Goal: Task Accomplishment & Management: Use online tool/utility

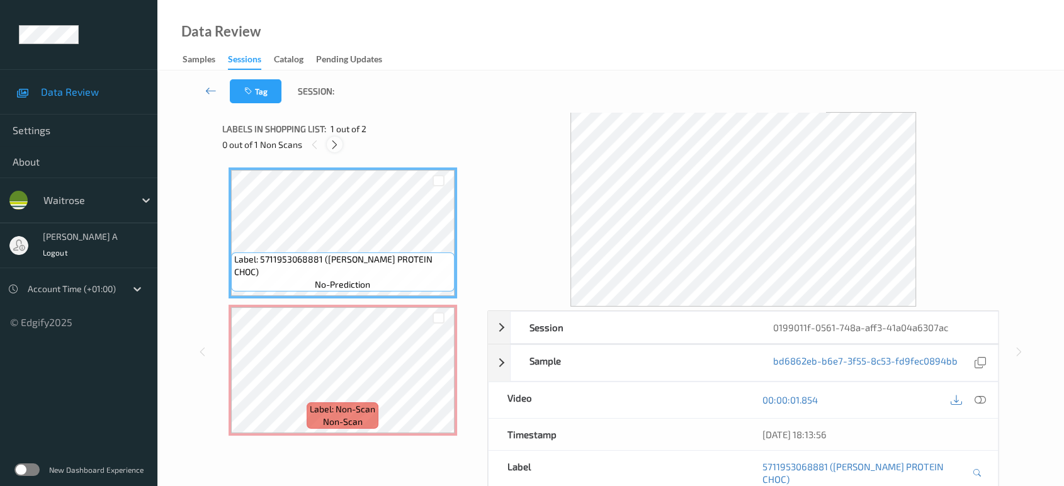
click at [335, 148] on icon at bounding box center [334, 144] width 11 height 11
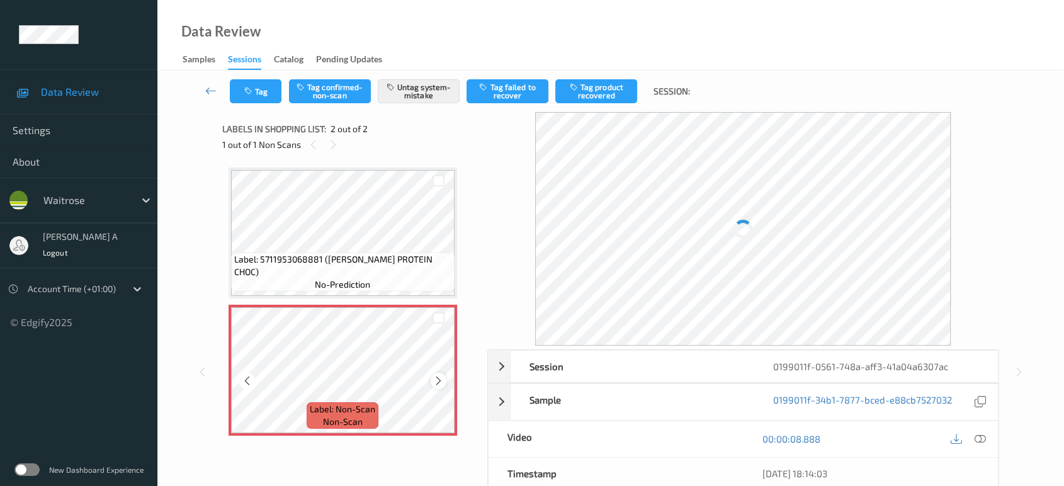
click at [443, 382] on icon at bounding box center [438, 380] width 11 height 11
click at [437, 382] on icon at bounding box center [438, 380] width 11 height 11
click at [438, 377] on icon at bounding box center [438, 380] width 11 height 11
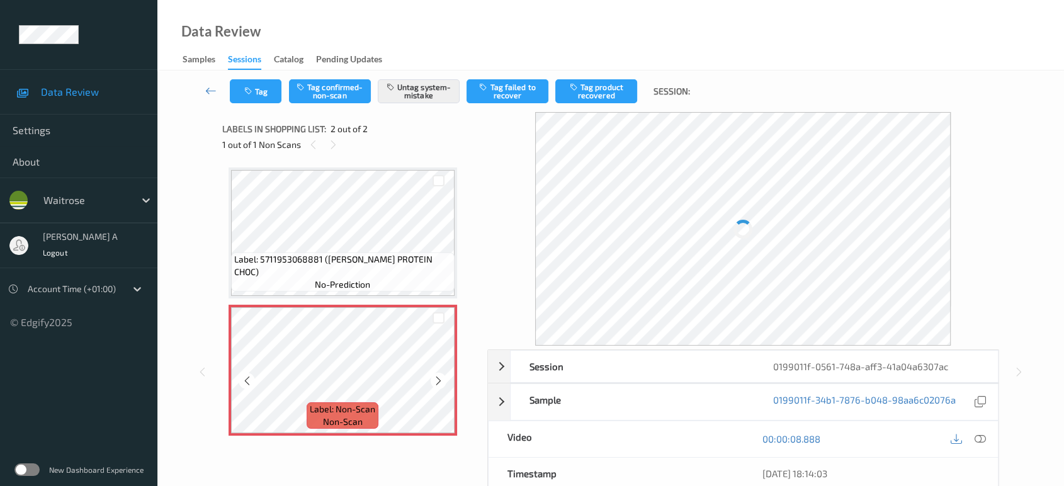
click at [438, 377] on icon at bounding box center [438, 380] width 11 height 11
click at [254, 82] on button "Tag" at bounding box center [256, 91] width 52 height 24
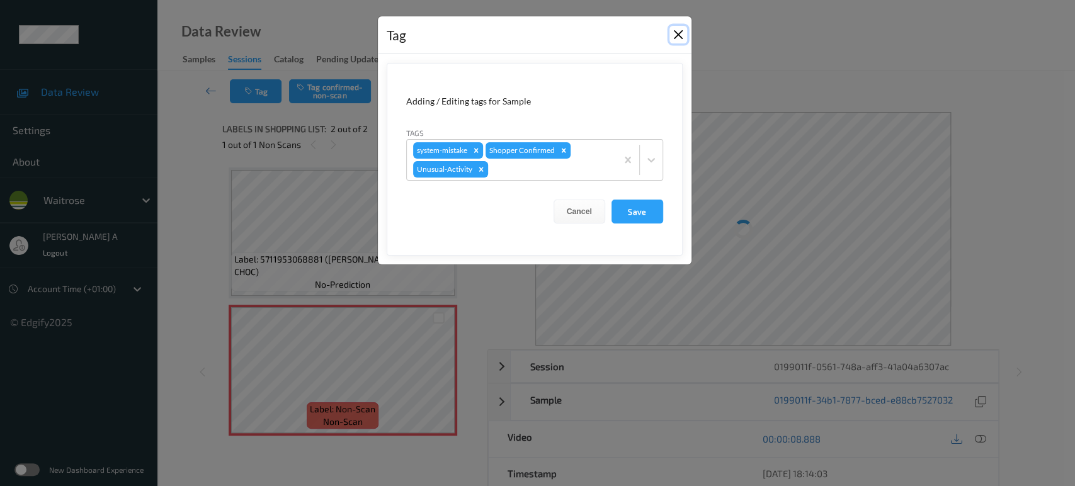
click at [681, 38] on button "Close" at bounding box center [678, 35] width 18 height 18
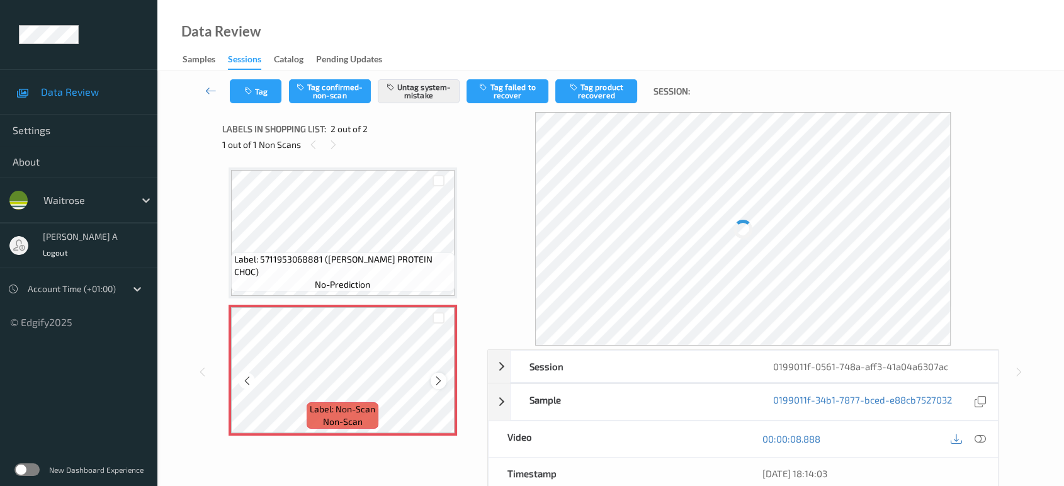
click at [434, 382] on icon at bounding box center [438, 380] width 11 height 11
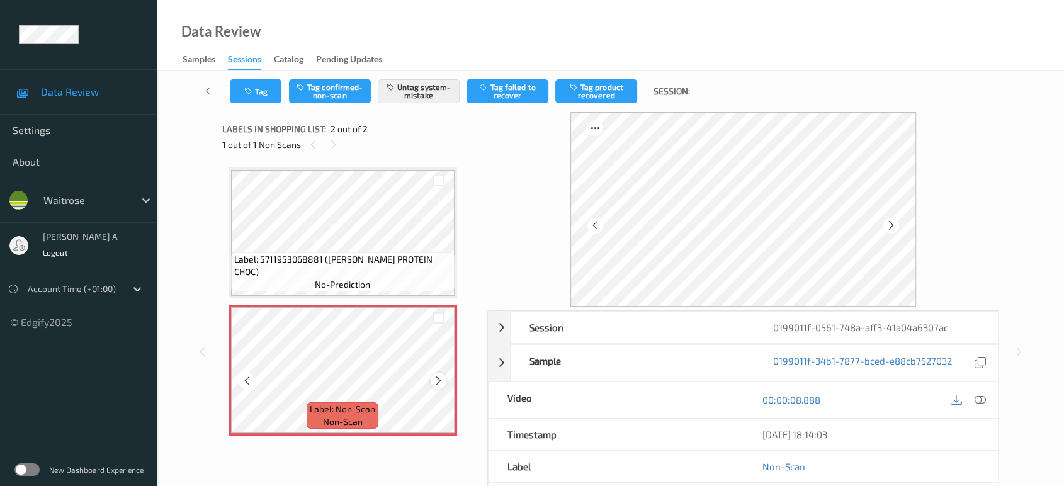
click at [436, 382] on icon at bounding box center [438, 380] width 11 height 11
click at [264, 94] on button "Tag" at bounding box center [256, 91] width 52 height 24
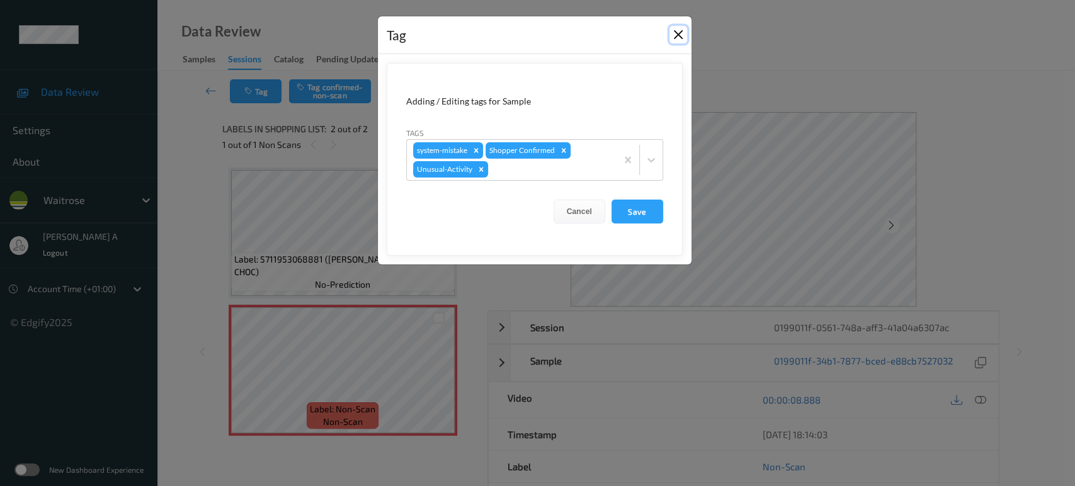
click at [675, 37] on button "Close" at bounding box center [678, 35] width 18 height 18
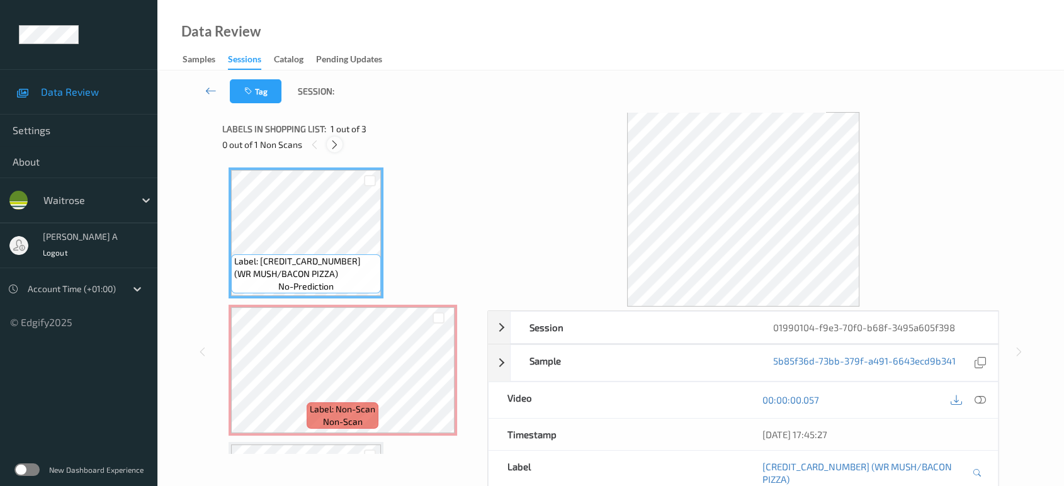
click at [337, 147] on icon at bounding box center [334, 144] width 11 height 11
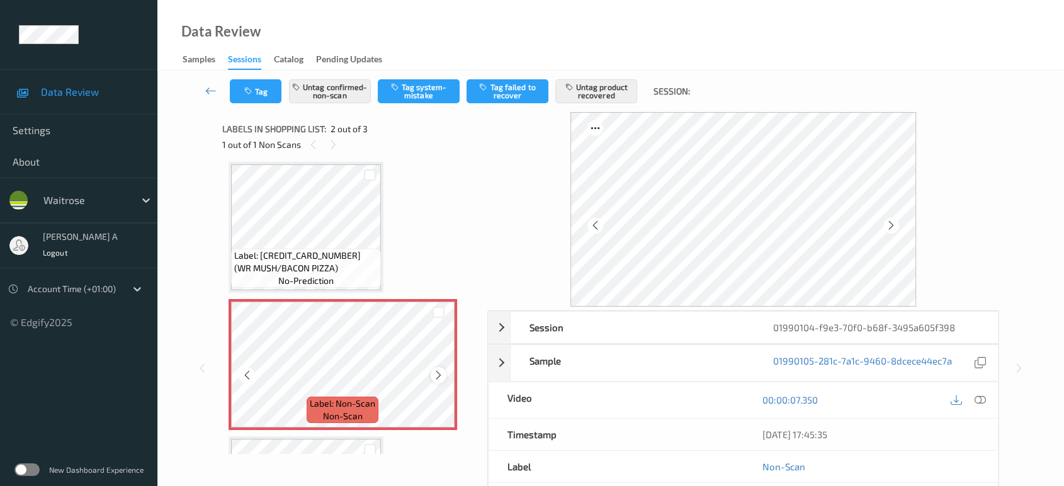
click at [436, 373] on icon at bounding box center [438, 375] width 11 height 11
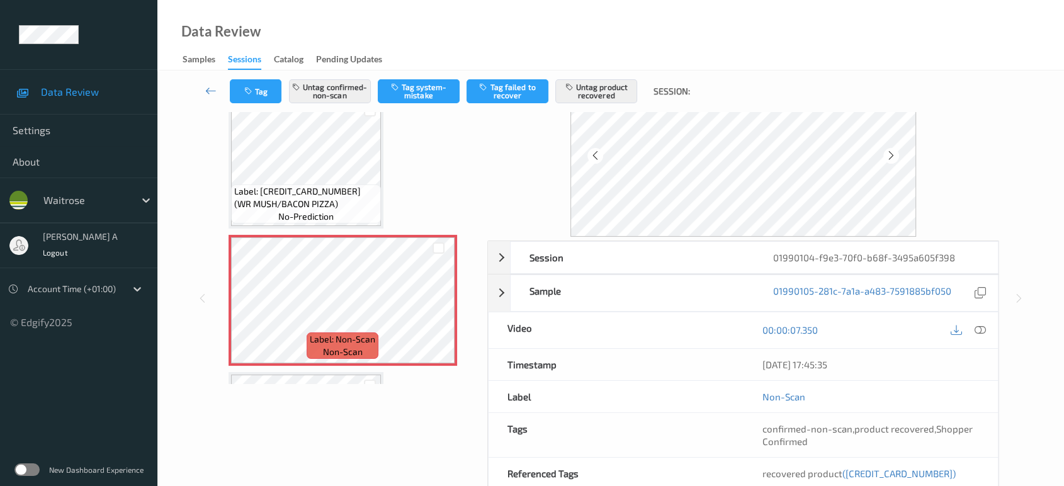
scroll to position [0, 0]
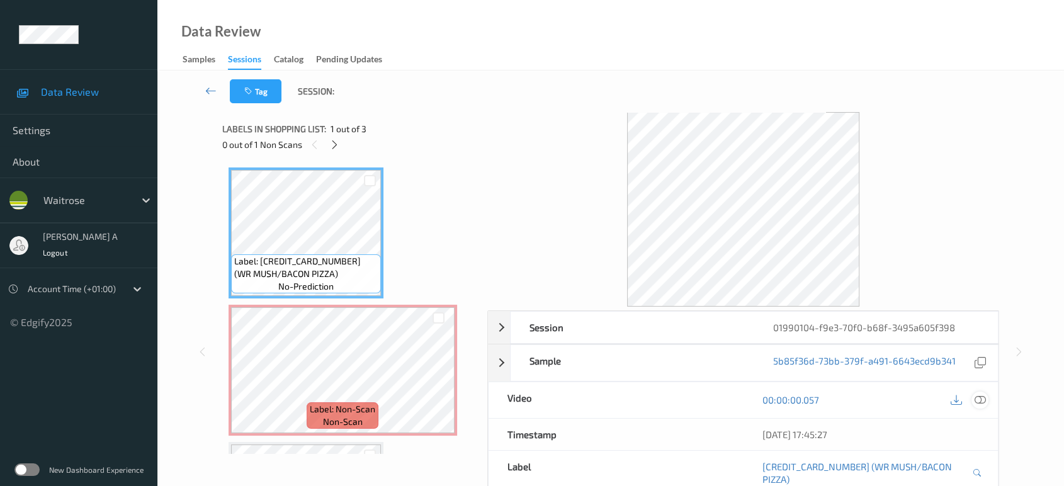
click at [977, 397] on icon at bounding box center [980, 399] width 11 height 11
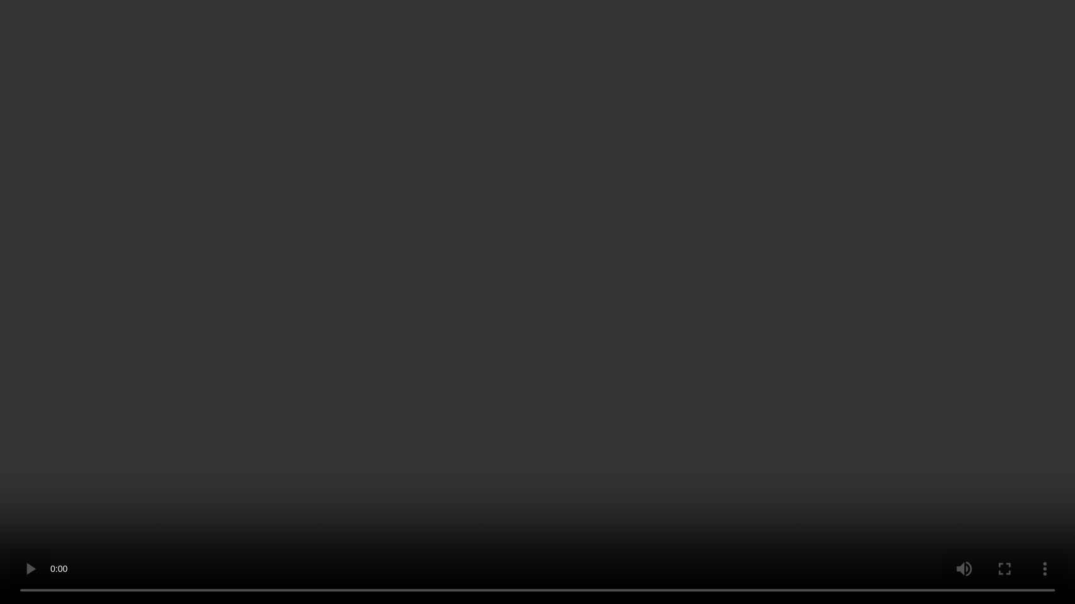
click at [465, 373] on video at bounding box center [537, 302] width 1075 height 604
click at [591, 312] on video at bounding box center [537, 302] width 1075 height 604
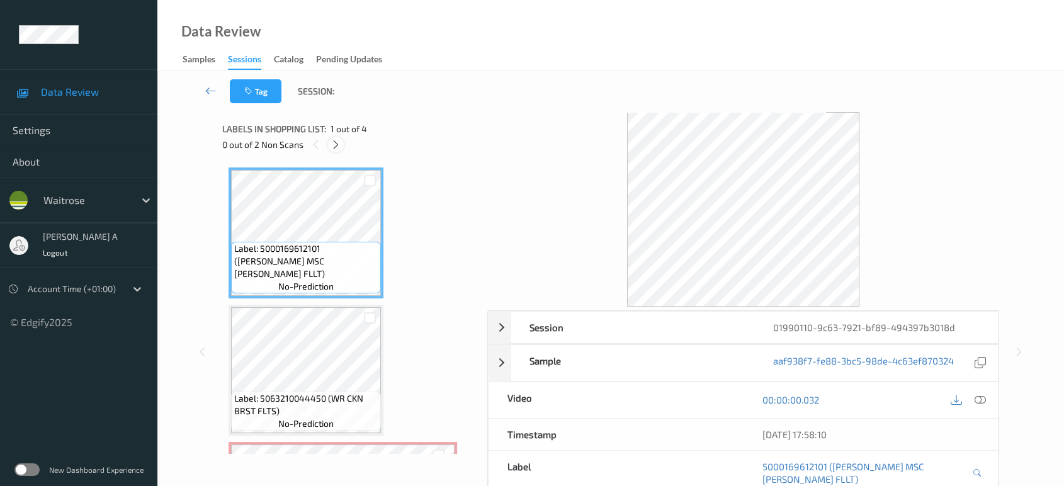
click at [339, 145] on icon at bounding box center [336, 144] width 11 height 11
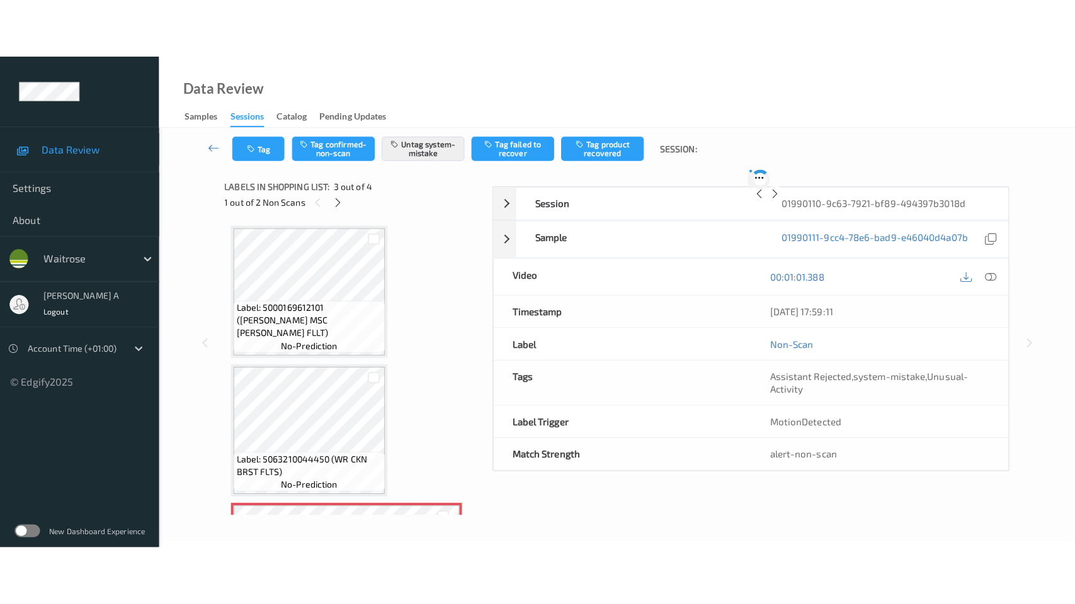
scroll to position [142, 0]
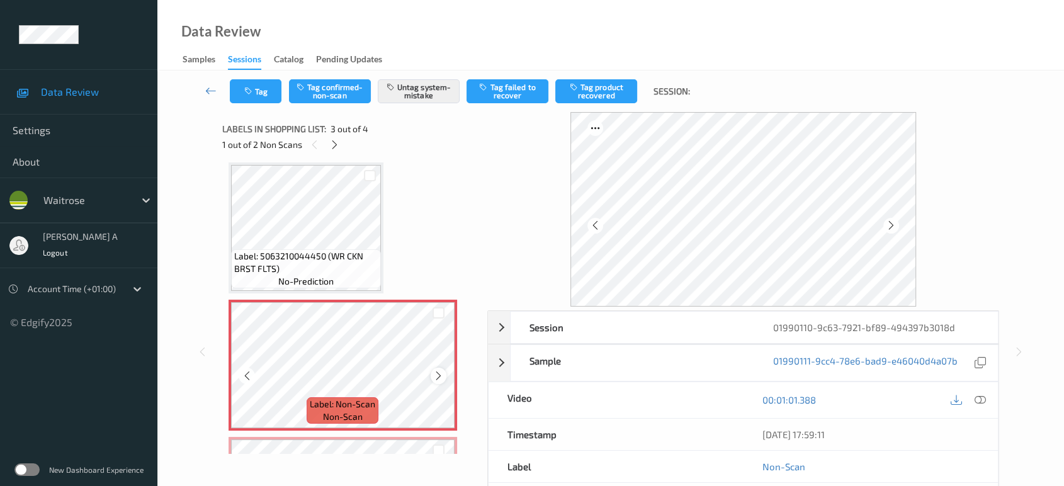
click at [439, 375] on icon at bounding box center [438, 375] width 11 height 11
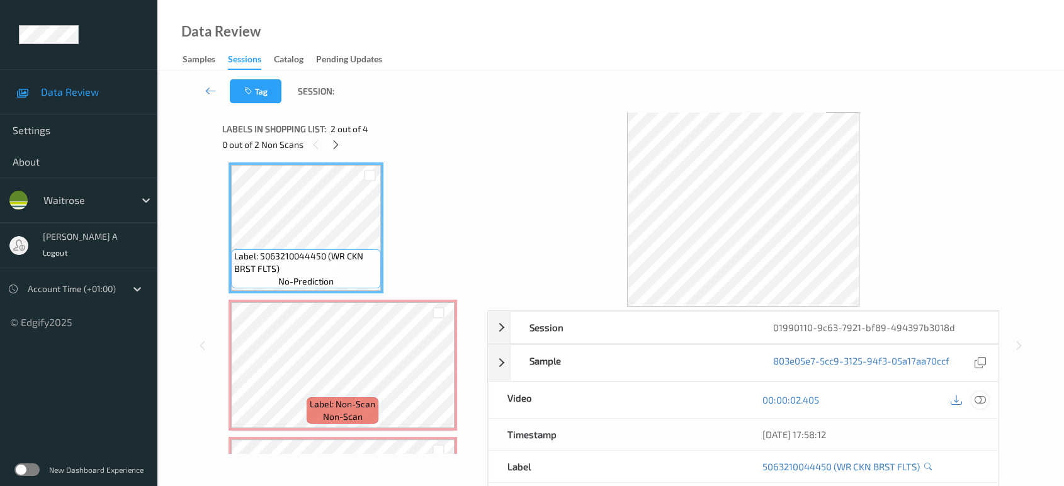
click at [978, 397] on icon at bounding box center [980, 399] width 11 height 11
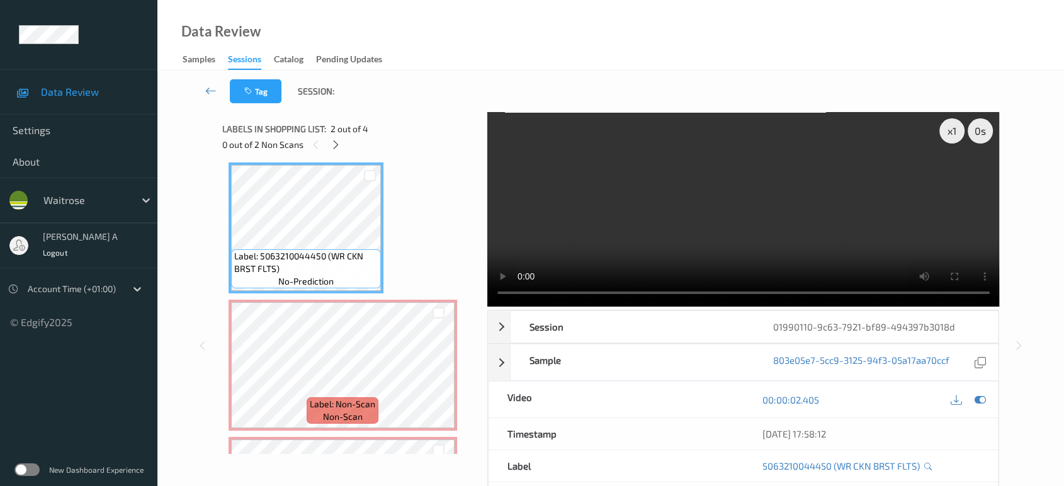
scroll to position [141, 0]
click at [725, 209] on video at bounding box center [743, 209] width 513 height 195
click at [773, 210] on video at bounding box center [743, 209] width 513 height 195
click at [774, 227] on video at bounding box center [743, 209] width 513 height 195
click at [688, 211] on video at bounding box center [743, 209] width 513 height 195
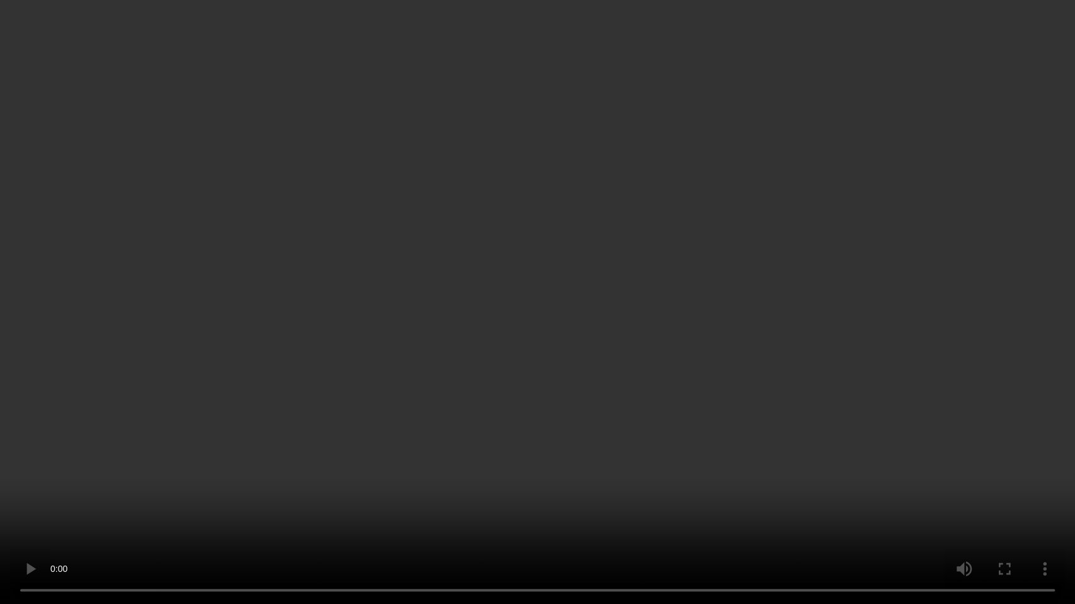
click at [511, 266] on video at bounding box center [537, 302] width 1075 height 604
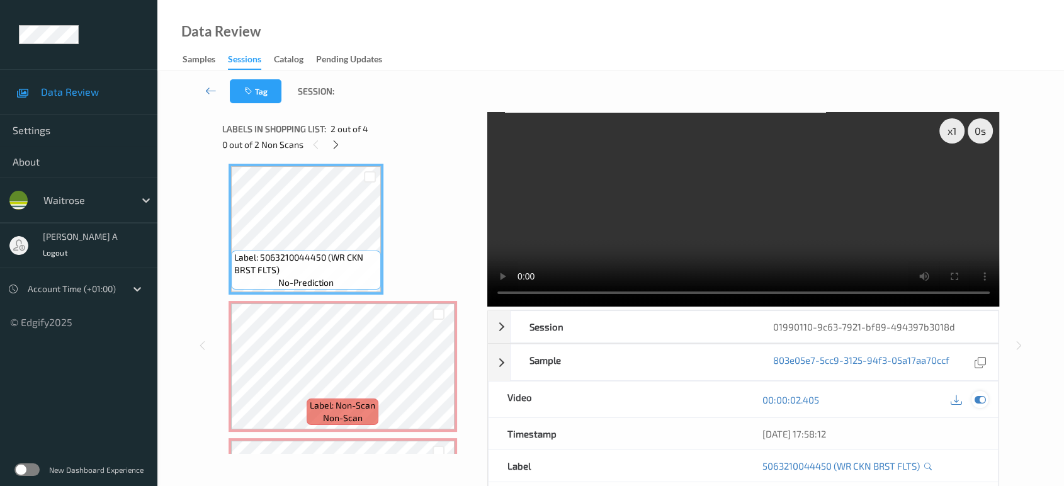
click at [977, 395] on icon at bounding box center [980, 399] width 11 height 11
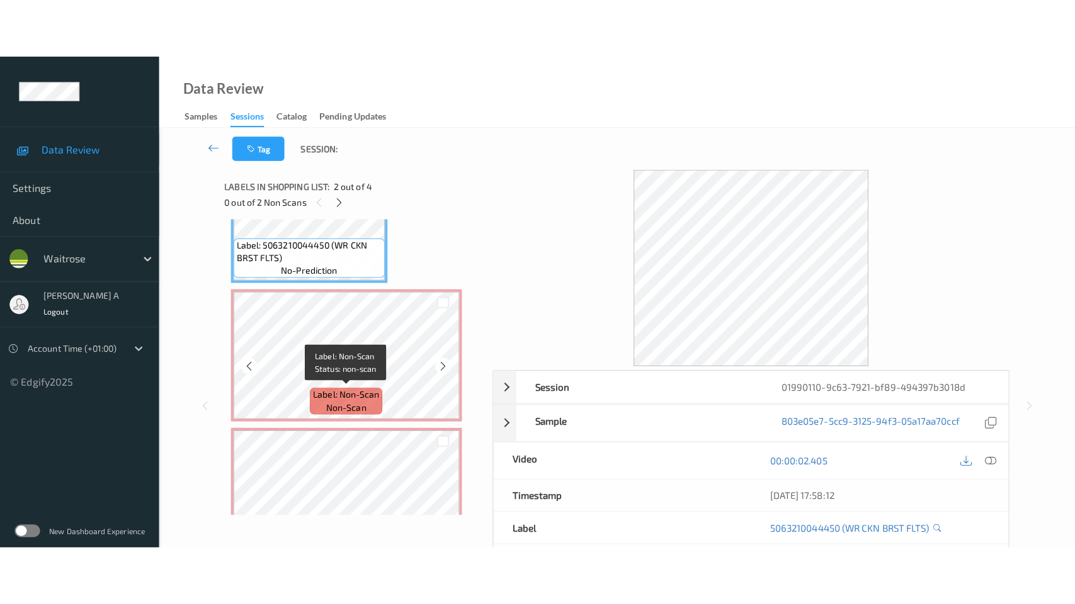
scroll to position [259, 0]
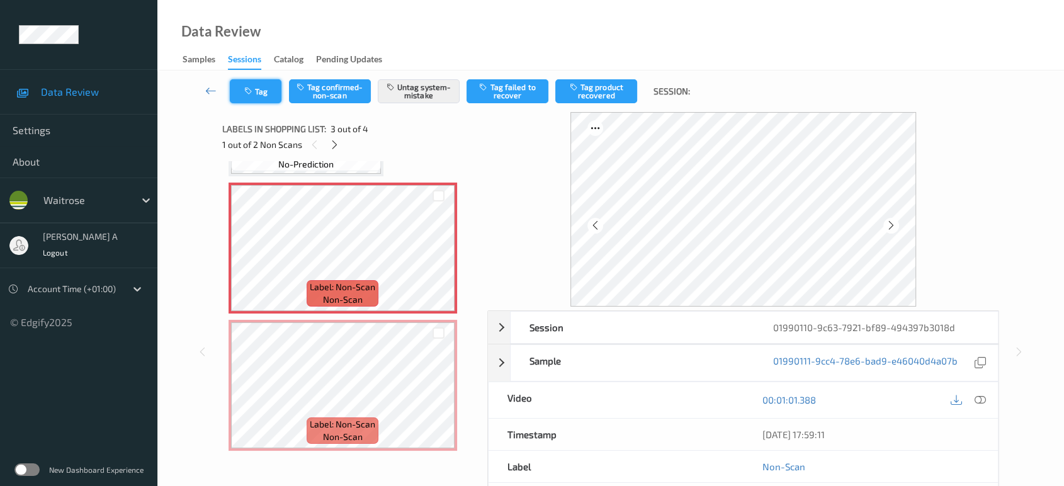
click at [263, 98] on button "Tag" at bounding box center [256, 91] width 52 height 24
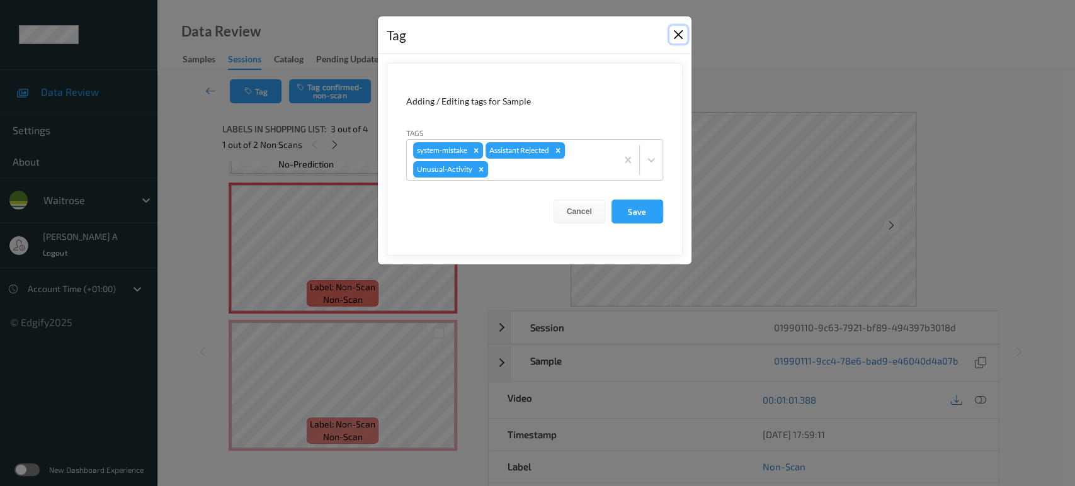
click at [676, 34] on button "Close" at bounding box center [678, 35] width 18 height 18
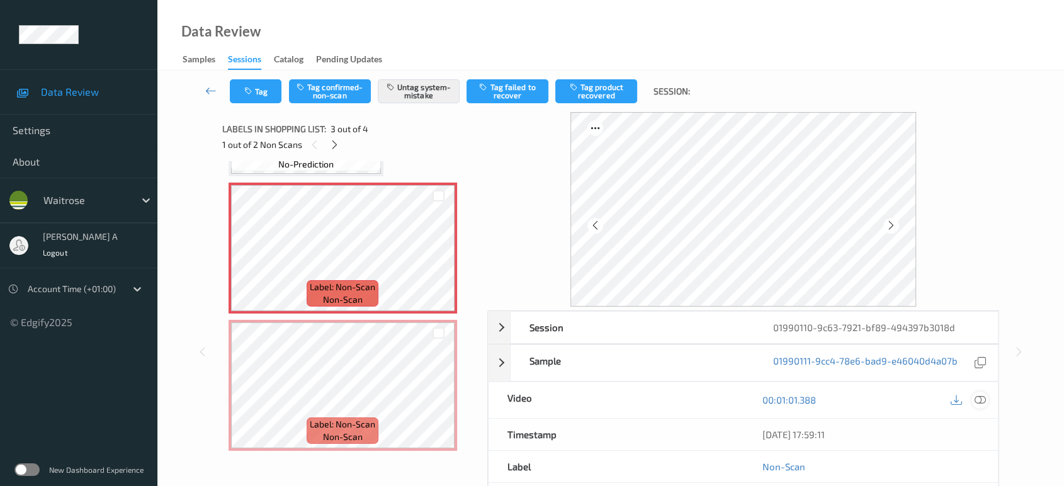
click at [973, 399] on div at bounding box center [980, 400] width 17 height 17
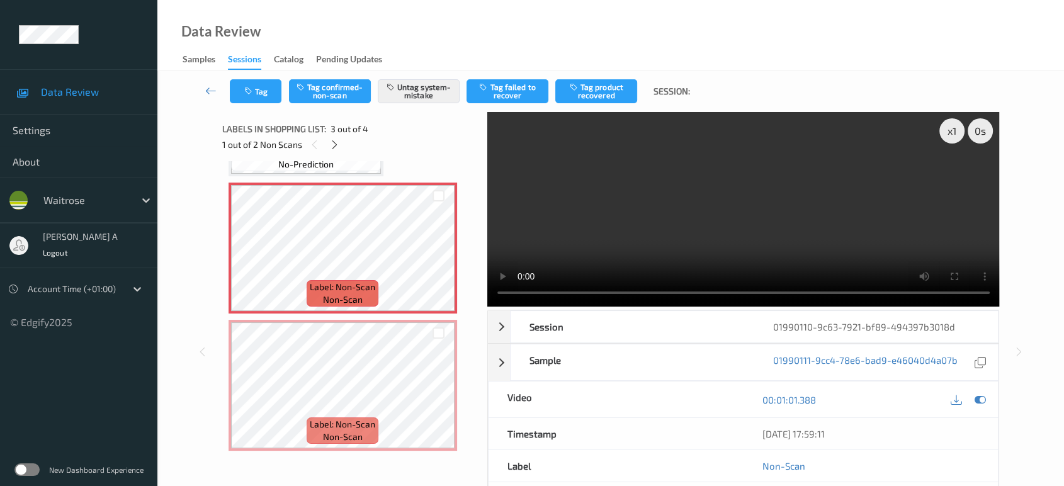
click at [744, 205] on video at bounding box center [743, 209] width 513 height 195
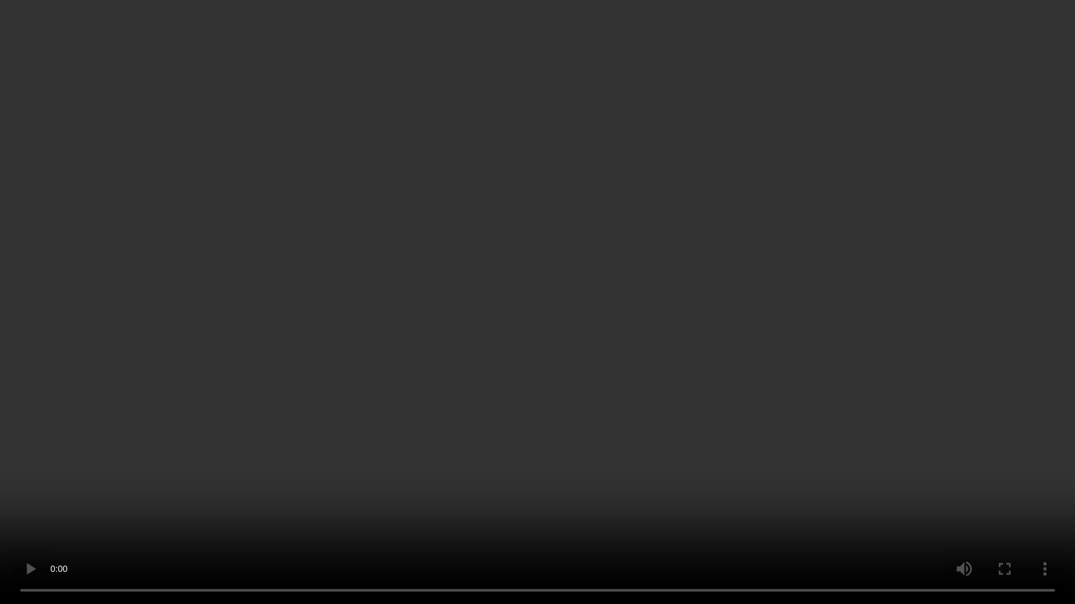
click at [613, 339] on video at bounding box center [537, 302] width 1075 height 604
click at [526, 319] on video at bounding box center [537, 302] width 1075 height 604
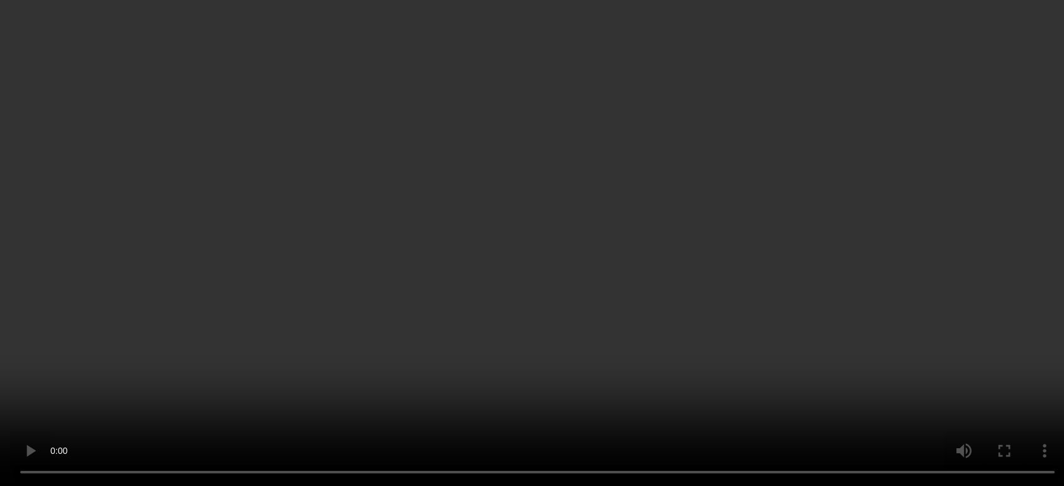
scroll to position [259, 0]
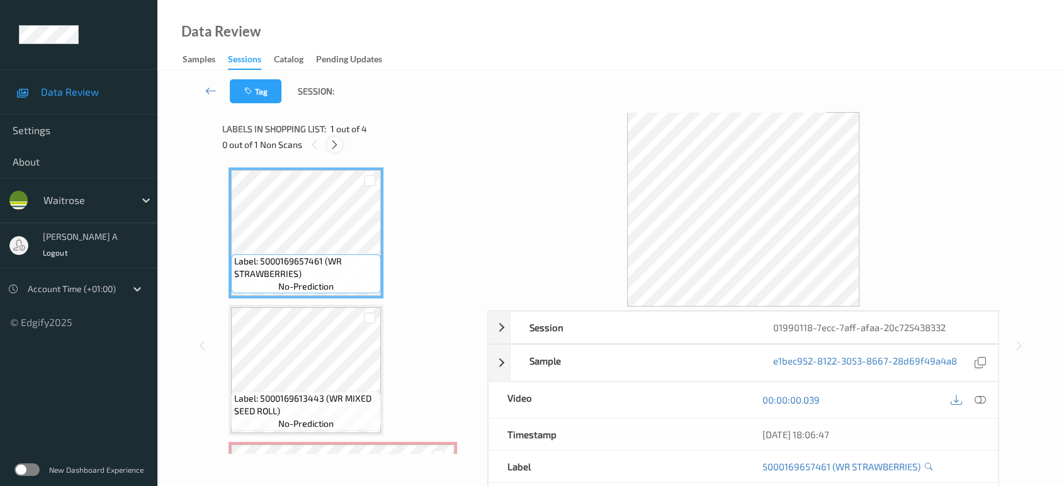
click at [331, 144] on icon at bounding box center [334, 144] width 11 height 11
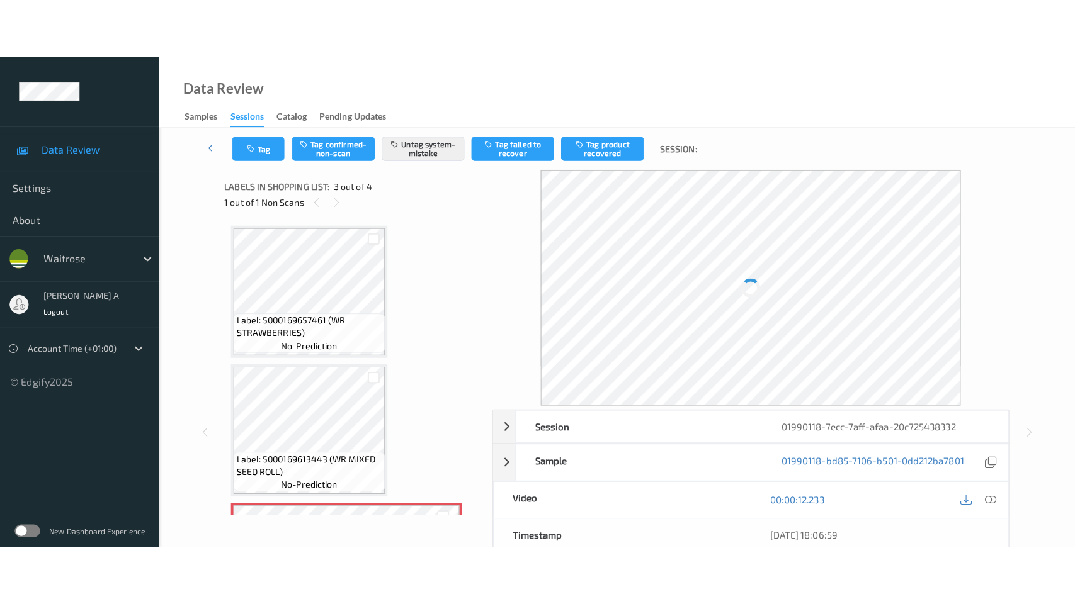
scroll to position [142, 0]
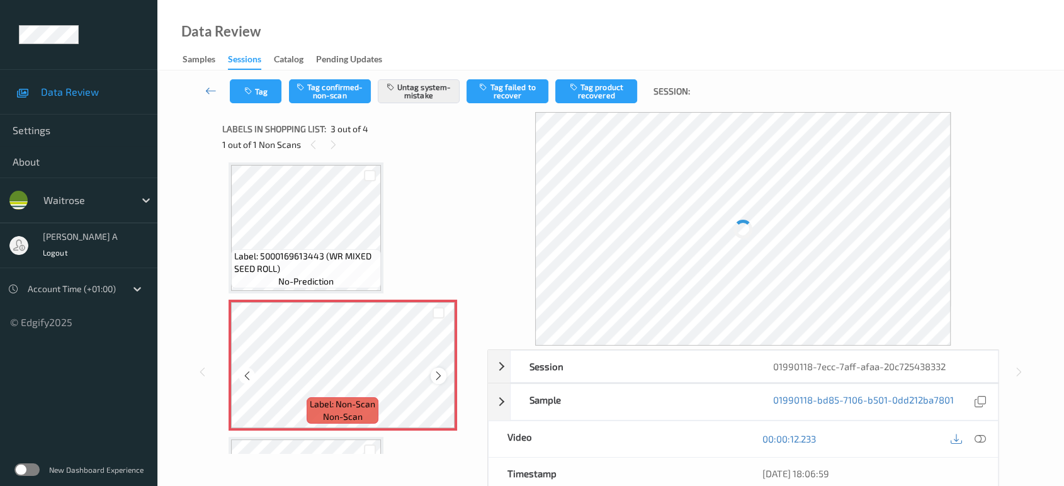
click at [436, 379] on icon at bounding box center [438, 375] width 11 height 11
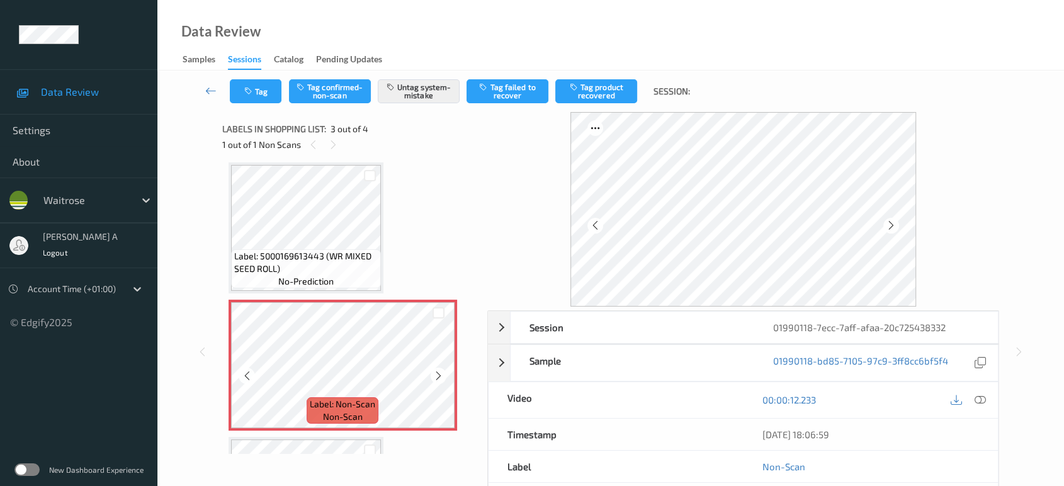
click at [436, 379] on icon at bounding box center [438, 375] width 11 height 11
click at [256, 101] on button "Tag" at bounding box center [256, 91] width 52 height 24
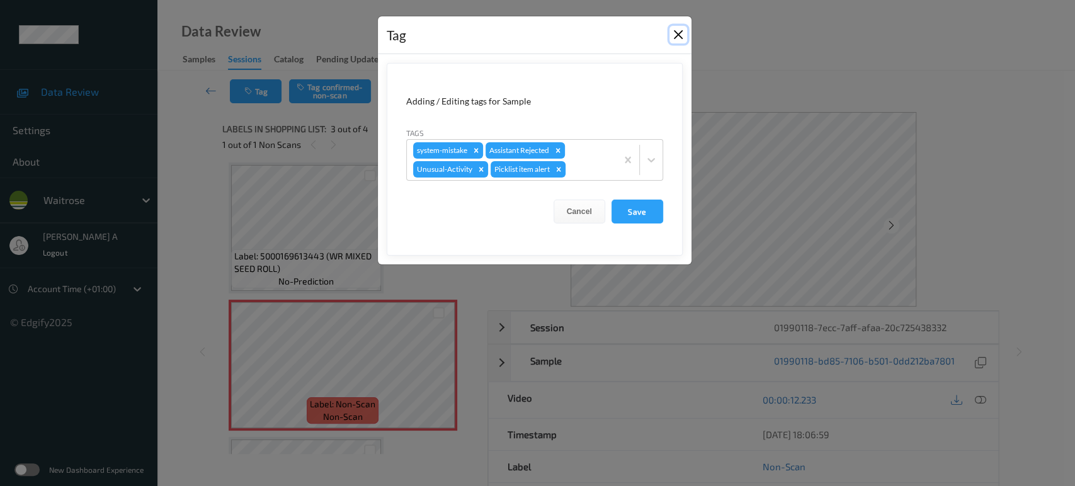
click at [674, 36] on button "Close" at bounding box center [678, 35] width 18 height 18
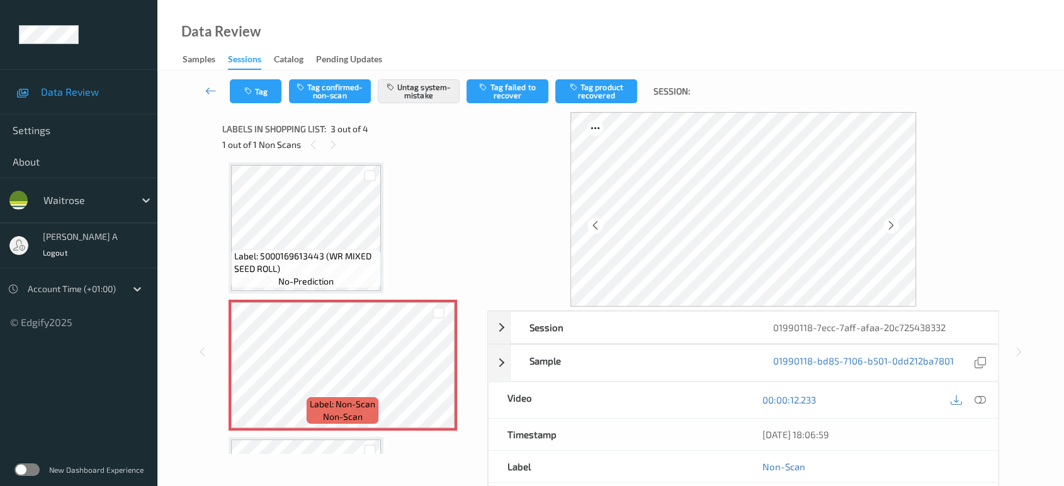
drag, startPoint x: 985, startPoint y: 401, endPoint x: 970, endPoint y: 393, distance: 17.7
click at [984, 401] on icon at bounding box center [980, 399] width 11 height 11
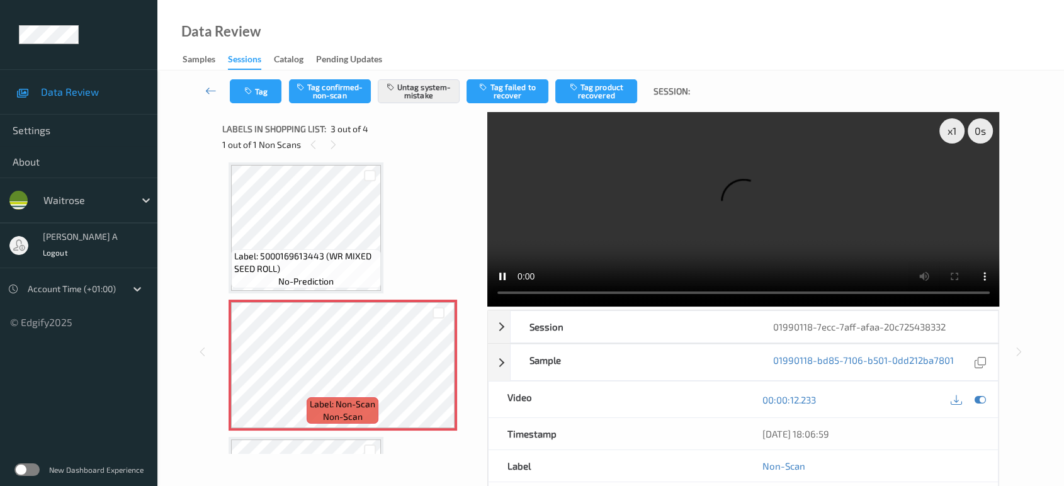
scroll to position [141, 0]
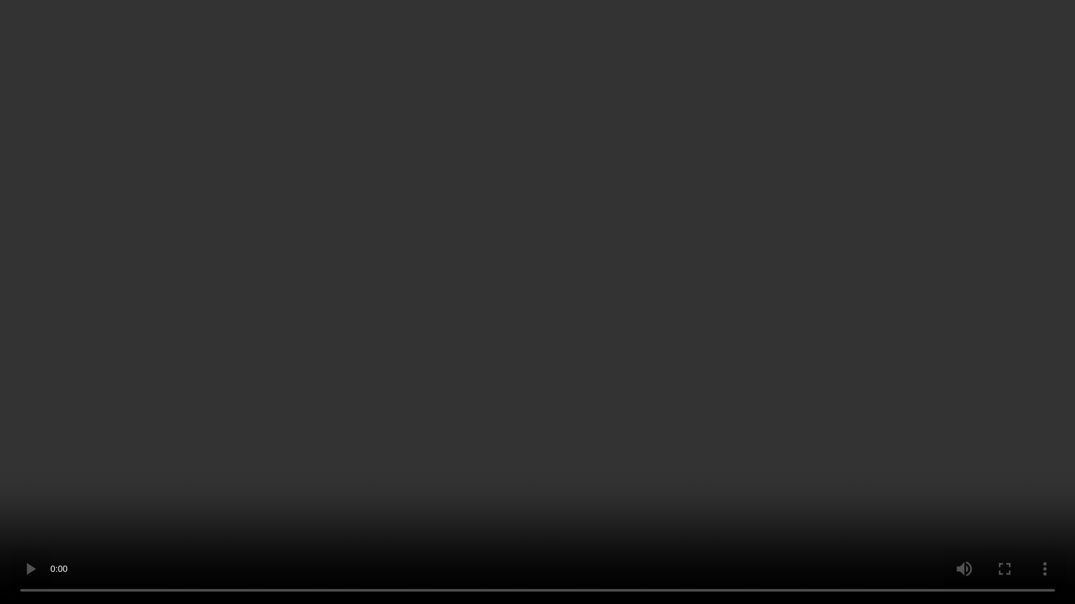
click at [599, 332] on video at bounding box center [537, 302] width 1075 height 604
click at [555, 355] on video at bounding box center [537, 302] width 1075 height 604
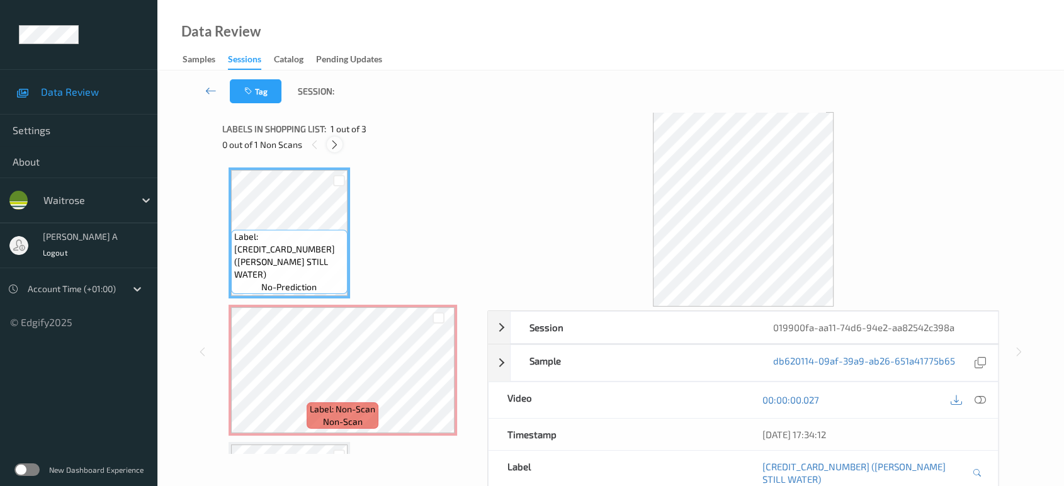
click at [335, 147] on icon at bounding box center [334, 144] width 11 height 11
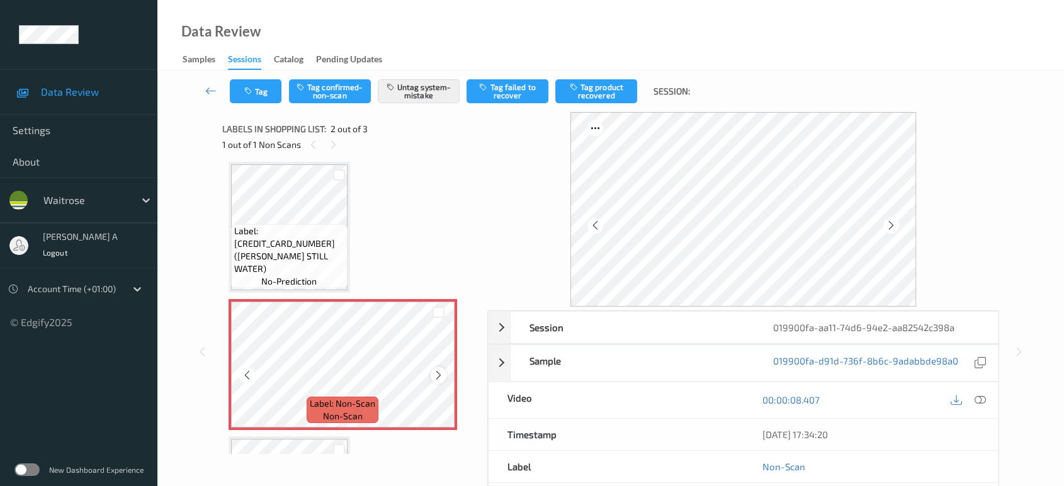
click at [441, 376] on icon at bounding box center [438, 375] width 11 height 11
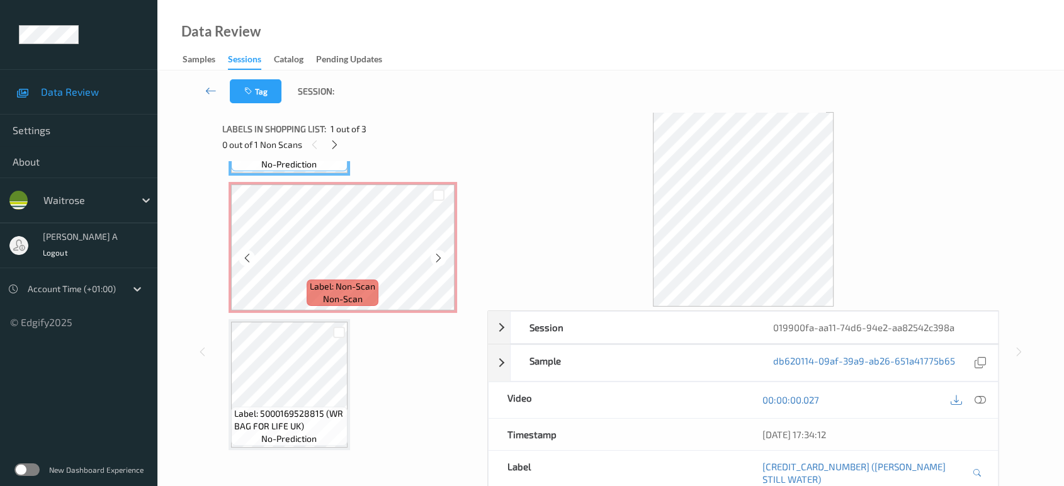
scroll to position [0, 0]
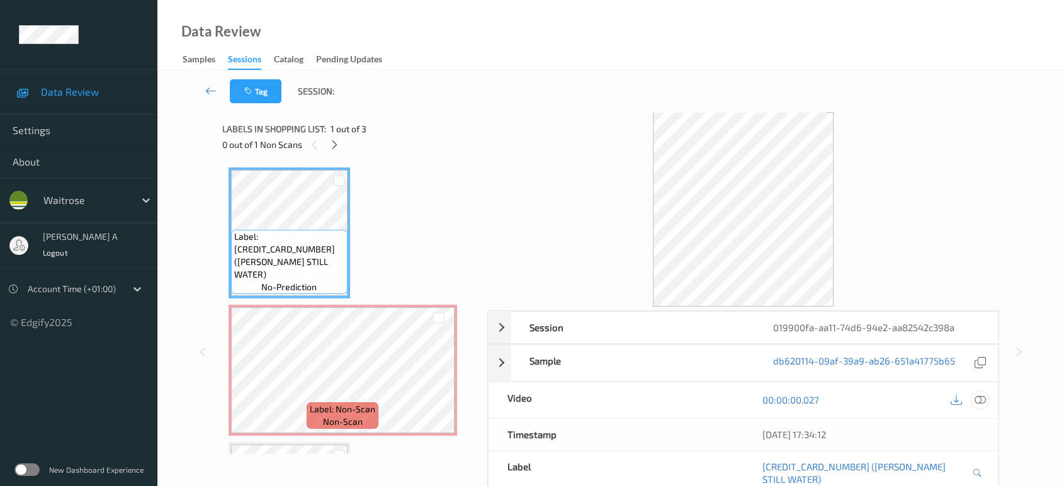
click at [983, 399] on icon at bounding box center [980, 399] width 11 height 11
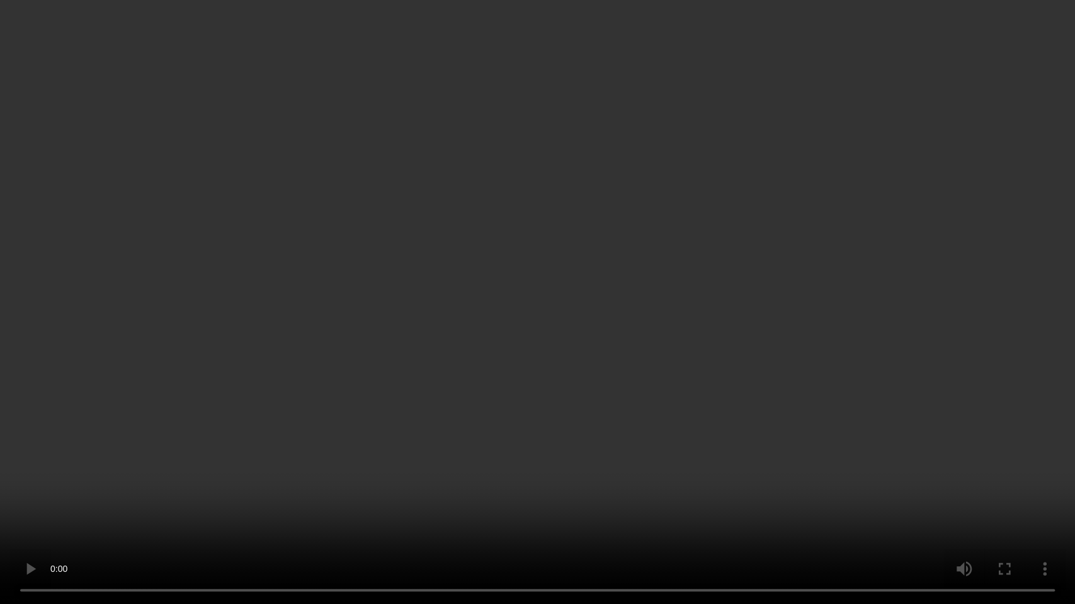
click at [574, 346] on video at bounding box center [537, 302] width 1075 height 604
click at [612, 448] on video at bounding box center [537, 302] width 1075 height 604
click at [498, 423] on video at bounding box center [537, 302] width 1075 height 604
click at [552, 321] on video at bounding box center [537, 302] width 1075 height 604
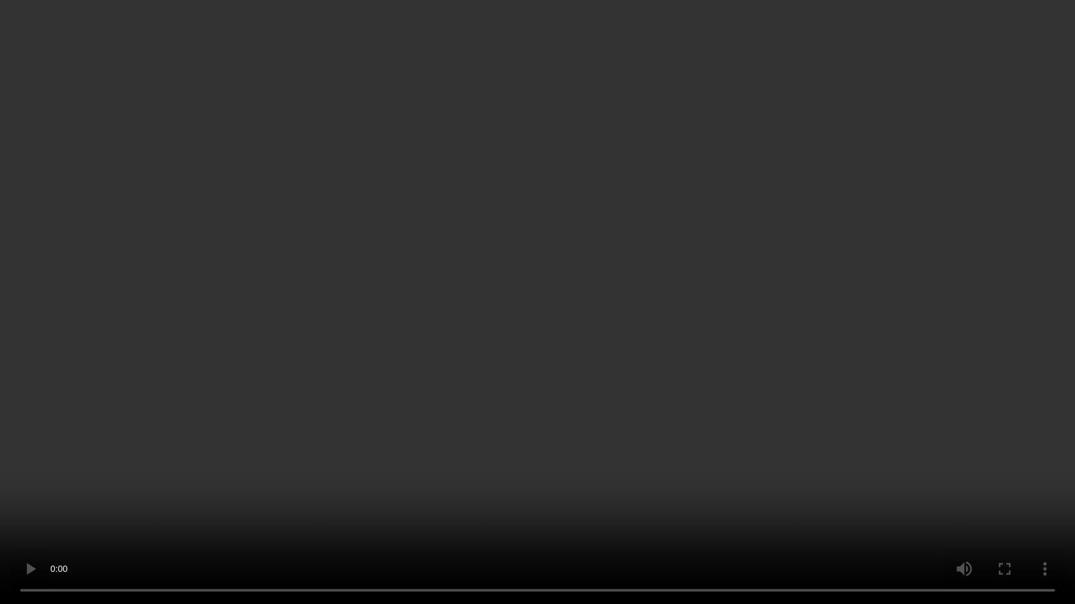
click at [552, 321] on video at bounding box center [537, 302] width 1075 height 604
click at [550, 323] on video at bounding box center [537, 302] width 1075 height 604
click at [567, 357] on video at bounding box center [537, 302] width 1075 height 604
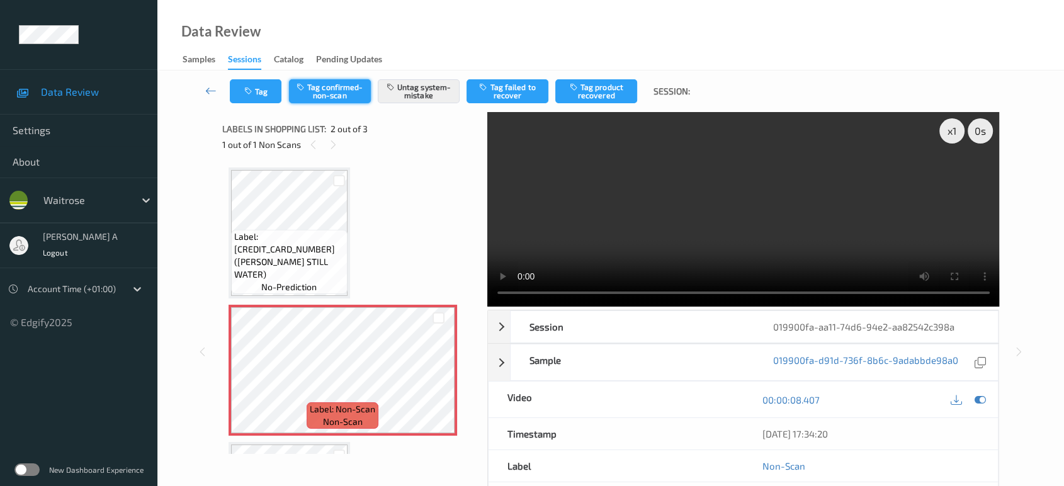
click at [296, 88] on button "Tag confirmed-non-scan" at bounding box center [330, 91] width 82 height 24
click at [301, 94] on button "Untag confirmed-non-scan" at bounding box center [330, 91] width 82 height 24
click at [301, 94] on button "Tag confirmed-non-scan" at bounding box center [330, 91] width 82 height 24
click at [302, 94] on button "Untag confirmed-non-scan" at bounding box center [330, 91] width 82 height 24
click at [256, 94] on button "Tag" at bounding box center [256, 91] width 52 height 24
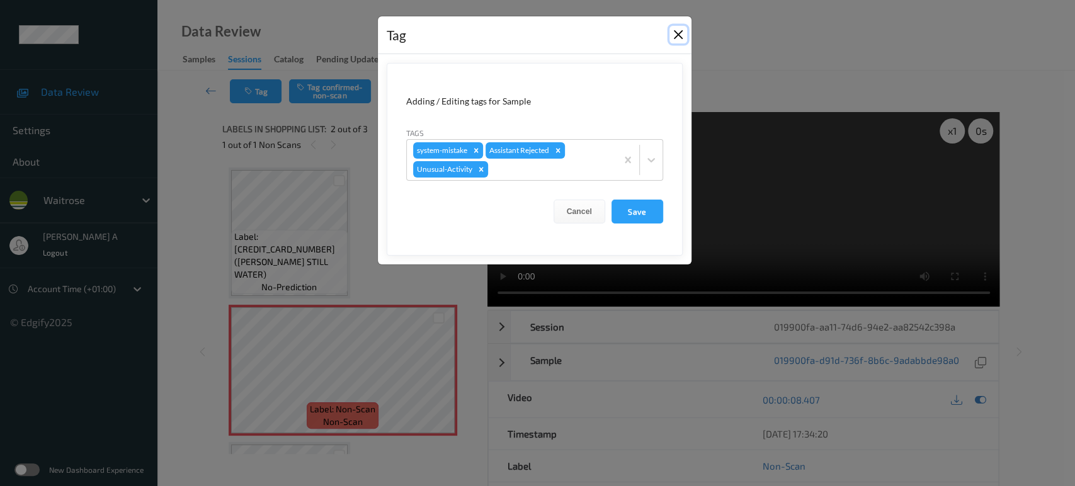
click at [675, 34] on button "Close" at bounding box center [678, 35] width 18 height 18
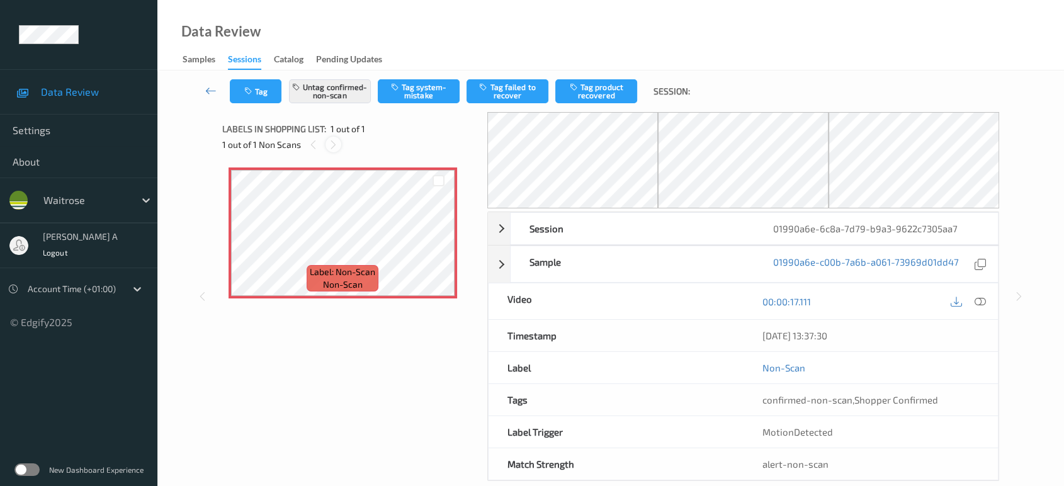
click at [335, 140] on icon at bounding box center [333, 144] width 11 height 11
click at [440, 242] on icon at bounding box center [438, 243] width 11 height 11
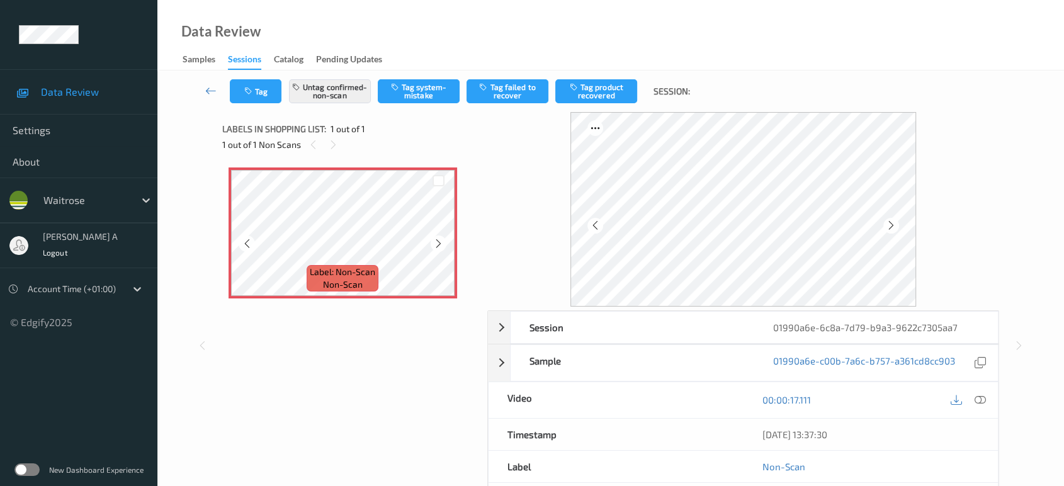
click at [440, 242] on icon at bounding box center [438, 243] width 11 height 11
click at [254, 93] on icon "button" at bounding box center [249, 91] width 11 height 9
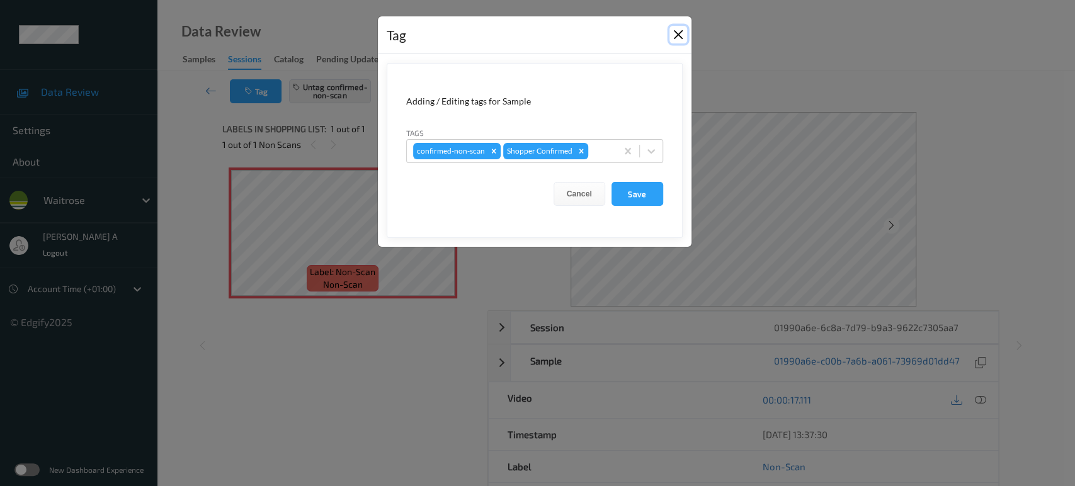
click at [678, 32] on button "Close" at bounding box center [678, 35] width 18 height 18
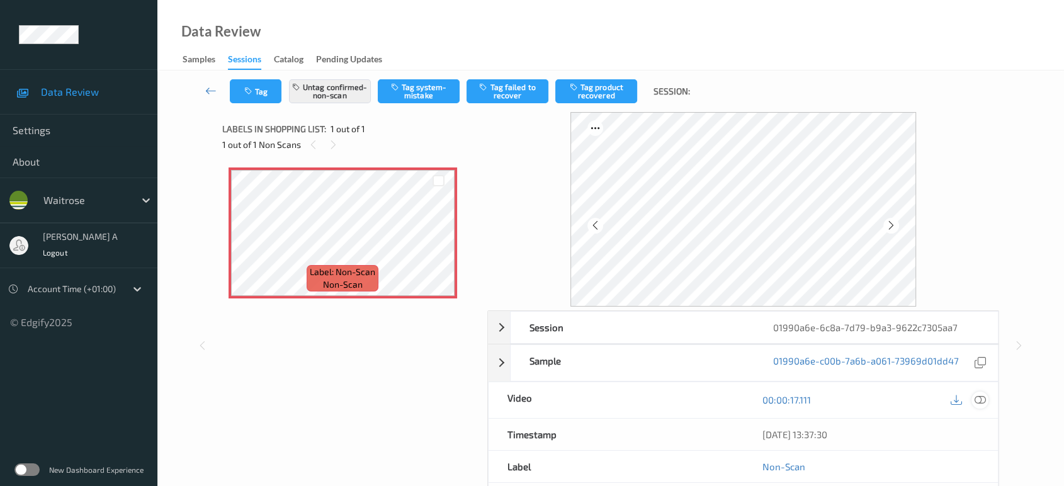
click at [975, 399] on icon at bounding box center [980, 399] width 11 height 11
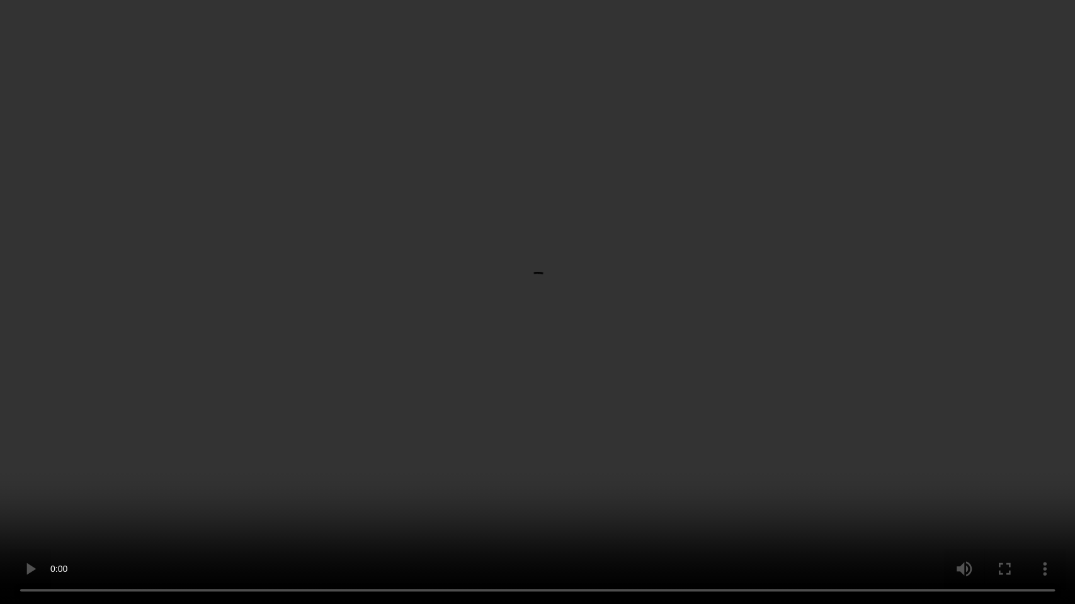
click at [255, 418] on video at bounding box center [537, 302] width 1075 height 604
click at [542, 299] on video at bounding box center [537, 302] width 1075 height 604
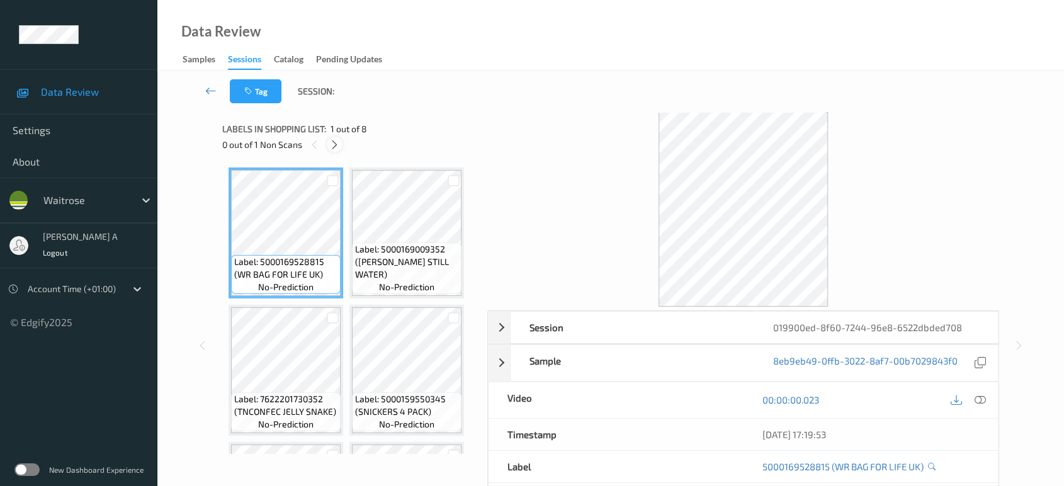
click at [332, 145] on icon at bounding box center [334, 144] width 11 height 11
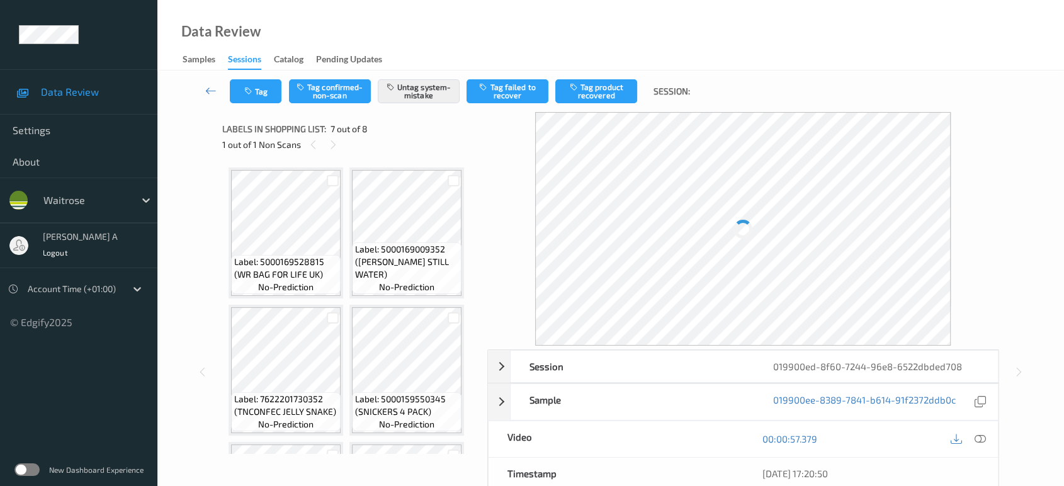
scroll to position [280, 0]
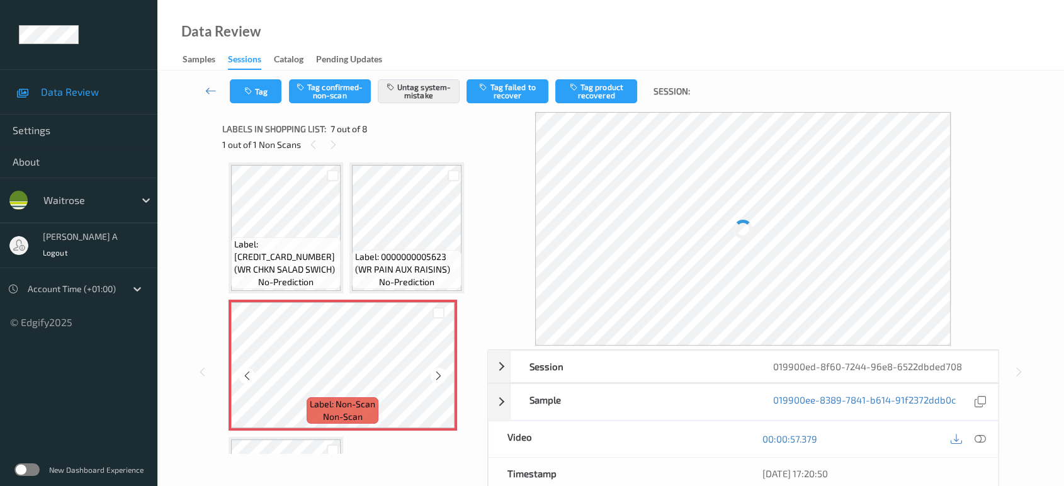
click at [439, 377] on icon at bounding box center [438, 375] width 11 height 11
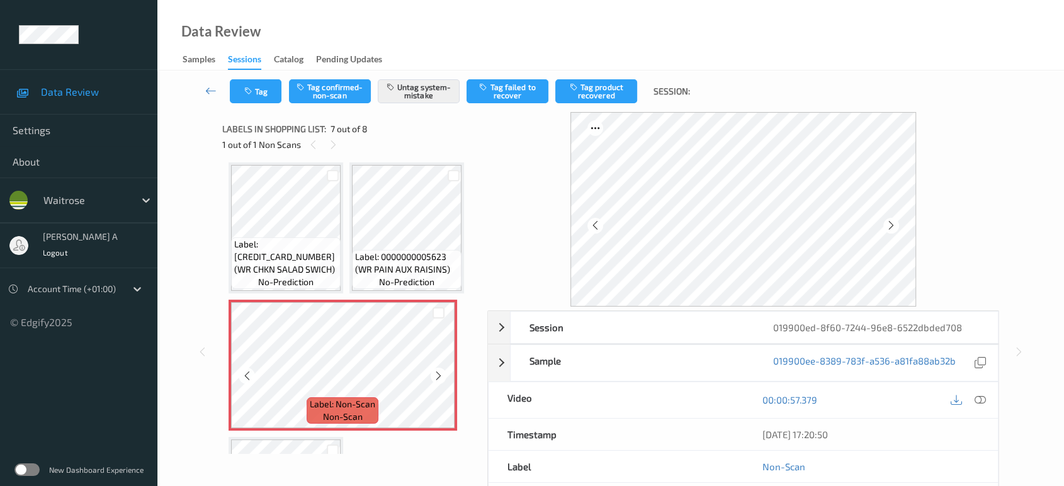
click at [439, 377] on icon at bounding box center [438, 375] width 11 height 11
click at [263, 96] on button "Tag" at bounding box center [256, 91] width 52 height 24
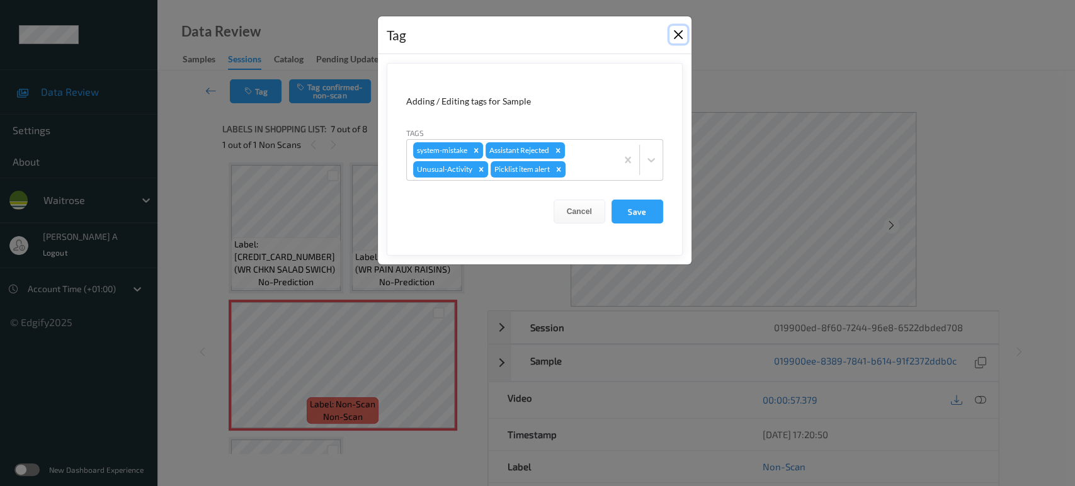
click at [671, 33] on button "Close" at bounding box center [678, 35] width 18 height 18
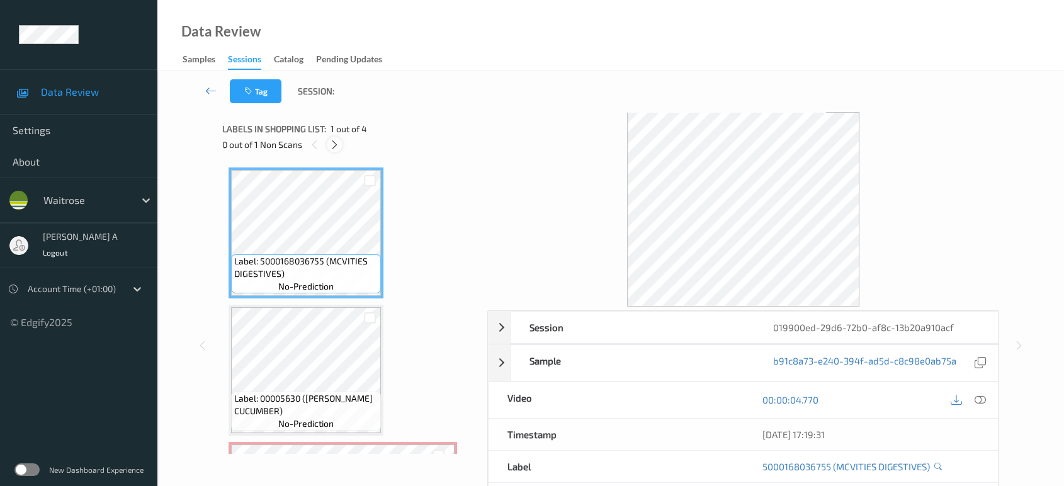
click at [335, 143] on icon at bounding box center [334, 144] width 11 height 11
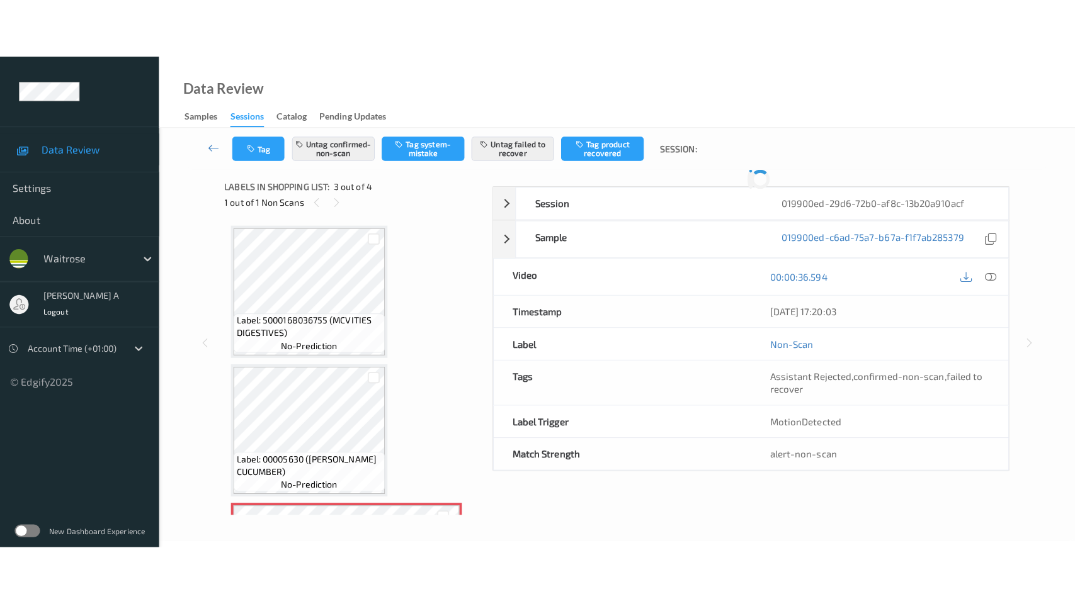
scroll to position [142, 0]
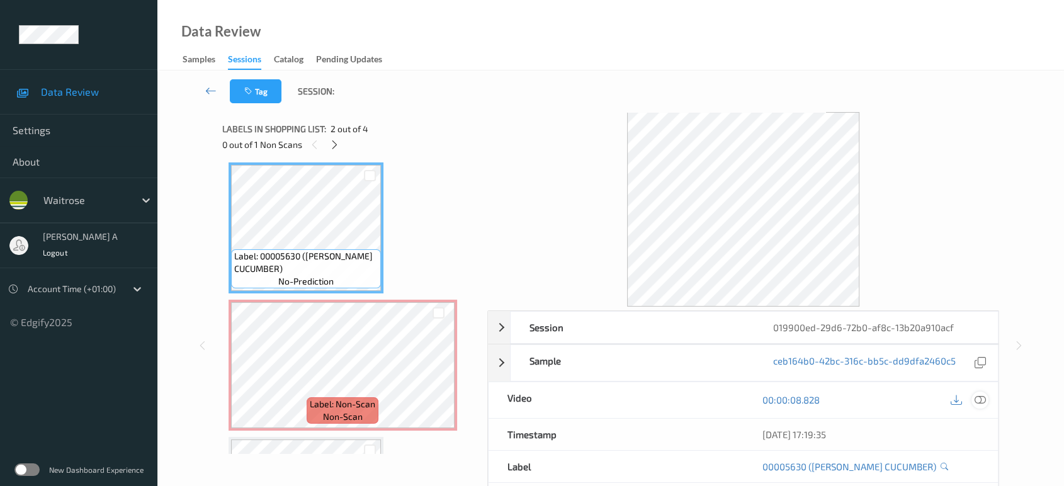
click at [978, 397] on icon at bounding box center [980, 399] width 11 height 11
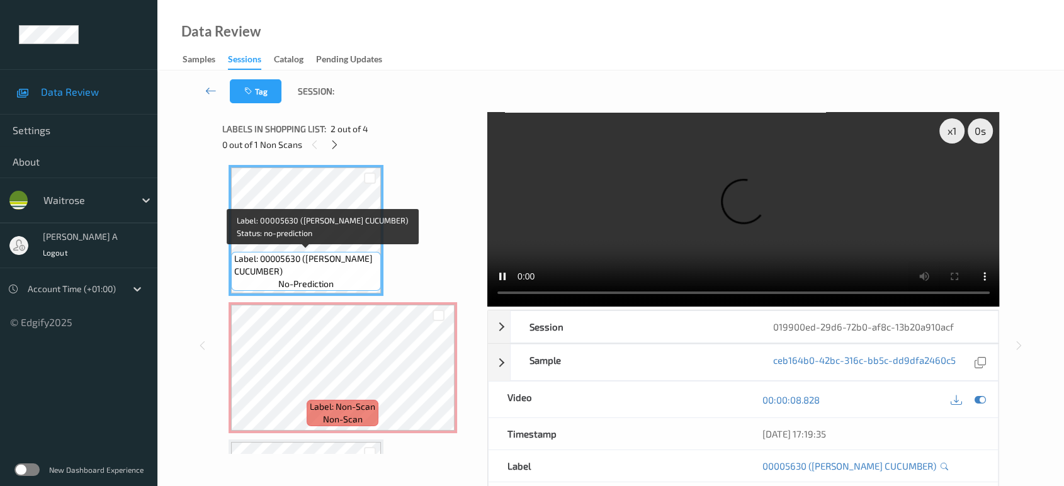
scroll to position [210, 0]
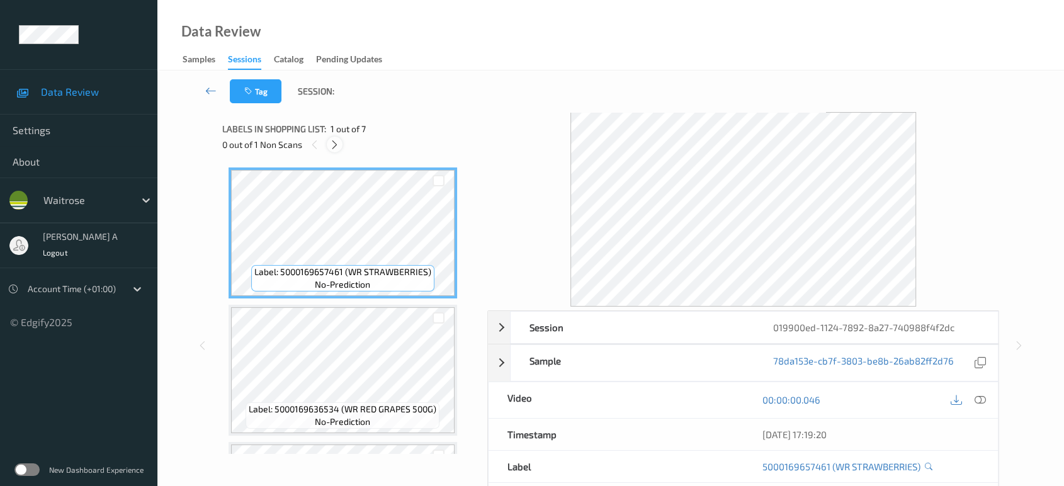
click at [332, 142] on icon at bounding box center [334, 144] width 11 height 11
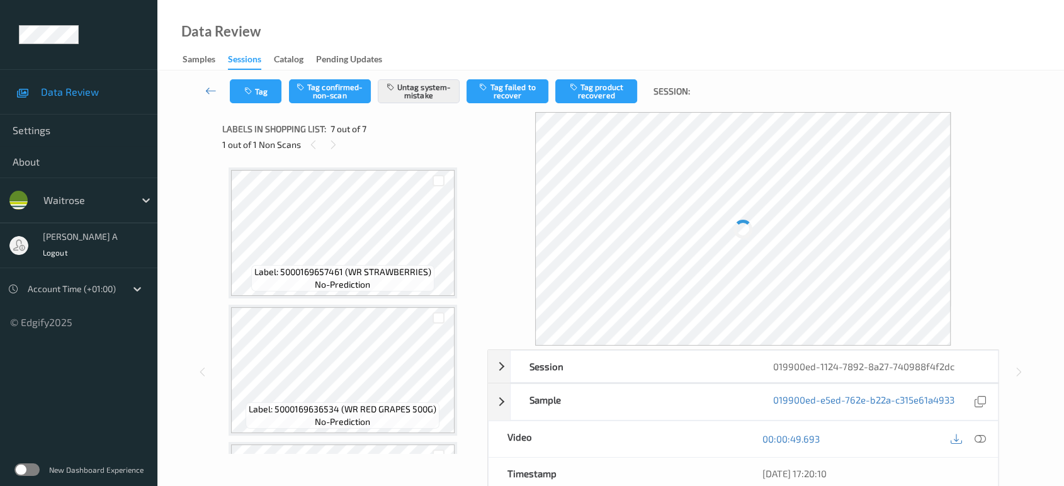
scroll to position [670, 0]
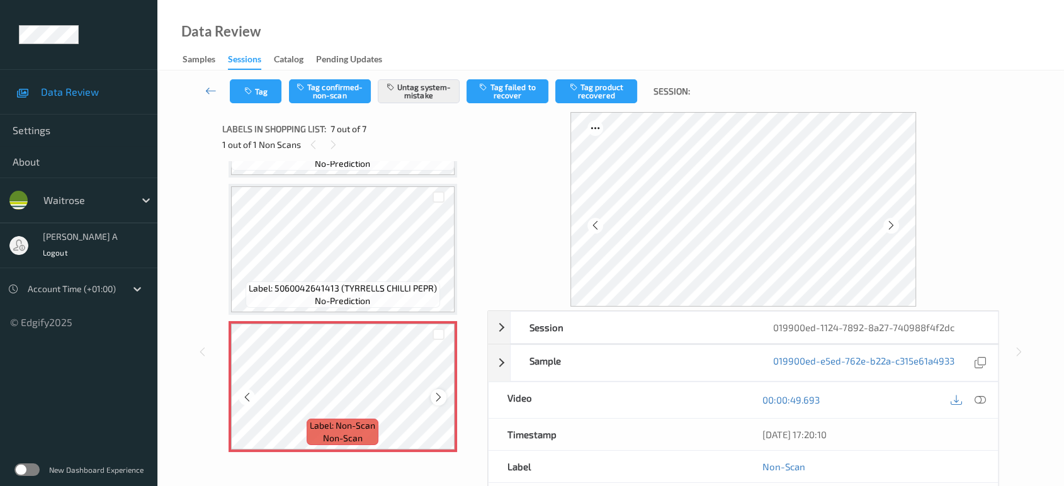
click at [438, 392] on icon at bounding box center [438, 397] width 11 height 11
click at [264, 98] on button "Tag" at bounding box center [256, 91] width 52 height 24
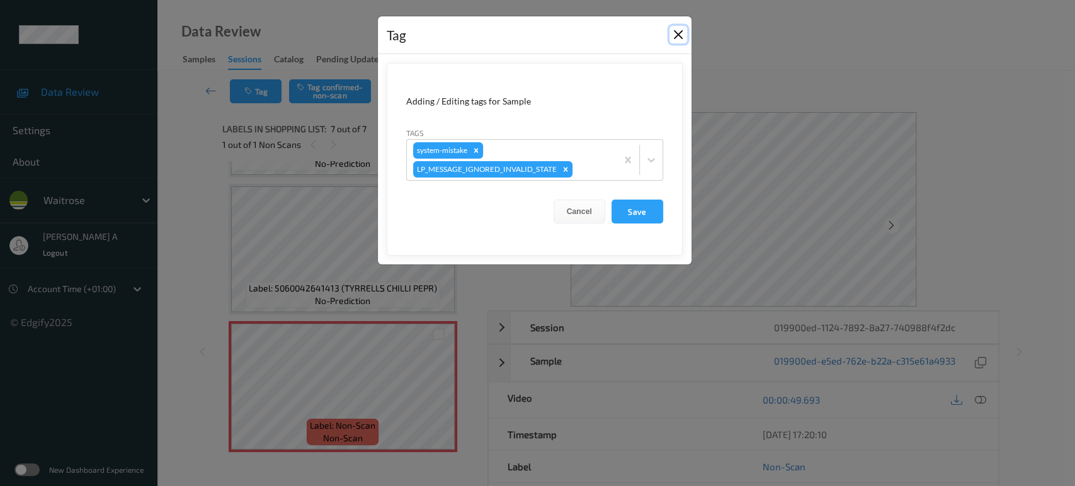
click at [680, 37] on button "Close" at bounding box center [678, 35] width 18 height 18
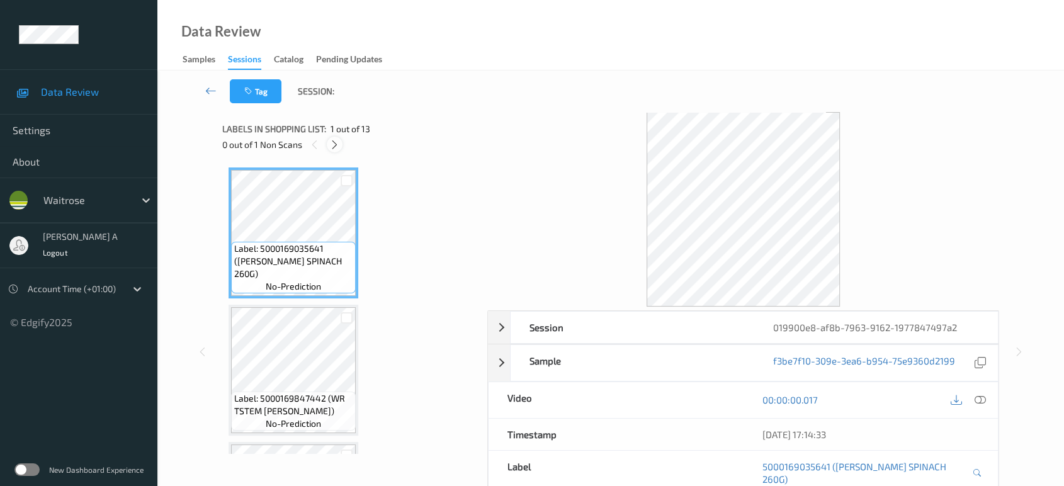
click at [339, 147] on icon at bounding box center [334, 144] width 11 height 11
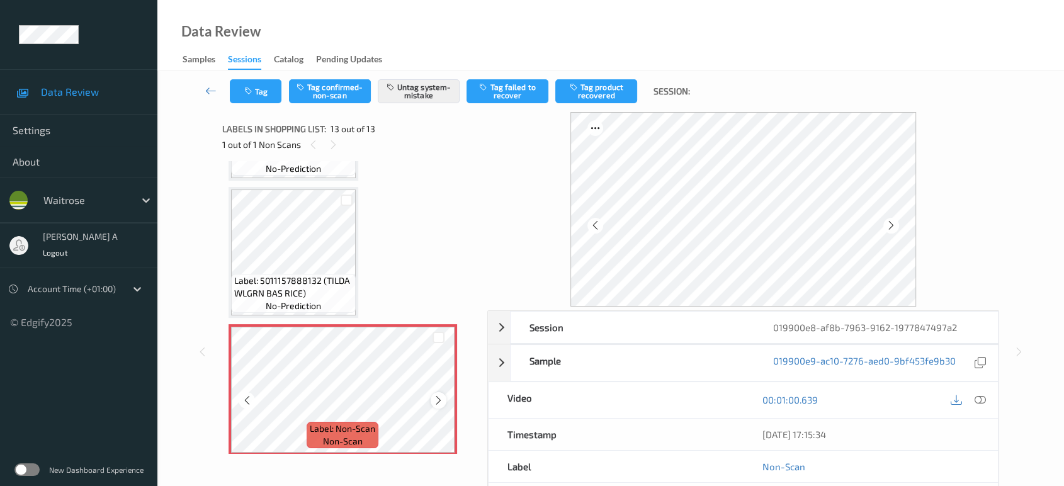
click at [434, 395] on icon at bounding box center [438, 400] width 11 height 11
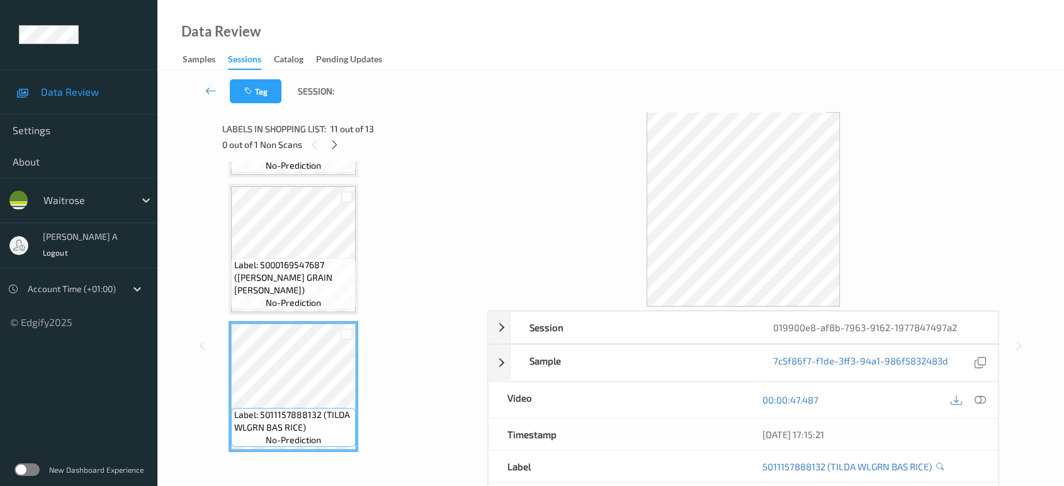
scroll to position [1210, 0]
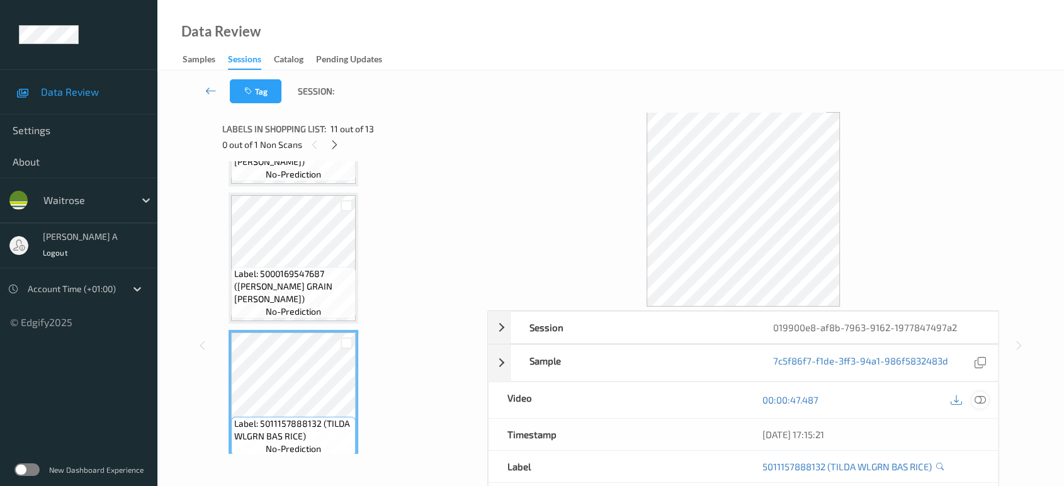
click at [976, 402] on icon at bounding box center [980, 399] width 11 height 11
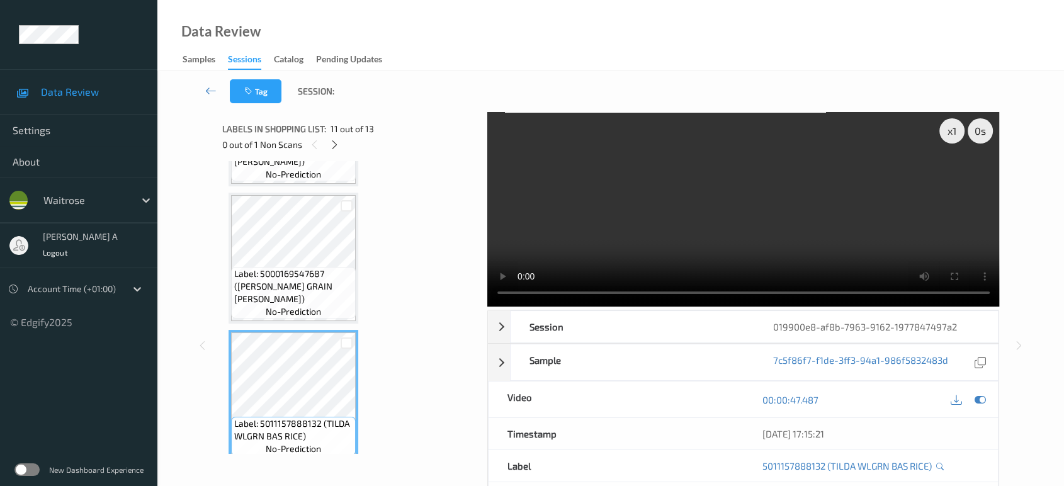
click at [685, 216] on video at bounding box center [743, 209] width 513 height 195
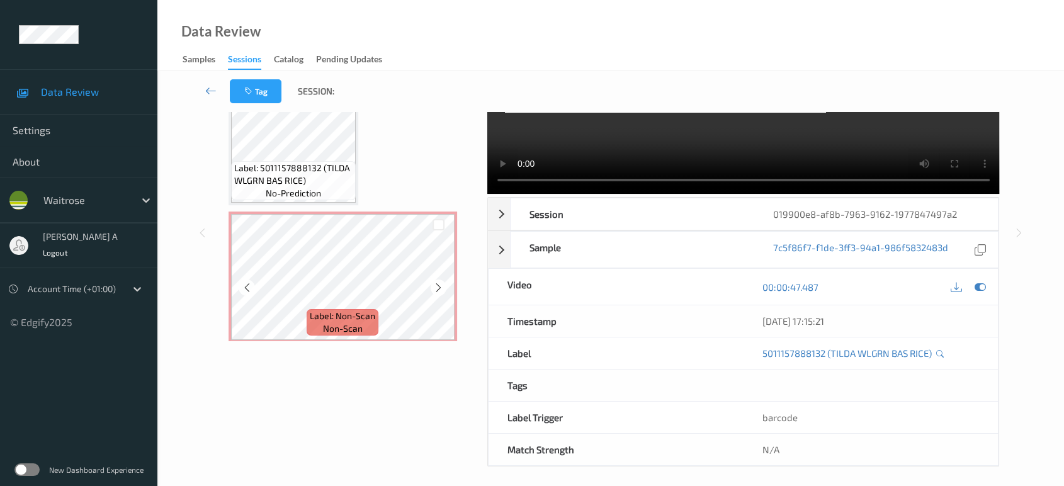
scroll to position [118, 0]
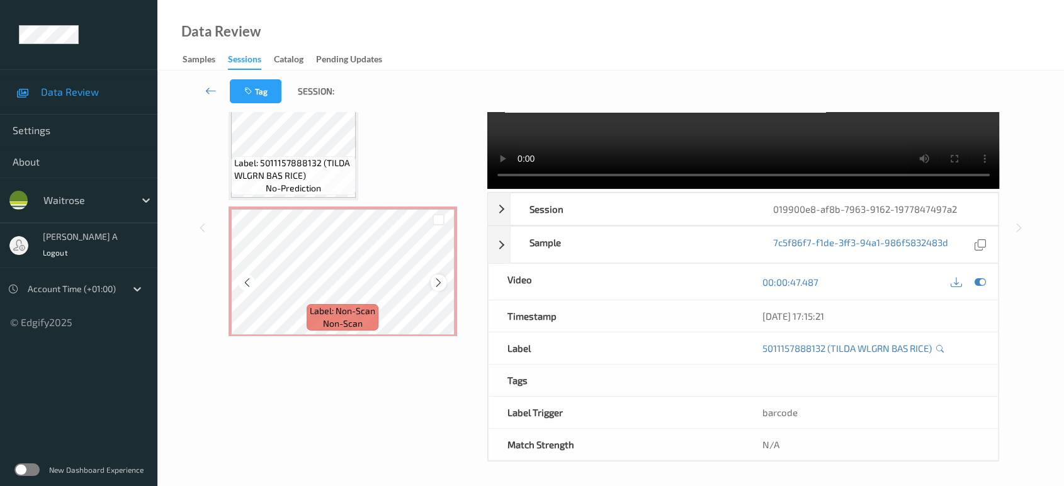
click at [438, 279] on icon at bounding box center [438, 282] width 11 height 11
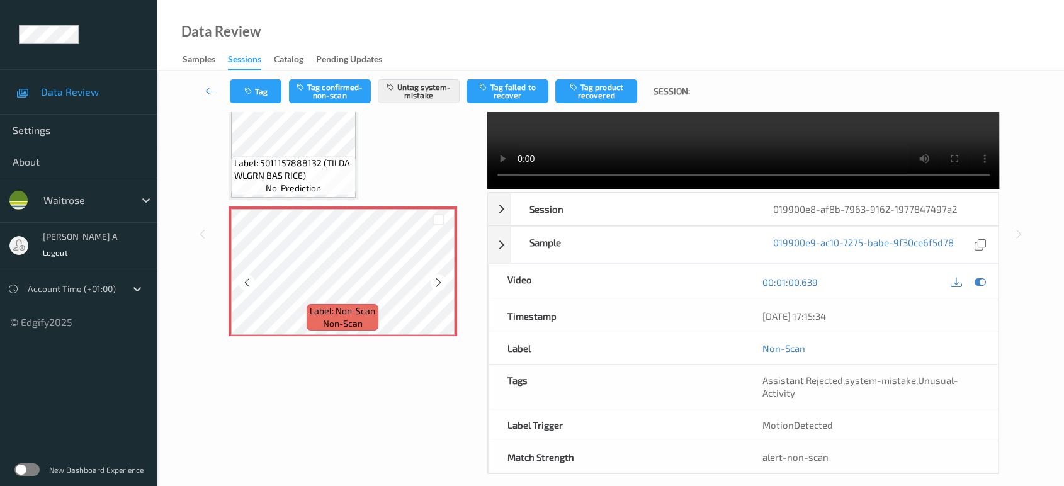
click at [438, 279] on icon at bounding box center [438, 282] width 11 height 11
click at [249, 88] on icon "button" at bounding box center [249, 91] width 11 height 9
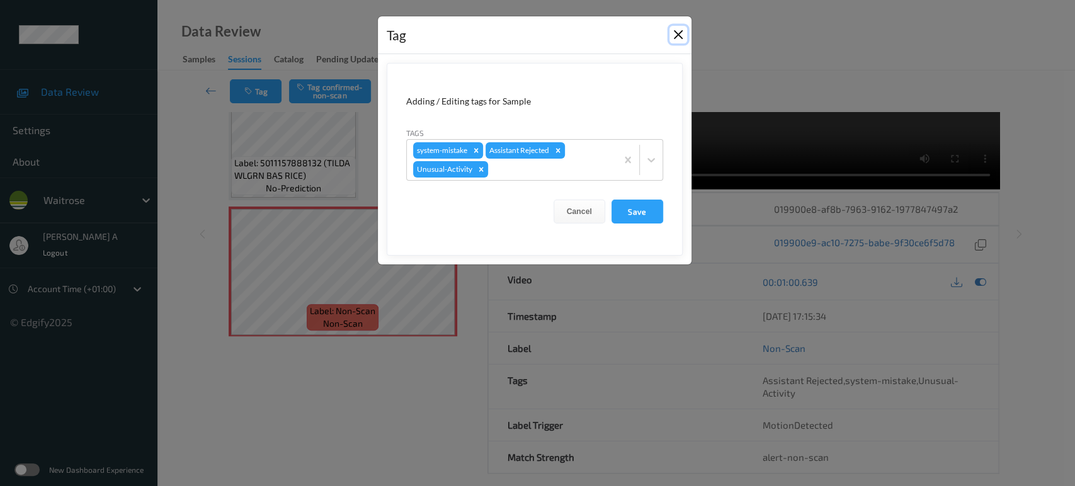
click at [676, 39] on button "Close" at bounding box center [678, 35] width 18 height 18
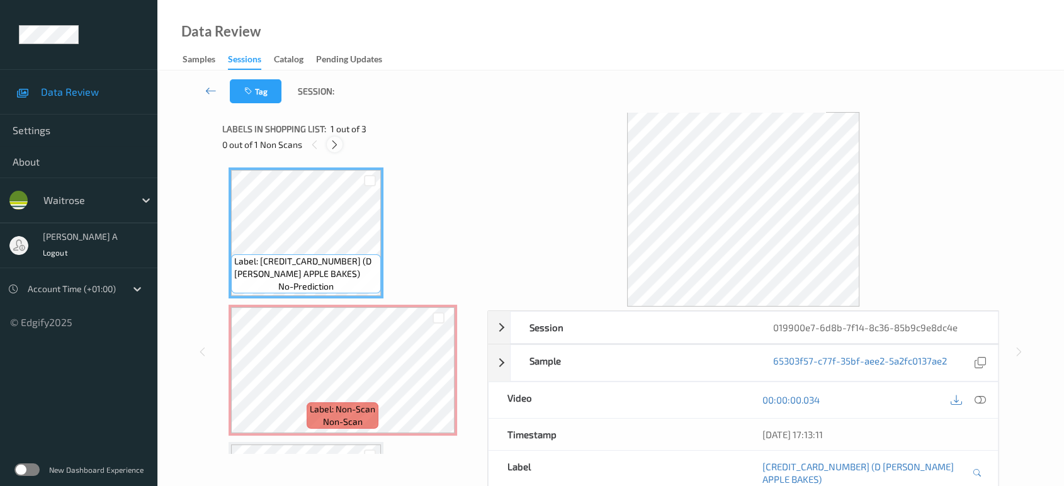
click at [329, 146] on div at bounding box center [335, 145] width 16 height 16
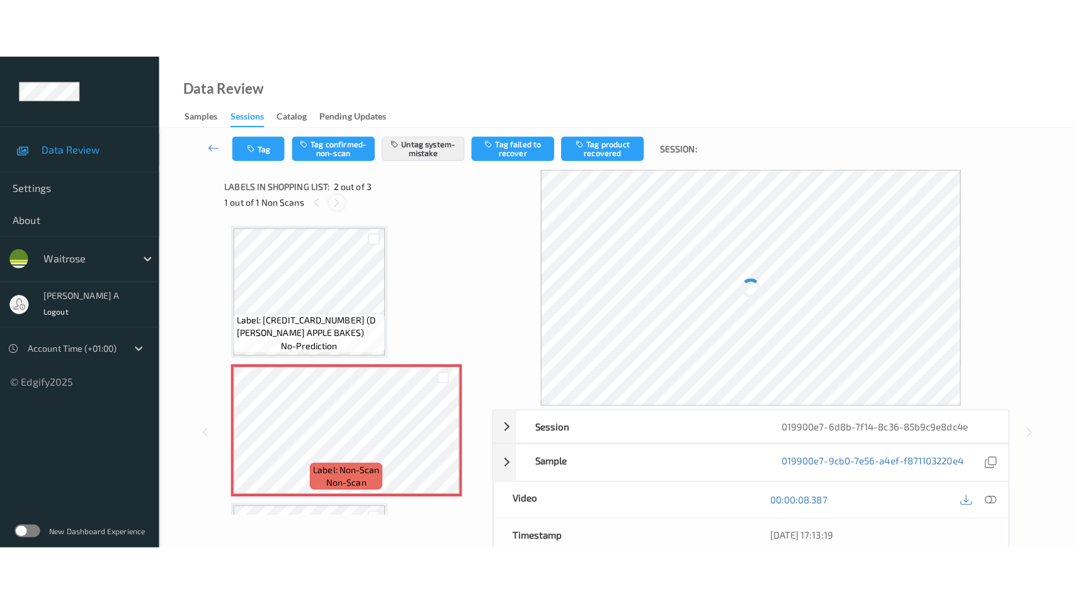
scroll to position [6, 0]
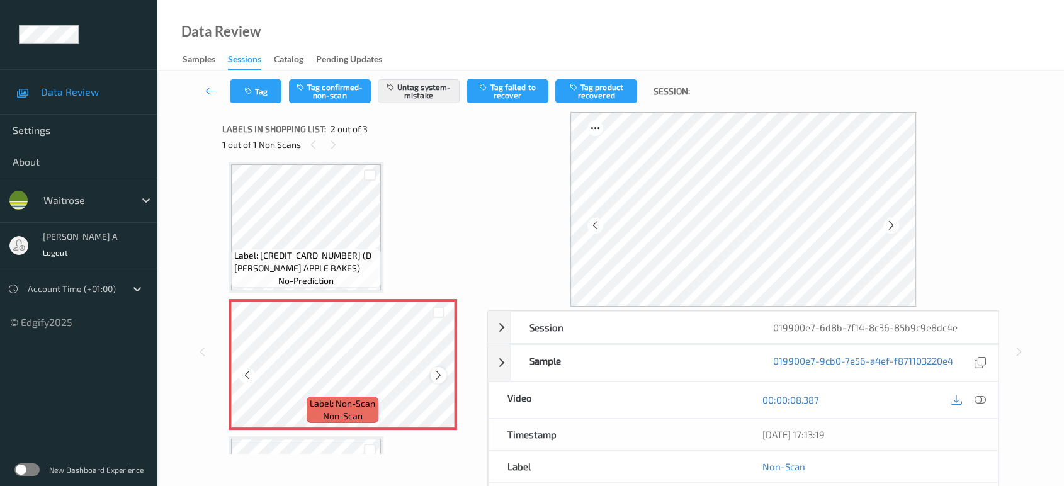
click at [438, 373] on icon at bounding box center [438, 375] width 11 height 11
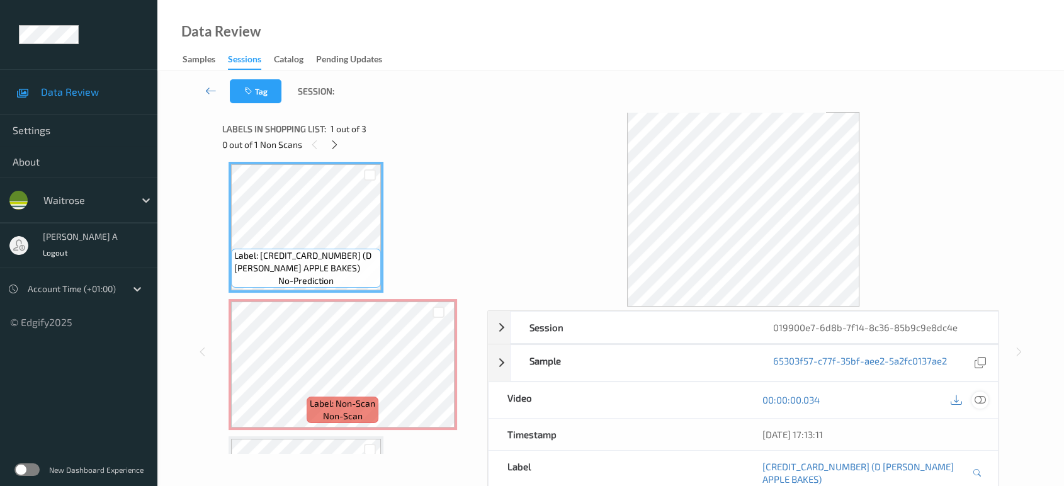
click at [986, 400] on div at bounding box center [980, 400] width 17 height 17
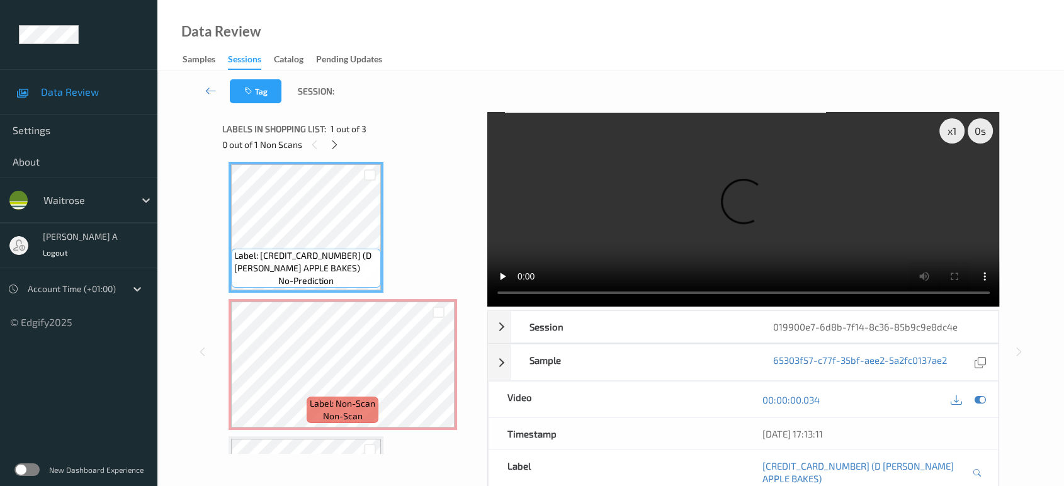
scroll to position [5, 0]
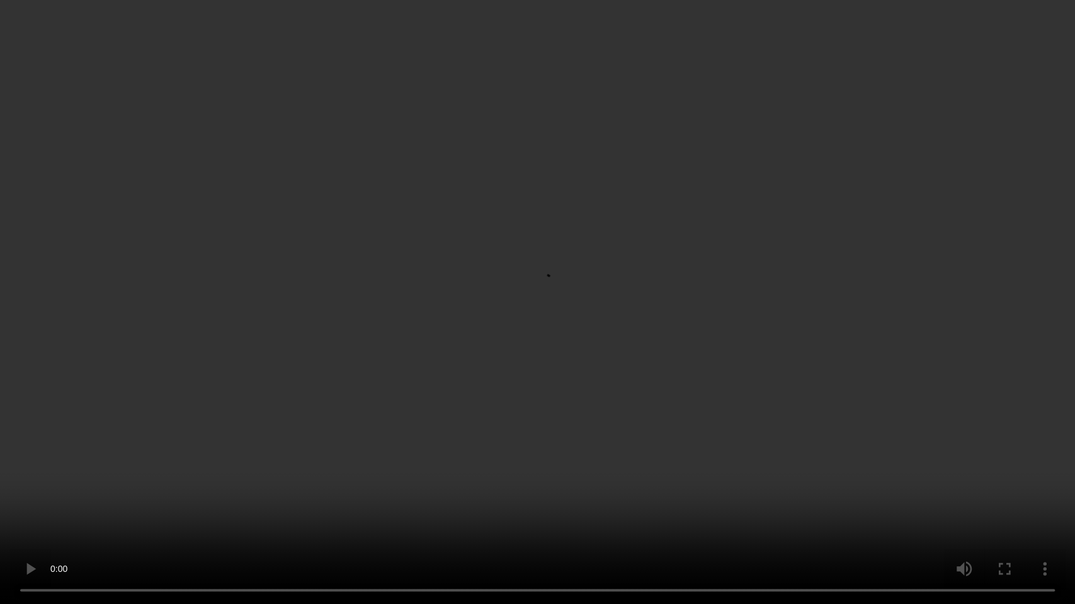
click at [688, 447] on video at bounding box center [537, 302] width 1075 height 604
click at [619, 392] on video at bounding box center [537, 302] width 1075 height 604
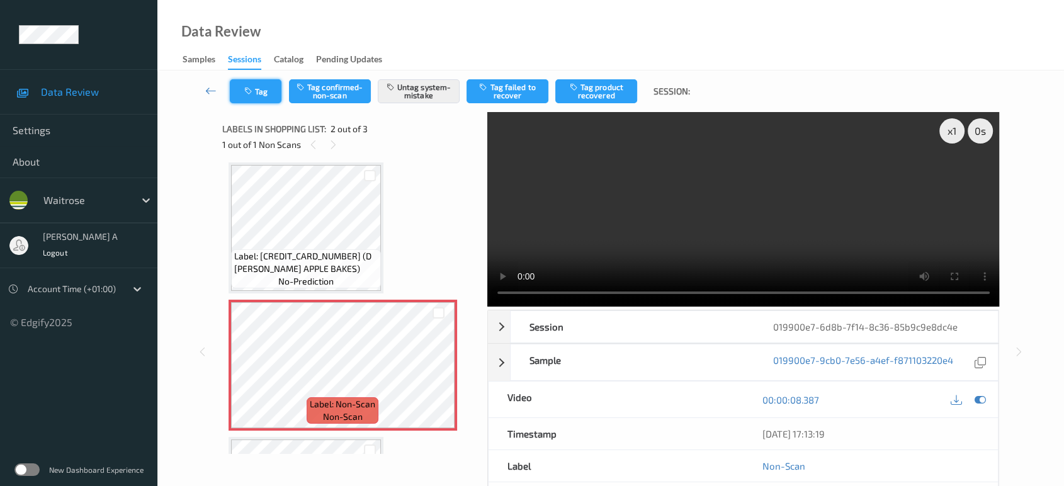
click at [255, 101] on button "Tag" at bounding box center [256, 91] width 52 height 24
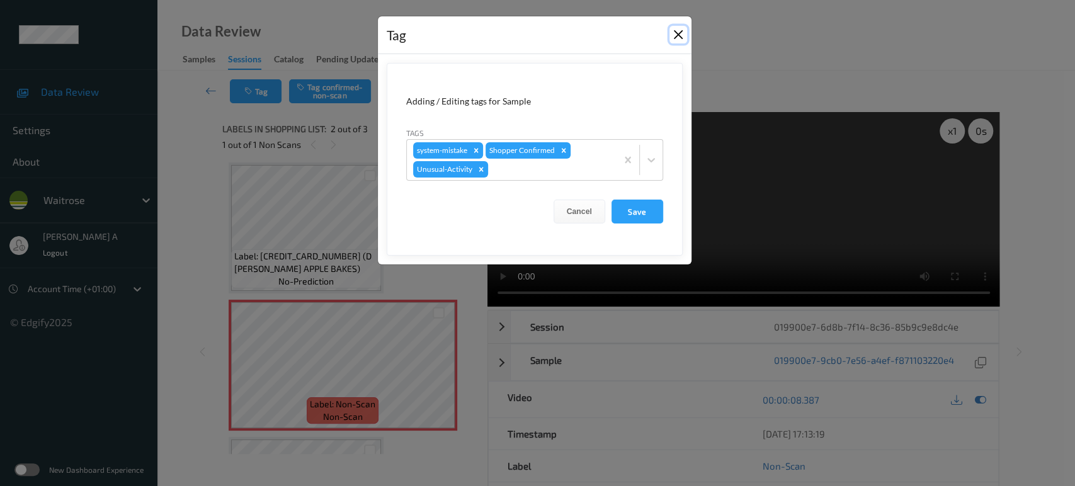
drag, startPoint x: 671, startPoint y: 34, endPoint x: 548, endPoint y: 6, distance: 125.9
click at [671, 34] on button "Close" at bounding box center [678, 35] width 18 height 18
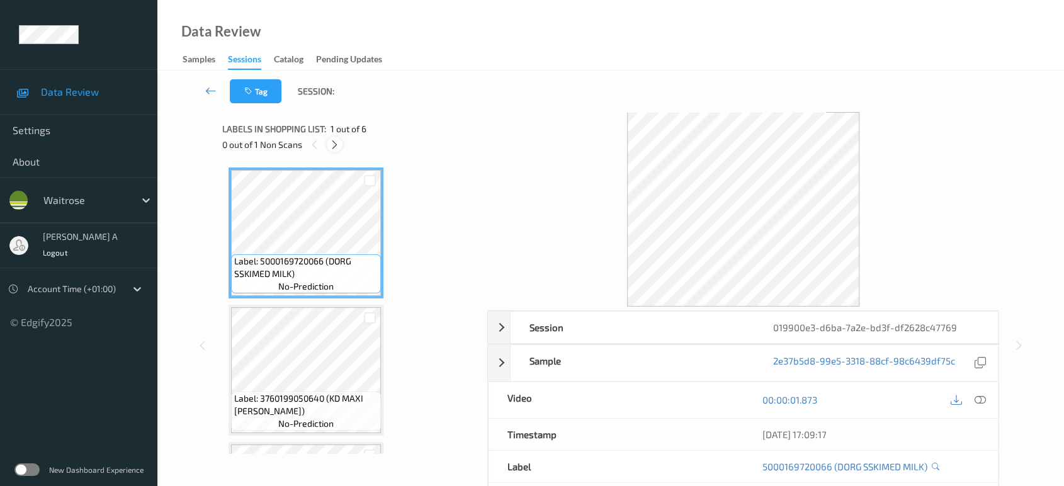
click at [332, 140] on icon at bounding box center [334, 144] width 11 height 11
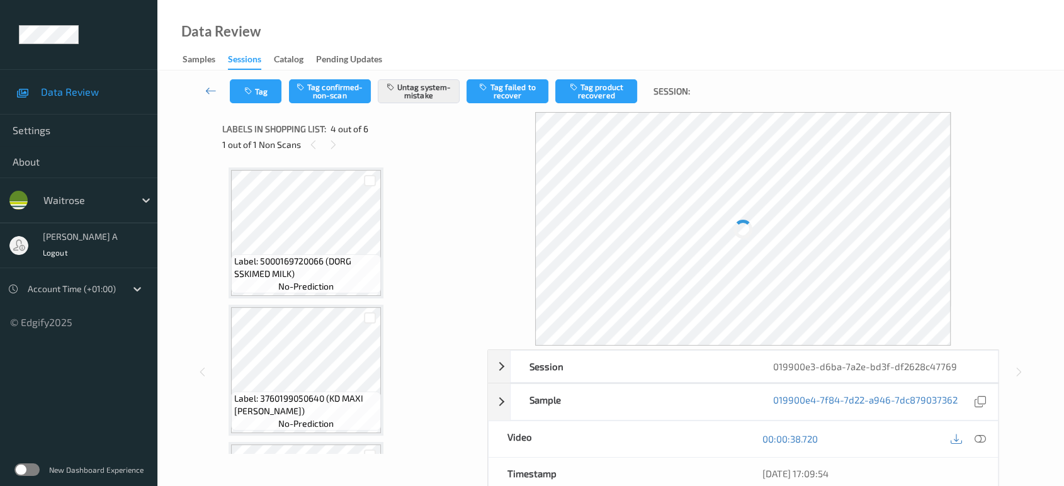
scroll to position [280, 0]
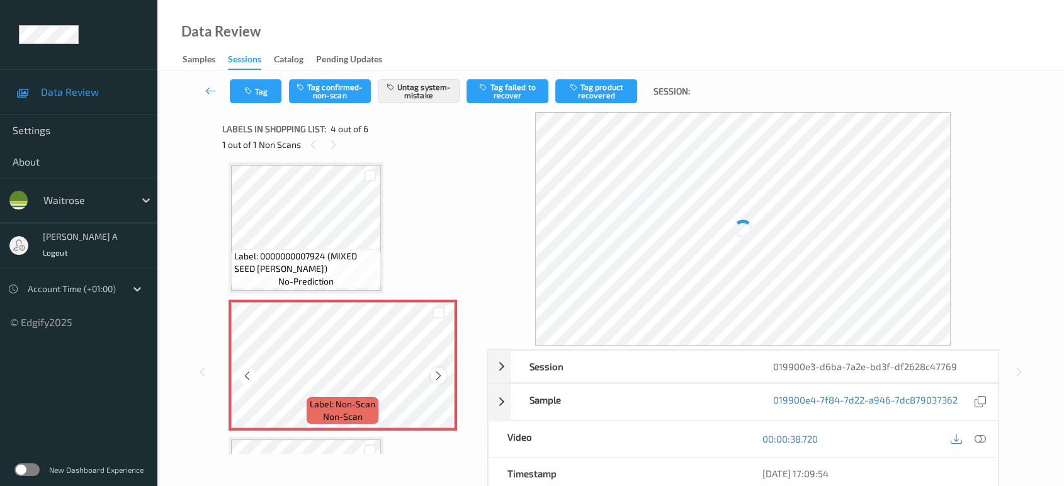
click at [439, 377] on icon at bounding box center [438, 375] width 11 height 11
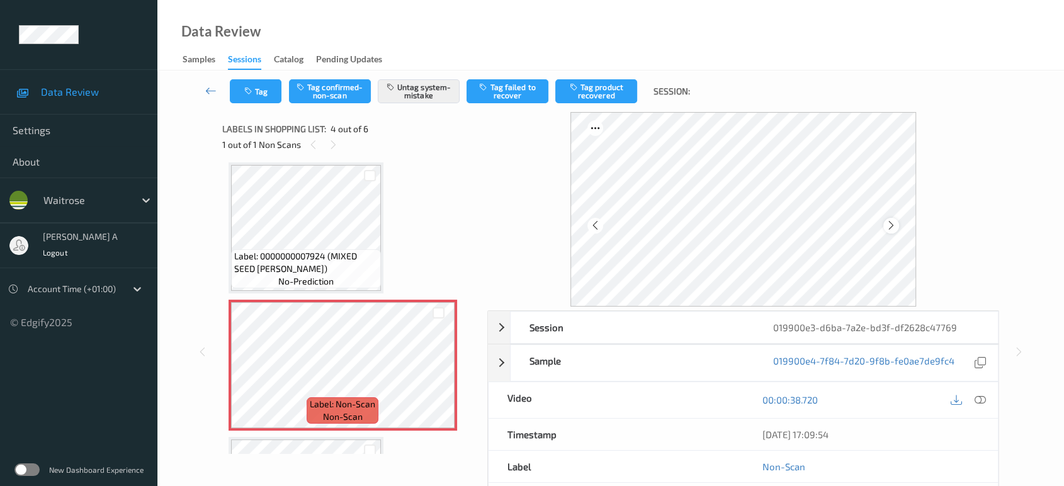
click at [888, 230] on icon at bounding box center [891, 225] width 11 height 11
click at [887, 224] on icon at bounding box center [891, 225] width 11 height 11
click at [983, 404] on icon at bounding box center [980, 399] width 11 height 11
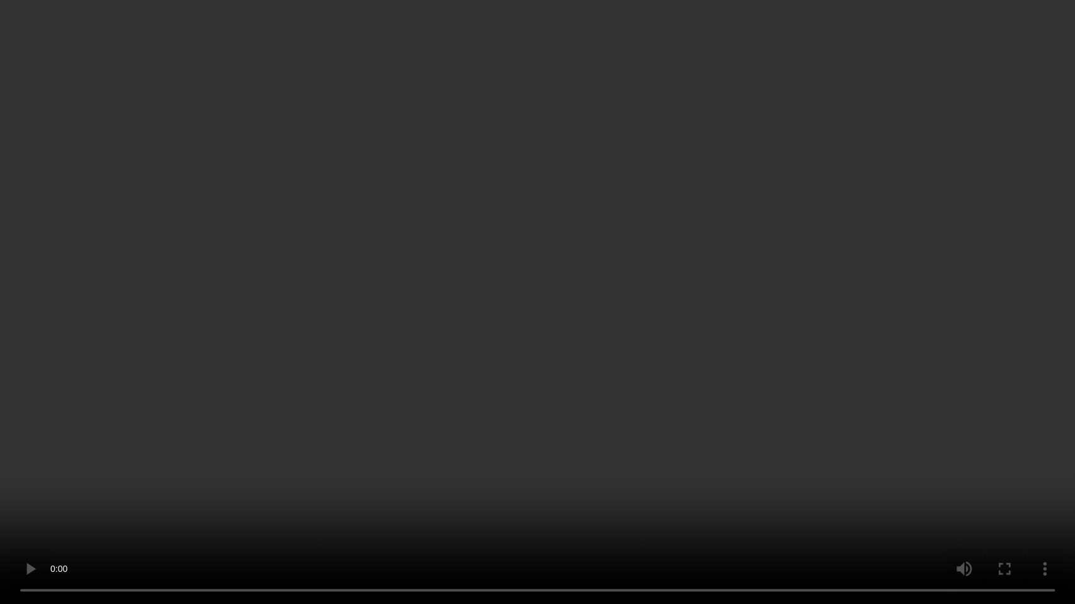
click at [625, 235] on video at bounding box center [537, 302] width 1075 height 604
click at [466, 404] on video at bounding box center [537, 302] width 1075 height 604
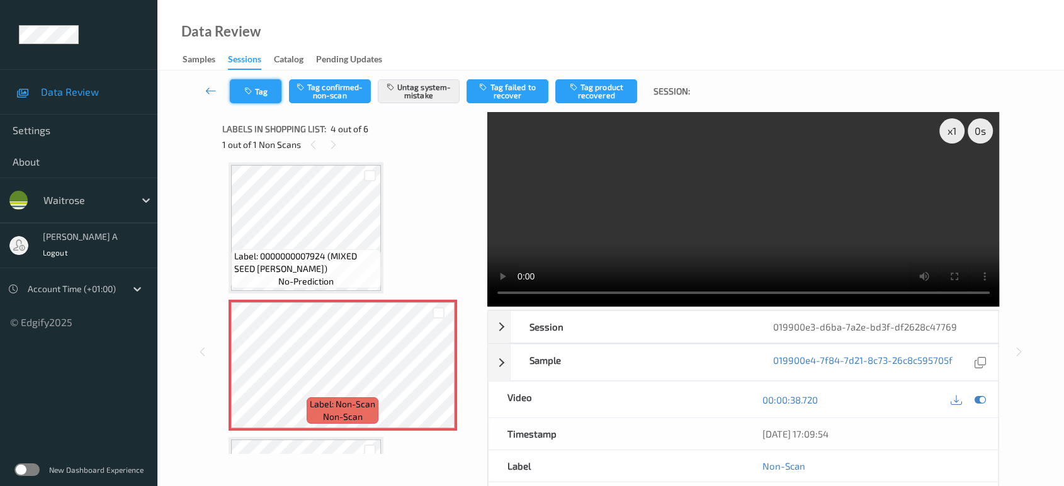
click at [266, 94] on button "Tag" at bounding box center [256, 91] width 52 height 24
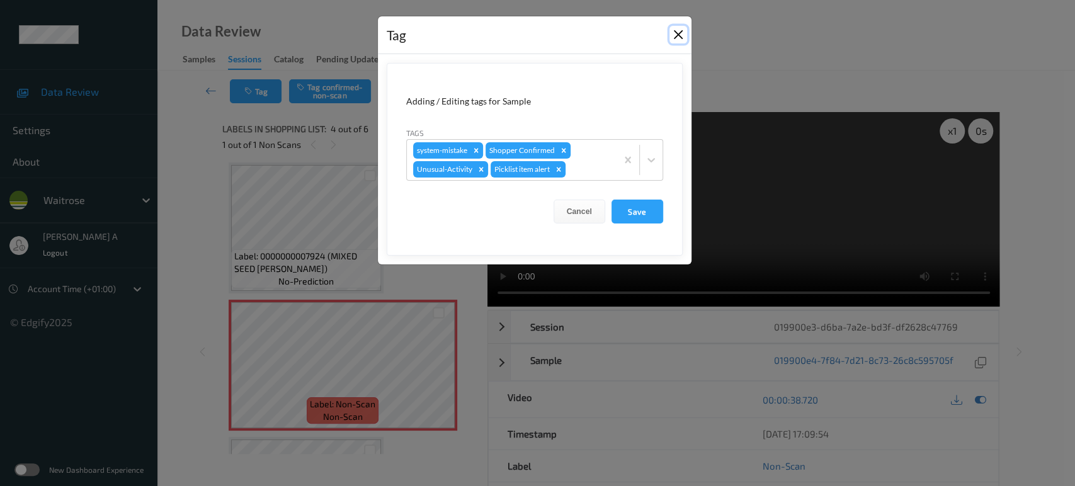
click at [680, 38] on button "Close" at bounding box center [678, 35] width 18 height 18
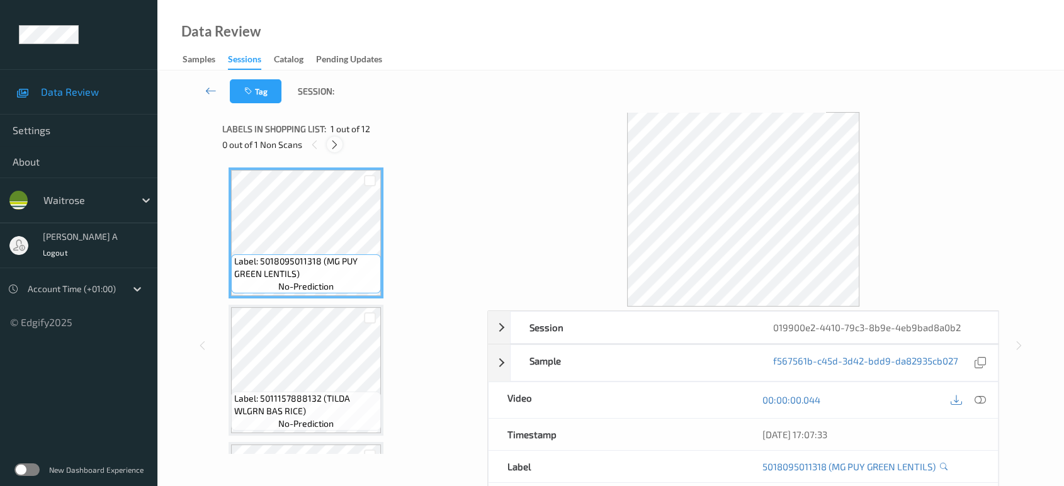
click at [332, 140] on icon at bounding box center [334, 144] width 11 height 11
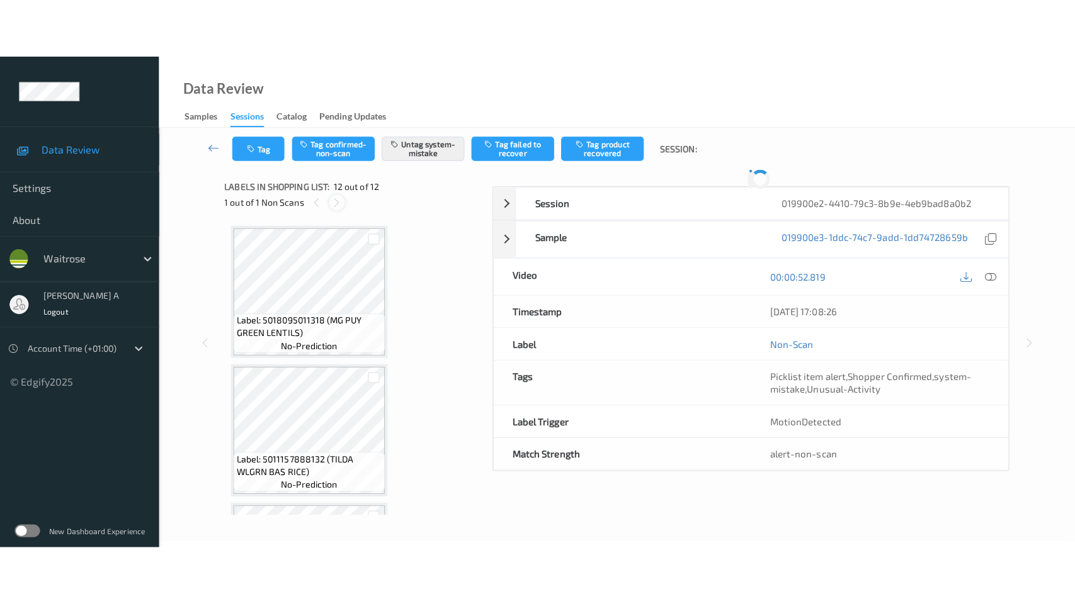
scroll to position [1353, 0]
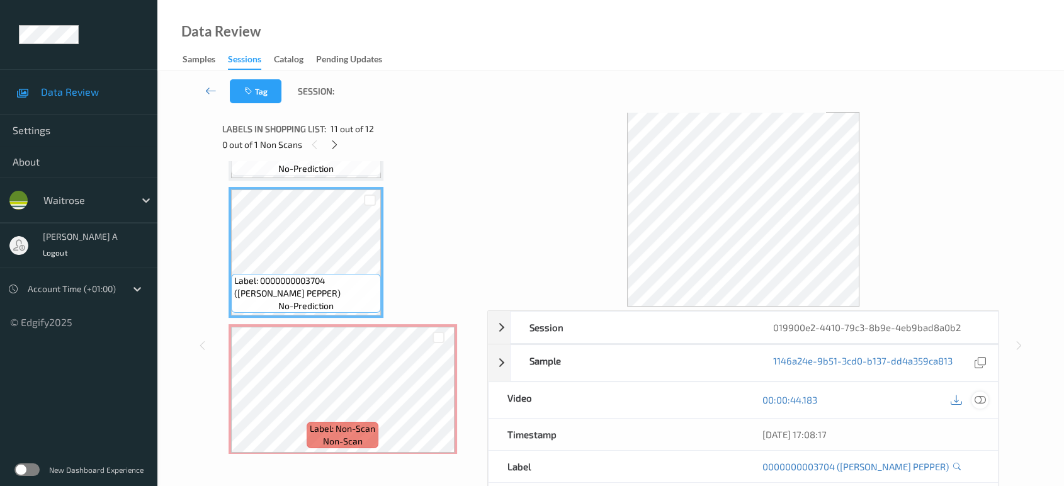
click at [982, 399] on icon at bounding box center [980, 399] width 11 height 11
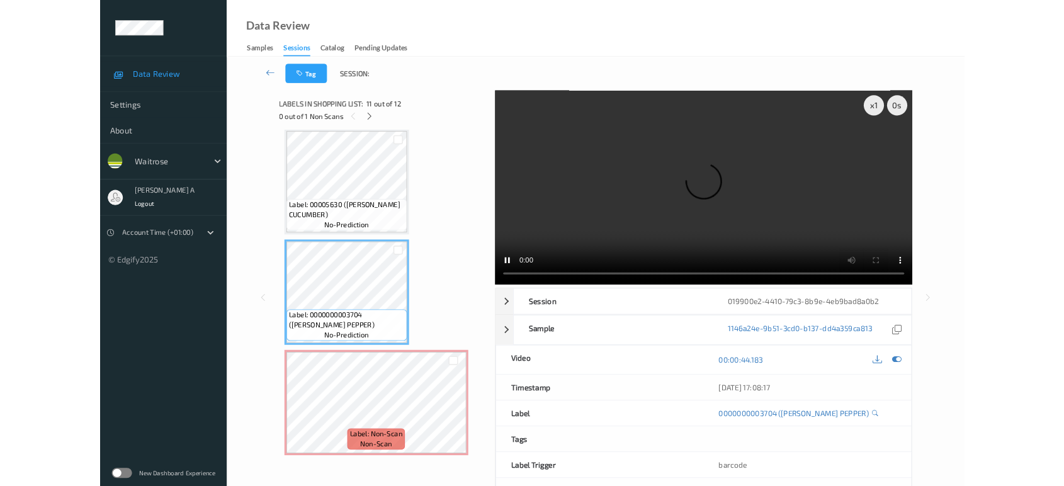
scroll to position [1235, 0]
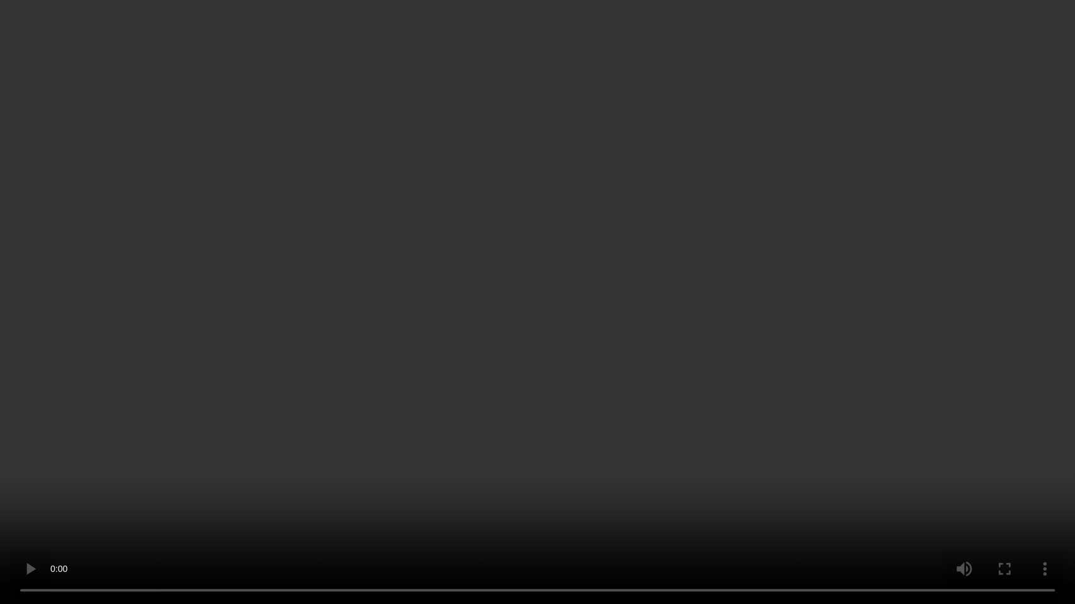
click at [485, 349] on video at bounding box center [537, 302] width 1075 height 604
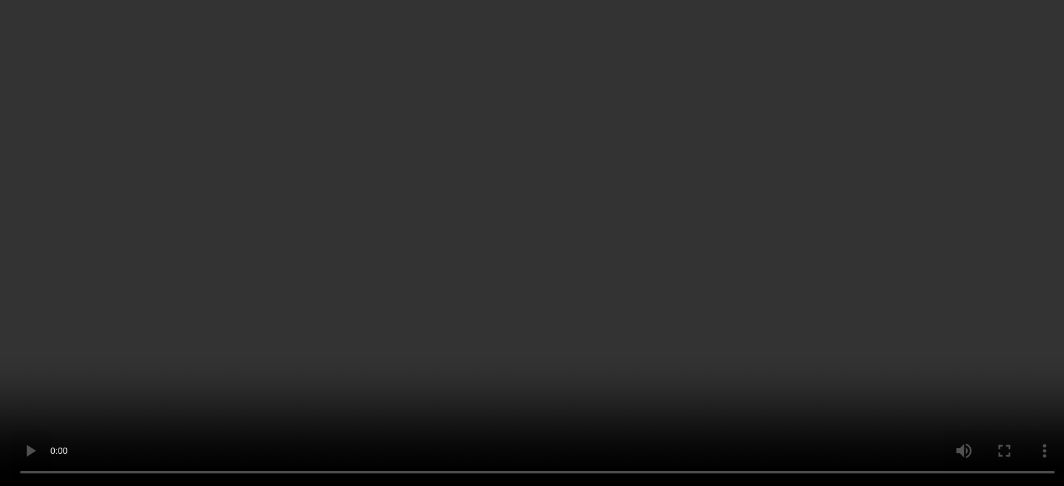
scroll to position [1353, 0]
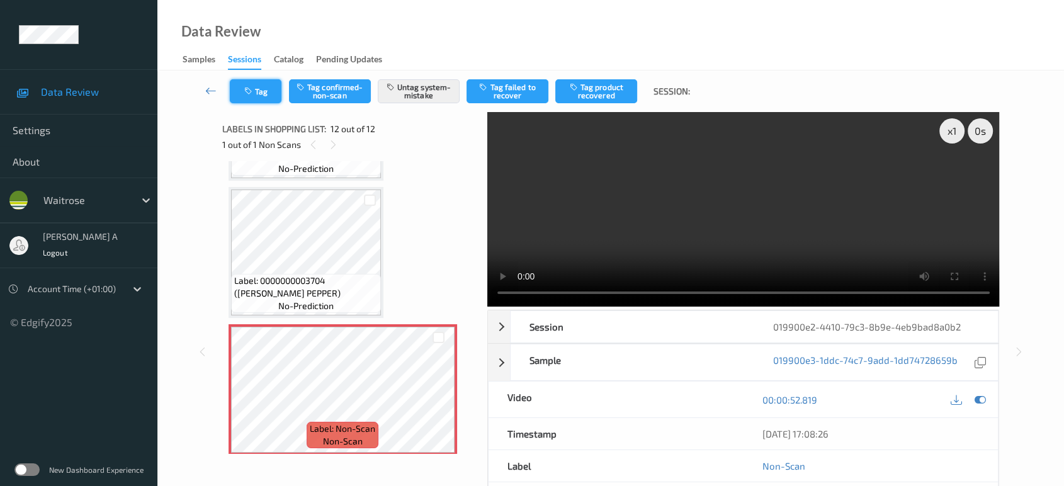
click at [247, 88] on icon "button" at bounding box center [249, 91] width 11 height 9
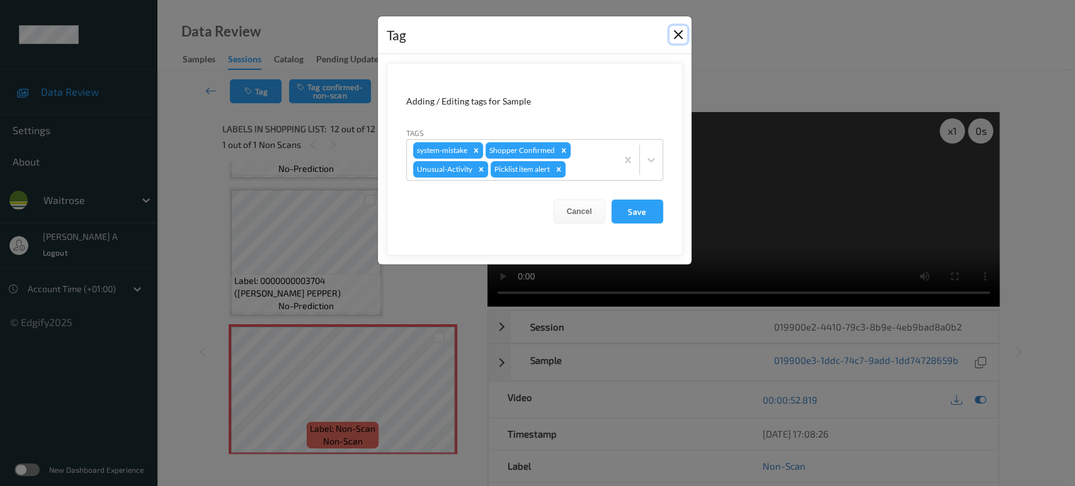
click at [671, 39] on button "Close" at bounding box center [678, 35] width 18 height 18
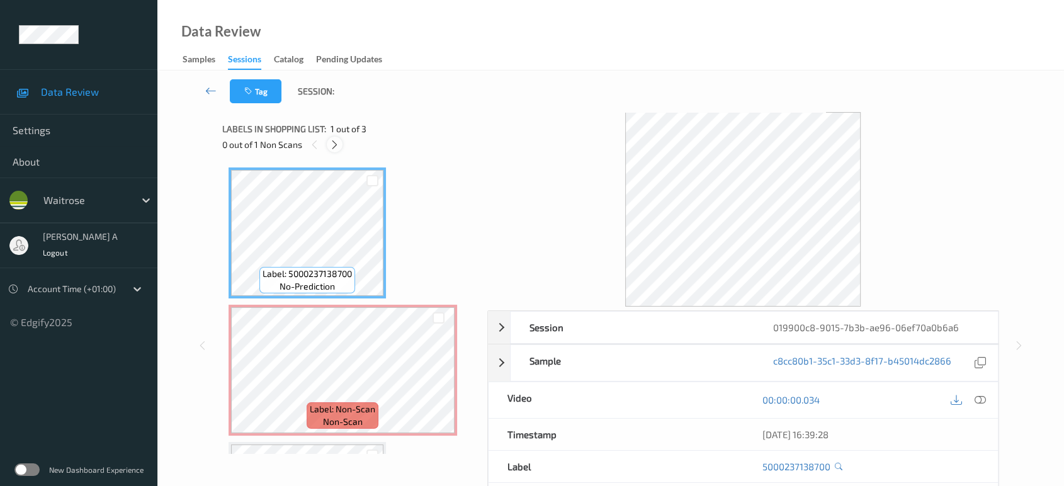
click at [337, 145] on icon at bounding box center [334, 144] width 11 height 11
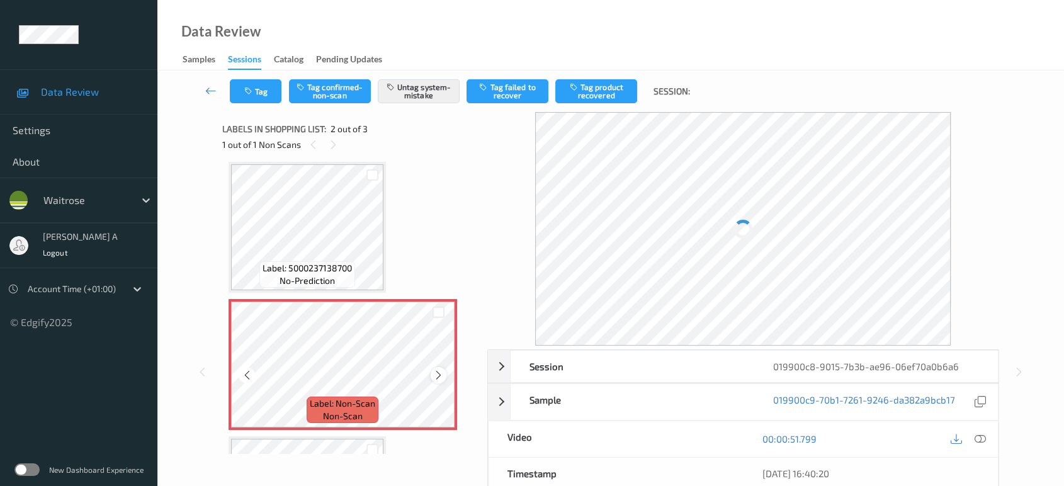
click at [439, 377] on icon at bounding box center [438, 375] width 11 height 11
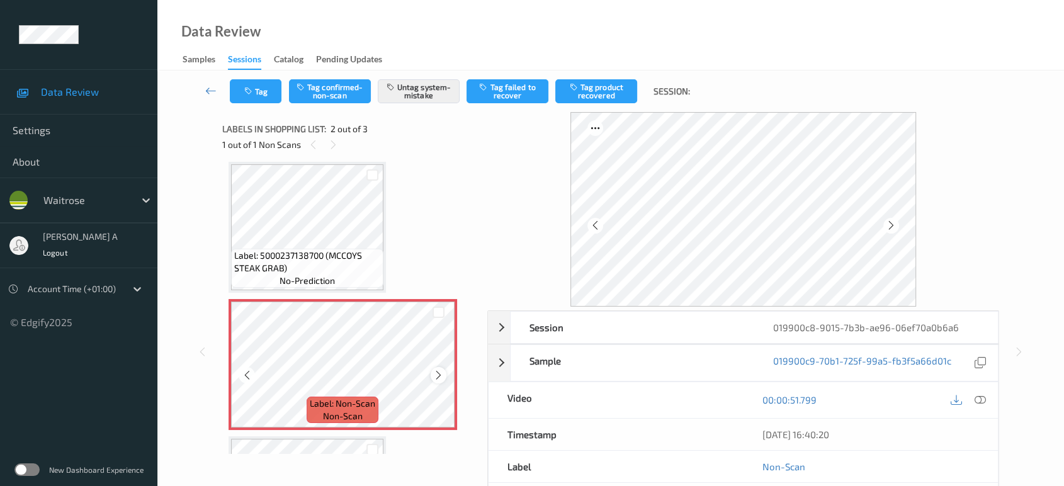
click at [436, 375] on icon at bounding box center [438, 375] width 11 height 11
click at [437, 375] on icon at bounding box center [438, 375] width 11 height 11
click at [440, 374] on icon at bounding box center [438, 375] width 11 height 11
click at [980, 405] on icon at bounding box center [980, 399] width 11 height 11
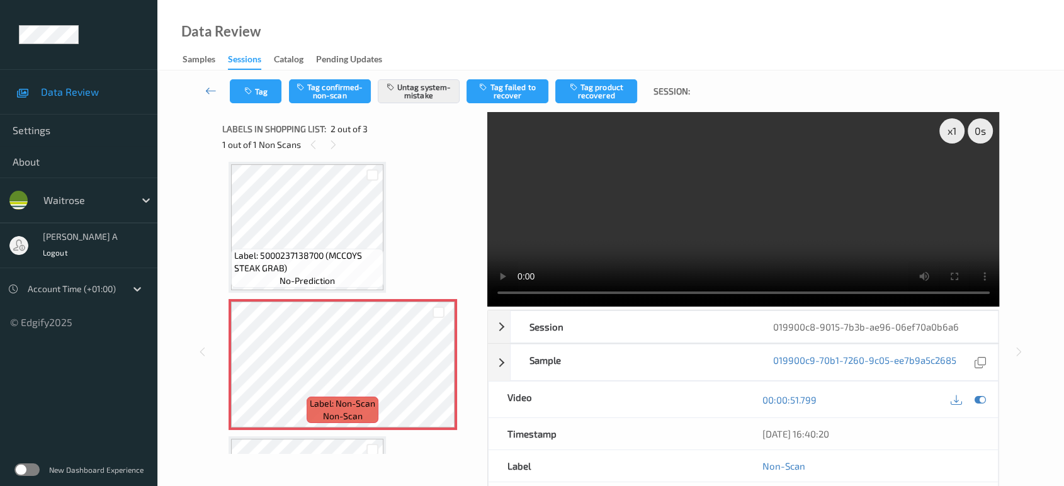
scroll to position [5, 0]
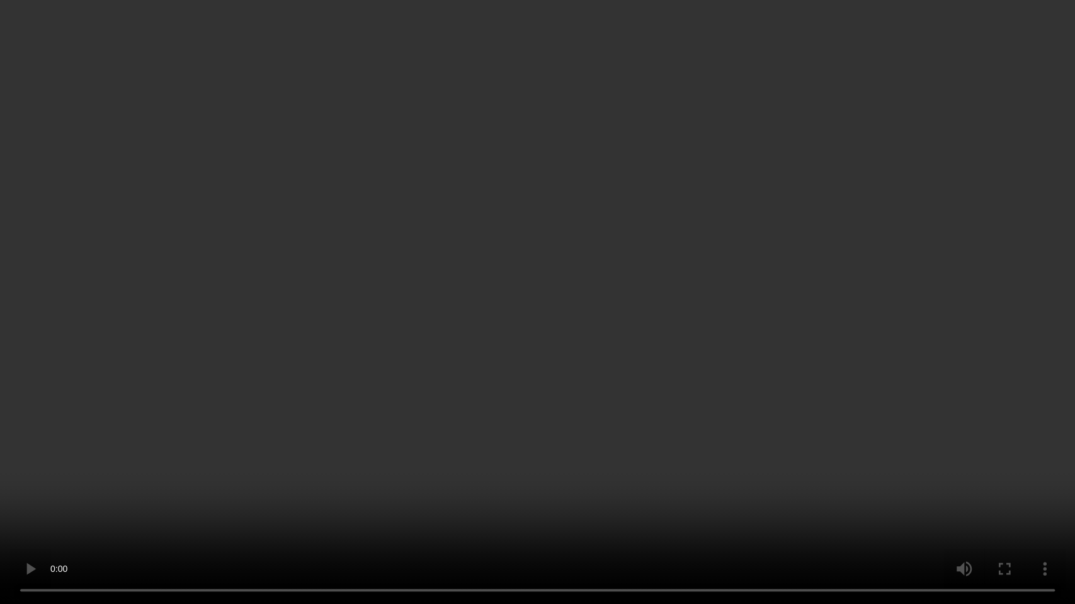
click at [645, 369] on video at bounding box center [537, 302] width 1075 height 604
click at [428, 336] on video at bounding box center [537, 302] width 1075 height 604
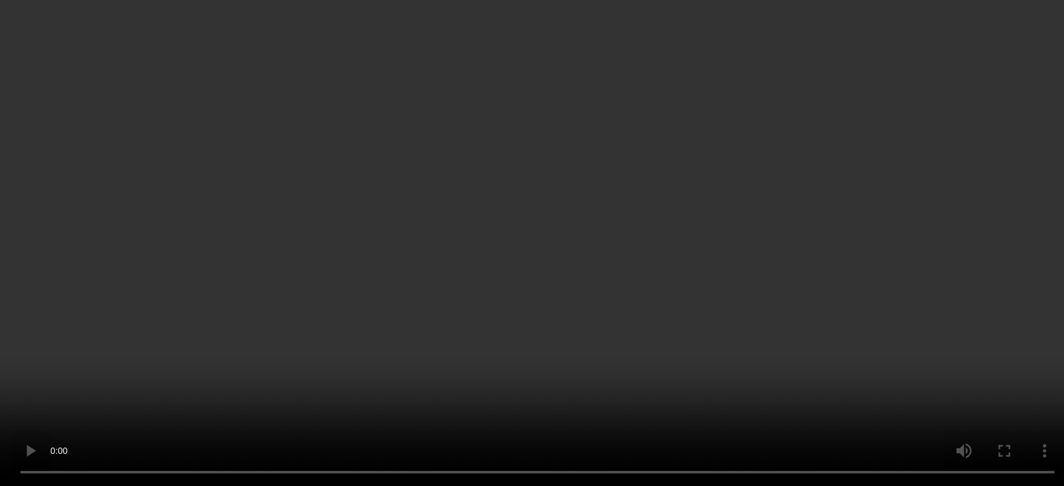
scroll to position [0, 0]
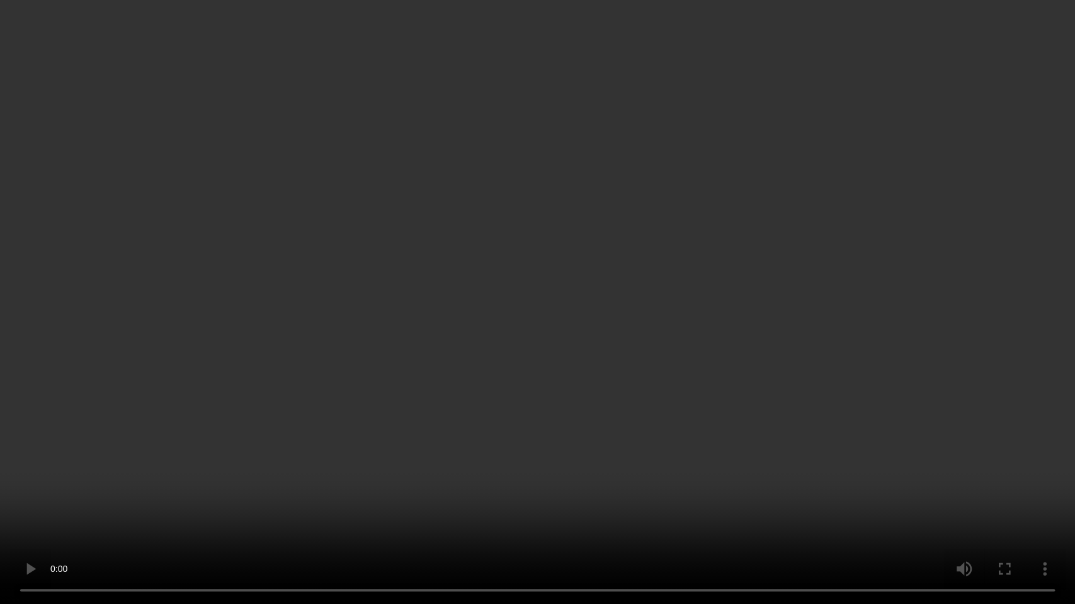
click at [776, 341] on video at bounding box center [537, 302] width 1075 height 604
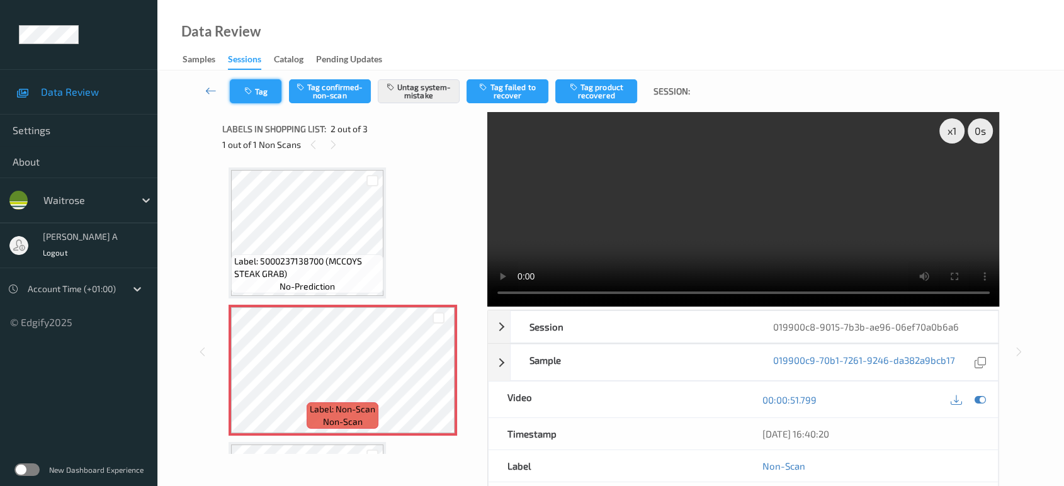
click at [267, 91] on button "Tag" at bounding box center [256, 91] width 52 height 24
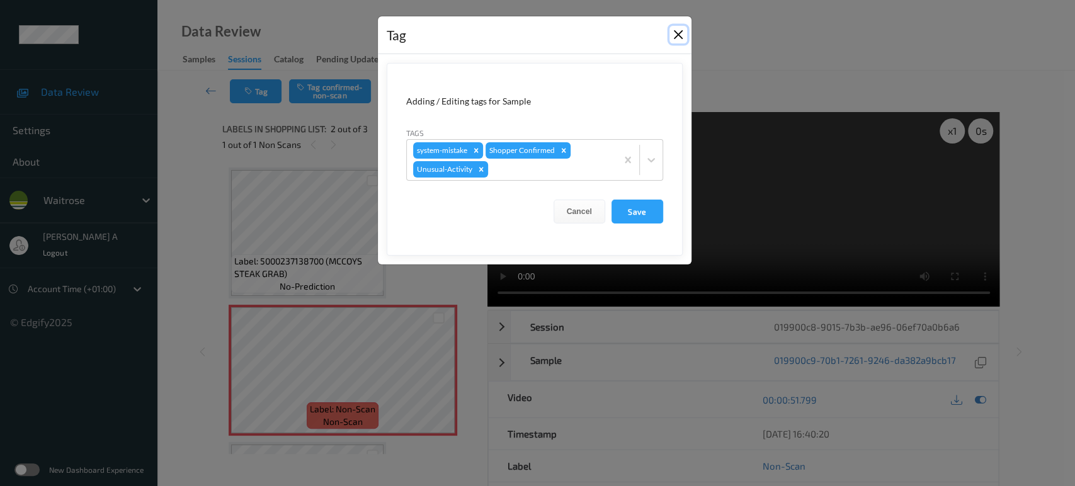
click at [671, 43] on button "Close" at bounding box center [678, 35] width 18 height 18
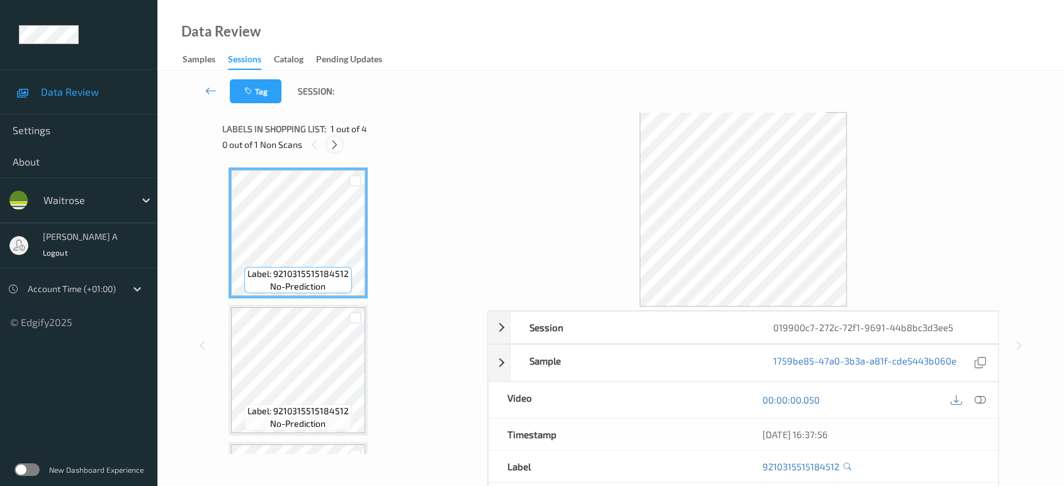
click at [337, 147] on icon at bounding box center [334, 144] width 11 height 11
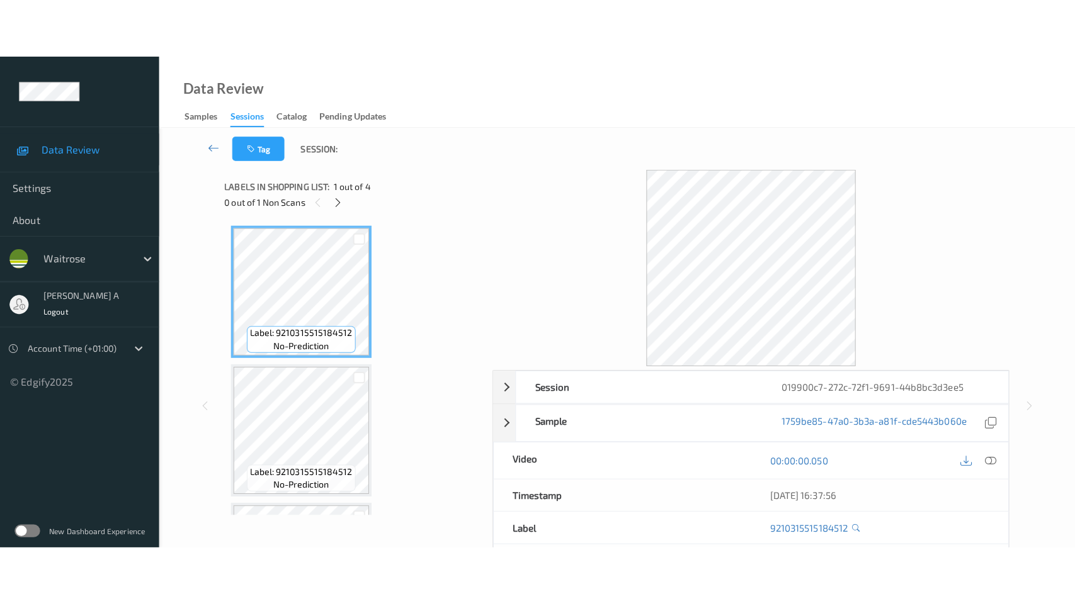
scroll to position [259, 0]
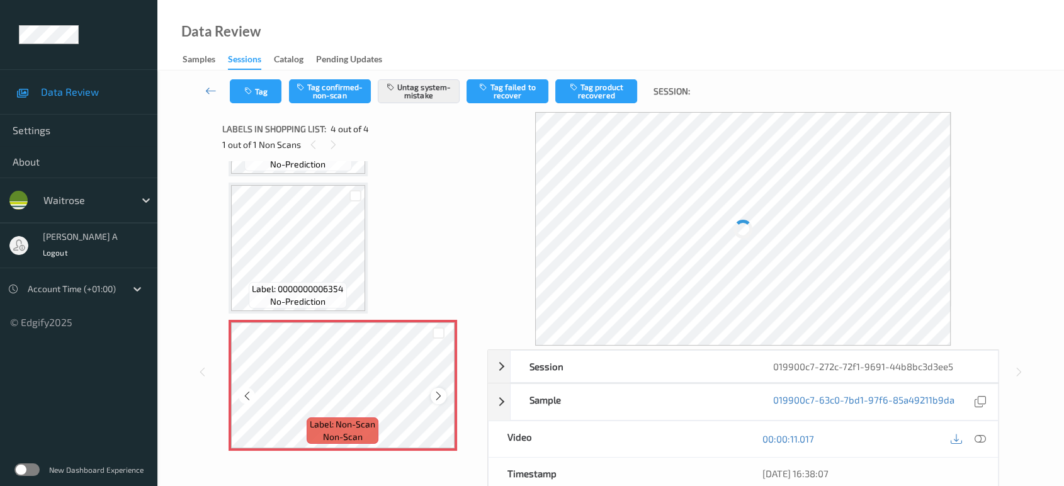
click at [438, 395] on icon at bounding box center [438, 395] width 11 height 11
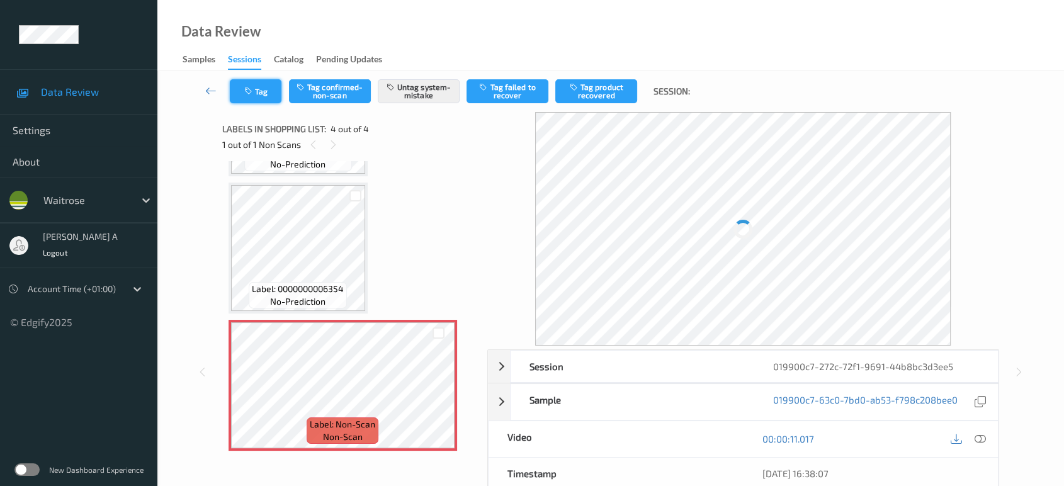
click at [251, 87] on icon "button" at bounding box center [249, 91] width 11 height 9
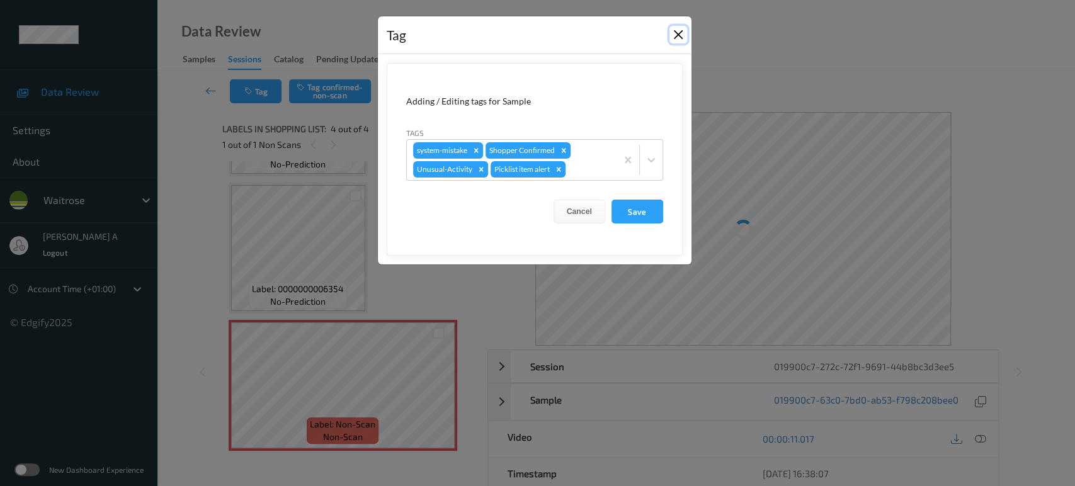
click at [680, 38] on button "Close" at bounding box center [678, 35] width 18 height 18
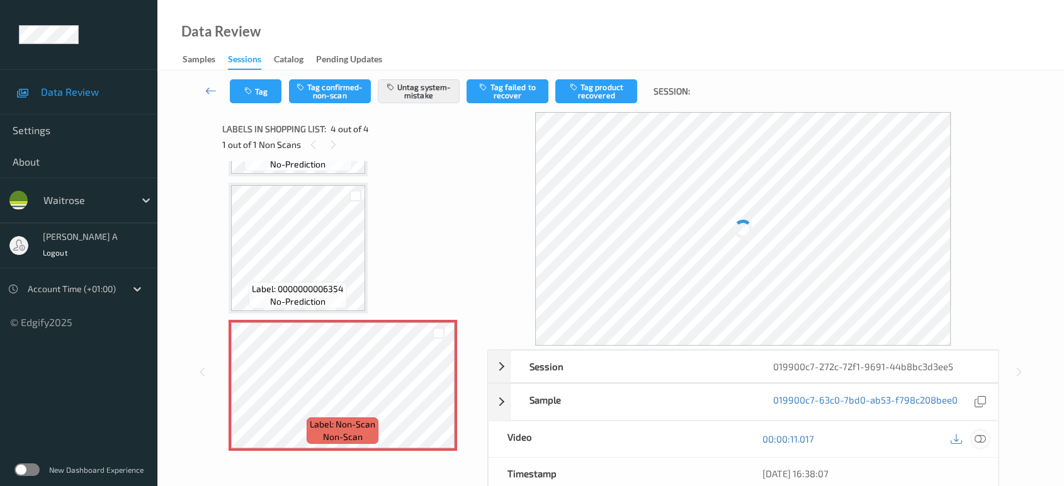
click at [984, 437] on icon at bounding box center [980, 438] width 11 height 11
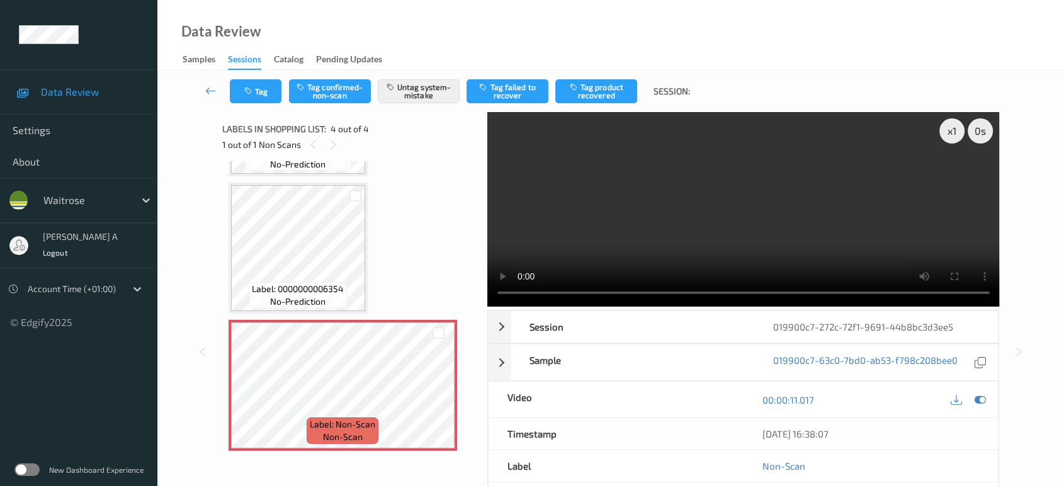
click at [868, 205] on video at bounding box center [743, 209] width 513 height 195
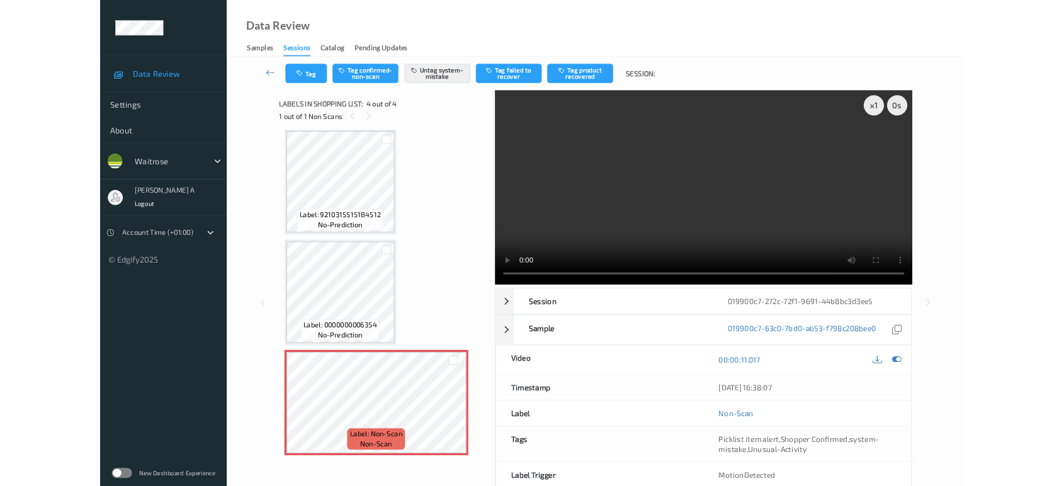
scroll to position [141, 0]
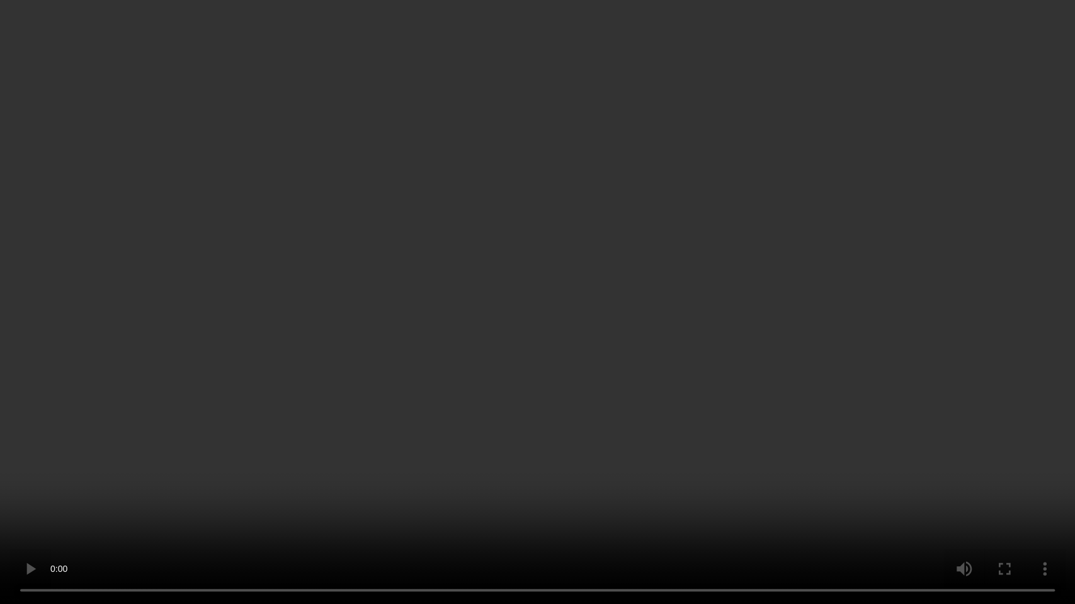
click at [530, 374] on video at bounding box center [537, 302] width 1075 height 604
click at [392, 399] on video at bounding box center [537, 302] width 1075 height 604
click at [467, 399] on video at bounding box center [537, 302] width 1075 height 604
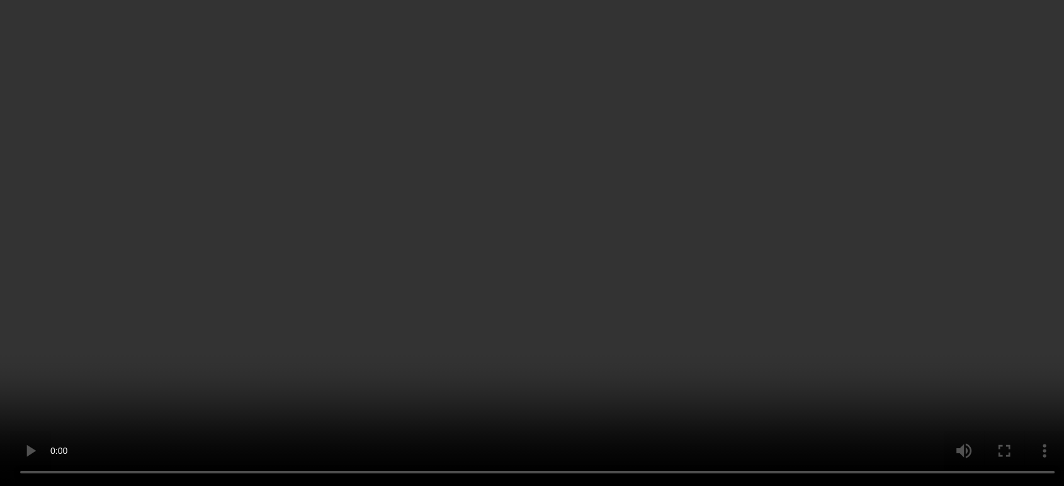
scroll to position [259, 0]
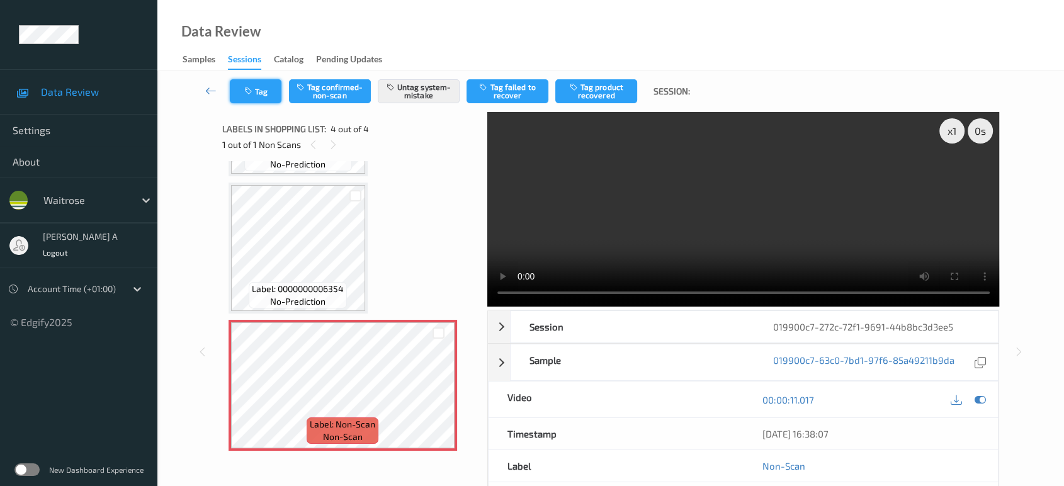
click at [270, 98] on button "Tag" at bounding box center [256, 91] width 52 height 24
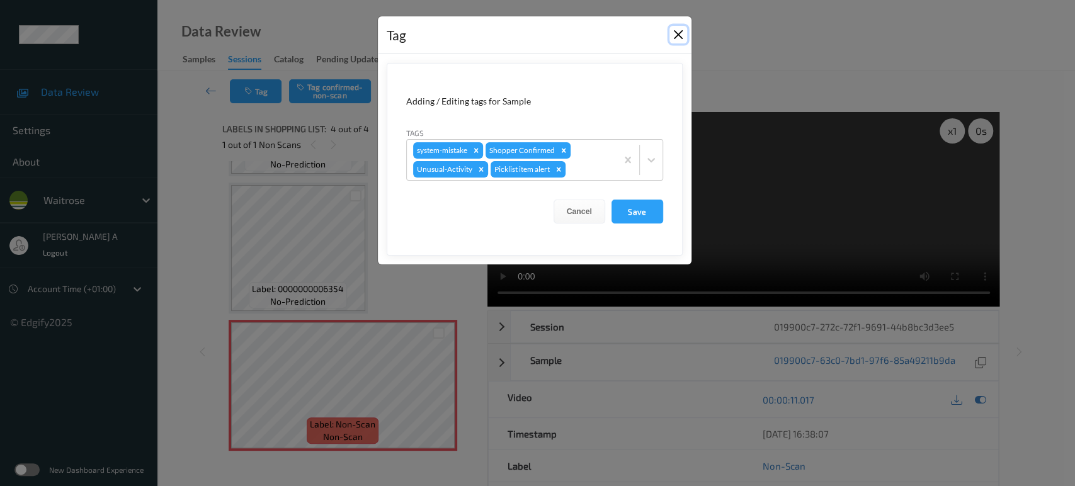
click at [678, 36] on button "Close" at bounding box center [678, 35] width 18 height 18
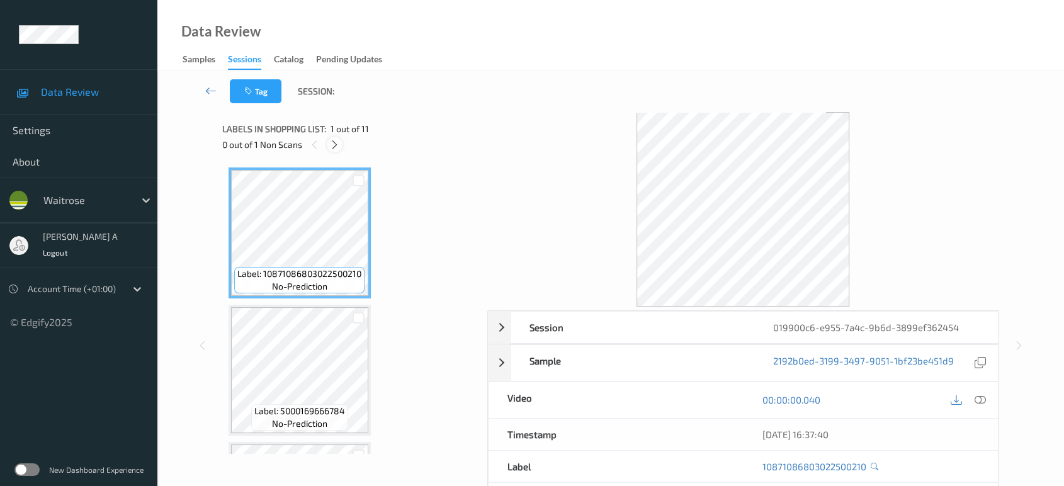
click at [342, 145] on div at bounding box center [335, 145] width 16 height 16
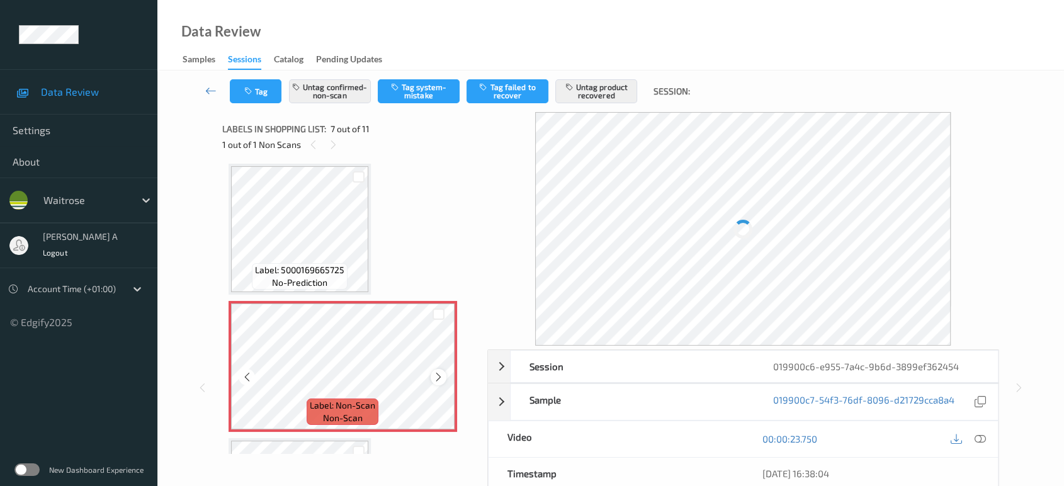
click at [439, 376] on icon at bounding box center [438, 376] width 11 height 11
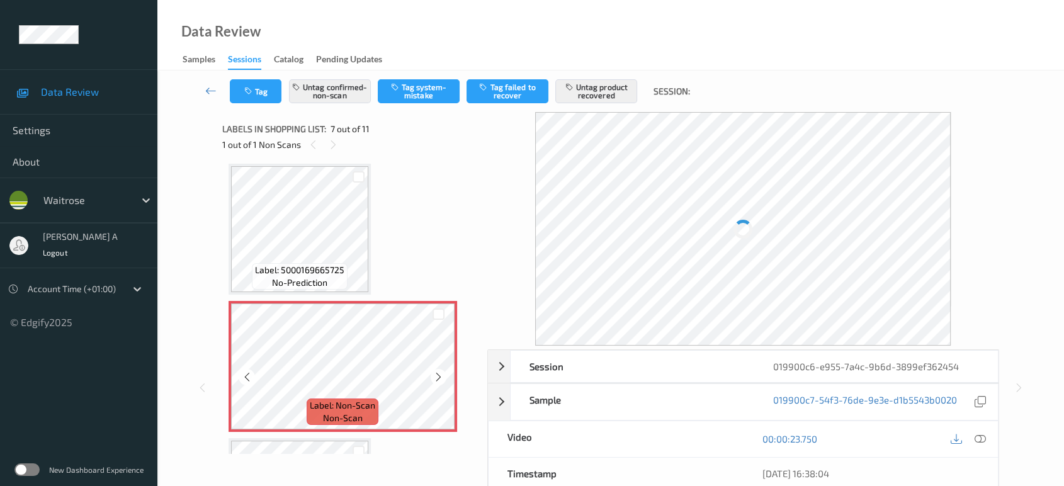
click at [439, 376] on icon at bounding box center [438, 376] width 11 height 11
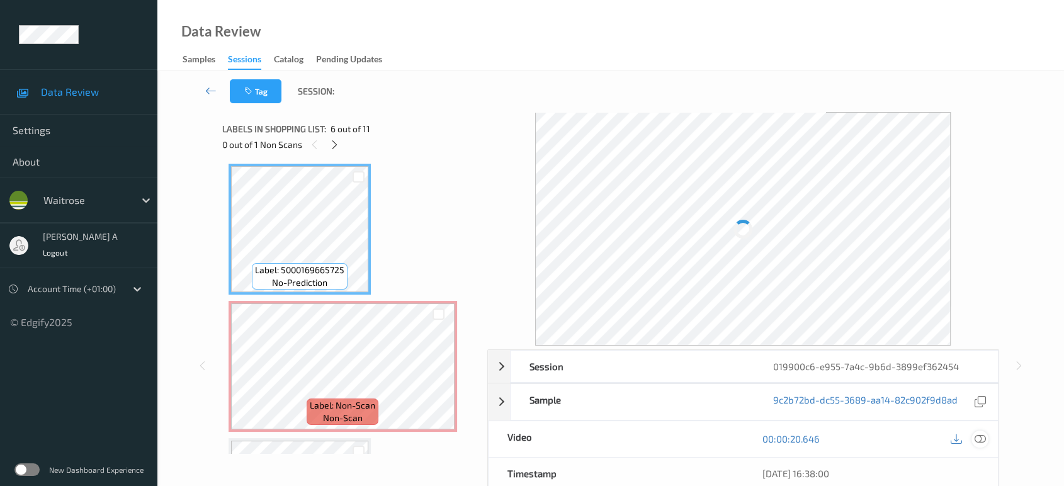
click at [982, 434] on icon at bounding box center [980, 438] width 11 height 11
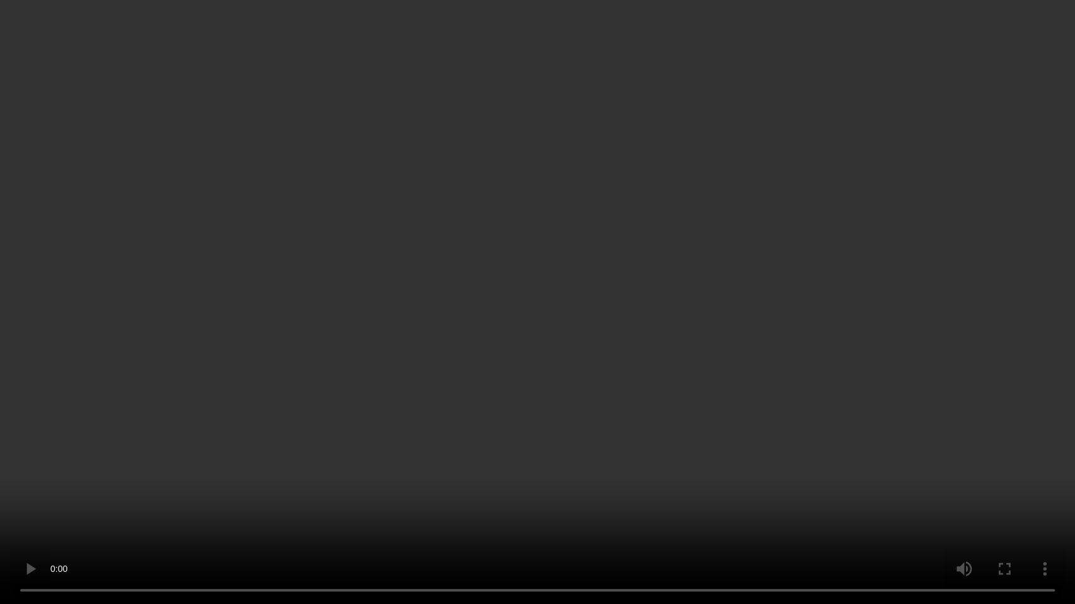
click at [711, 378] on video at bounding box center [537, 302] width 1075 height 604
click at [603, 360] on video at bounding box center [537, 302] width 1075 height 604
click at [586, 389] on video at bounding box center [537, 302] width 1075 height 604
click at [519, 443] on video at bounding box center [537, 302] width 1075 height 604
click at [587, 314] on video at bounding box center [537, 302] width 1075 height 604
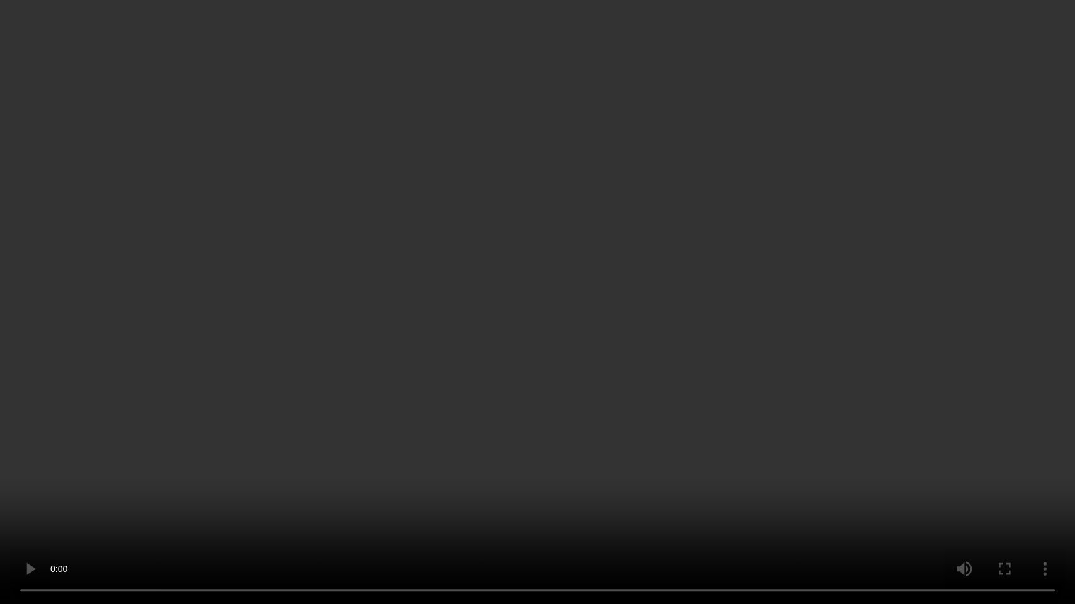
click at [588, 399] on video at bounding box center [537, 302] width 1075 height 604
click at [624, 332] on video at bounding box center [537, 302] width 1075 height 604
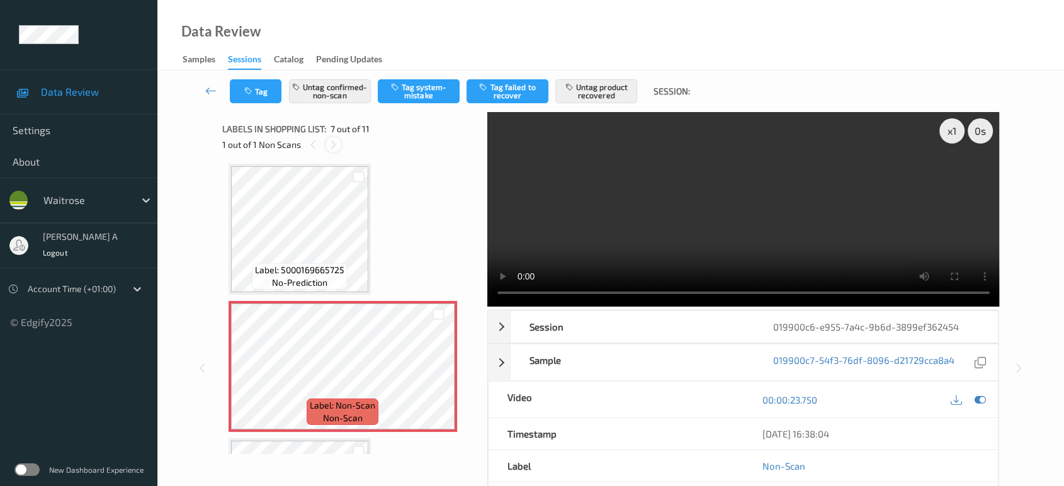
click at [328, 140] on icon at bounding box center [333, 144] width 11 height 11
click at [310, 137] on div at bounding box center [313, 145] width 16 height 16
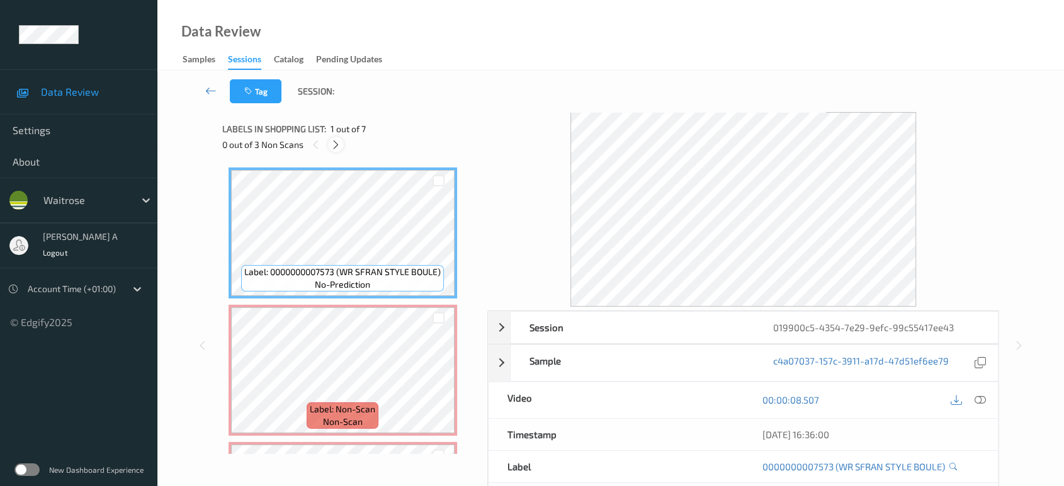
click at [332, 144] on icon at bounding box center [336, 144] width 11 height 11
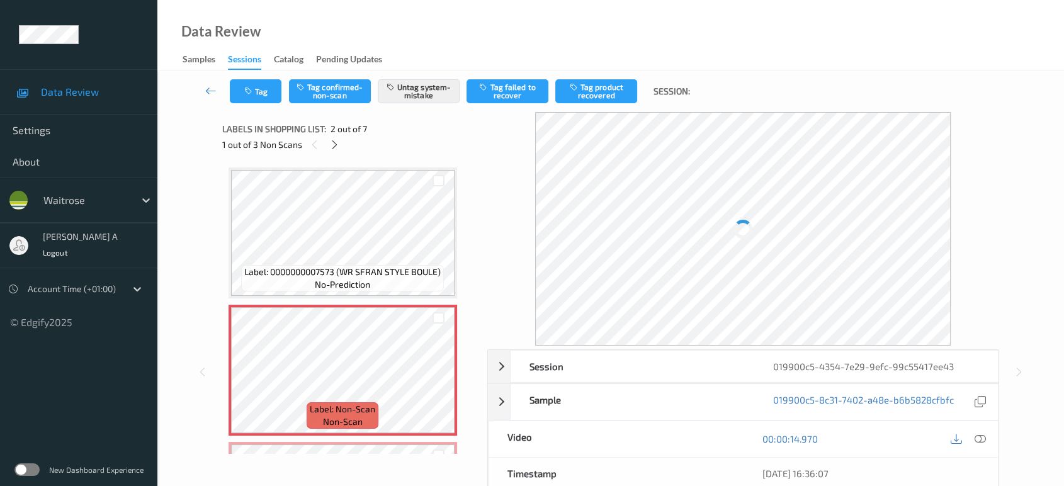
scroll to position [6, 0]
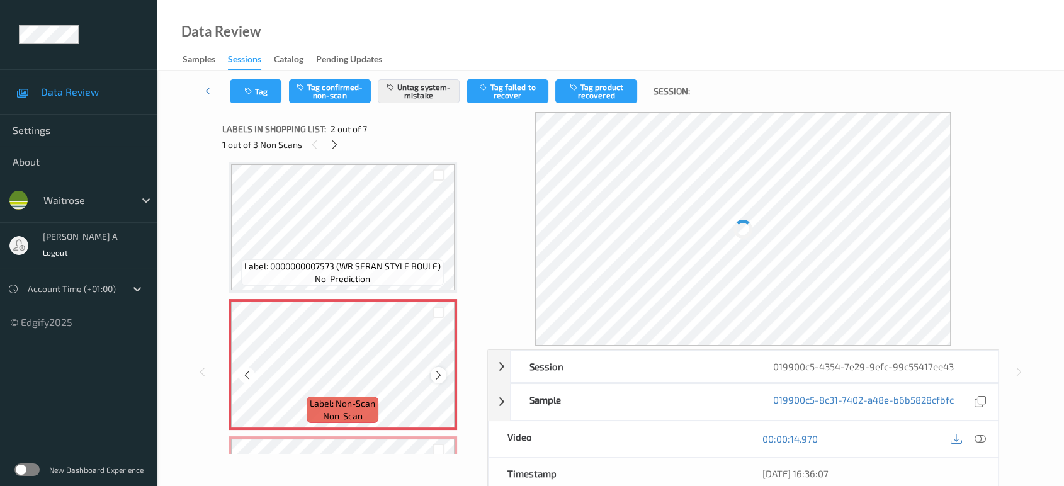
click at [436, 373] on icon at bounding box center [438, 375] width 11 height 11
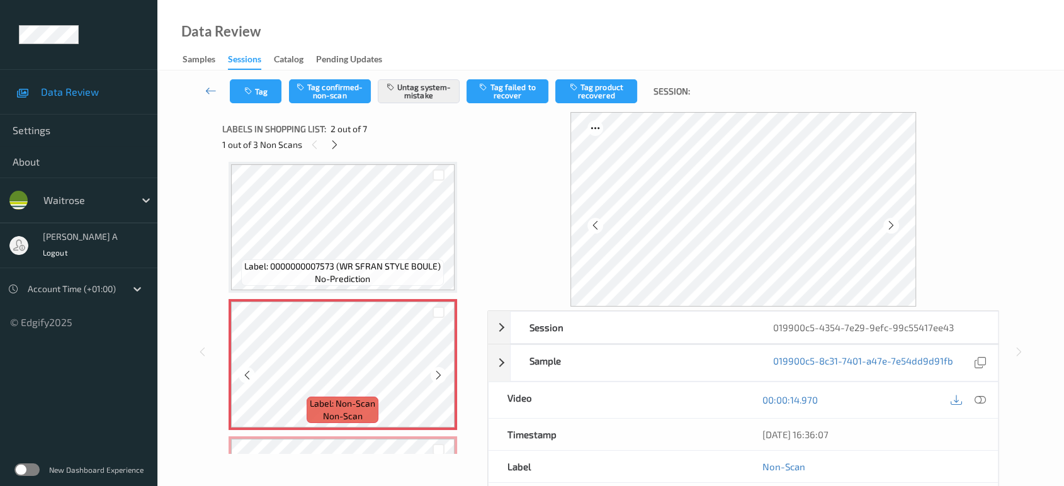
click at [436, 373] on icon at bounding box center [438, 375] width 11 height 11
click at [258, 87] on button "Tag" at bounding box center [256, 91] width 52 height 24
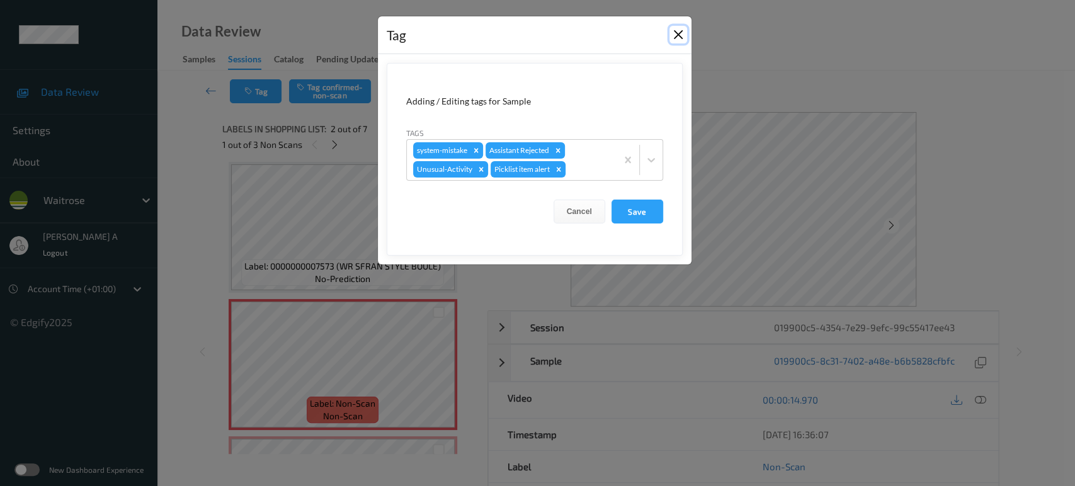
click at [677, 34] on button "Close" at bounding box center [678, 35] width 18 height 18
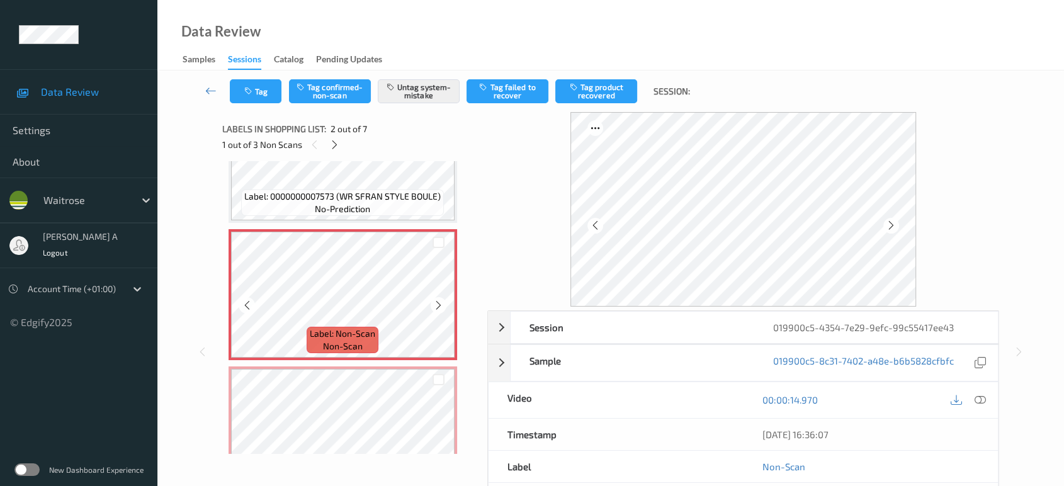
scroll to position [146, 0]
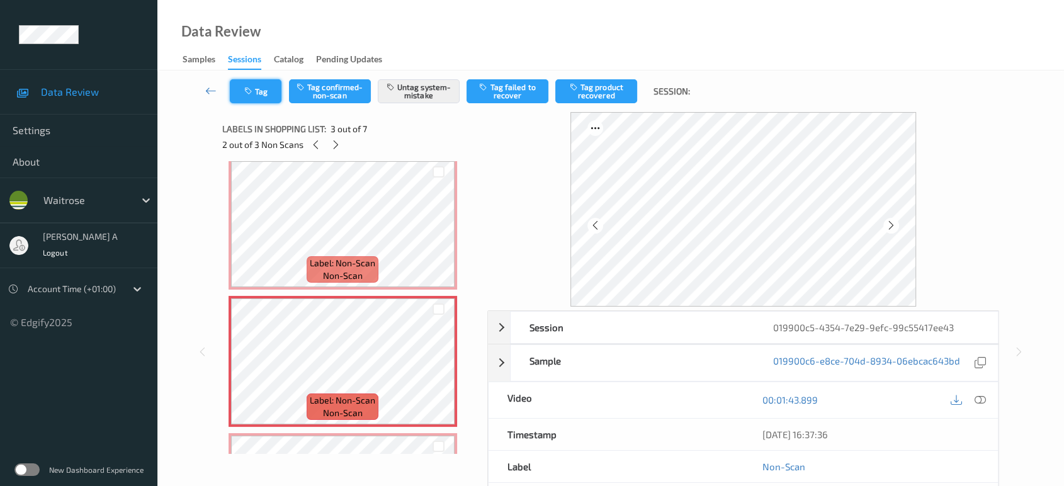
click at [259, 96] on button "Tag" at bounding box center [256, 91] width 52 height 24
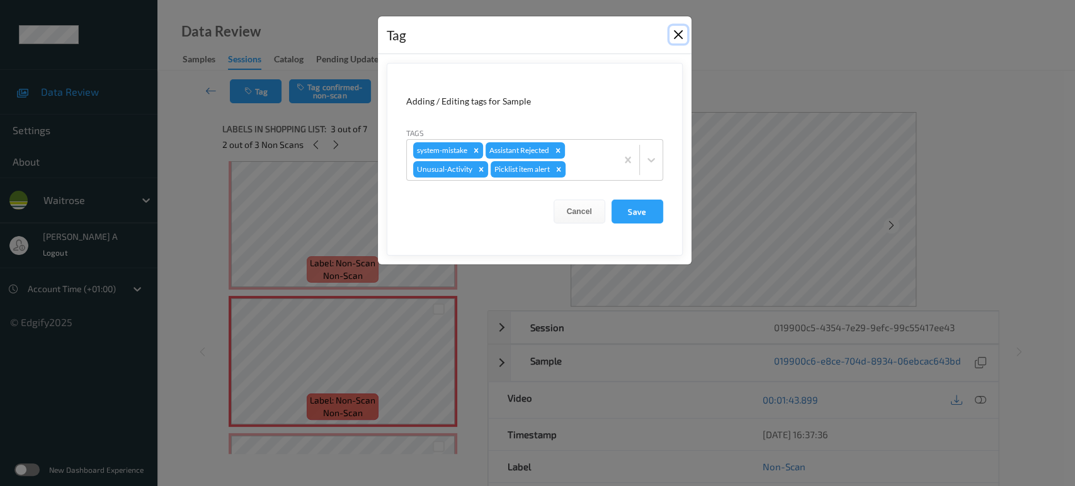
click at [676, 31] on button "Close" at bounding box center [678, 35] width 18 height 18
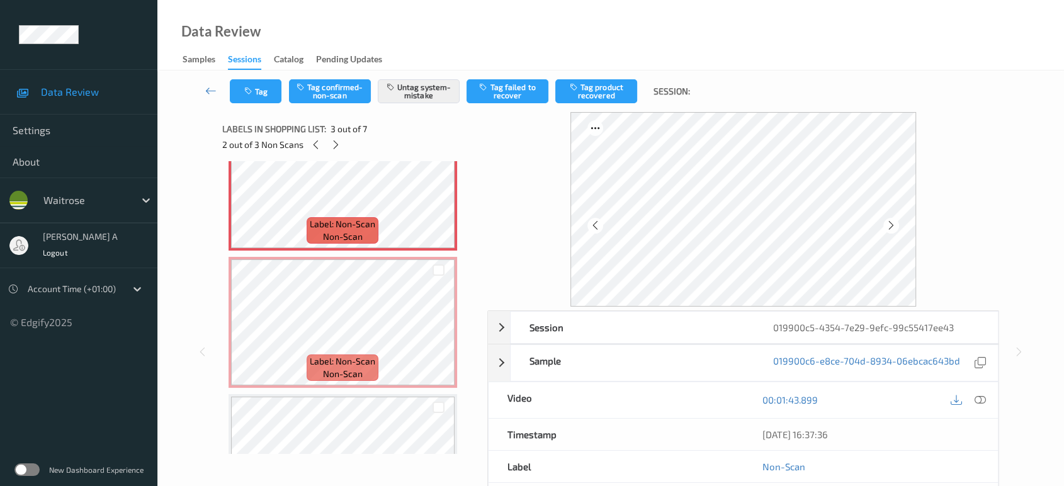
scroll to position [356, 0]
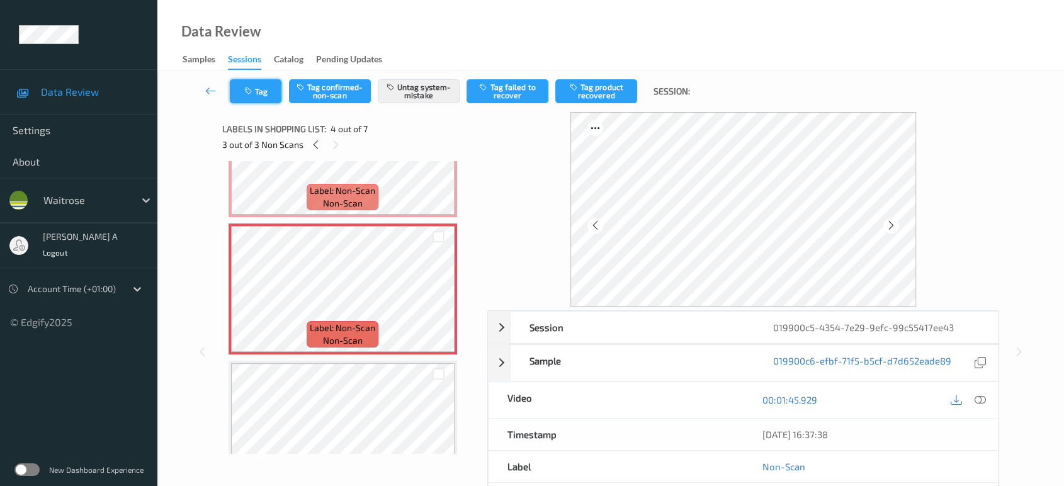
click at [262, 96] on button "Tag" at bounding box center [256, 91] width 52 height 24
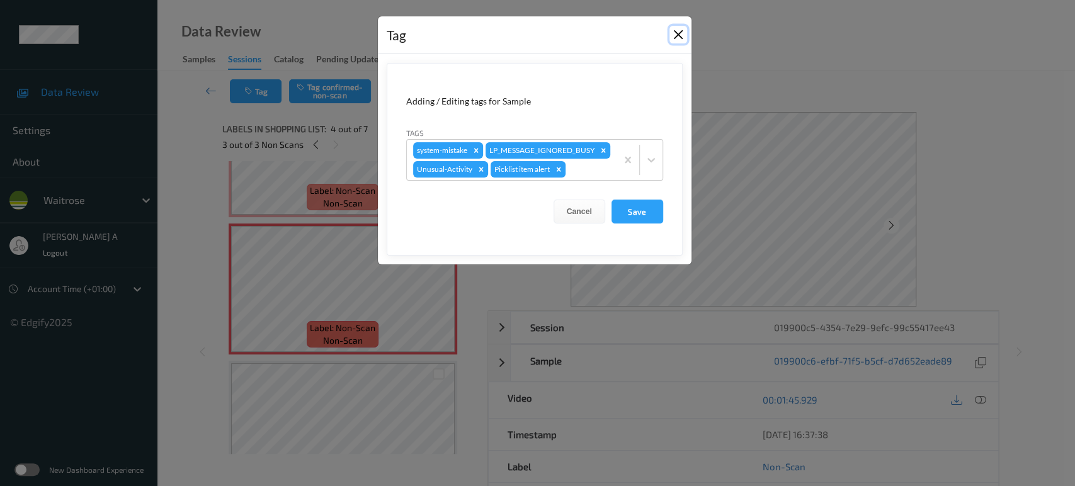
click at [670, 35] on button "Close" at bounding box center [678, 35] width 18 height 18
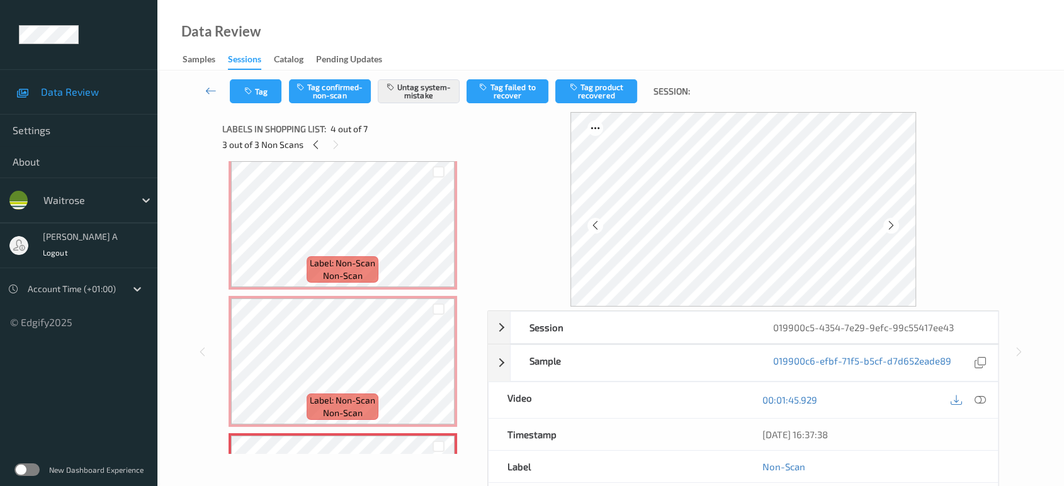
scroll to position [0, 0]
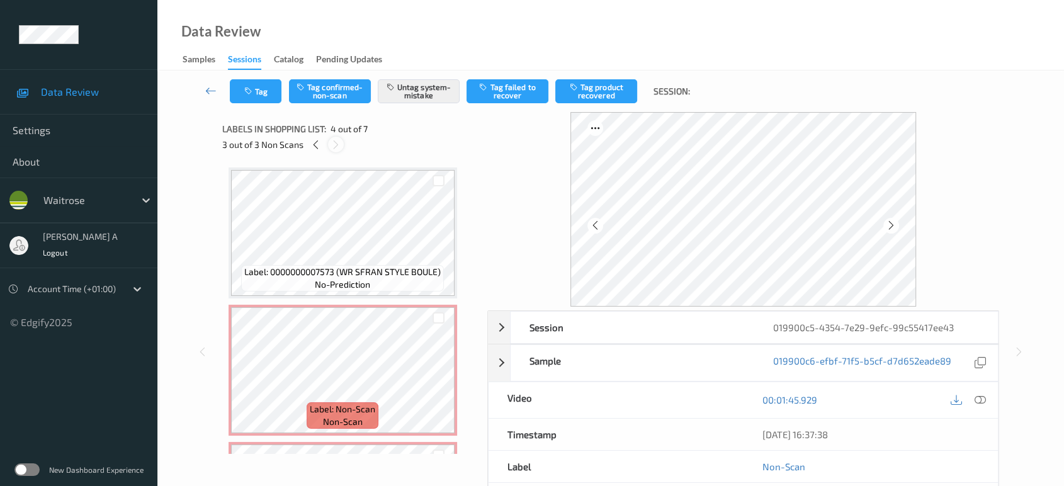
click at [331, 140] on icon at bounding box center [336, 144] width 11 height 11
click at [313, 147] on icon at bounding box center [315, 144] width 11 height 11
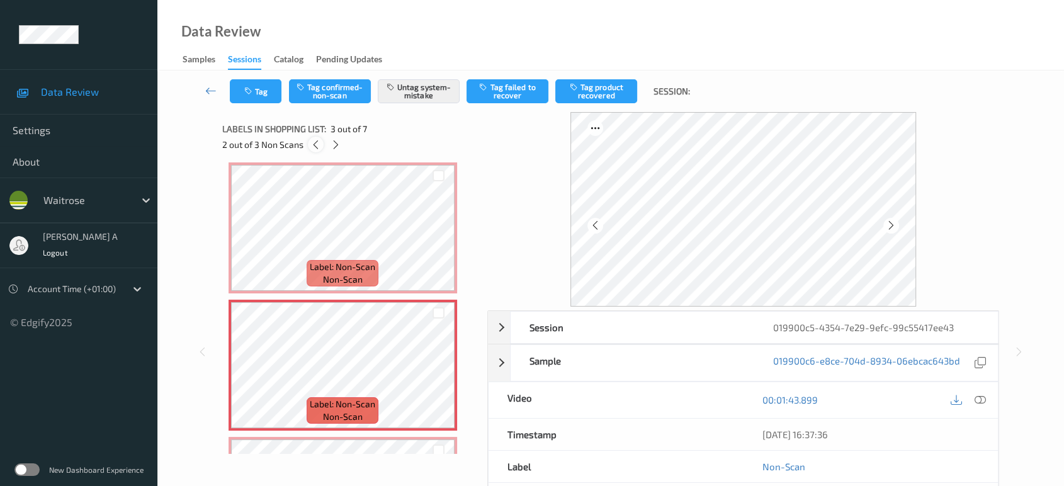
click at [313, 147] on icon at bounding box center [315, 144] width 11 height 11
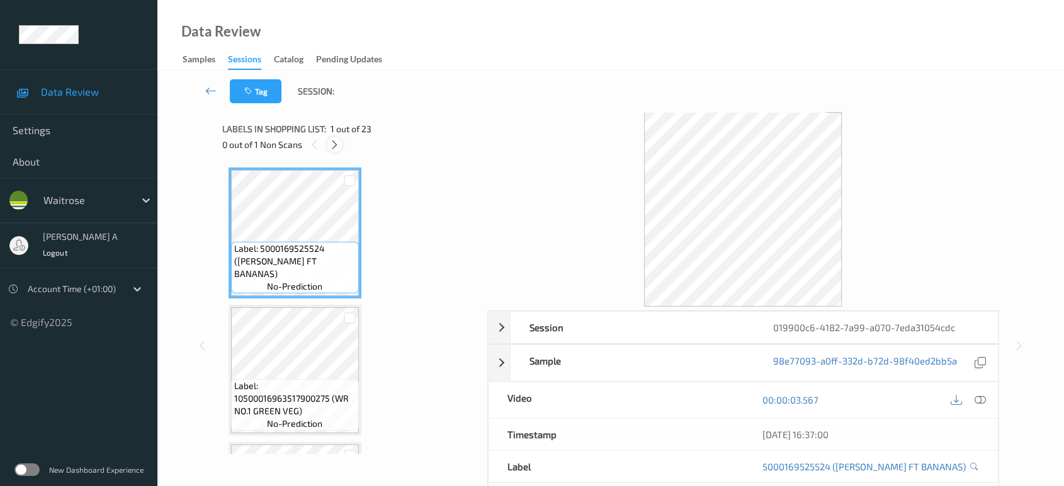
click at [332, 146] on icon at bounding box center [334, 144] width 11 height 11
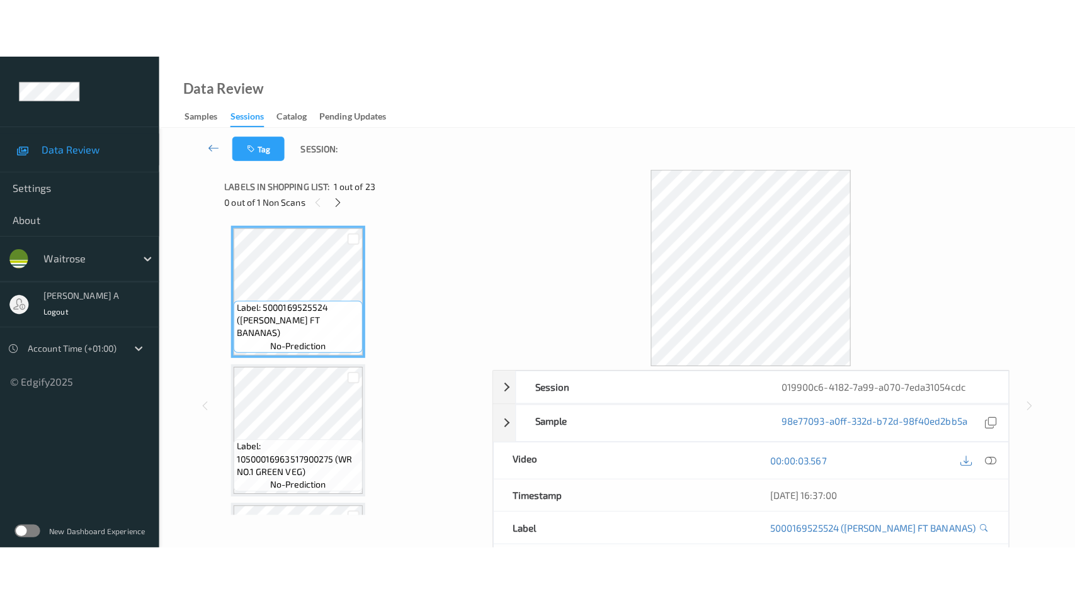
scroll to position [2740, 0]
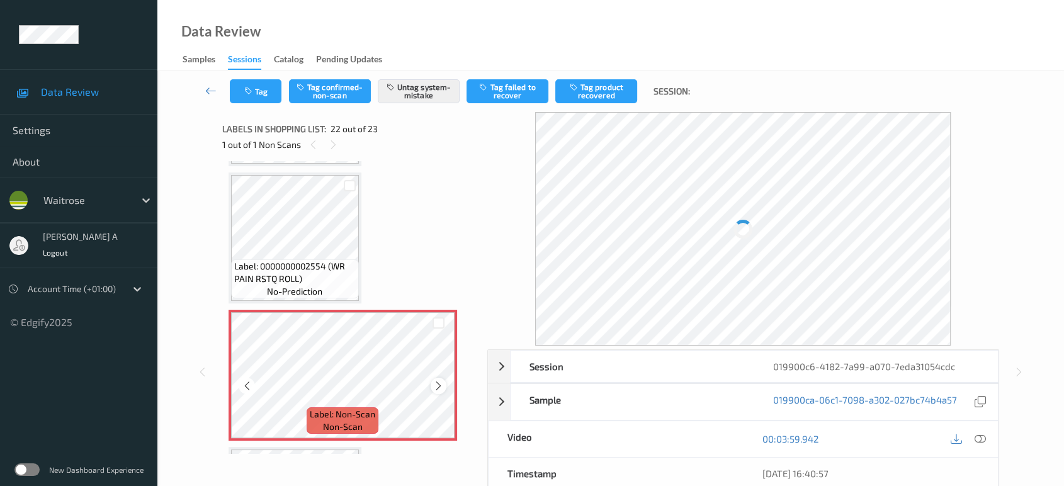
click at [443, 380] on icon at bounding box center [438, 385] width 11 height 11
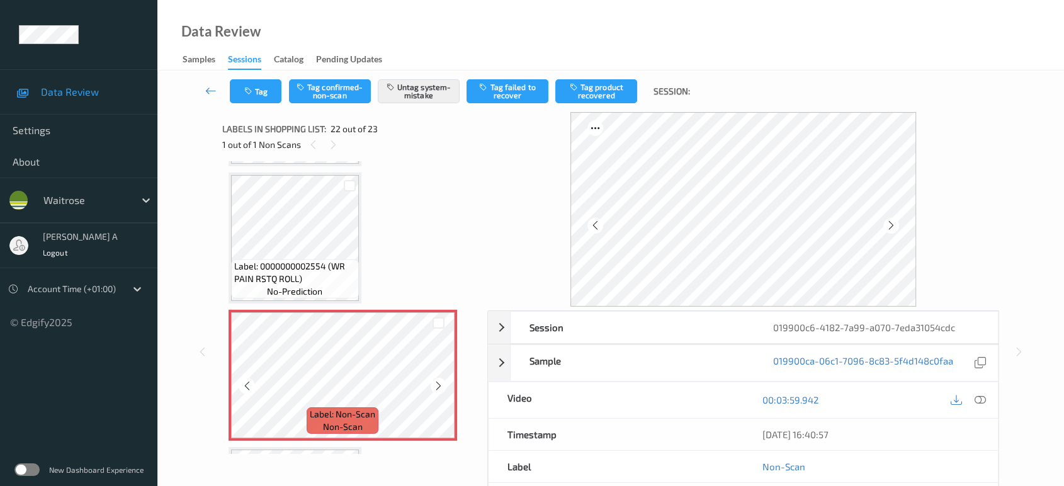
click at [443, 380] on icon at bounding box center [438, 385] width 11 height 11
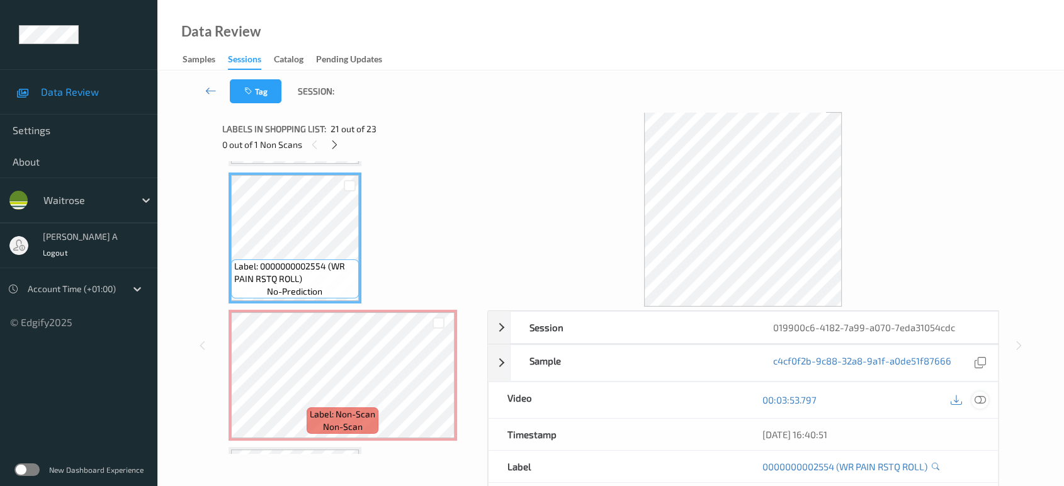
click at [983, 398] on icon at bounding box center [980, 399] width 11 height 11
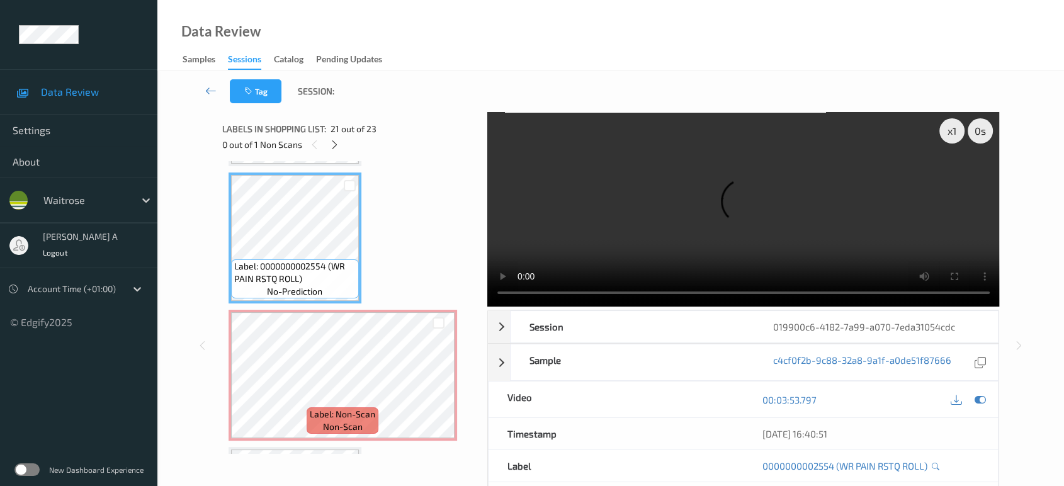
scroll to position [2739, 0]
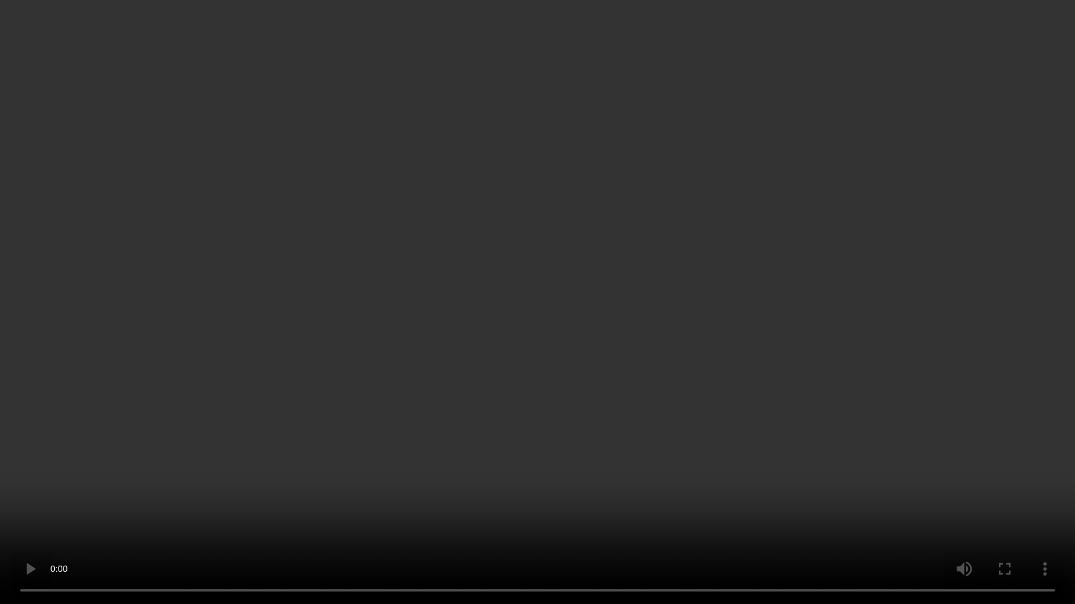
click at [579, 261] on video at bounding box center [537, 302] width 1075 height 604
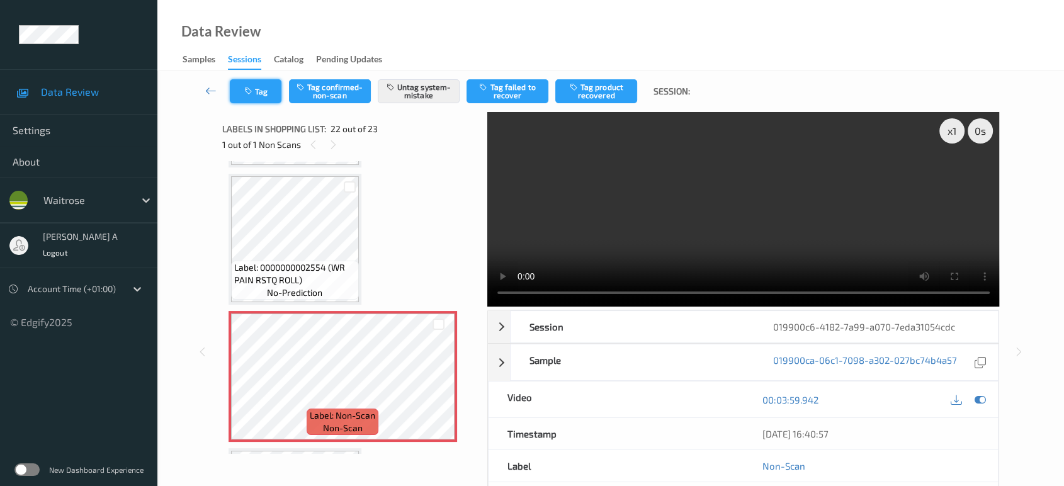
click at [248, 91] on icon "button" at bounding box center [249, 91] width 11 height 9
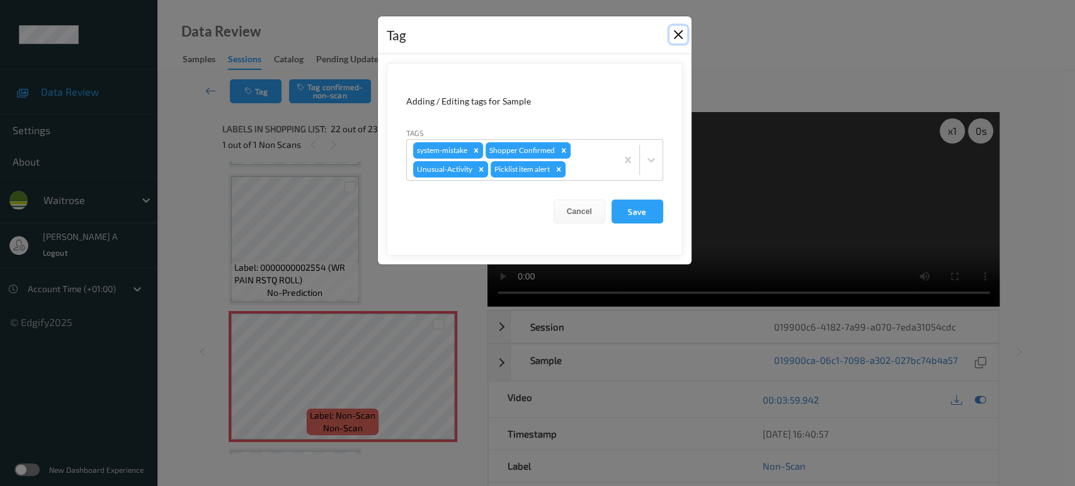
click at [681, 34] on button "Close" at bounding box center [678, 35] width 18 height 18
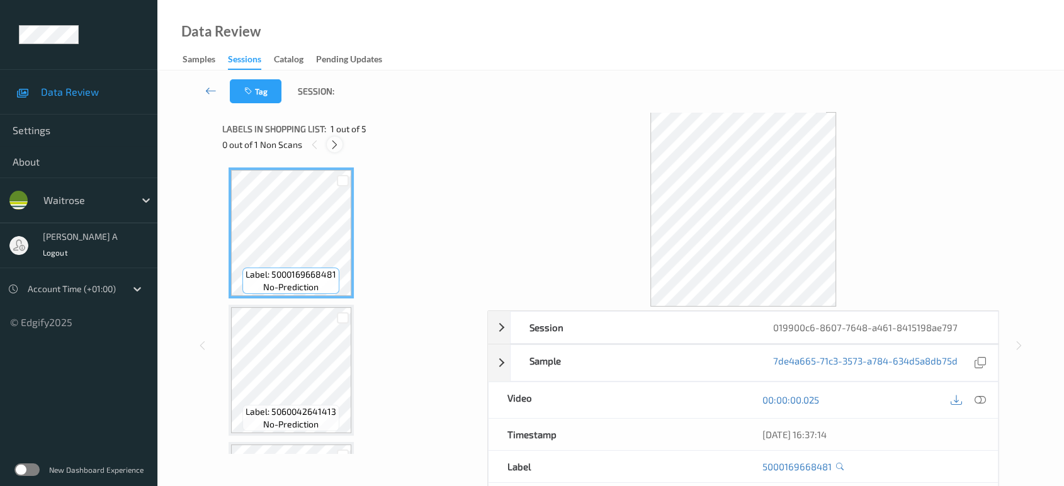
click at [333, 144] on icon at bounding box center [334, 144] width 11 height 11
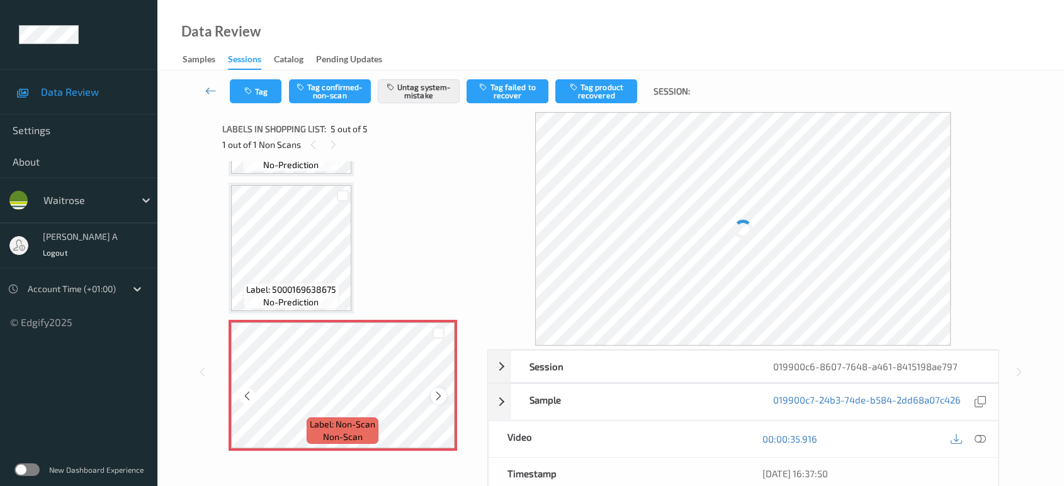
click at [439, 390] on icon at bounding box center [438, 395] width 11 height 11
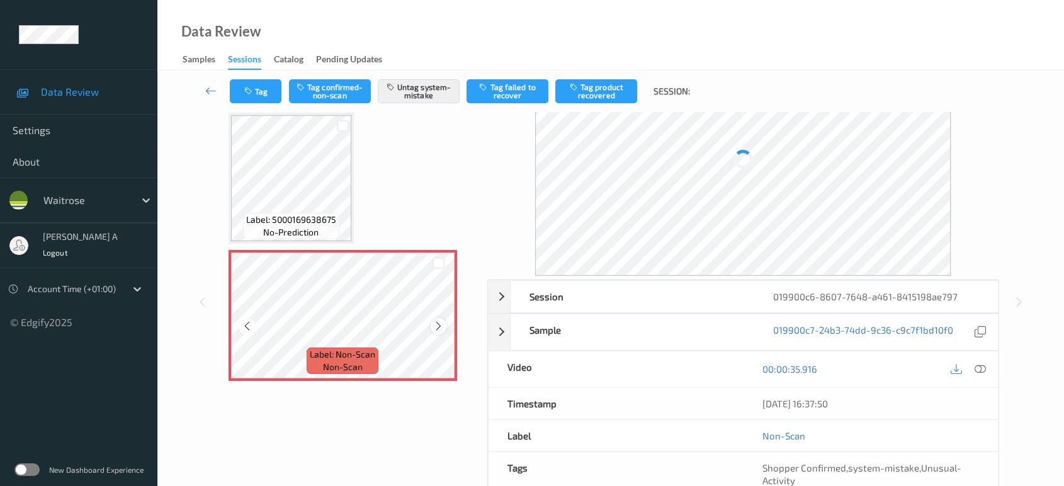
click at [436, 324] on icon at bounding box center [438, 325] width 11 height 11
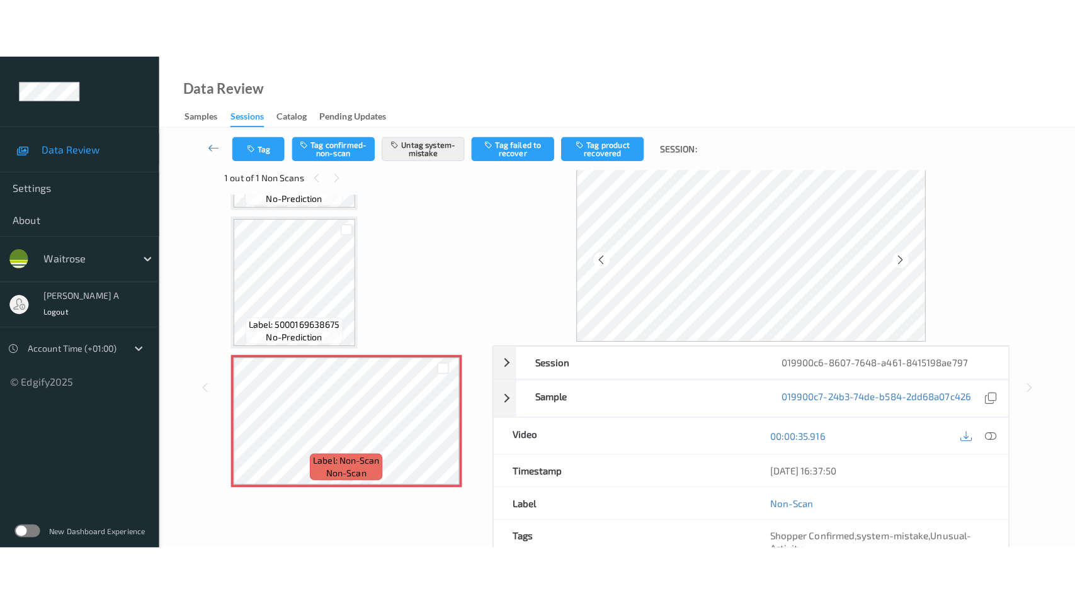
scroll to position [0, 0]
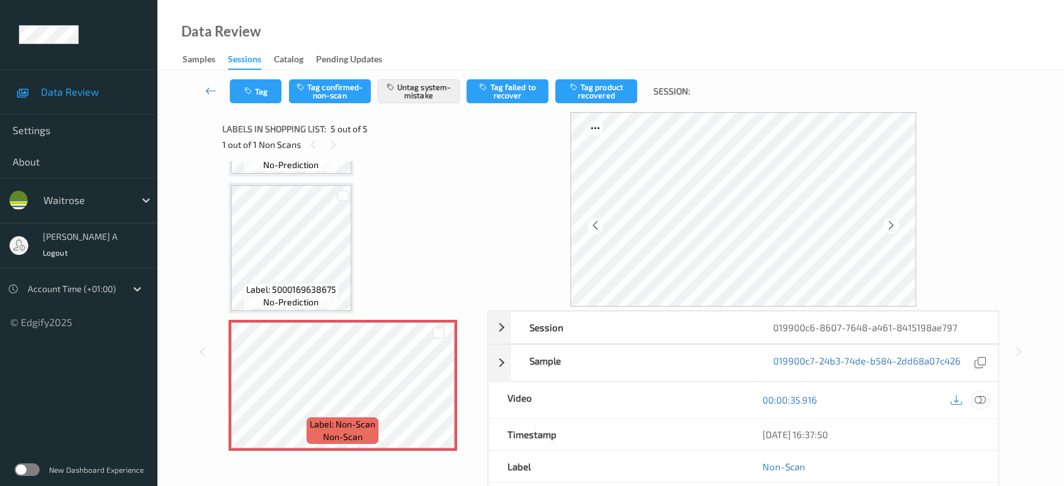
click at [973, 400] on div at bounding box center [980, 400] width 17 height 17
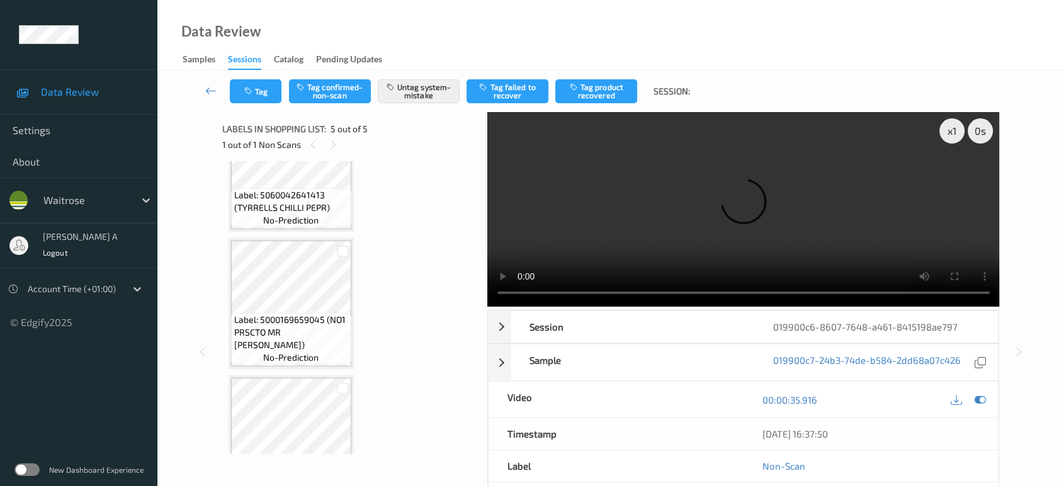
scroll to position [278, 0]
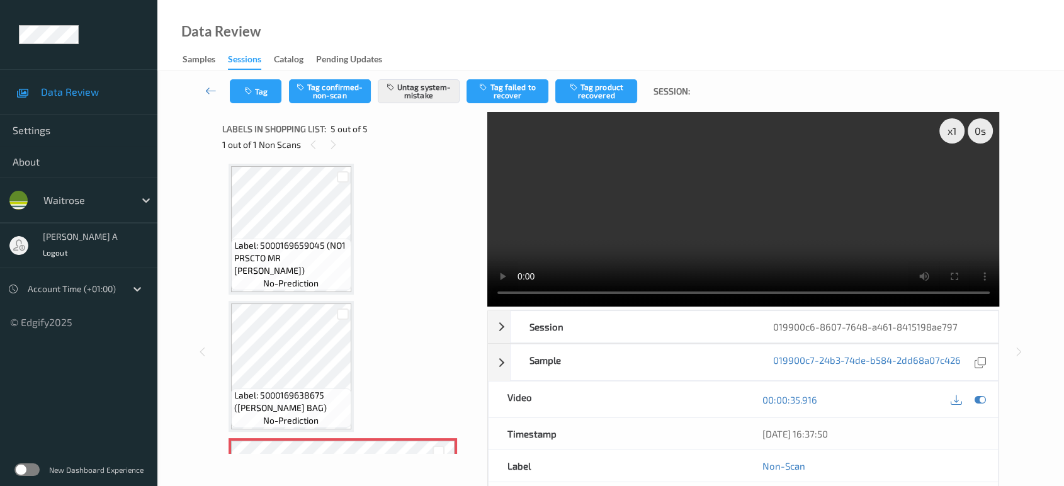
click at [819, 210] on video at bounding box center [743, 209] width 513 height 195
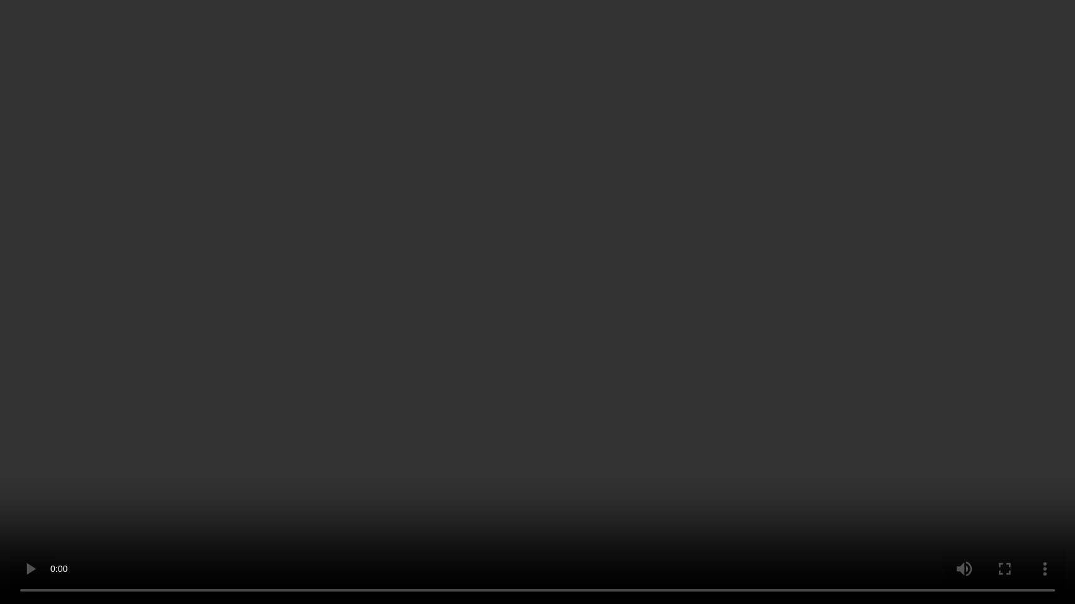
click at [629, 278] on video at bounding box center [537, 302] width 1075 height 604
click at [486, 280] on video at bounding box center [537, 302] width 1075 height 604
click at [463, 200] on video at bounding box center [537, 302] width 1075 height 604
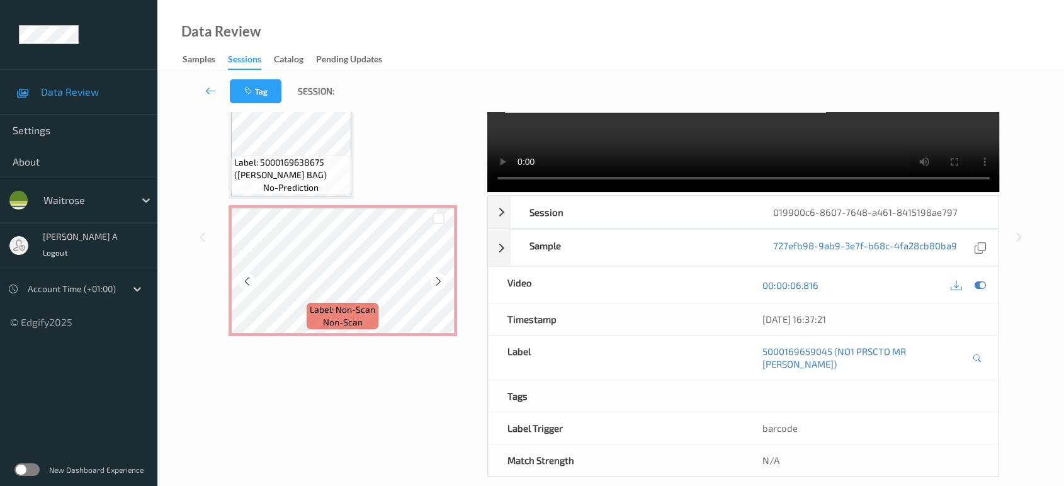
scroll to position [118, 0]
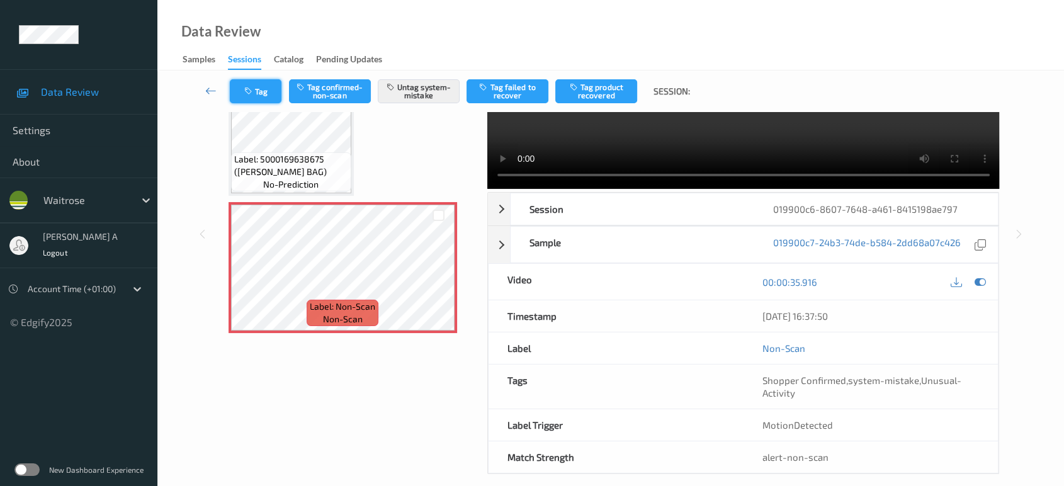
click at [248, 87] on icon "button" at bounding box center [249, 91] width 11 height 9
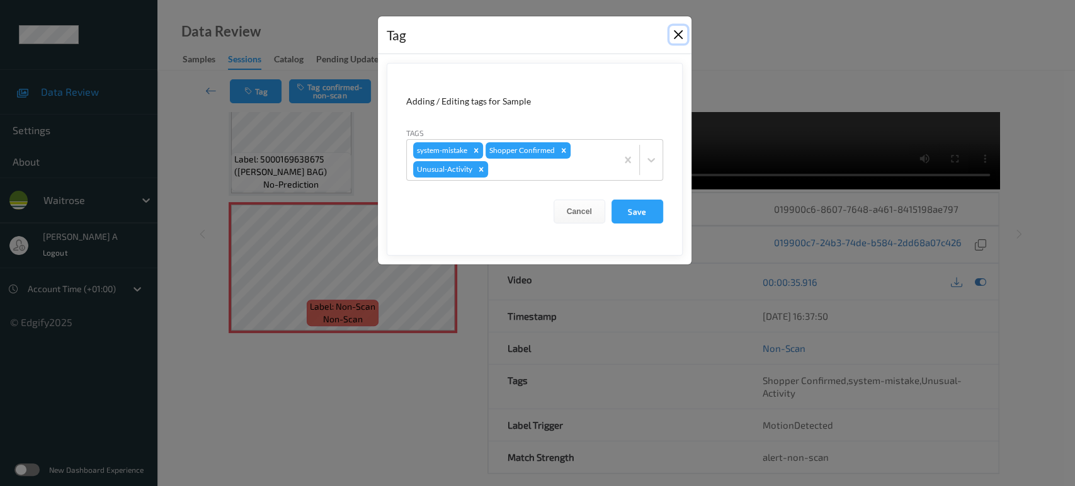
click at [677, 39] on button "Close" at bounding box center [678, 35] width 18 height 18
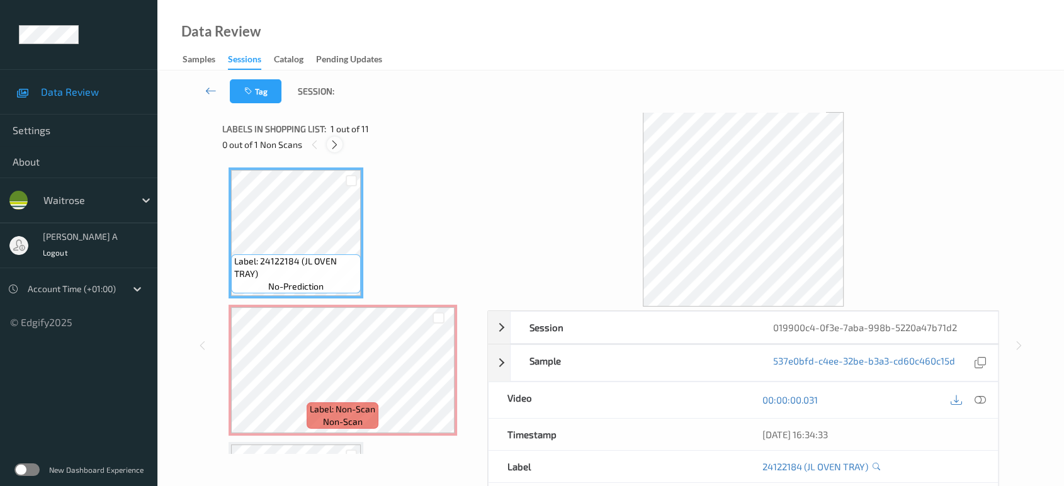
click at [335, 145] on icon at bounding box center [334, 144] width 11 height 11
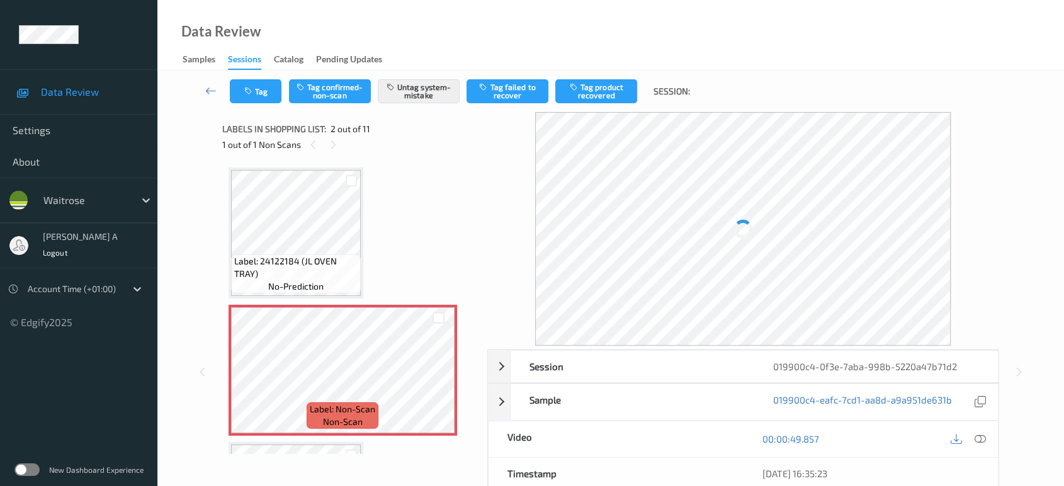
scroll to position [6, 0]
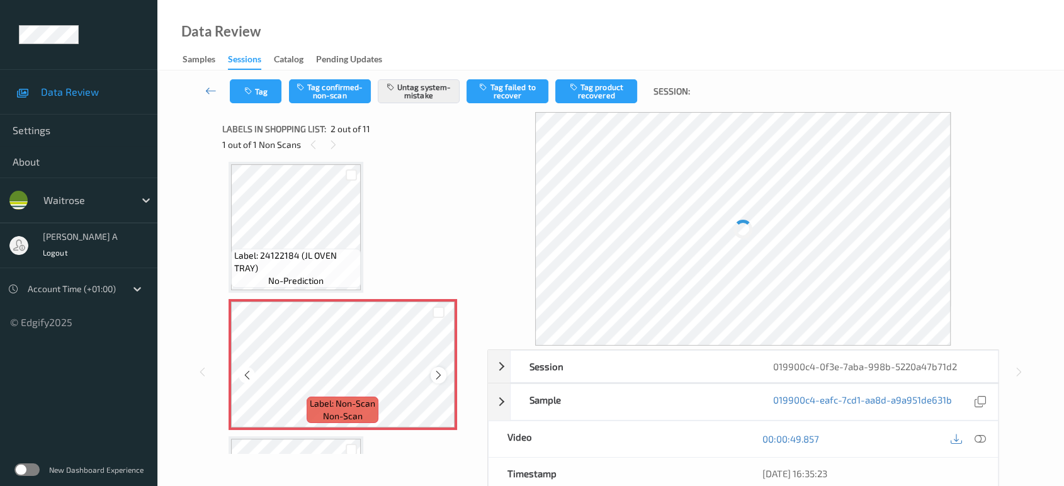
click at [438, 375] on icon at bounding box center [438, 375] width 11 height 11
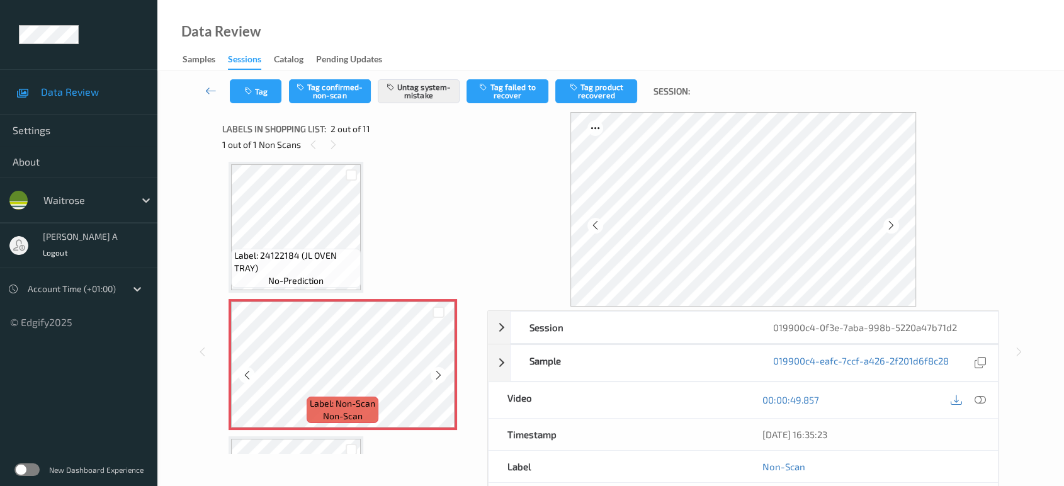
click at [438, 375] on icon at bounding box center [438, 375] width 11 height 11
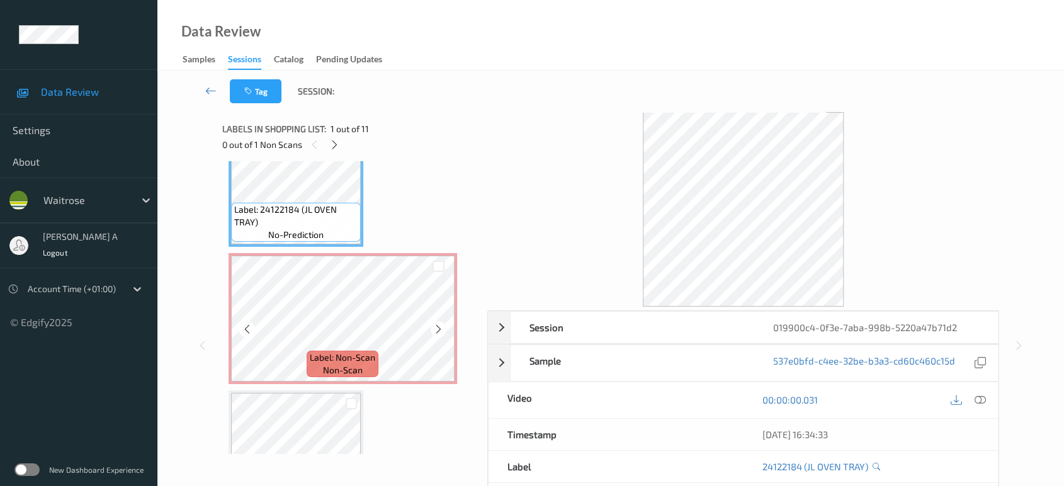
scroll to position [76, 0]
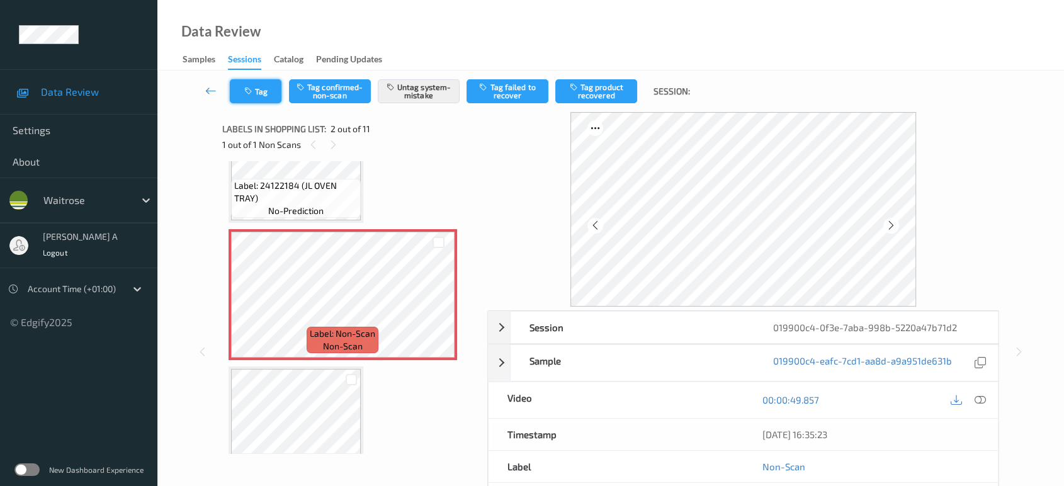
click at [252, 89] on icon "button" at bounding box center [249, 91] width 11 height 9
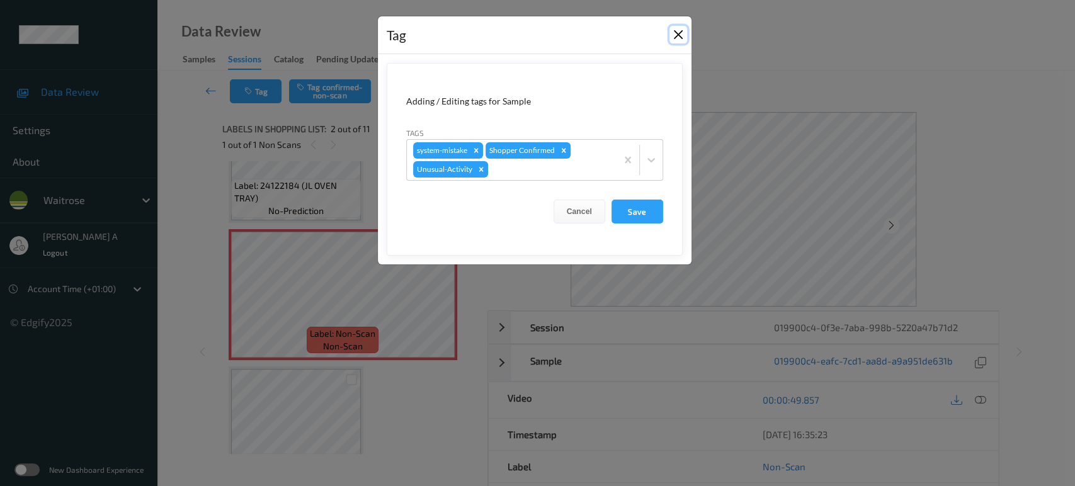
click at [679, 38] on button "Close" at bounding box center [678, 35] width 18 height 18
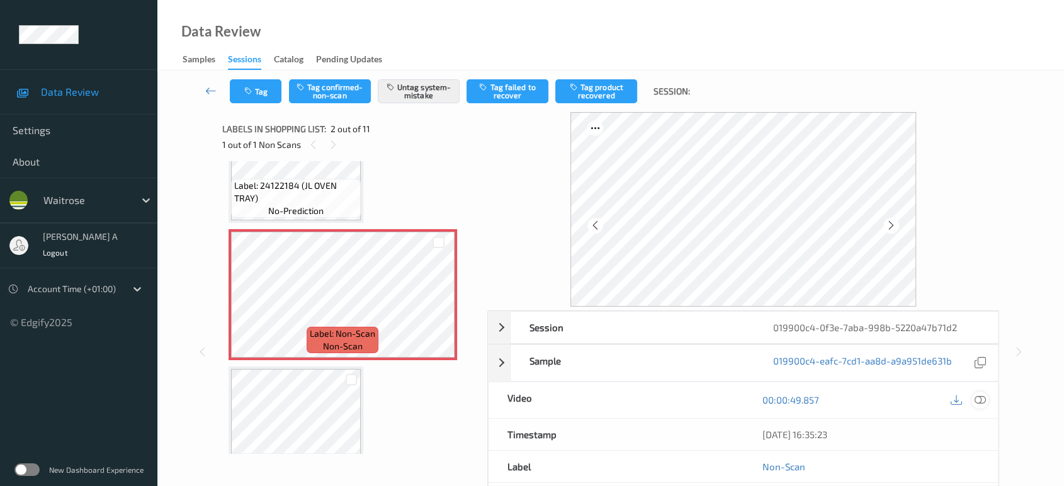
click at [981, 401] on icon at bounding box center [980, 399] width 11 height 11
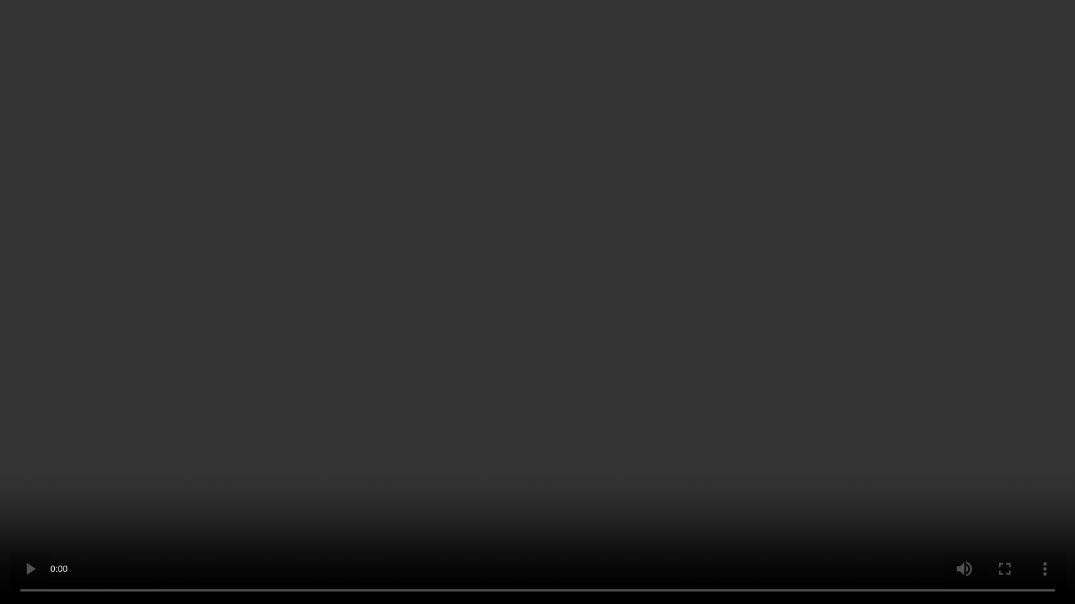
drag, startPoint x: 593, startPoint y: 292, endPoint x: 593, endPoint y: 262, distance: 29.6
click at [593, 292] on video at bounding box center [537, 302] width 1075 height 604
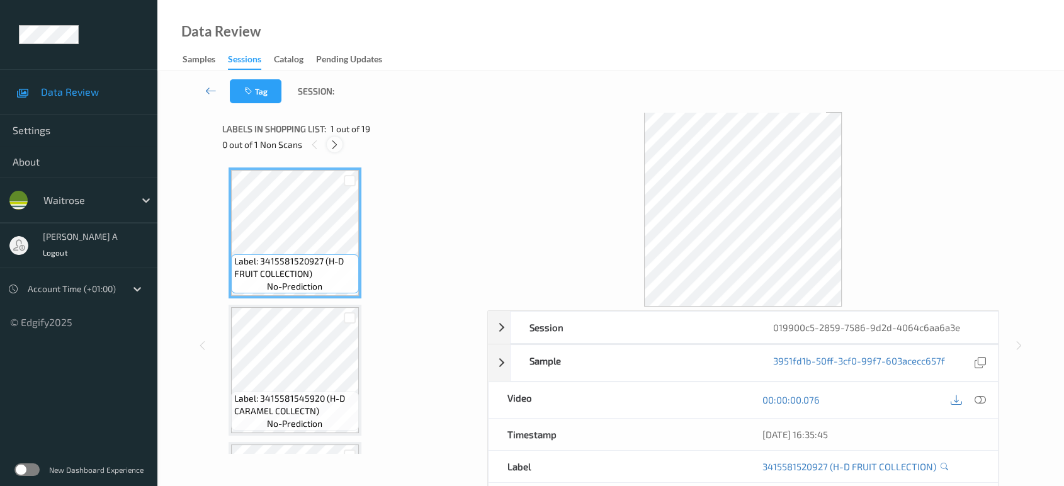
click at [334, 144] on icon at bounding box center [334, 144] width 11 height 11
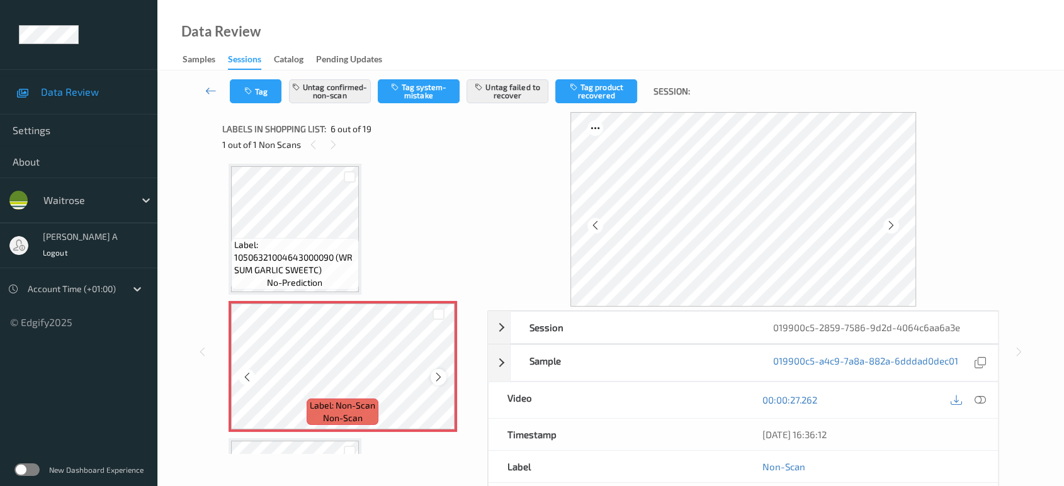
click at [441, 375] on icon at bounding box center [438, 376] width 11 height 11
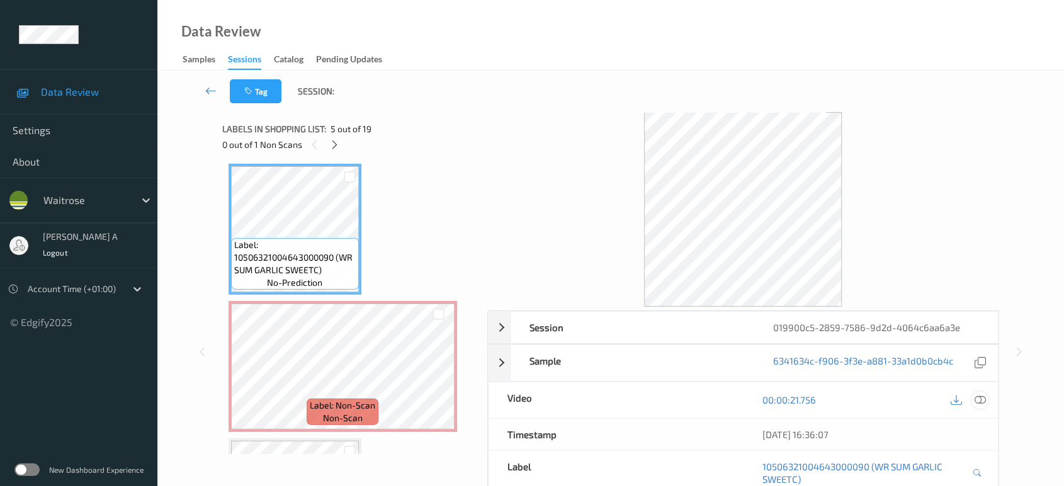
click at [982, 402] on icon at bounding box center [980, 399] width 11 height 11
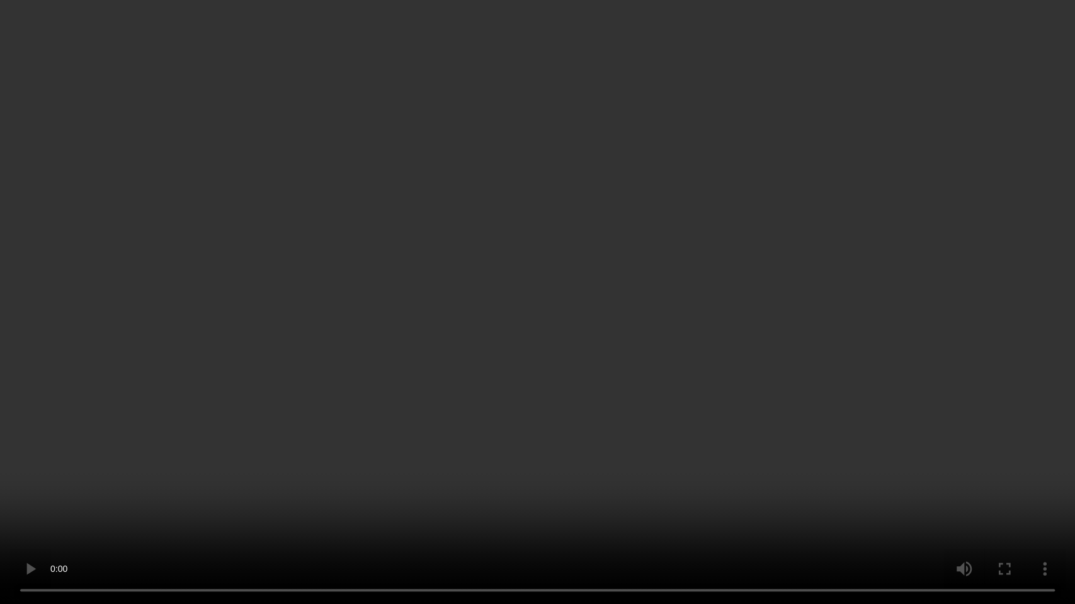
click at [518, 356] on video at bounding box center [537, 302] width 1075 height 604
click at [520, 351] on video at bounding box center [537, 302] width 1075 height 604
click at [403, 296] on video at bounding box center [537, 302] width 1075 height 604
click at [345, 472] on video at bounding box center [537, 302] width 1075 height 604
click at [516, 356] on video at bounding box center [537, 302] width 1075 height 604
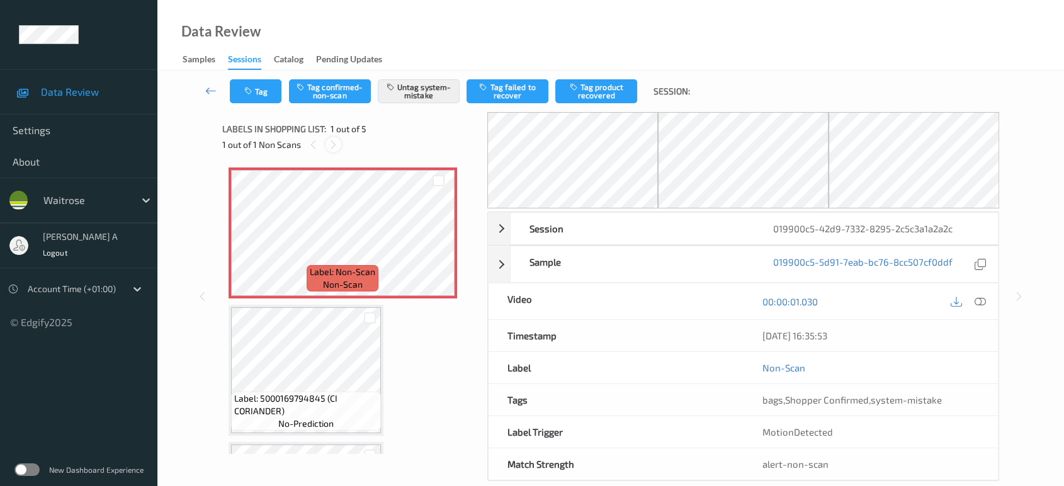
click at [336, 145] on icon at bounding box center [333, 144] width 11 height 11
click at [440, 247] on icon at bounding box center [438, 243] width 11 height 11
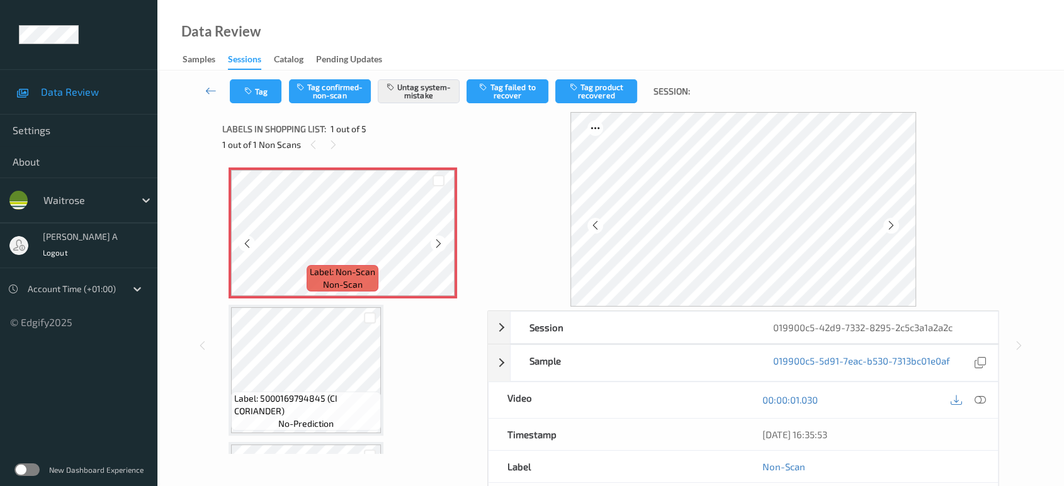
click at [440, 247] on icon at bounding box center [438, 243] width 11 height 11
click at [268, 99] on button "Tag" at bounding box center [256, 91] width 52 height 24
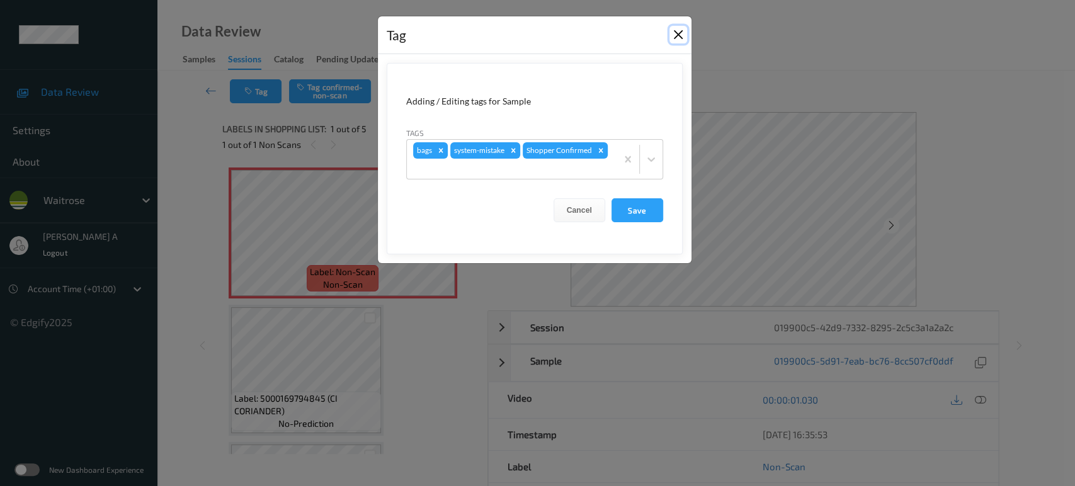
click at [675, 33] on button "Close" at bounding box center [678, 35] width 18 height 18
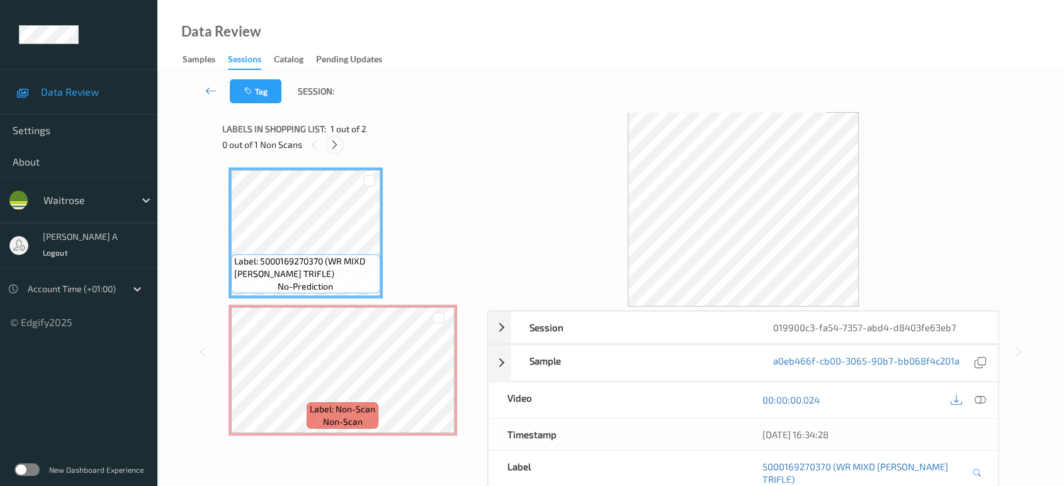
click at [331, 149] on icon at bounding box center [334, 144] width 11 height 11
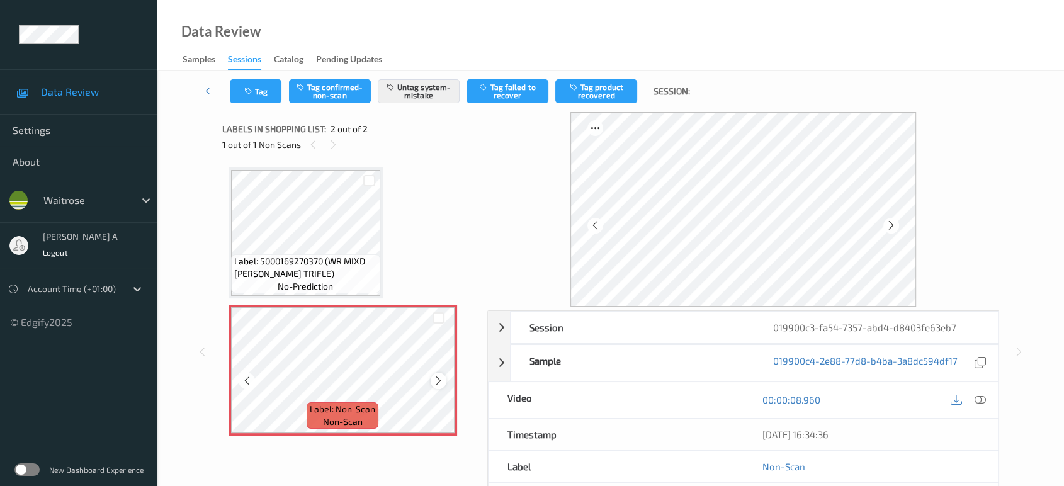
click at [432, 379] on div at bounding box center [439, 381] width 16 height 16
click at [436, 378] on icon at bounding box center [438, 380] width 11 height 11
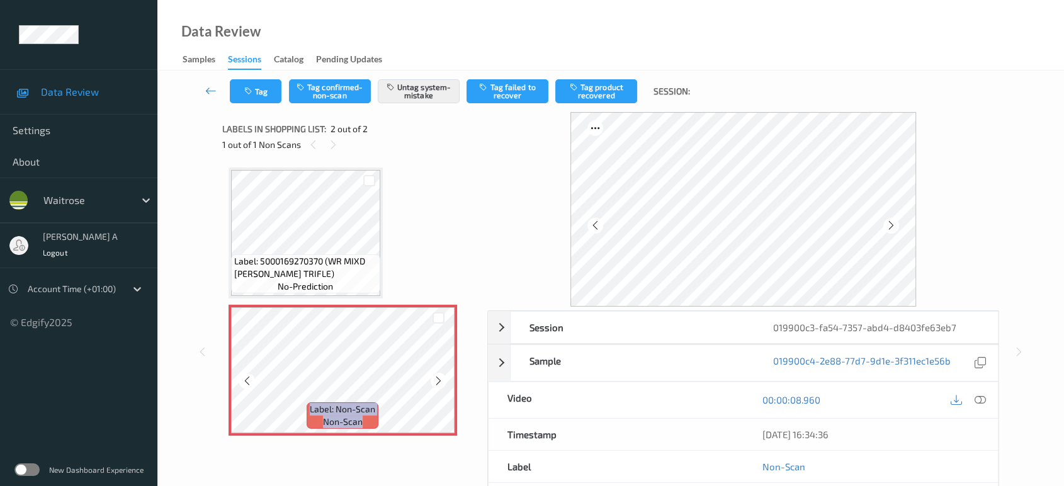
click at [436, 378] on icon at bounding box center [438, 380] width 11 height 11
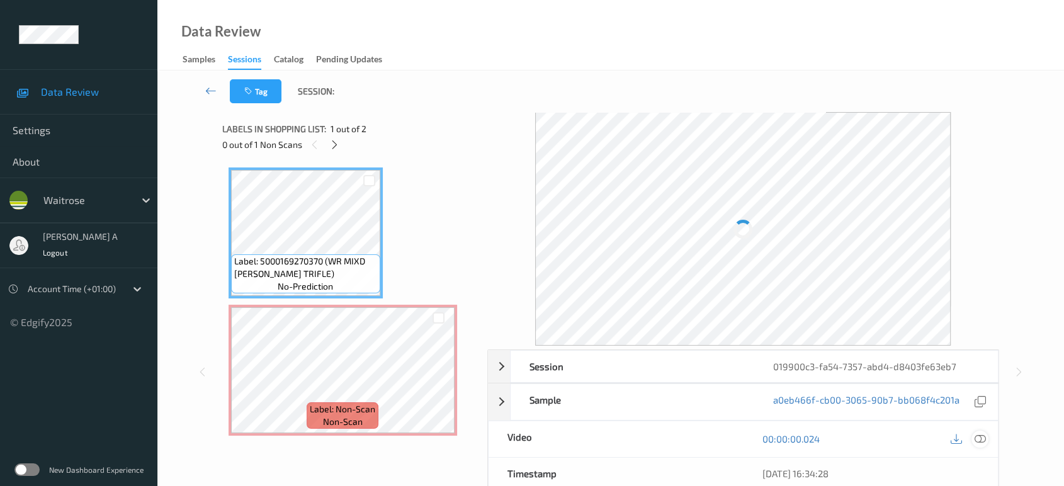
click at [979, 433] on icon at bounding box center [980, 438] width 11 height 11
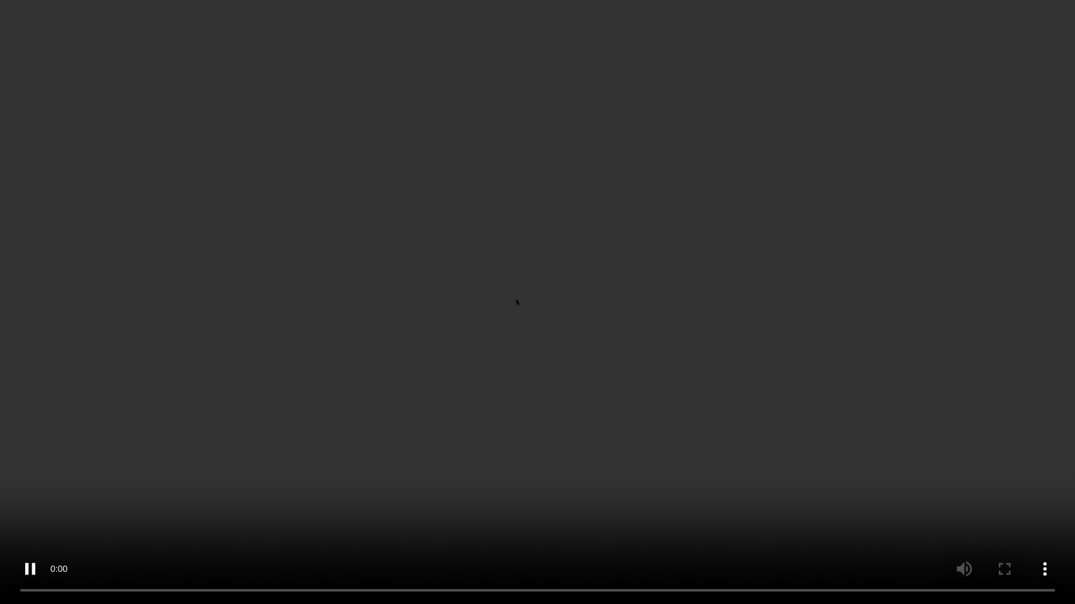
click at [559, 337] on video at bounding box center [537, 302] width 1075 height 604
click at [673, 309] on video at bounding box center [537, 302] width 1075 height 604
click at [518, 241] on video at bounding box center [537, 302] width 1075 height 604
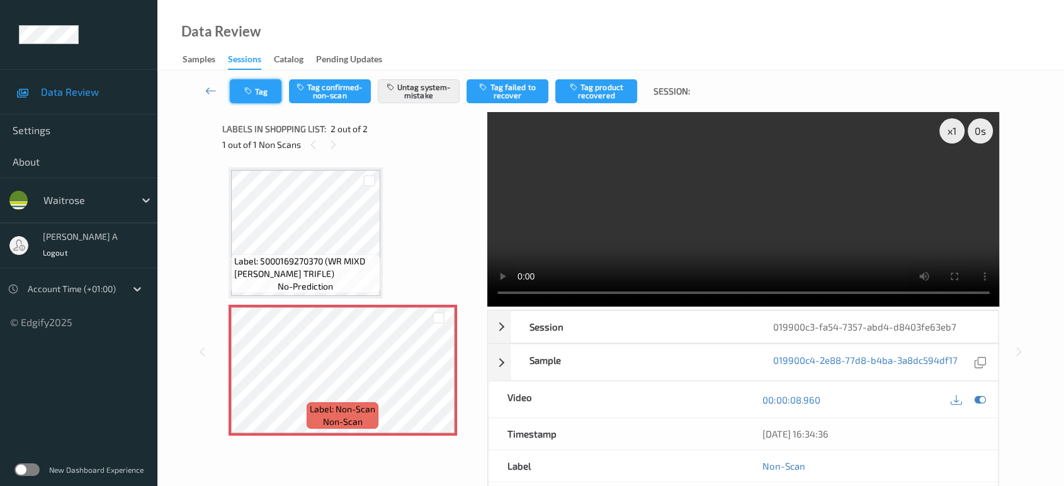
click at [266, 102] on button "Tag" at bounding box center [256, 91] width 52 height 24
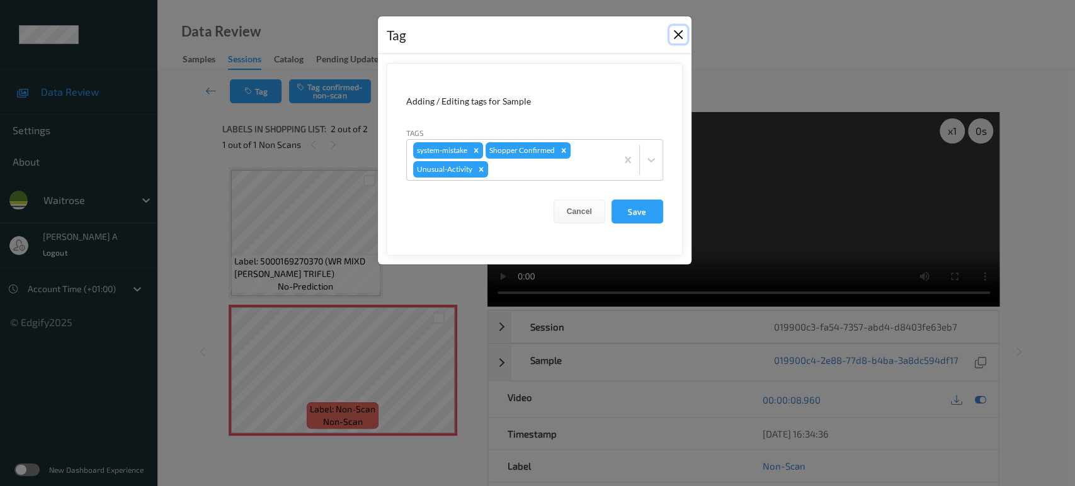
click at [674, 37] on button "Close" at bounding box center [678, 35] width 18 height 18
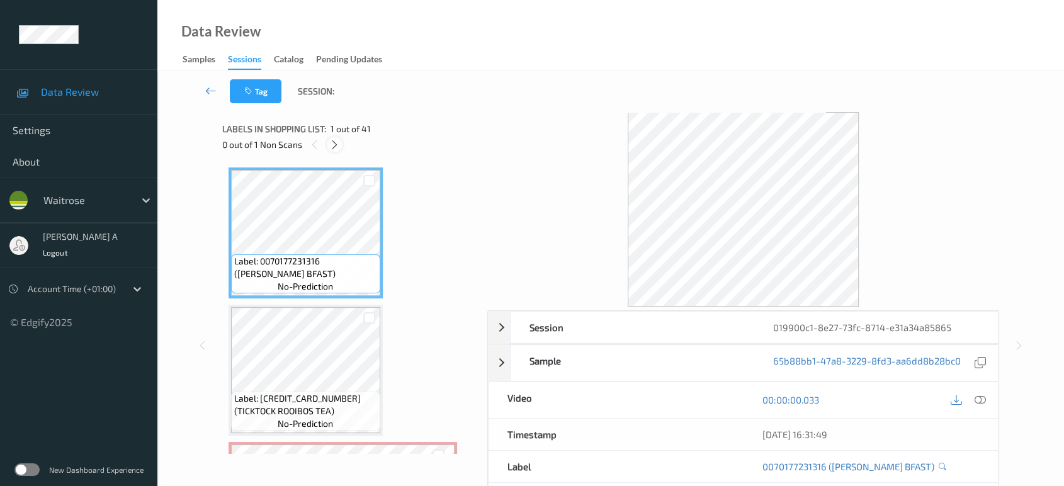
click at [336, 144] on icon at bounding box center [334, 144] width 11 height 11
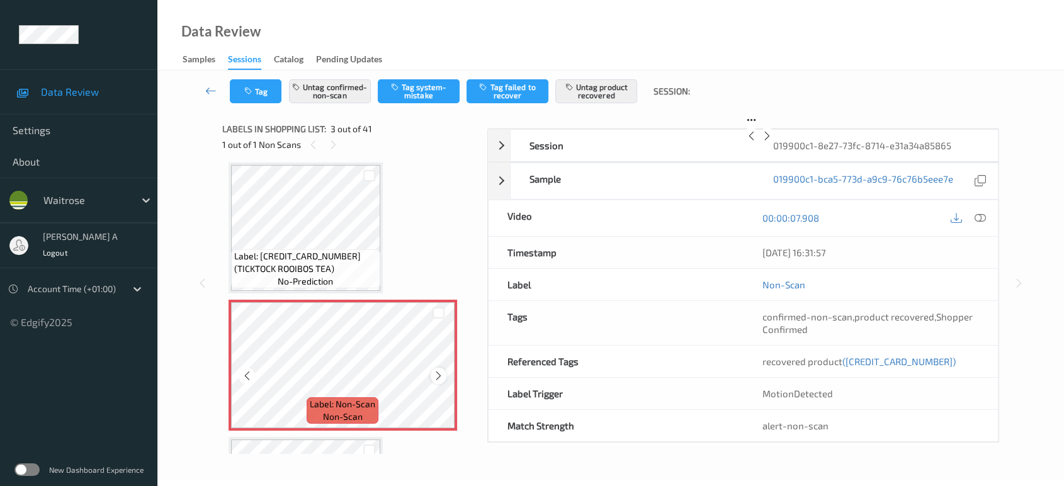
click at [436, 370] on icon at bounding box center [438, 375] width 11 height 11
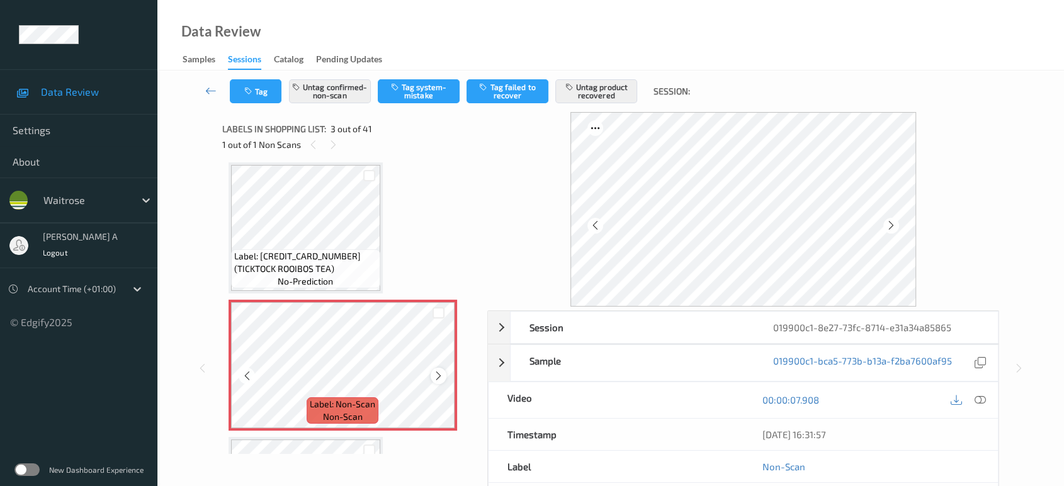
click at [437, 370] on icon at bounding box center [438, 375] width 11 height 11
click at [436, 373] on icon at bounding box center [438, 375] width 11 height 11
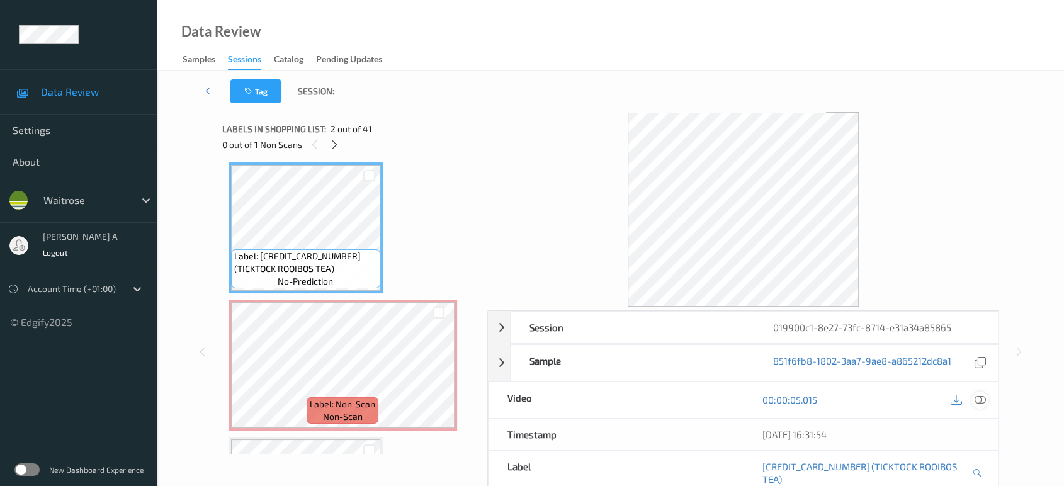
click at [980, 398] on icon at bounding box center [980, 399] width 11 height 11
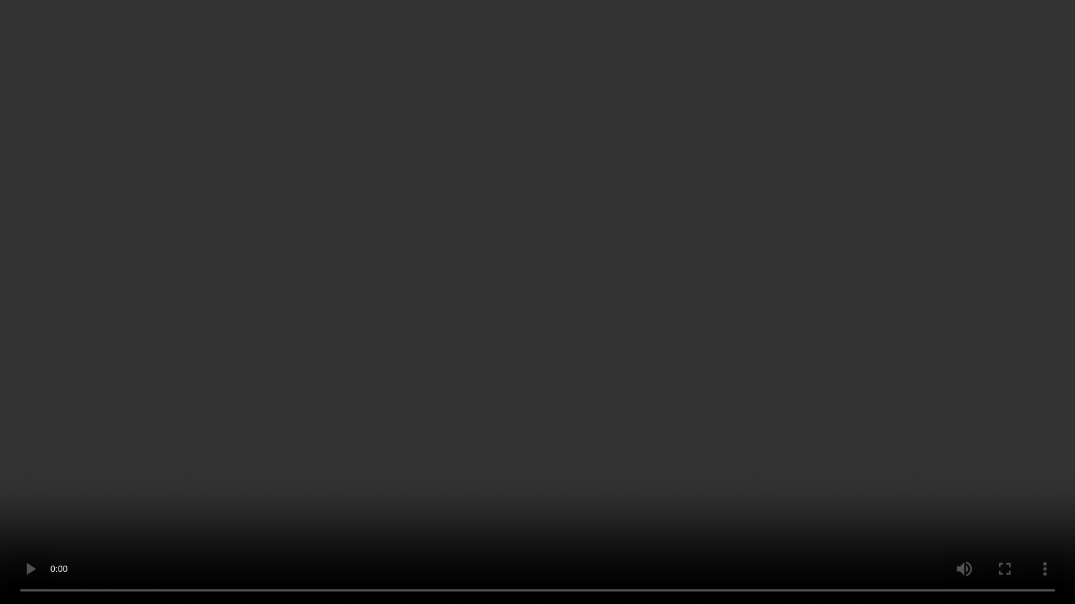
click at [579, 302] on video at bounding box center [537, 302] width 1075 height 604
click at [467, 406] on video at bounding box center [537, 302] width 1075 height 604
click at [382, 378] on video at bounding box center [537, 302] width 1075 height 604
click at [457, 351] on video at bounding box center [537, 302] width 1075 height 604
click at [616, 421] on video at bounding box center [537, 302] width 1075 height 604
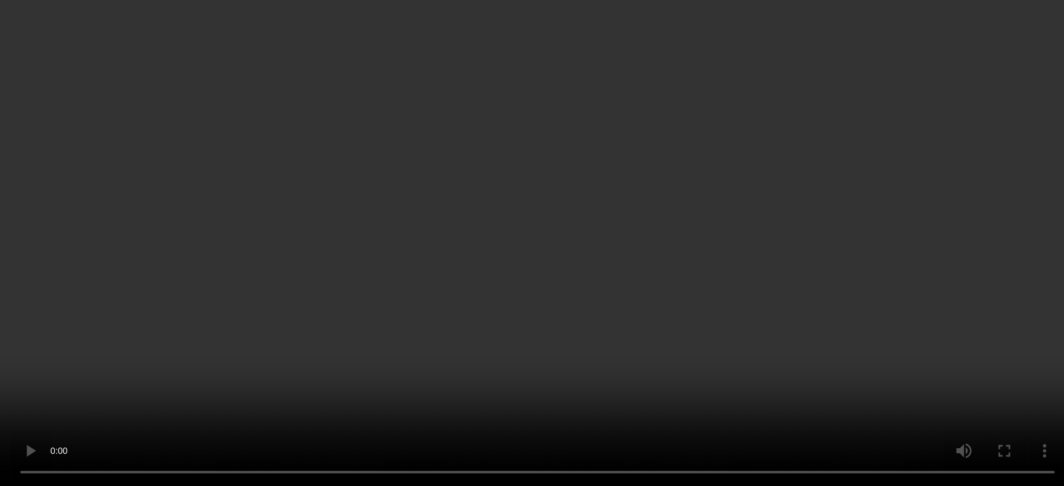
click at [487, 301] on video at bounding box center [532, 243] width 1064 height 486
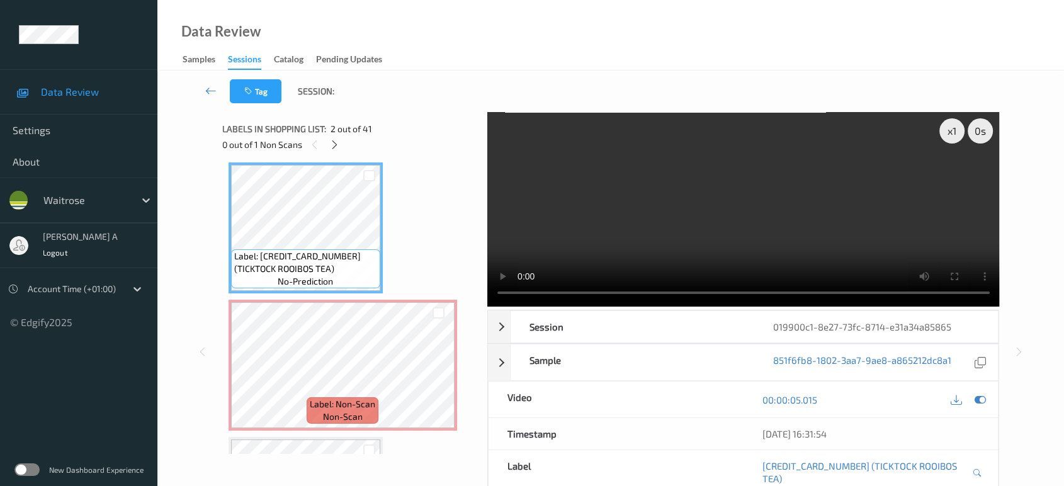
click at [717, 212] on video at bounding box center [743, 209] width 513 height 195
click at [733, 201] on video at bounding box center [743, 209] width 513 height 195
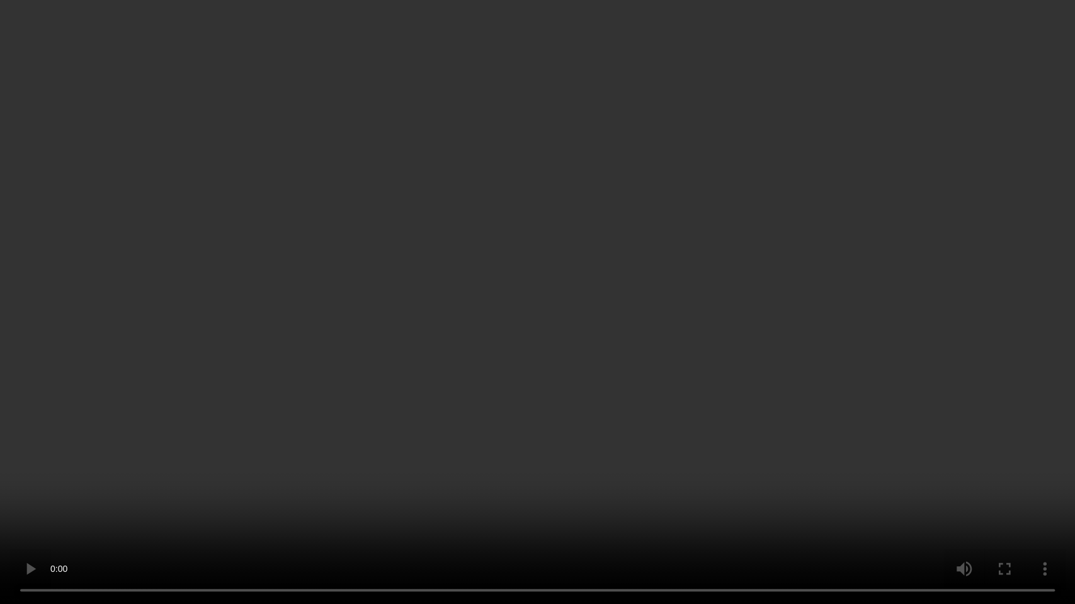
click at [865, 257] on video at bounding box center [537, 302] width 1075 height 604
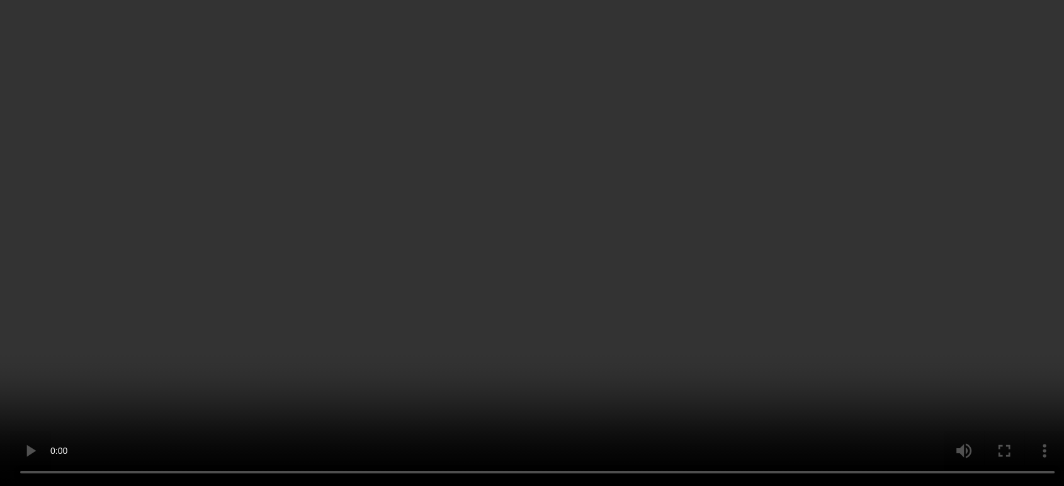
scroll to position [212, 0]
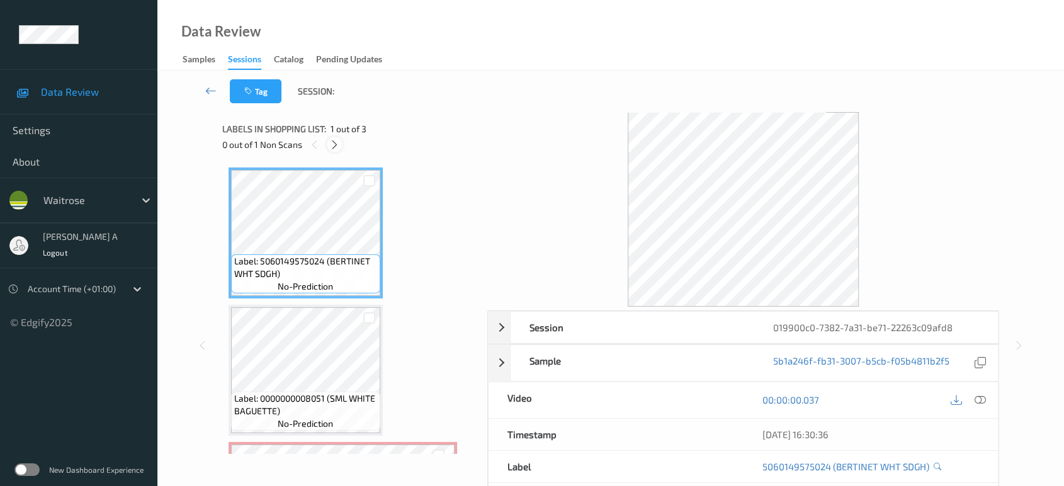
click at [339, 148] on icon at bounding box center [334, 144] width 11 height 11
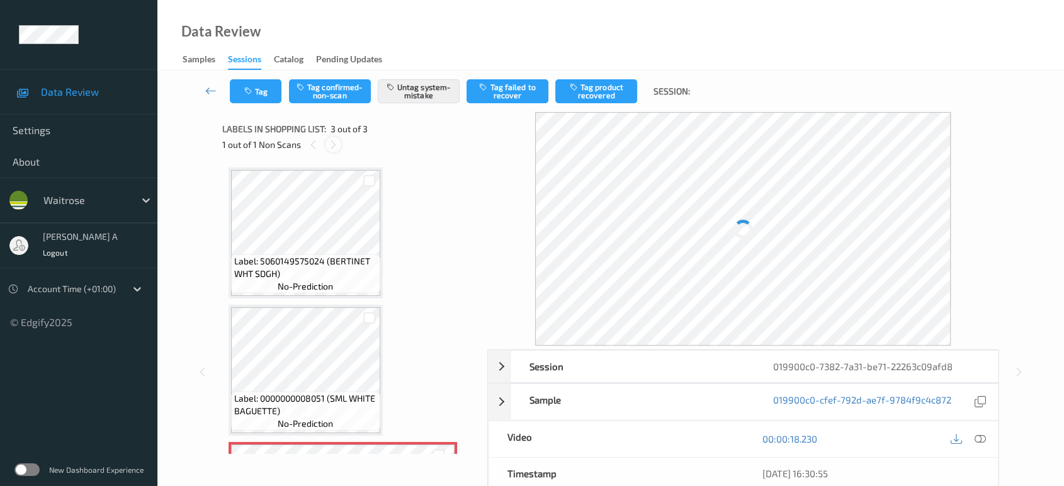
scroll to position [123, 0]
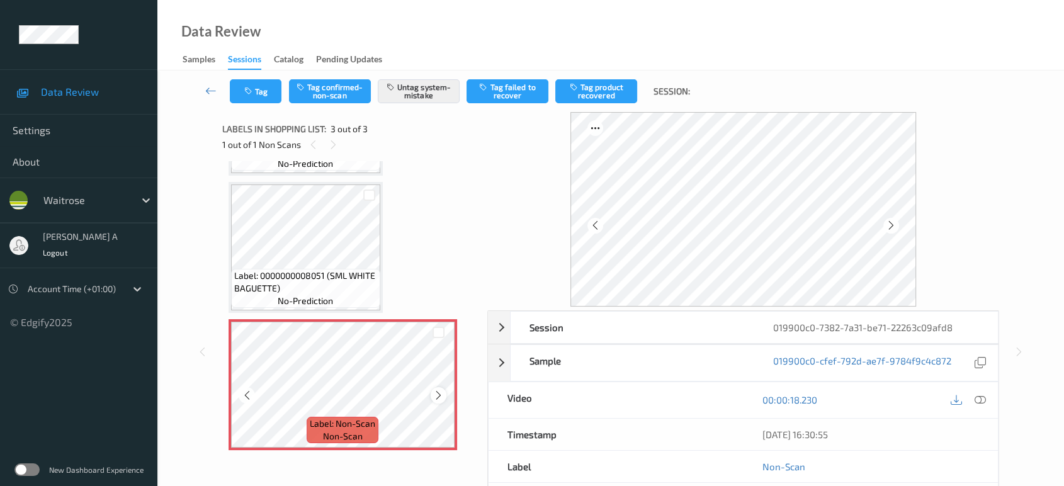
click at [438, 400] on div at bounding box center [439, 395] width 16 height 16
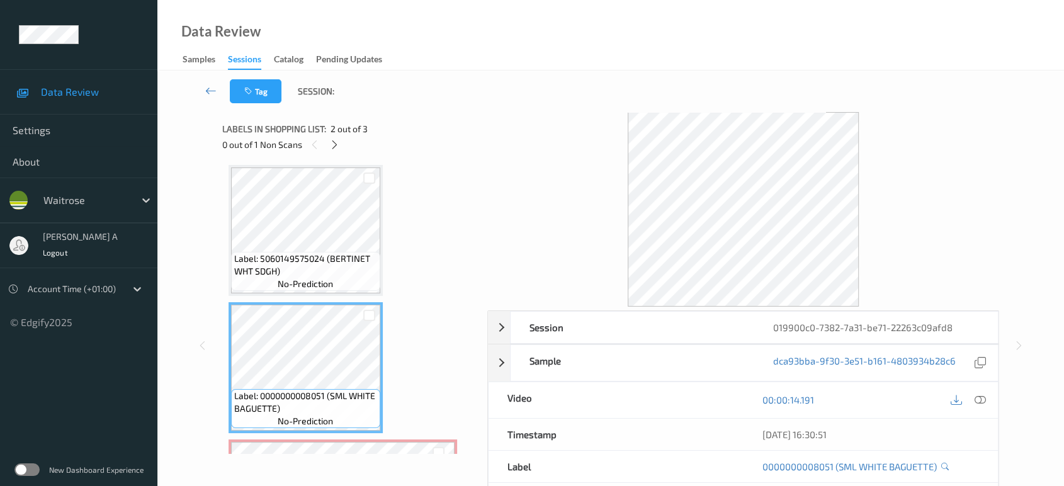
scroll to position [0, 0]
drag, startPoint x: 978, startPoint y: 400, endPoint x: 932, endPoint y: 362, distance: 59.5
click at [978, 400] on icon at bounding box center [980, 399] width 11 height 11
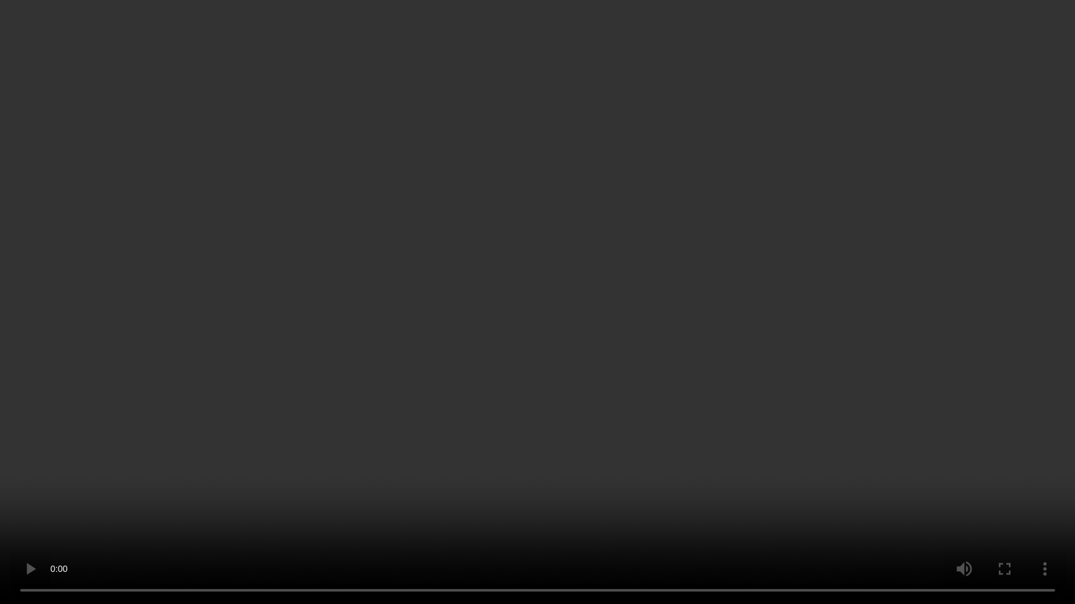
click at [718, 337] on video at bounding box center [537, 302] width 1075 height 604
click at [608, 343] on video at bounding box center [537, 302] width 1075 height 604
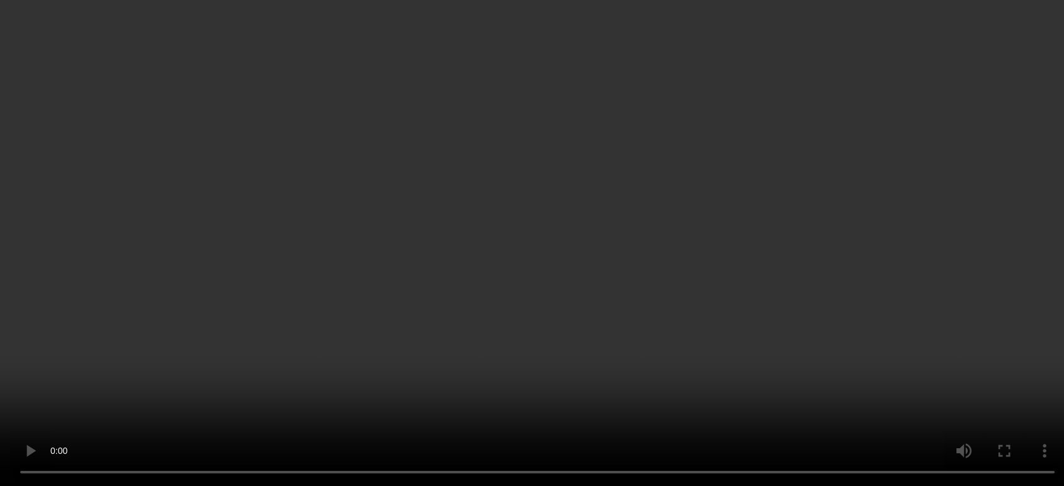
scroll to position [123, 0]
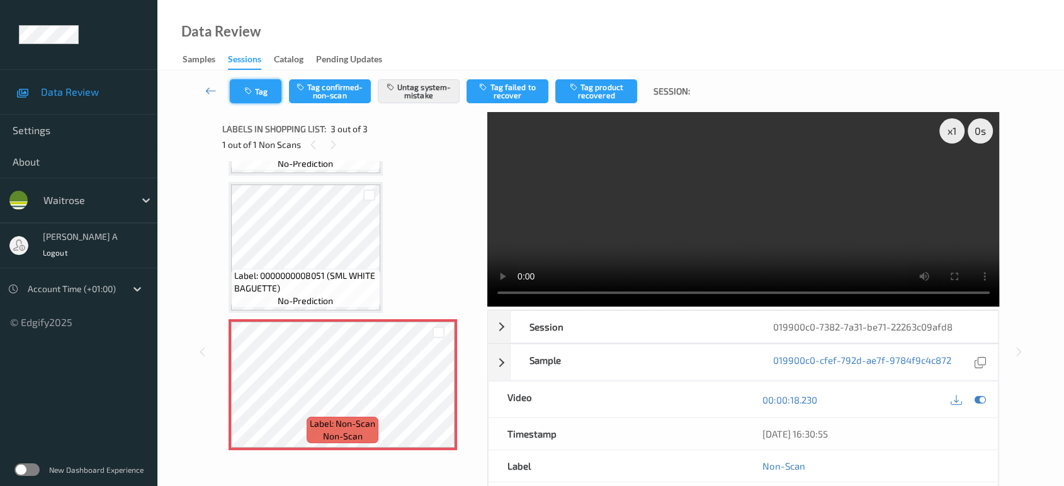
click at [263, 88] on button "Tag" at bounding box center [256, 91] width 52 height 24
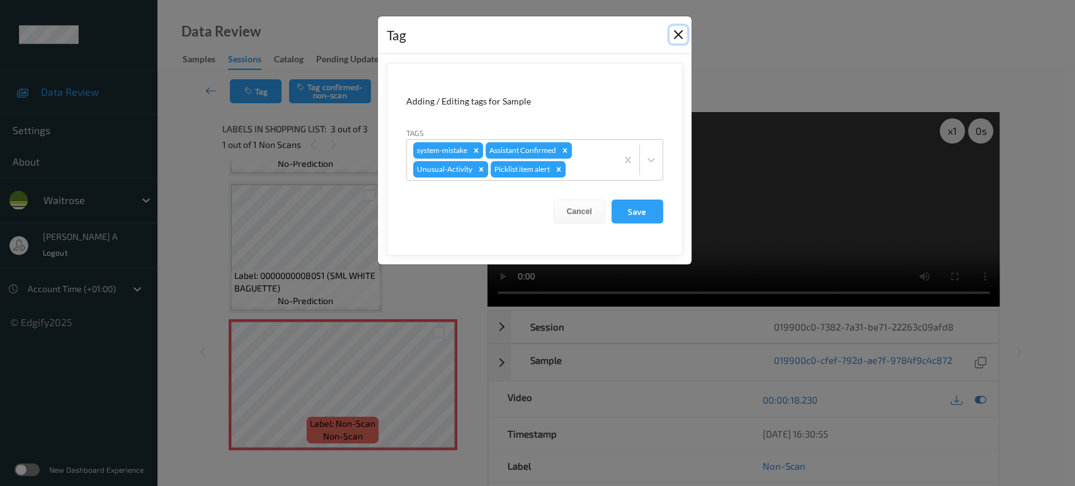
click at [676, 29] on button "Close" at bounding box center [678, 35] width 18 height 18
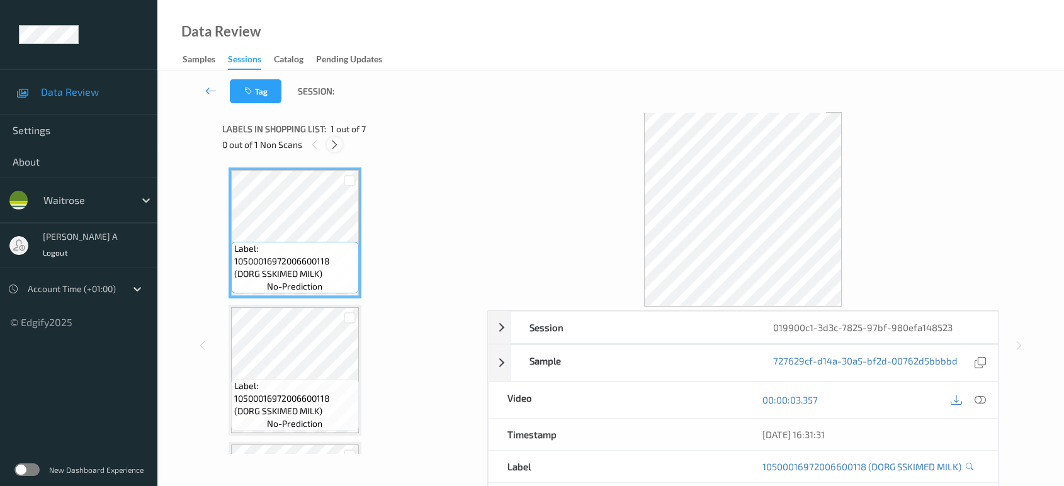
click at [339, 147] on icon at bounding box center [334, 144] width 11 height 11
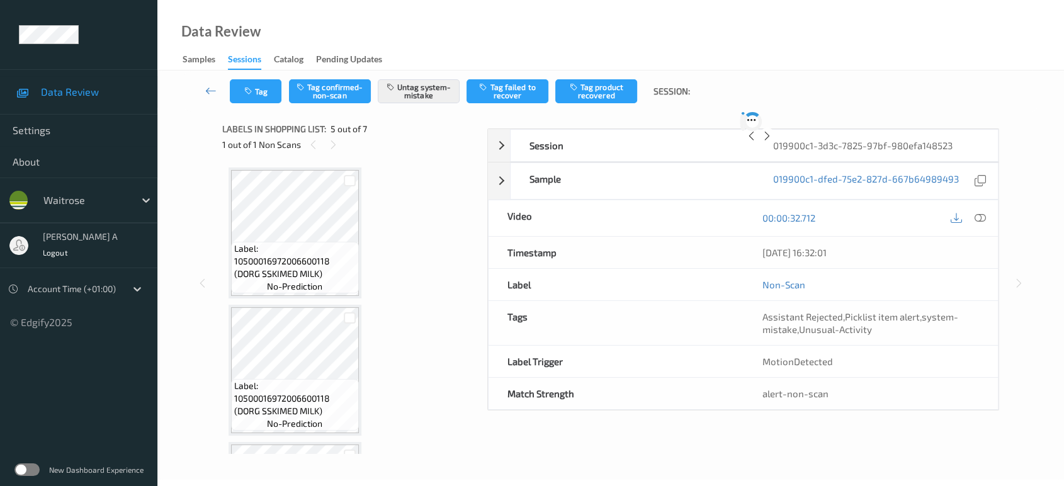
scroll to position [416, 0]
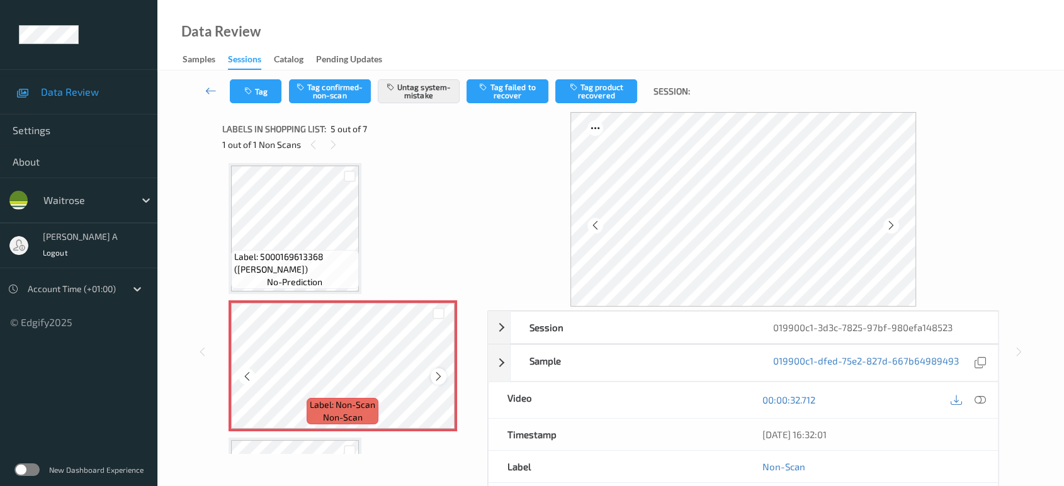
click at [438, 373] on icon at bounding box center [438, 376] width 11 height 11
click at [254, 89] on icon "button" at bounding box center [249, 91] width 11 height 9
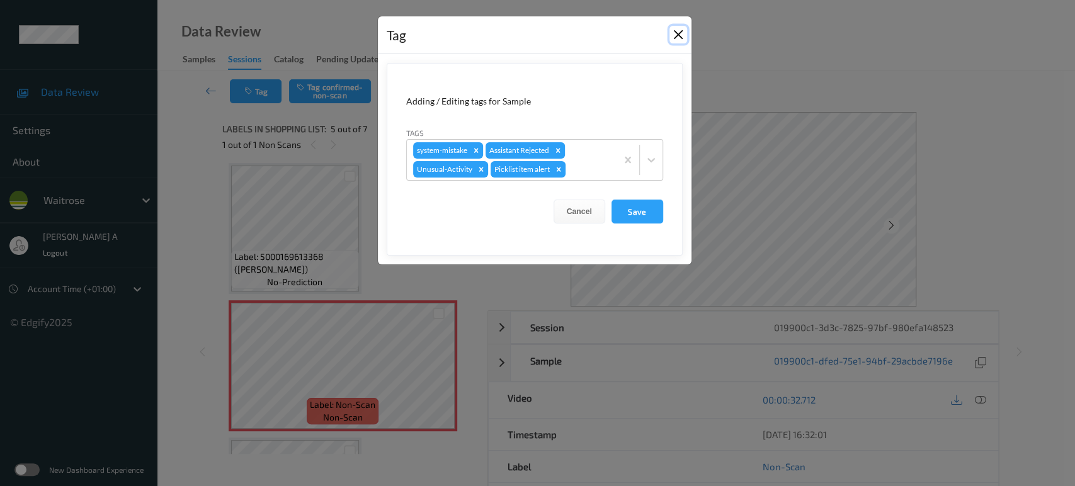
click at [684, 33] on button "Close" at bounding box center [678, 35] width 18 height 18
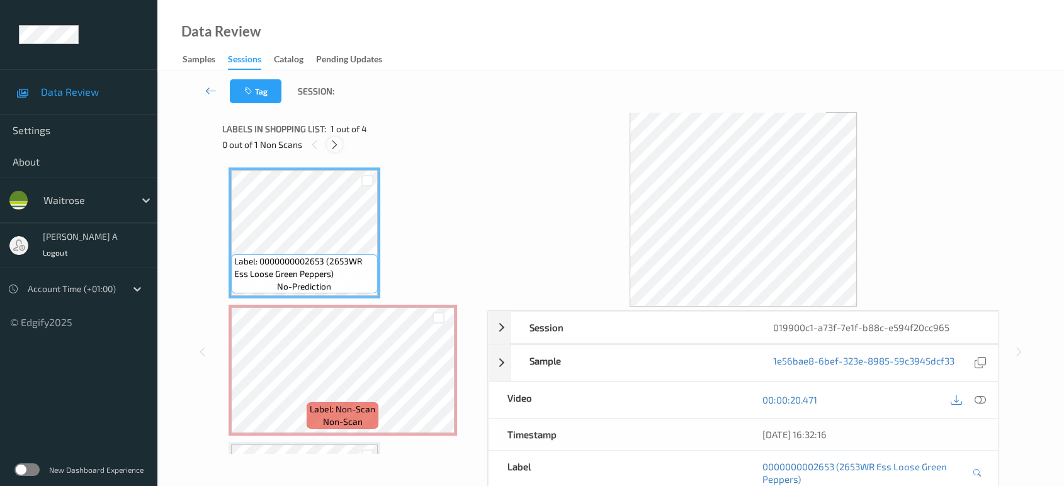
click at [330, 140] on icon at bounding box center [334, 144] width 11 height 11
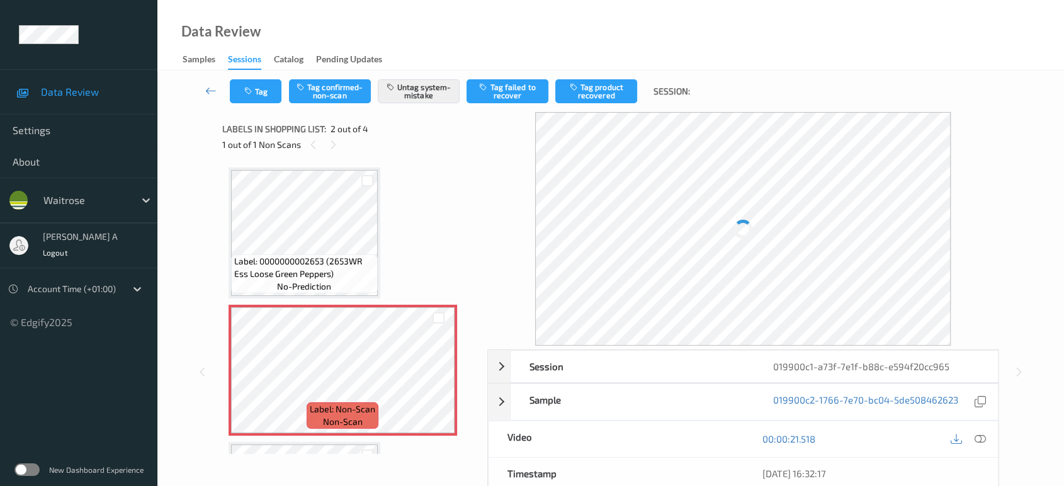
scroll to position [6, 0]
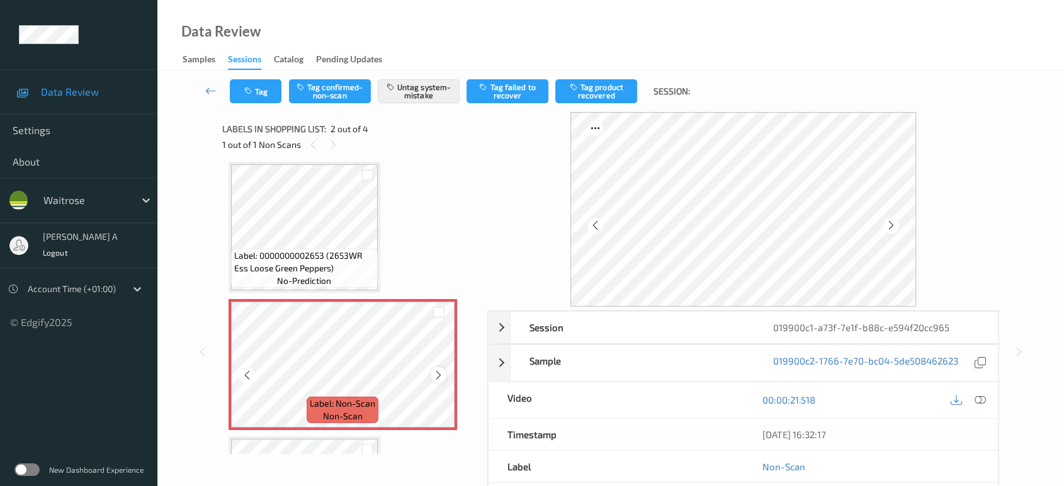
click at [439, 378] on icon at bounding box center [438, 375] width 11 height 11
click at [441, 376] on icon at bounding box center [438, 375] width 11 height 11
click at [979, 397] on icon at bounding box center [980, 399] width 11 height 11
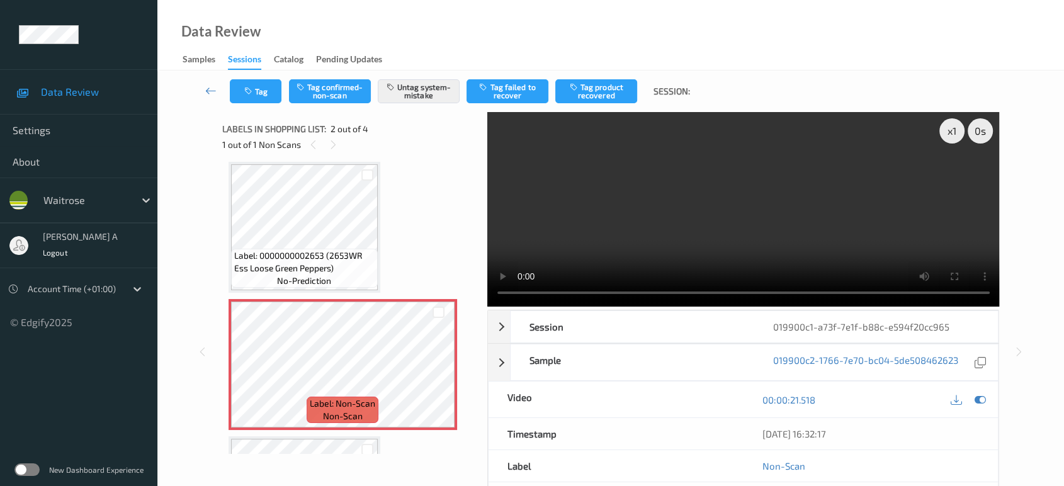
click at [769, 224] on video at bounding box center [743, 209] width 513 height 195
click at [807, 213] on video at bounding box center [743, 209] width 513 height 195
click at [271, 99] on button "Tag" at bounding box center [256, 91] width 52 height 24
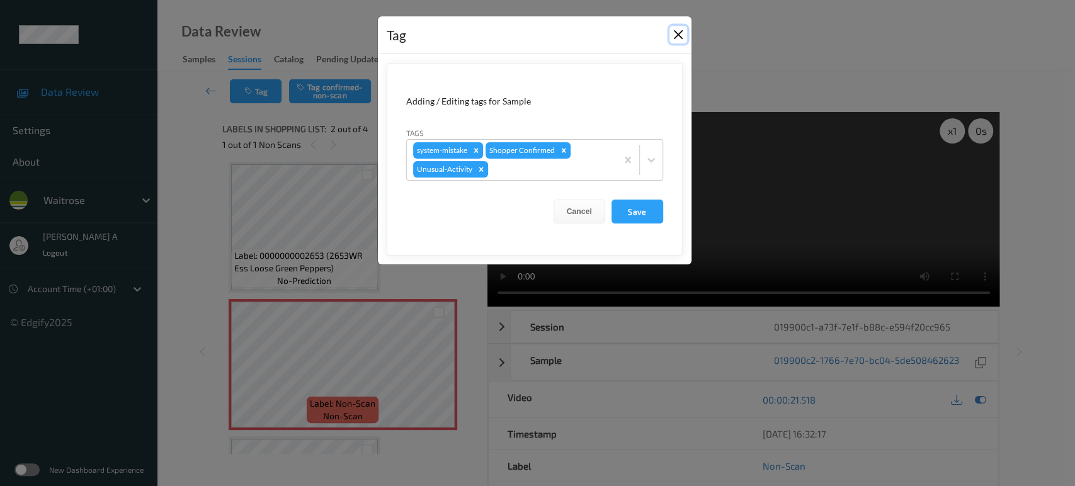
click at [676, 37] on button "Close" at bounding box center [678, 35] width 18 height 18
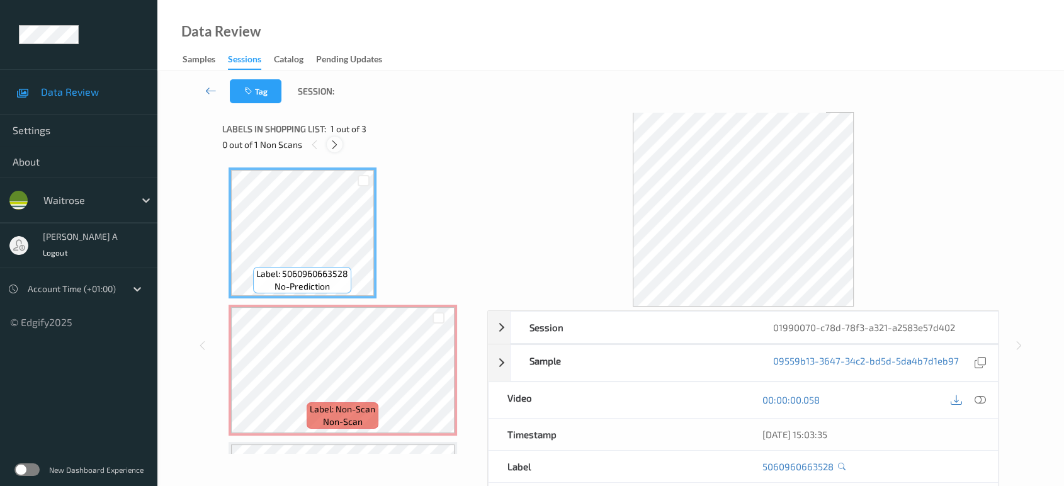
click at [338, 147] on icon at bounding box center [334, 144] width 11 height 11
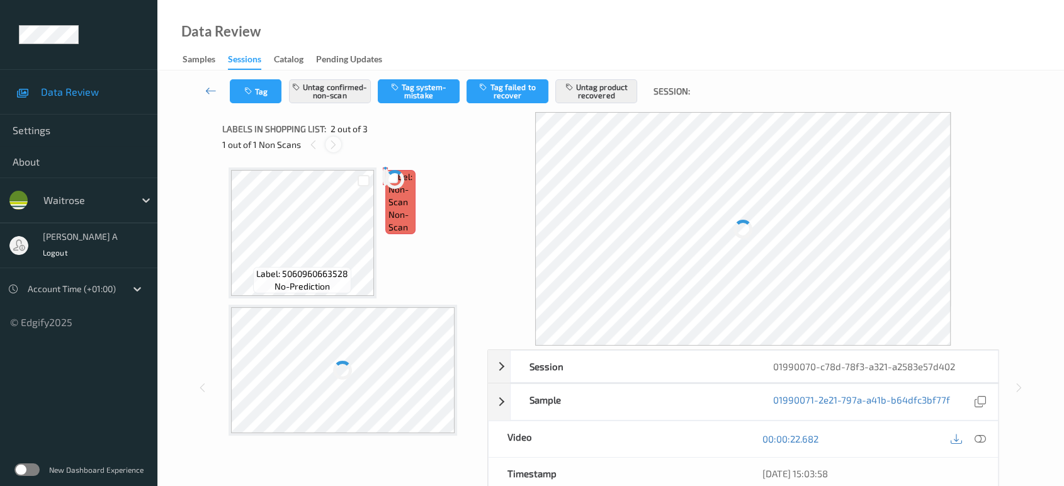
scroll to position [6, 0]
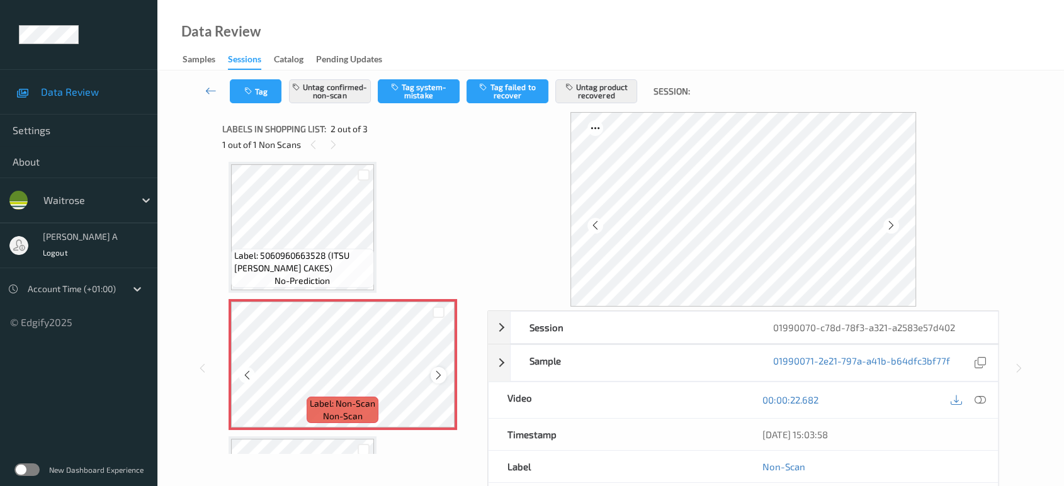
click at [438, 374] on icon at bounding box center [438, 375] width 11 height 11
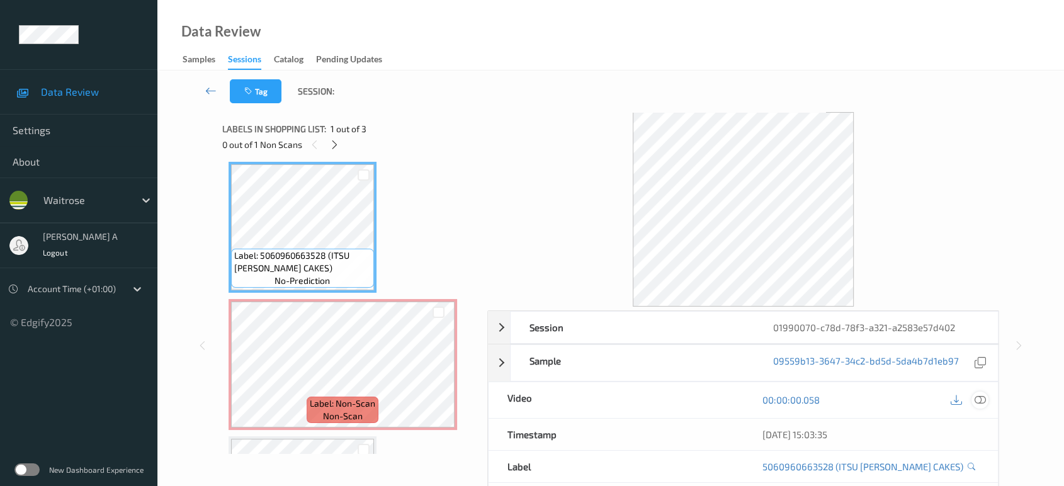
click at [982, 398] on icon at bounding box center [980, 399] width 11 height 11
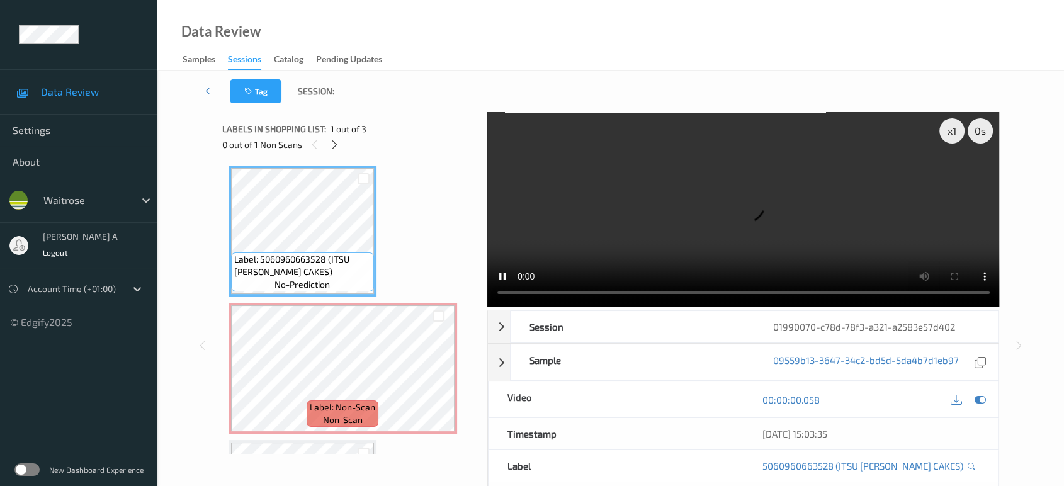
scroll to position [0, 0]
click at [776, 215] on video at bounding box center [743, 209] width 513 height 195
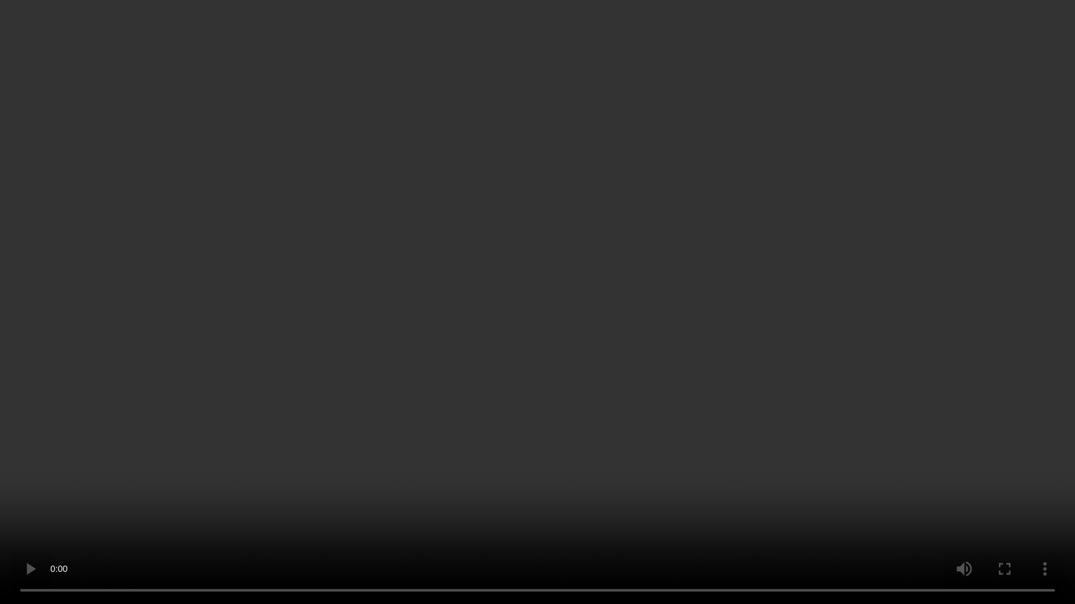
click at [548, 317] on video at bounding box center [537, 302] width 1075 height 604
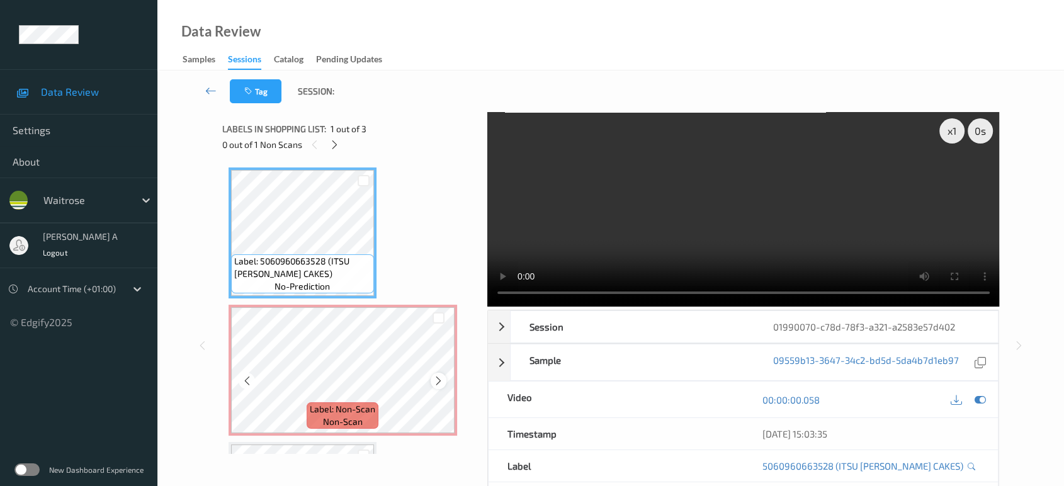
click at [440, 381] on icon at bounding box center [438, 380] width 11 height 11
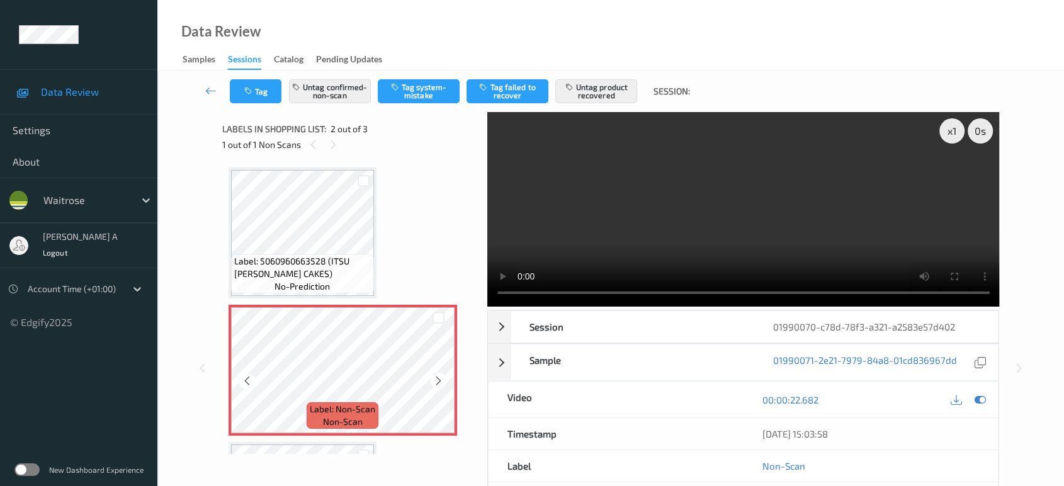
click at [440, 381] on icon at bounding box center [438, 380] width 11 height 11
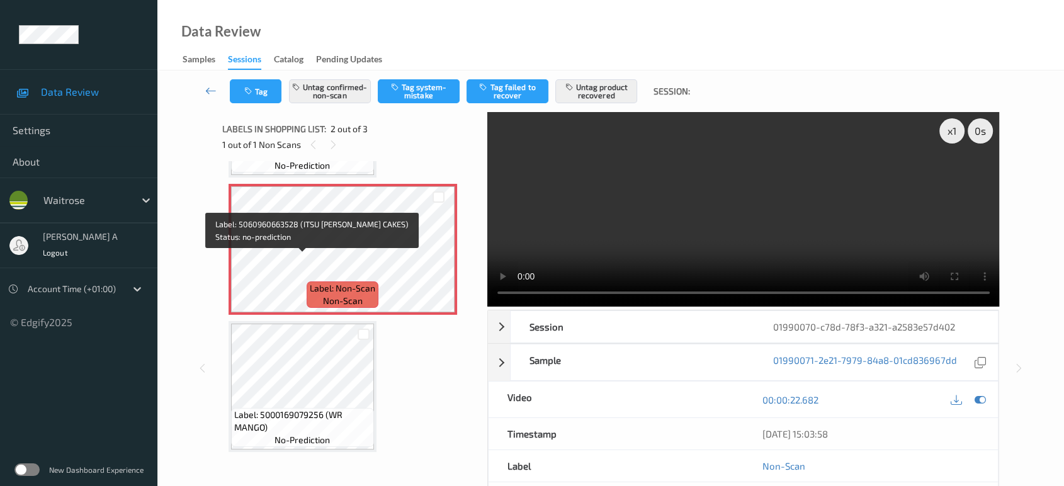
scroll to position [123, 0]
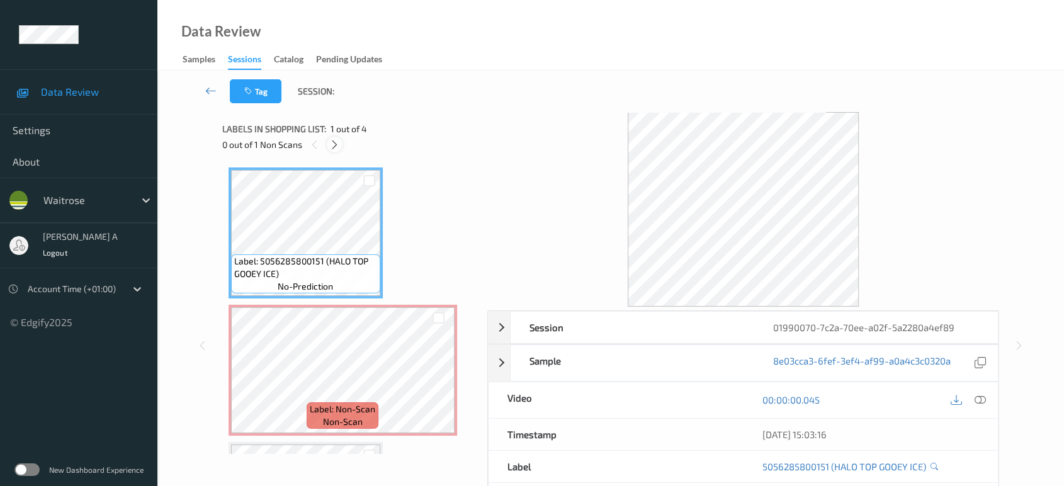
click at [332, 143] on icon at bounding box center [334, 144] width 11 height 11
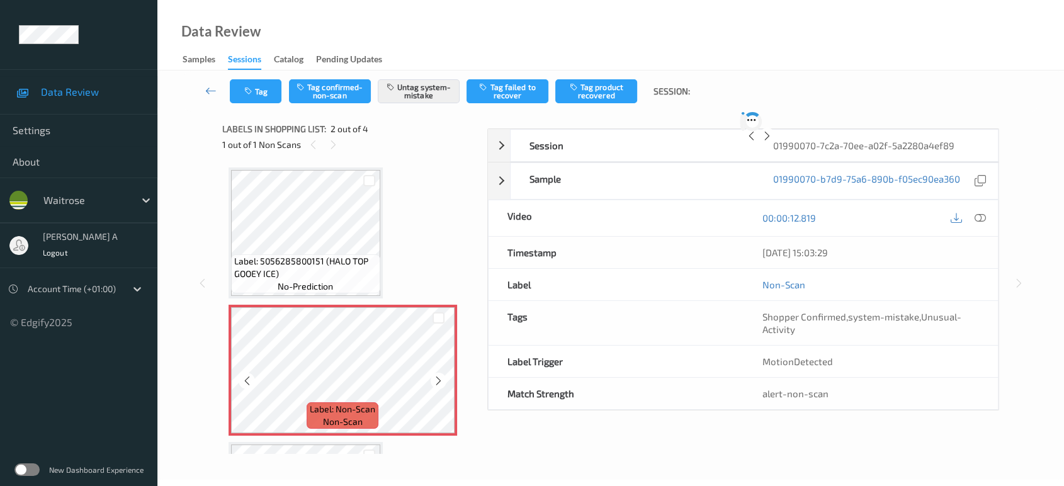
scroll to position [6, 0]
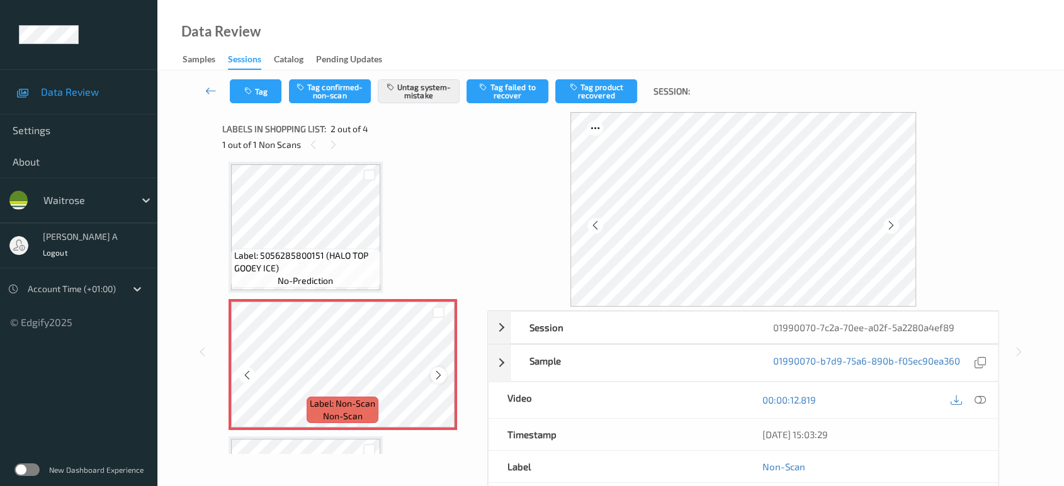
click at [440, 372] on icon at bounding box center [438, 375] width 11 height 11
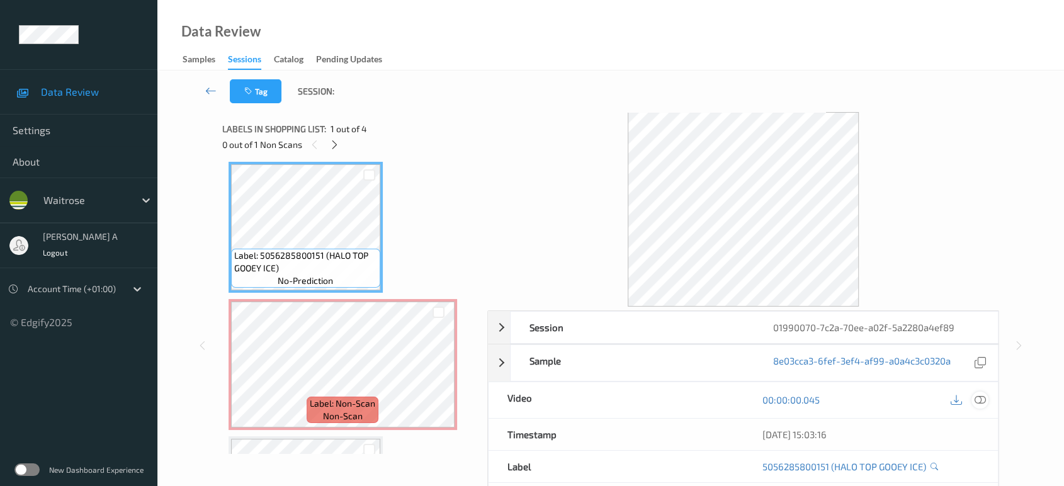
click at [980, 399] on icon at bounding box center [980, 399] width 11 height 11
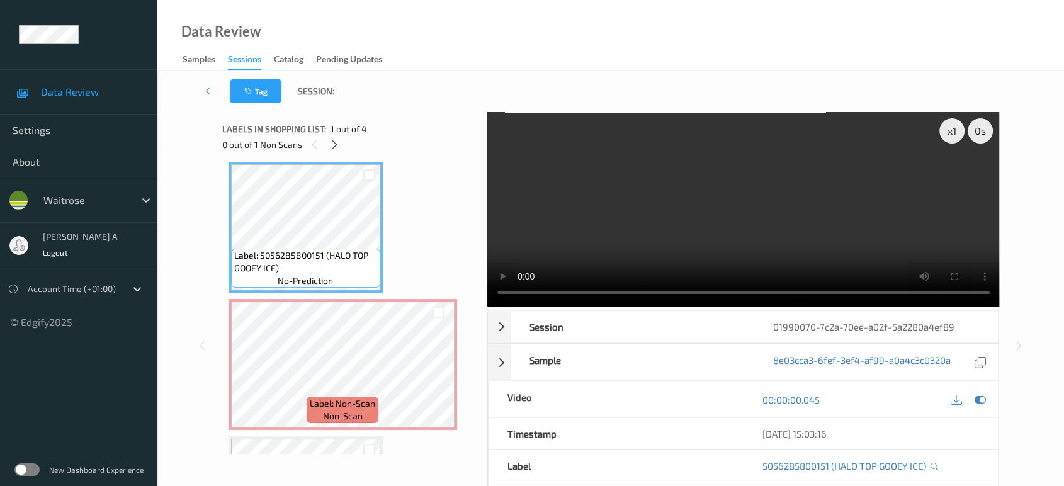
click at [752, 188] on video at bounding box center [743, 209] width 513 height 195
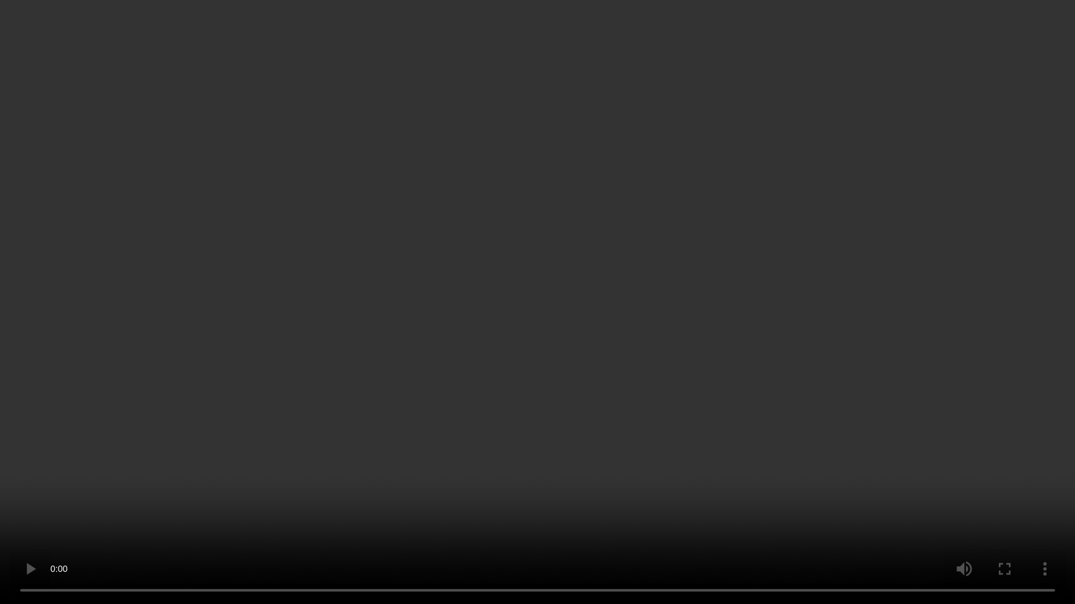
click at [747, 316] on video at bounding box center [537, 302] width 1075 height 604
click at [395, 305] on video at bounding box center [537, 302] width 1075 height 604
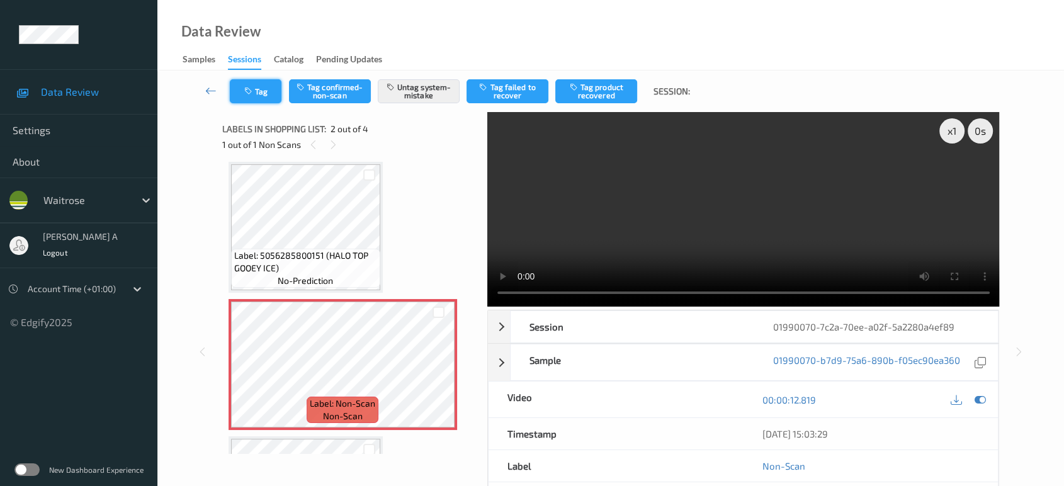
click at [262, 96] on button "Tag" at bounding box center [256, 91] width 52 height 24
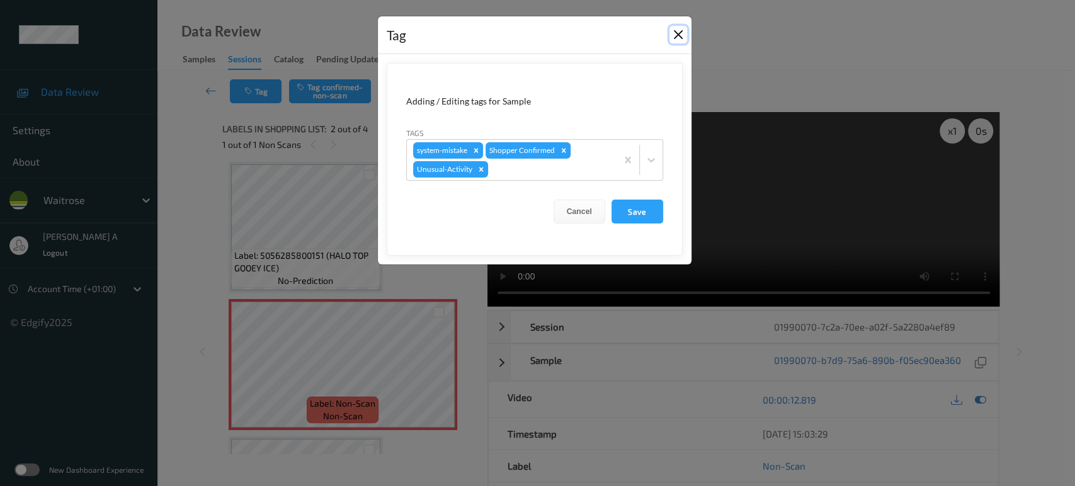
click at [679, 34] on button "Close" at bounding box center [678, 35] width 18 height 18
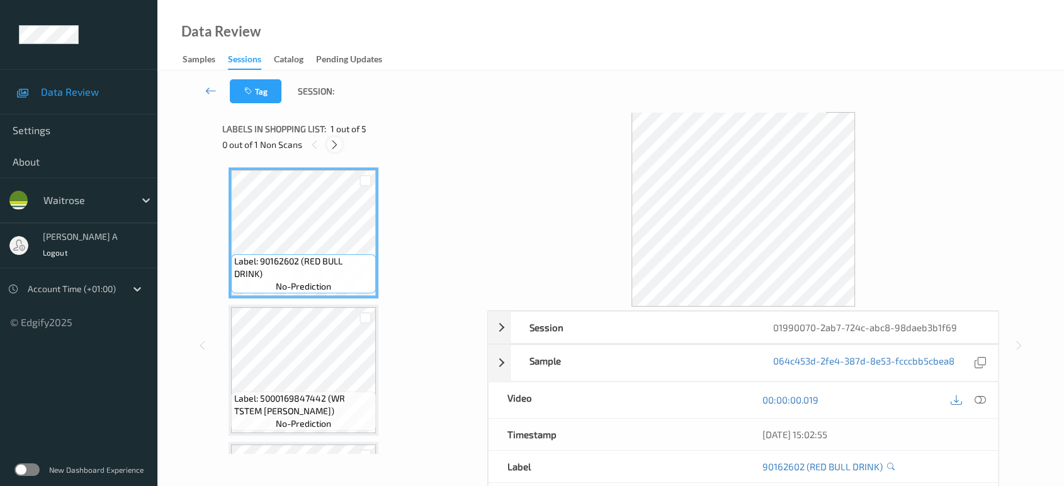
click at [335, 148] on icon at bounding box center [334, 144] width 11 height 11
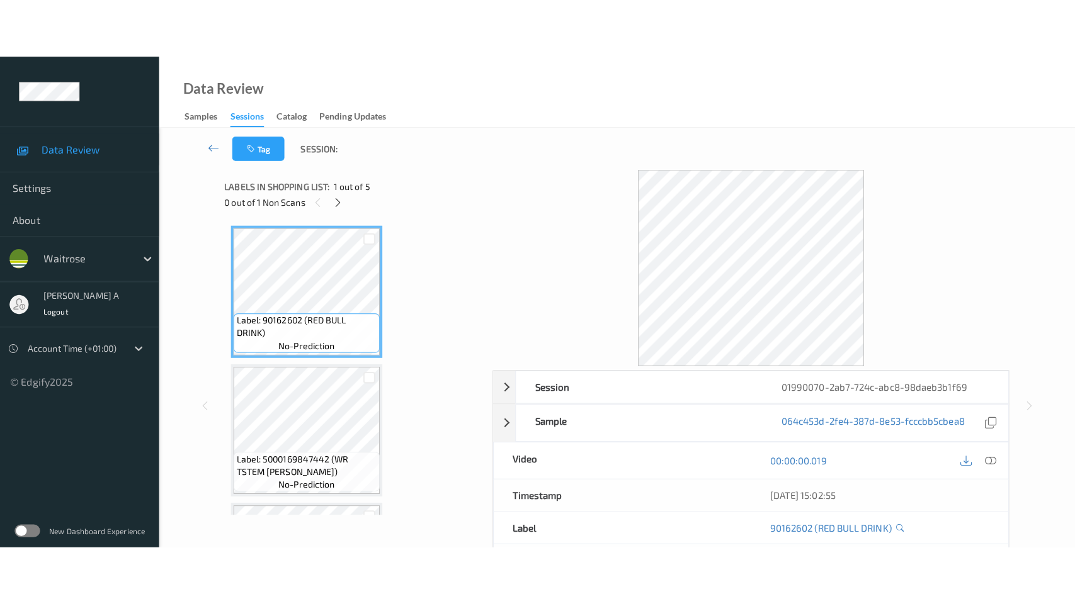
scroll to position [397, 0]
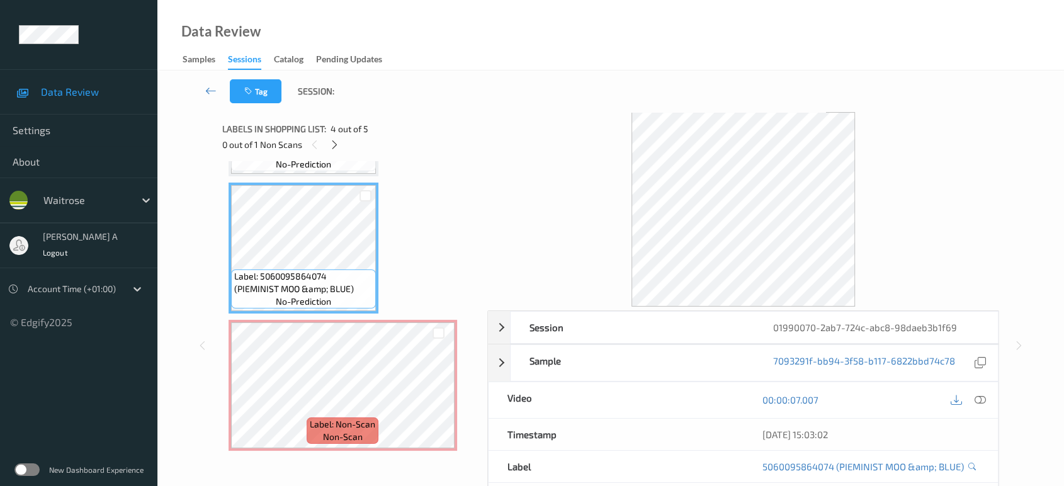
drag, startPoint x: 978, startPoint y: 402, endPoint x: 948, endPoint y: 382, distance: 36.3
click at [978, 402] on icon at bounding box center [980, 399] width 11 height 11
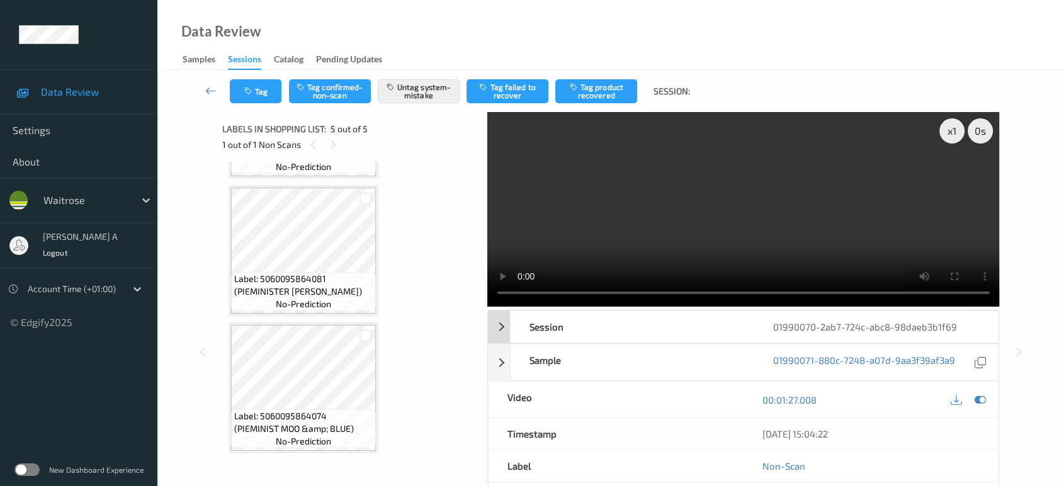
scroll to position [0, 0]
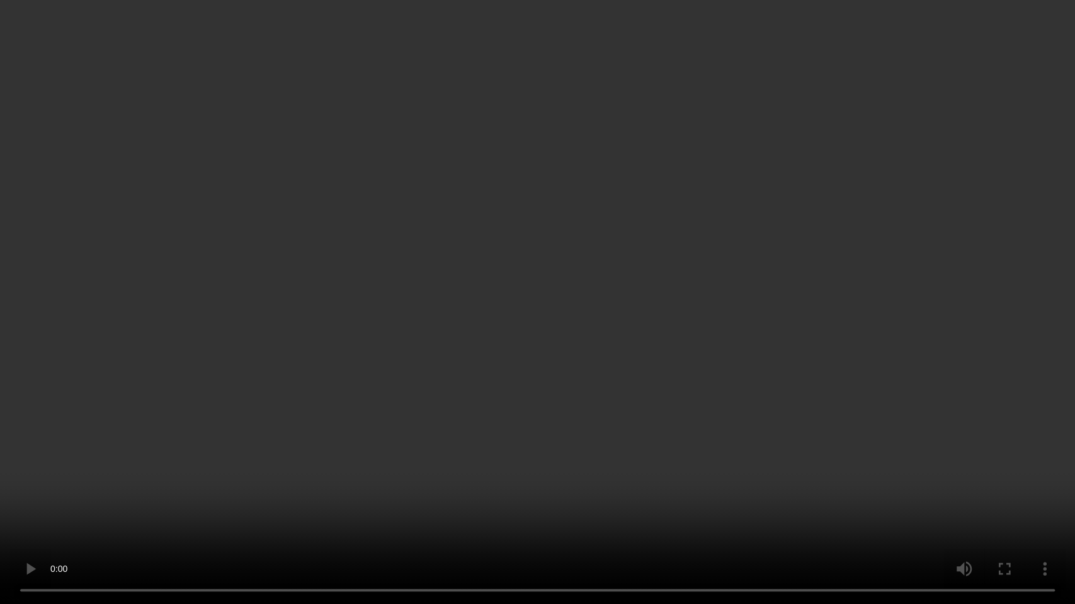
click at [562, 313] on video at bounding box center [537, 302] width 1075 height 604
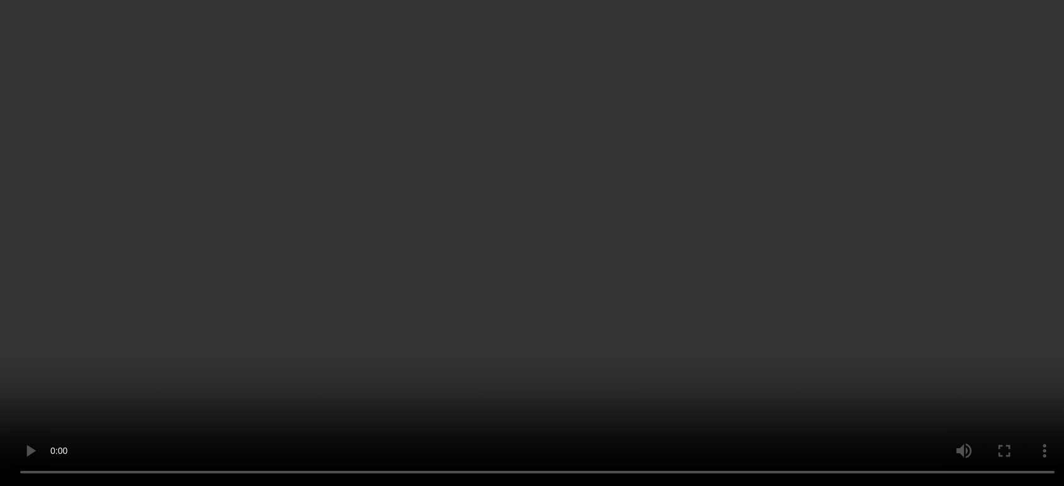
scroll to position [397, 0]
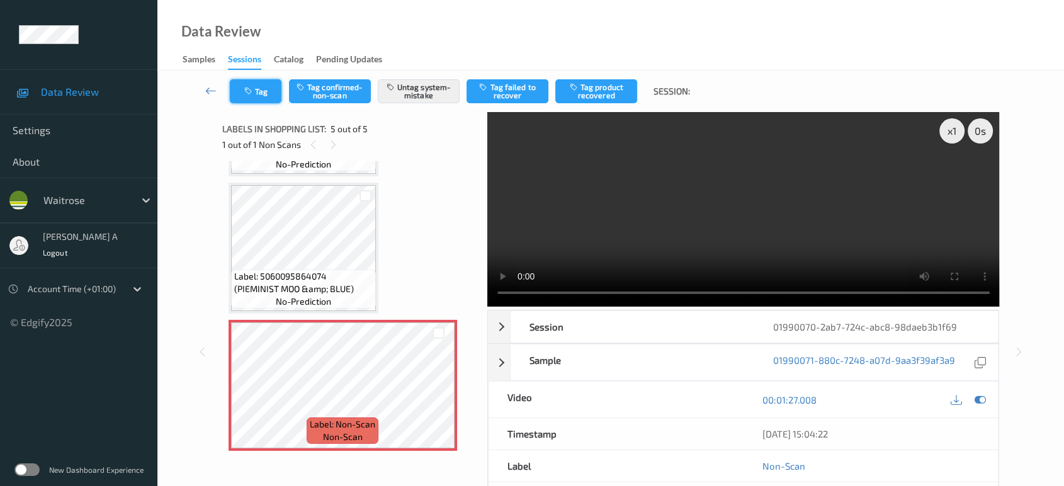
click at [263, 94] on button "Tag" at bounding box center [256, 91] width 52 height 24
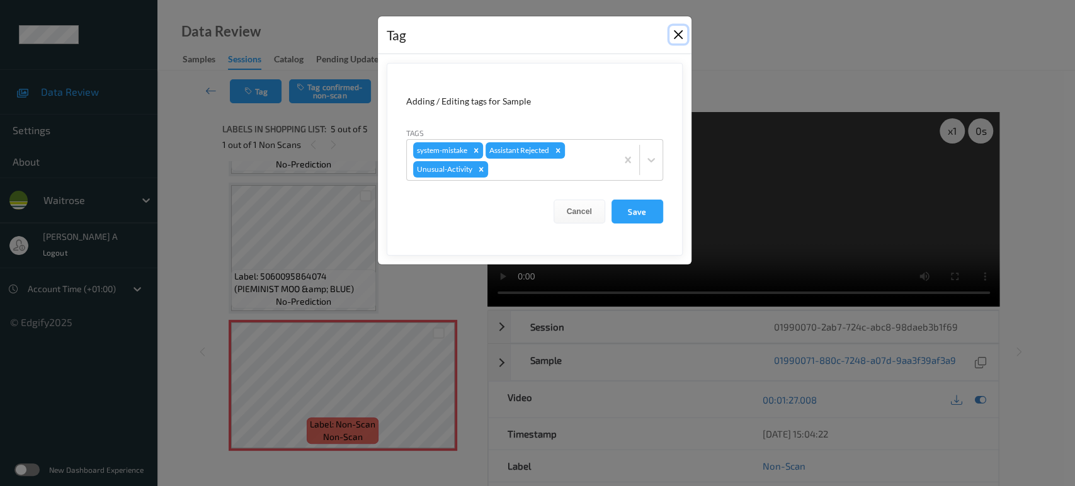
click at [676, 34] on button "Close" at bounding box center [678, 35] width 18 height 18
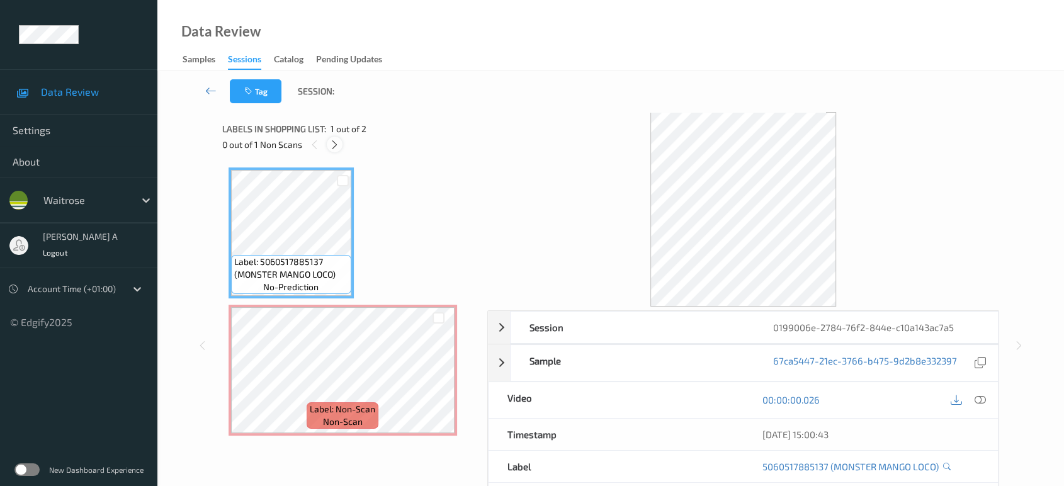
click at [334, 137] on div at bounding box center [335, 145] width 16 height 16
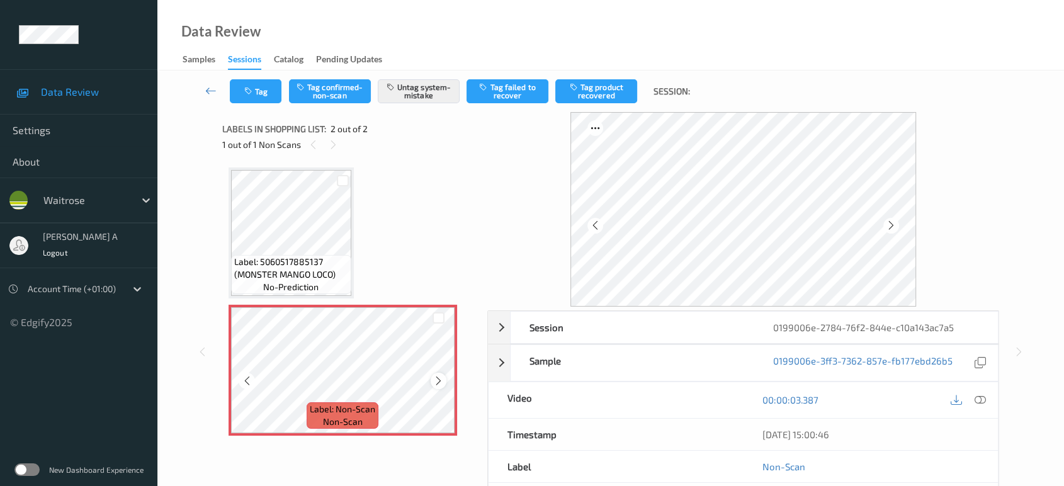
click at [438, 380] on icon at bounding box center [438, 380] width 11 height 11
click at [252, 94] on icon "button" at bounding box center [249, 91] width 11 height 9
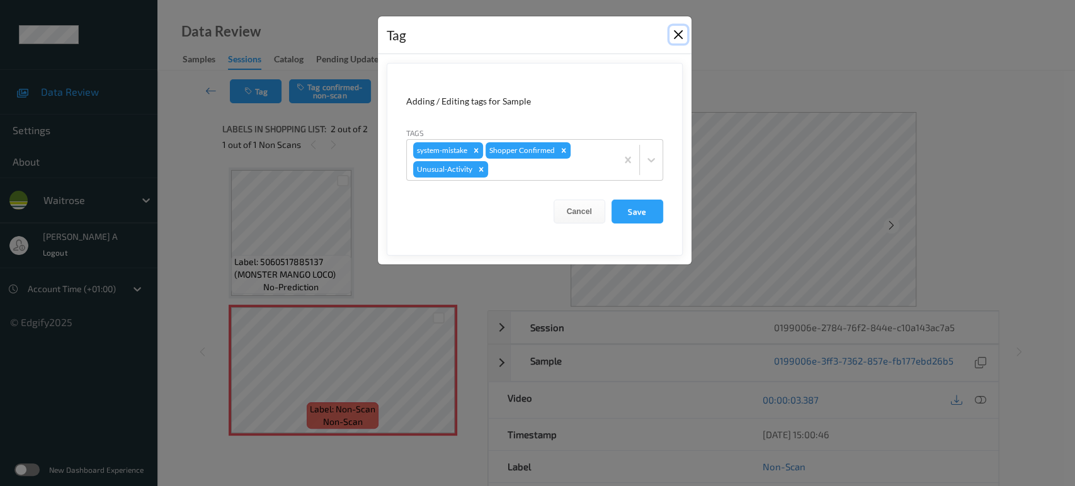
click at [680, 35] on button "Close" at bounding box center [678, 35] width 18 height 18
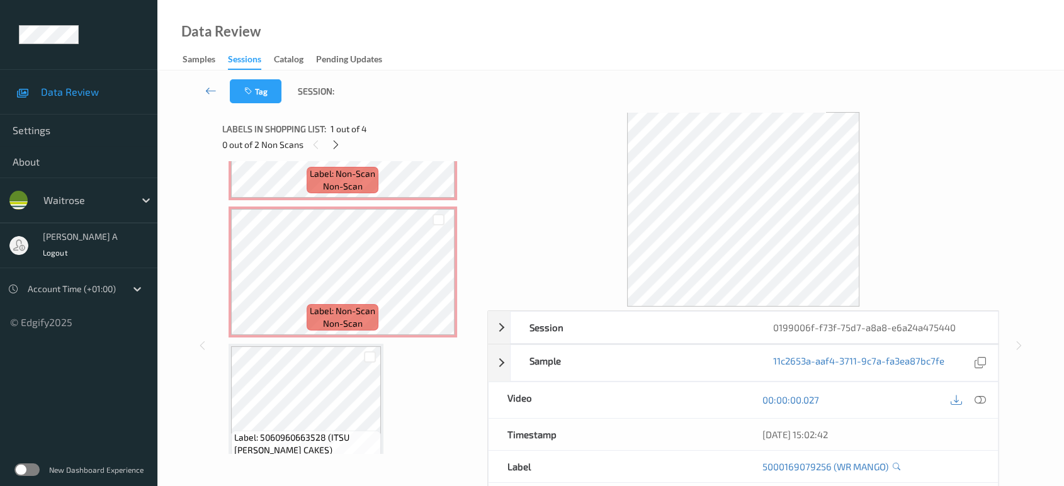
scroll to position [259, 0]
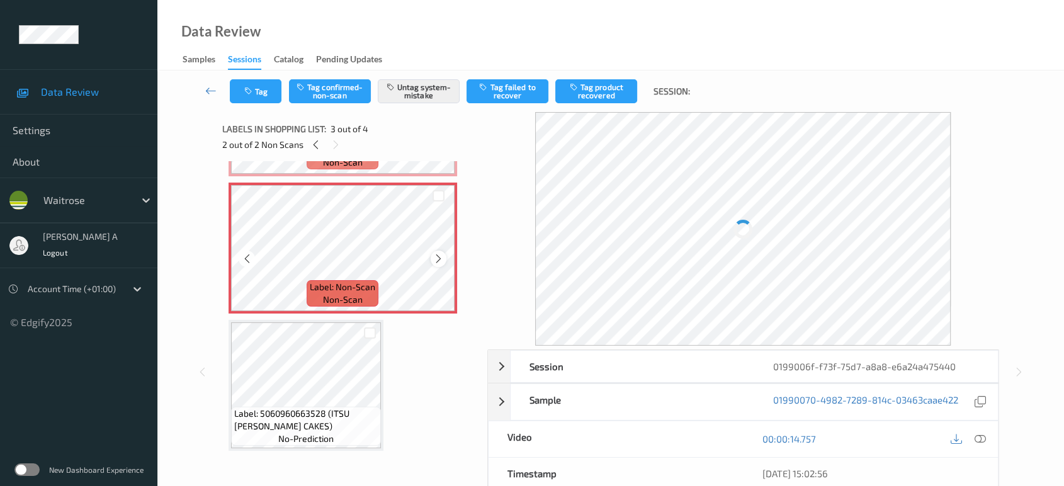
click at [443, 258] on div at bounding box center [439, 259] width 16 height 16
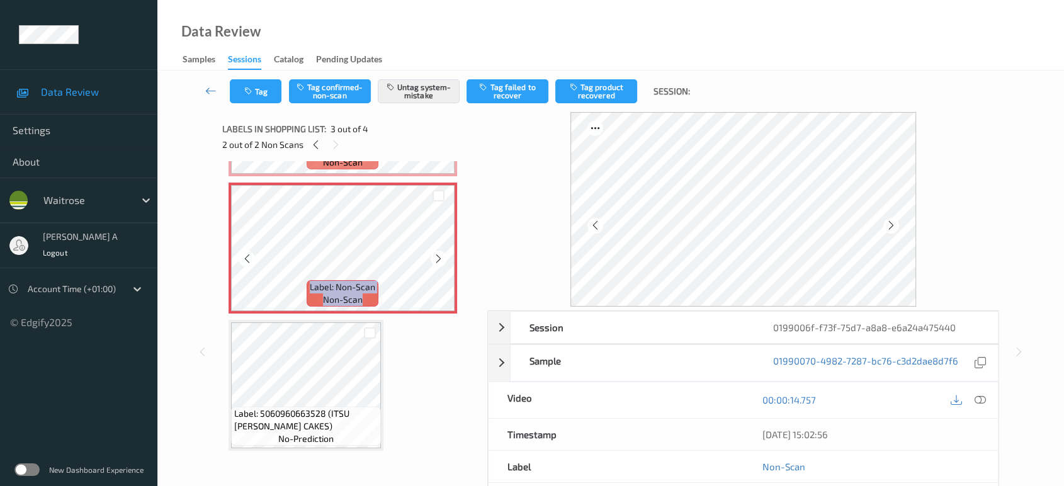
click at [443, 258] on div at bounding box center [439, 259] width 16 height 16
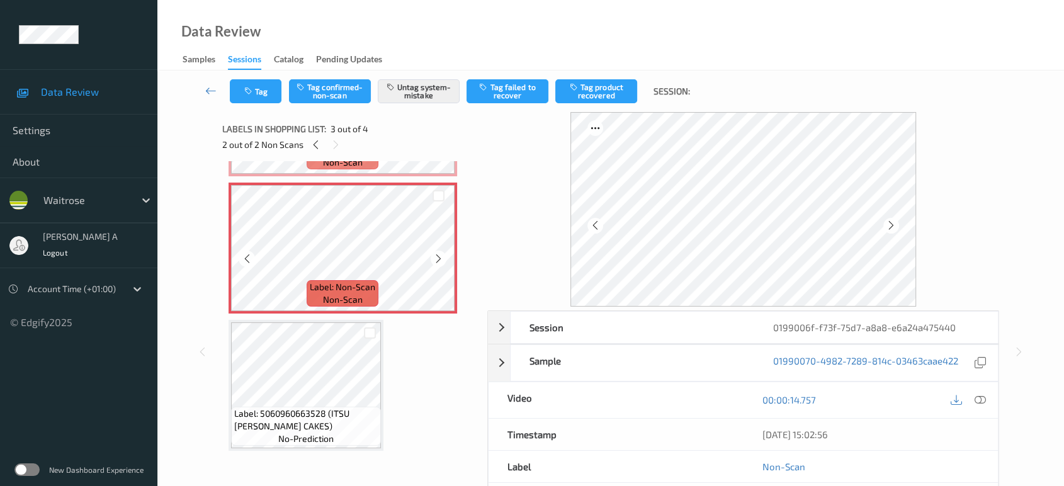
click at [443, 258] on div at bounding box center [439, 259] width 16 height 16
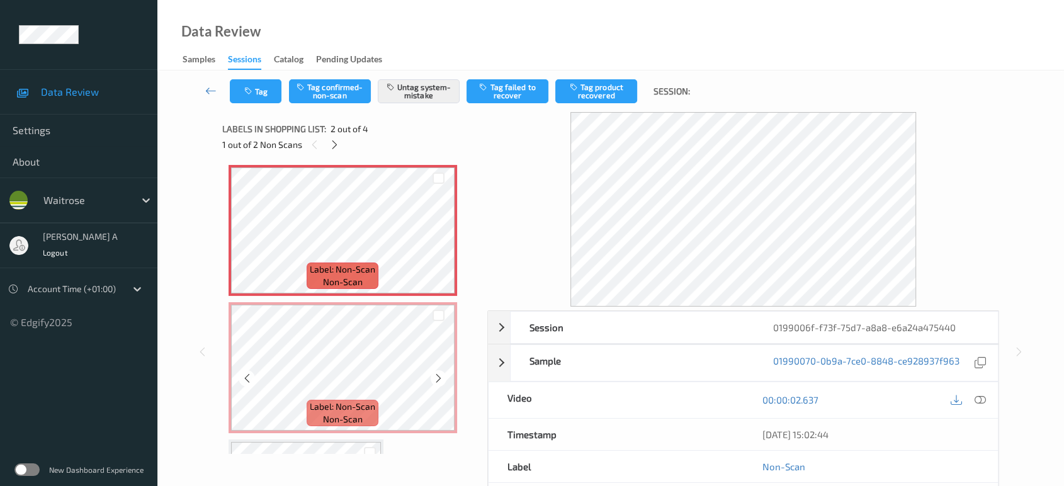
scroll to position [0, 0]
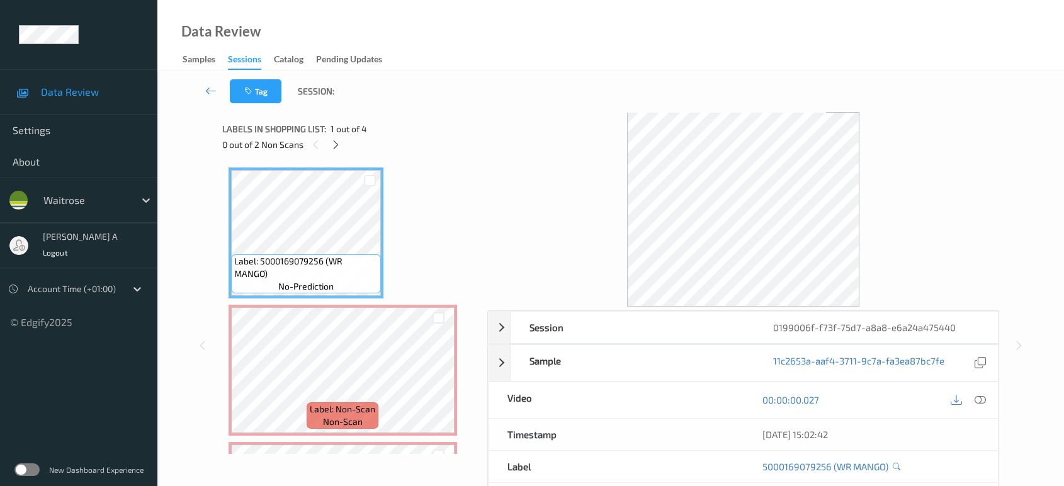
drag, startPoint x: 976, startPoint y: 397, endPoint x: 958, endPoint y: 392, distance: 19.1
click at [976, 397] on icon at bounding box center [980, 399] width 11 height 11
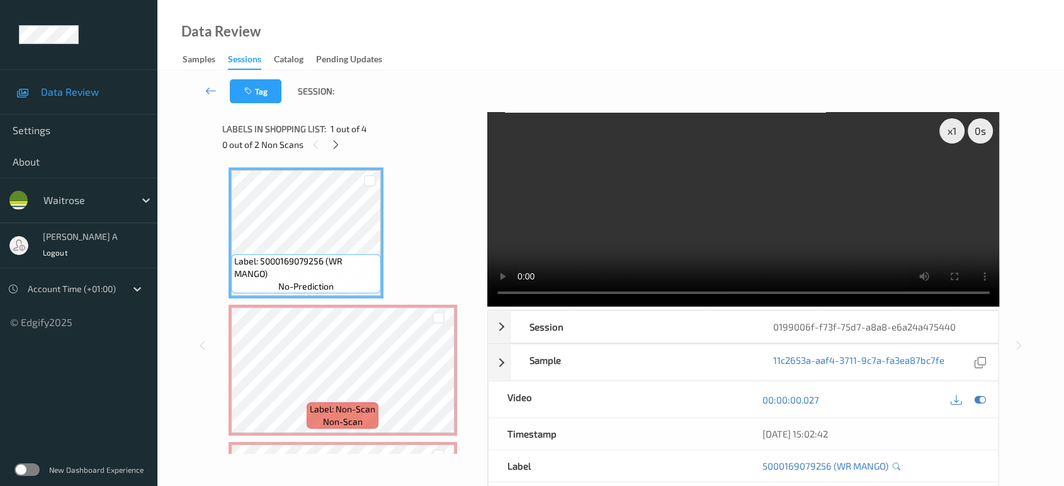
click at [599, 231] on video at bounding box center [743, 209] width 513 height 195
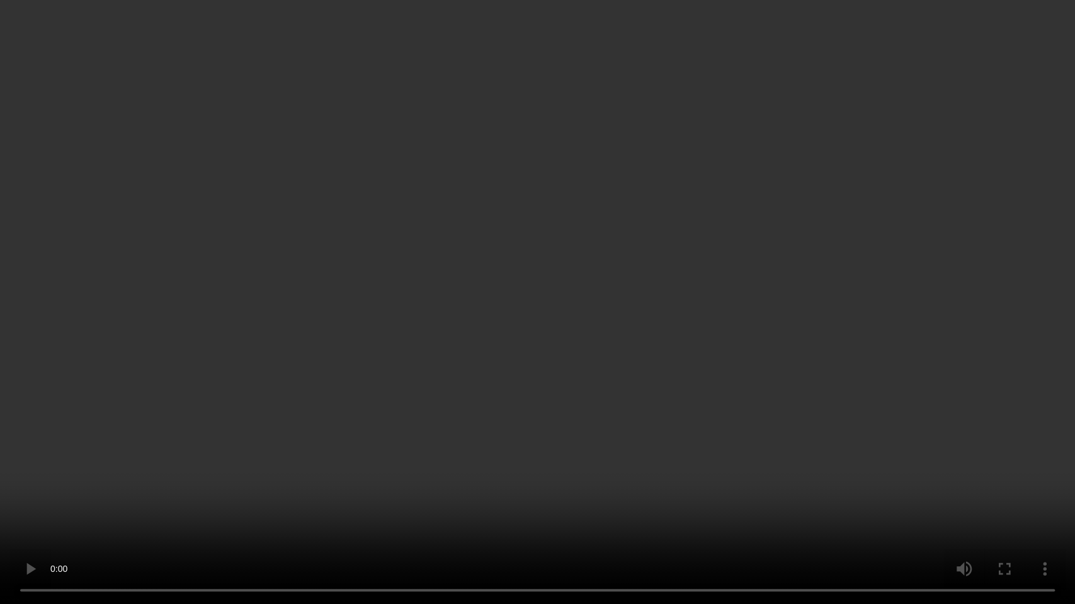
click at [441, 343] on video at bounding box center [537, 302] width 1075 height 604
click at [431, 325] on video at bounding box center [537, 302] width 1075 height 604
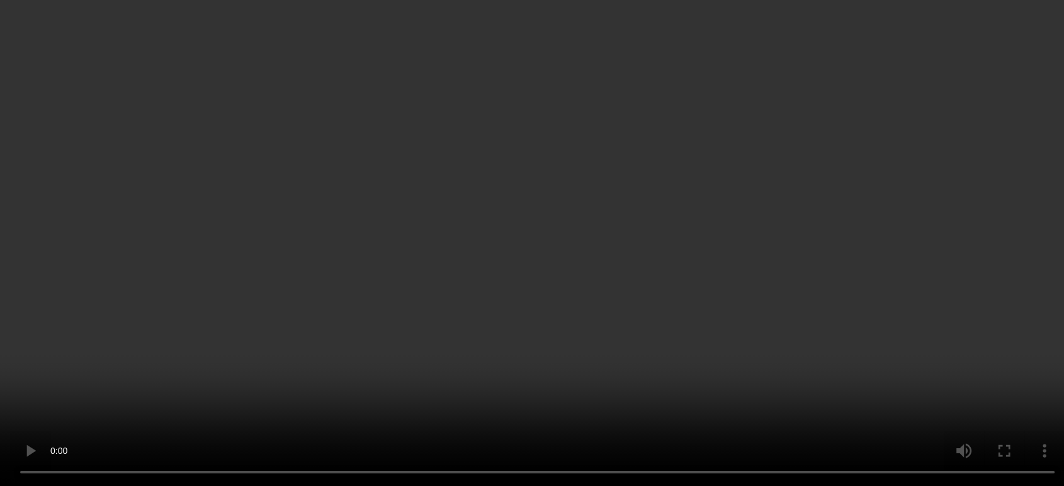
scroll to position [210, 0]
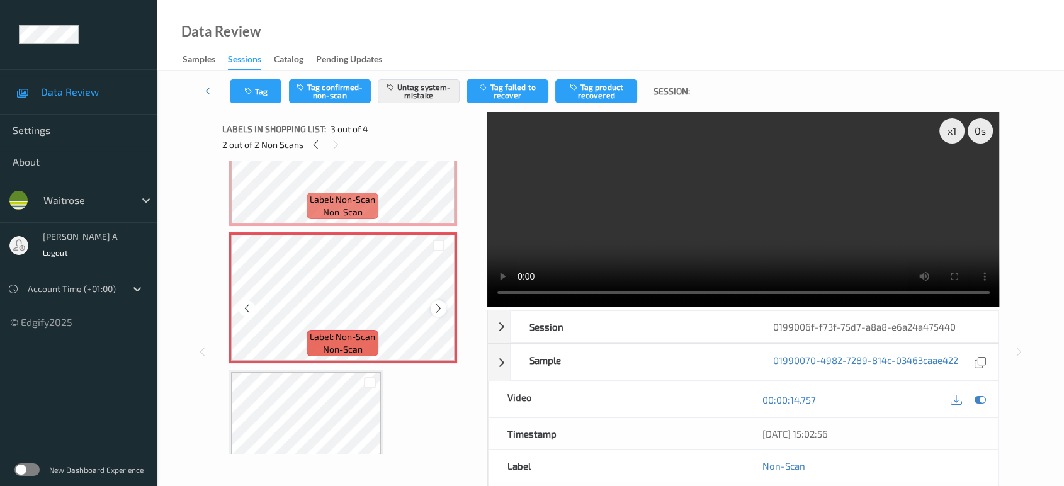
click at [439, 306] on icon at bounding box center [438, 308] width 11 height 11
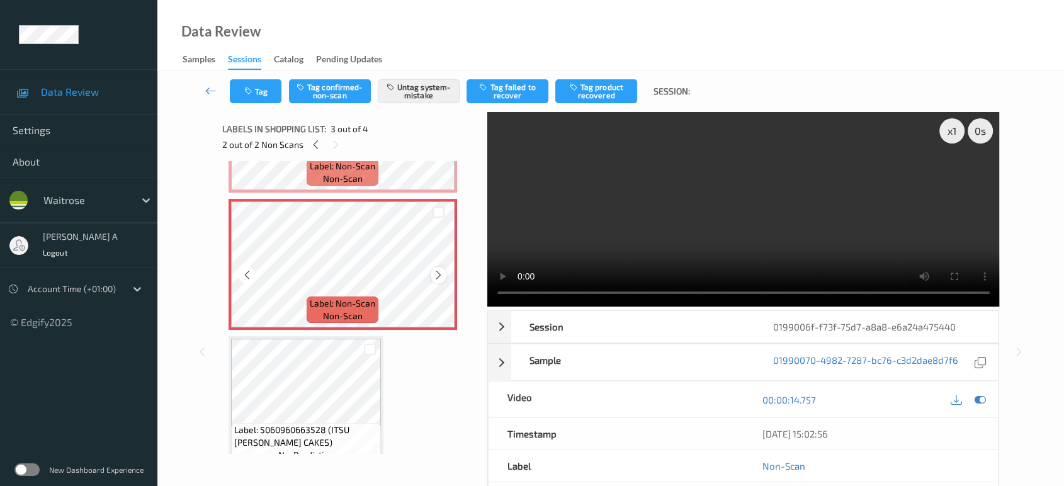
scroll to position [259, 0]
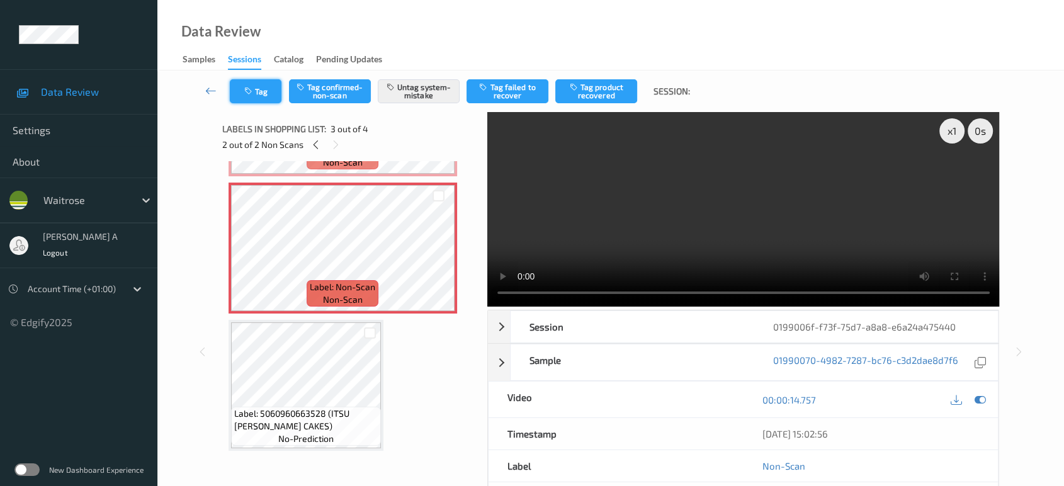
click at [275, 98] on button "Tag" at bounding box center [256, 91] width 52 height 24
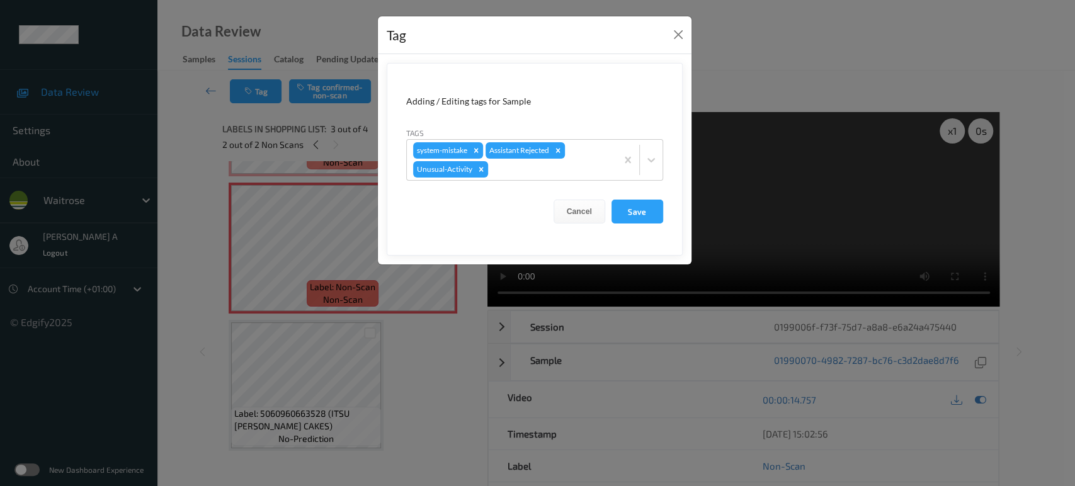
click at [681, 46] on div "Tag" at bounding box center [535, 35] width 314 height 38
click at [675, 32] on button "Close" at bounding box center [678, 35] width 18 height 18
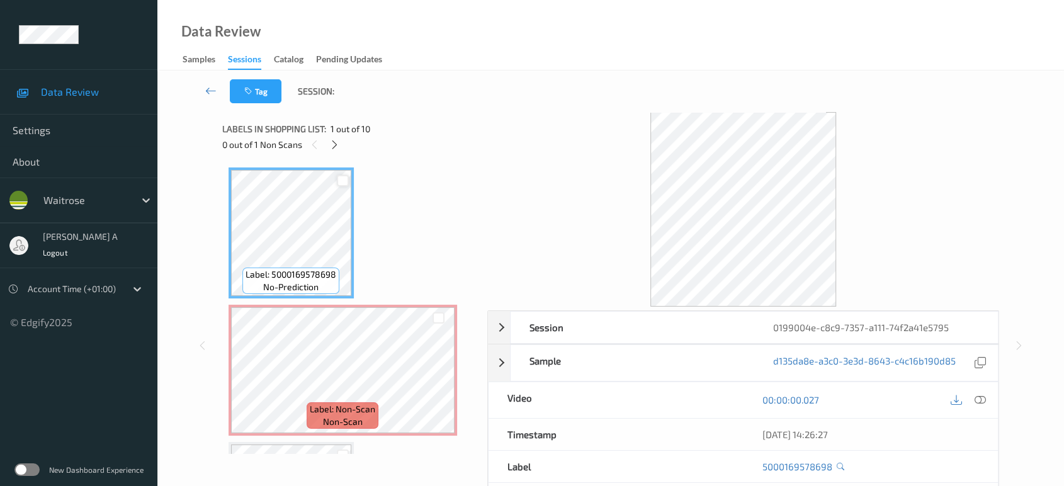
drag, startPoint x: 337, startPoint y: 148, endPoint x: 341, endPoint y: 180, distance: 32.3
click at [337, 147] on icon at bounding box center [334, 144] width 11 height 11
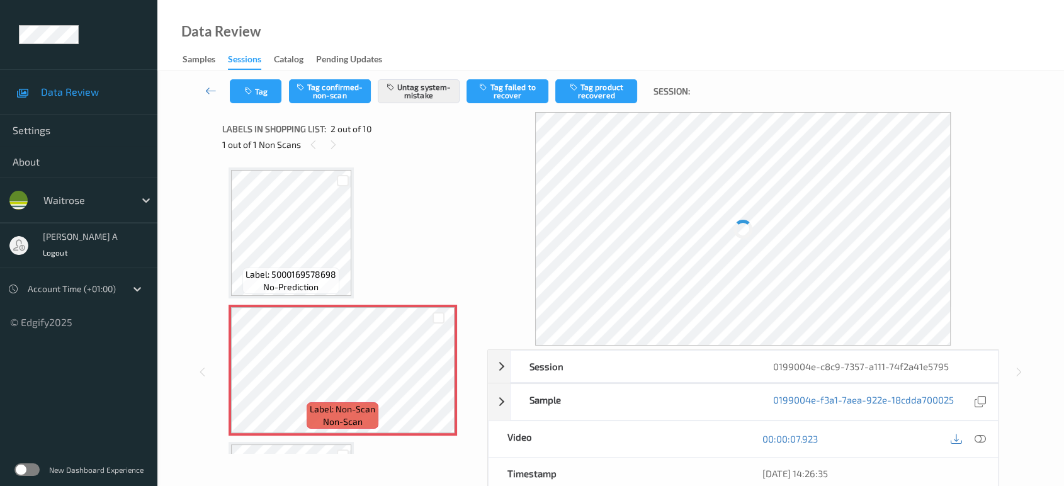
scroll to position [6, 0]
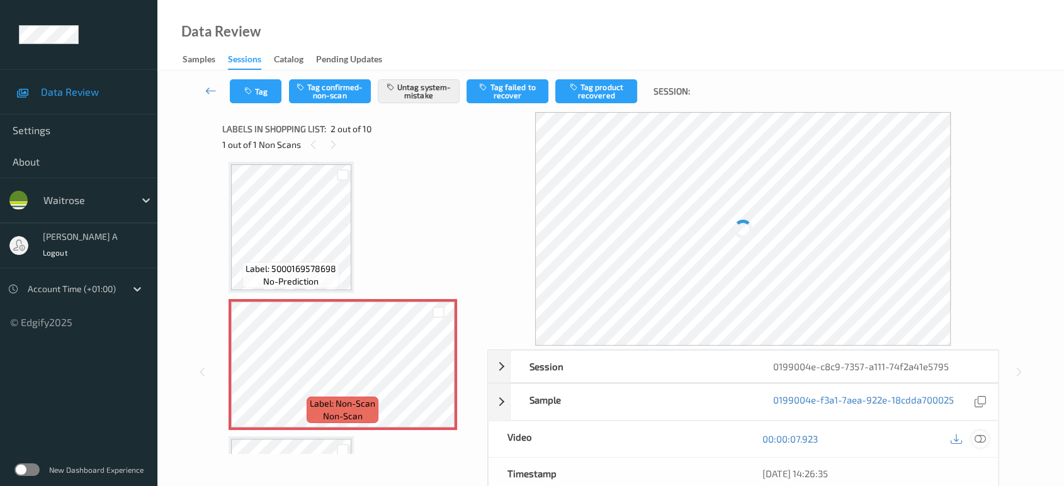
click at [980, 433] on icon at bounding box center [980, 438] width 11 height 11
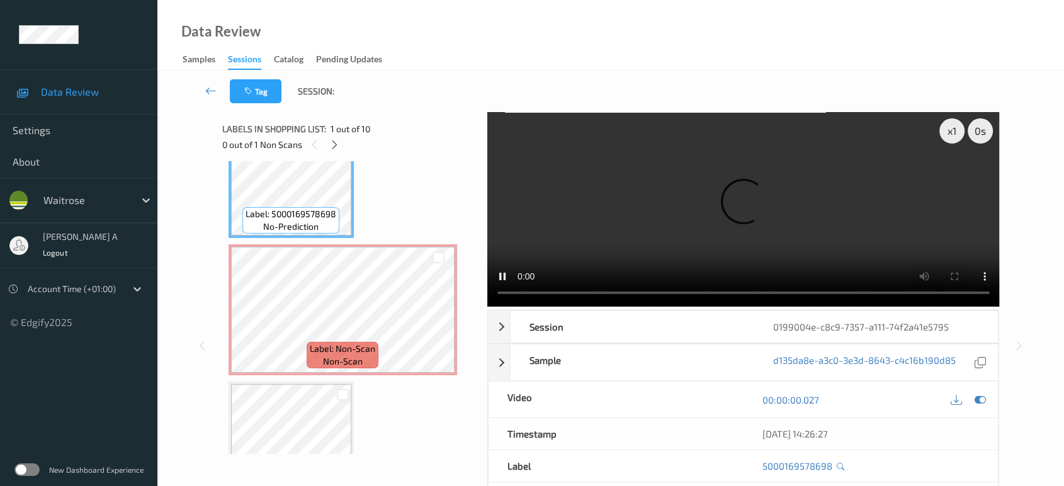
scroll to position [140, 0]
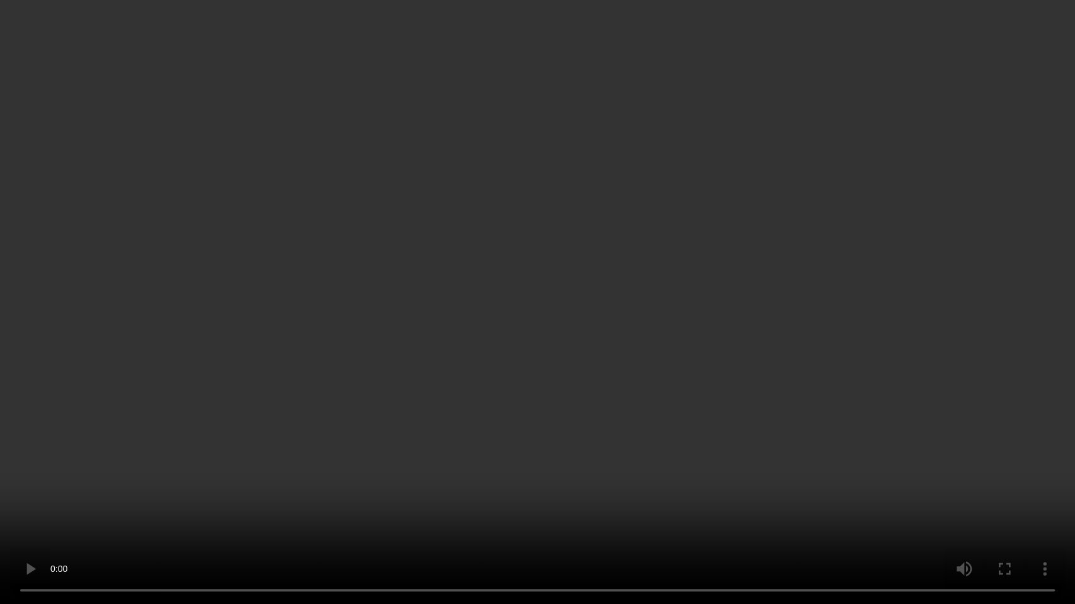
click at [441, 354] on video at bounding box center [537, 302] width 1075 height 604
click at [355, 441] on video at bounding box center [537, 302] width 1075 height 604
click at [559, 383] on video at bounding box center [537, 302] width 1075 height 604
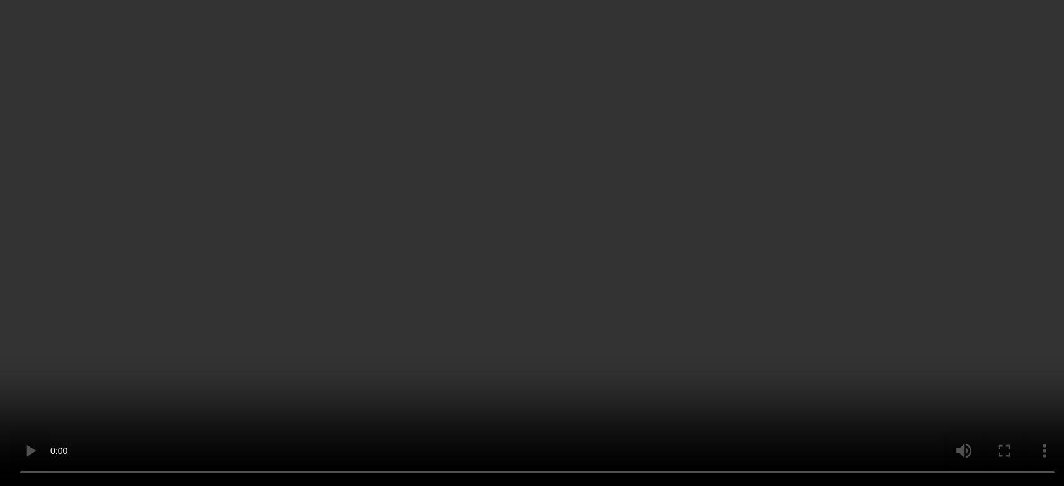
scroll to position [0, 0]
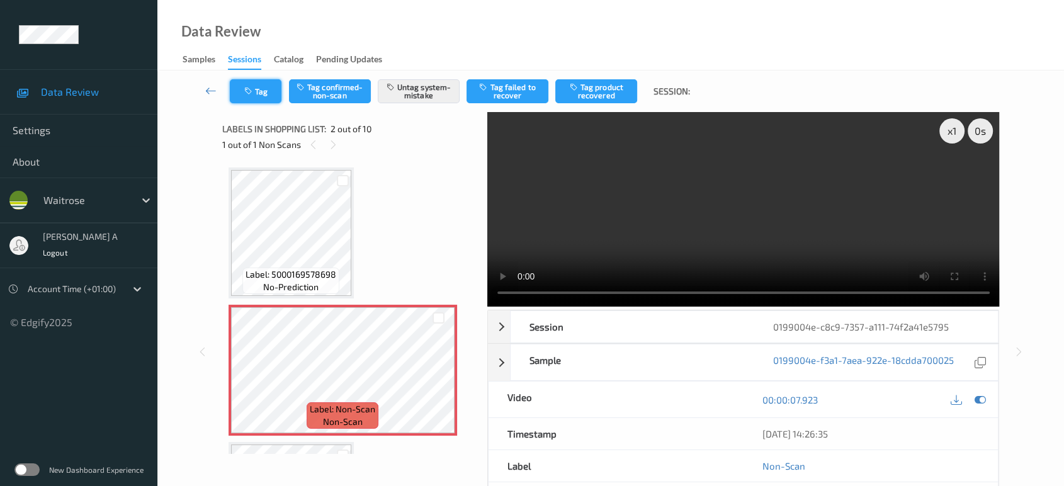
click at [277, 95] on button "Tag" at bounding box center [256, 91] width 52 height 24
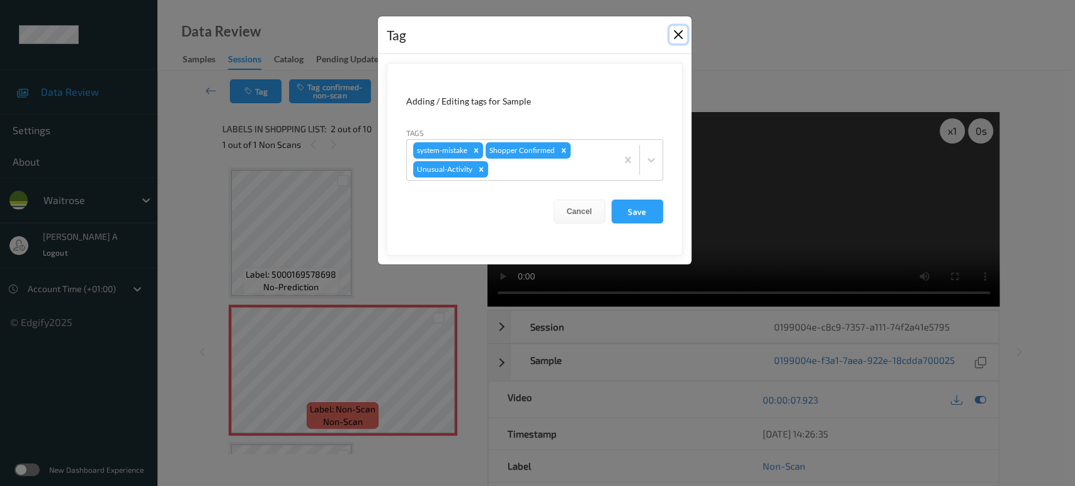
click at [676, 35] on button "Close" at bounding box center [678, 35] width 18 height 18
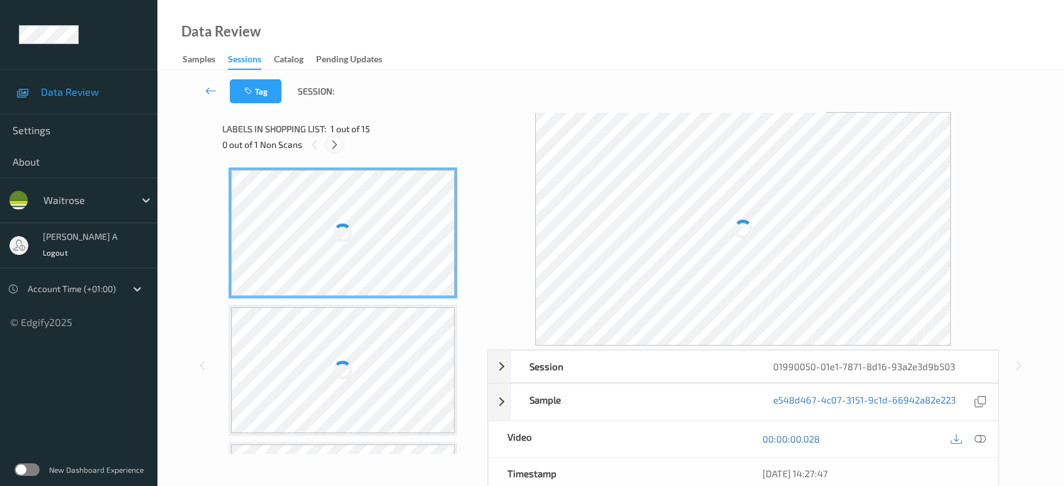
click at [335, 142] on icon at bounding box center [334, 144] width 11 height 11
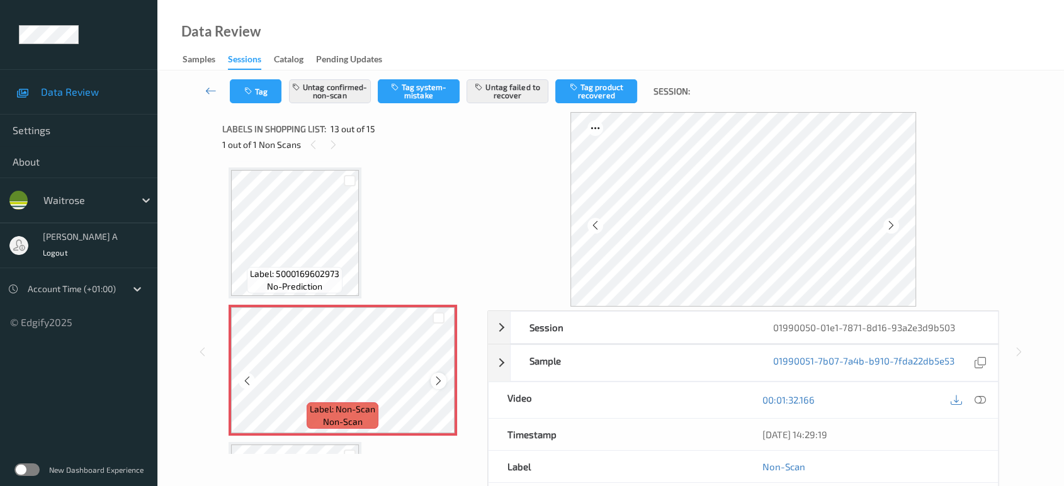
click at [438, 375] on icon at bounding box center [438, 380] width 11 height 11
click at [439, 380] on div at bounding box center [439, 381] width 16 height 16
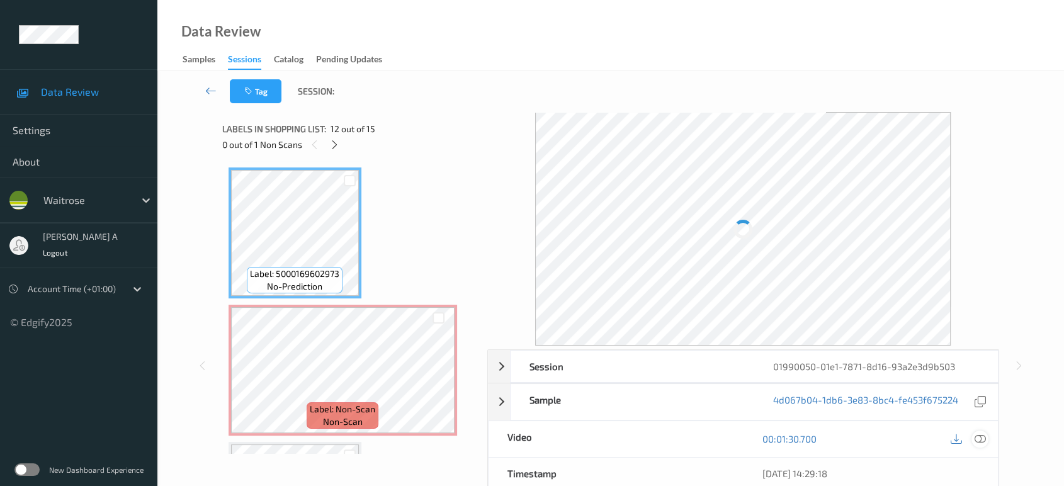
click at [985, 433] on icon at bounding box center [980, 438] width 11 height 11
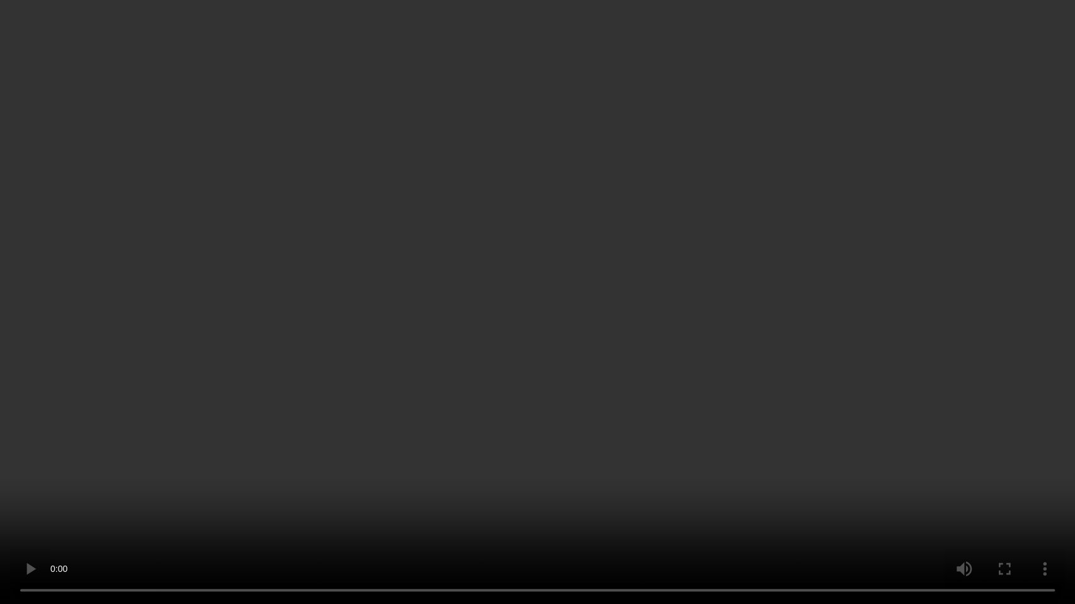
click at [519, 213] on video at bounding box center [537, 302] width 1075 height 604
click at [610, 261] on video at bounding box center [537, 302] width 1075 height 604
click at [615, 358] on video at bounding box center [537, 302] width 1075 height 604
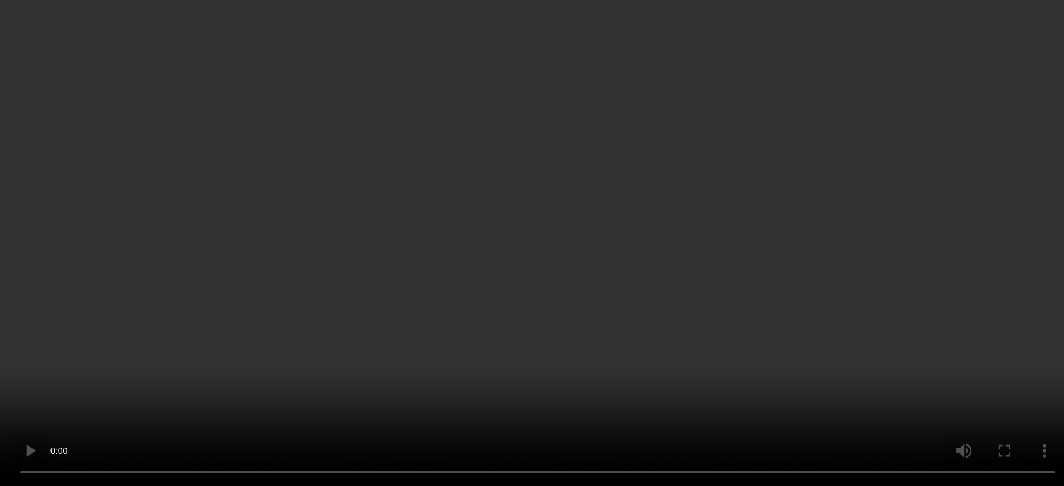
scroll to position [1763, 0]
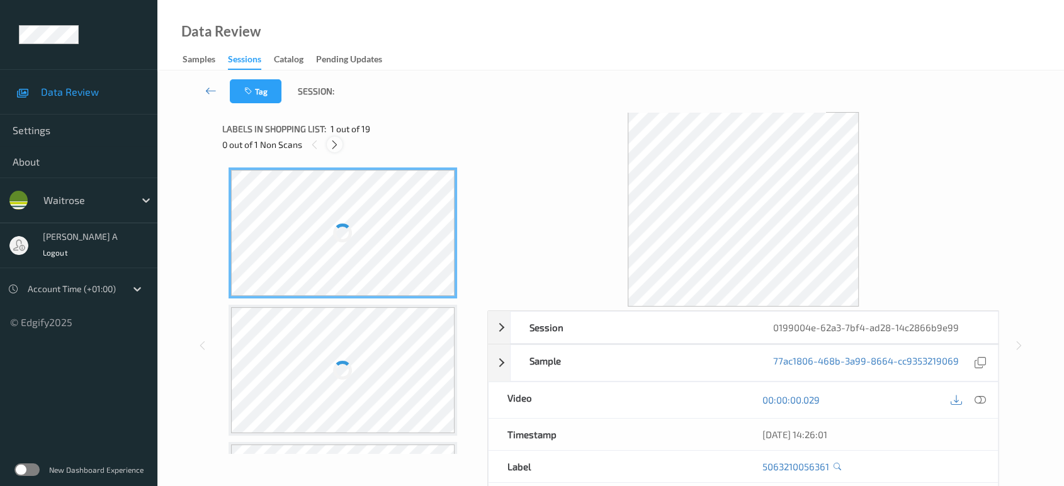
click at [332, 150] on icon at bounding box center [334, 144] width 11 height 11
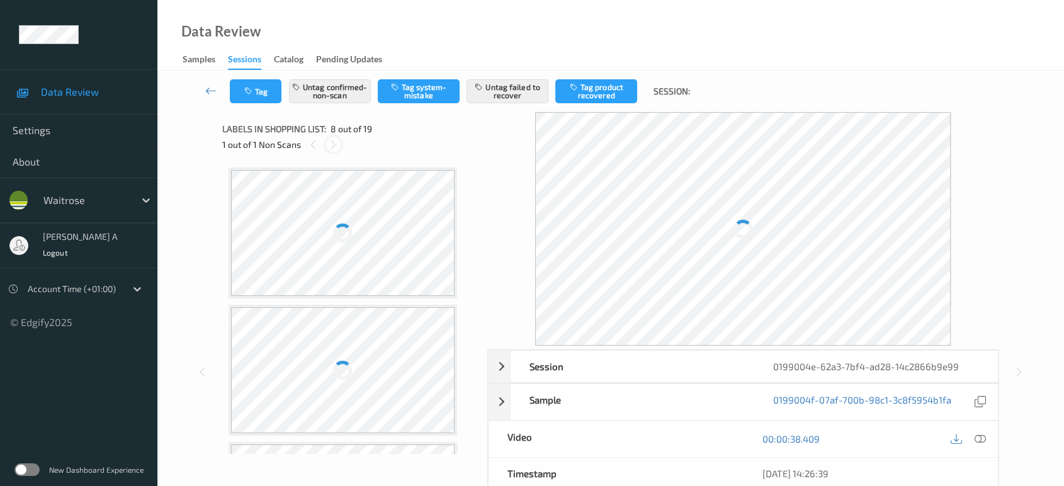
scroll to position [826, 0]
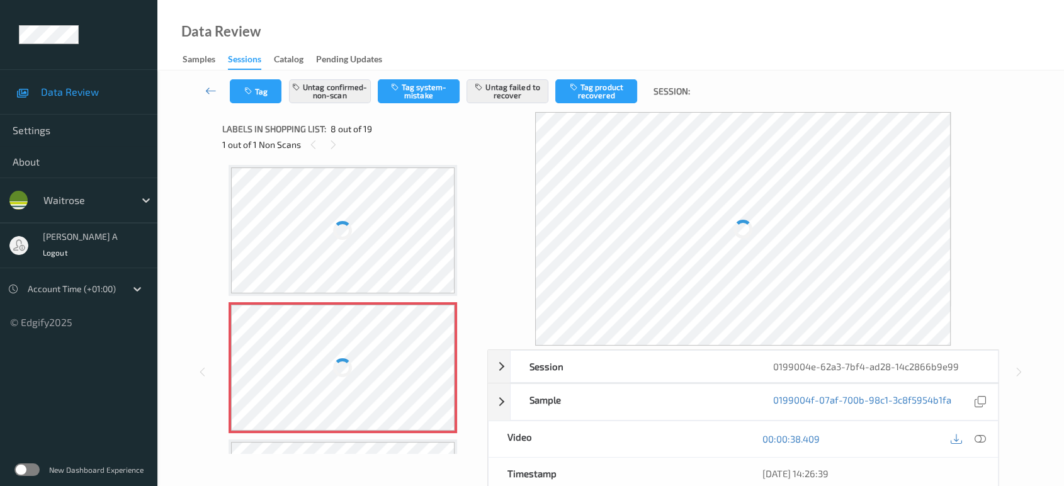
click at [438, 357] on div at bounding box center [343, 368] width 224 height 126
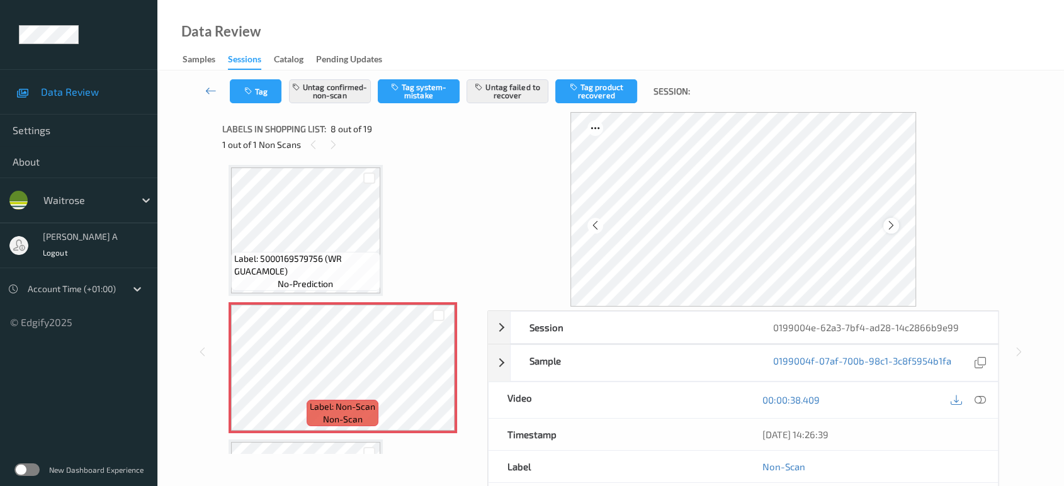
click at [889, 229] on icon at bounding box center [891, 225] width 11 height 11
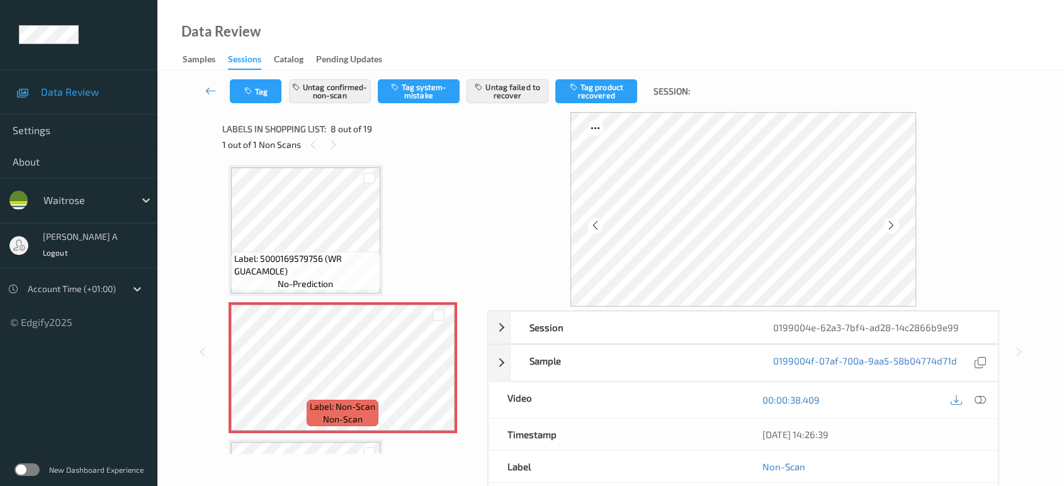
click at [889, 229] on icon at bounding box center [891, 225] width 11 height 11
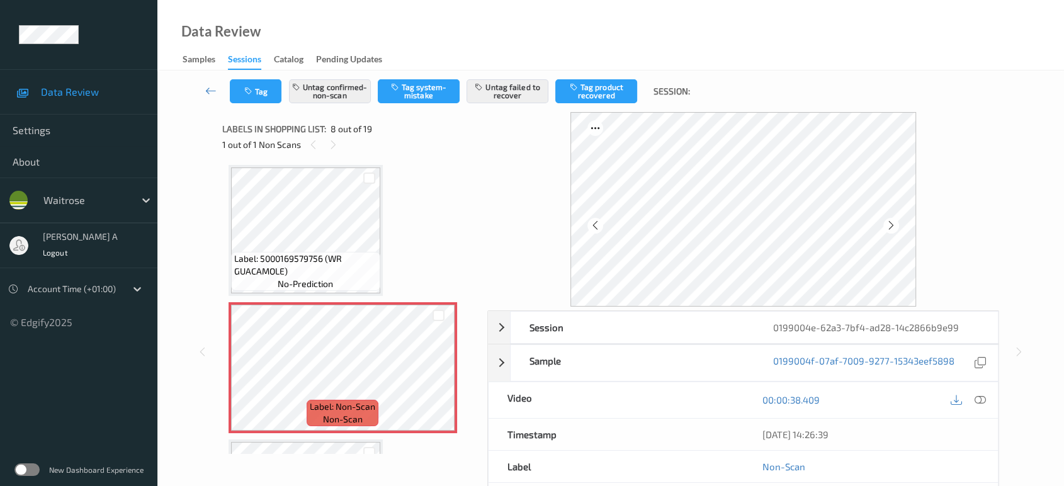
click at [889, 229] on icon at bounding box center [891, 225] width 11 height 11
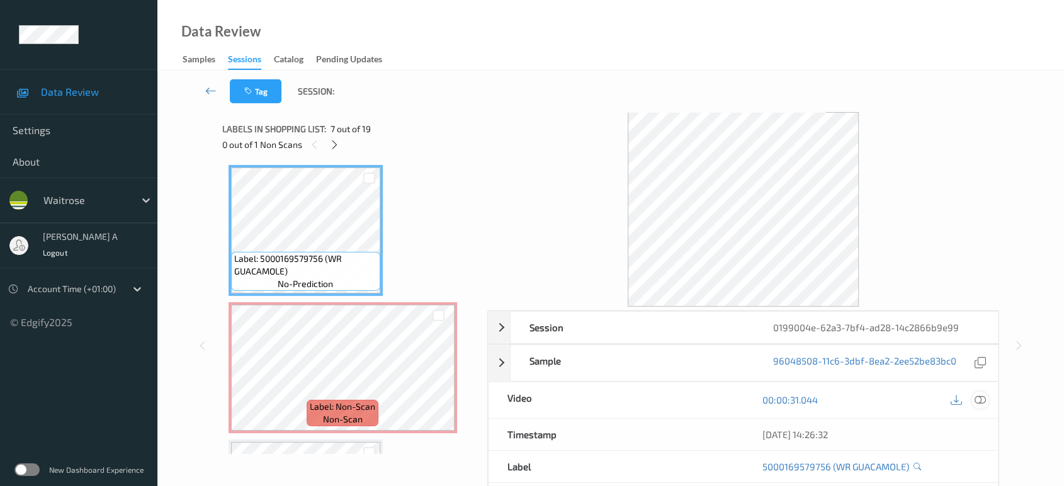
click at [983, 398] on icon at bounding box center [980, 399] width 11 height 11
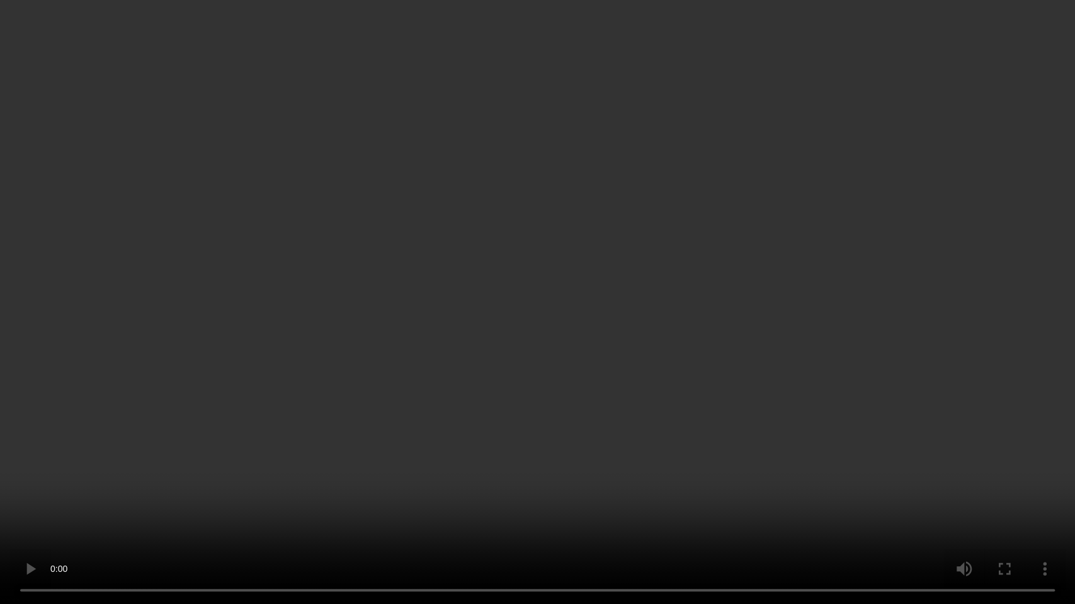
click at [552, 413] on video at bounding box center [537, 302] width 1075 height 604
click at [543, 311] on video at bounding box center [537, 302] width 1075 height 604
click at [545, 343] on video at bounding box center [537, 302] width 1075 height 604
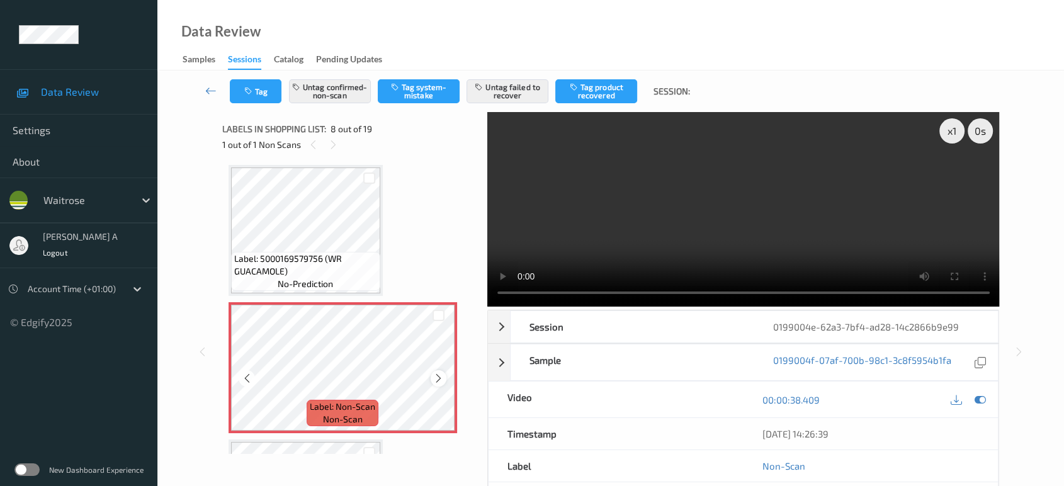
click at [433, 373] on icon at bounding box center [438, 378] width 11 height 11
click at [434, 375] on icon at bounding box center [438, 378] width 11 height 11
click at [439, 373] on icon at bounding box center [438, 378] width 11 height 11
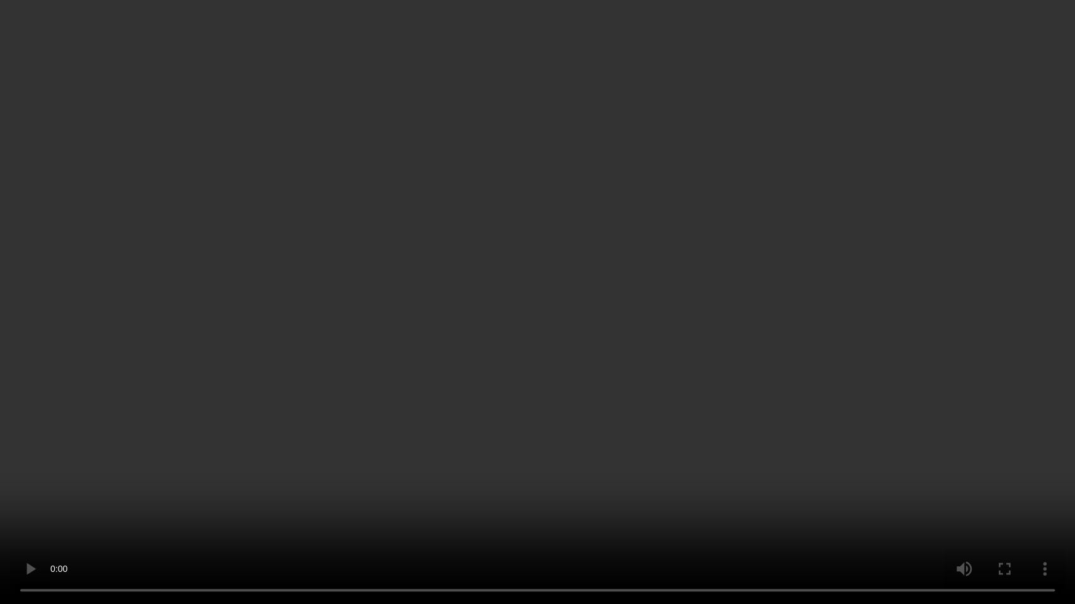
click at [499, 438] on video at bounding box center [537, 302] width 1075 height 604
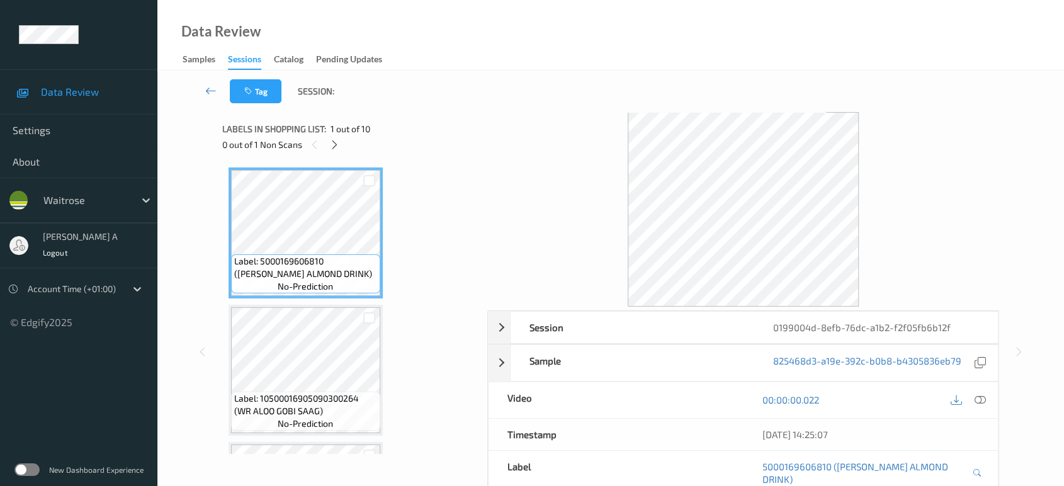
click at [337, 150] on icon at bounding box center [334, 144] width 11 height 11
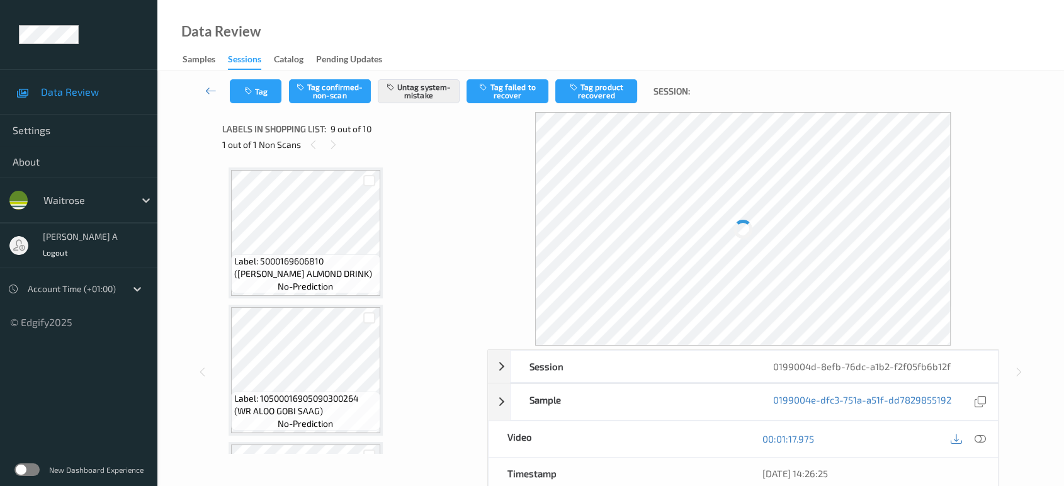
scroll to position [963, 0]
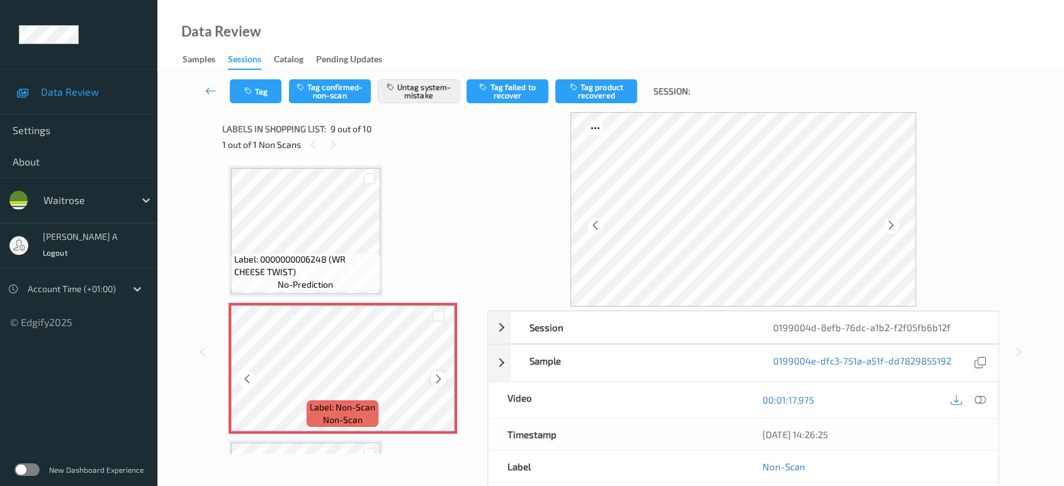
click at [438, 376] on icon at bounding box center [438, 378] width 11 height 11
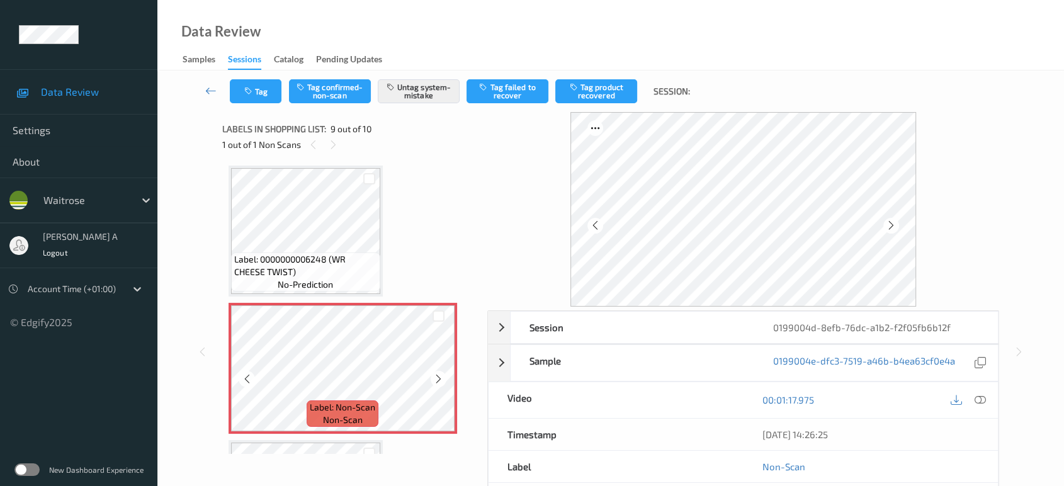
click at [438, 376] on icon at bounding box center [438, 378] width 11 height 11
click at [256, 96] on button "Tag" at bounding box center [256, 91] width 52 height 24
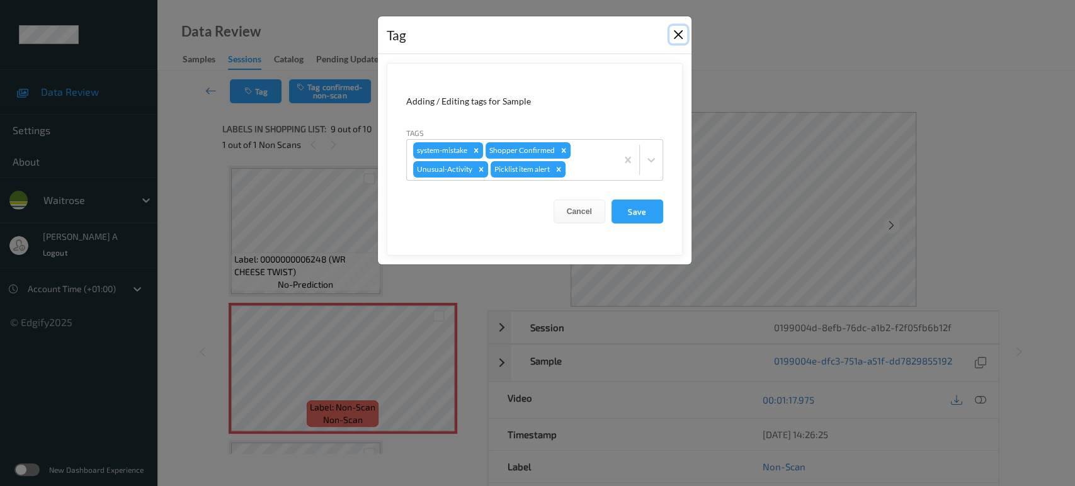
click at [674, 34] on button "Close" at bounding box center [678, 35] width 18 height 18
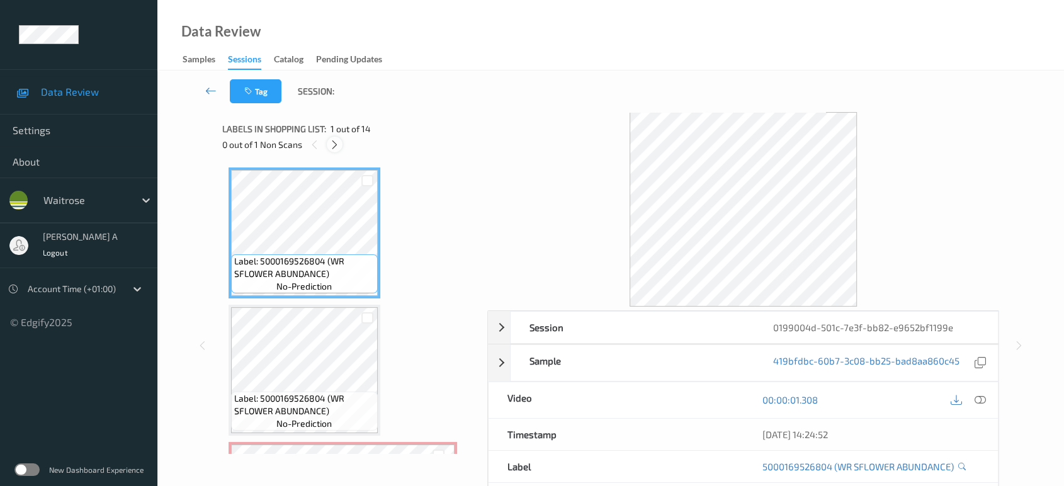
click at [337, 140] on icon at bounding box center [334, 144] width 11 height 11
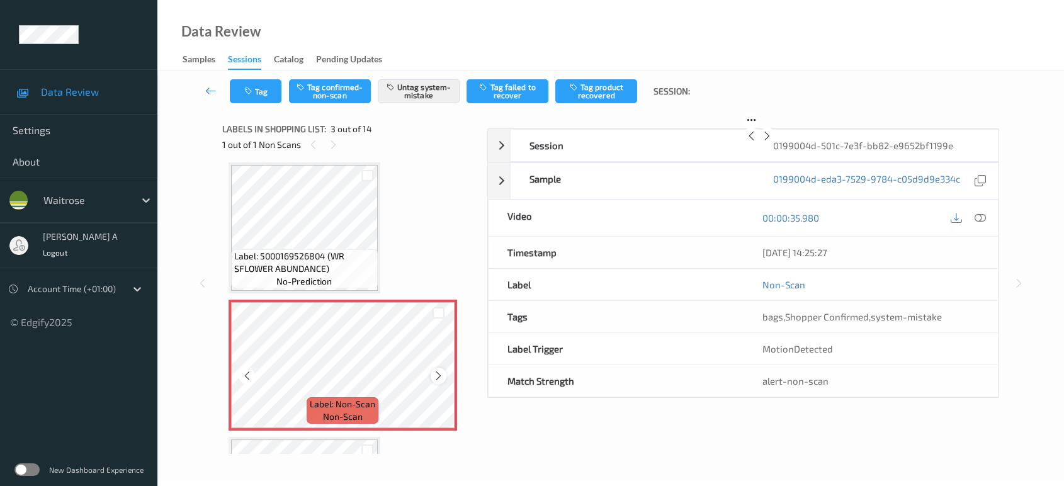
click at [435, 373] on icon at bounding box center [438, 375] width 11 height 11
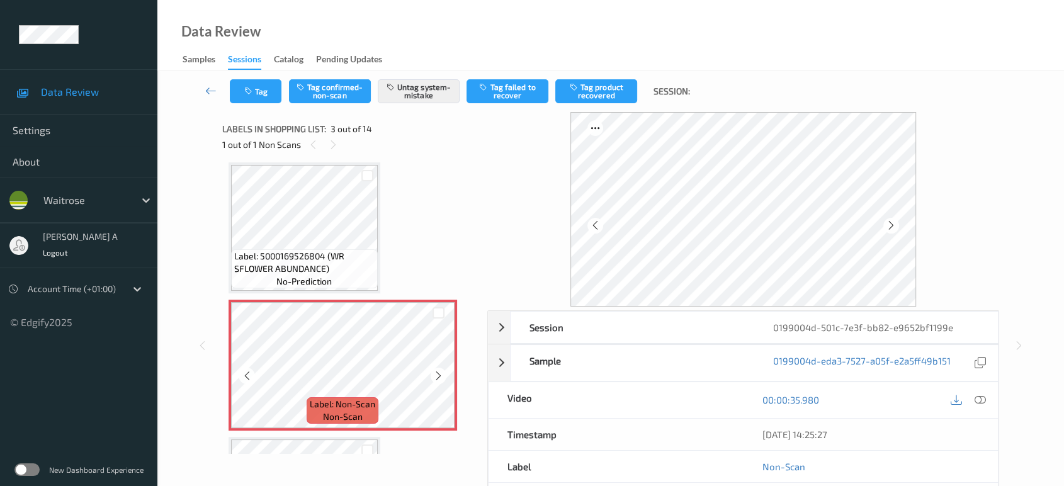
click at [435, 373] on icon at bounding box center [438, 375] width 11 height 11
click at [278, 105] on div "Tag Tag confirmed-non-scan Untag system-mistake Tag failed to recover Tag produ…" at bounding box center [610, 92] width 855 height 42
click at [267, 96] on button "Tag" at bounding box center [256, 91] width 52 height 24
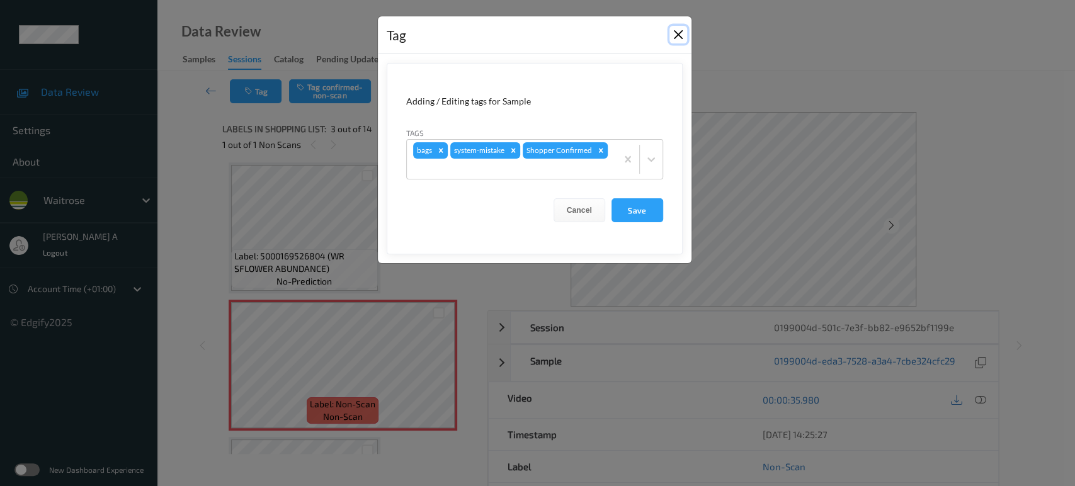
click at [673, 35] on button "Close" at bounding box center [678, 35] width 18 height 18
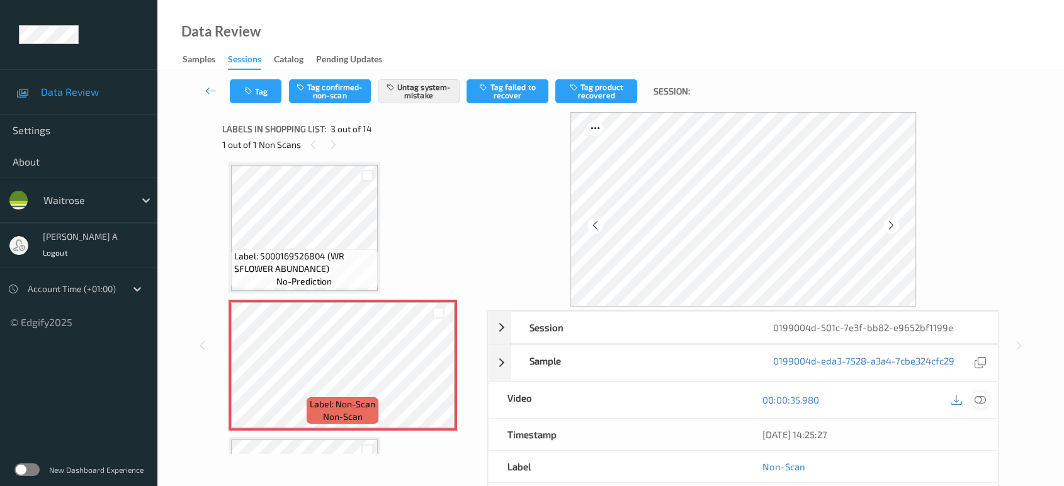
click at [985, 402] on icon at bounding box center [980, 399] width 11 height 11
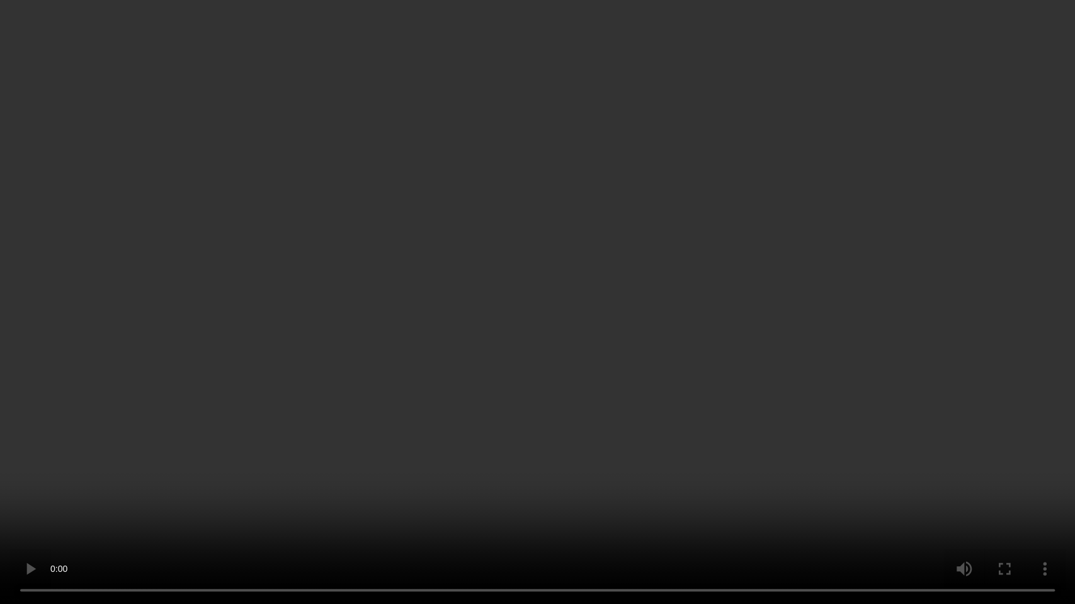
click at [478, 326] on video at bounding box center [537, 302] width 1075 height 604
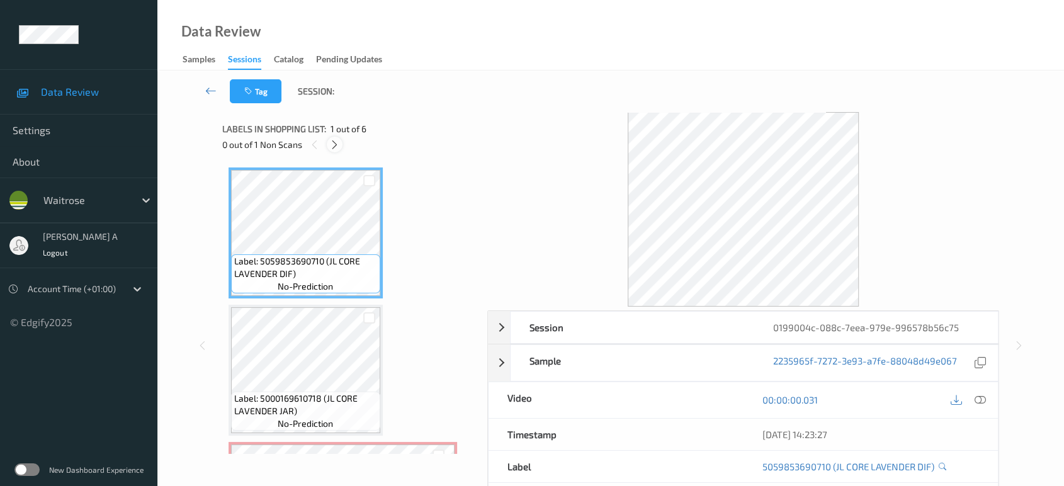
click at [334, 145] on icon at bounding box center [334, 144] width 11 height 11
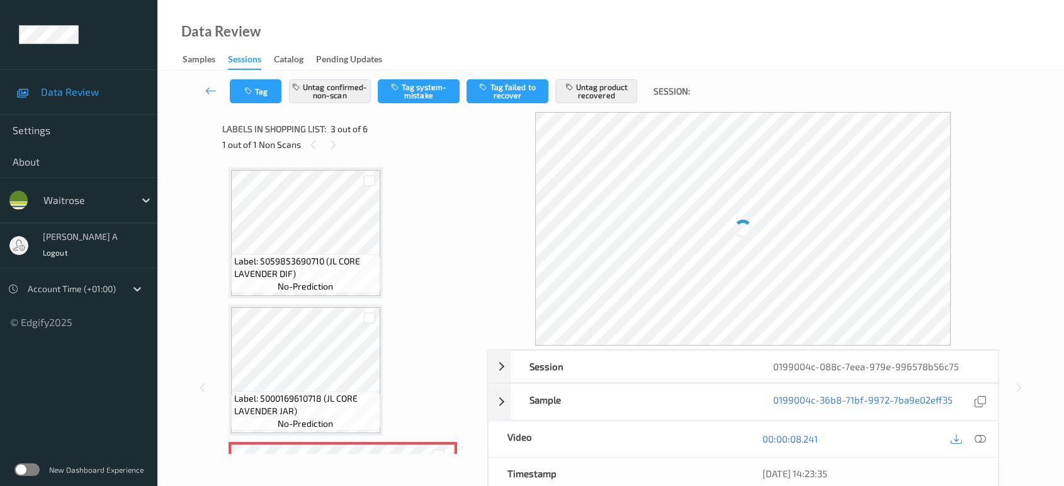
scroll to position [142, 0]
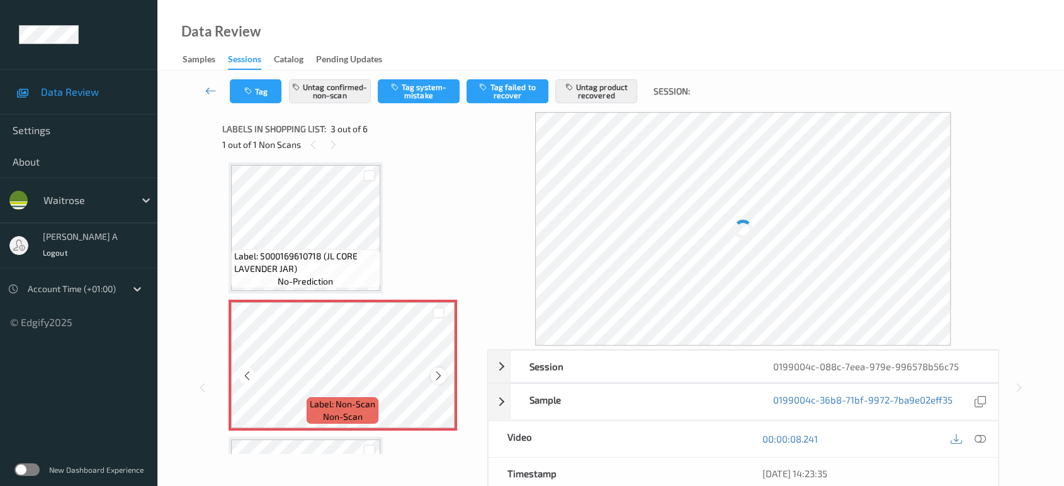
click at [443, 380] on div at bounding box center [439, 376] width 16 height 16
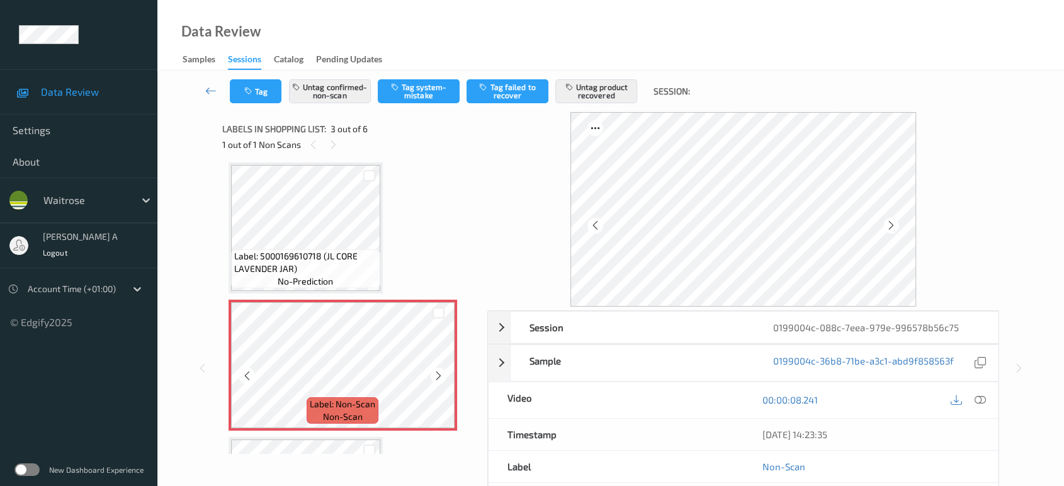
click at [442, 380] on div at bounding box center [439, 376] width 16 height 16
click at [435, 370] on icon at bounding box center [438, 375] width 11 height 11
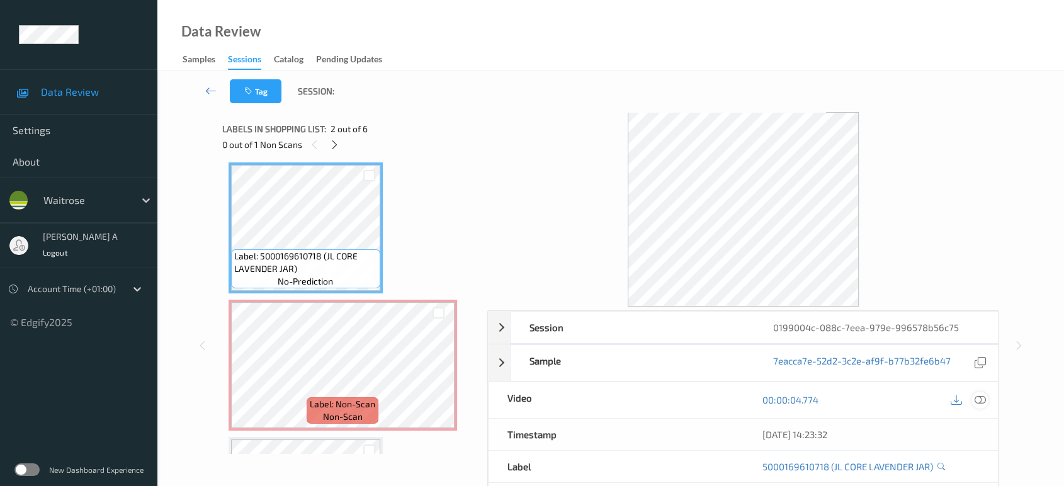
click at [980, 397] on icon at bounding box center [980, 399] width 11 height 11
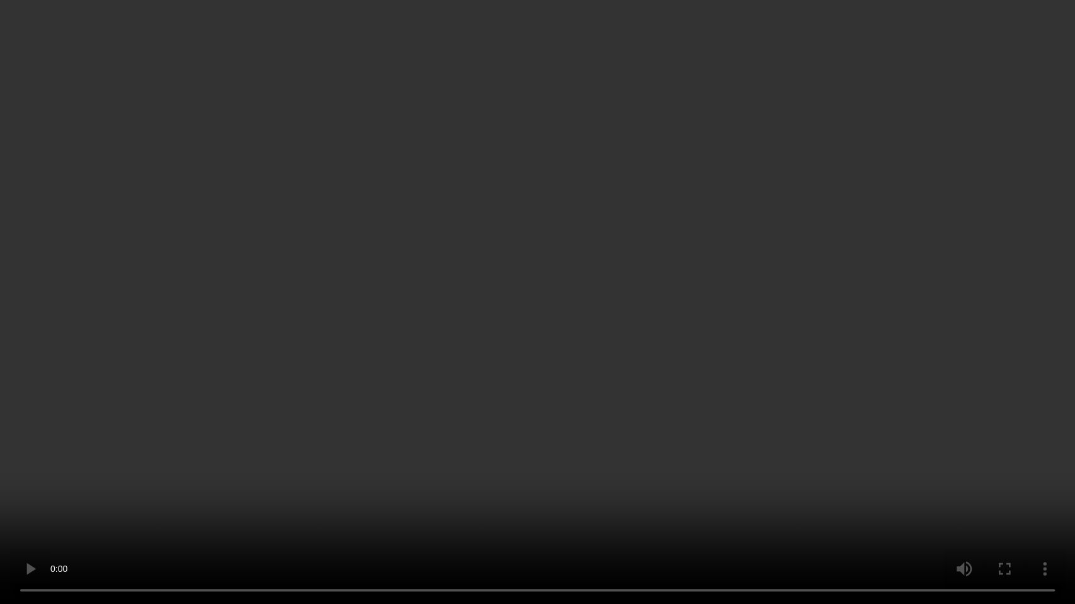
click at [473, 362] on video at bounding box center [537, 302] width 1075 height 604
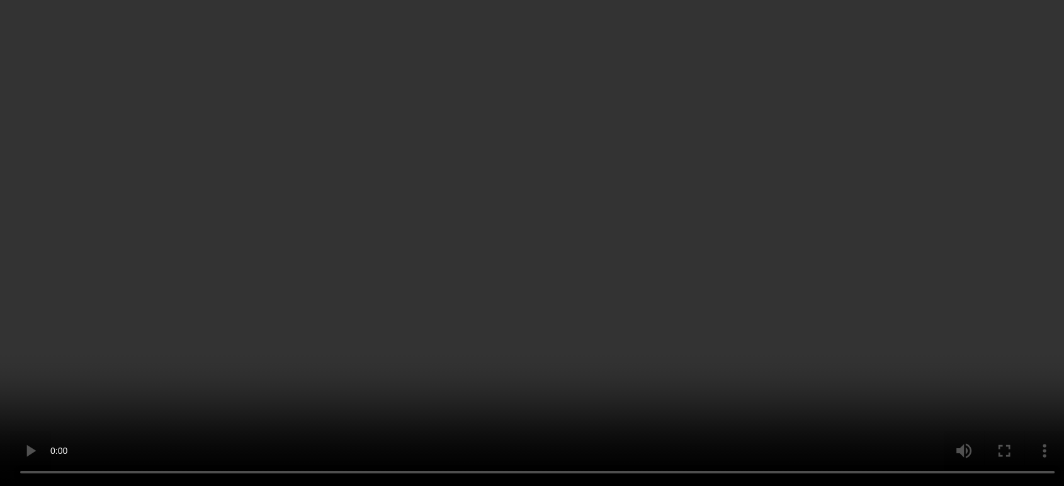
scroll to position [353, 0]
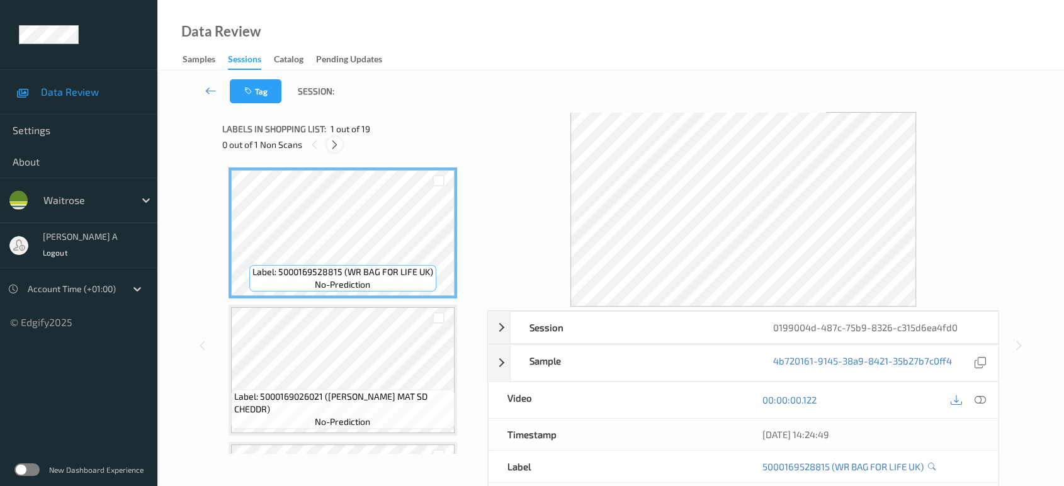
click at [332, 144] on icon at bounding box center [334, 144] width 11 height 11
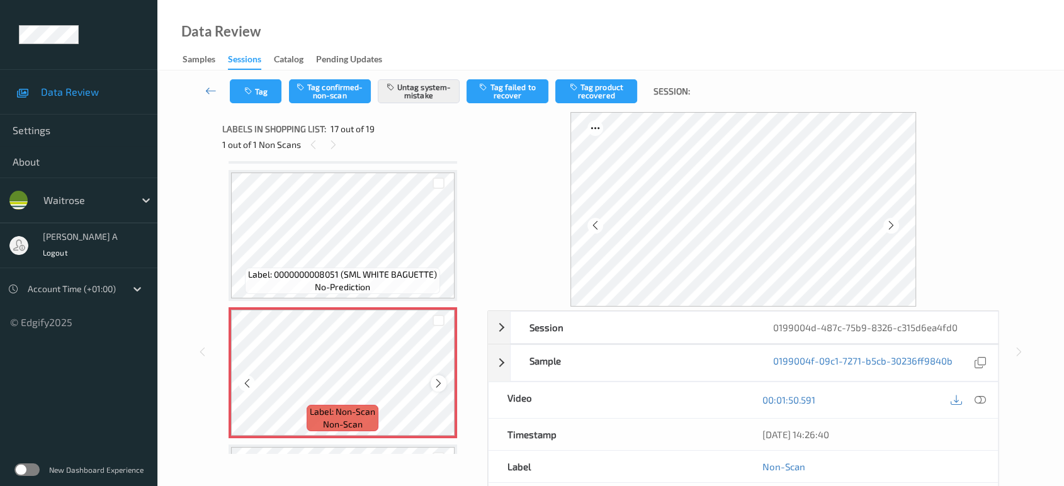
click at [441, 378] on icon at bounding box center [438, 383] width 11 height 11
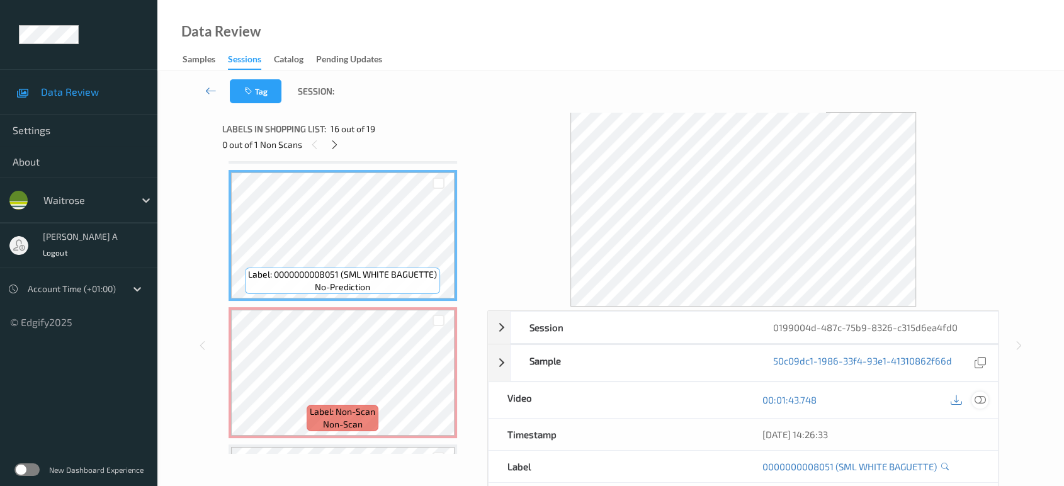
click at [983, 398] on icon at bounding box center [980, 399] width 11 height 11
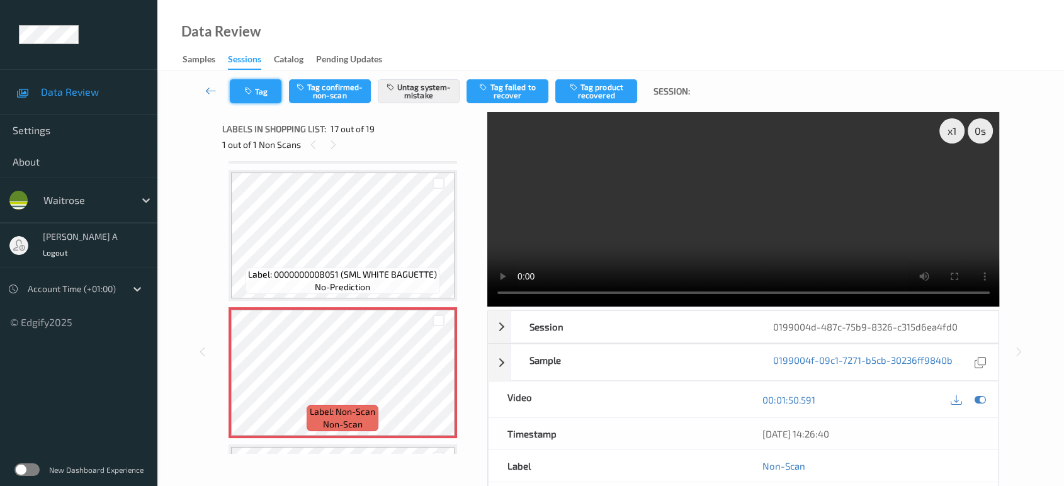
click at [268, 93] on button "Tag" at bounding box center [256, 91] width 52 height 24
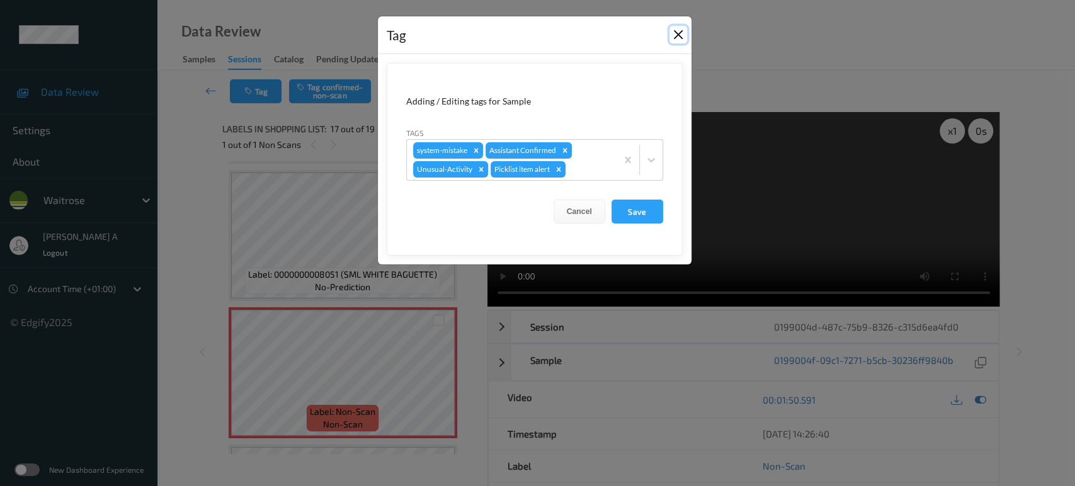
click at [676, 37] on button "Close" at bounding box center [678, 35] width 18 height 18
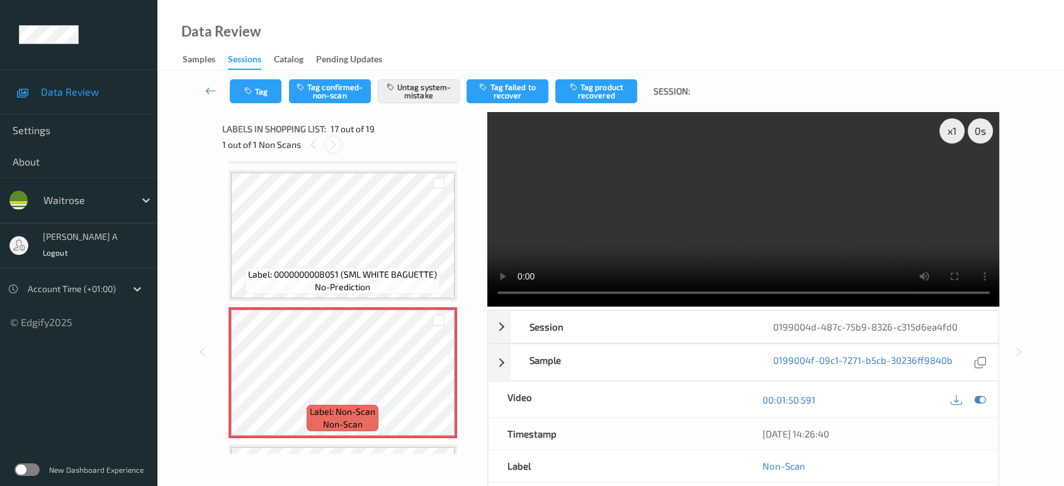
click at [331, 147] on icon at bounding box center [333, 144] width 11 height 11
click at [312, 145] on icon at bounding box center [313, 144] width 11 height 11
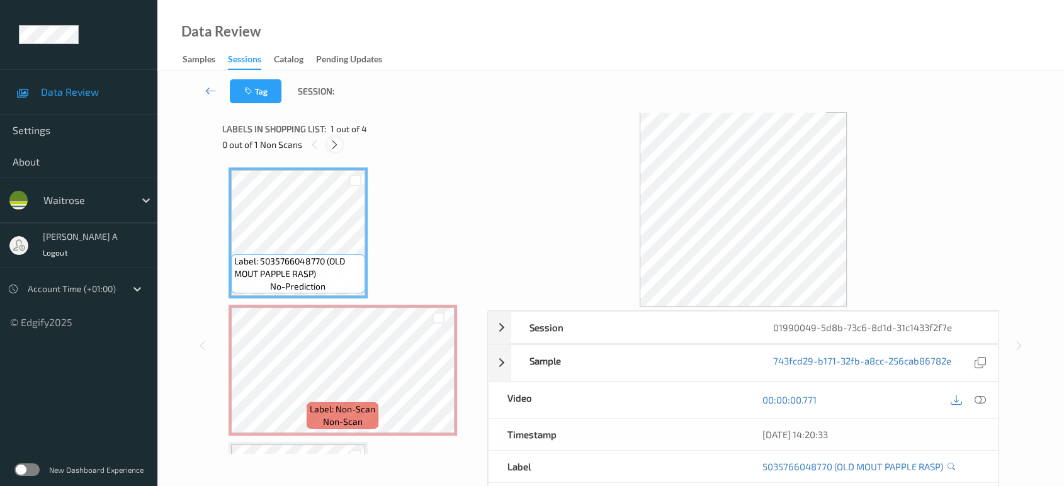
click at [335, 144] on icon at bounding box center [334, 144] width 11 height 11
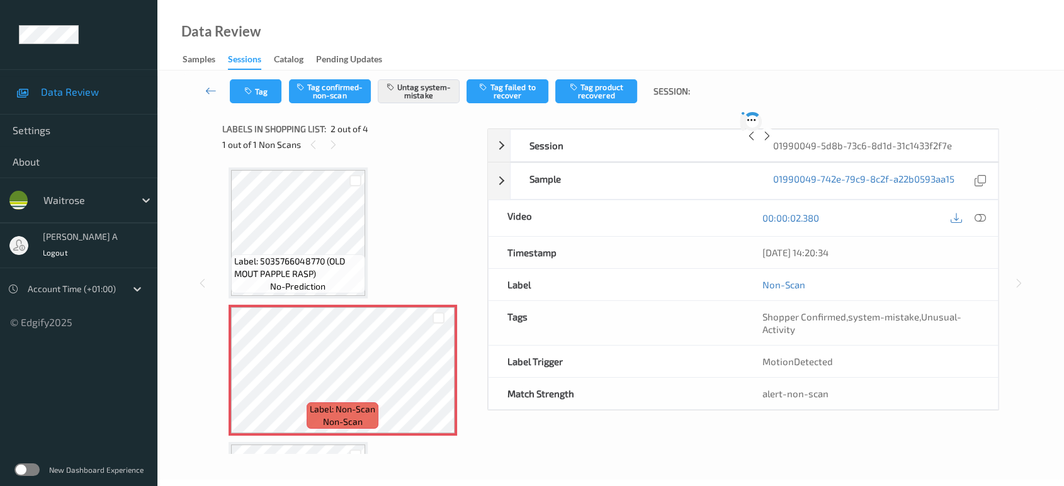
scroll to position [6, 0]
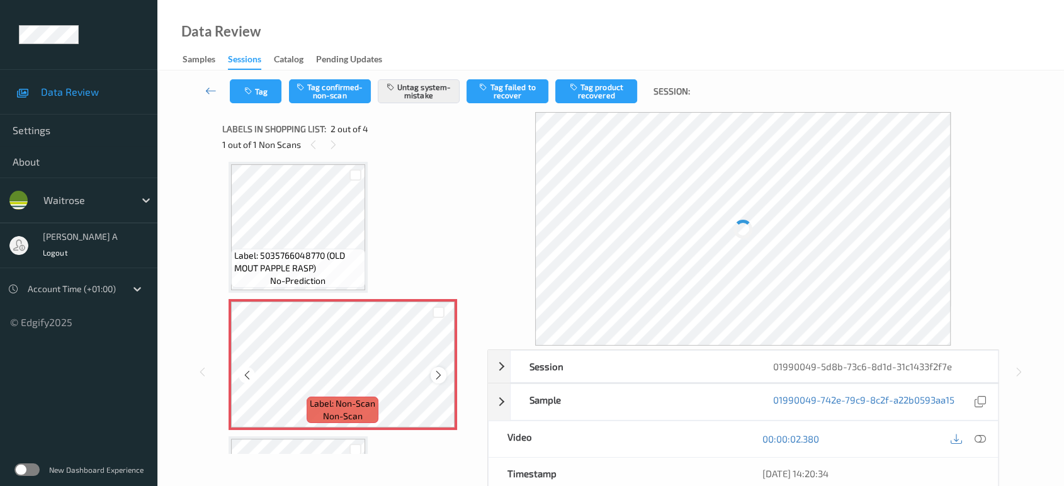
click at [437, 375] on icon at bounding box center [438, 375] width 11 height 11
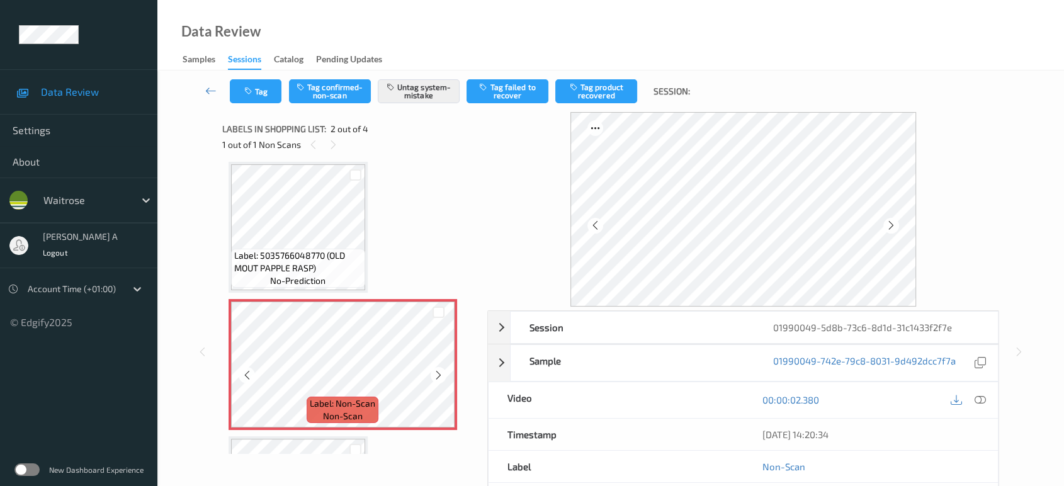
click at [437, 375] on icon at bounding box center [438, 375] width 11 height 11
click at [431, 373] on div at bounding box center [439, 375] width 16 height 16
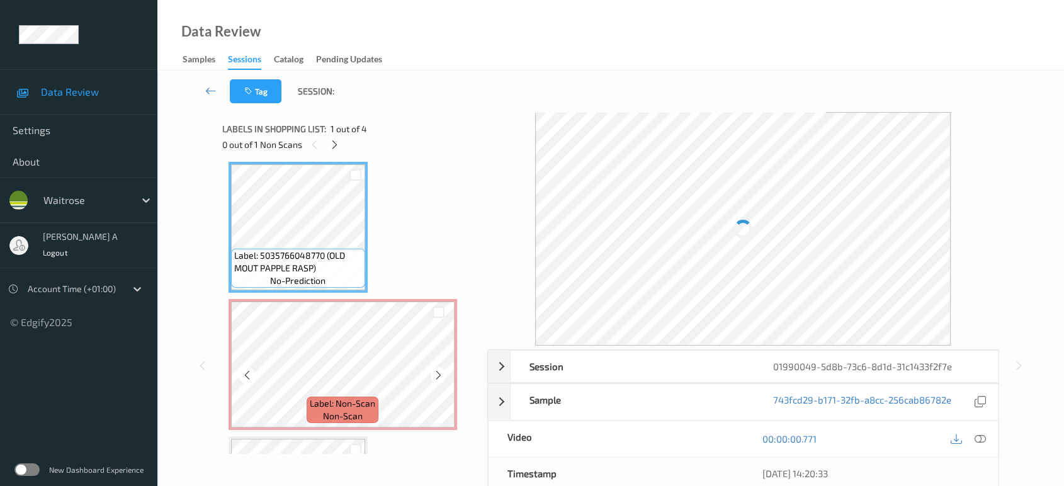
scroll to position [0, 0]
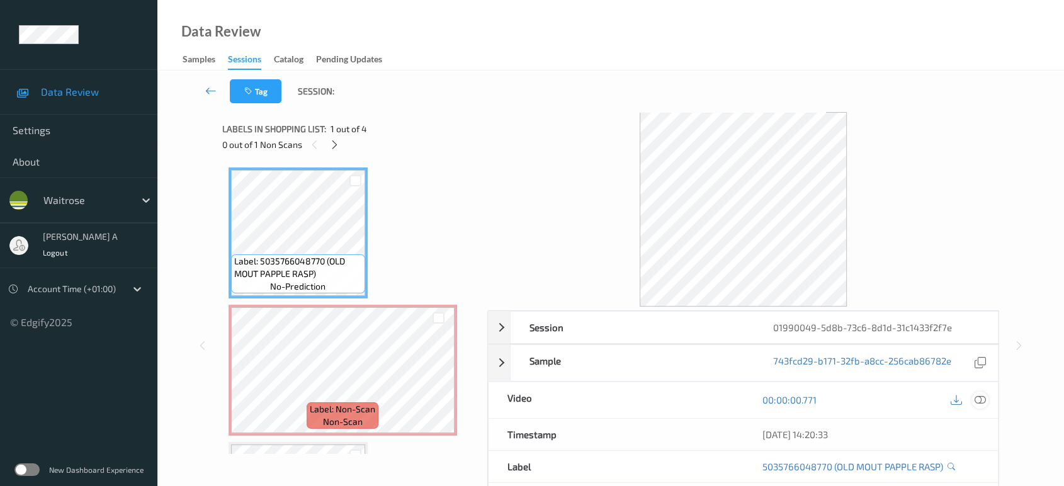
click at [984, 397] on icon at bounding box center [980, 399] width 11 height 11
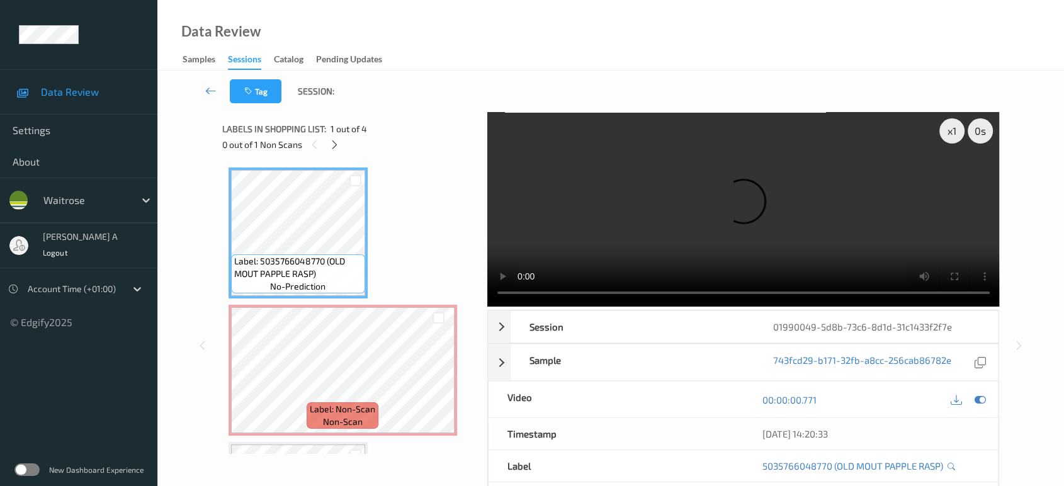
click at [761, 200] on video at bounding box center [743, 209] width 513 height 195
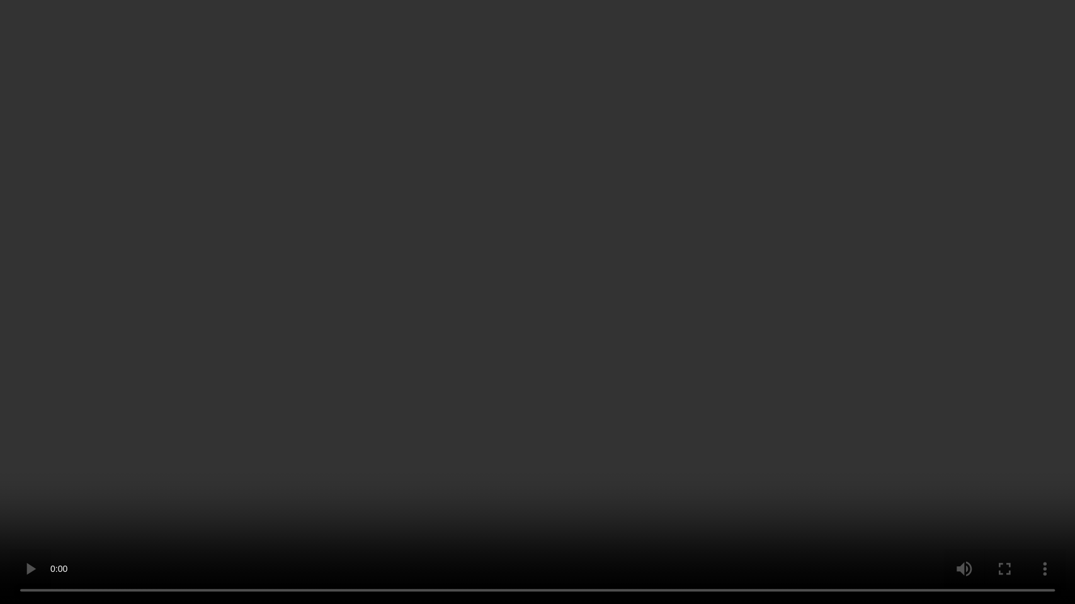
click at [675, 343] on video at bounding box center [537, 302] width 1075 height 604
click at [565, 318] on video at bounding box center [537, 302] width 1075 height 604
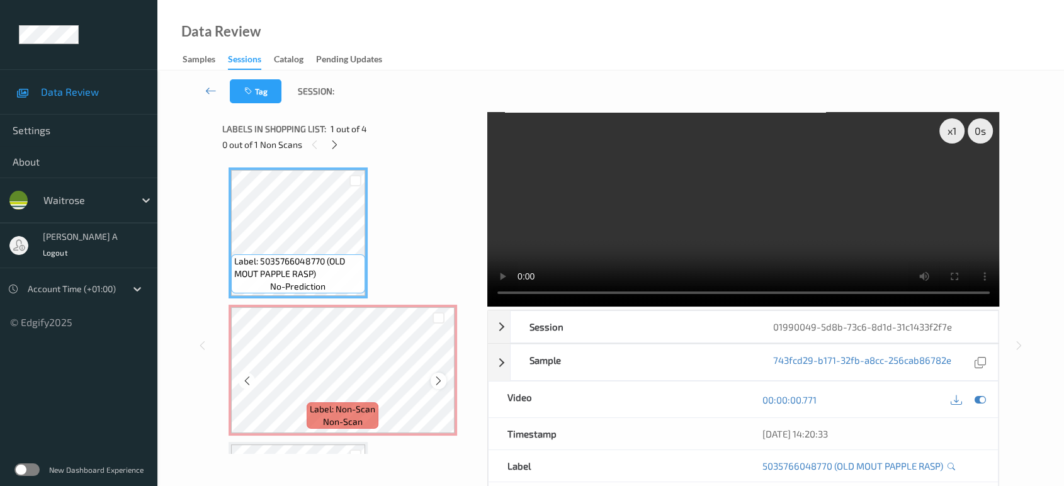
click at [439, 381] on icon at bounding box center [438, 380] width 11 height 11
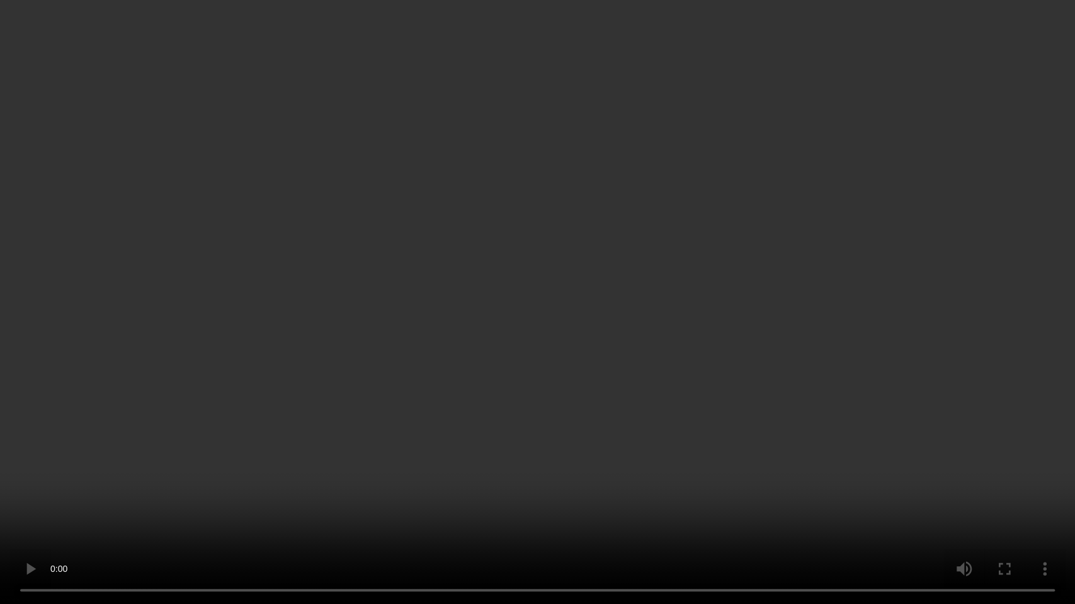
click at [671, 329] on video at bounding box center [537, 302] width 1075 height 604
click at [605, 316] on video at bounding box center [537, 302] width 1075 height 604
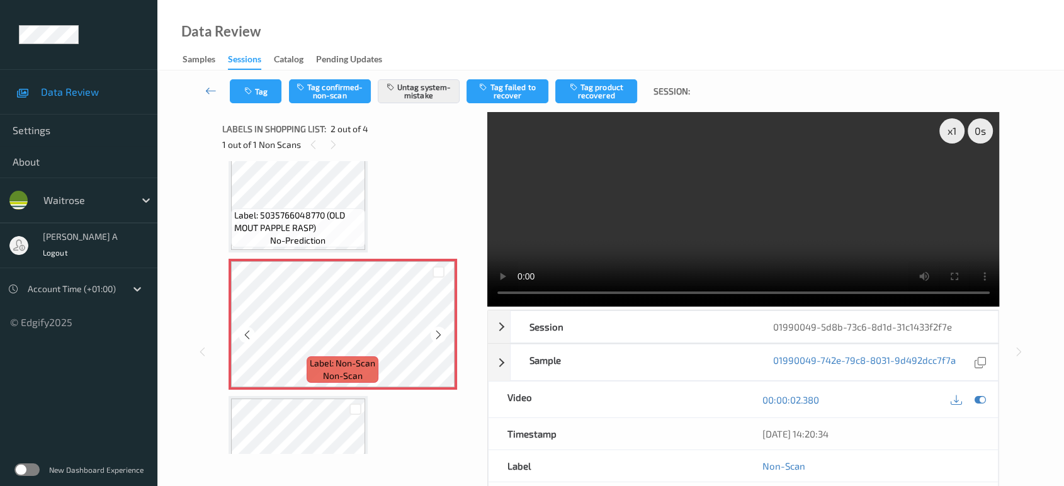
scroll to position [70, 0]
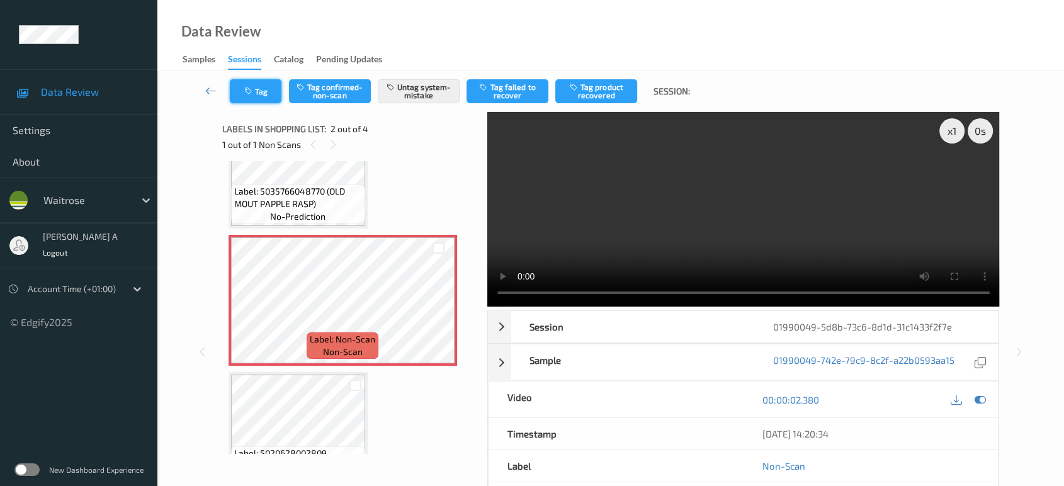
click at [279, 85] on button "Tag" at bounding box center [256, 91] width 52 height 24
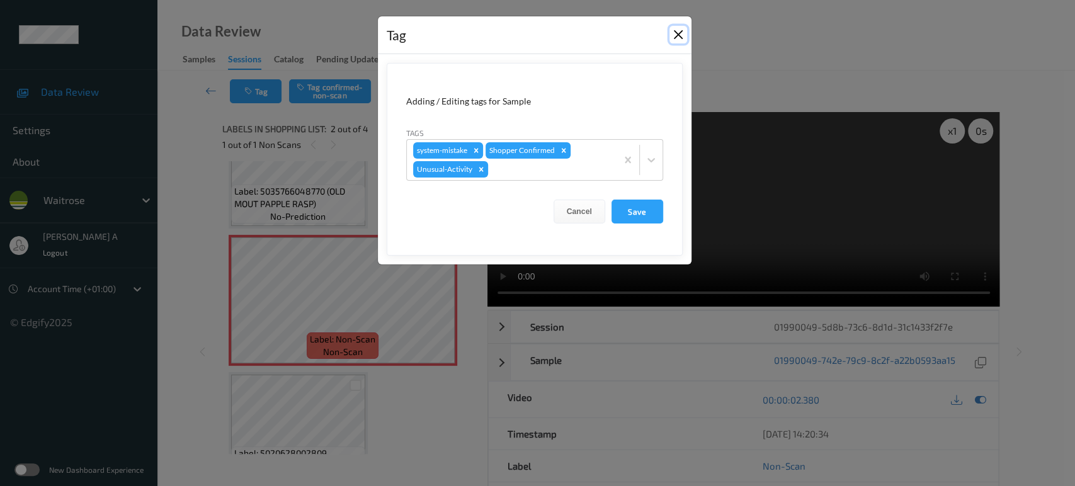
click at [684, 38] on button "Close" at bounding box center [678, 35] width 18 height 18
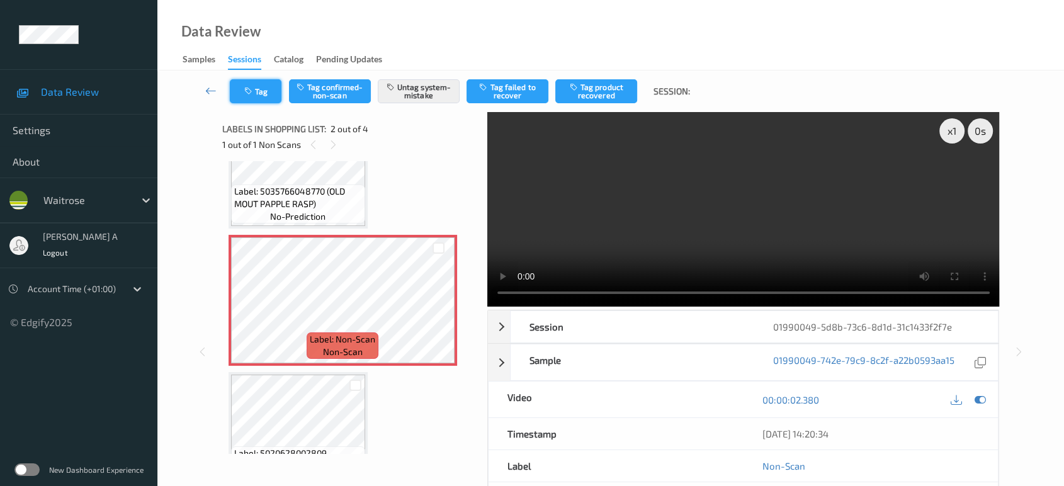
click at [250, 95] on icon "button" at bounding box center [249, 91] width 11 height 9
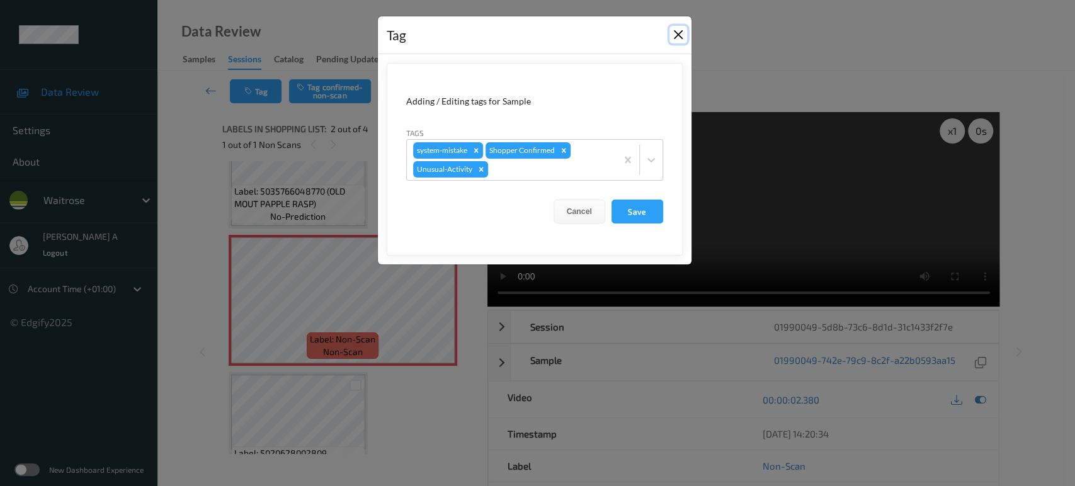
click at [679, 35] on button "Close" at bounding box center [678, 35] width 18 height 18
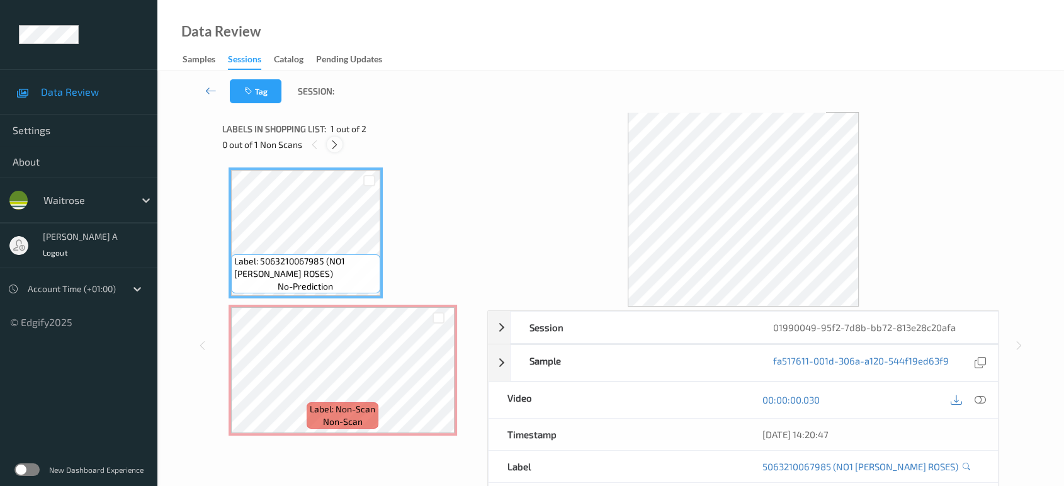
click at [337, 150] on icon at bounding box center [334, 144] width 11 height 11
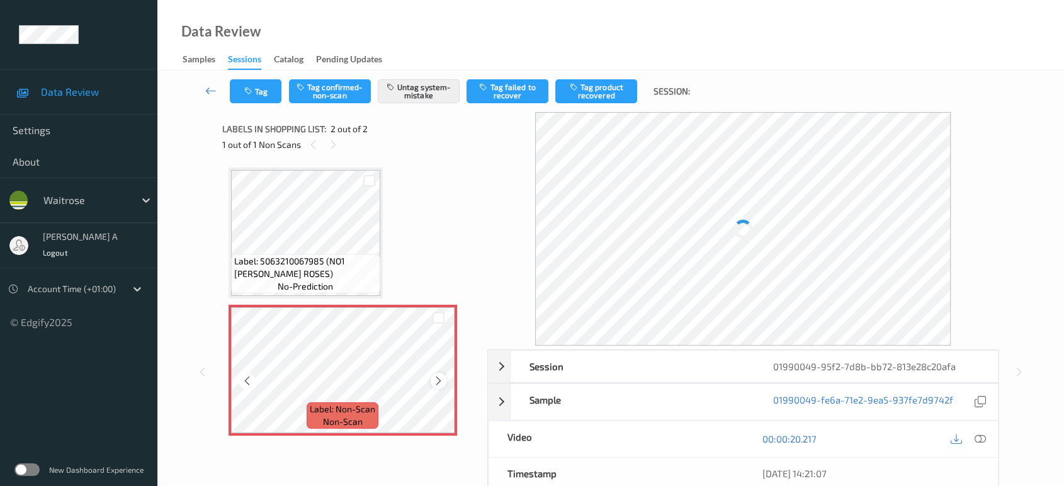
click at [433, 380] on icon at bounding box center [438, 380] width 11 height 11
click at [437, 383] on icon at bounding box center [438, 380] width 11 height 11
click at [438, 384] on icon at bounding box center [438, 380] width 11 height 11
click at [979, 437] on icon at bounding box center [980, 438] width 11 height 11
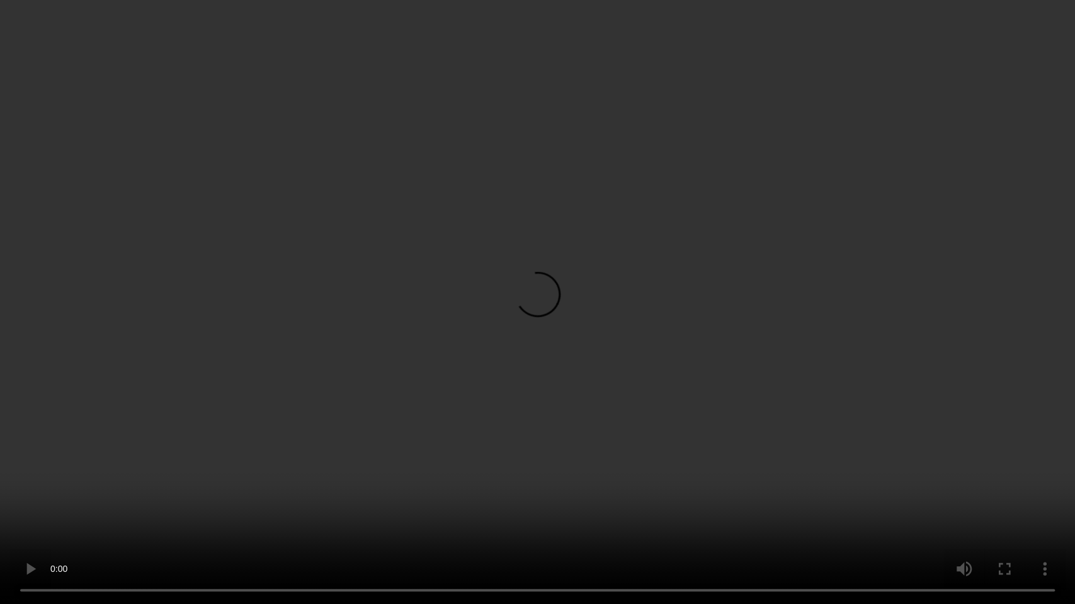
click at [584, 365] on video at bounding box center [537, 302] width 1075 height 604
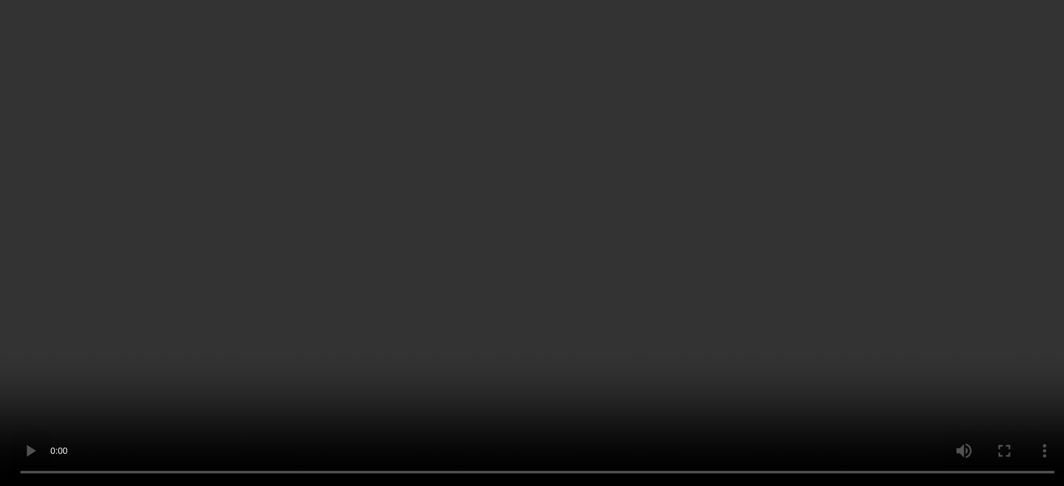
scroll to position [70, 0]
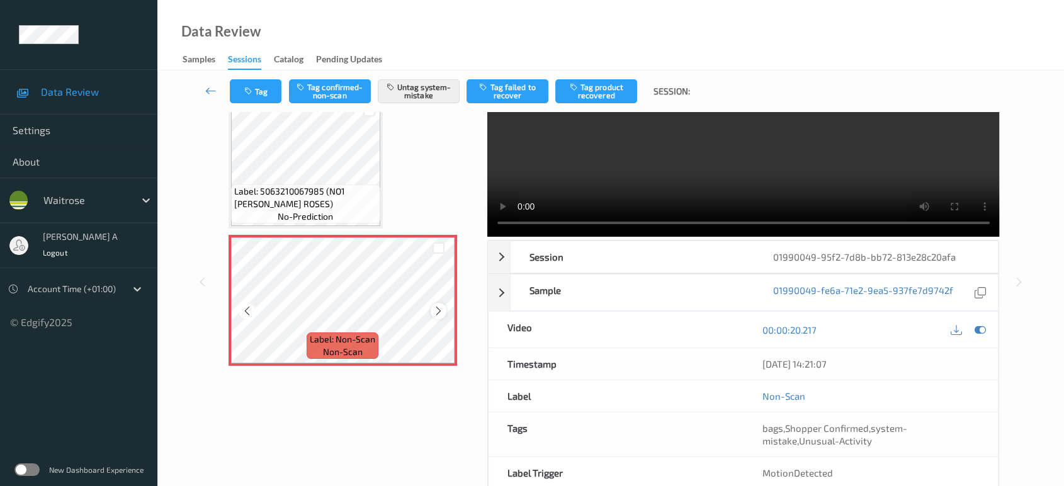
click at [441, 311] on icon at bounding box center [438, 310] width 11 height 11
click at [267, 94] on button "Tag" at bounding box center [256, 91] width 52 height 24
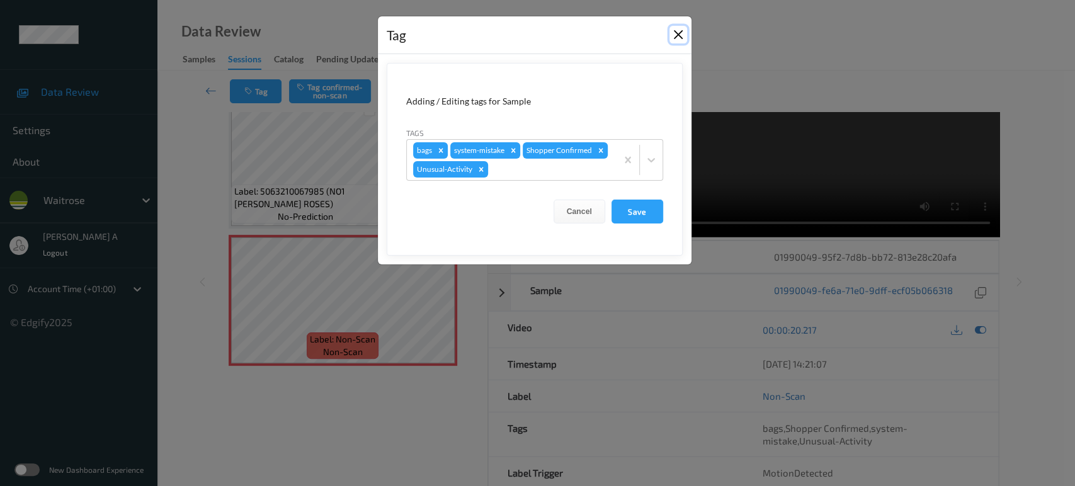
click at [681, 33] on button "Close" at bounding box center [678, 35] width 18 height 18
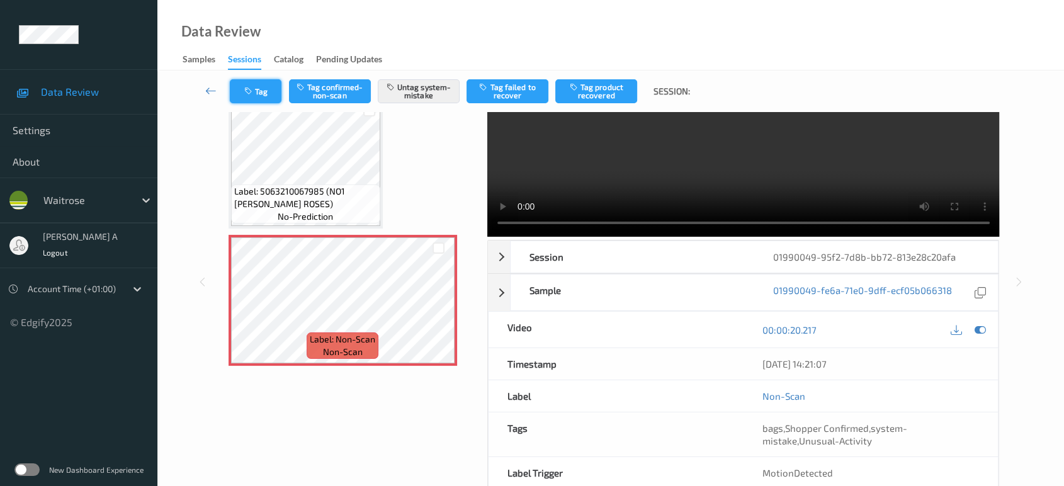
click at [273, 98] on button "Tag" at bounding box center [256, 91] width 52 height 24
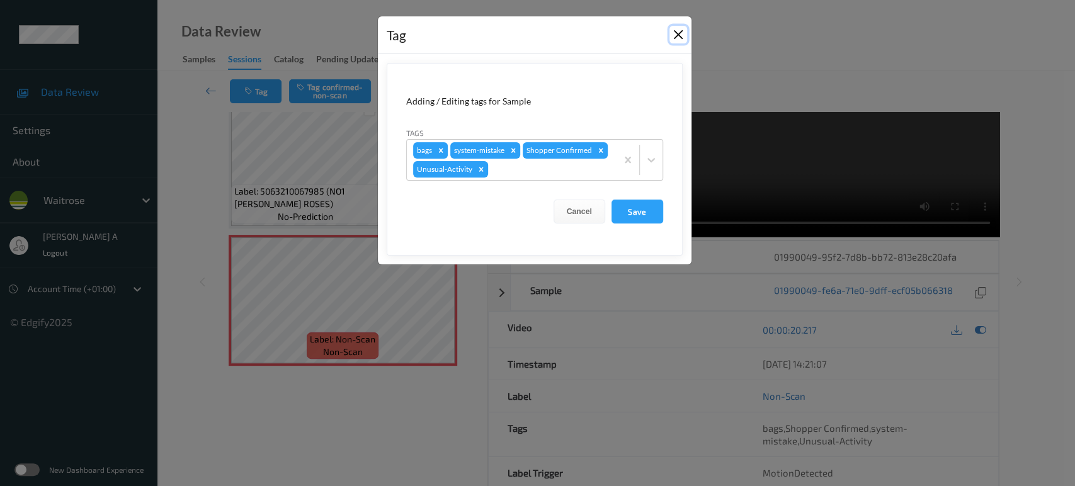
click at [679, 36] on button "Close" at bounding box center [678, 35] width 18 height 18
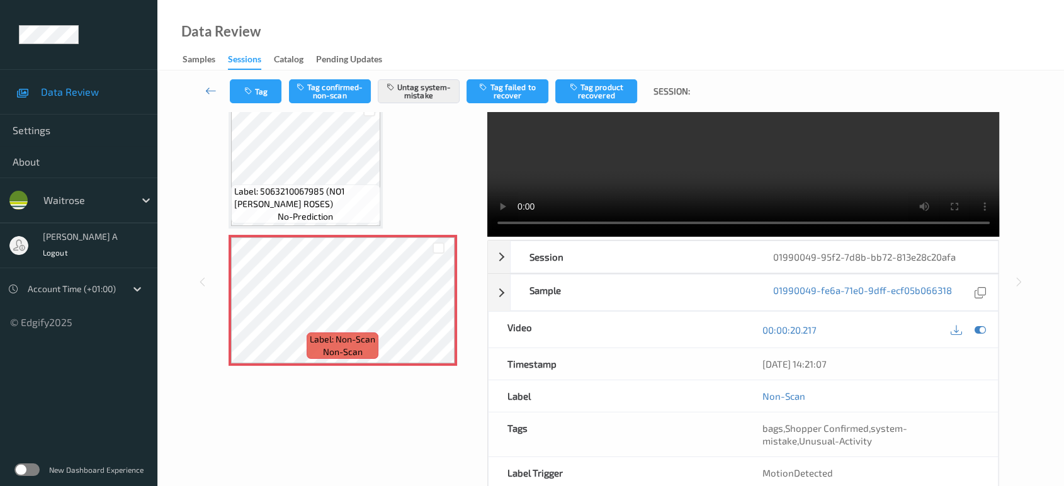
scroll to position [0, 0]
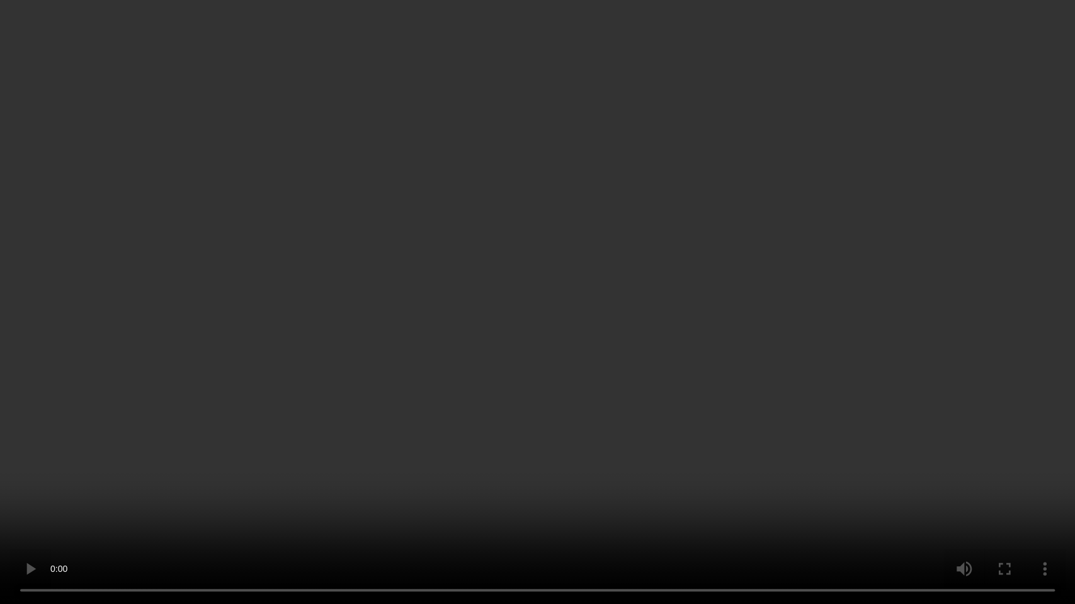
click at [353, 474] on video at bounding box center [537, 302] width 1075 height 604
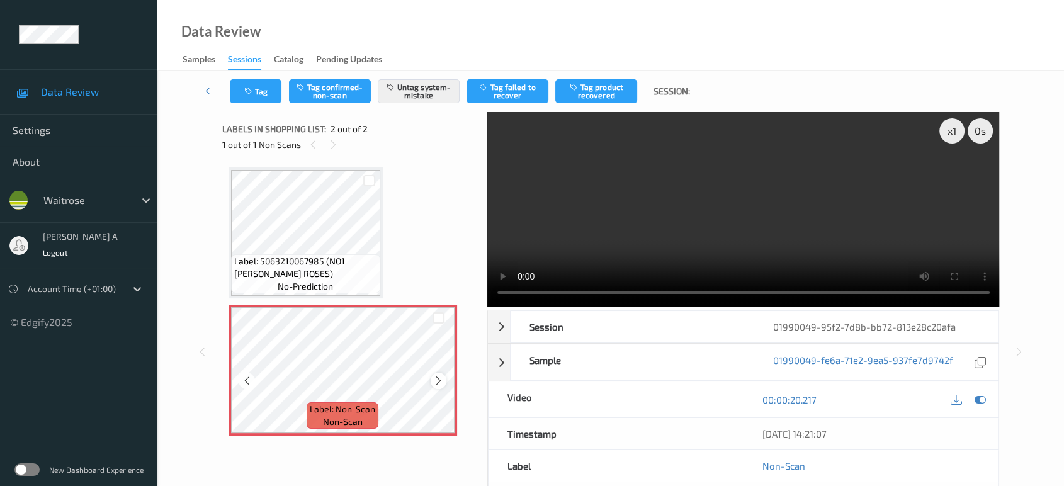
click at [439, 383] on icon at bounding box center [438, 380] width 11 height 11
click at [244, 96] on button "Tag" at bounding box center [256, 91] width 52 height 24
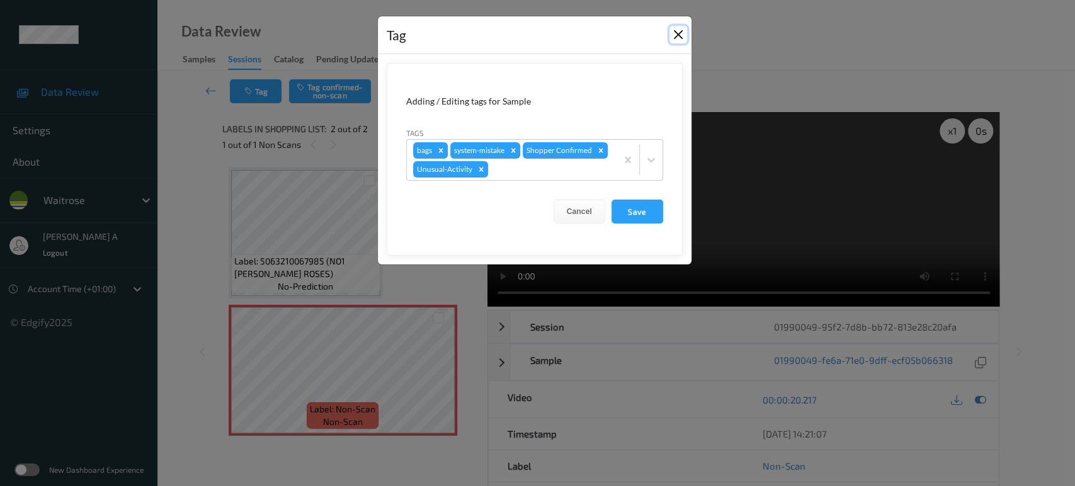
click at [676, 38] on button "Close" at bounding box center [678, 35] width 18 height 18
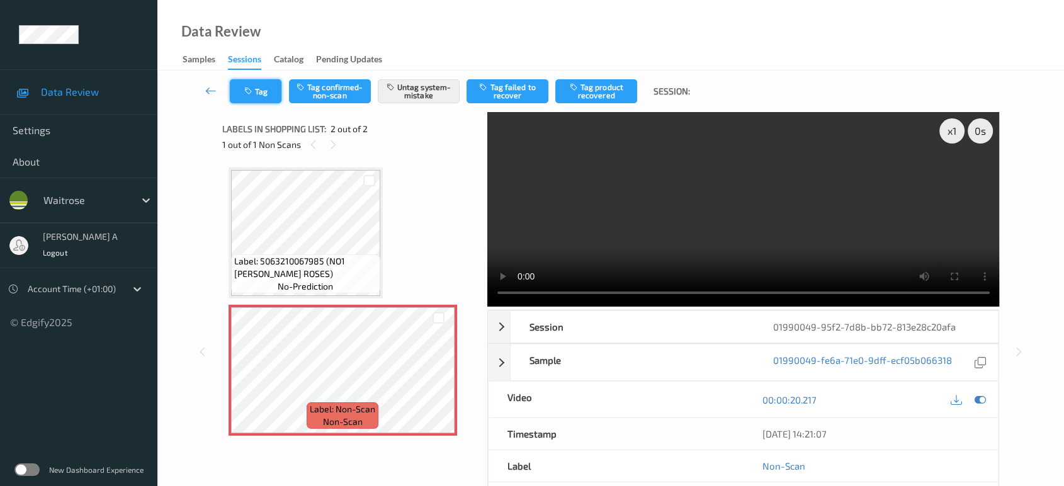
click at [265, 89] on button "Tag" at bounding box center [256, 91] width 52 height 24
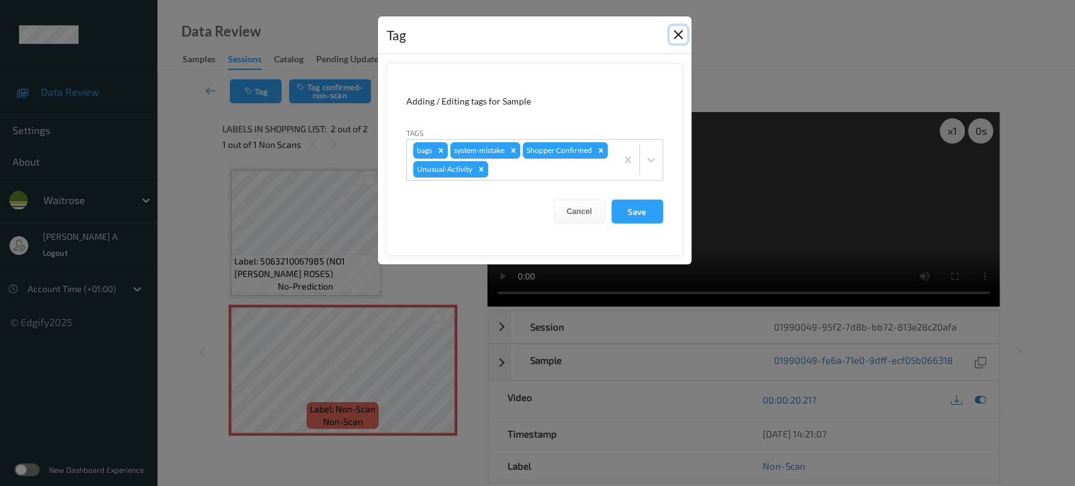
click at [684, 40] on button "Close" at bounding box center [678, 35] width 18 height 18
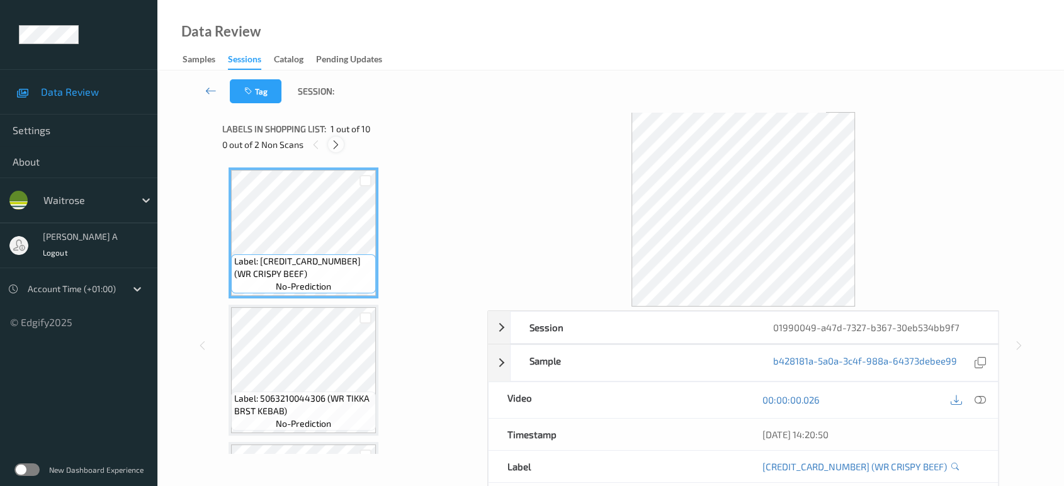
click at [343, 142] on div at bounding box center [336, 145] width 16 height 16
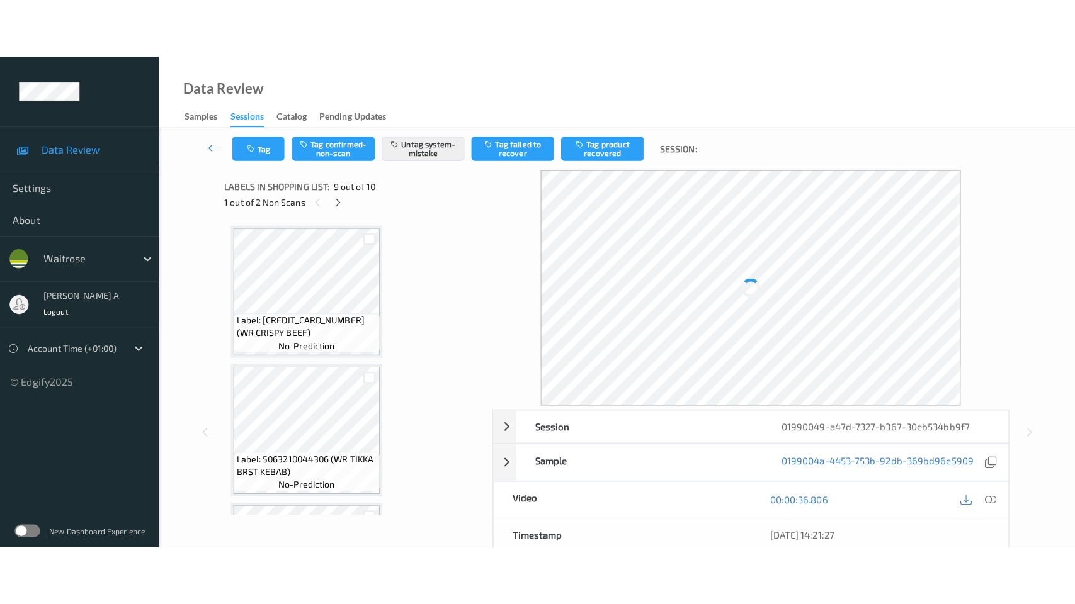
scroll to position [963, 0]
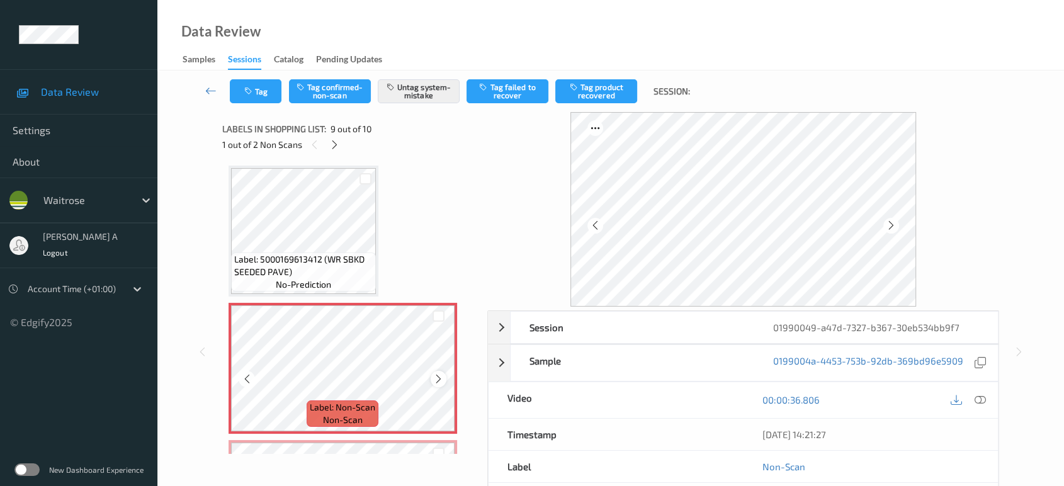
click at [443, 377] on div at bounding box center [439, 379] width 16 height 16
click at [252, 100] on button "Tag" at bounding box center [256, 91] width 52 height 24
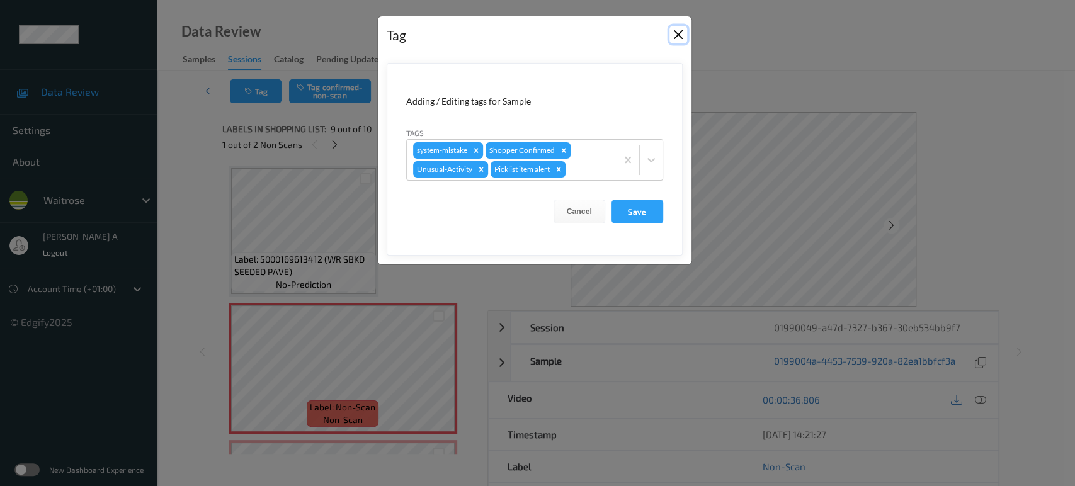
click at [674, 35] on button "Close" at bounding box center [678, 35] width 18 height 18
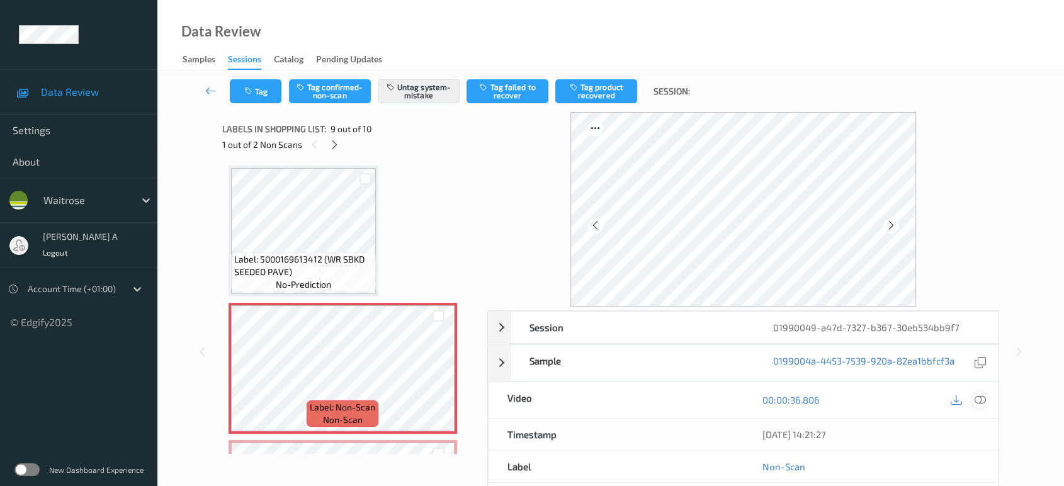
click at [978, 397] on icon at bounding box center [980, 399] width 11 height 11
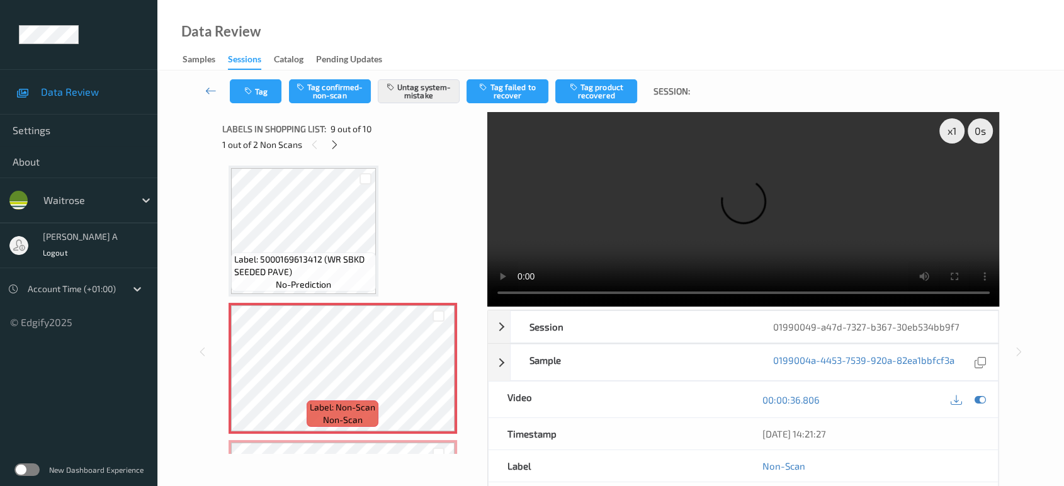
scroll to position [962, 0]
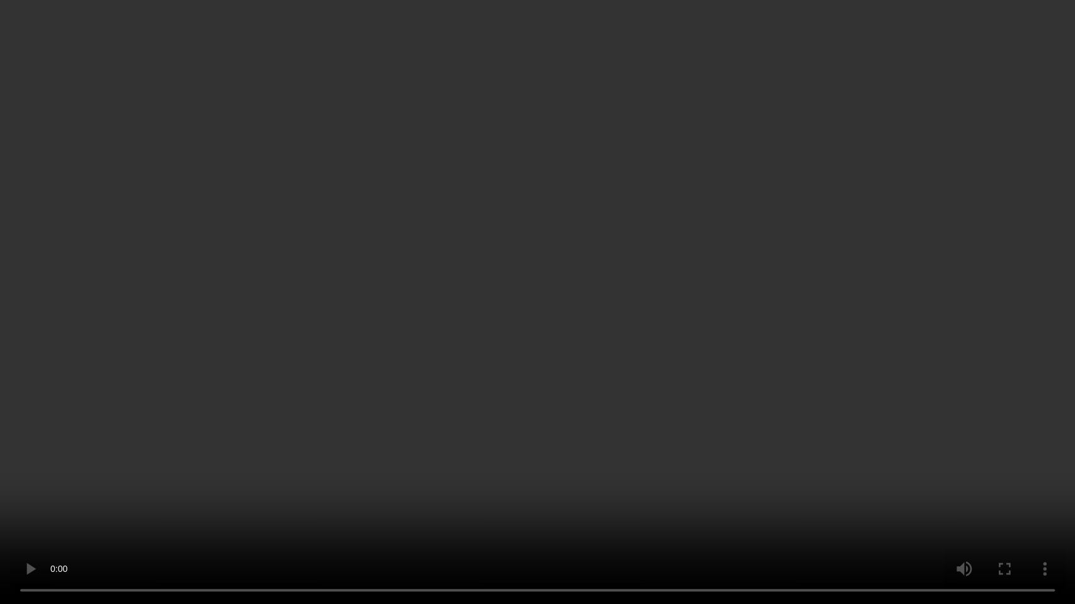
click at [747, 315] on video at bounding box center [537, 302] width 1075 height 604
click at [539, 312] on video at bounding box center [537, 302] width 1075 height 604
click at [519, 340] on video at bounding box center [537, 302] width 1075 height 604
click at [564, 332] on video at bounding box center [537, 302] width 1075 height 604
click at [643, 362] on video at bounding box center [537, 302] width 1075 height 604
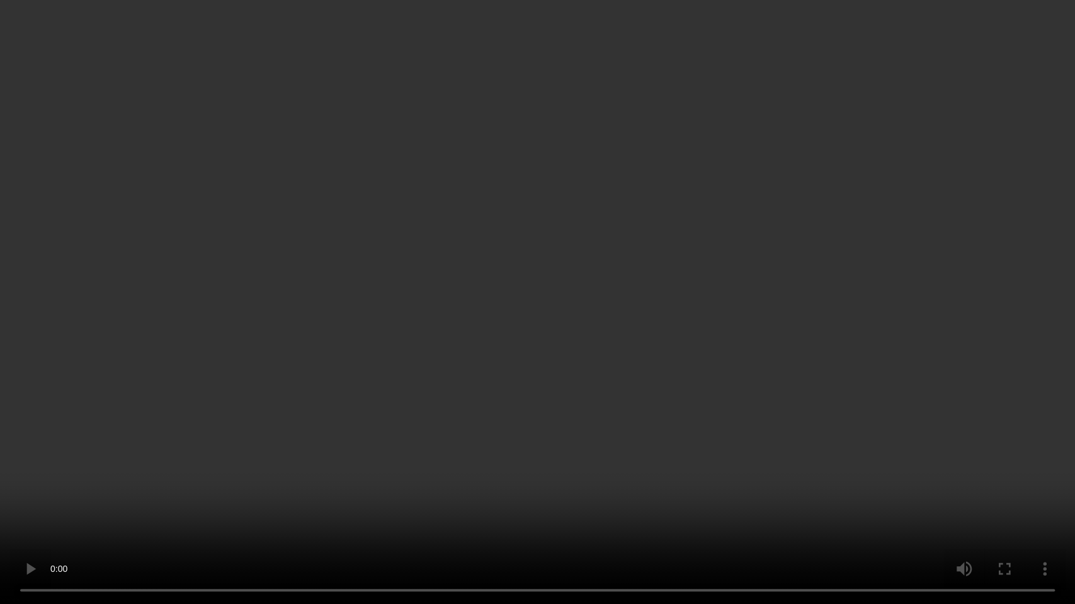
click at [532, 26] on video at bounding box center [537, 302] width 1075 height 604
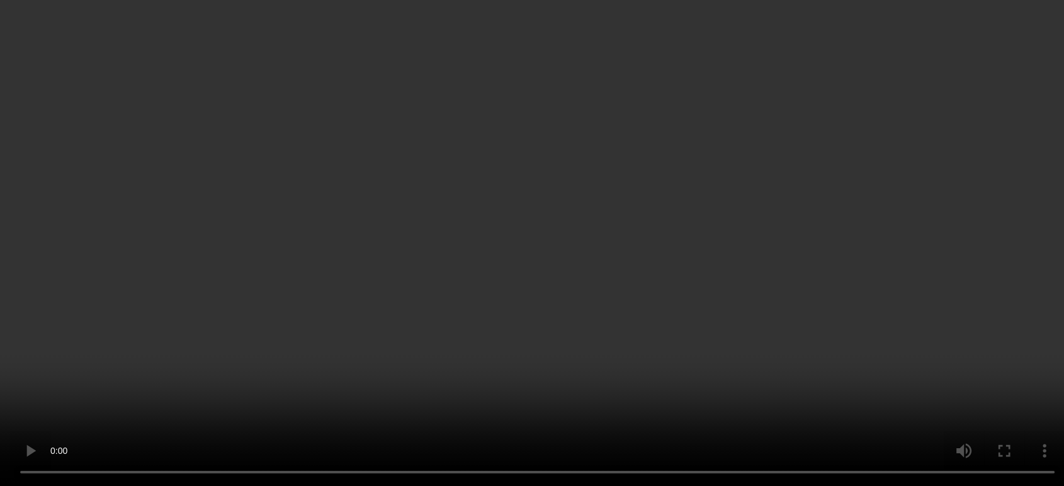
scroll to position [1080, 0]
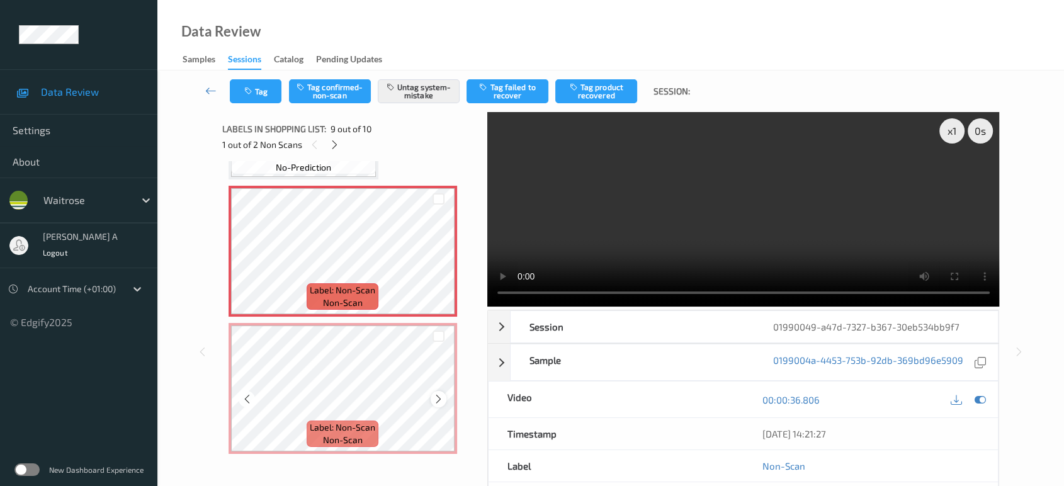
click at [435, 394] on icon at bounding box center [438, 399] width 11 height 11
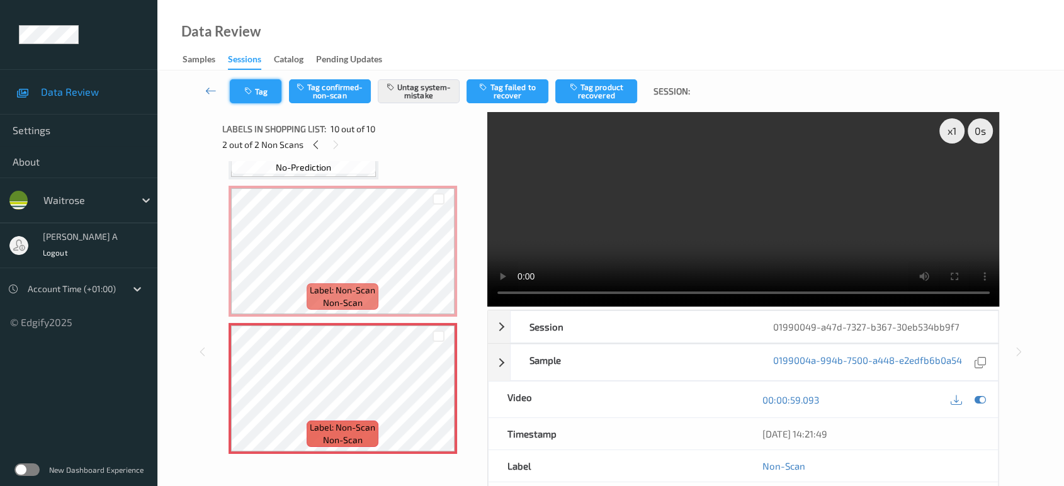
click at [269, 87] on button "Tag" at bounding box center [256, 91] width 52 height 24
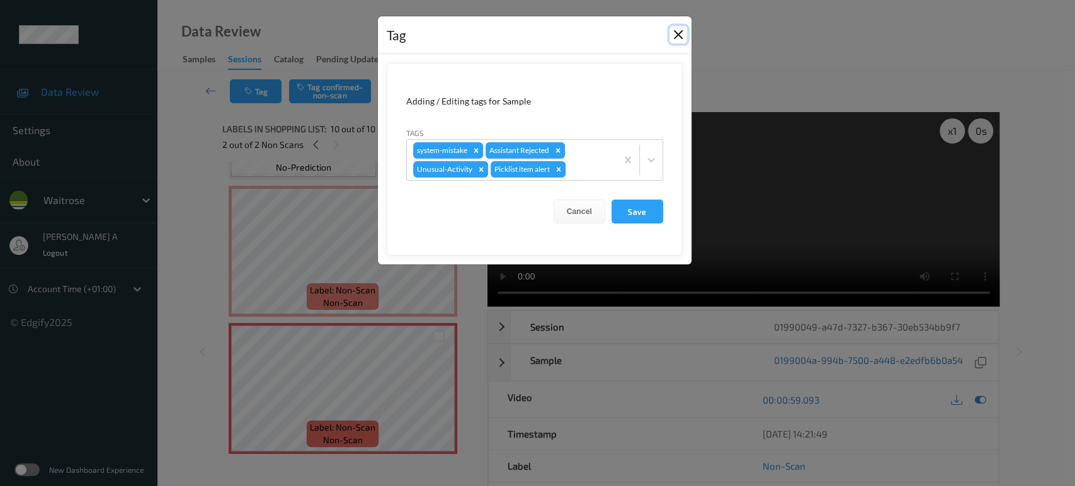
click at [678, 34] on button "Close" at bounding box center [678, 35] width 18 height 18
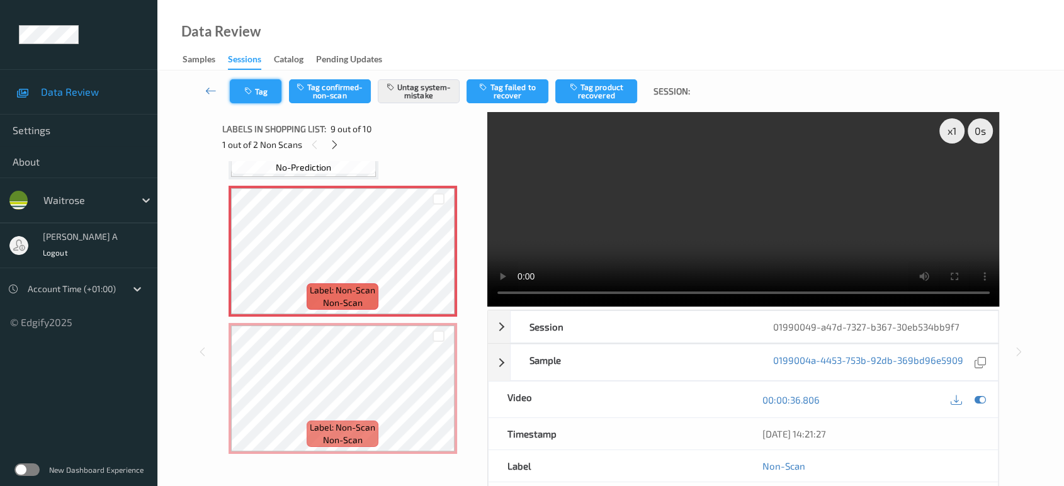
click at [262, 97] on button "Tag" at bounding box center [256, 91] width 52 height 24
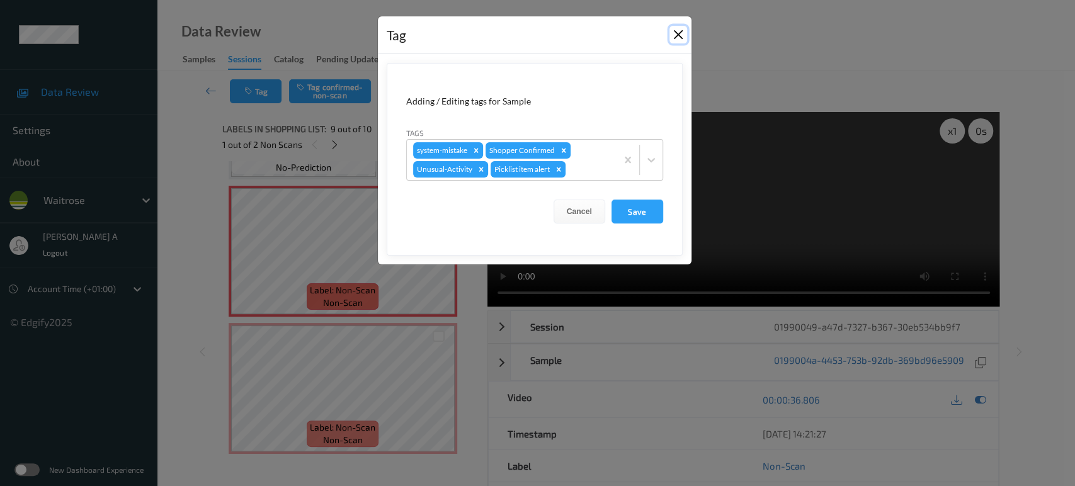
click at [674, 34] on button "Close" at bounding box center [678, 35] width 18 height 18
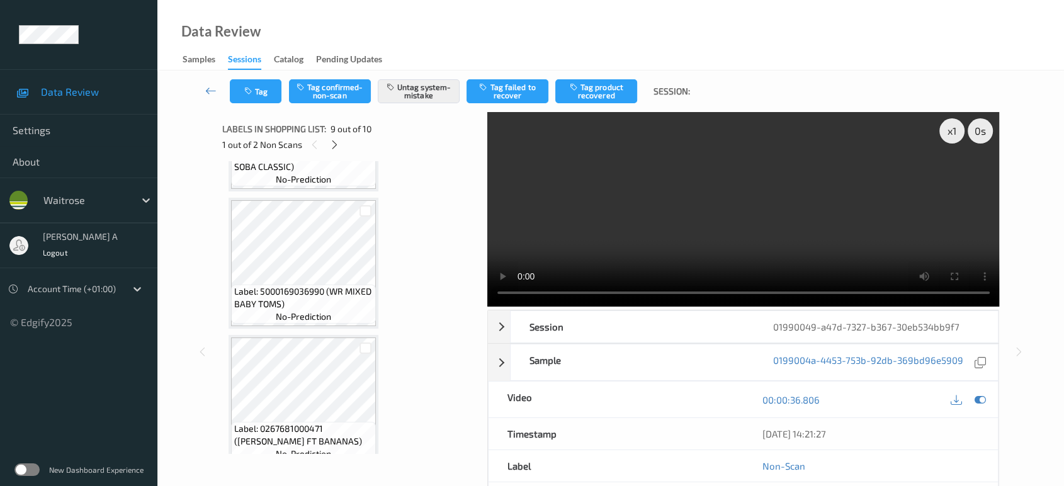
scroll to position [380, 0]
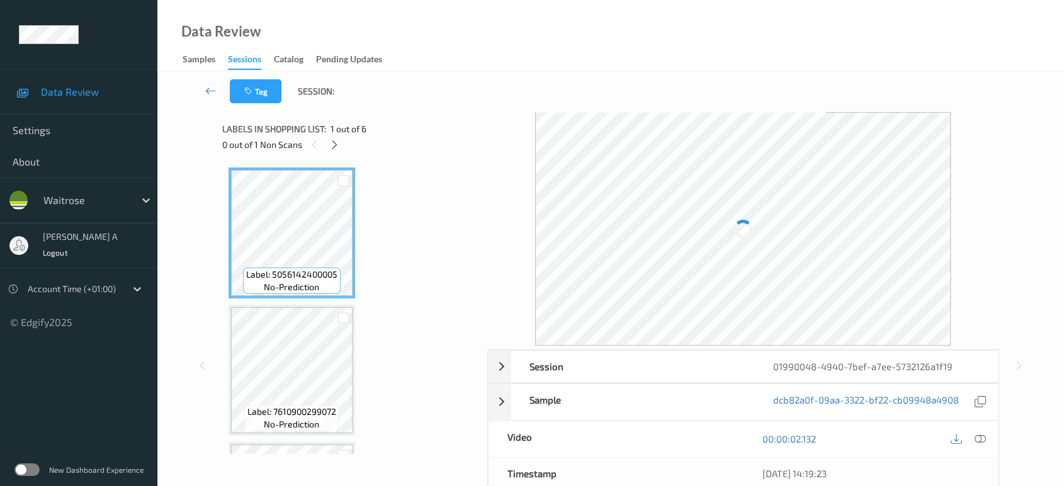
click at [333, 133] on span "1 out of 6" at bounding box center [349, 129] width 36 height 13
click at [333, 144] on icon at bounding box center [334, 144] width 11 height 11
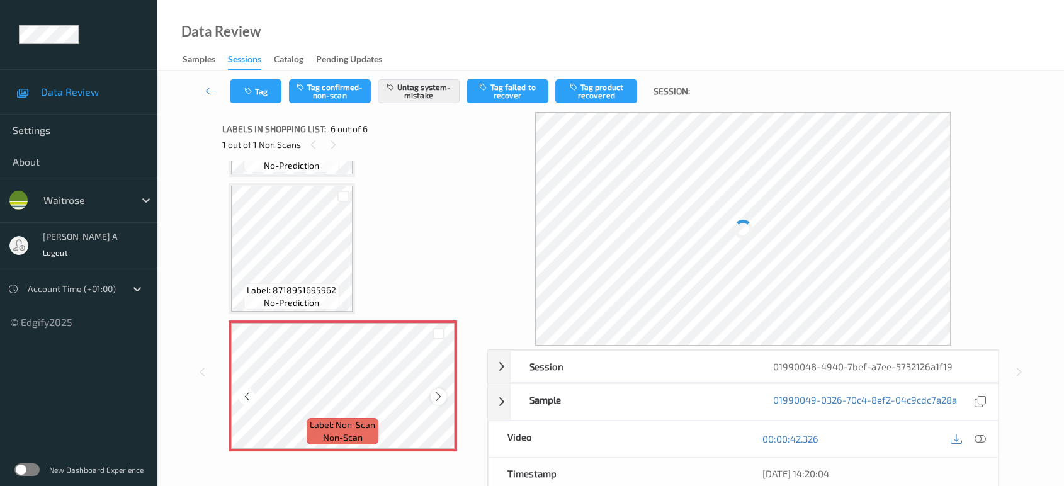
click at [439, 395] on icon at bounding box center [438, 396] width 11 height 11
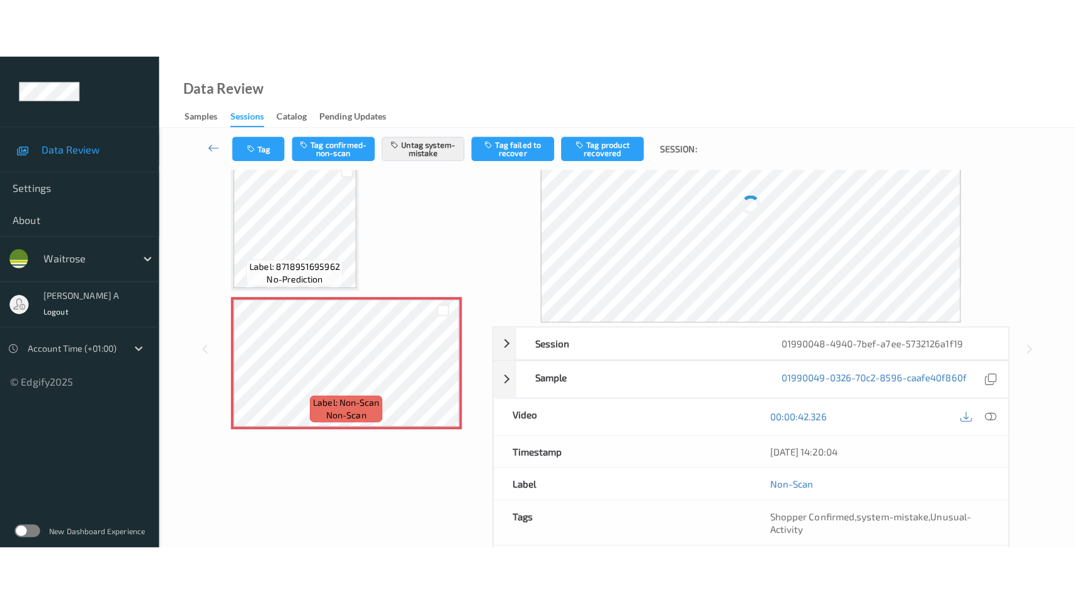
scroll to position [0, 0]
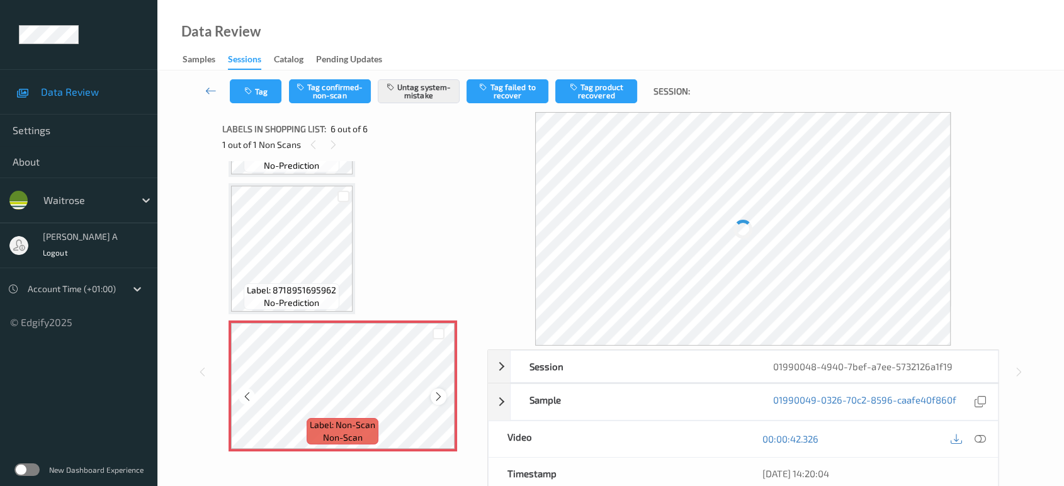
click at [439, 391] on icon at bounding box center [438, 396] width 11 height 11
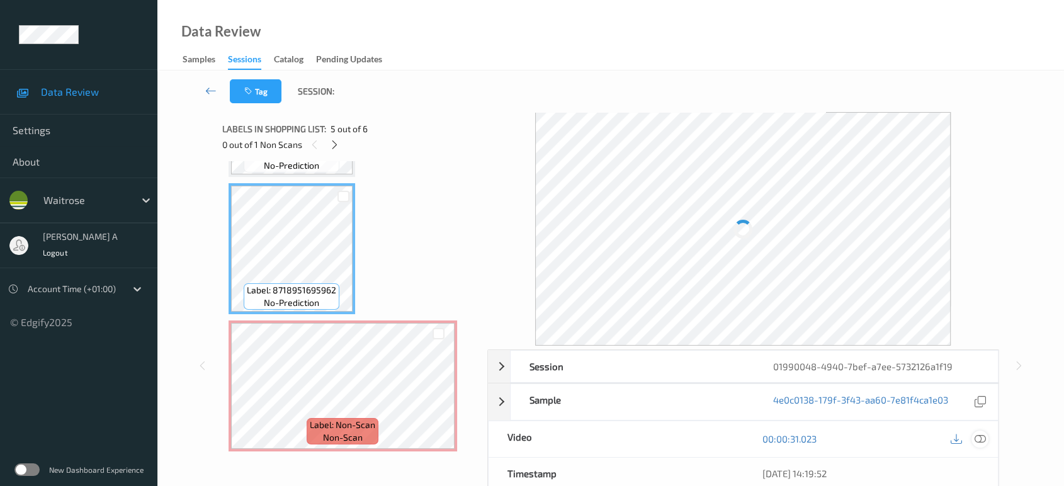
click at [980, 435] on icon at bounding box center [980, 438] width 11 height 11
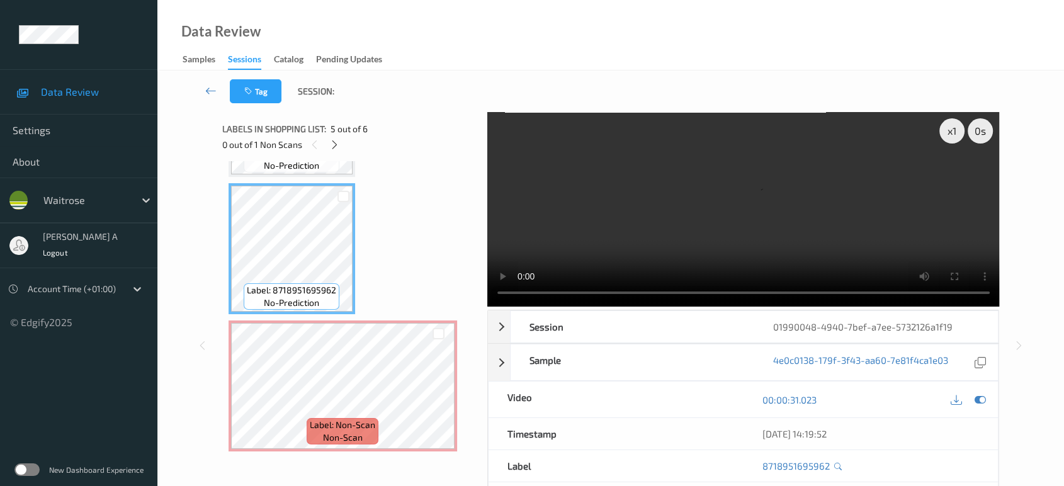
scroll to position [415, 0]
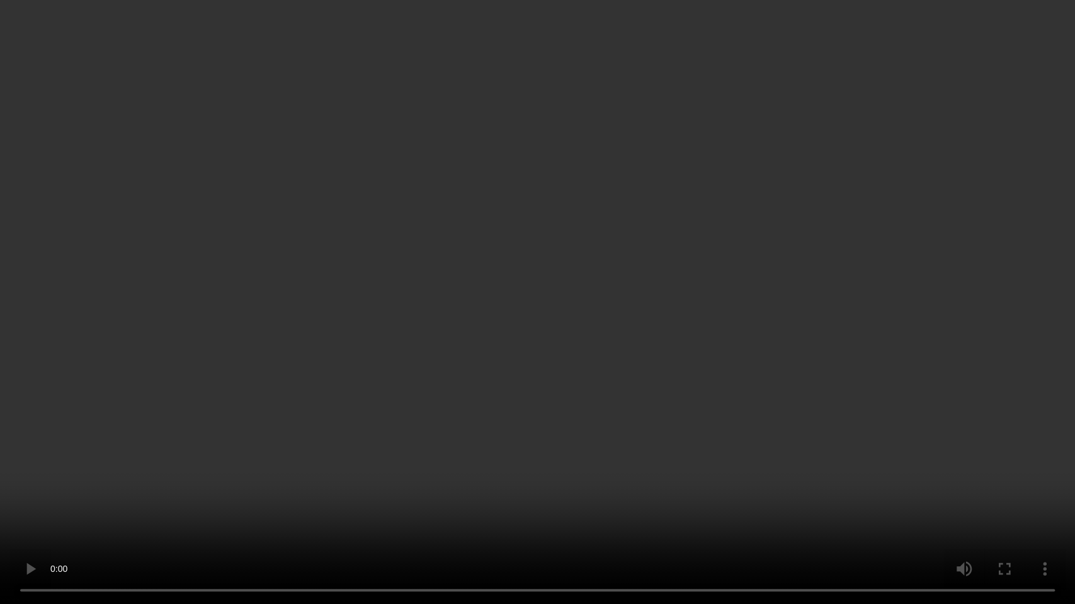
click at [625, 281] on video at bounding box center [537, 302] width 1075 height 604
click at [551, 323] on video at bounding box center [537, 302] width 1075 height 604
click at [608, 317] on video at bounding box center [537, 302] width 1075 height 604
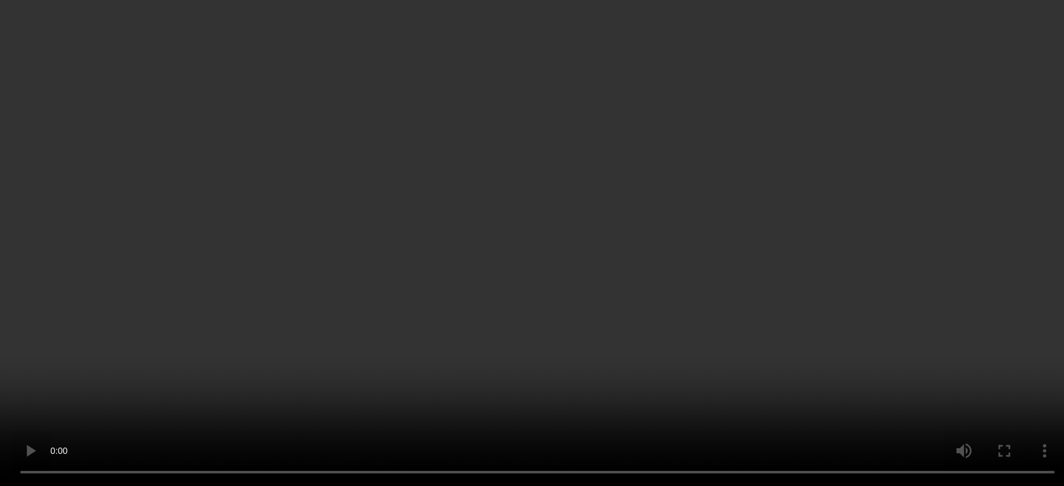
scroll to position [533, 0]
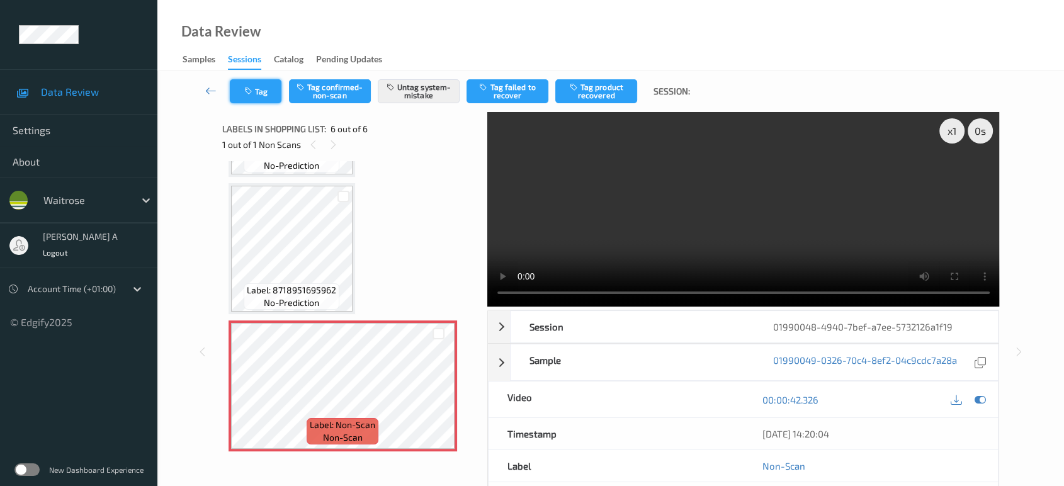
click at [263, 95] on button "Tag" at bounding box center [256, 91] width 52 height 24
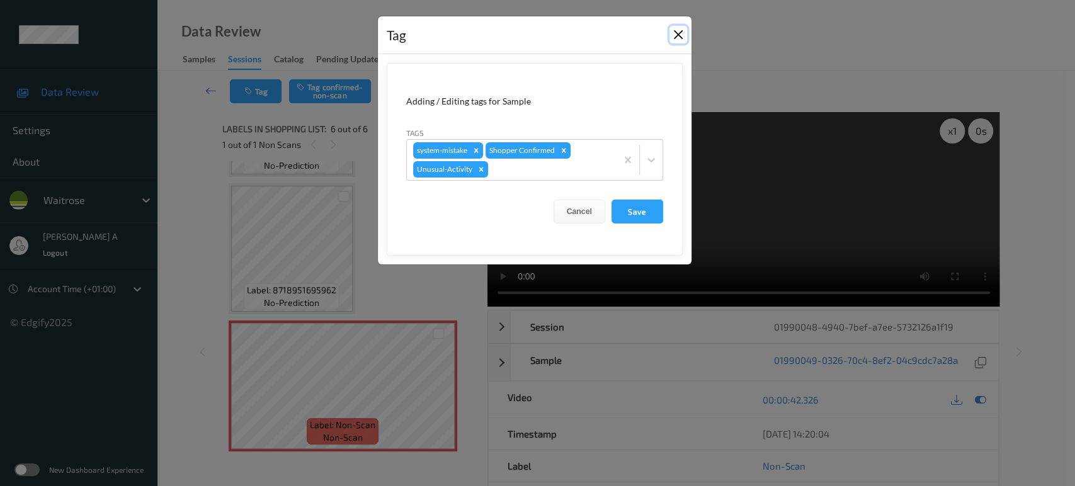
click at [677, 33] on button "Close" at bounding box center [678, 35] width 18 height 18
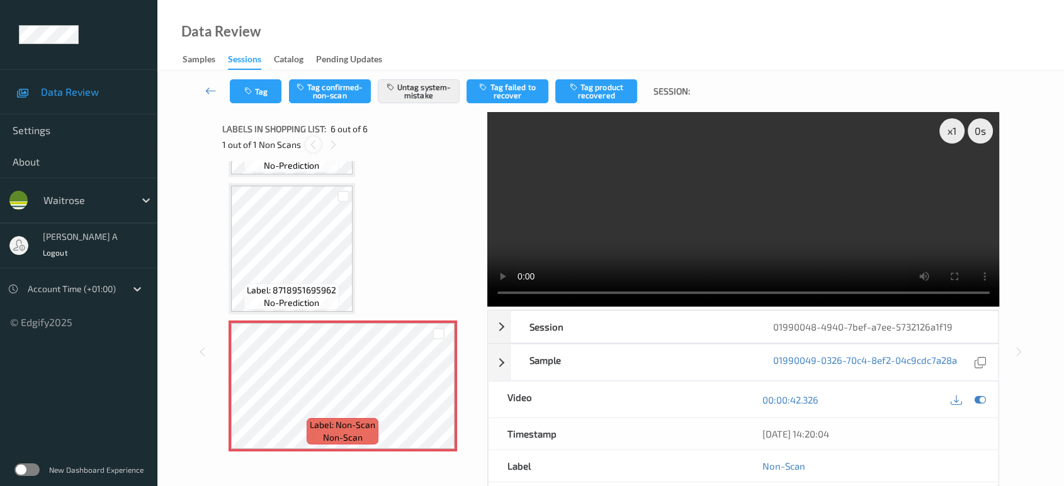
drag, startPoint x: 332, startPoint y: 142, endPoint x: 317, endPoint y: 145, distance: 15.3
click at [332, 144] on icon at bounding box center [333, 144] width 11 height 11
click at [313, 147] on icon at bounding box center [313, 144] width 11 height 11
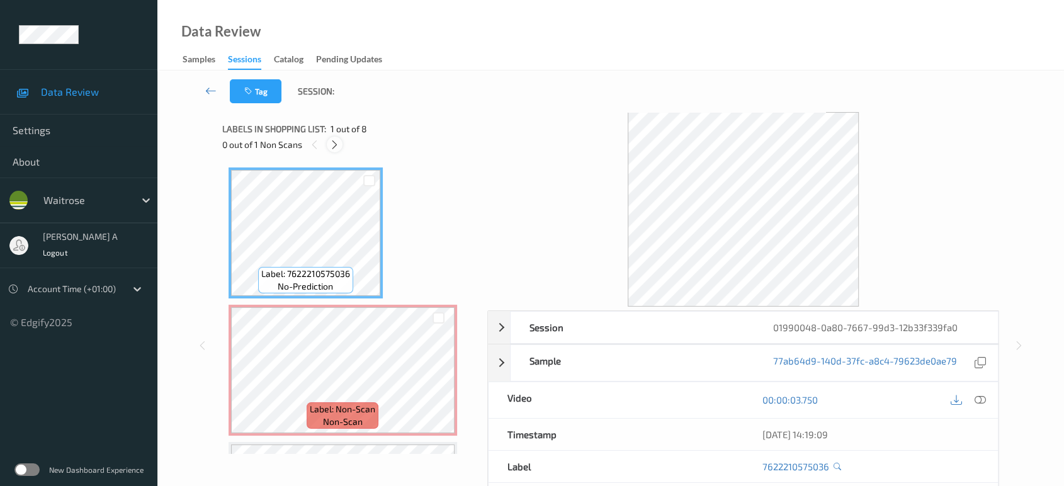
click at [337, 144] on icon at bounding box center [334, 144] width 11 height 11
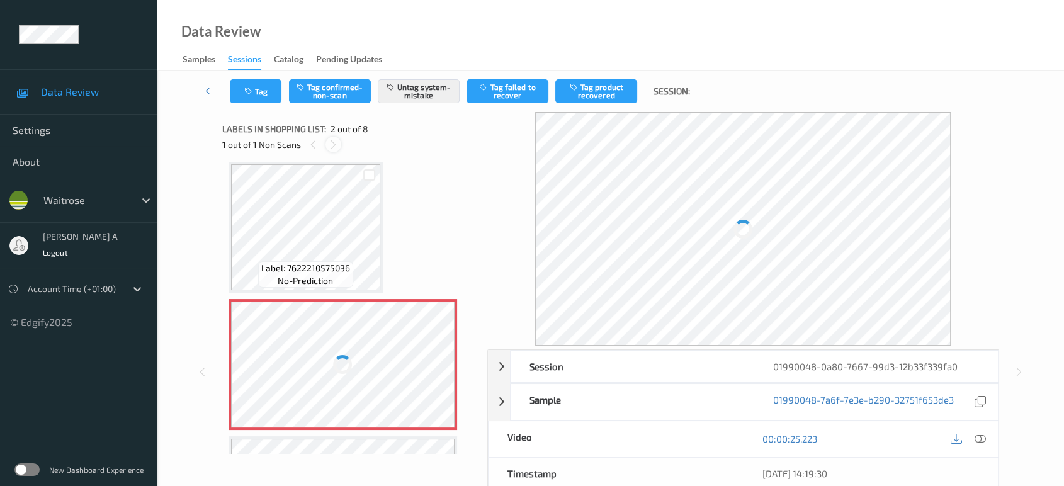
click at [337, 144] on icon at bounding box center [333, 144] width 11 height 11
click at [315, 149] on icon at bounding box center [313, 144] width 11 height 11
click at [434, 358] on div at bounding box center [343, 365] width 224 height 126
click at [440, 371] on div at bounding box center [343, 365] width 224 height 126
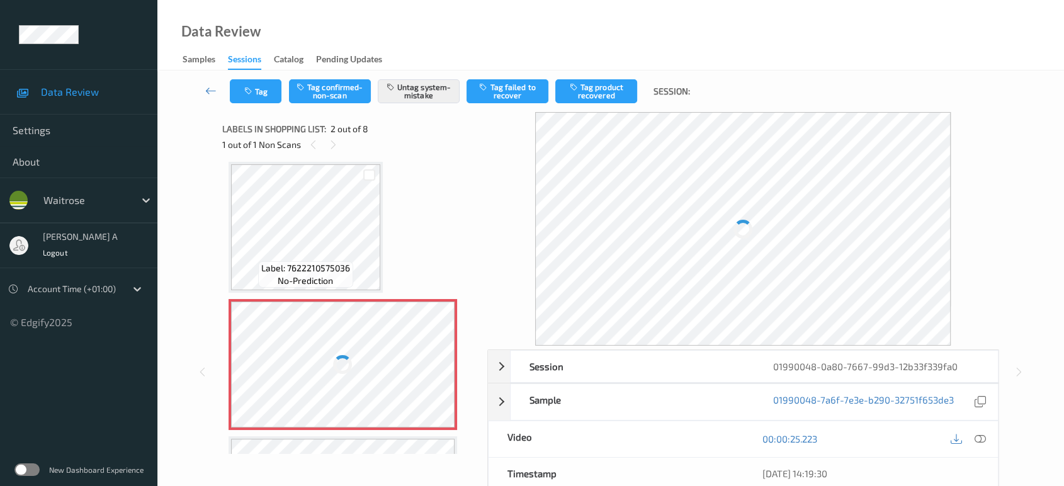
click at [443, 358] on div at bounding box center [343, 365] width 224 height 126
click at [433, 366] on div at bounding box center [343, 365] width 224 height 126
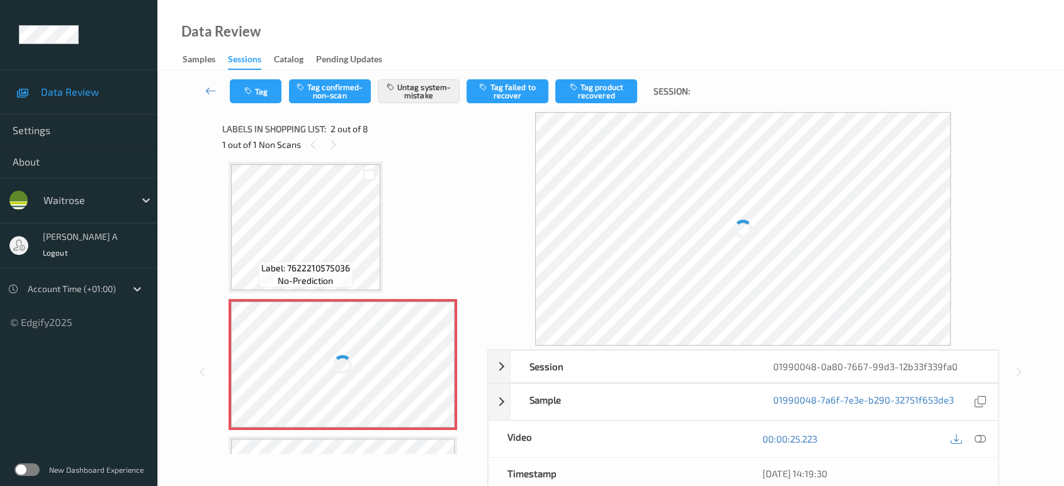
click at [433, 366] on div at bounding box center [343, 365] width 224 height 126
click at [980, 447] on div at bounding box center [980, 439] width 17 height 17
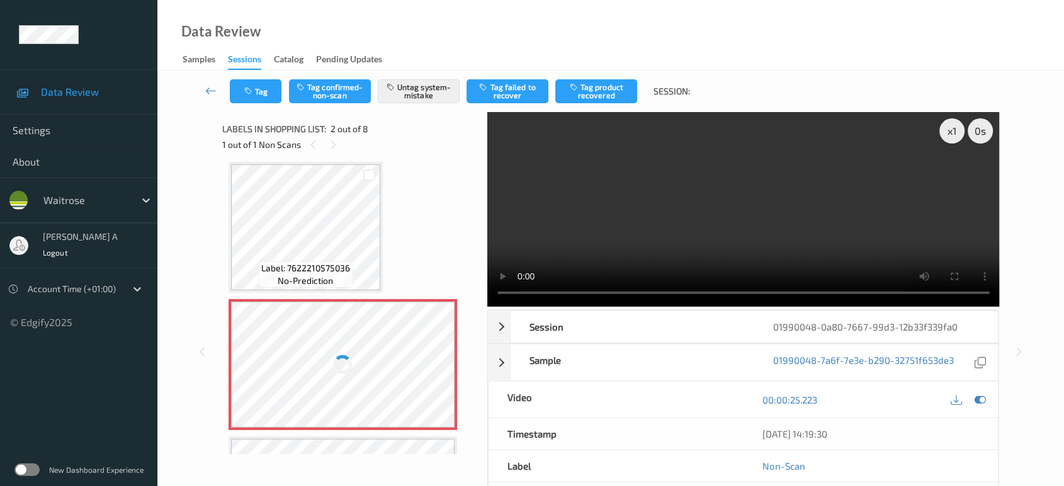
click at [360, 355] on div at bounding box center [343, 365] width 224 height 126
click at [429, 368] on div at bounding box center [343, 365] width 224 height 126
click at [437, 365] on div at bounding box center [343, 365] width 224 height 126
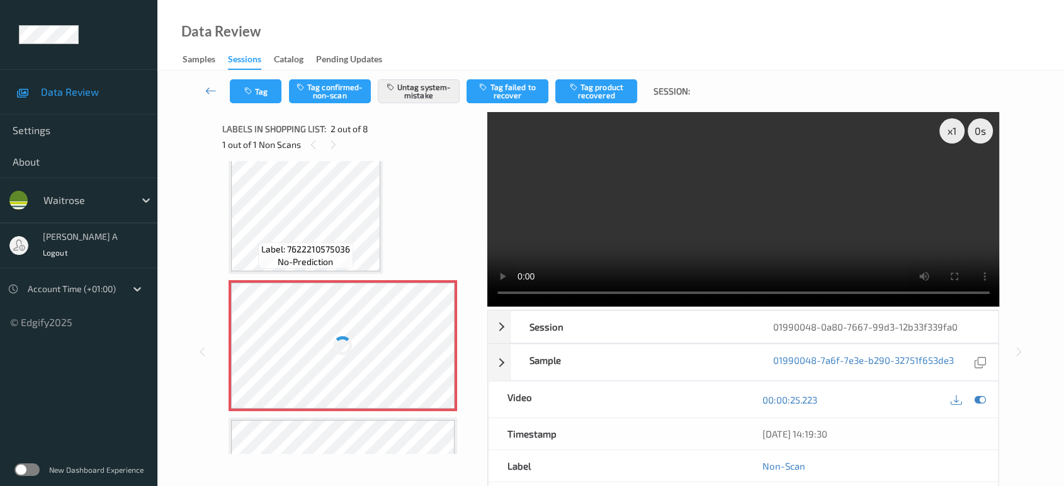
scroll to position [0, 0]
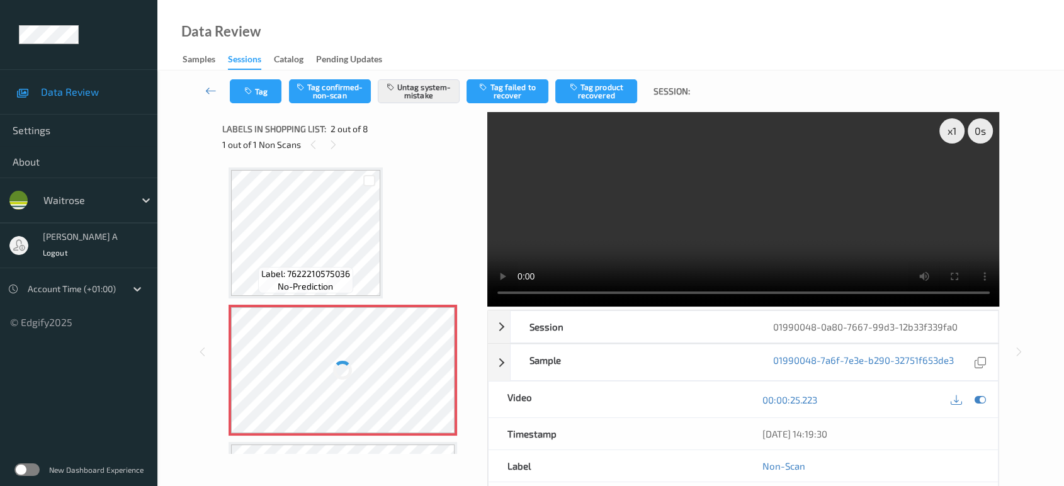
click at [394, 344] on div at bounding box center [343, 370] width 224 height 126
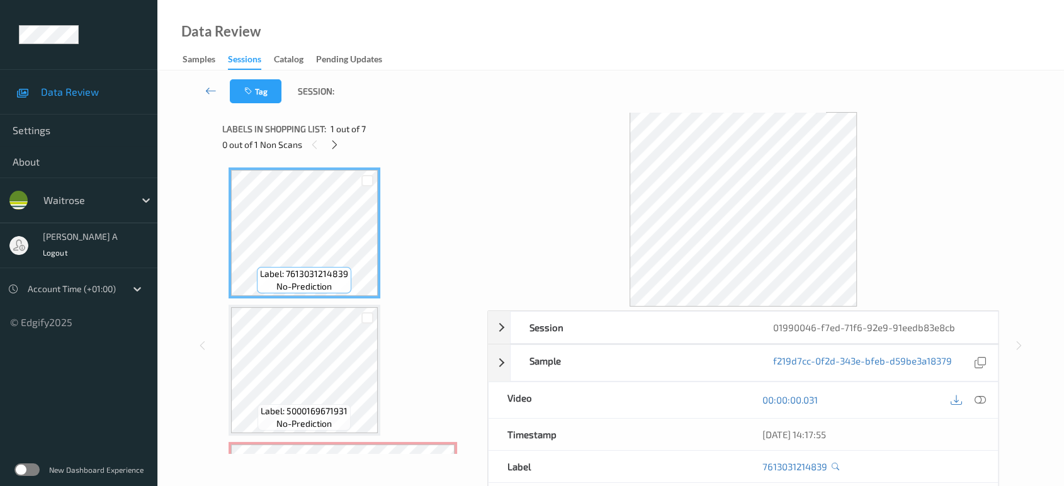
click at [343, 149] on div "0 out of 1 Non Scans" at bounding box center [350, 145] width 256 height 16
click at [337, 137] on div at bounding box center [335, 145] width 16 height 16
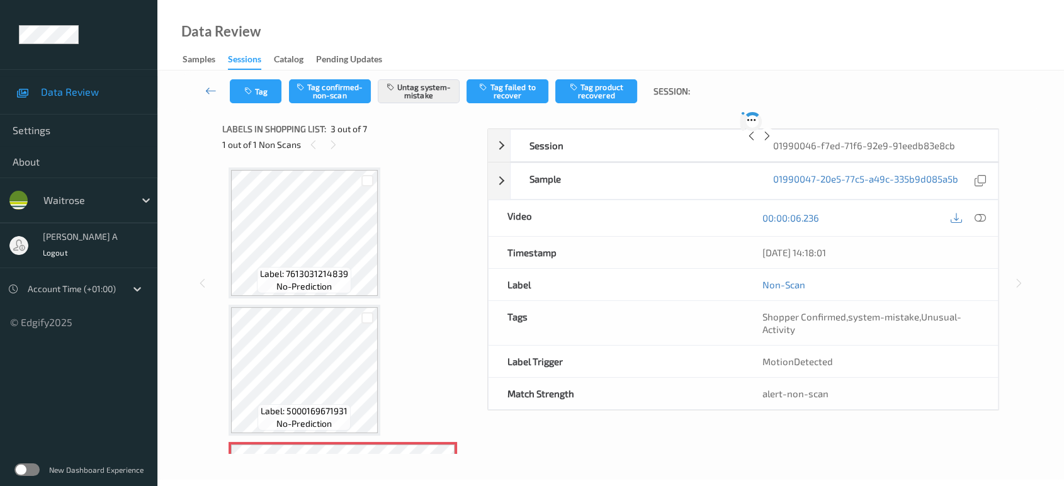
scroll to position [142, 0]
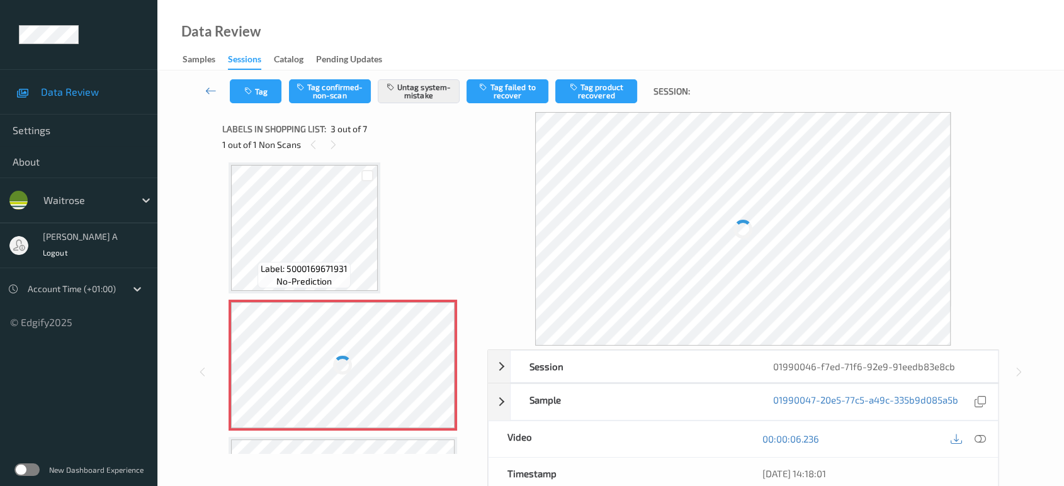
click at [428, 361] on div at bounding box center [343, 365] width 224 height 126
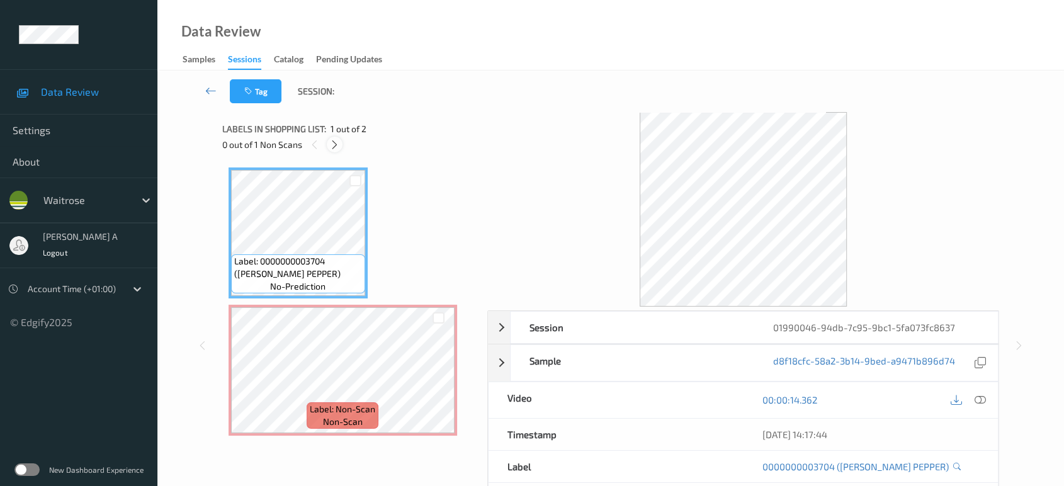
click at [336, 145] on icon at bounding box center [334, 144] width 11 height 11
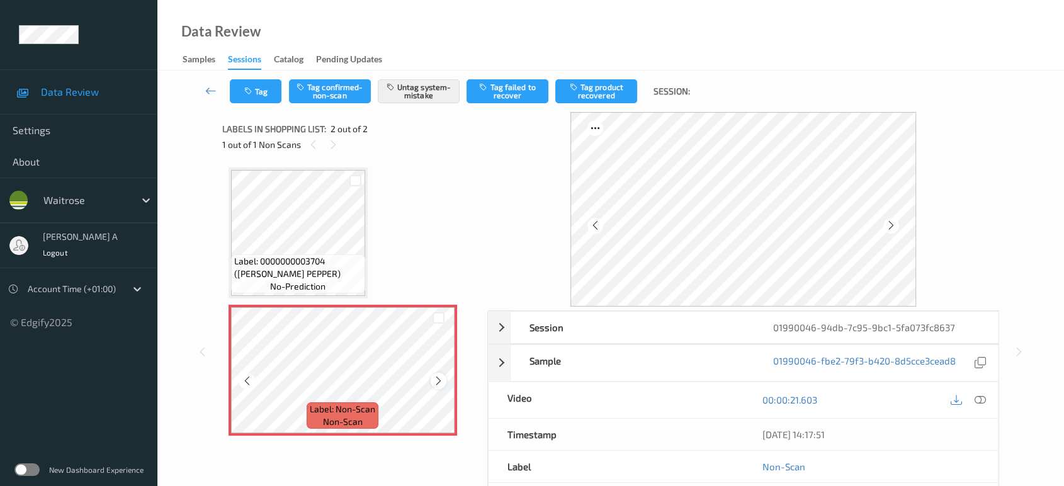
click at [434, 379] on icon at bounding box center [438, 380] width 11 height 11
click at [438, 383] on icon at bounding box center [438, 380] width 11 height 11
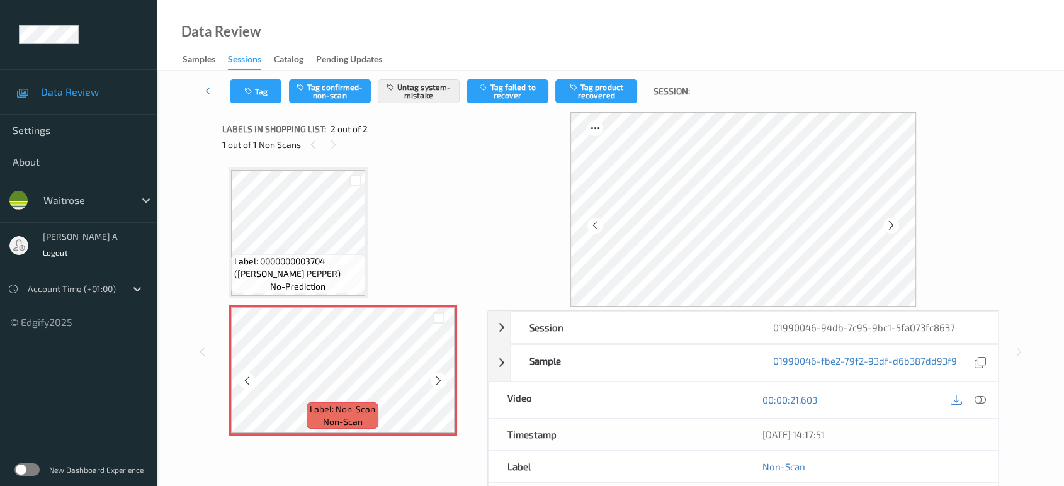
click at [438, 383] on icon at bounding box center [438, 380] width 11 height 11
click at [264, 88] on button "Tag" at bounding box center [256, 91] width 52 height 24
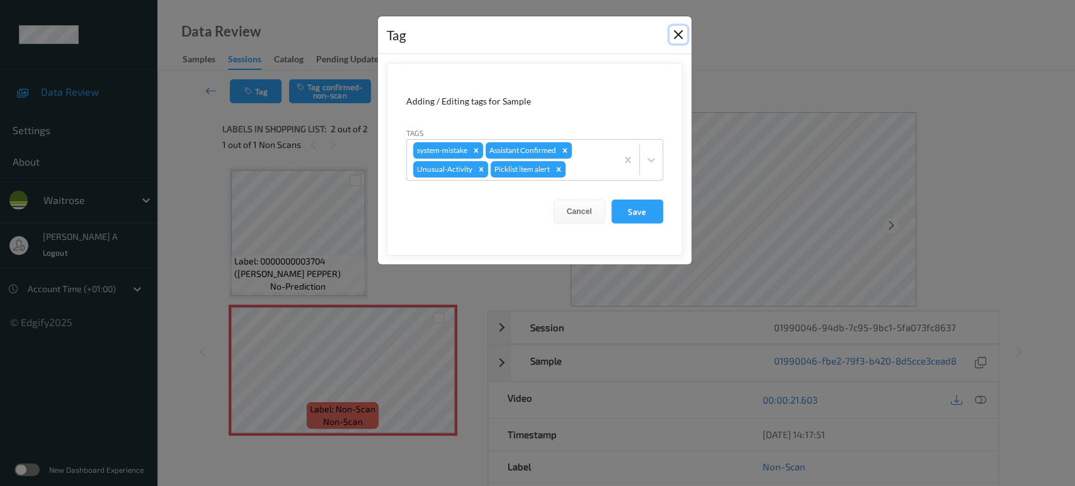
click at [672, 32] on button "Close" at bounding box center [678, 35] width 18 height 18
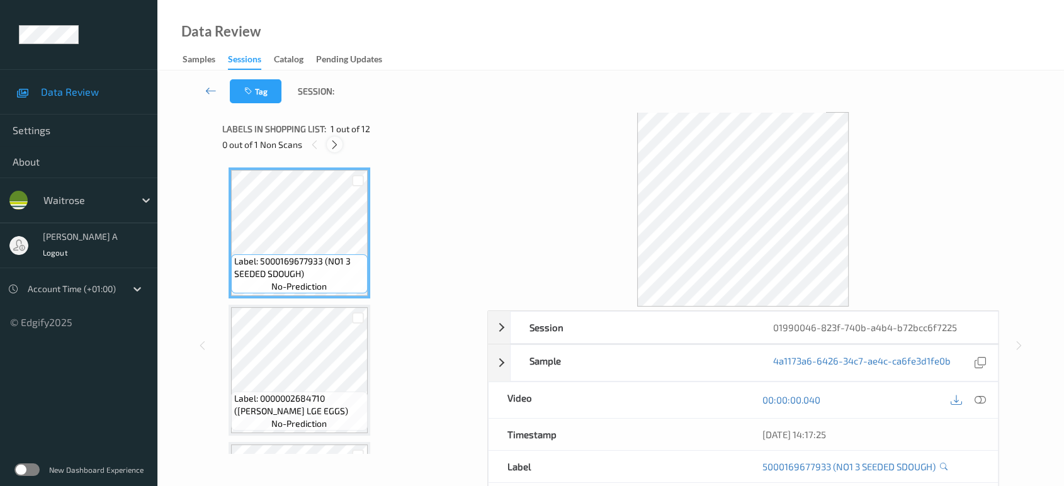
click at [338, 151] on div at bounding box center [335, 145] width 16 height 16
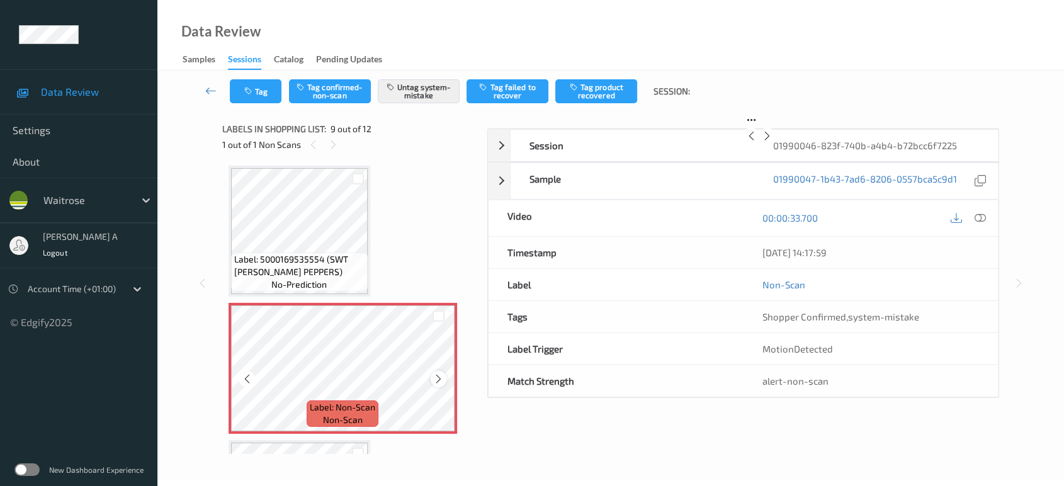
click at [433, 373] on icon at bounding box center [438, 378] width 11 height 11
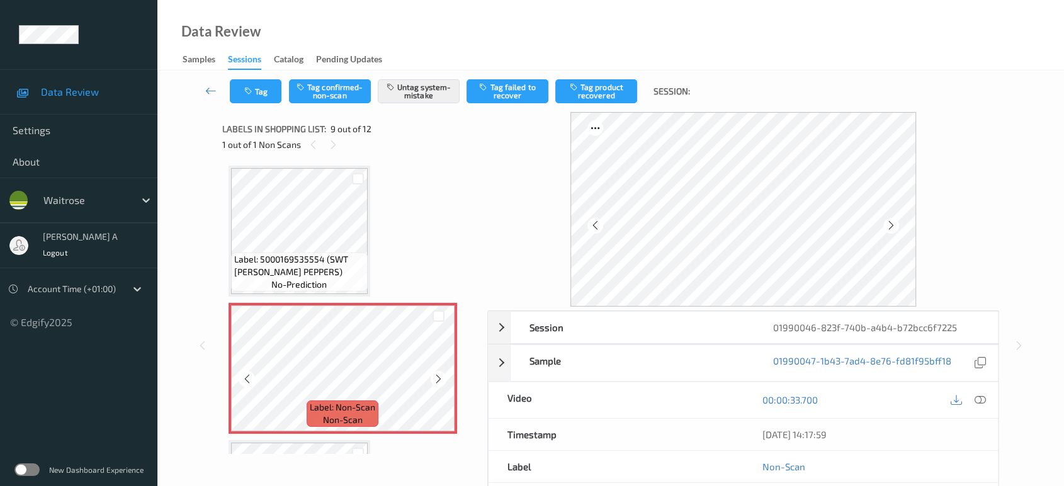
click at [433, 373] on icon at bounding box center [438, 378] width 11 height 11
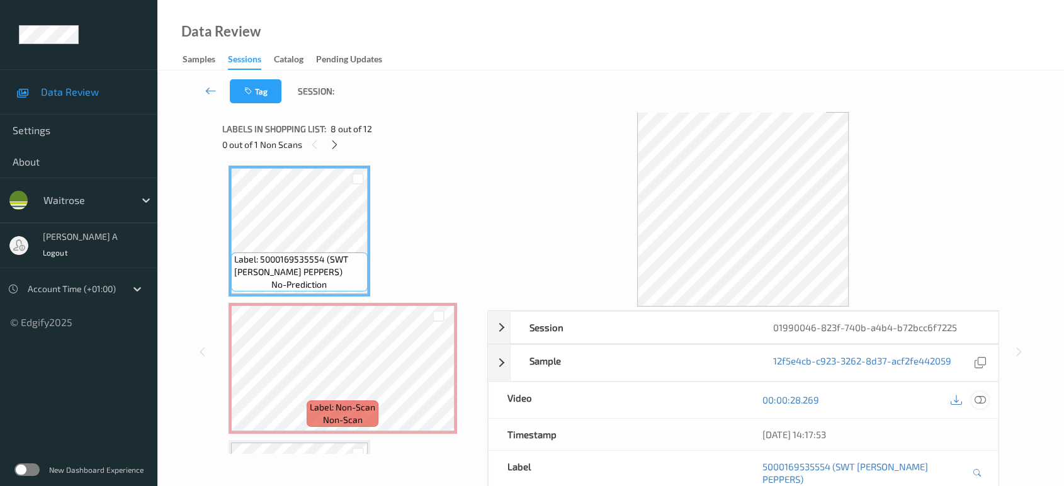
click at [987, 395] on div at bounding box center [980, 400] width 17 height 17
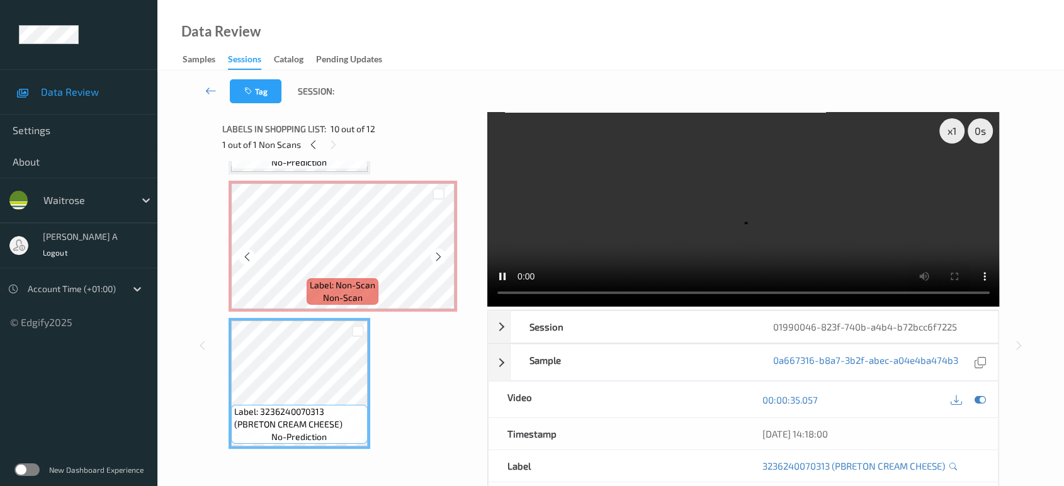
scroll to position [1033, 0]
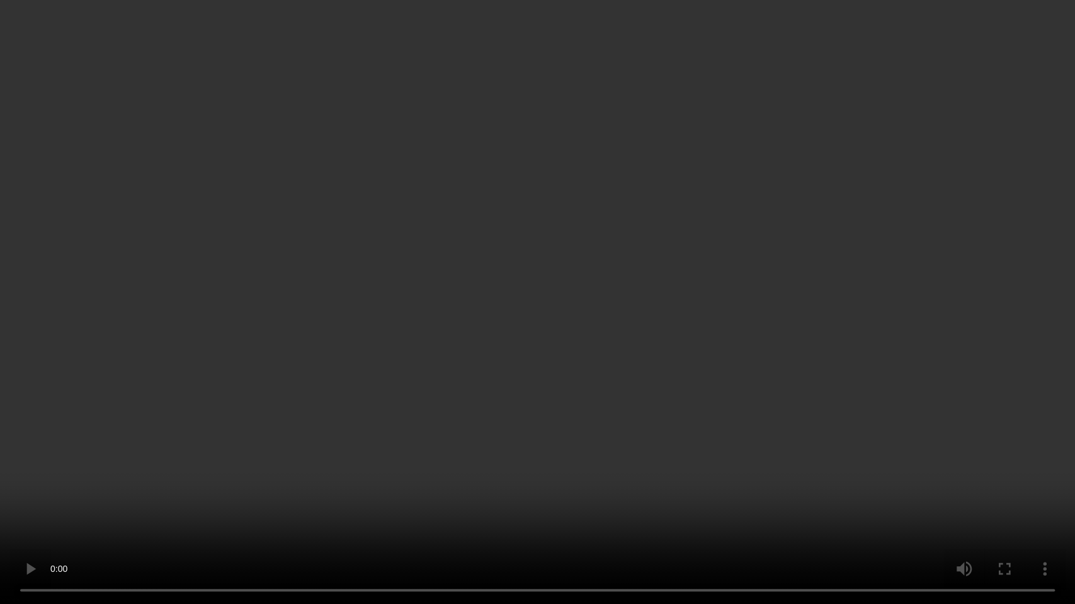
click at [538, 70] on video at bounding box center [537, 302] width 1075 height 604
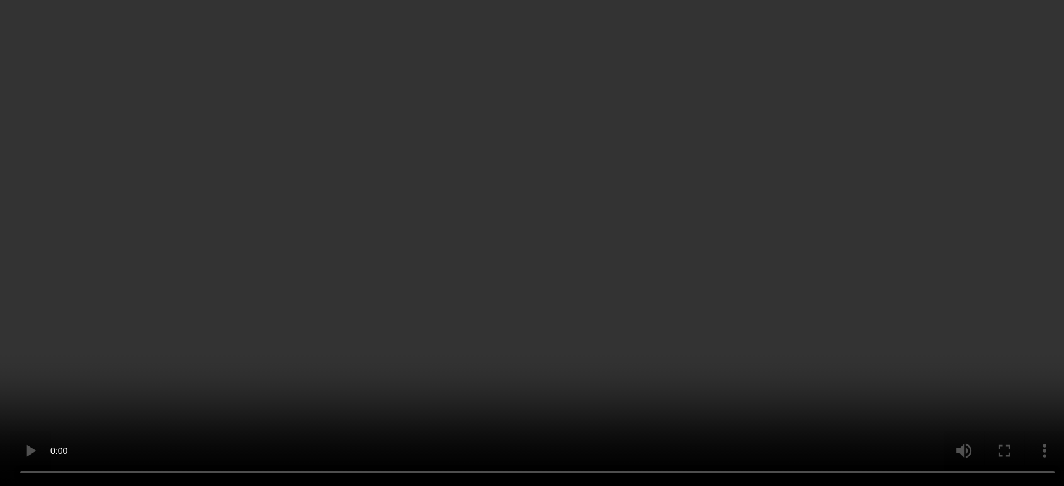
scroll to position [893, 0]
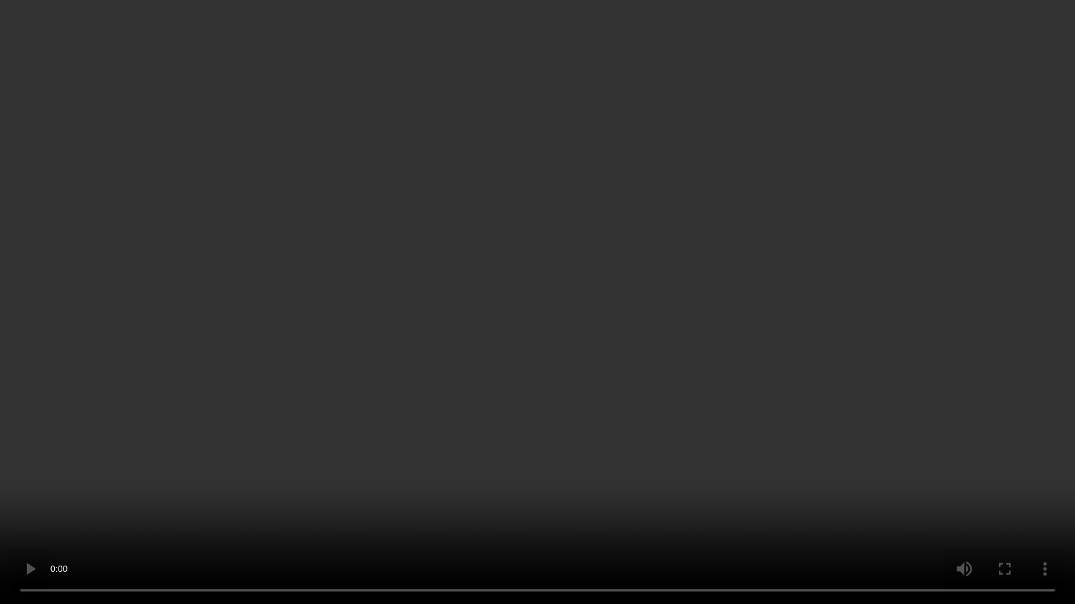
click at [530, 365] on video at bounding box center [537, 302] width 1075 height 604
click at [630, 256] on video at bounding box center [537, 302] width 1075 height 604
click at [497, 299] on video at bounding box center [537, 302] width 1075 height 604
click at [528, 359] on video at bounding box center [537, 302] width 1075 height 604
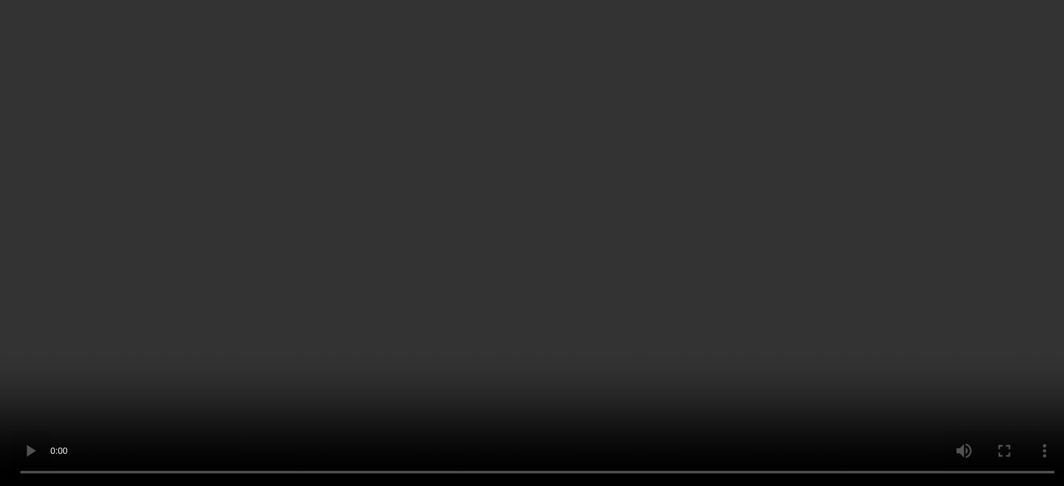
scroll to position [1103, 0]
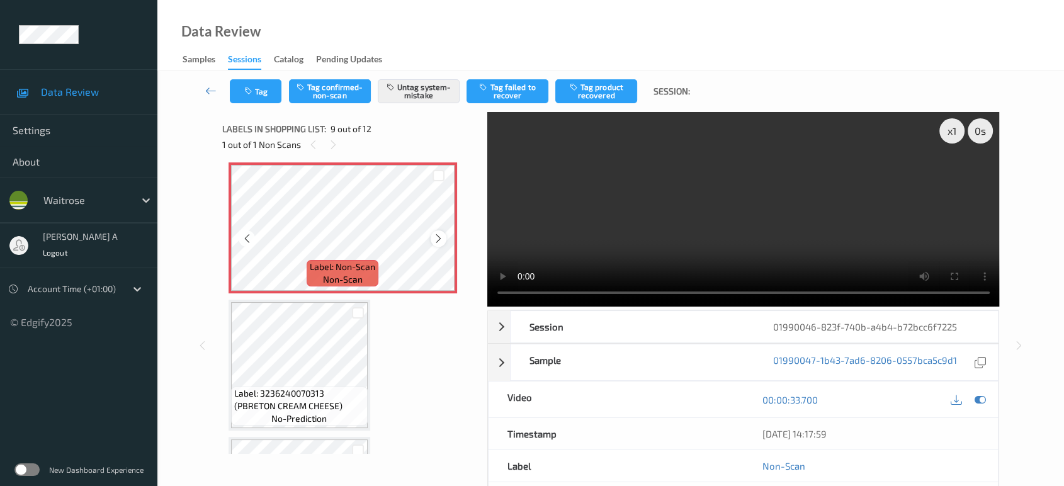
click at [433, 235] on icon at bounding box center [438, 238] width 11 height 11
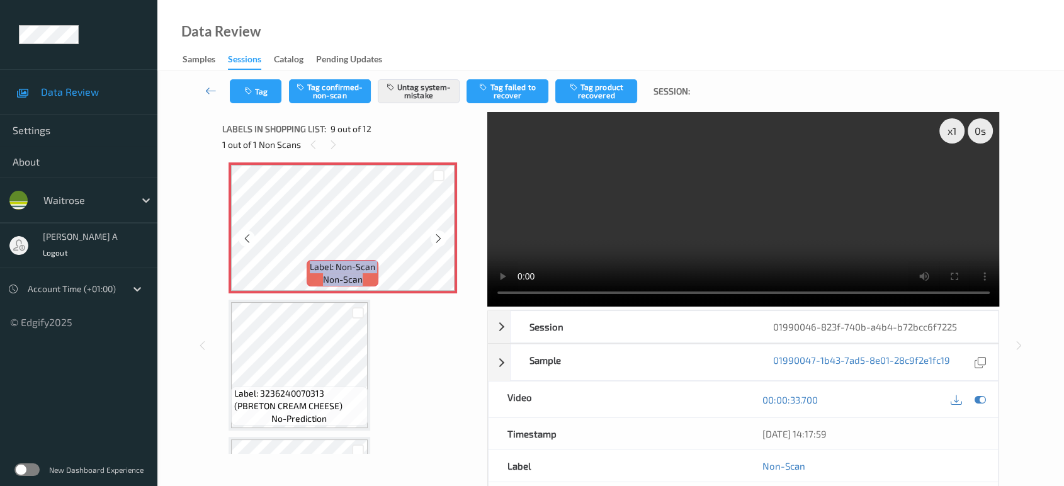
click at [433, 235] on icon at bounding box center [438, 238] width 11 height 11
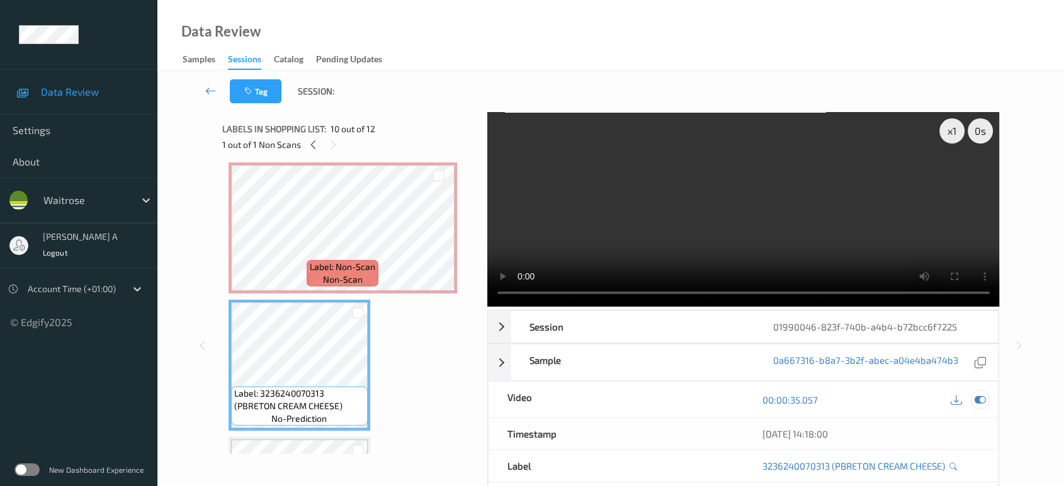
click at [975, 394] on icon at bounding box center [980, 399] width 11 height 11
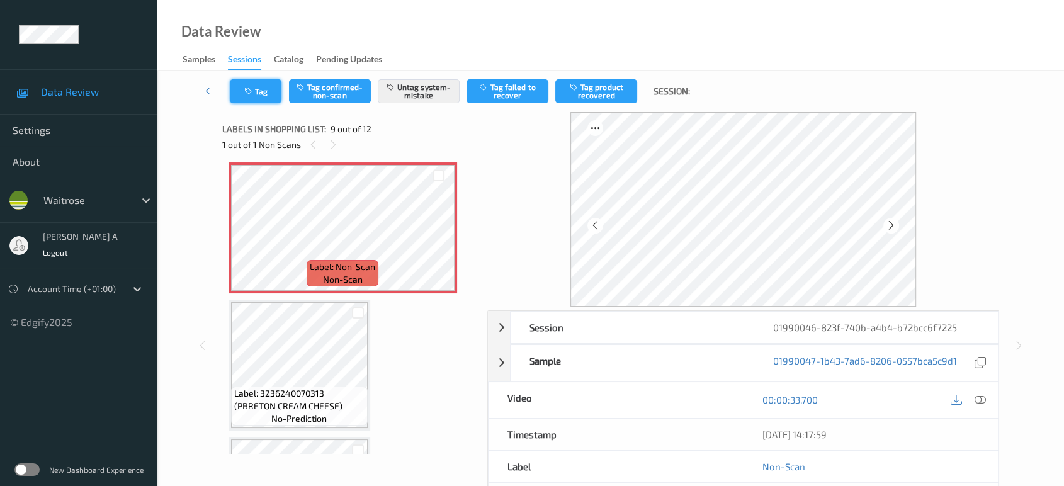
click at [248, 95] on icon "button" at bounding box center [249, 91] width 11 height 9
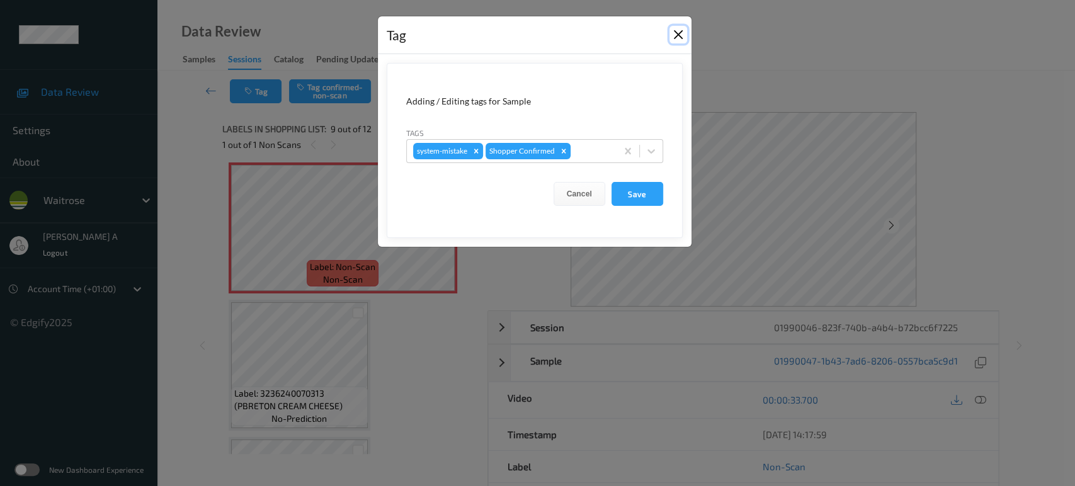
click at [677, 37] on button "Close" at bounding box center [678, 35] width 18 height 18
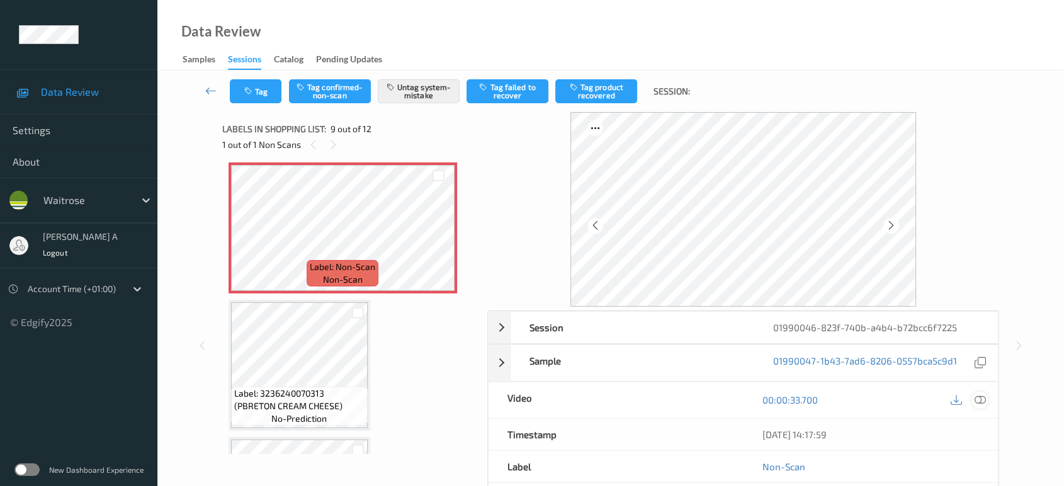
click at [981, 400] on icon at bounding box center [980, 399] width 11 height 11
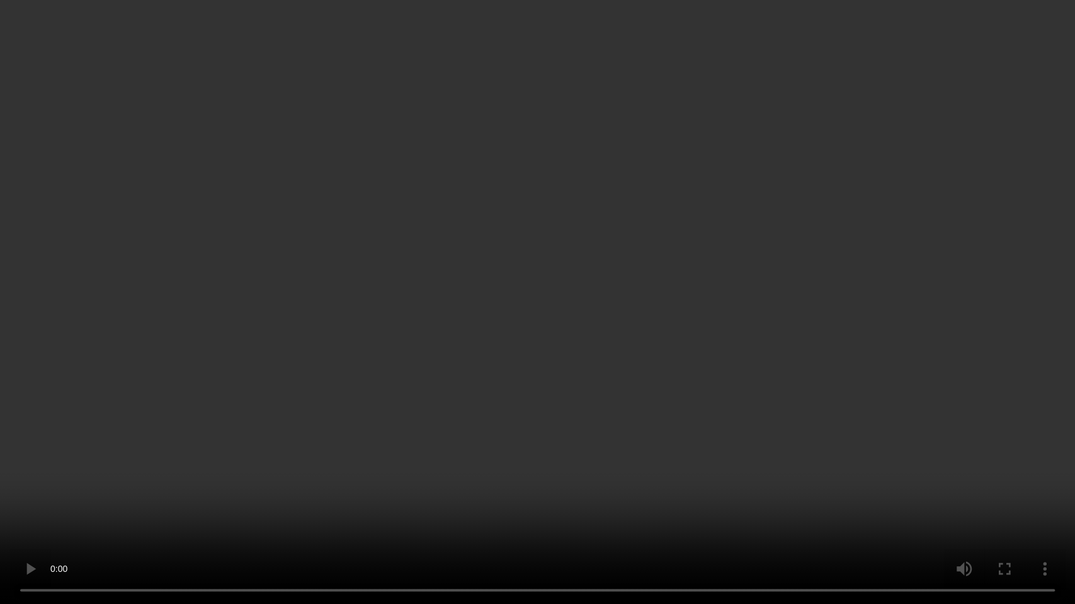
click at [535, 434] on video at bounding box center [537, 302] width 1075 height 604
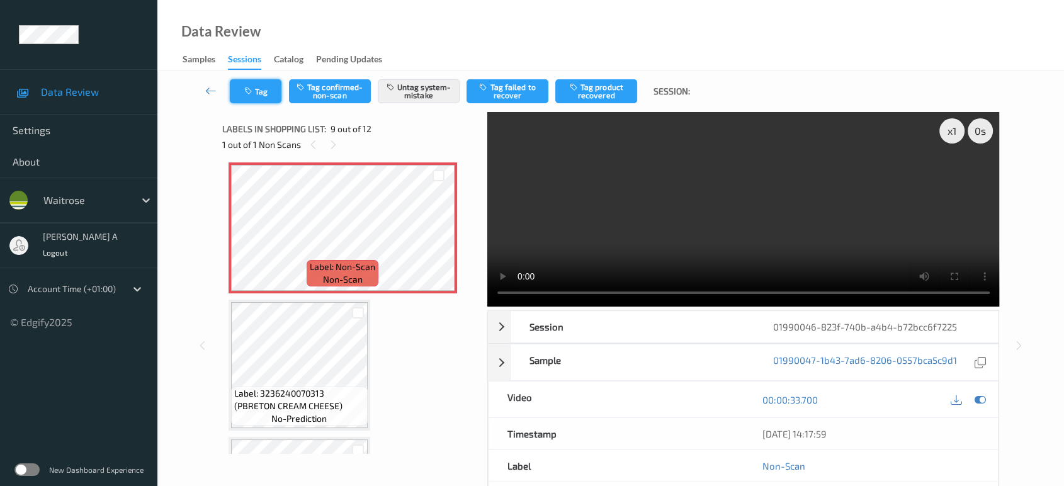
click at [261, 100] on button "Tag" at bounding box center [256, 91] width 52 height 24
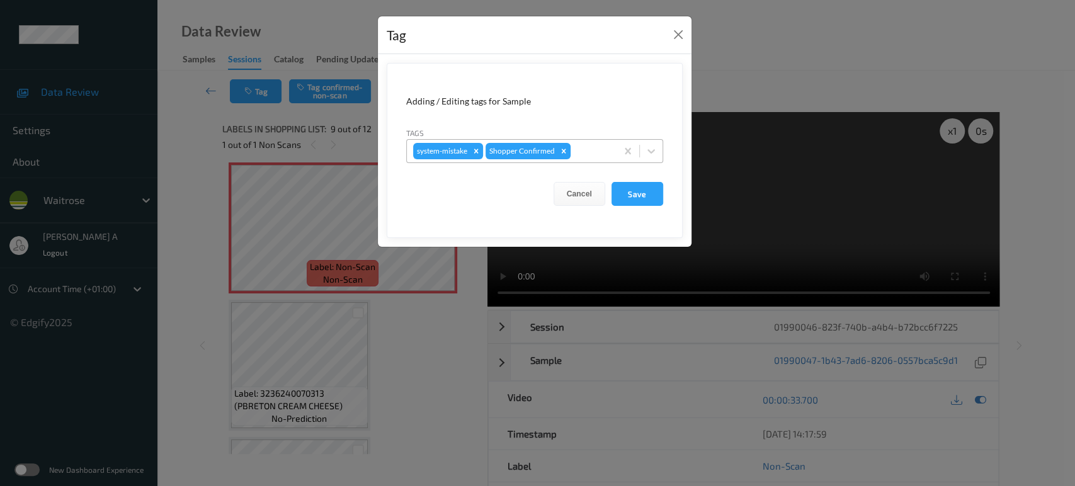
click at [595, 152] on div at bounding box center [591, 151] width 37 height 15
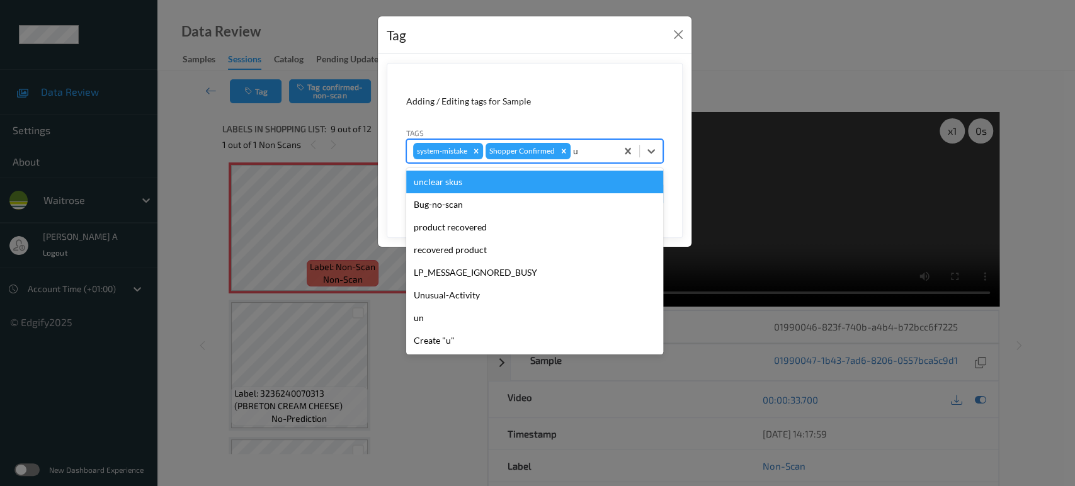
type input "un"
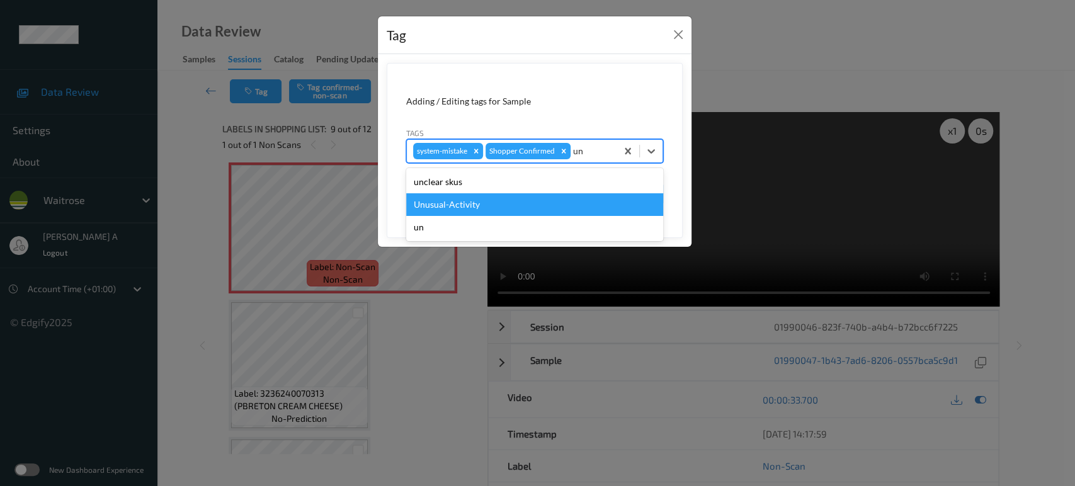
click at [443, 202] on div "Unusual-Activity" at bounding box center [534, 204] width 257 height 23
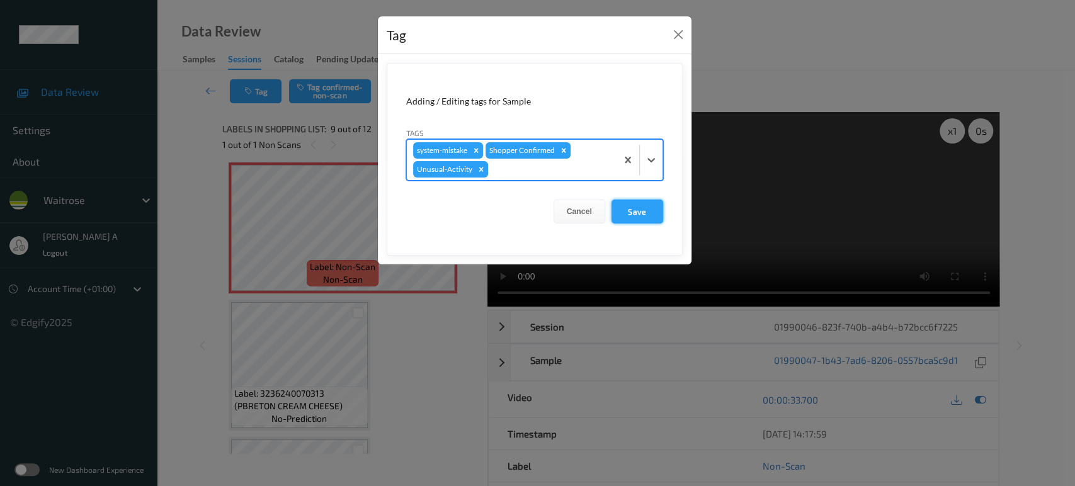
click at [648, 210] on button "Save" at bounding box center [637, 212] width 52 height 24
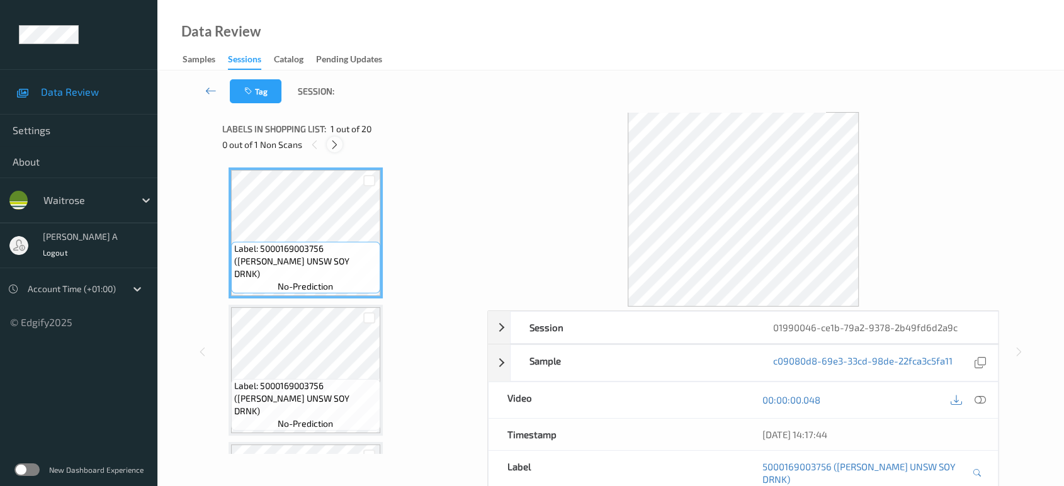
click at [334, 147] on icon at bounding box center [334, 144] width 11 height 11
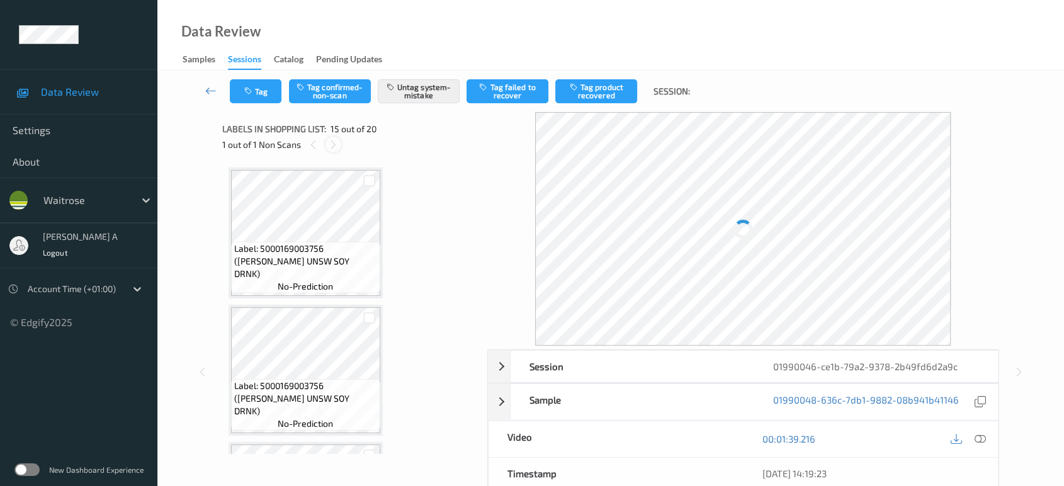
scroll to position [1783, 0]
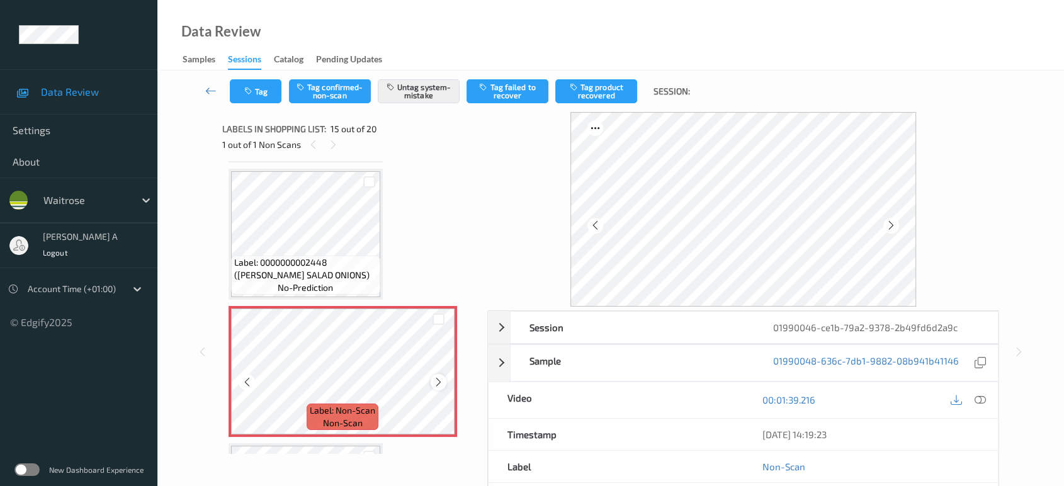
click at [438, 377] on icon at bounding box center [438, 382] width 11 height 11
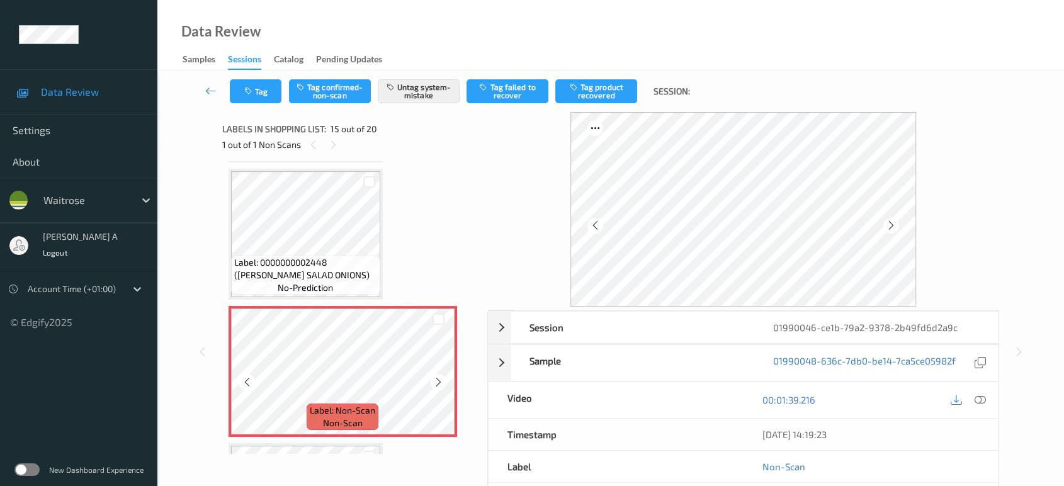
click at [438, 377] on icon at bounding box center [438, 382] width 11 height 11
click at [259, 90] on button "Tag" at bounding box center [256, 91] width 52 height 24
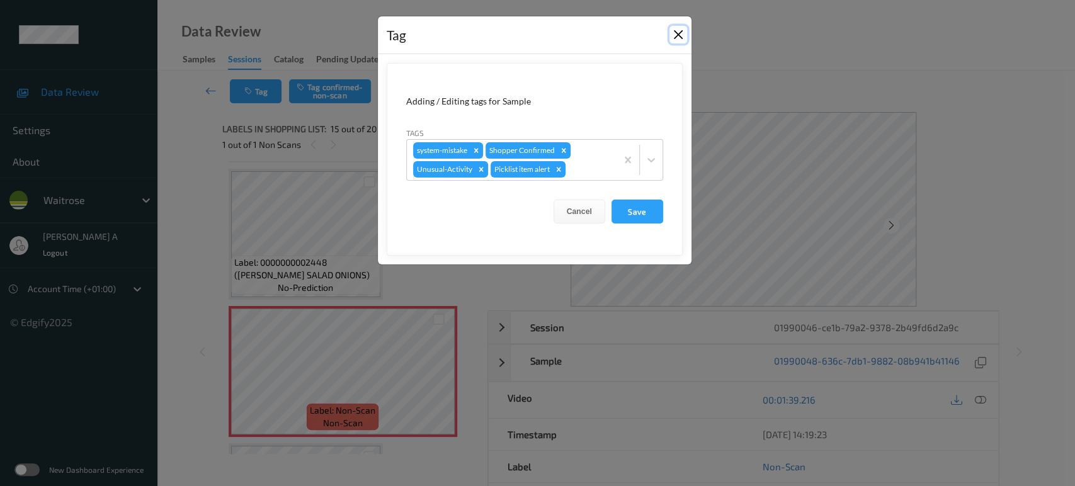
click at [678, 35] on button "Close" at bounding box center [678, 35] width 18 height 18
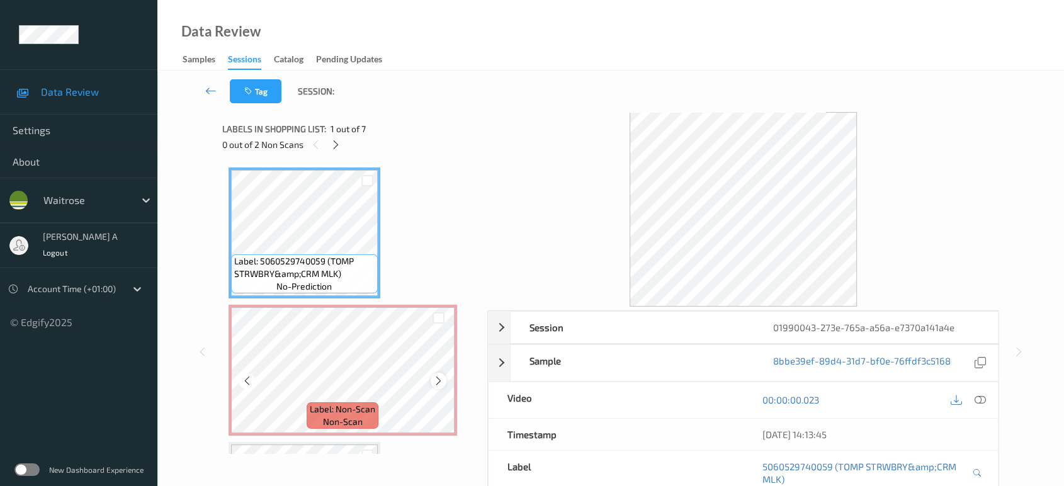
click at [436, 380] on icon at bounding box center [438, 380] width 11 height 11
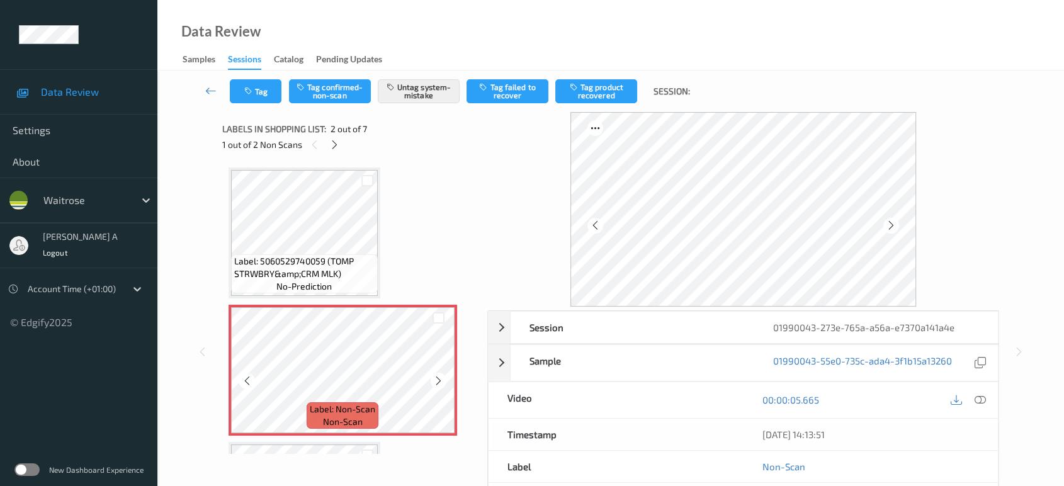
click at [436, 380] on icon at bounding box center [438, 380] width 11 height 11
drag, startPoint x: 977, startPoint y: 400, endPoint x: 951, endPoint y: 386, distance: 29.6
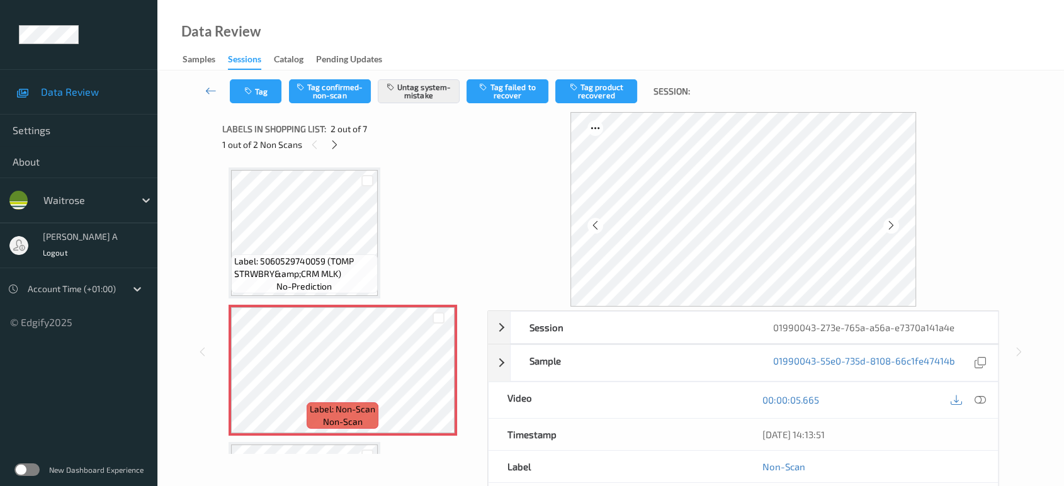
click at [977, 400] on icon at bounding box center [980, 399] width 11 height 11
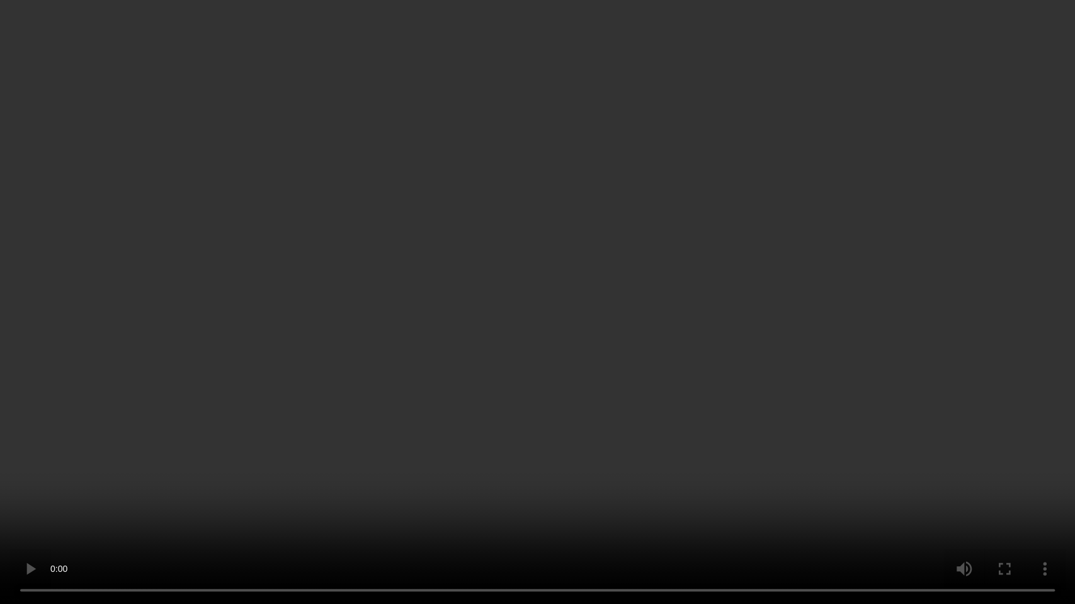
click at [616, 376] on video at bounding box center [537, 302] width 1075 height 604
click at [553, 367] on video at bounding box center [537, 302] width 1075 height 604
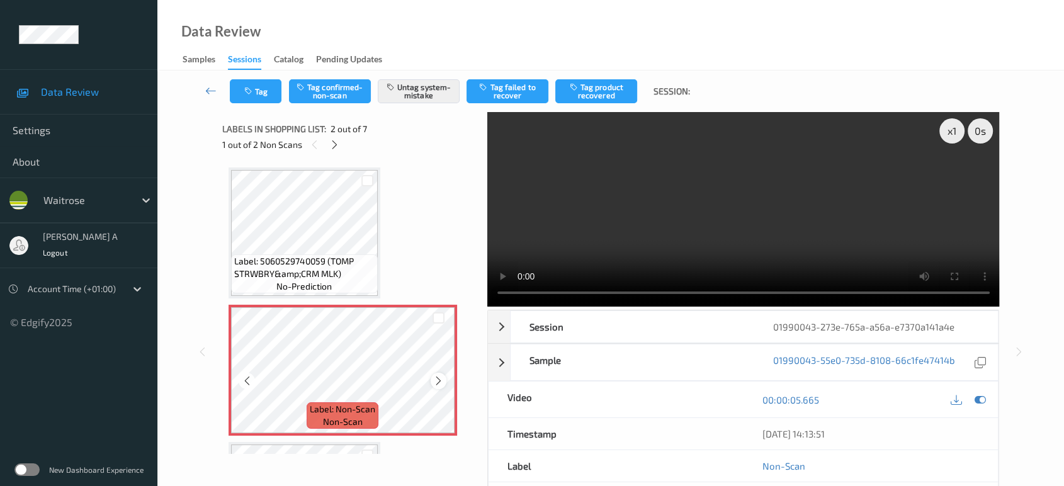
click at [440, 382] on icon at bounding box center [438, 380] width 11 height 11
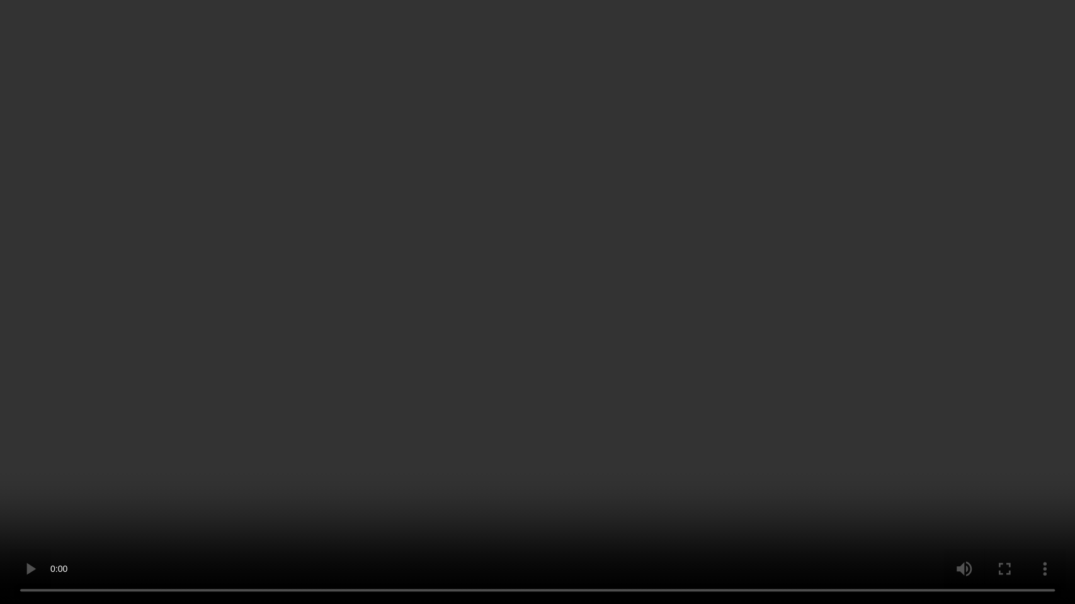
click at [515, 410] on video at bounding box center [537, 302] width 1075 height 604
click at [551, 325] on video at bounding box center [537, 302] width 1075 height 604
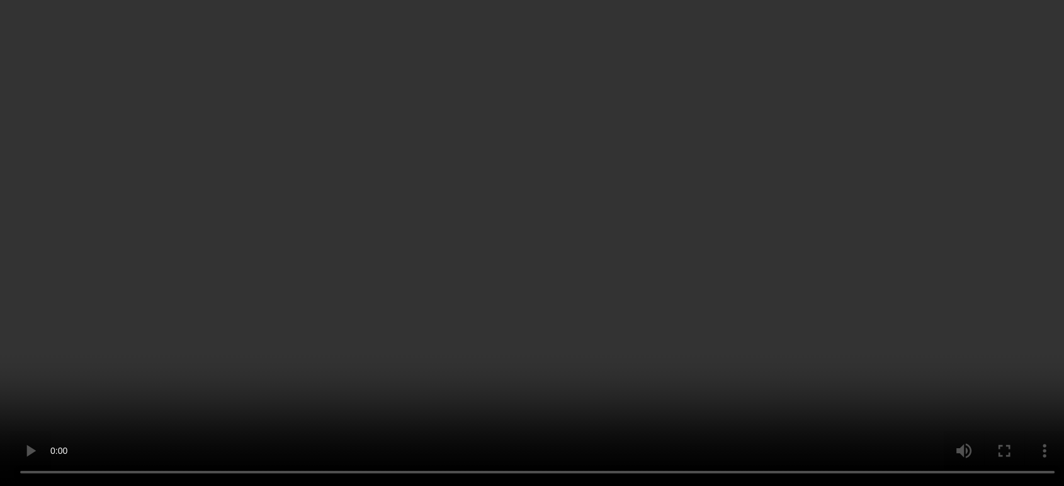
scroll to position [70, 0]
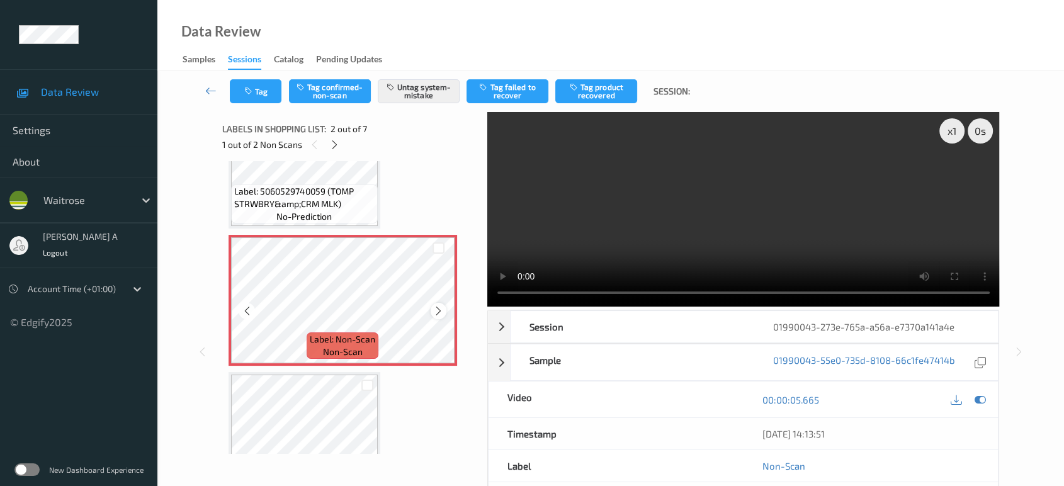
click at [439, 311] on icon at bounding box center [438, 310] width 11 height 11
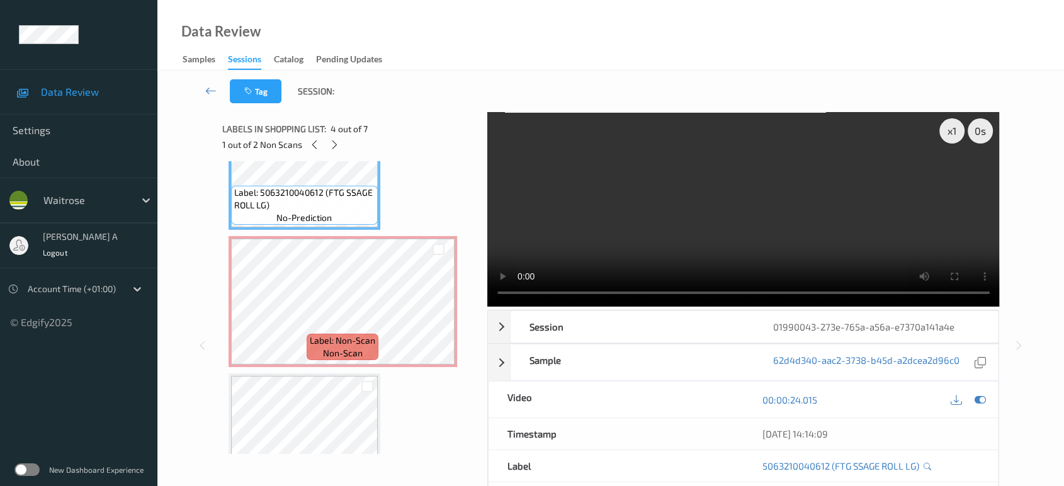
scroll to position [489, 0]
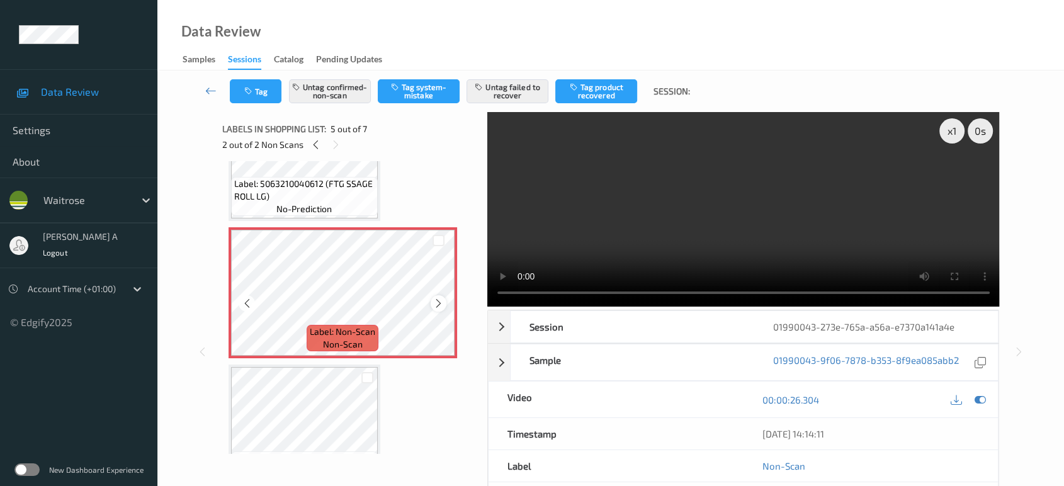
click at [442, 298] on icon at bounding box center [438, 303] width 11 height 11
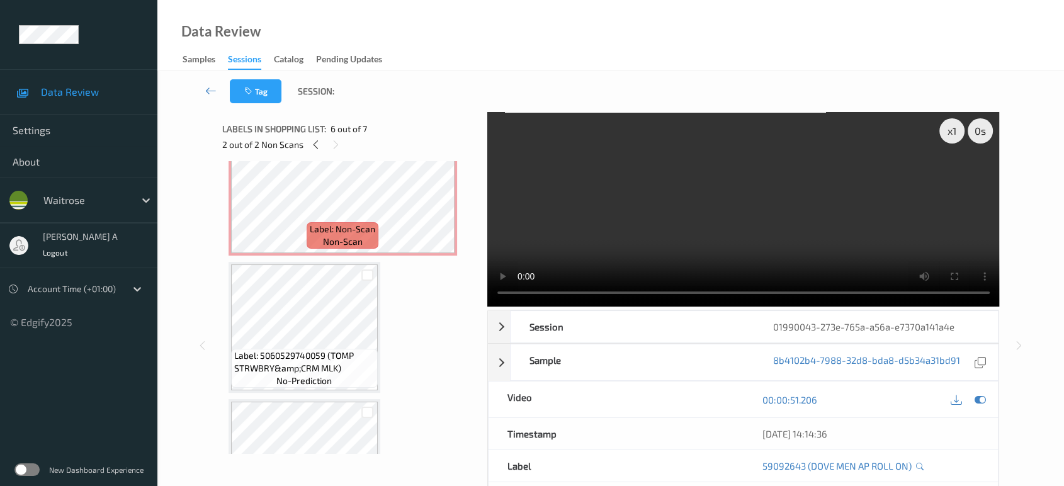
scroll to position [0, 0]
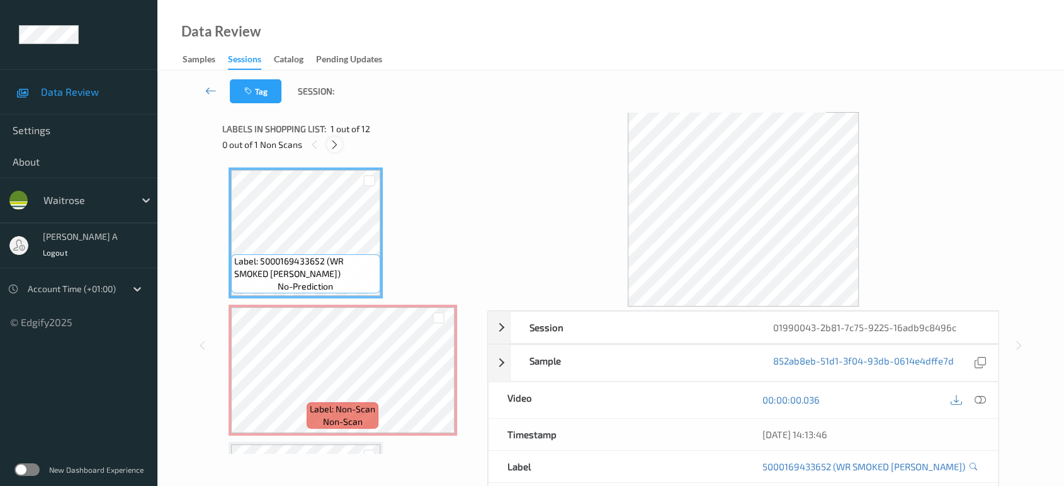
click at [332, 144] on icon at bounding box center [334, 144] width 11 height 11
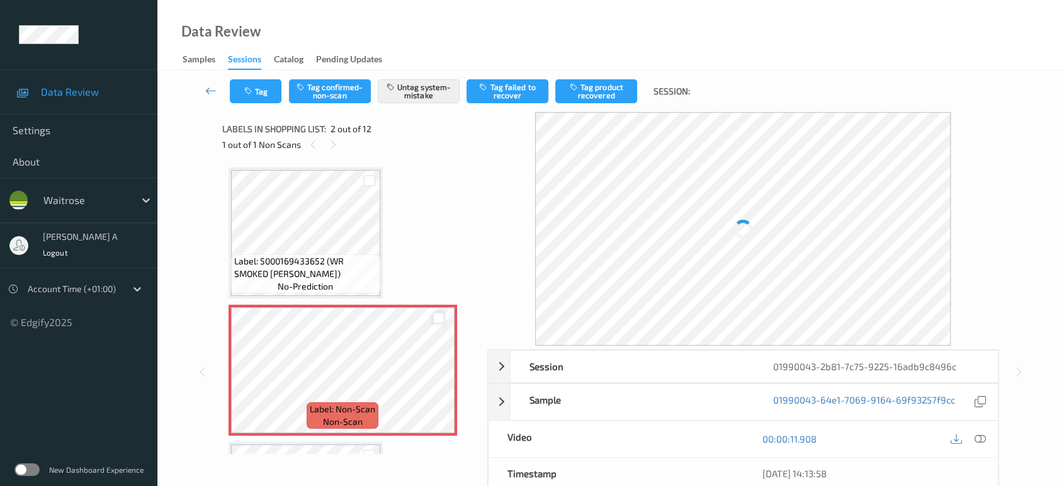
scroll to position [6, 0]
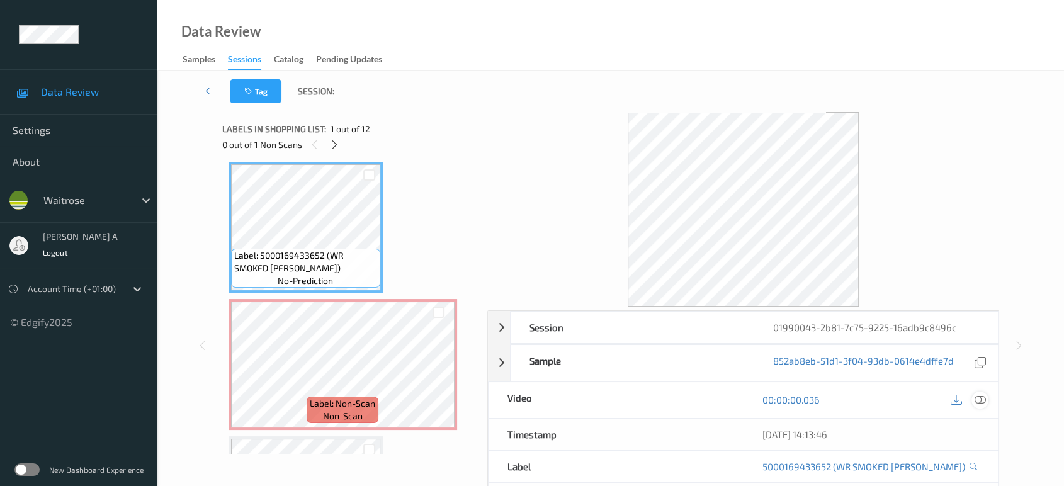
click at [987, 402] on div at bounding box center [980, 400] width 17 height 17
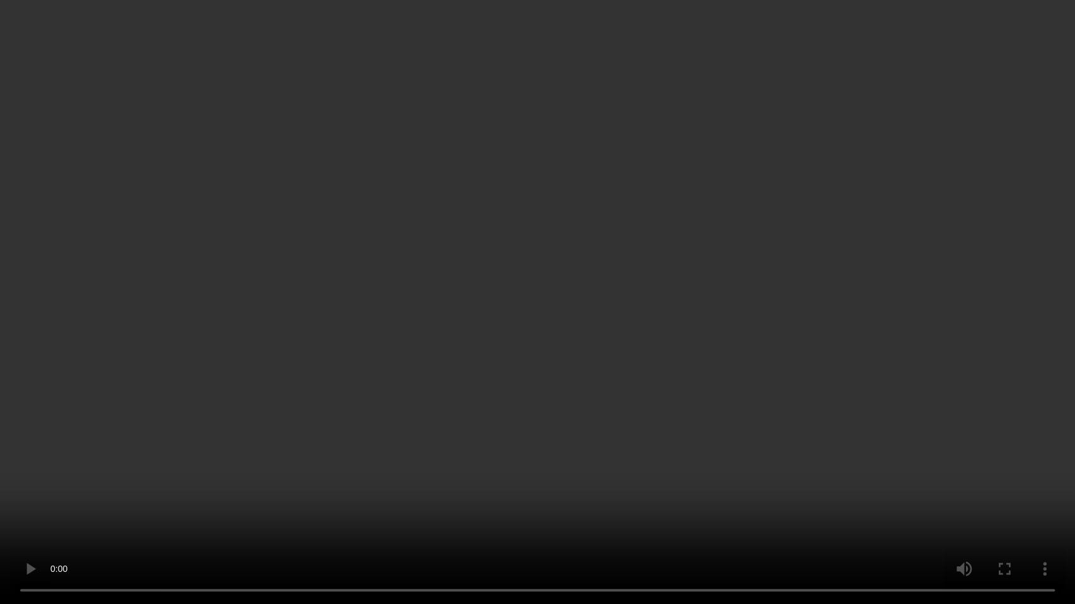
click at [463, 369] on video at bounding box center [537, 302] width 1075 height 604
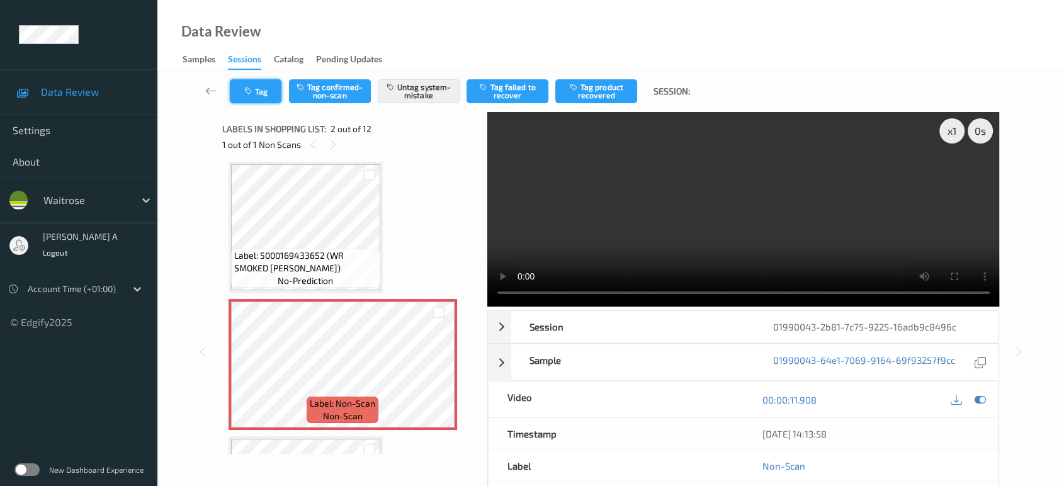
click at [259, 92] on button "Tag" at bounding box center [256, 91] width 52 height 24
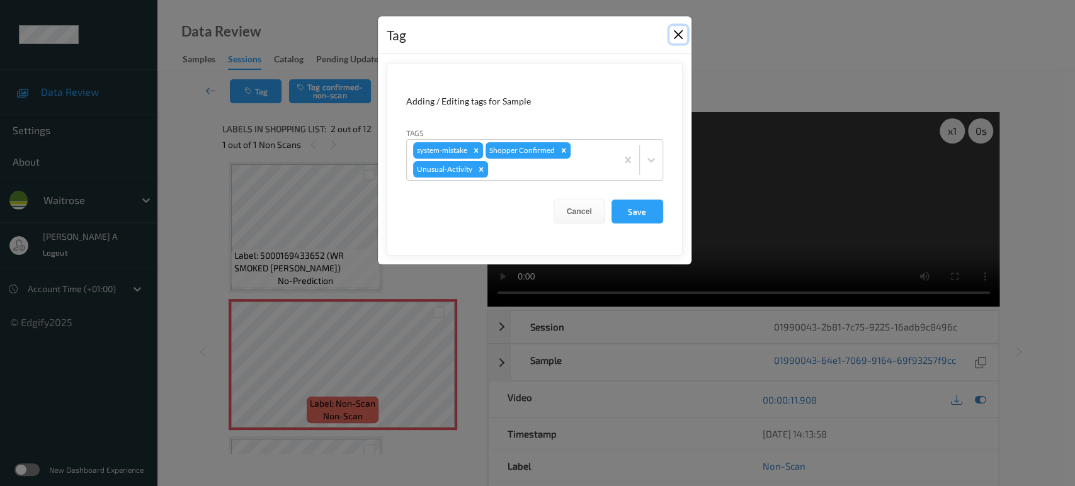
click at [679, 36] on button "Close" at bounding box center [678, 35] width 18 height 18
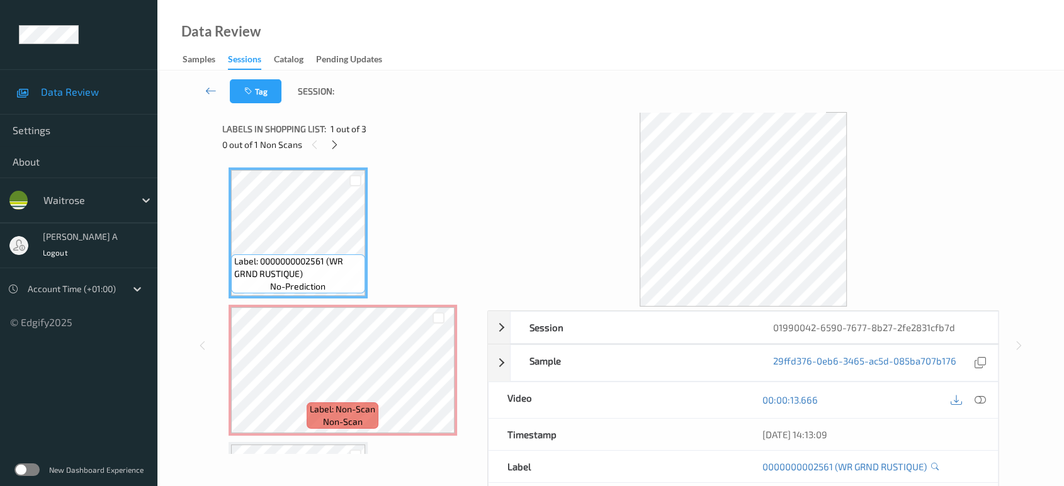
click at [332, 154] on div "Labels in shopping list: 1 out of 3 0 out of 1 Non Scans" at bounding box center [350, 136] width 256 height 49
click at [337, 144] on icon at bounding box center [334, 144] width 11 height 11
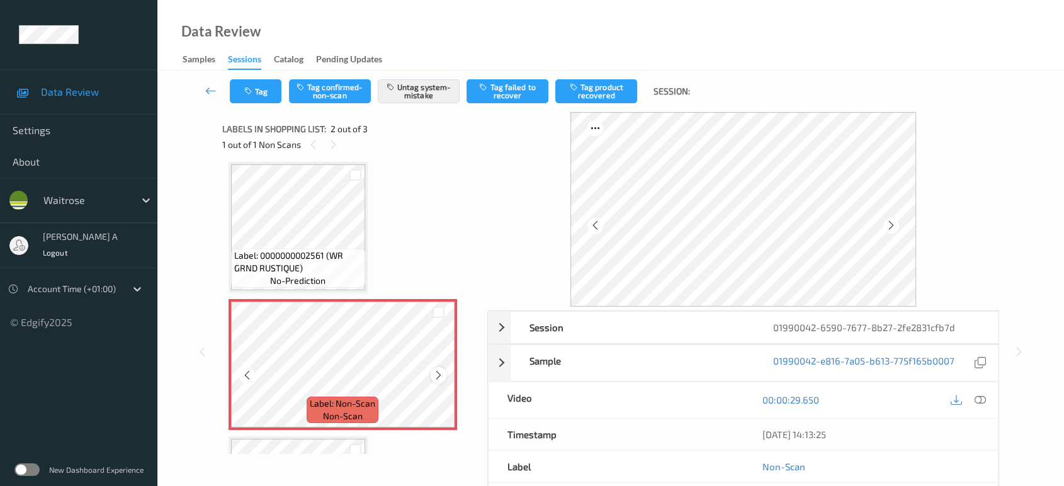
click at [435, 375] on icon at bounding box center [438, 375] width 11 height 11
click at [433, 375] on icon at bounding box center [438, 375] width 11 height 11
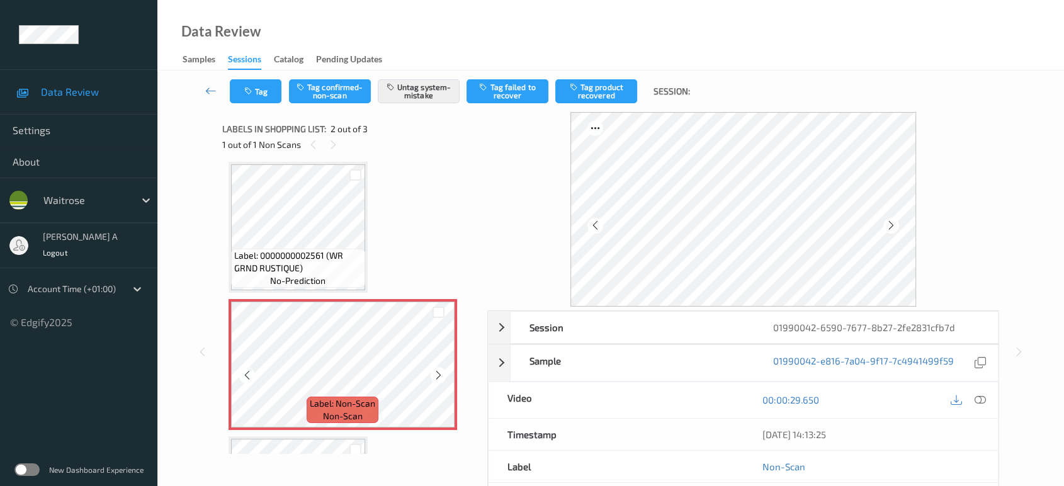
click at [433, 375] on icon at bounding box center [438, 375] width 11 height 11
click at [434, 376] on icon at bounding box center [438, 375] width 11 height 11
click at [261, 87] on button "Tag" at bounding box center [256, 91] width 52 height 24
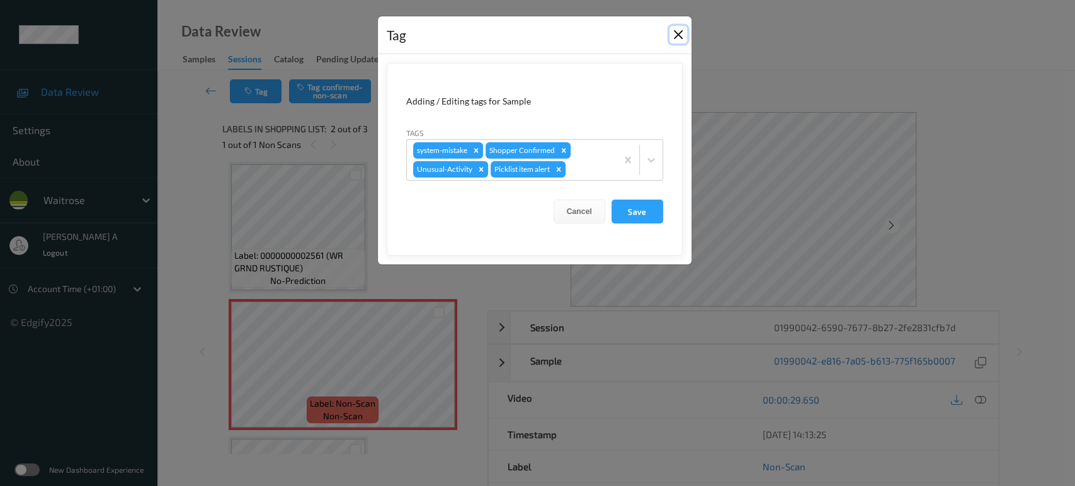
click at [679, 38] on button "Close" at bounding box center [678, 35] width 18 height 18
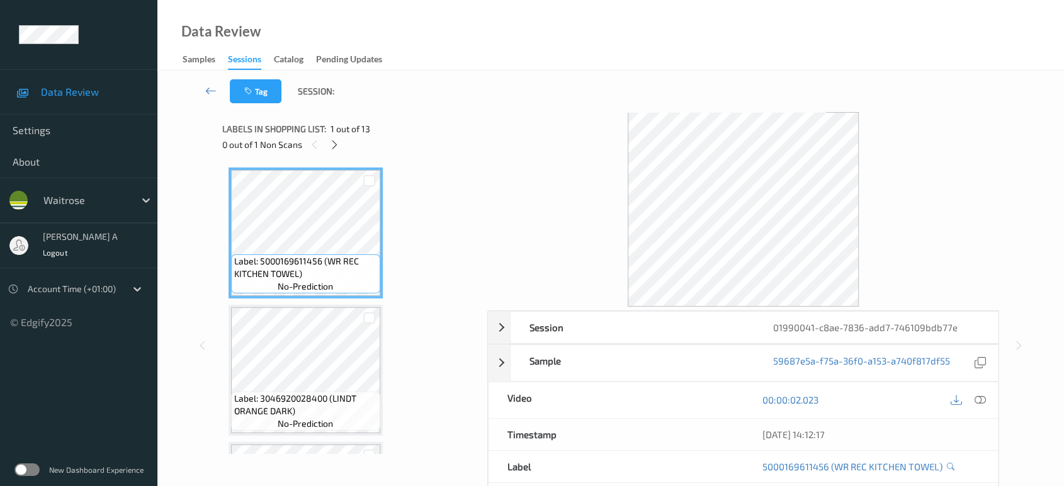
click at [334, 142] on icon at bounding box center [334, 144] width 11 height 11
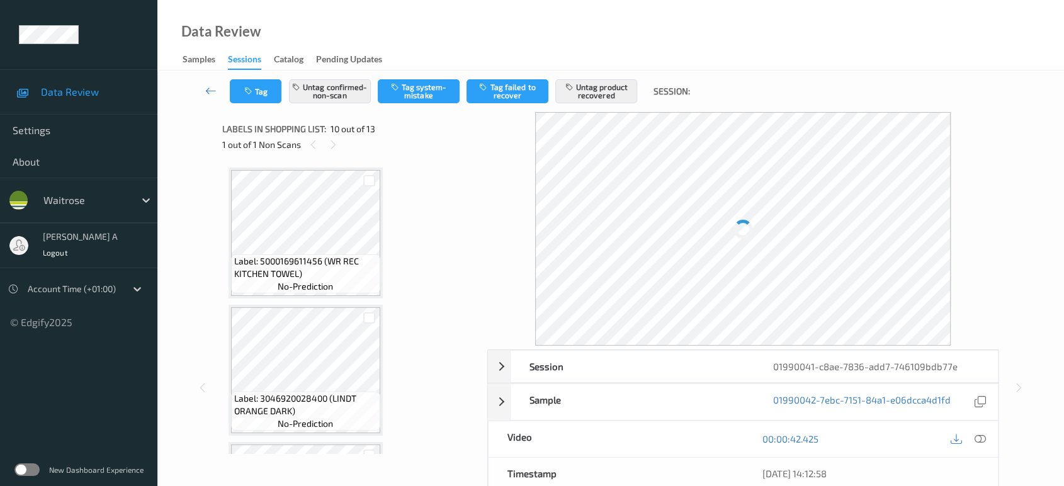
scroll to position [1099, 0]
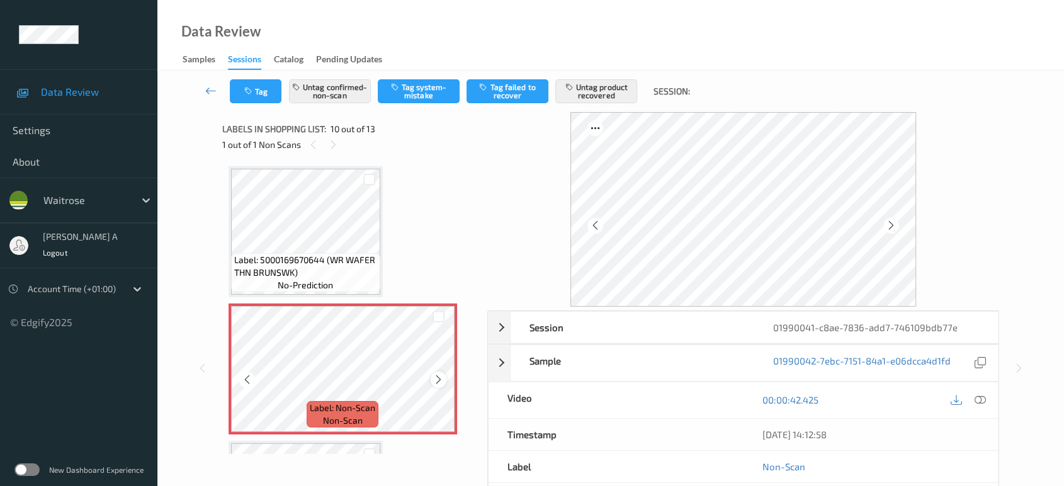
click at [440, 375] on icon at bounding box center [438, 379] width 11 height 11
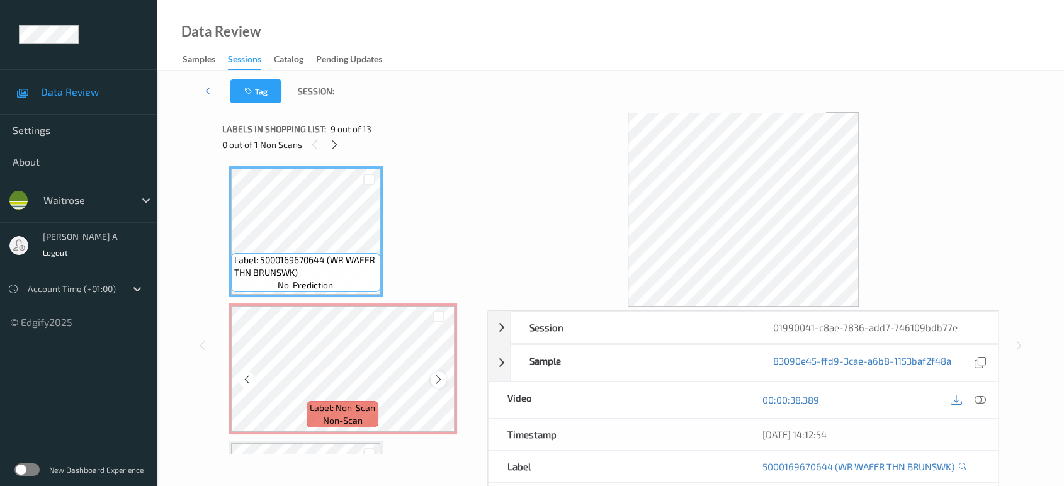
click at [438, 374] on icon at bounding box center [438, 379] width 11 height 11
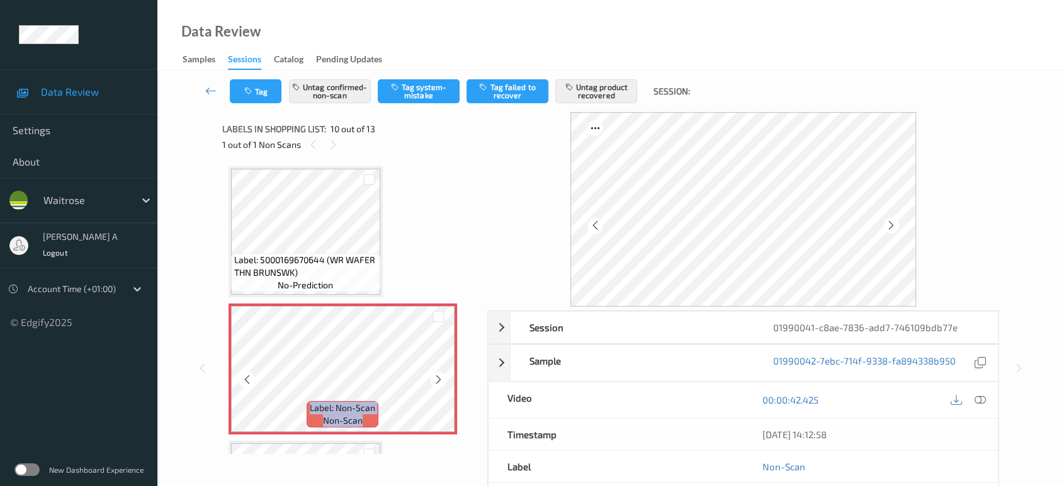
click at [438, 374] on icon at bounding box center [438, 379] width 11 height 11
click at [987, 400] on div at bounding box center [980, 400] width 17 height 17
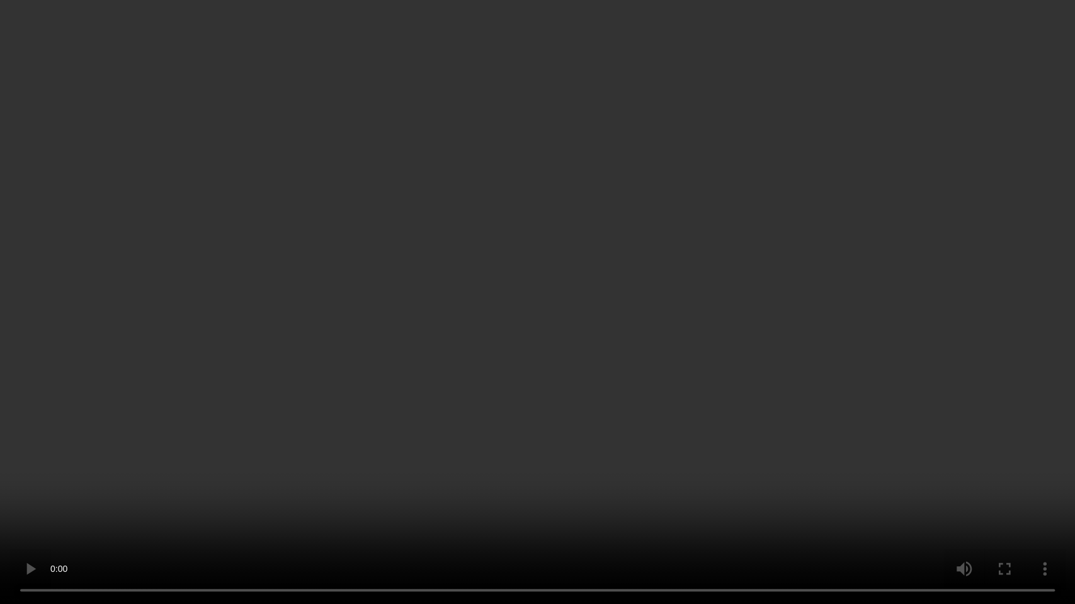
click at [804, 438] on video at bounding box center [537, 302] width 1075 height 604
click at [531, 327] on video at bounding box center [537, 302] width 1075 height 604
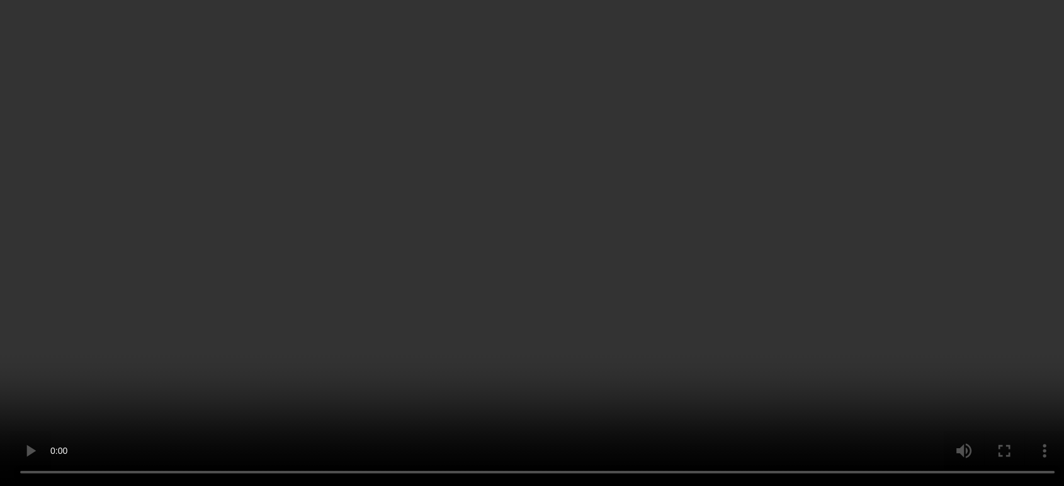
scroll to position [1490, 0]
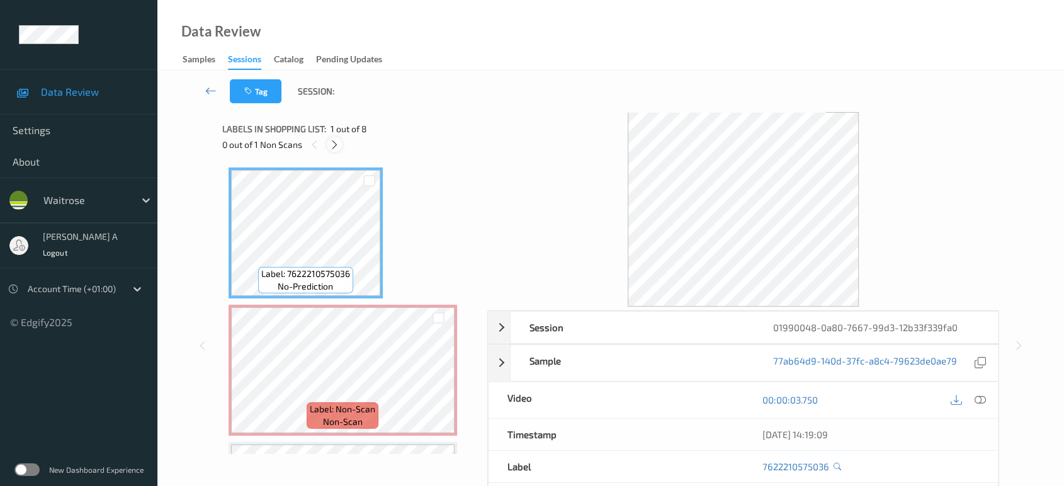
click at [332, 147] on icon at bounding box center [334, 144] width 11 height 11
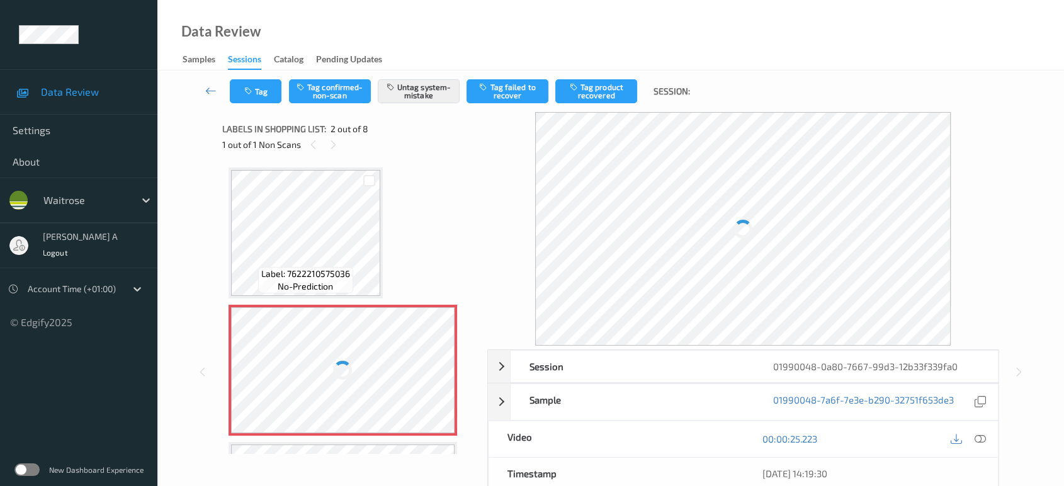
click at [426, 370] on div at bounding box center [343, 370] width 224 height 126
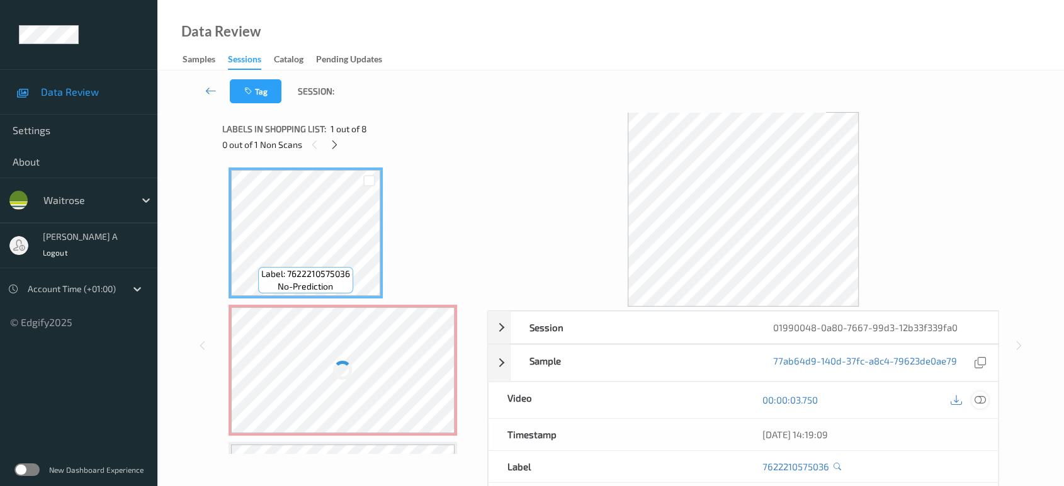
click at [978, 400] on icon at bounding box center [980, 399] width 11 height 11
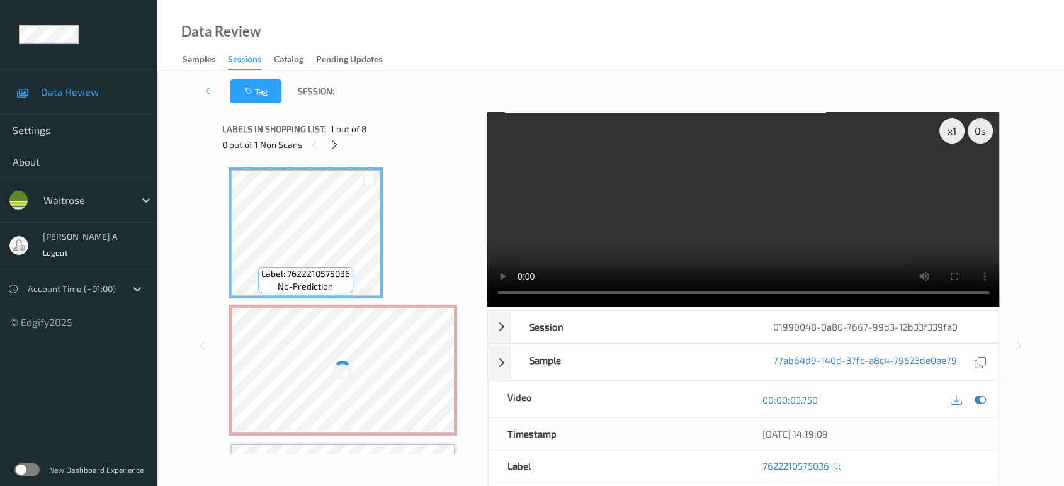
click at [319, 370] on div at bounding box center [343, 370] width 224 height 126
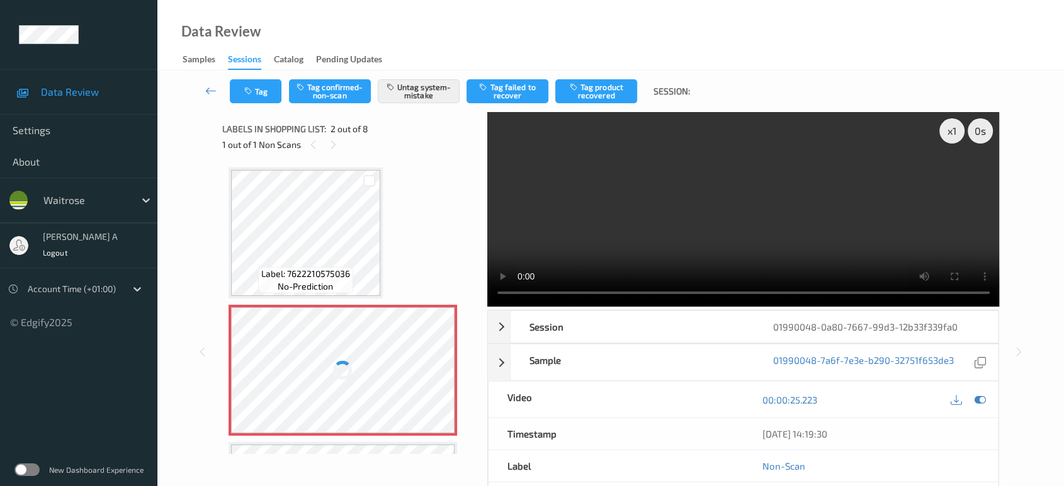
click at [435, 360] on div at bounding box center [343, 370] width 224 height 126
click at [415, 356] on div at bounding box center [343, 370] width 224 height 126
click at [381, 356] on div at bounding box center [343, 370] width 224 height 126
click at [355, 361] on div at bounding box center [343, 370] width 224 height 126
click at [374, 380] on div at bounding box center [343, 370] width 224 height 126
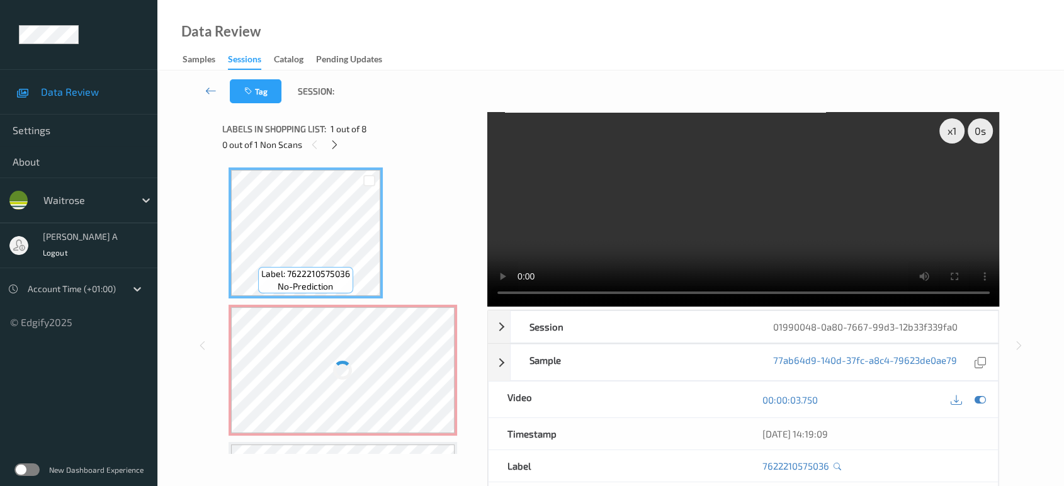
click at [353, 365] on div at bounding box center [343, 370] width 224 height 126
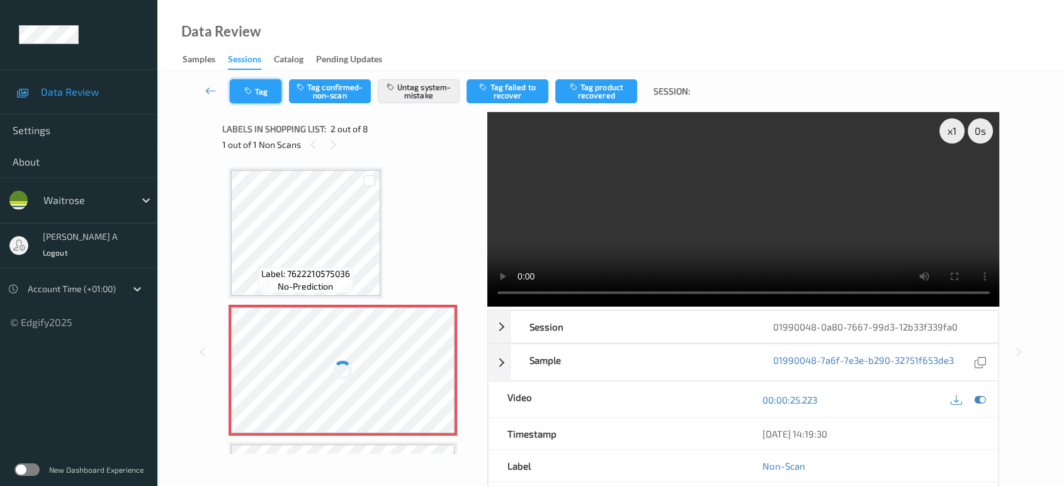
click at [265, 97] on button "Tag" at bounding box center [256, 91] width 52 height 24
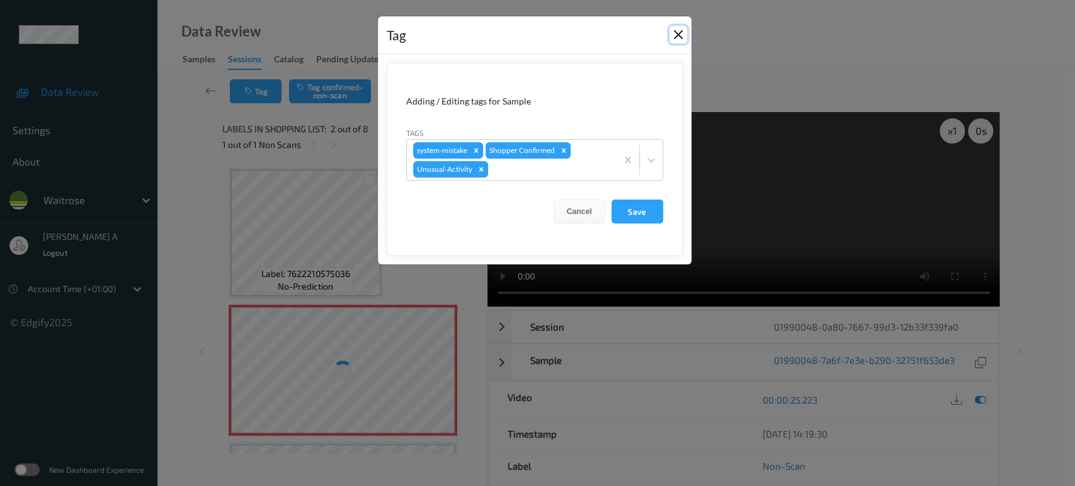
click at [677, 36] on button "Close" at bounding box center [678, 35] width 18 height 18
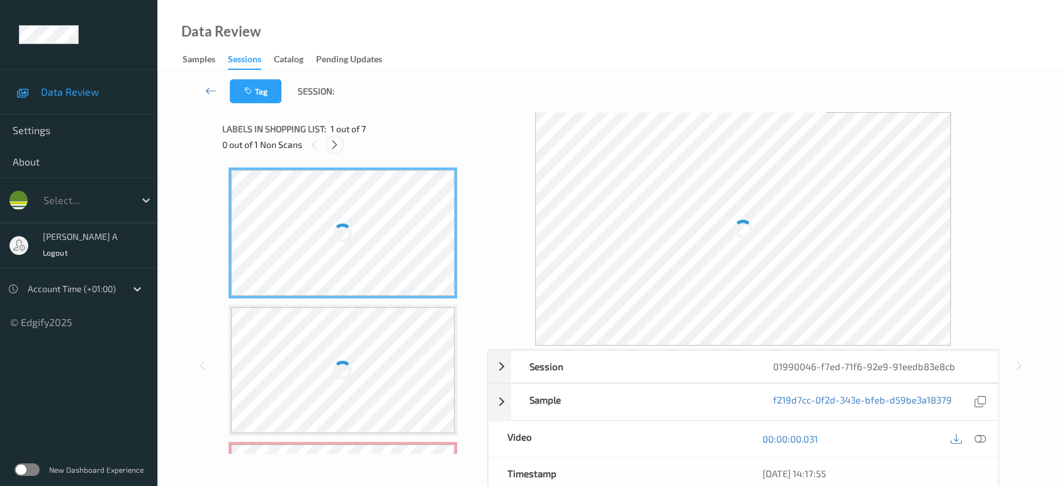
click at [334, 140] on icon at bounding box center [334, 144] width 11 height 11
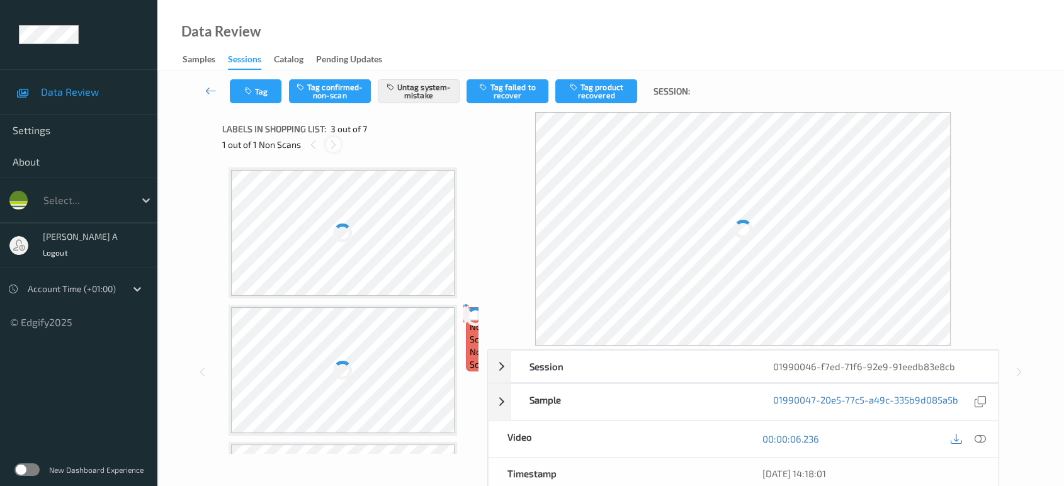
scroll to position [142, 0]
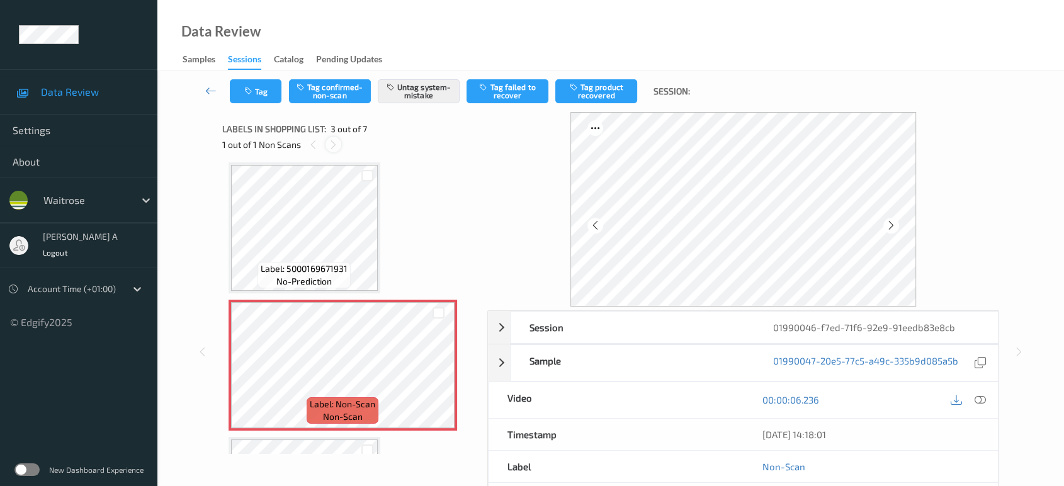
click at [334, 140] on icon at bounding box center [333, 144] width 11 height 11
click at [441, 373] on icon at bounding box center [438, 375] width 11 height 11
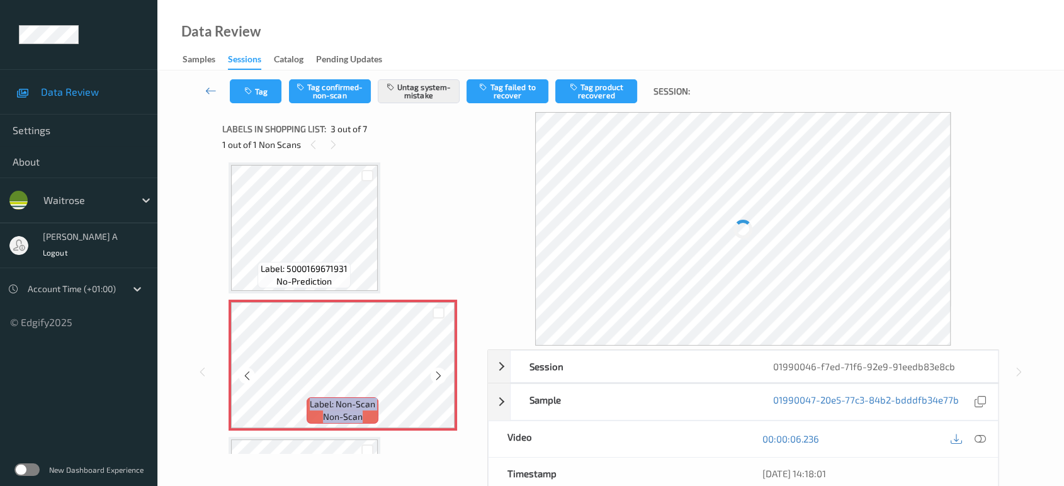
click at [441, 373] on icon at bounding box center [438, 375] width 11 height 11
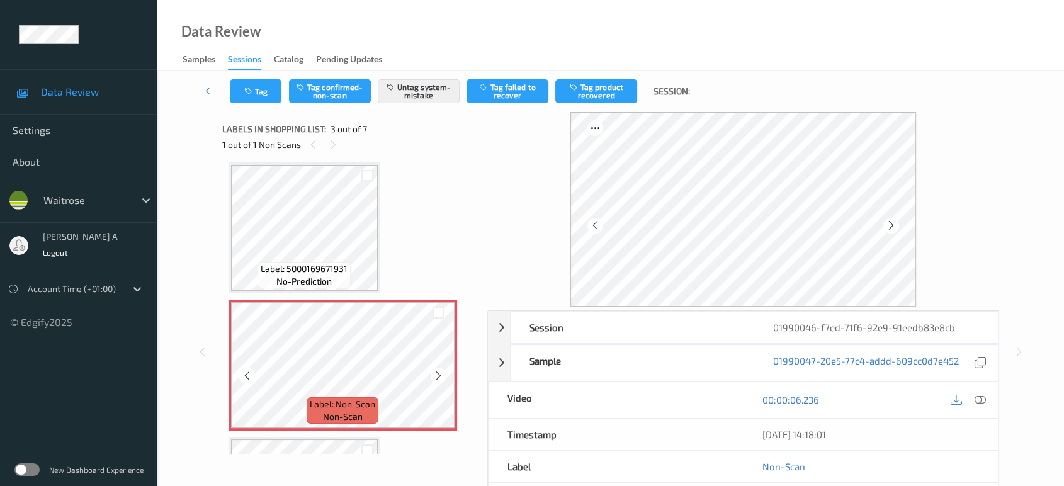
click at [441, 373] on icon at bounding box center [438, 375] width 11 height 11
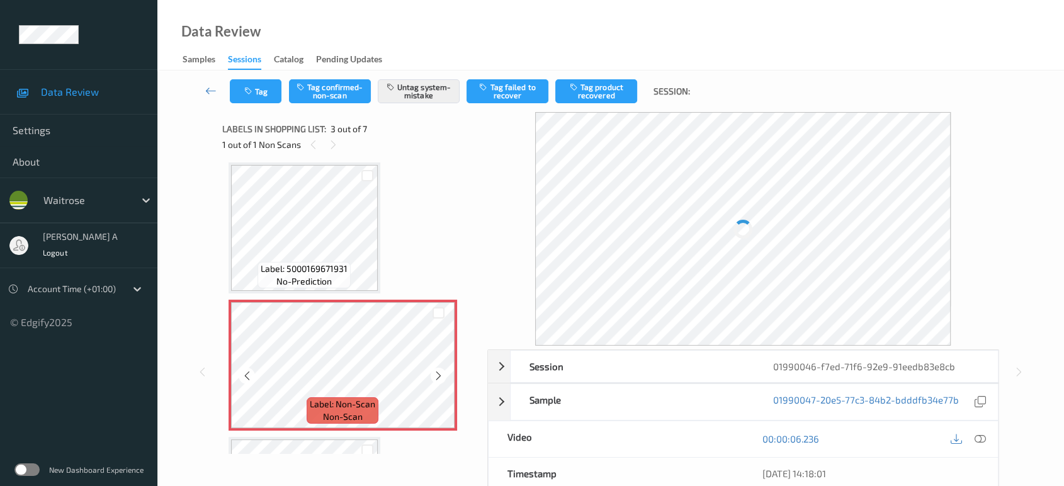
click at [441, 373] on icon at bounding box center [438, 375] width 11 height 11
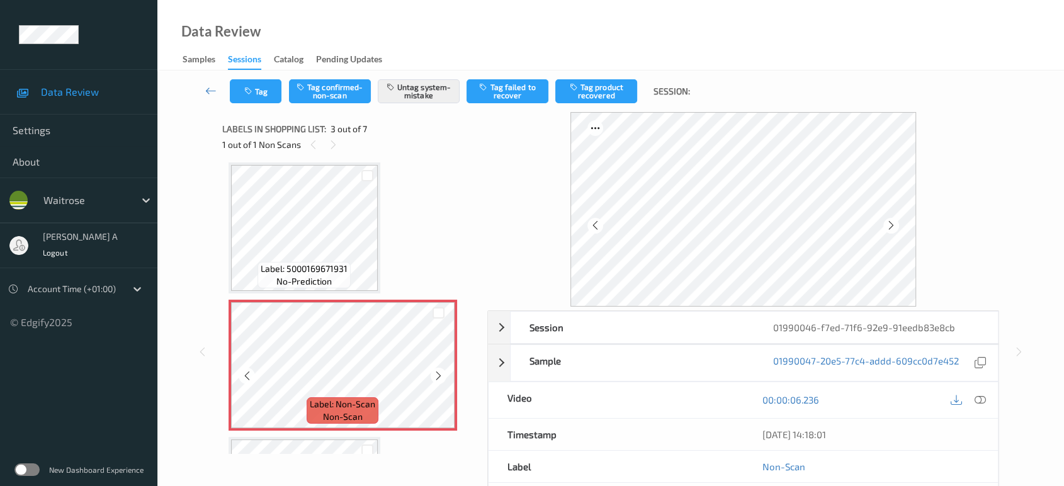
click at [441, 373] on icon at bounding box center [438, 375] width 11 height 11
click at [888, 228] on icon at bounding box center [891, 225] width 11 height 11
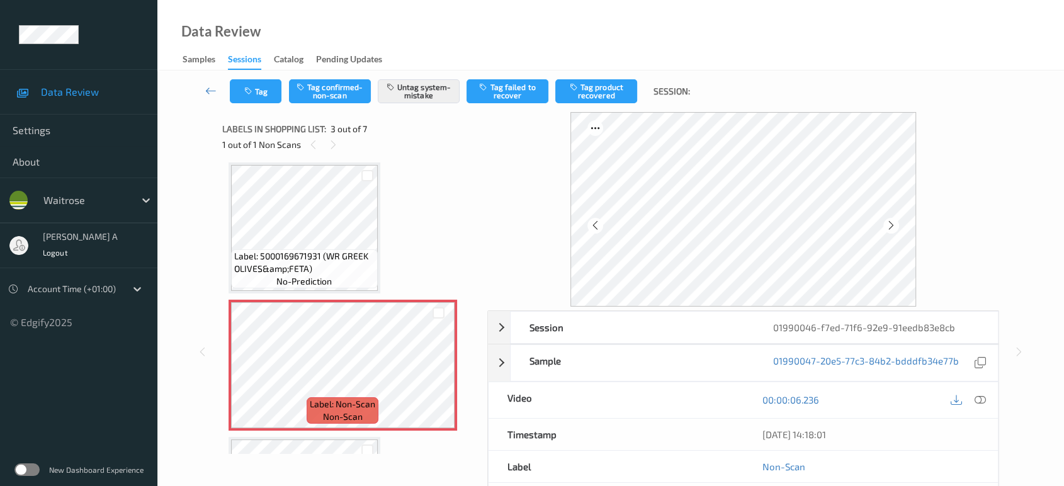
click at [888, 228] on icon at bounding box center [891, 225] width 11 height 11
click at [985, 400] on icon at bounding box center [980, 399] width 11 height 11
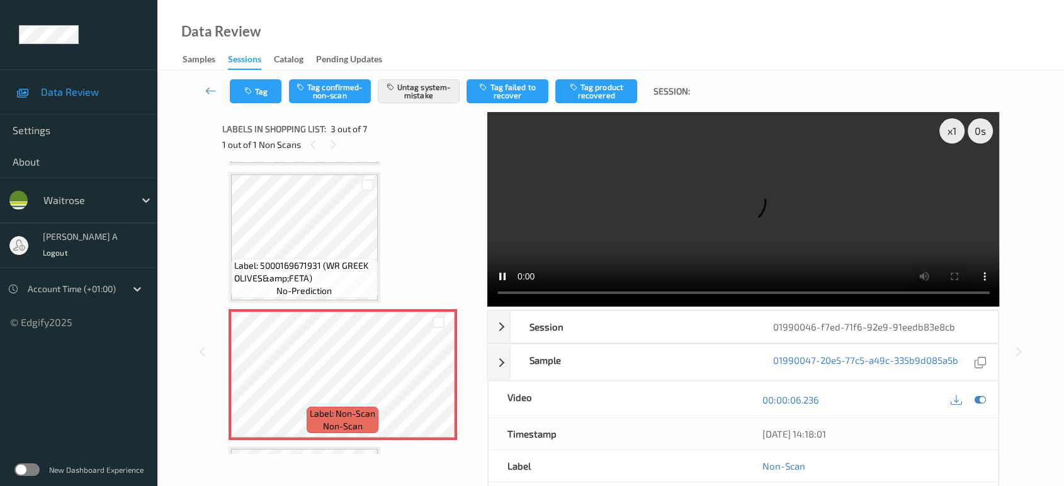
scroll to position [140, 0]
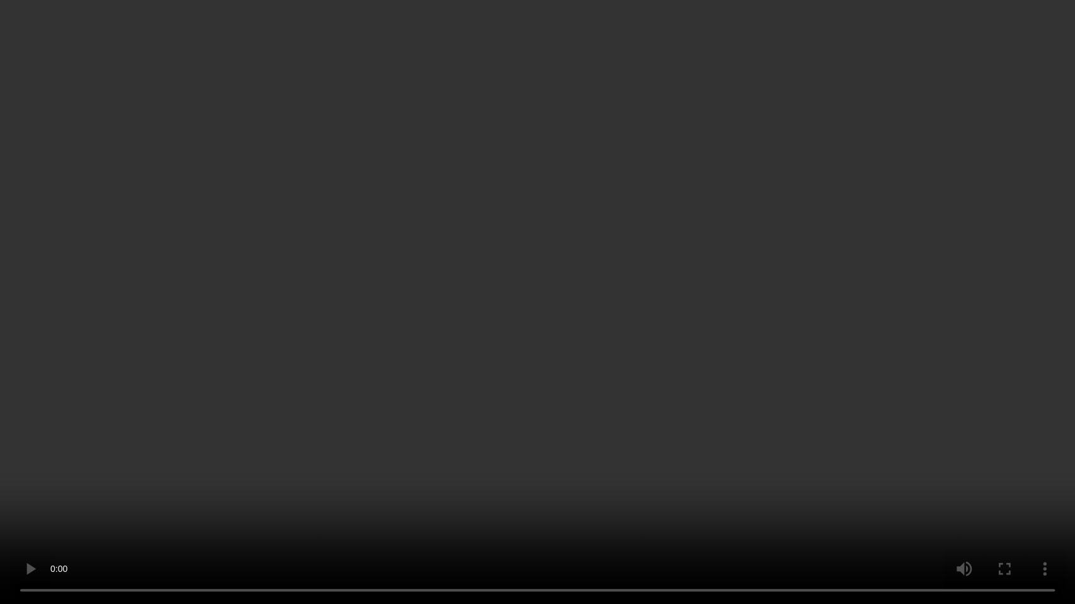
click at [473, 235] on video at bounding box center [537, 302] width 1075 height 604
click at [621, 395] on video at bounding box center [537, 302] width 1075 height 604
click at [598, 329] on video at bounding box center [537, 302] width 1075 height 604
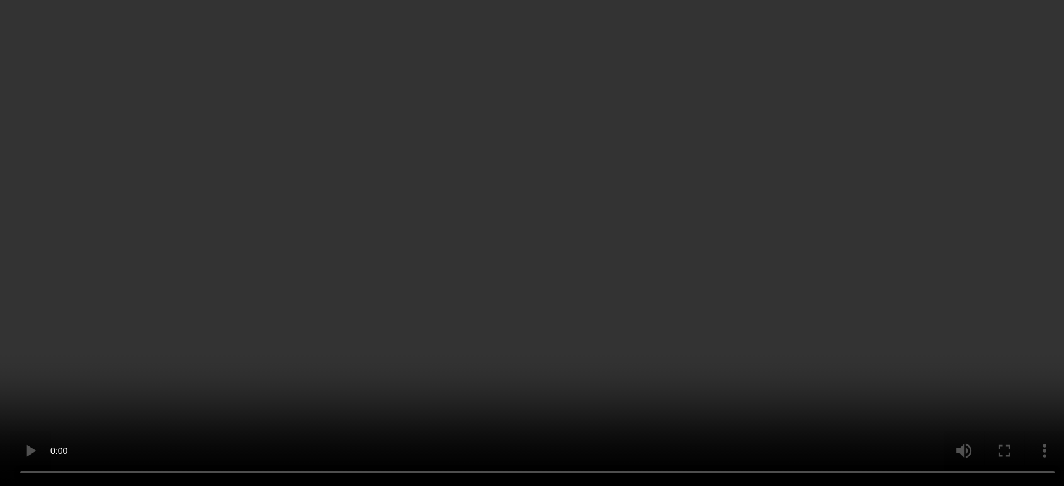
scroll to position [280, 0]
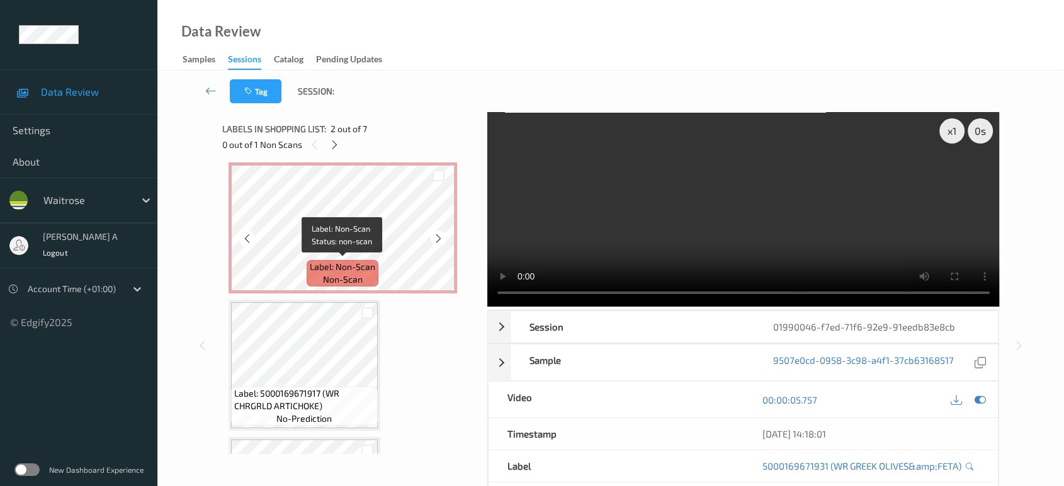
click at [357, 261] on span "Label: Non-Scan" at bounding box center [342, 267] width 65 height 13
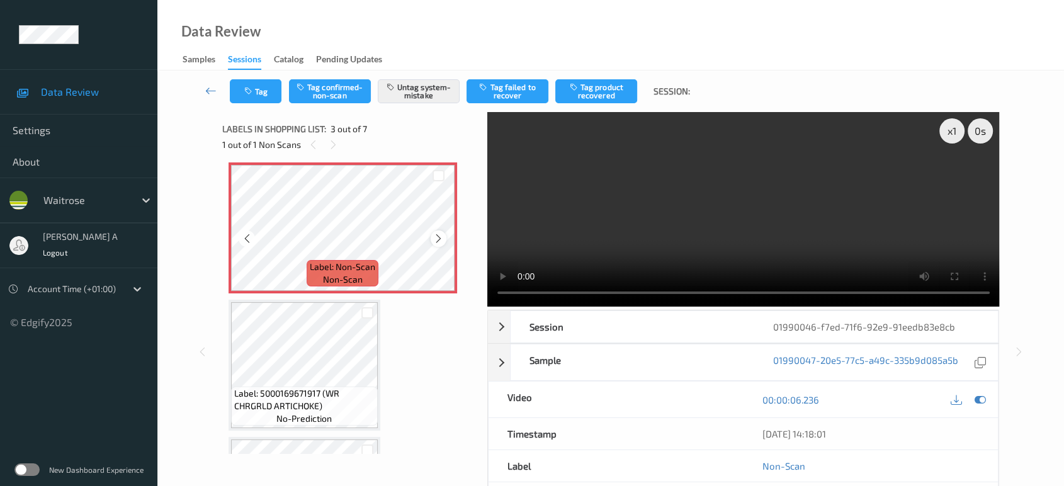
click at [439, 236] on icon at bounding box center [438, 238] width 11 height 11
click at [253, 98] on button "Tag" at bounding box center [256, 91] width 52 height 24
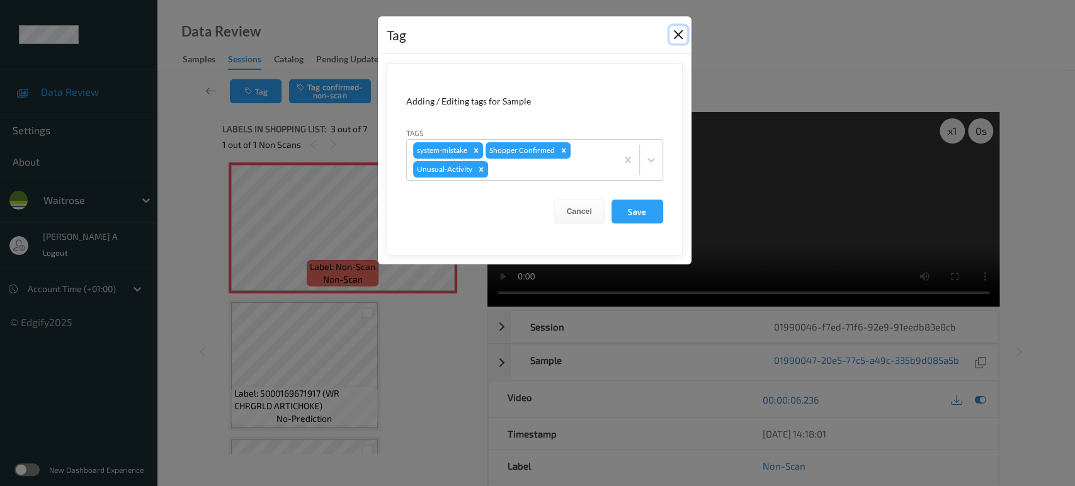
click at [678, 39] on button "Close" at bounding box center [678, 35] width 18 height 18
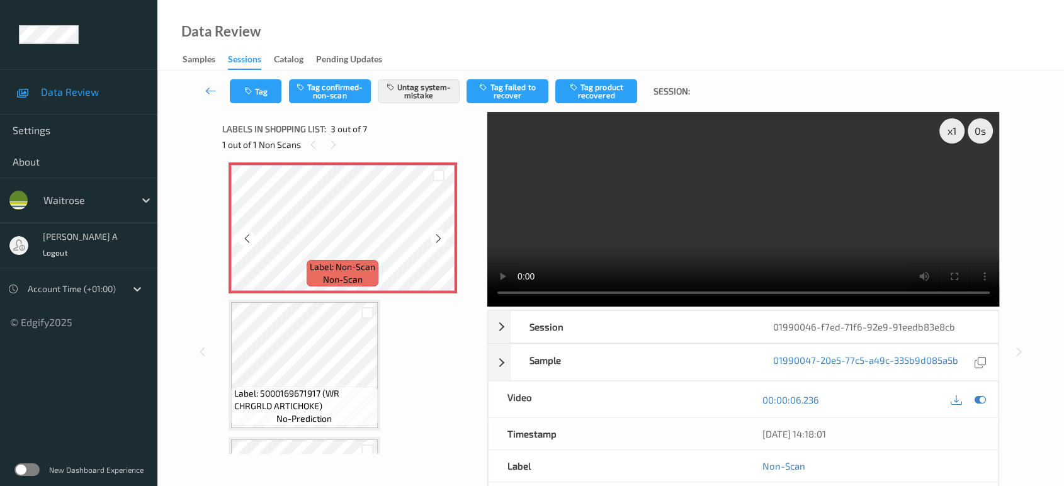
scroll to position [349, 0]
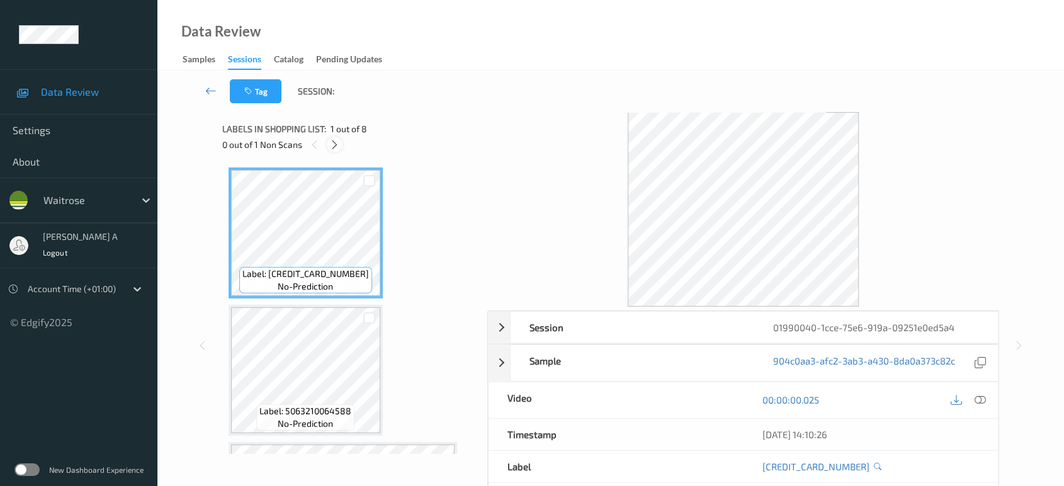
click at [339, 149] on icon at bounding box center [334, 144] width 11 height 11
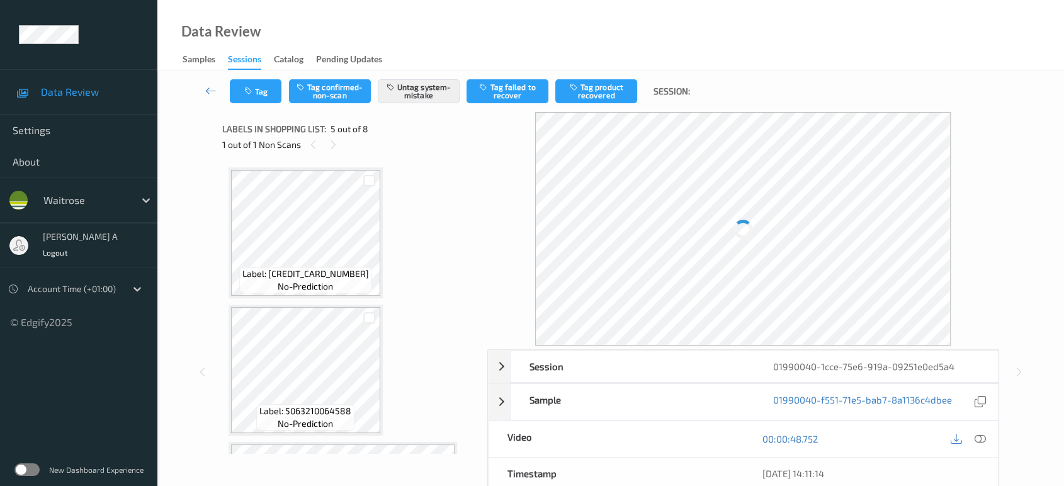
scroll to position [416, 0]
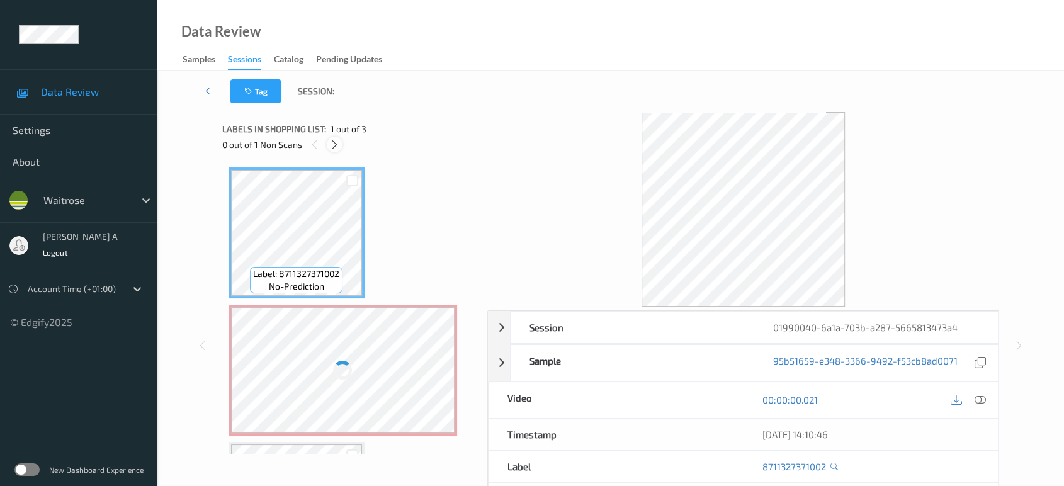
click at [334, 144] on icon at bounding box center [334, 144] width 11 height 11
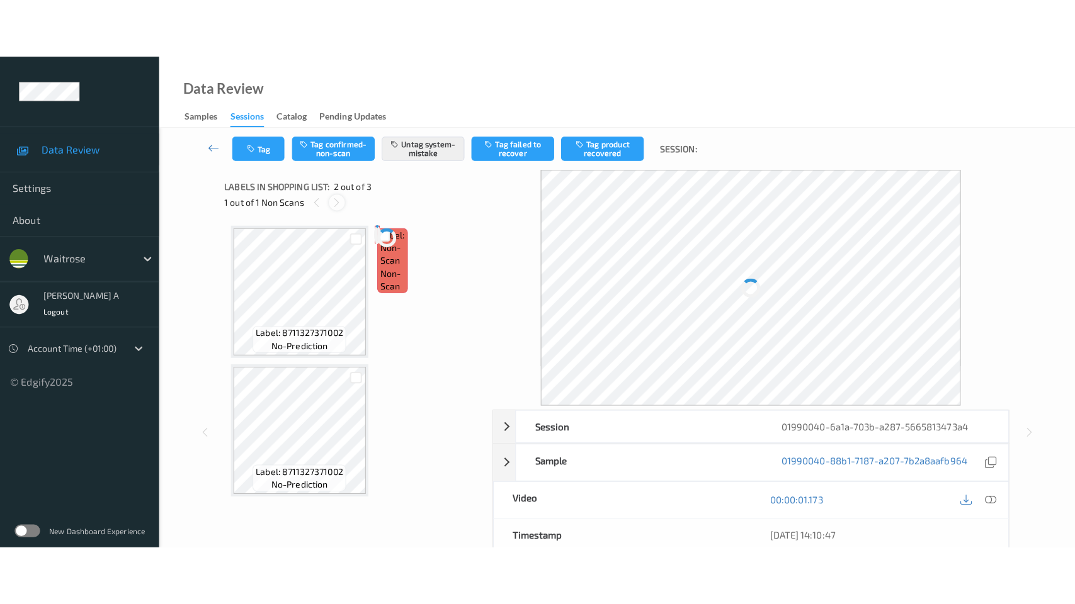
scroll to position [6, 0]
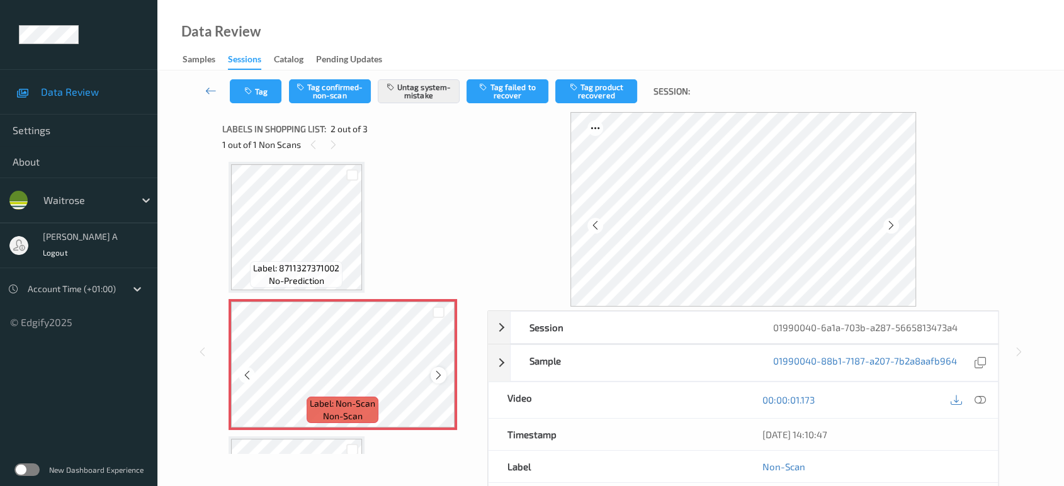
click at [438, 370] on icon at bounding box center [438, 375] width 11 height 11
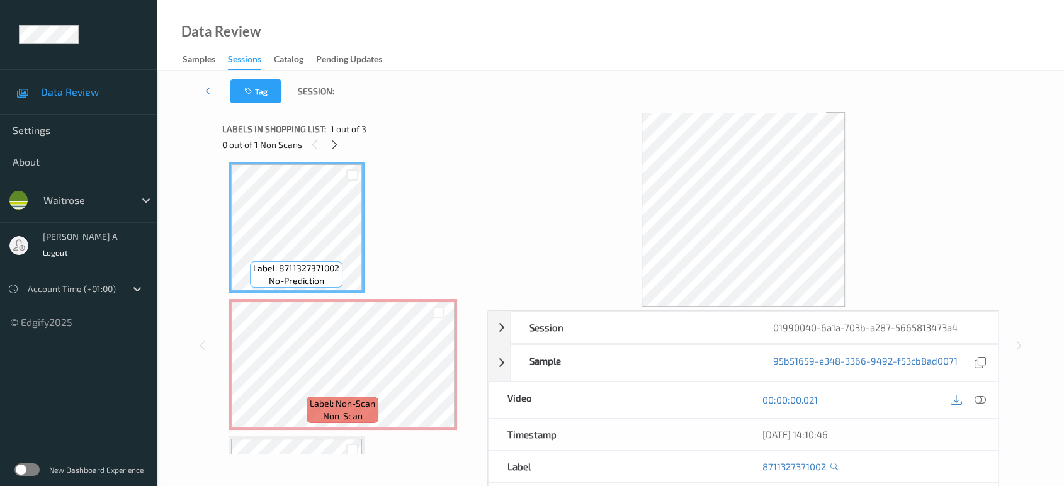
drag, startPoint x: 982, startPoint y: 399, endPoint x: 868, endPoint y: 316, distance: 140.7
click at [982, 399] on icon at bounding box center [980, 399] width 11 height 11
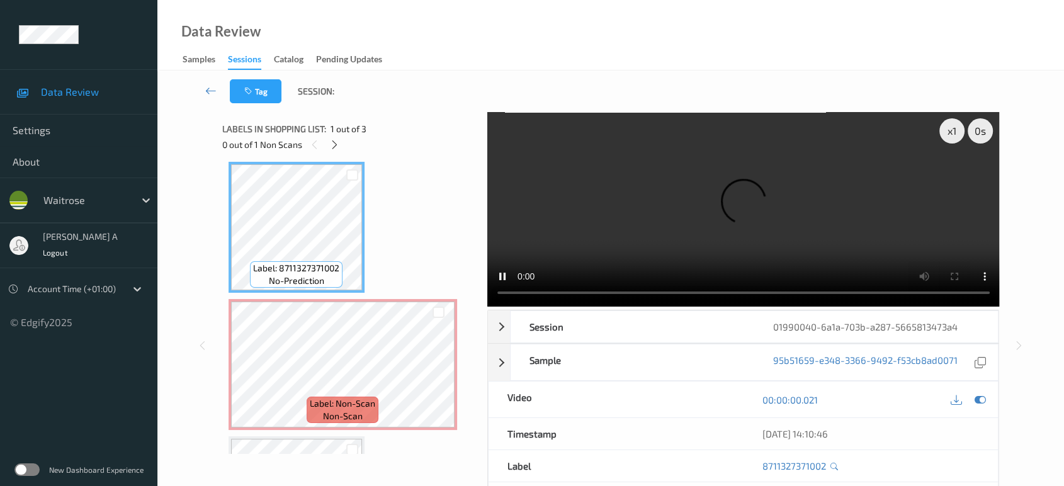
scroll to position [5, 0]
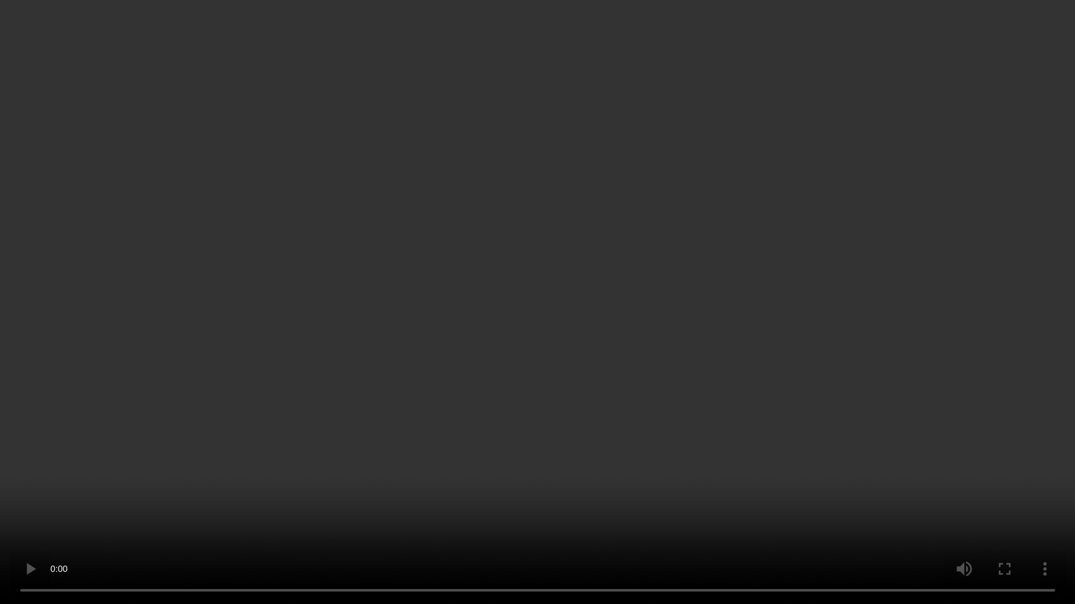
click at [564, 285] on video at bounding box center [537, 302] width 1075 height 604
click at [562, 291] on video at bounding box center [537, 302] width 1075 height 604
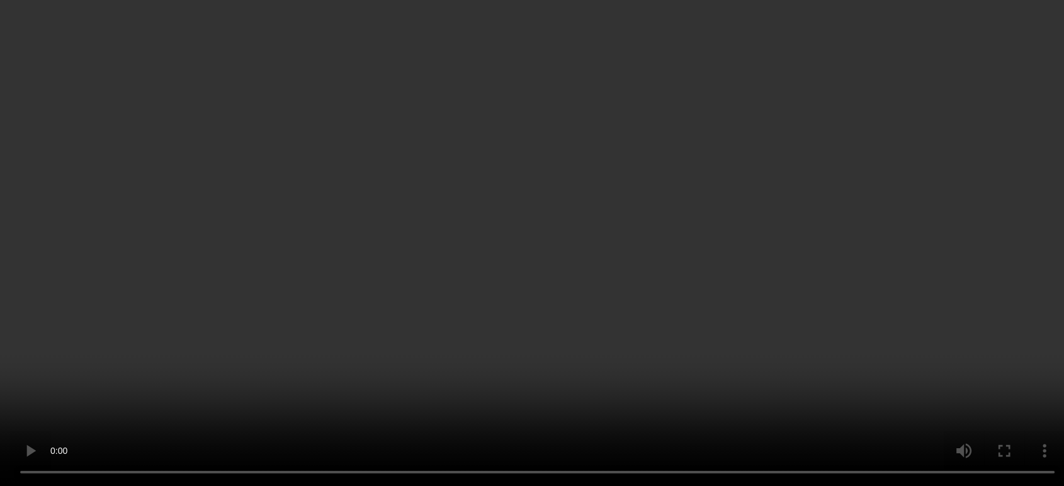
scroll to position [0, 0]
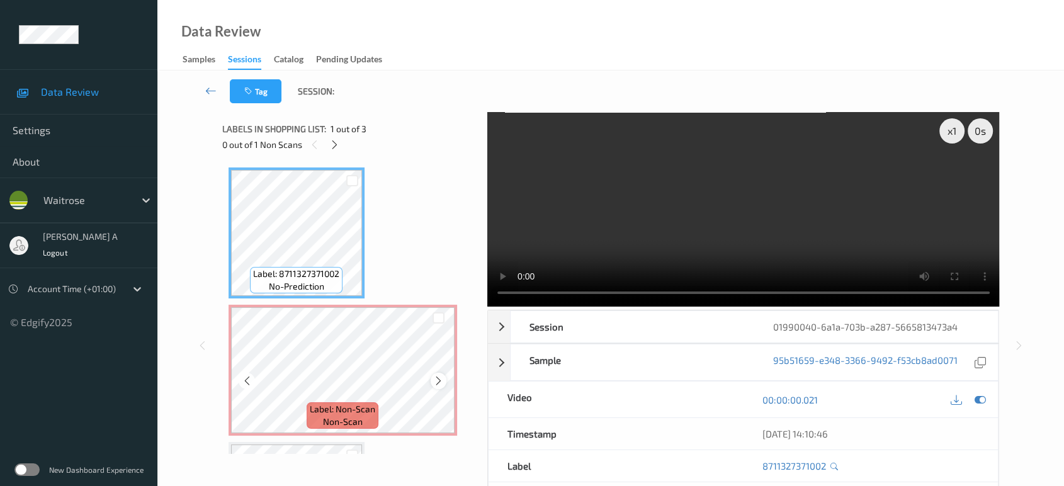
click at [441, 380] on icon at bounding box center [438, 380] width 11 height 11
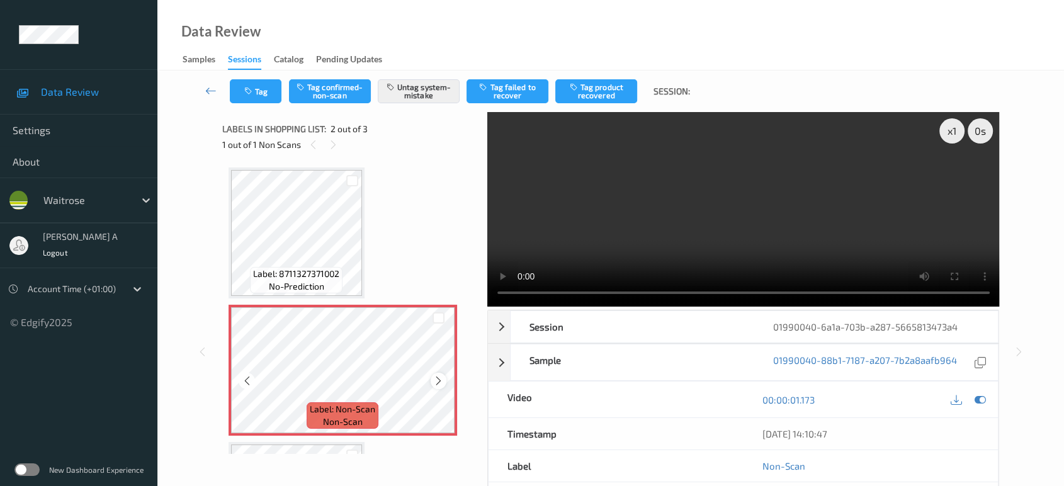
click at [440, 379] on icon at bounding box center [438, 380] width 11 height 11
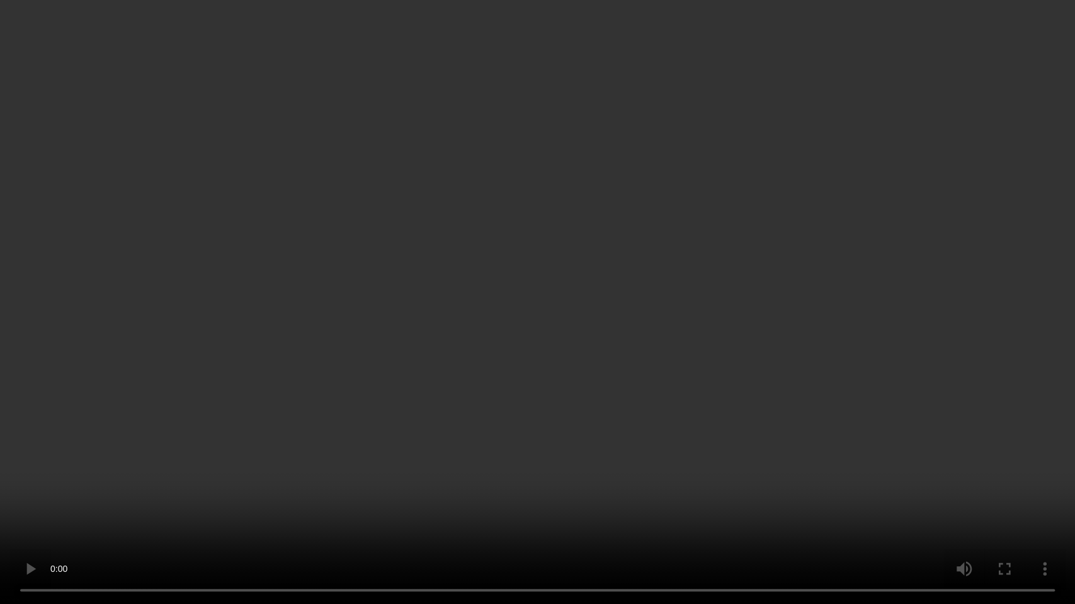
click at [618, 329] on video at bounding box center [537, 302] width 1075 height 604
click at [559, 345] on video at bounding box center [537, 302] width 1075 height 604
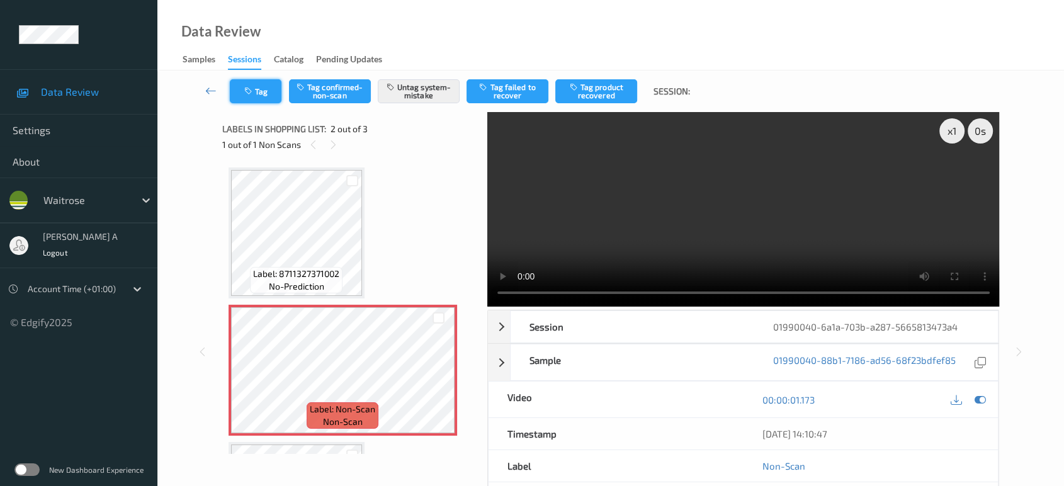
click at [262, 90] on button "Tag" at bounding box center [256, 91] width 52 height 24
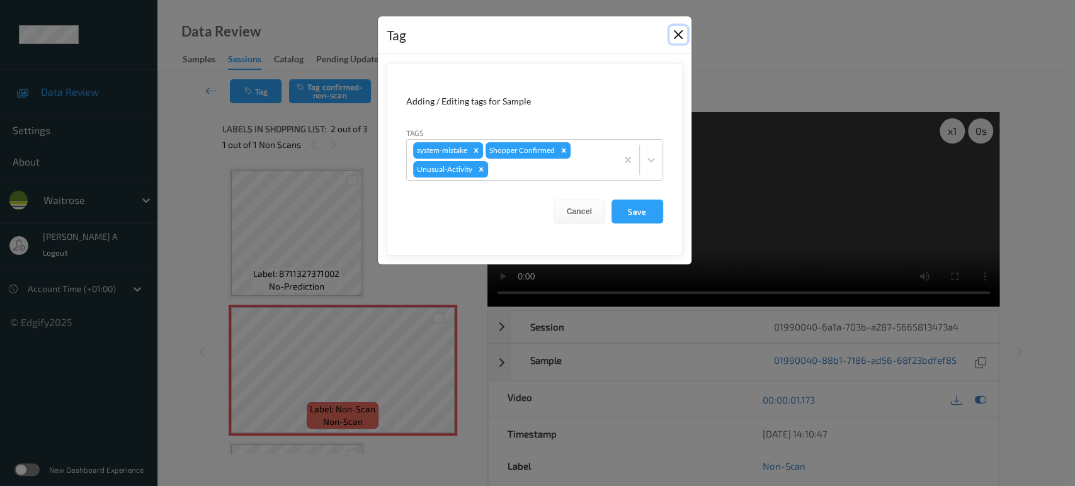
click at [677, 35] on button "Close" at bounding box center [678, 35] width 18 height 18
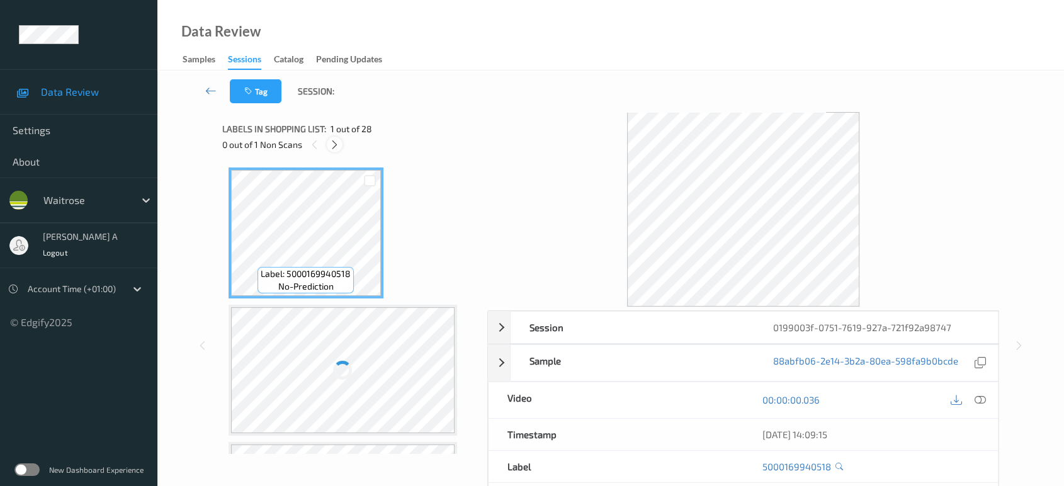
click at [337, 149] on icon at bounding box center [334, 144] width 11 height 11
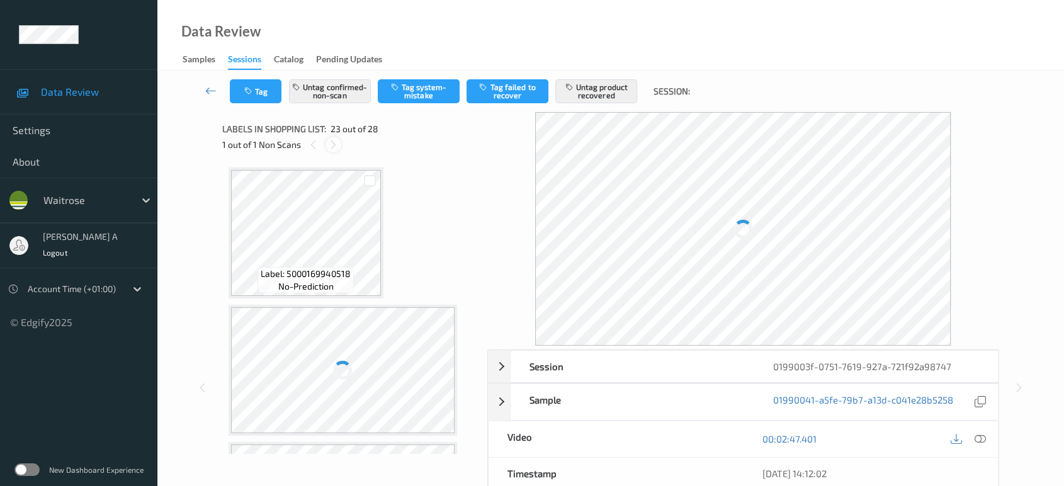
scroll to position [2876, 0]
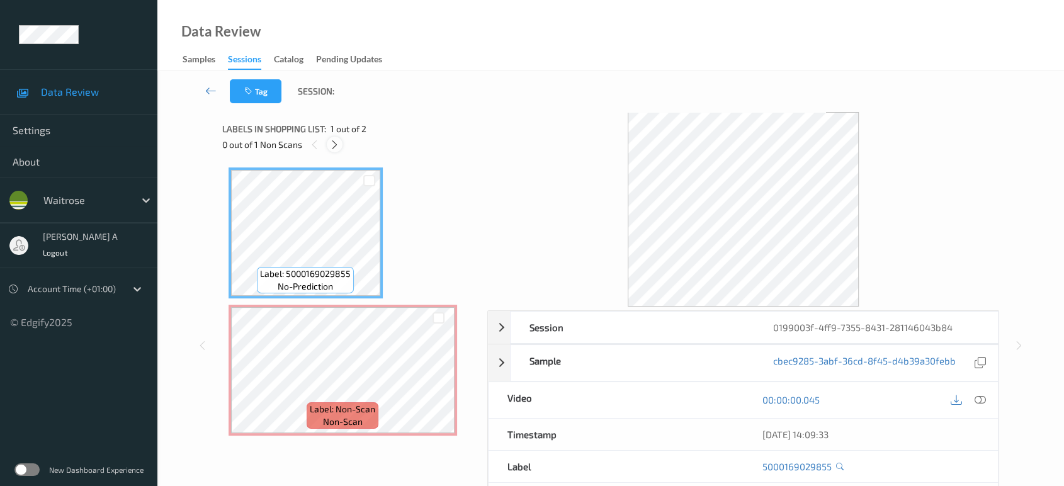
click at [338, 141] on icon at bounding box center [334, 144] width 11 height 11
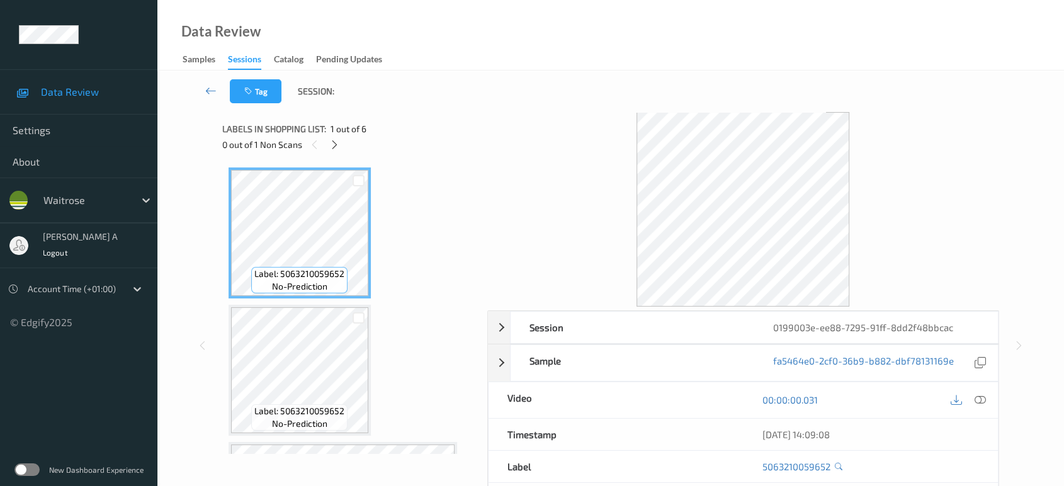
click at [341, 145] on div at bounding box center [335, 145] width 16 height 16
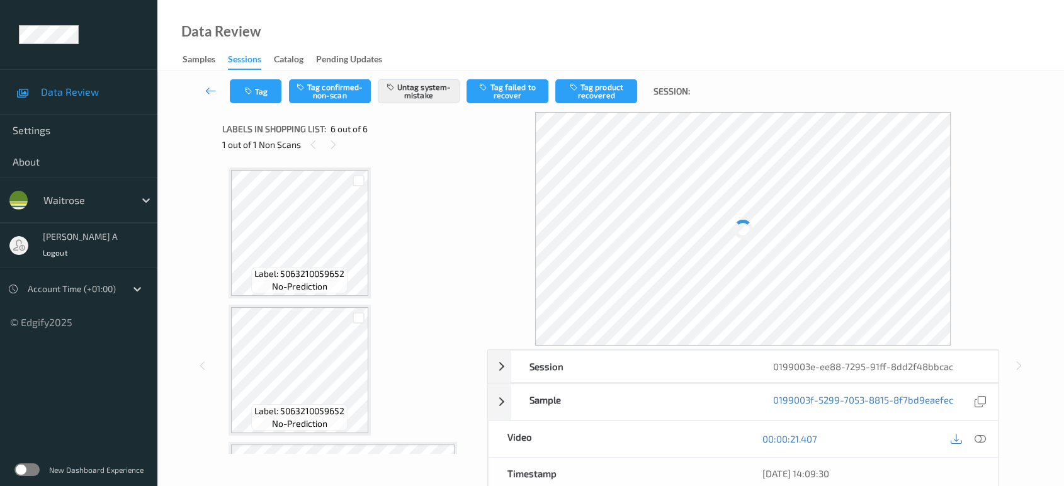
scroll to position [533, 0]
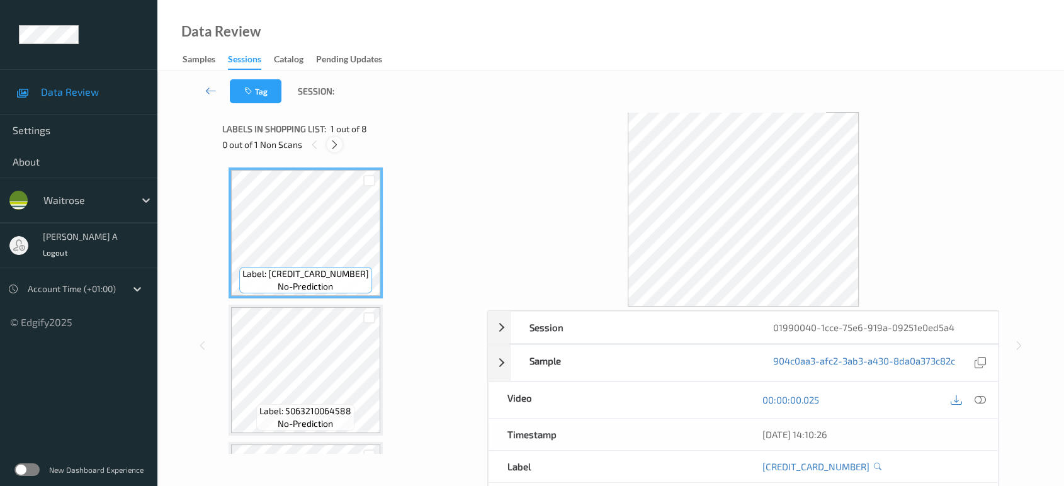
click at [339, 141] on icon at bounding box center [334, 144] width 11 height 11
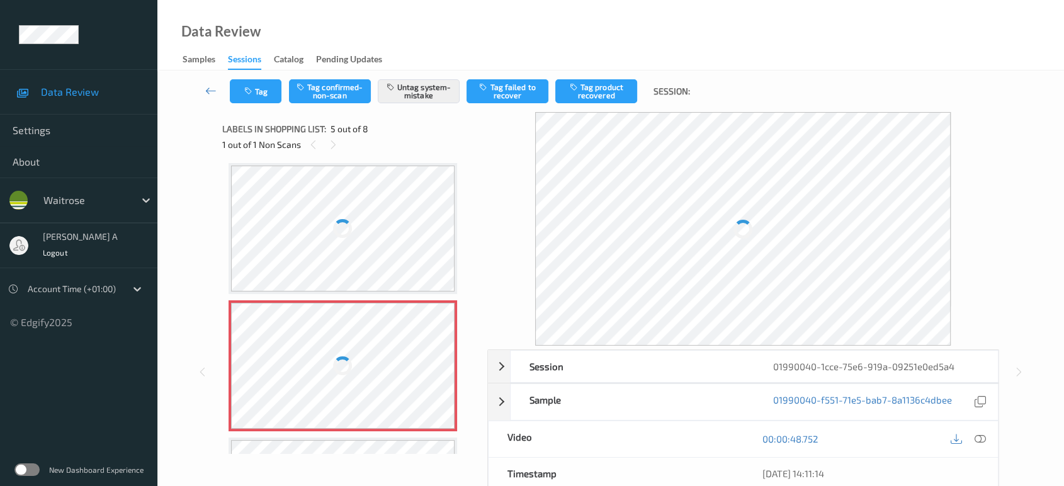
click at [441, 371] on div at bounding box center [343, 366] width 224 height 126
click at [436, 365] on div at bounding box center [343, 366] width 224 height 126
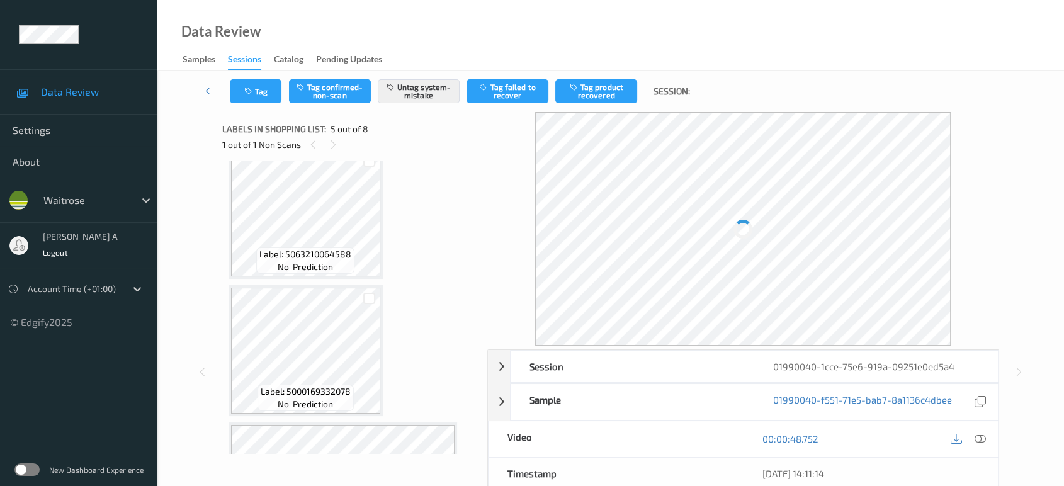
scroll to position [136, 0]
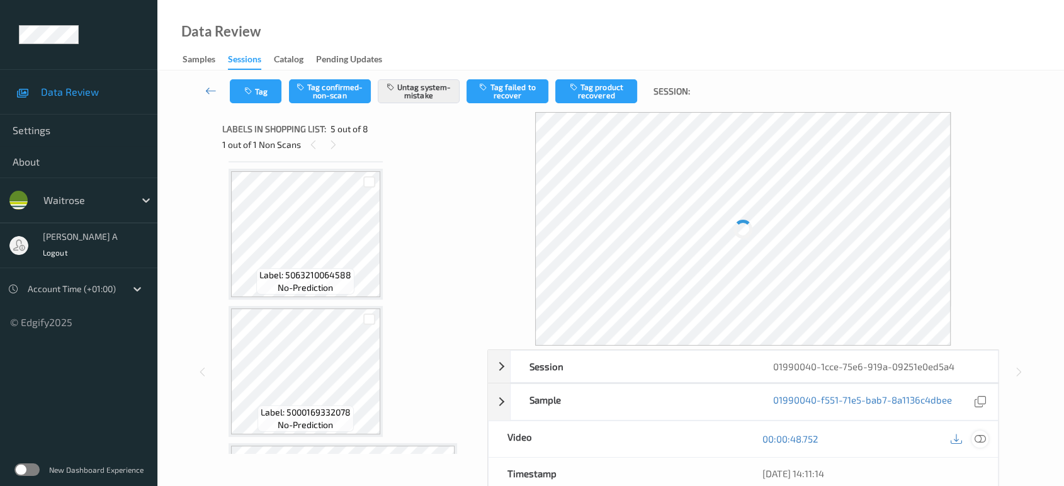
click at [975, 437] on icon at bounding box center [980, 438] width 11 height 11
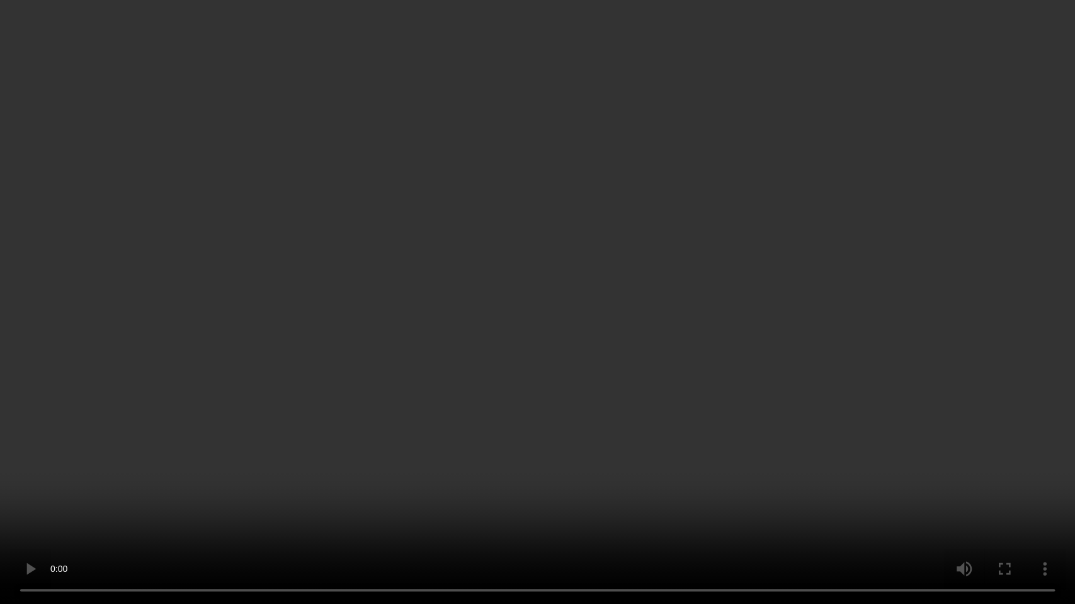
click at [598, 356] on video at bounding box center [537, 302] width 1075 height 604
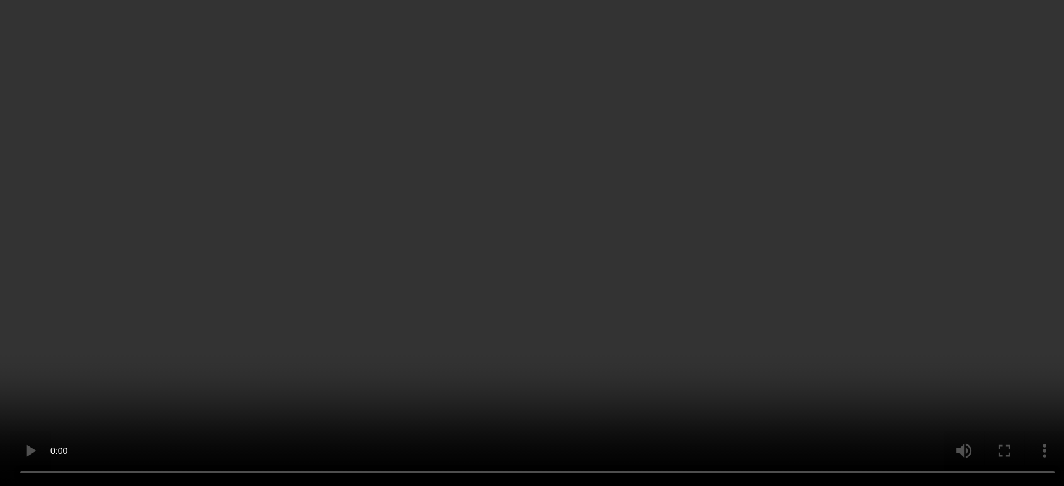
scroll to position [416, 0]
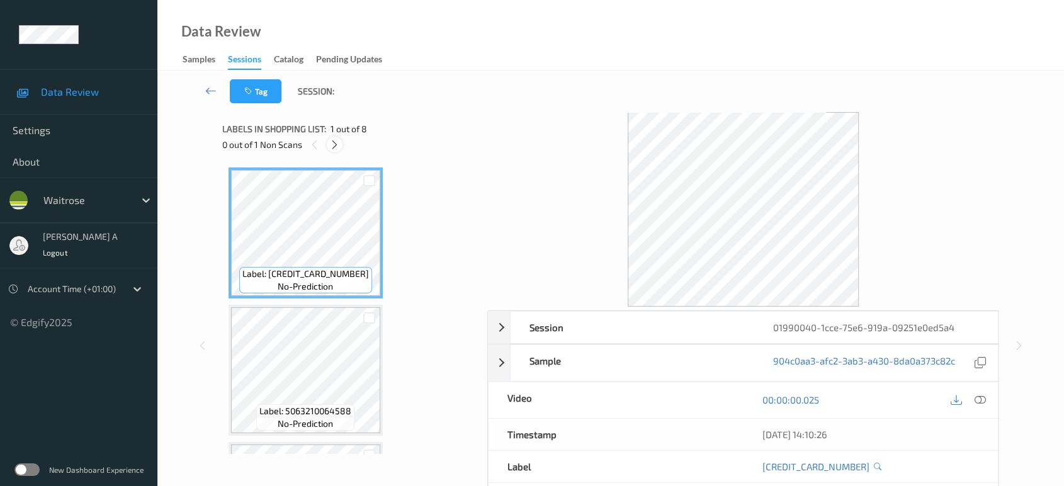
click at [334, 139] on icon at bounding box center [334, 144] width 11 height 11
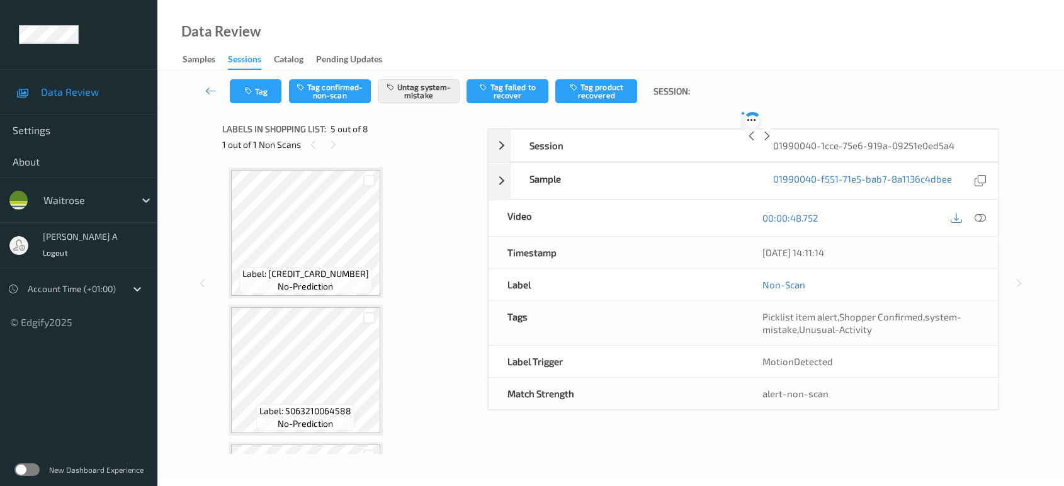
scroll to position [416, 0]
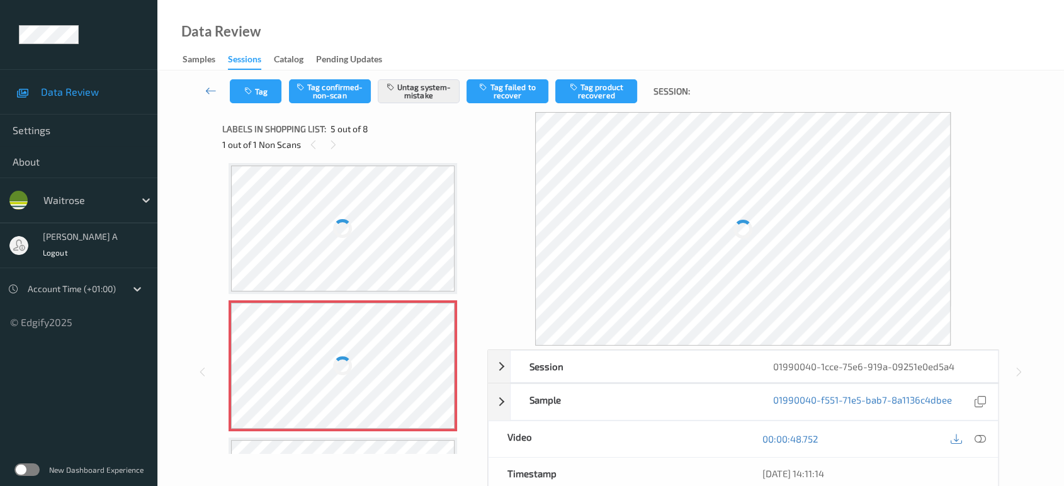
click at [438, 365] on div at bounding box center [343, 366] width 224 height 126
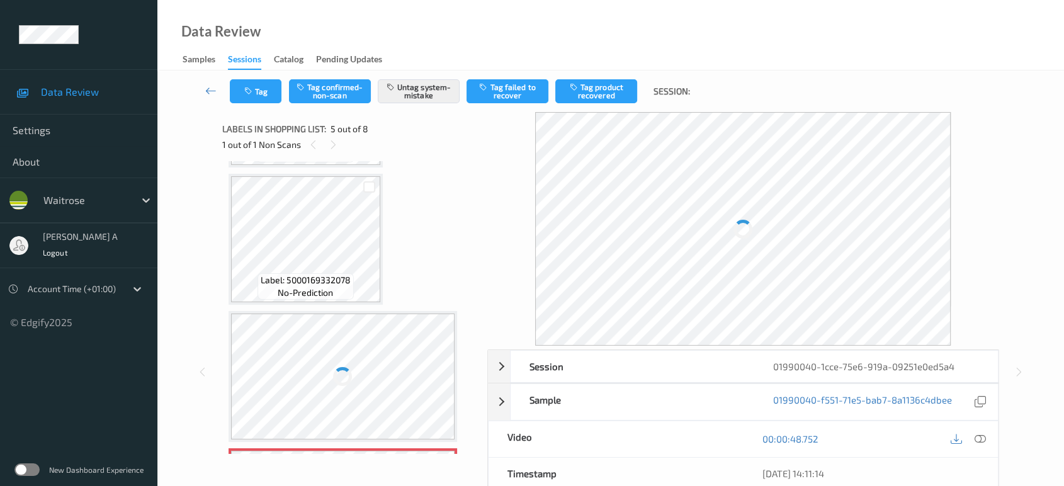
scroll to position [136, 0]
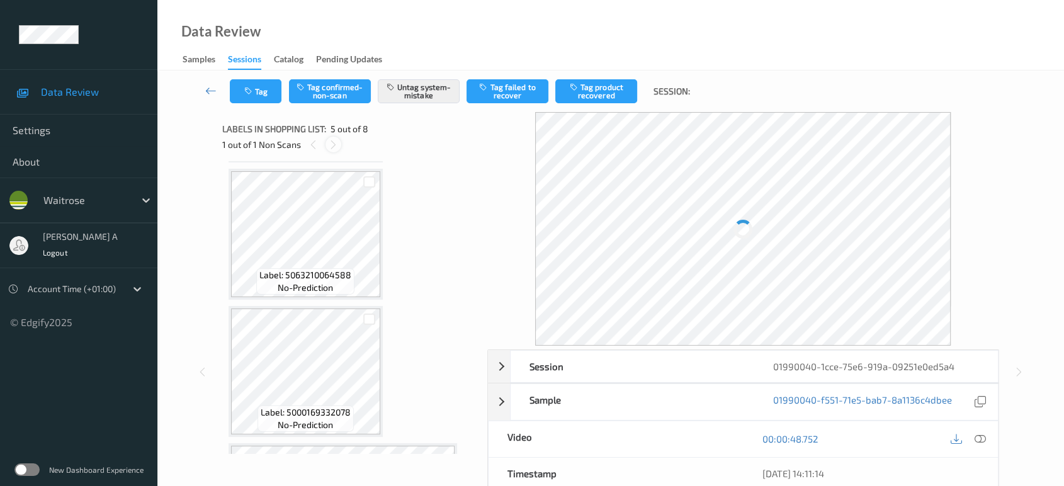
click at [332, 144] on icon at bounding box center [333, 144] width 11 height 11
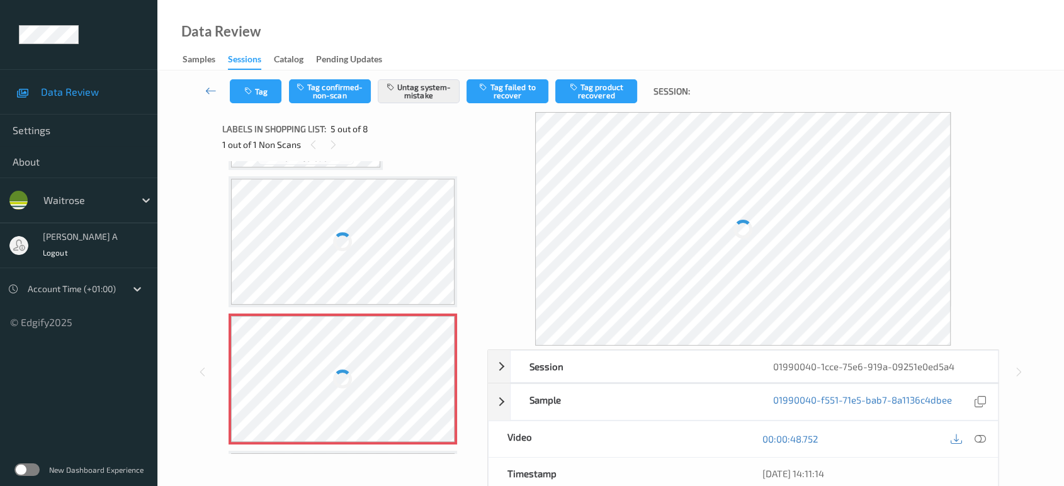
scroll to position [416, 0]
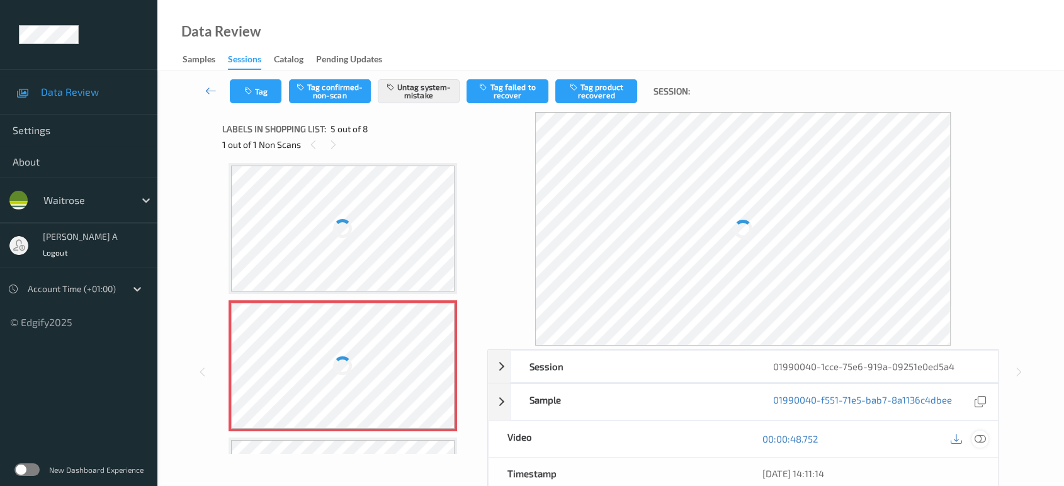
click at [979, 442] on icon at bounding box center [980, 438] width 11 height 11
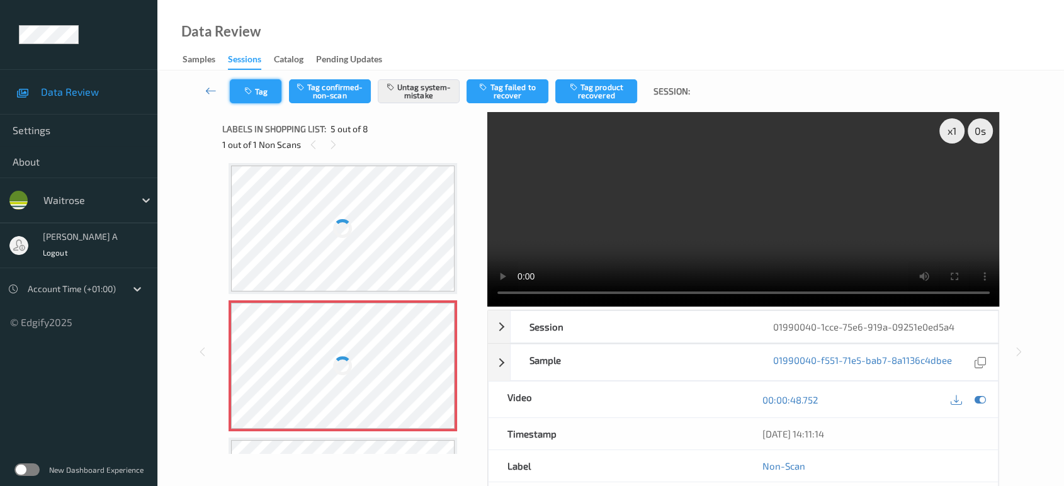
click at [250, 96] on button "Tag" at bounding box center [256, 91] width 52 height 24
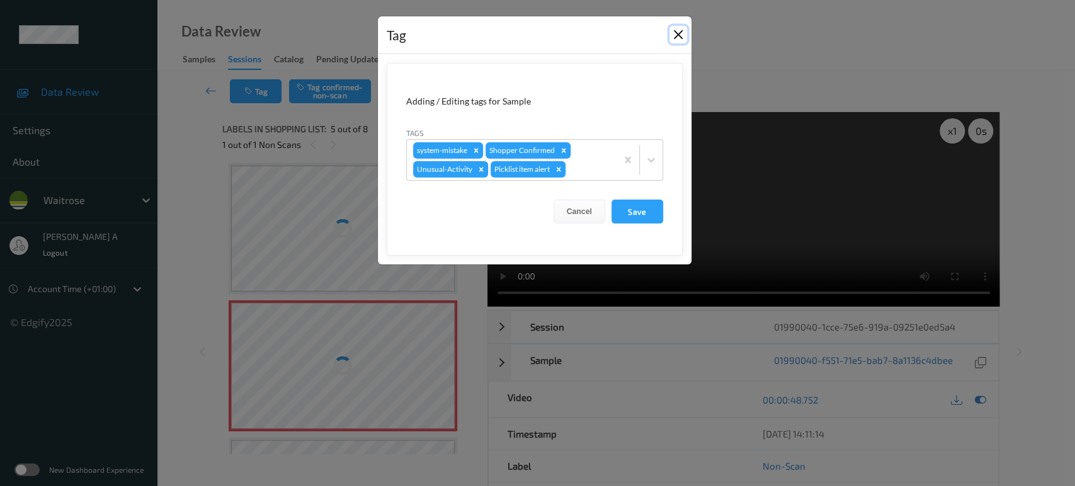
click at [676, 37] on button "Close" at bounding box center [678, 35] width 18 height 18
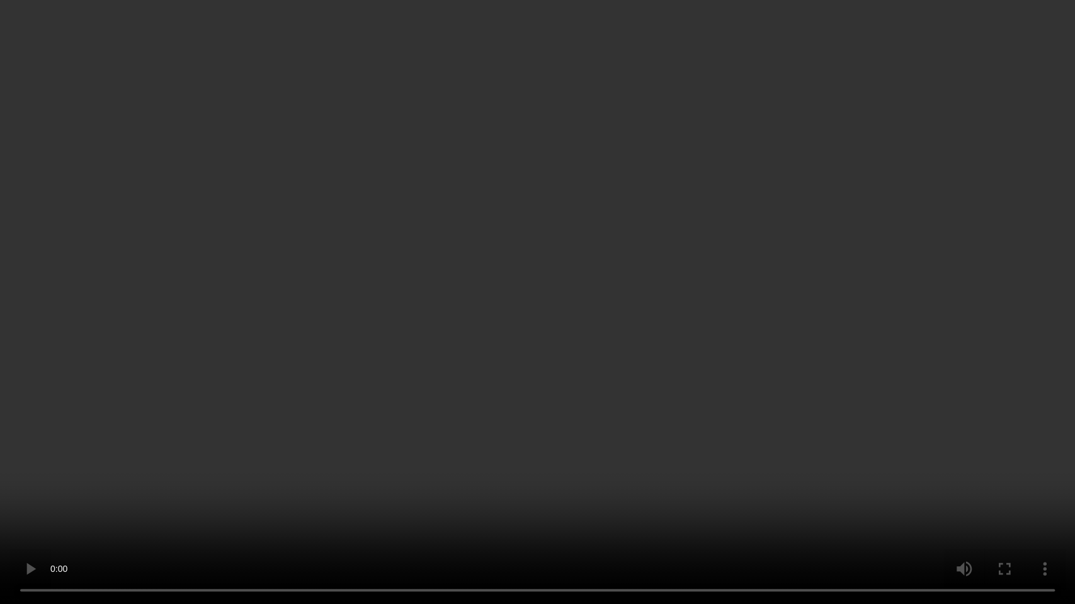
click at [506, 244] on video at bounding box center [537, 302] width 1075 height 604
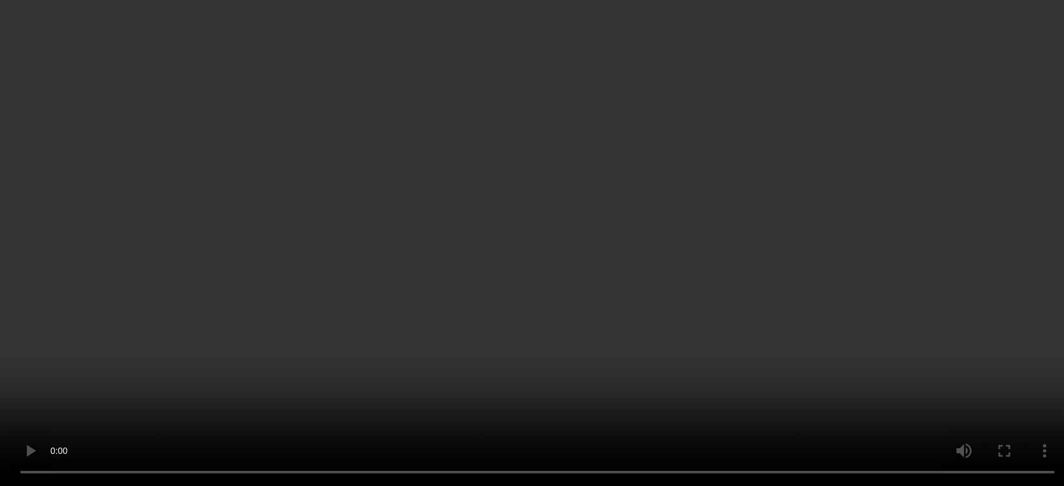
scroll to position [207, 0]
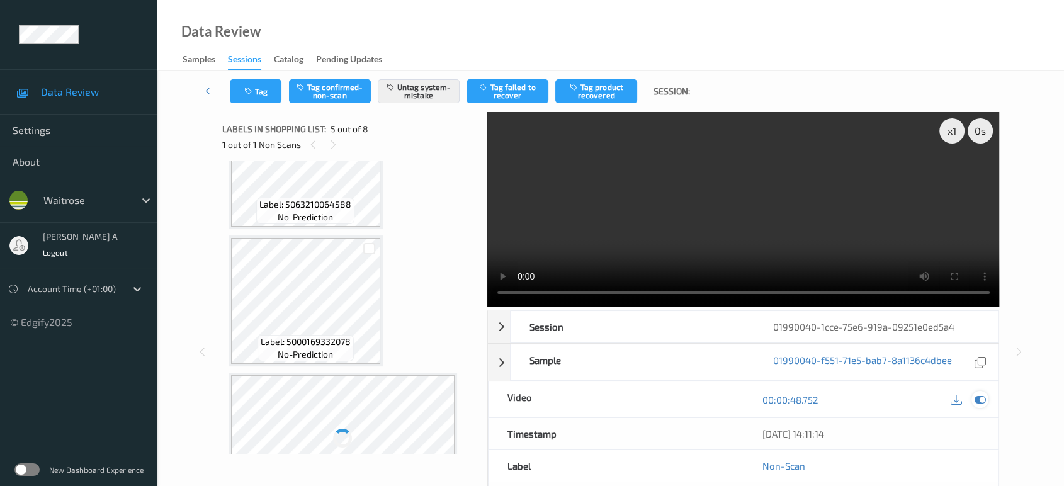
click at [980, 399] on icon at bounding box center [980, 399] width 11 height 11
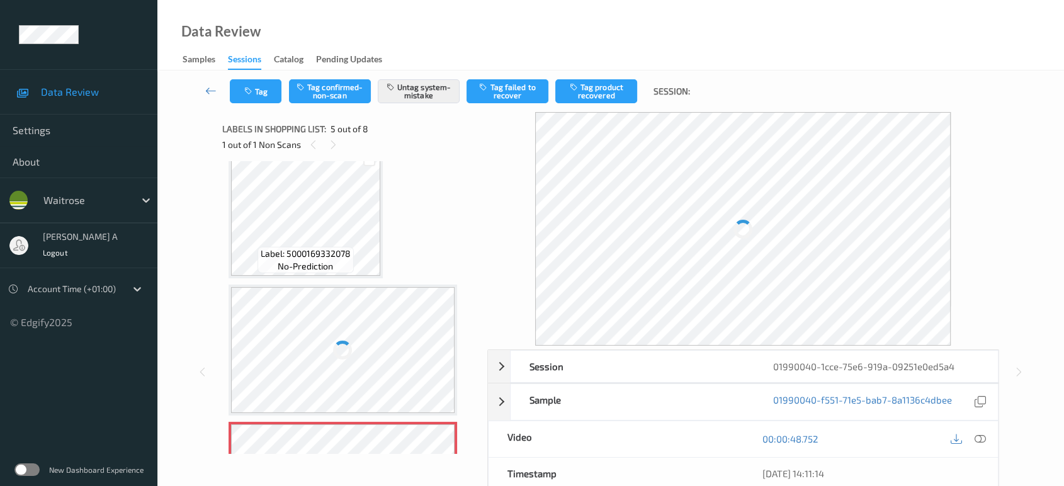
scroll to position [416, 0]
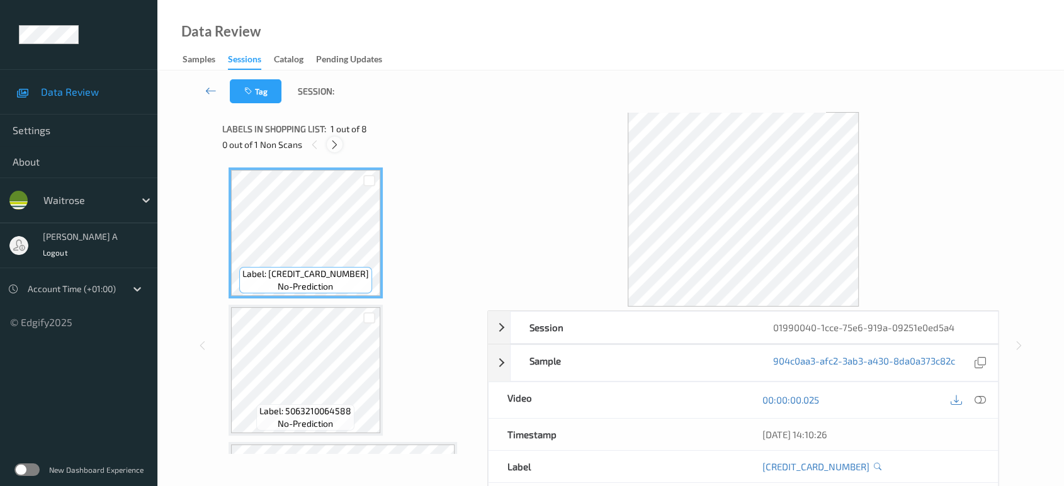
click at [342, 140] on div at bounding box center [335, 145] width 16 height 16
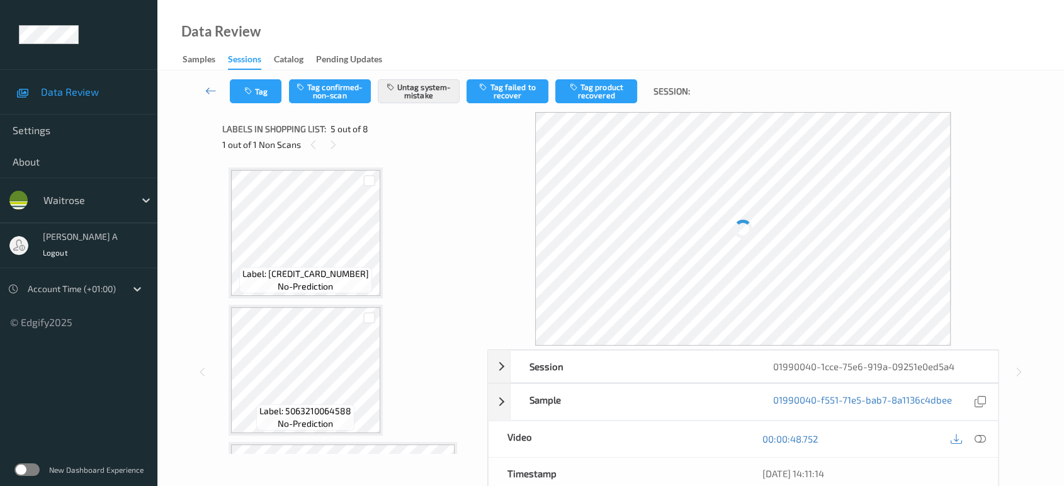
scroll to position [416, 0]
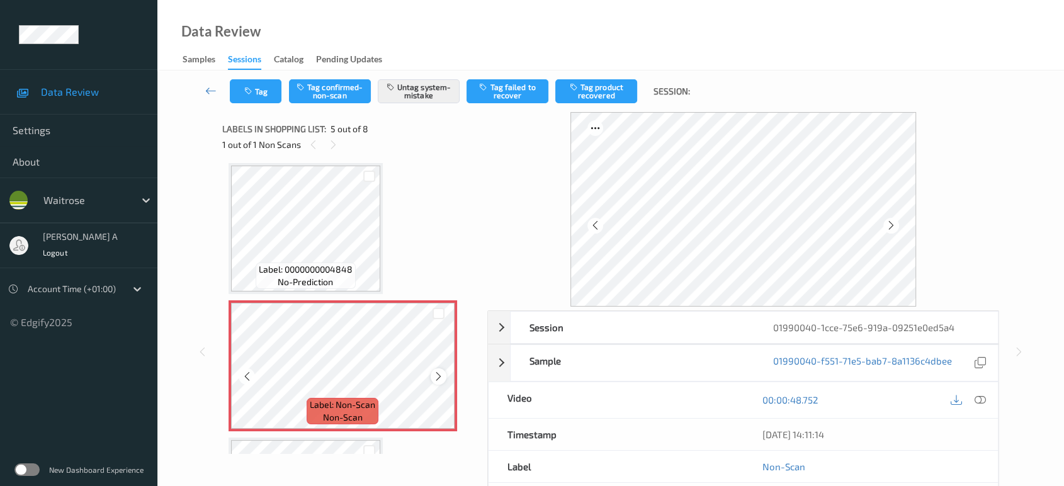
click at [438, 373] on icon at bounding box center [438, 376] width 11 height 11
click at [256, 98] on button "Tag" at bounding box center [256, 91] width 52 height 24
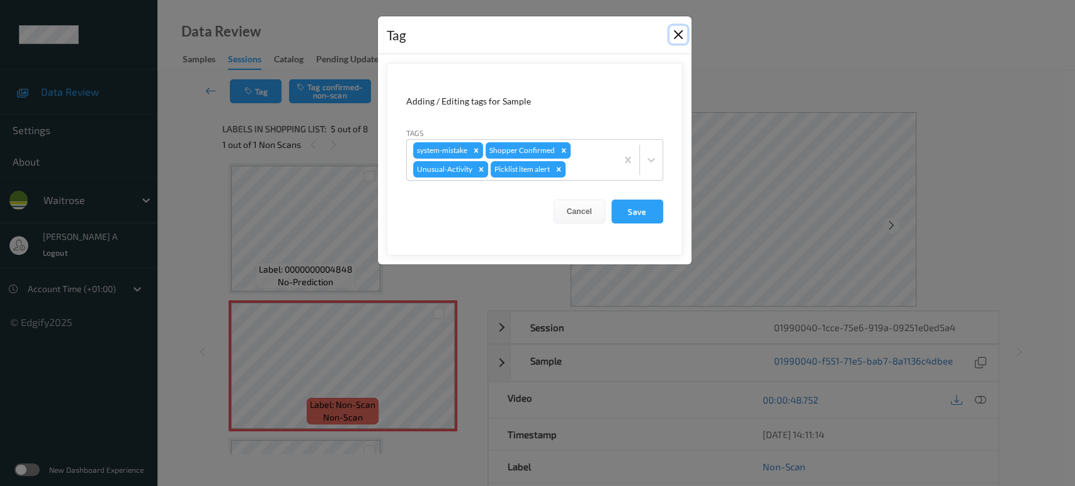
click at [680, 31] on button "Close" at bounding box center [678, 35] width 18 height 18
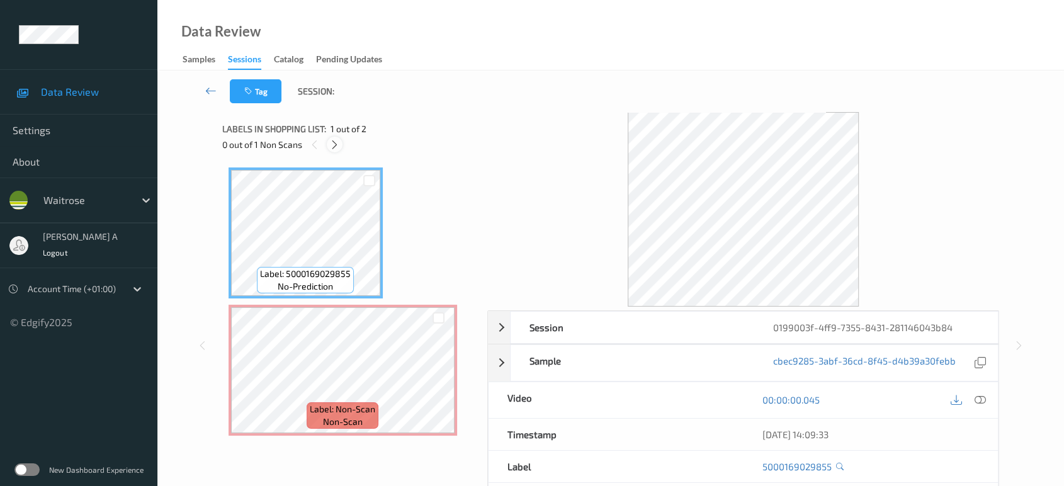
click at [332, 145] on icon at bounding box center [334, 144] width 11 height 11
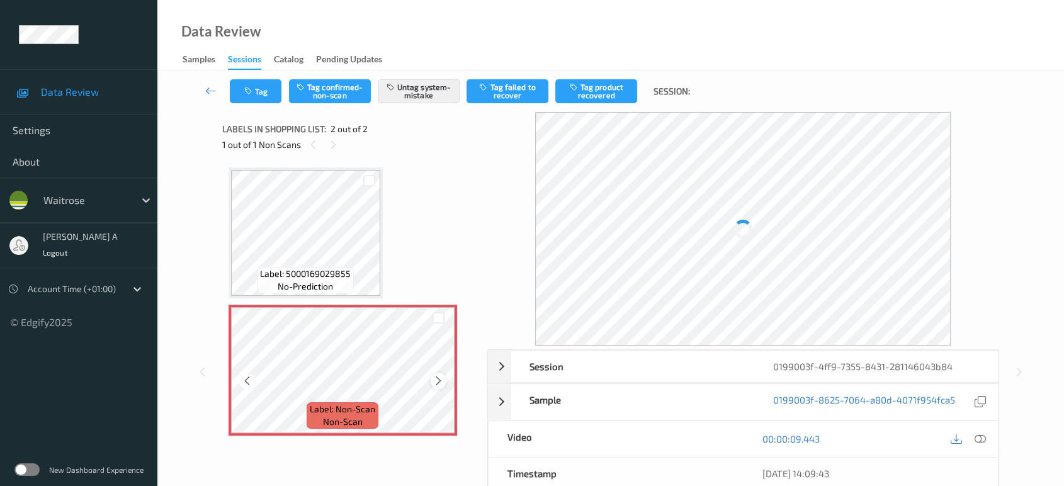
click at [439, 380] on icon at bounding box center [438, 380] width 11 height 11
click at [247, 91] on icon "button" at bounding box center [249, 91] width 11 height 9
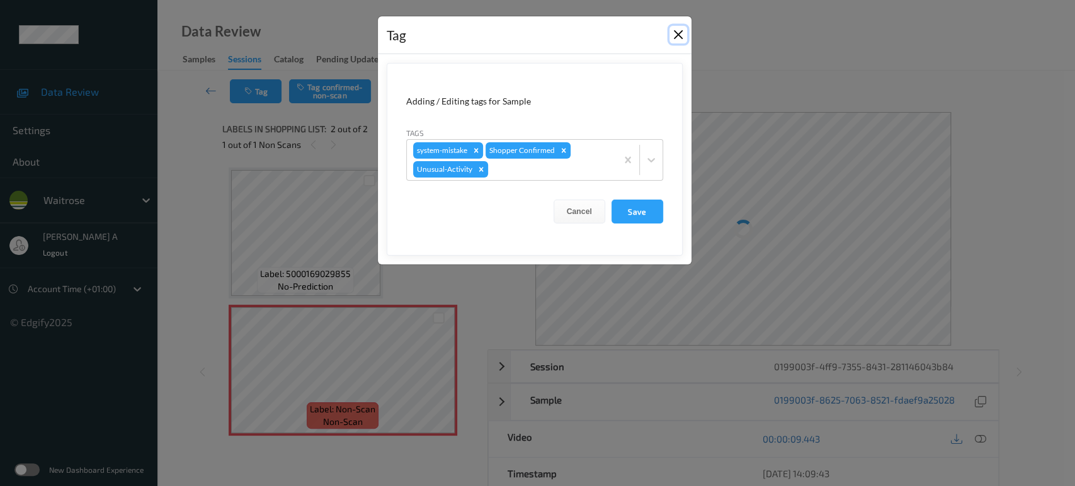
click at [681, 37] on button "Close" at bounding box center [678, 35] width 18 height 18
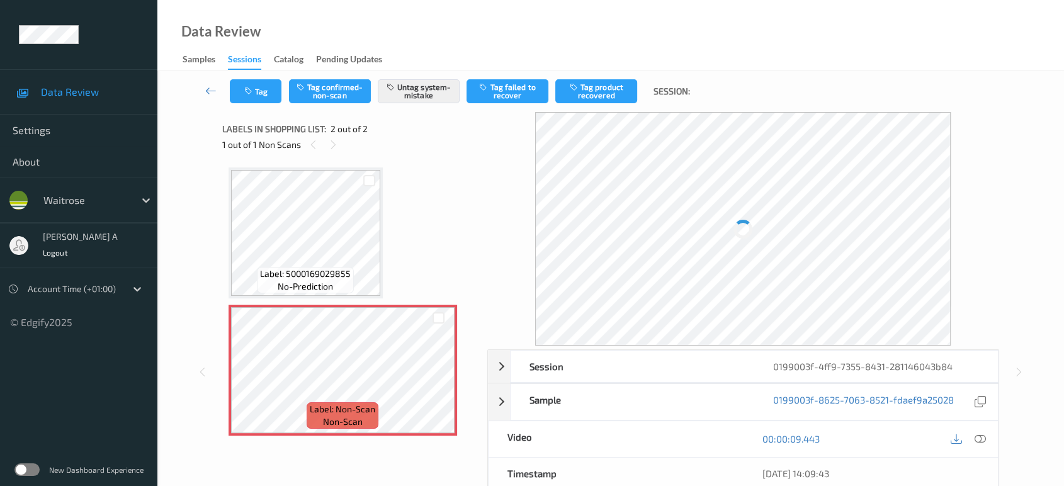
click at [978, 436] on icon at bounding box center [980, 438] width 11 height 11
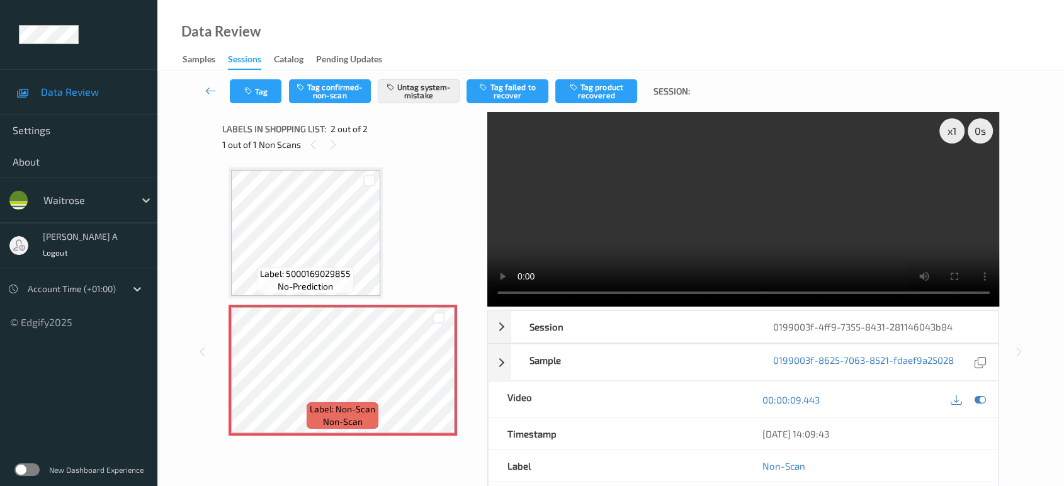
click at [800, 228] on video at bounding box center [743, 209] width 513 height 195
click at [438, 385] on icon at bounding box center [438, 380] width 11 height 11
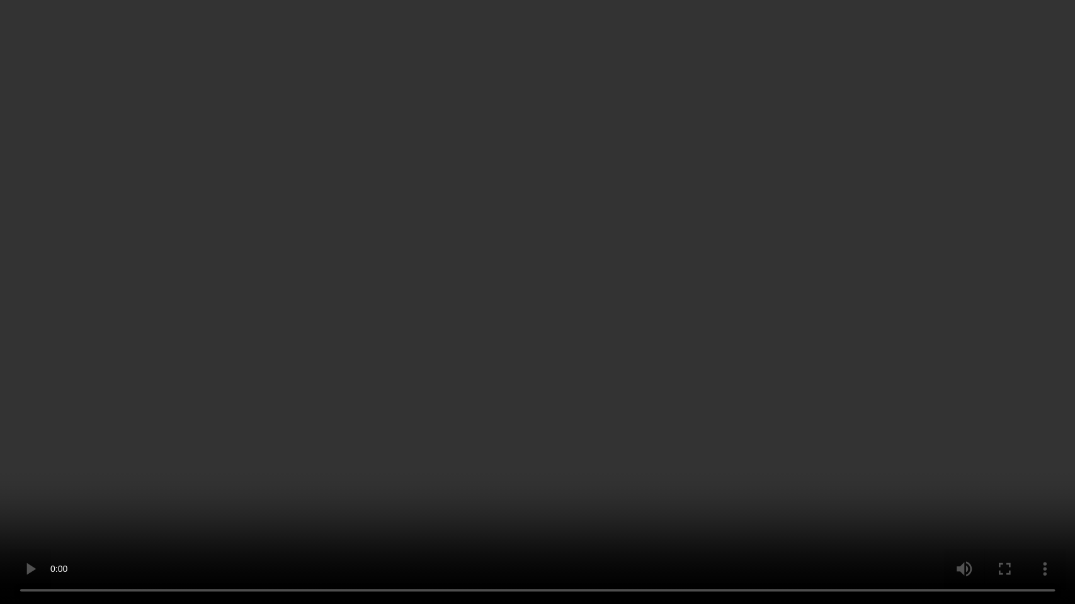
click at [485, 421] on video at bounding box center [537, 302] width 1075 height 604
click at [594, 317] on video at bounding box center [537, 302] width 1075 height 604
click at [596, 365] on video at bounding box center [537, 302] width 1075 height 604
click at [579, 337] on video at bounding box center [537, 302] width 1075 height 604
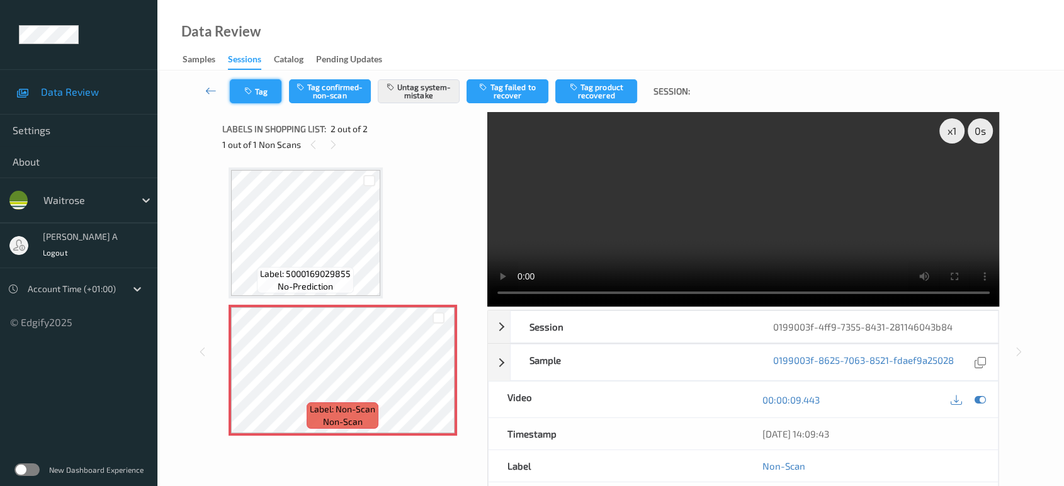
click at [252, 94] on icon "button" at bounding box center [249, 91] width 11 height 9
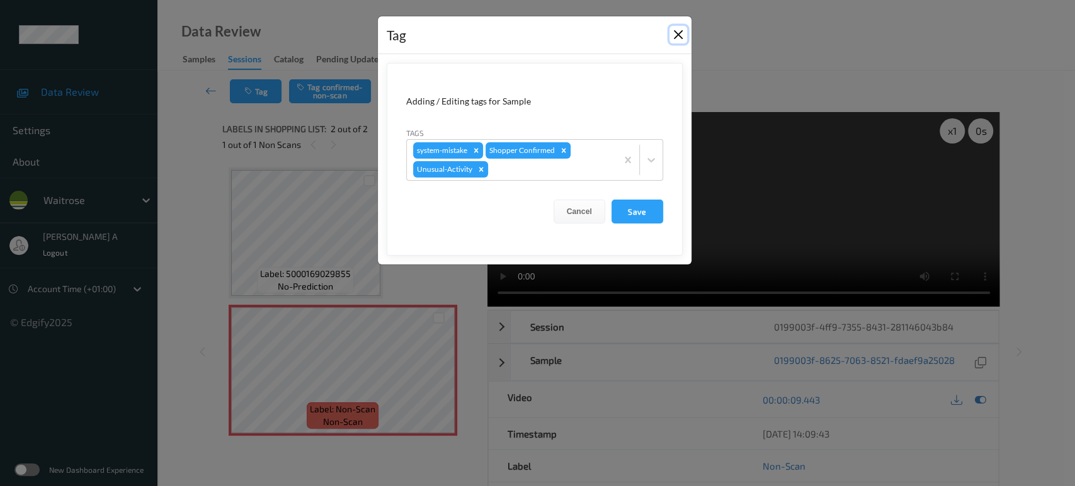
click at [681, 30] on button "Close" at bounding box center [678, 35] width 18 height 18
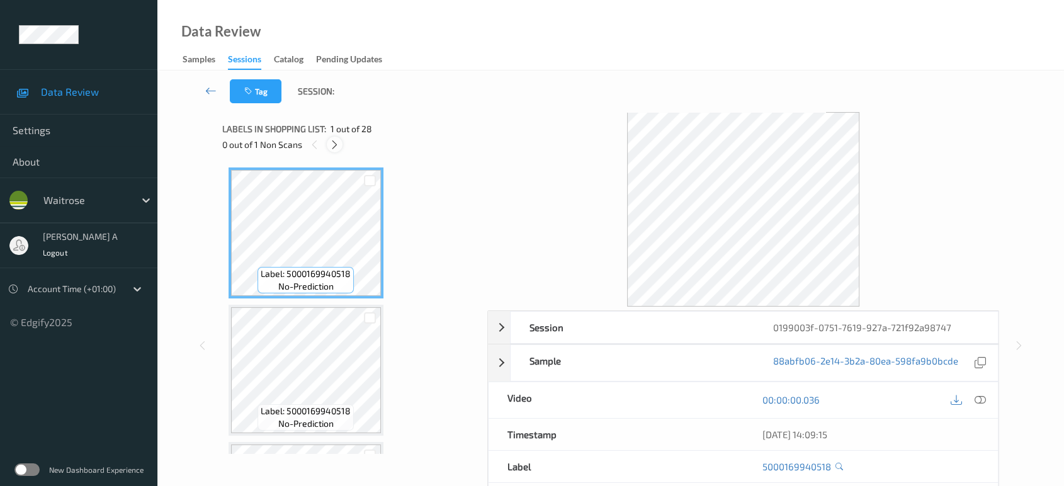
click at [337, 142] on icon at bounding box center [334, 144] width 11 height 11
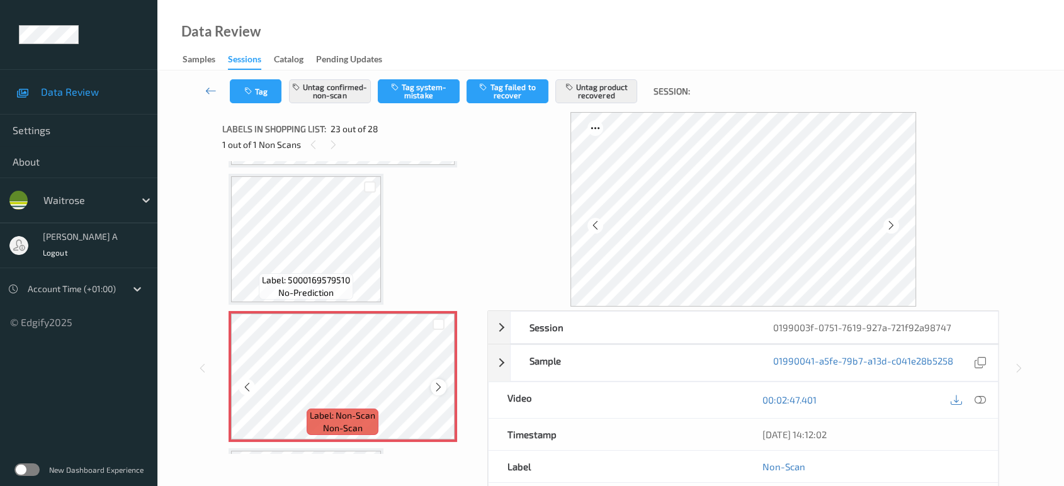
click at [440, 382] on icon at bounding box center [438, 387] width 11 height 11
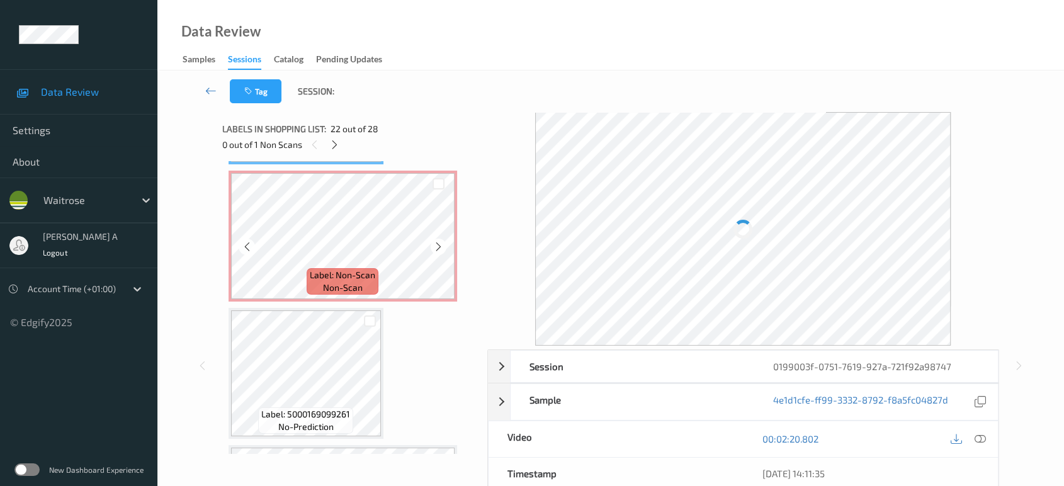
scroll to position [3086, 0]
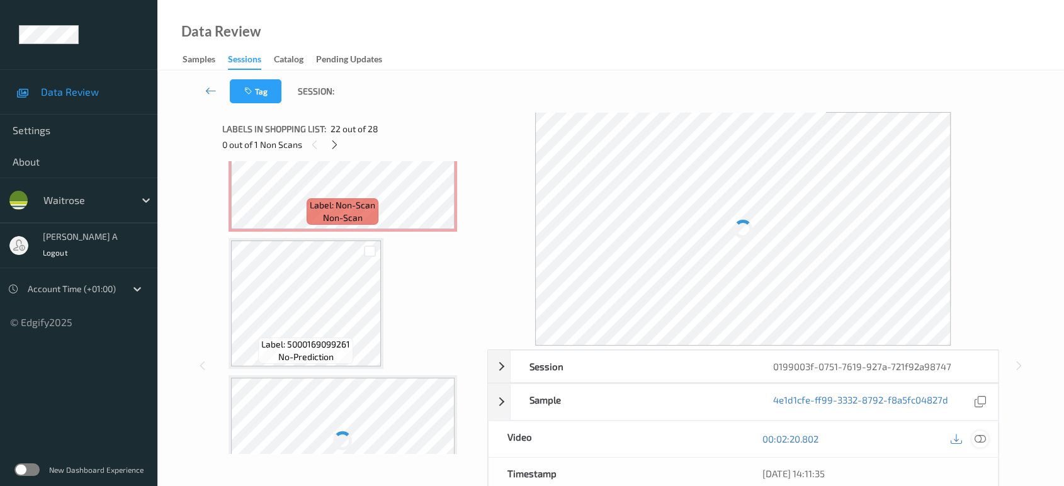
click at [982, 439] on icon at bounding box center [980, 438] width 11 height 11
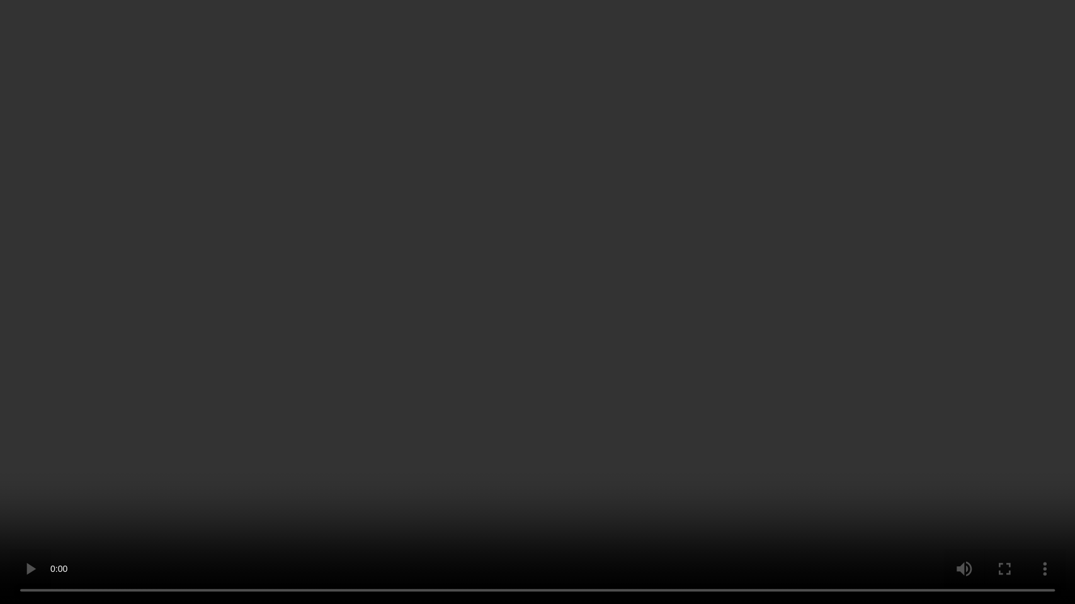
click at [692, 50] on video at bounding box center [537, 302] width 1075 height 604
click at [508, 275] on video at bounding box center [537, 302] width 1075 height 604
click at [513, 266] on video at bounding box center [537, 302] width 1075 height 604
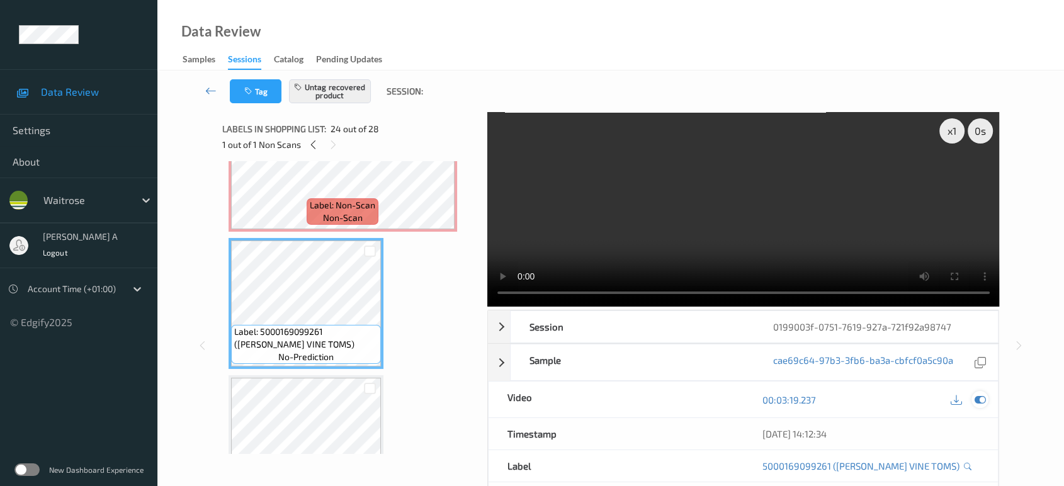
click at [987, 401] on div at bounding box center [980, 399] width 17 height 17
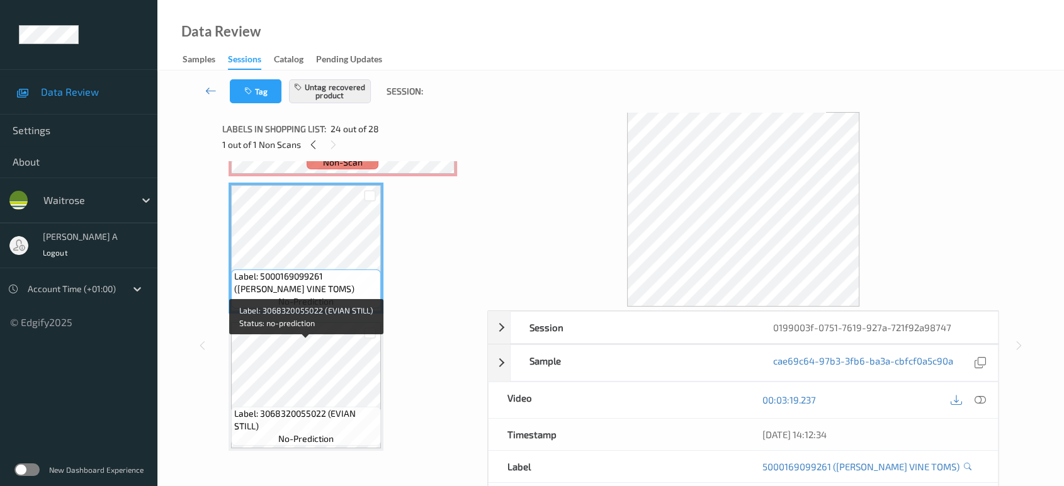
scroll to position [3226, 0]
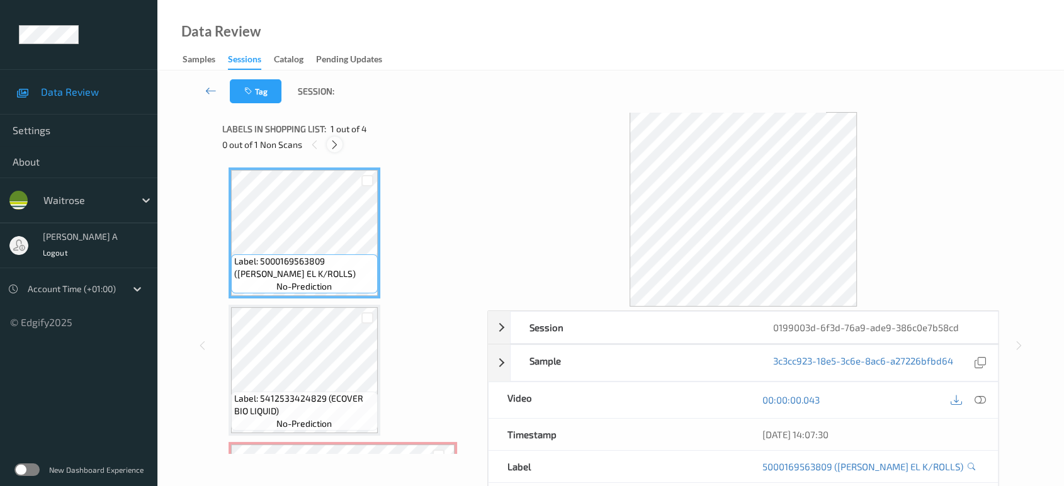
click at [339, 147] on icon at bounding box center [334, 144] width 11 height 11
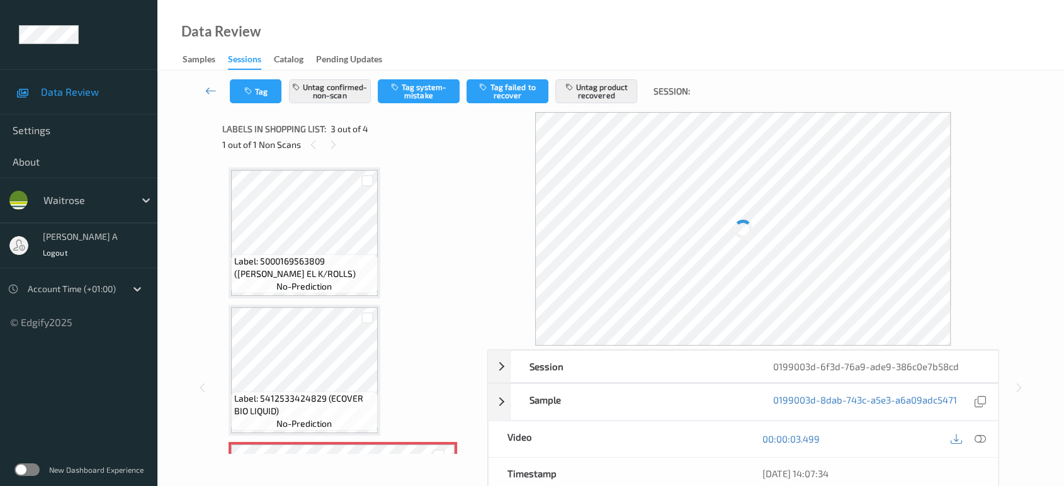
scroll to position [142, 0]
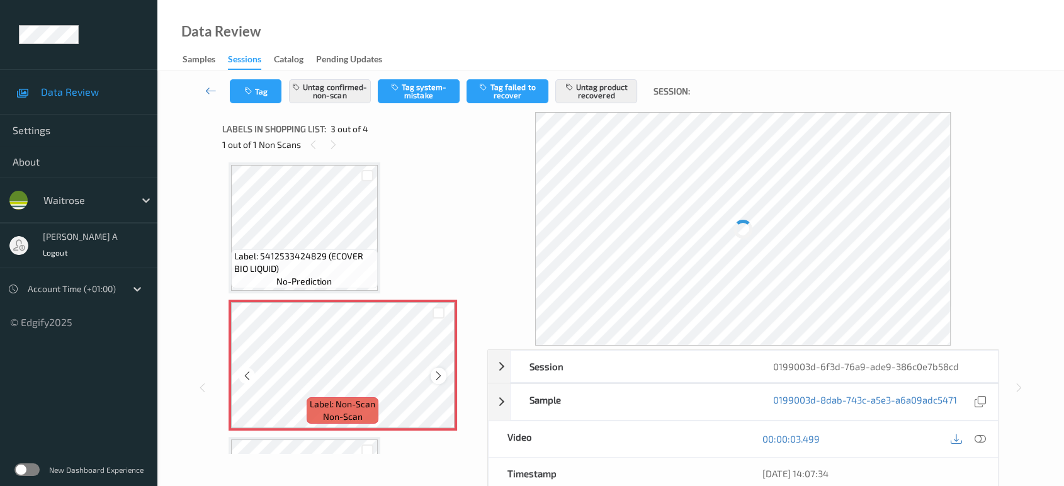
click at [434, 375] on icon at bounding box center [438, 375] width 11 height 11
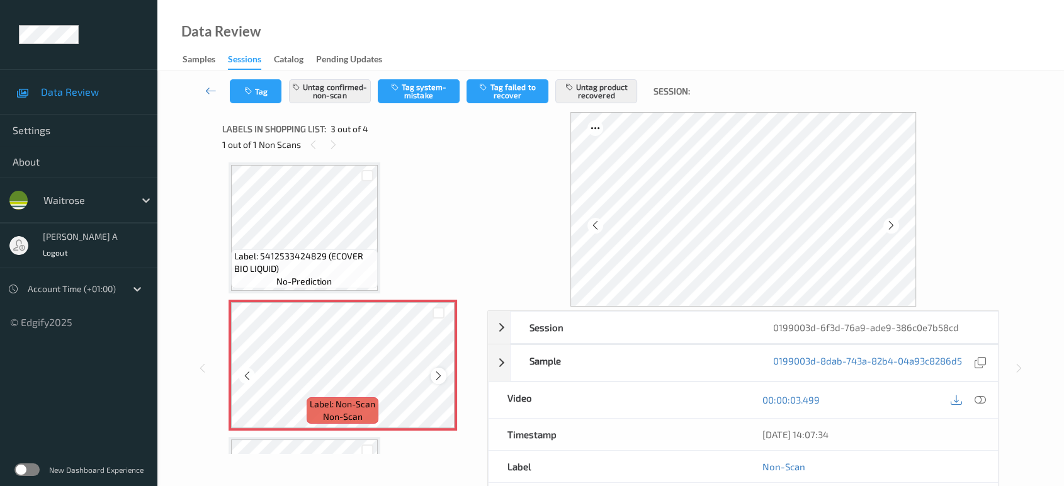
click at [440, 377] on icon at bounding box center [438, 375] width 11 height 11
click at [440, 378] on icon at bounding box center [438, 375] width 11 height 11
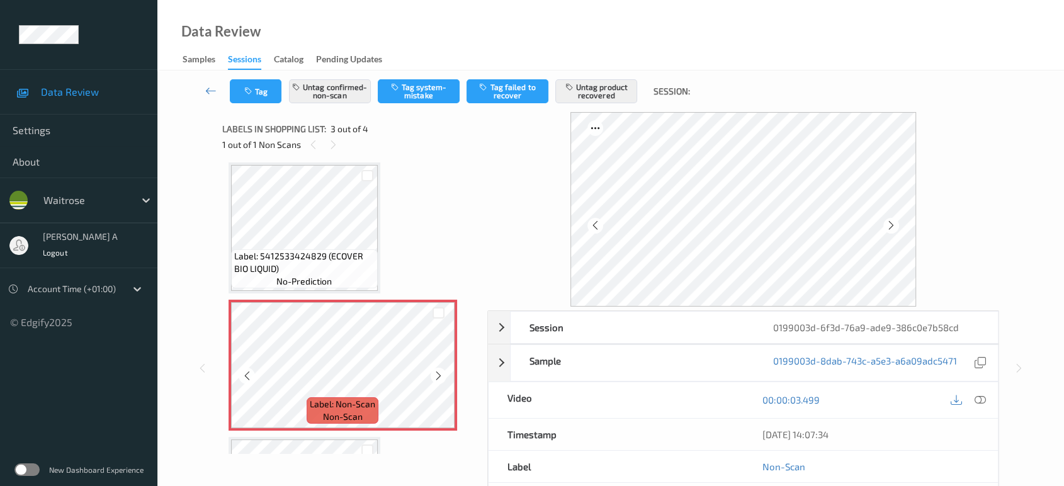
click at [440, 378] on icon at bounding box center [438, 375] width 11 height 11
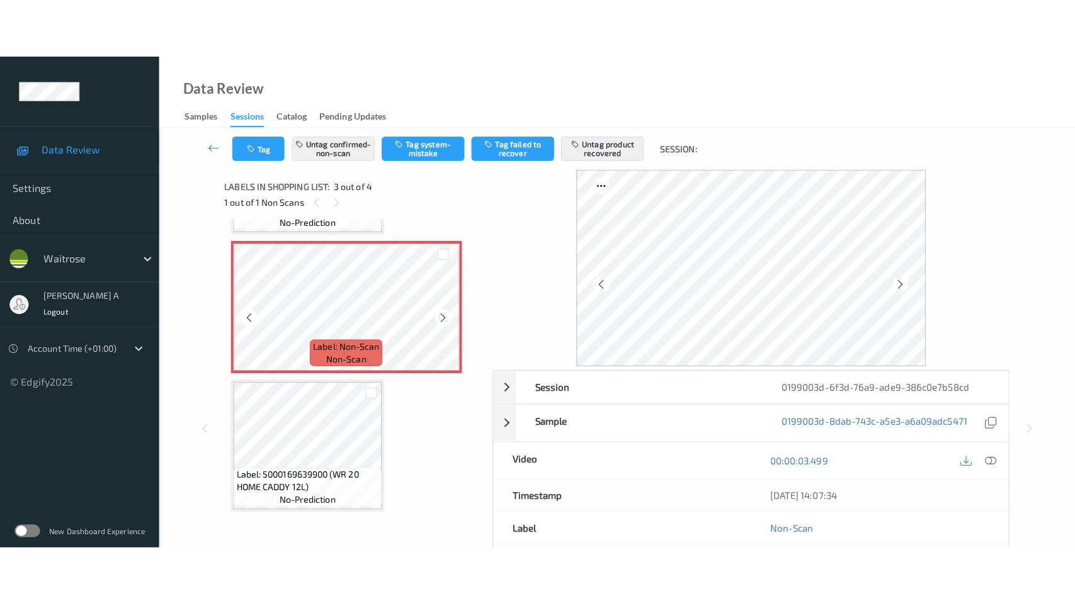
scroll to position [190, 0]
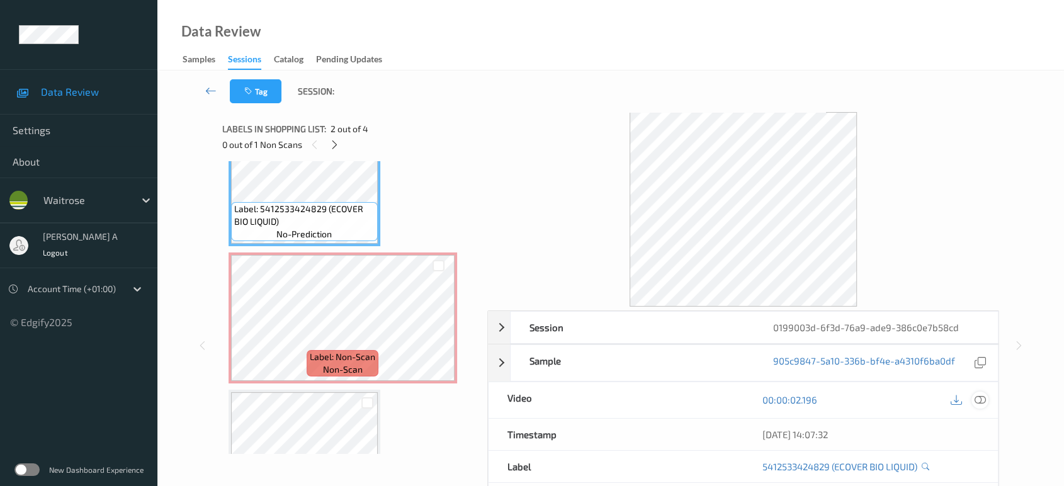
click at [983, 401] on icon at bounding box center [980, 399] width 11 height 11
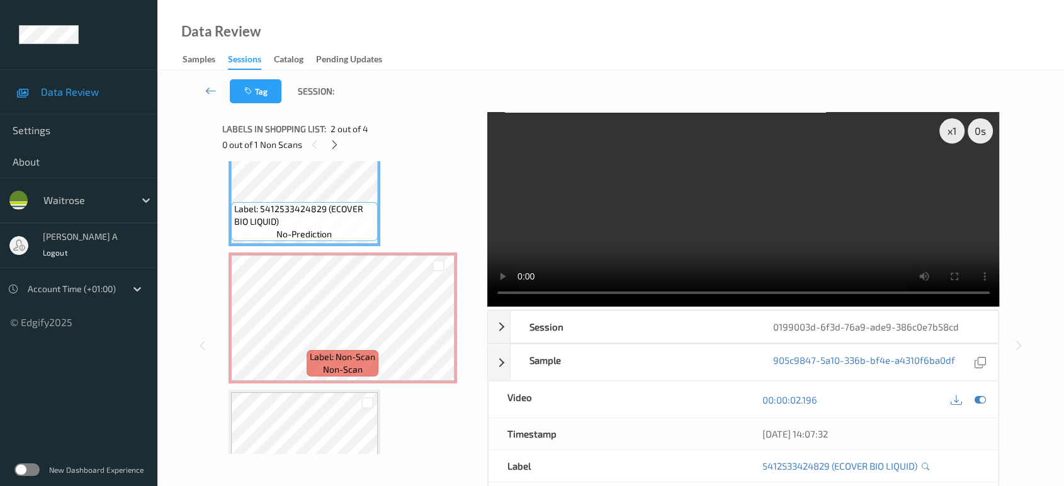
scroll to position [141, 0]
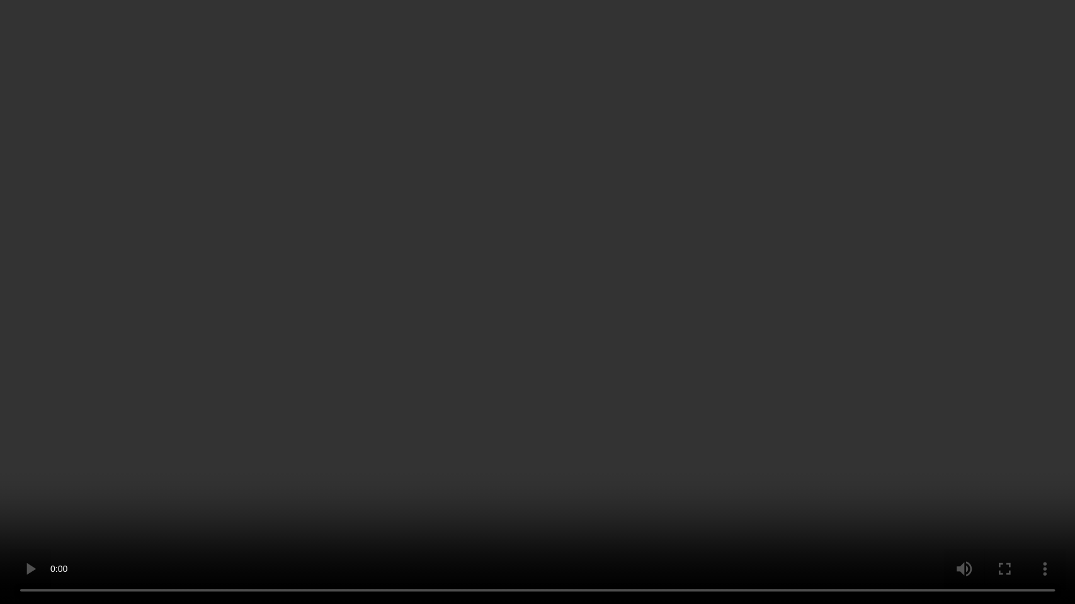
click at [583, 368] on video at bounding box center [537, 302] width 1075 height 604
click at [640, 309] on video at bounding box center [537, 302] width 1075 height 604
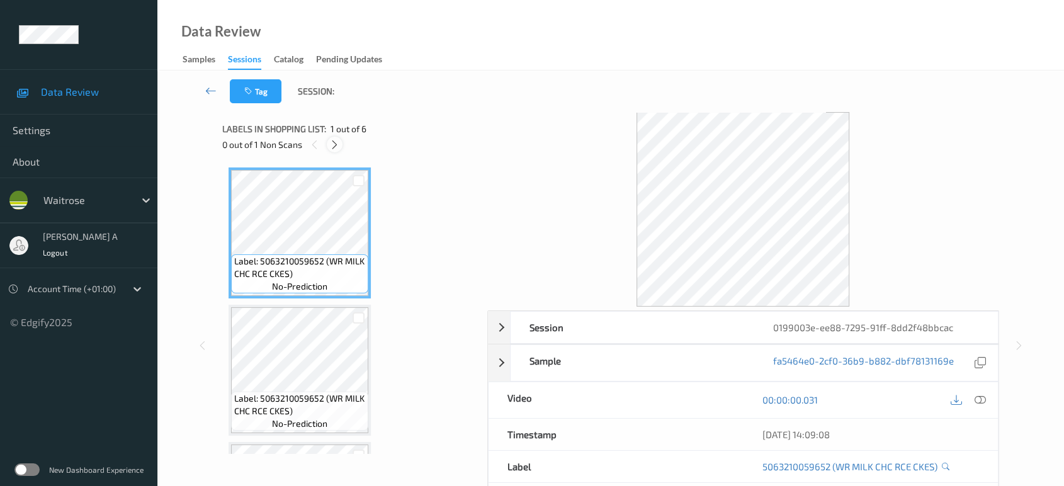
click at [331, 149] on icon at bounding box center [334, 144] width 11 height 11
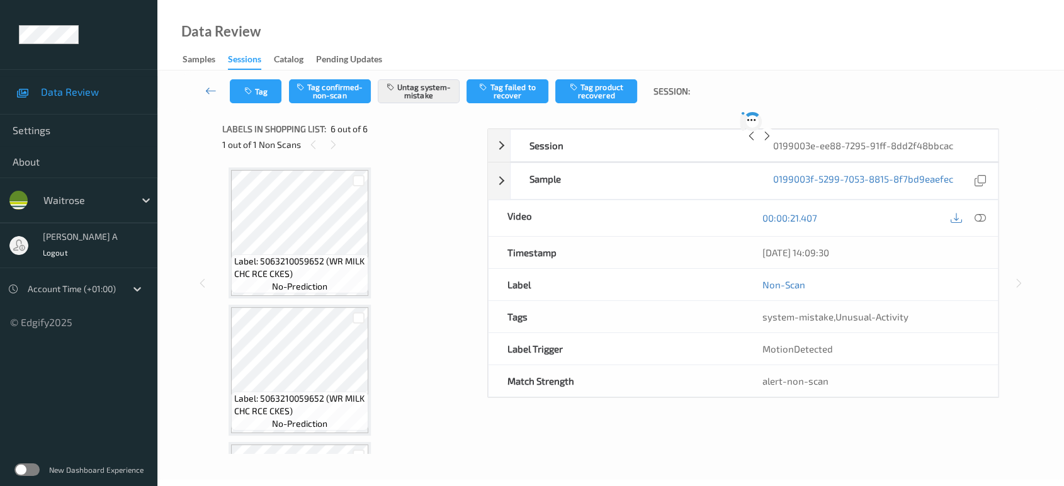
scroll to position [533, 0]
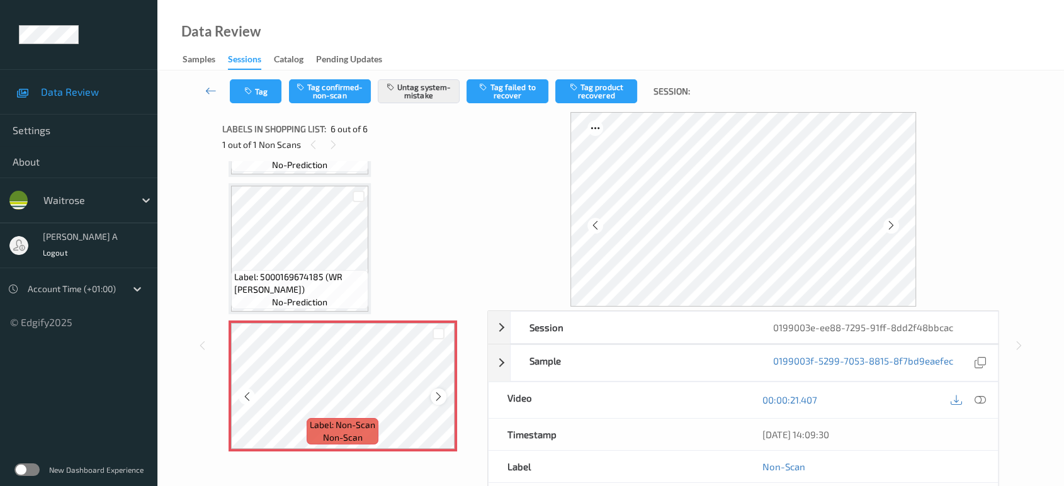
click at [441, 395] on icon at bounding box center [438, 396] width 11 height 11
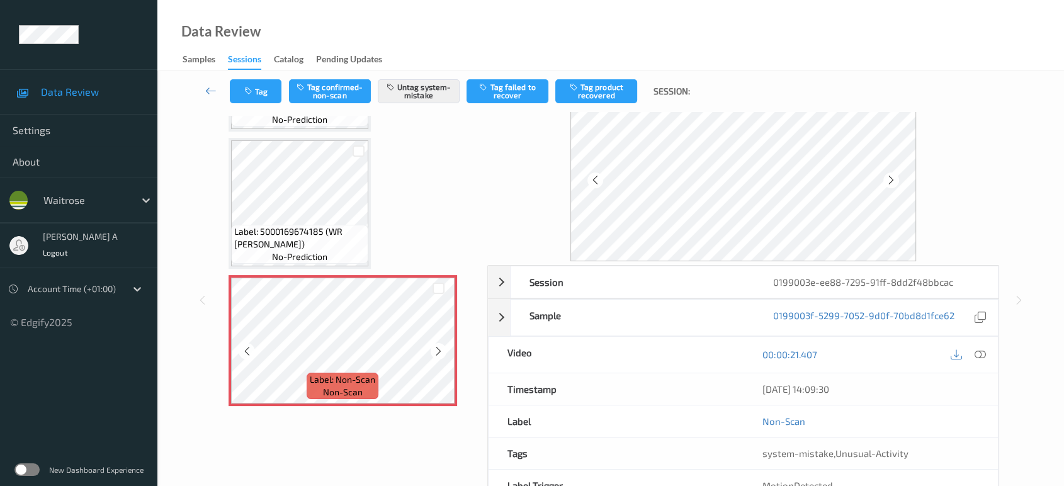
scroll to position [70, 0]
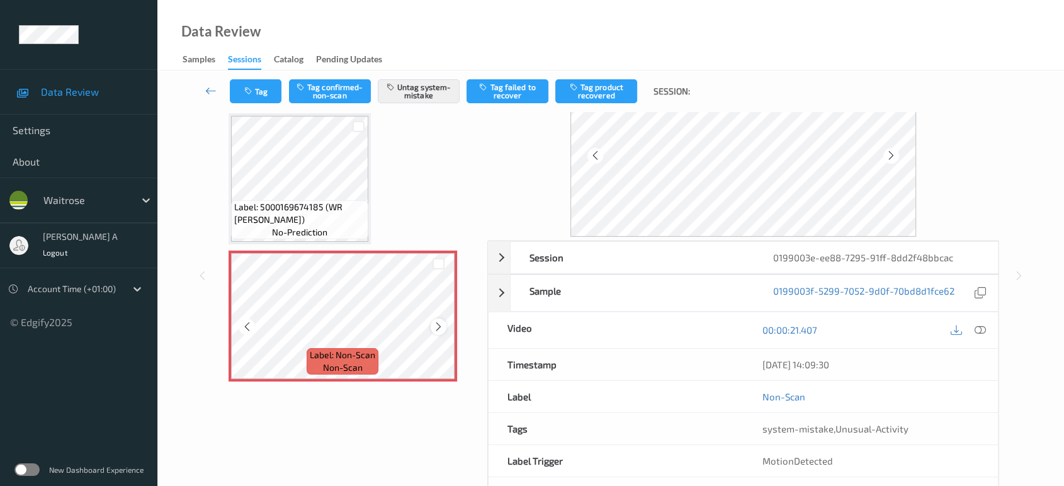
click at [444, 322] on div at bounding box center [439, 327] width 16 height 16
click at [436, 326] on icon at bounding box center [438, 326] width 11 height 11
click at [982, 327] on icon at bounding box center [980, 329] width 11 height 11
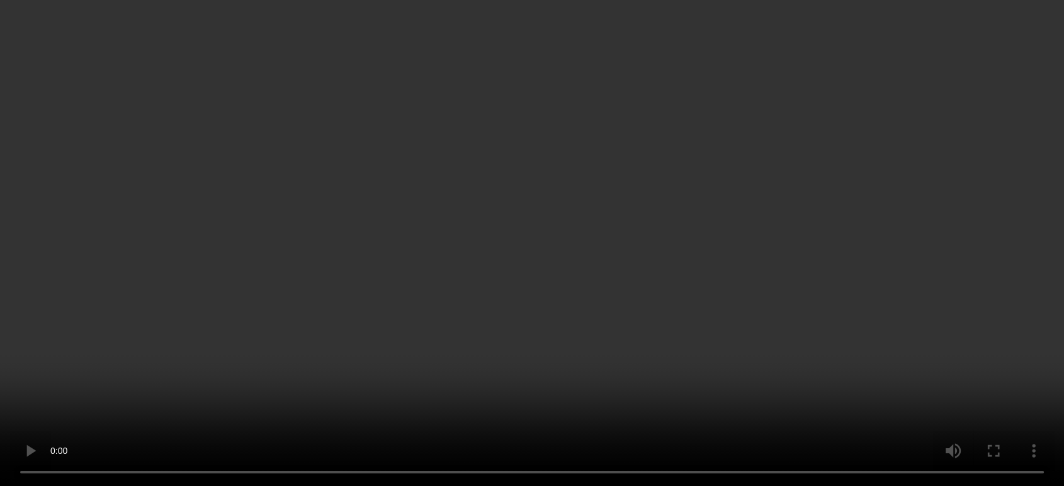
scroll to position [415, 0]
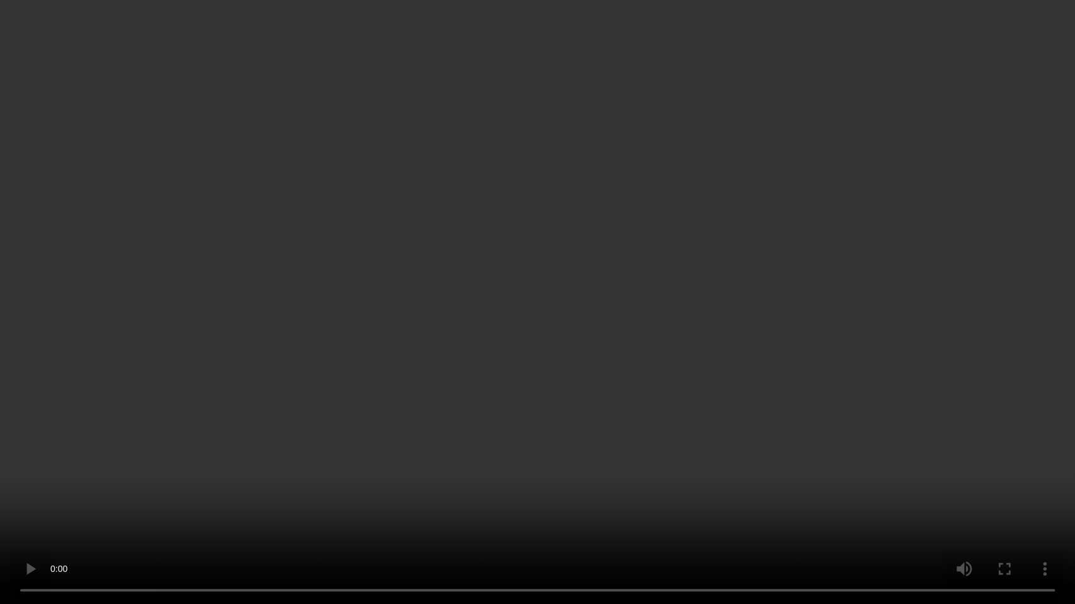
click at [564, 351] on video at bounding box center [537, 302] width 1075 height 604
click at [603, 364] on video at bounding box center [537, 302] width 1075 height 604
click at [495, 397] on video at bounding box center [537, 302] width 1075 height 604
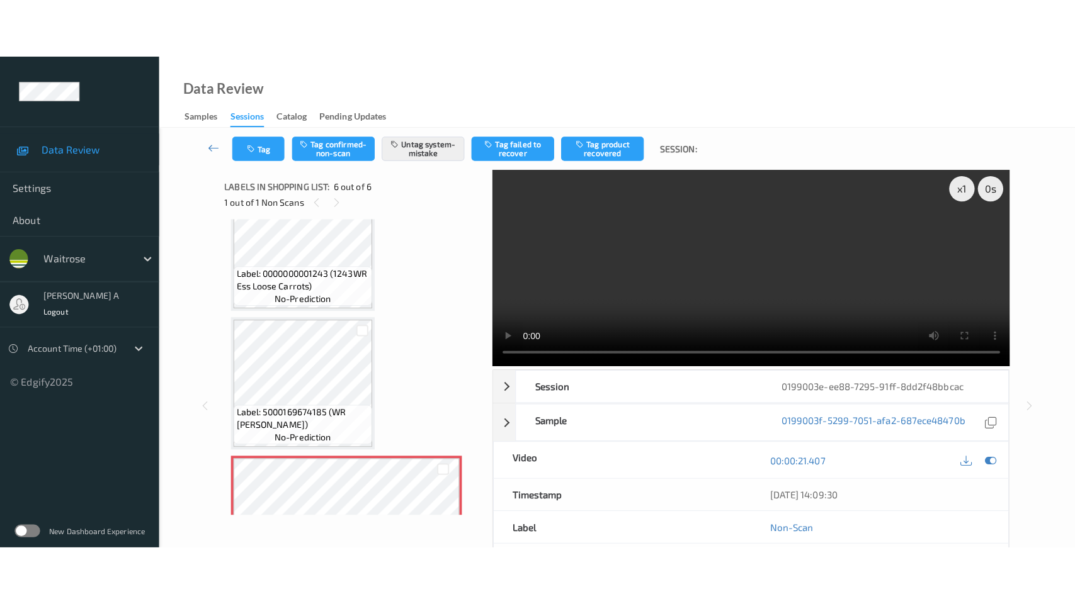
scroll to position [533, 0]
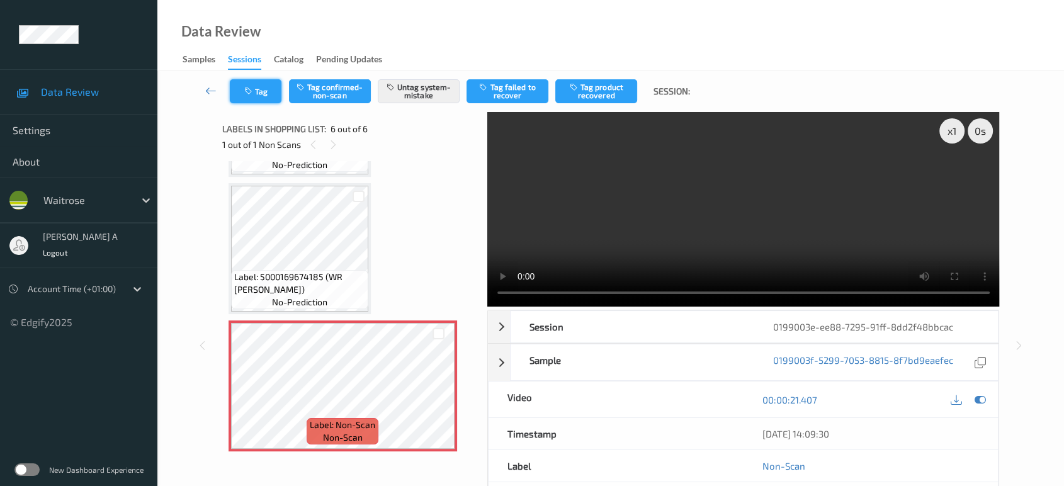
click at [278, 91] on button "Tag" at bounding box center [256, 91] width 52 height 24
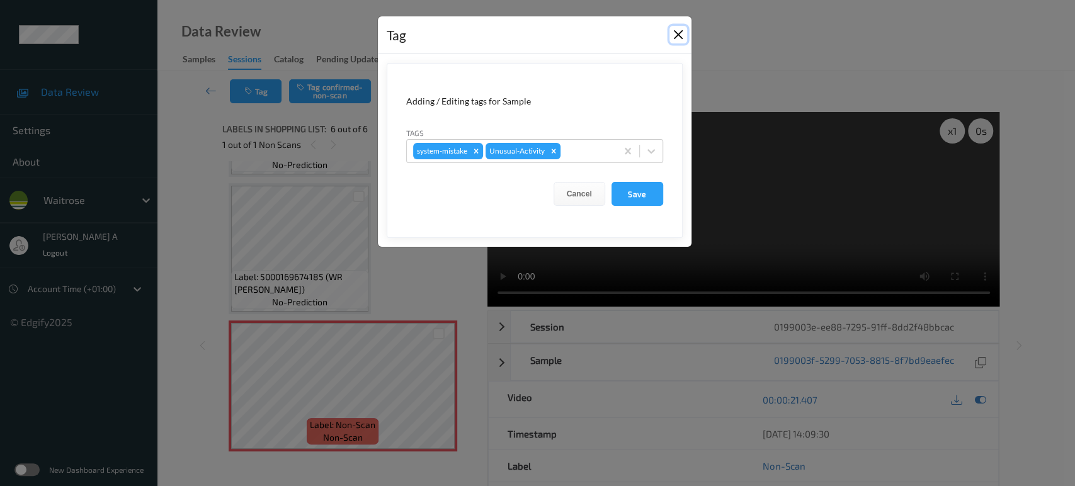
click at [679, 38] on button "Close" at bounding box center [678, 35] width 18 height 18
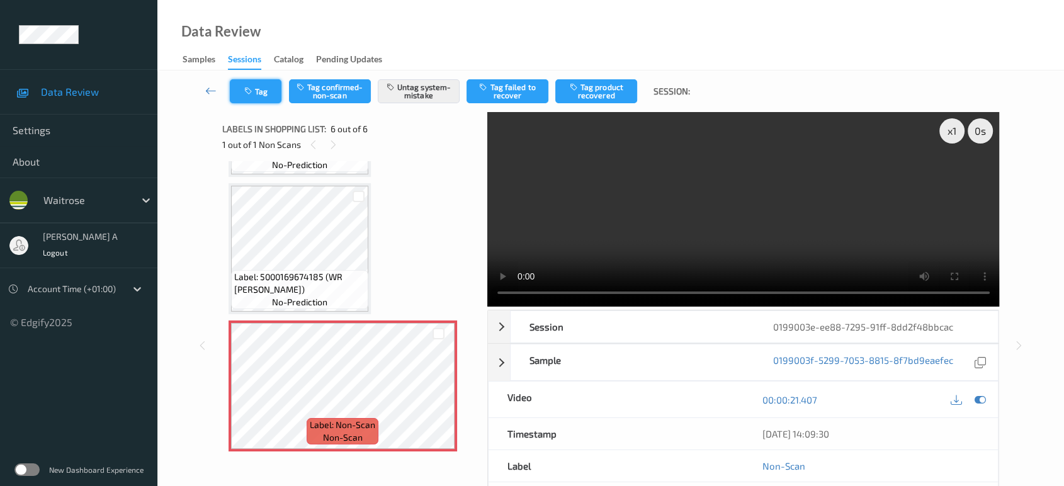
click at [230, 89] on button "Tag" at bounding box center [256, 91] width 52 height 24
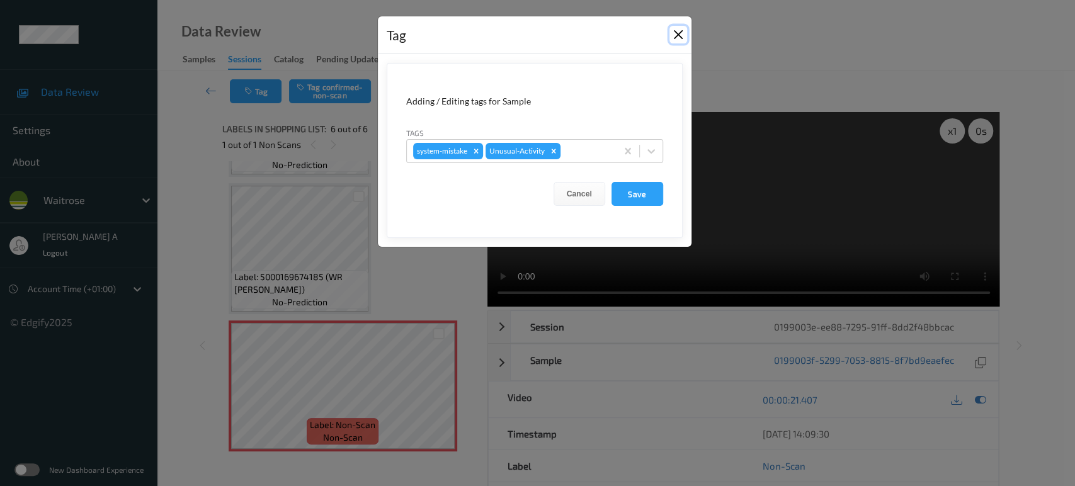
click at [679, 37] on button "Close" at bounding box center [678, 35] width 18 height 18
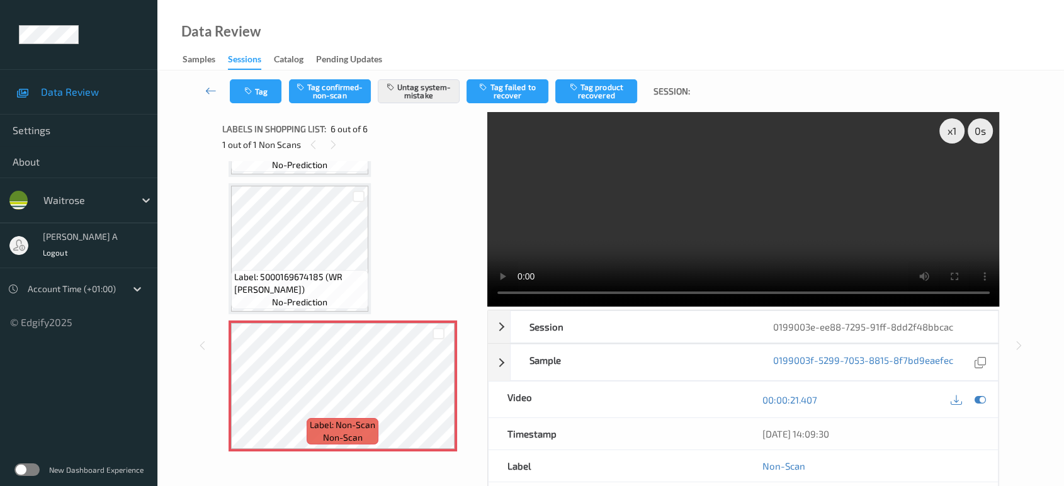
click at [731, 220] on video at bounding box center [743, 209] width 513 height 195
click at [806, 201] on video at bounding box center [743, 209] width 513 height 195
click at [269, 98] on button "Tag" at bounding box center [256, 91] width 52 height 24
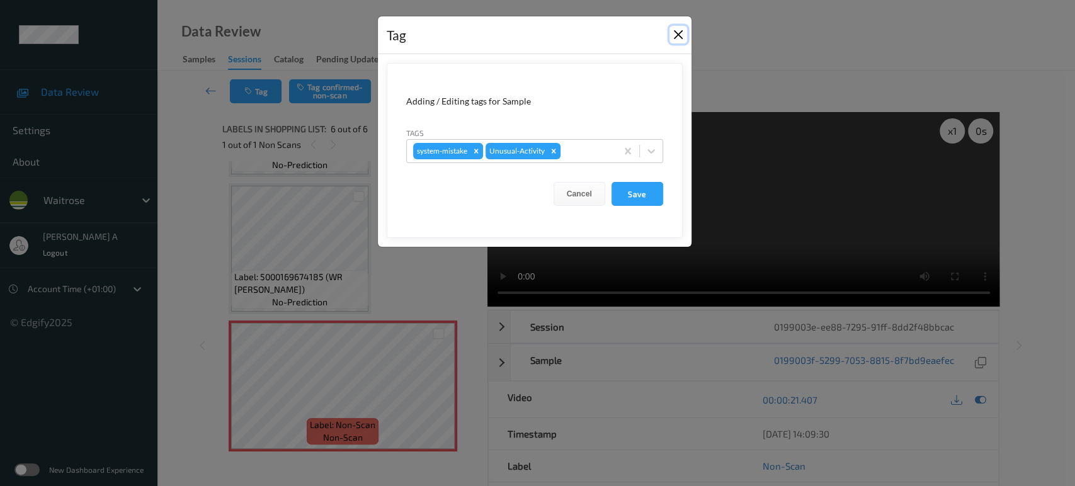
click at [680, 40] on button "Close" at bounding box center [678, 35] width 18 height 18
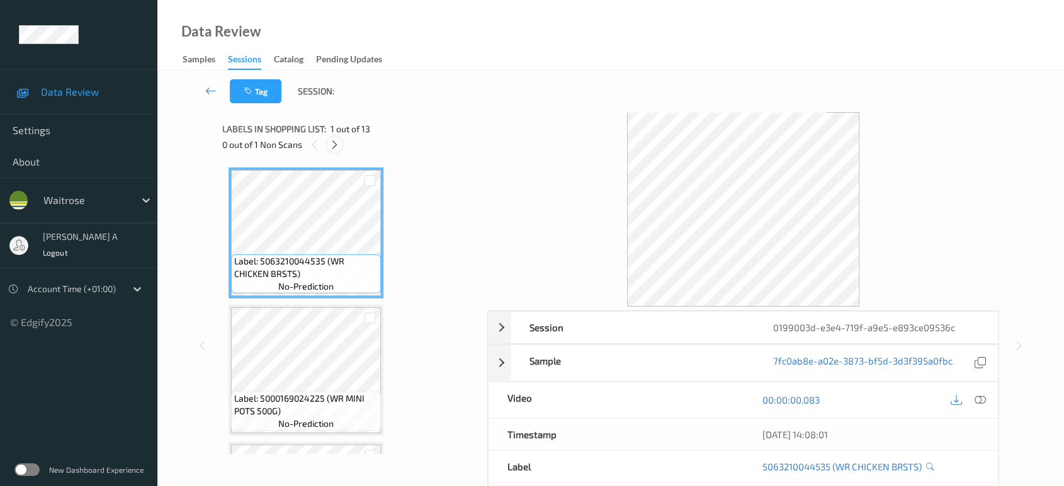
click at [336, 140] on icon at bounding box center [334, 144] width 11 height 11
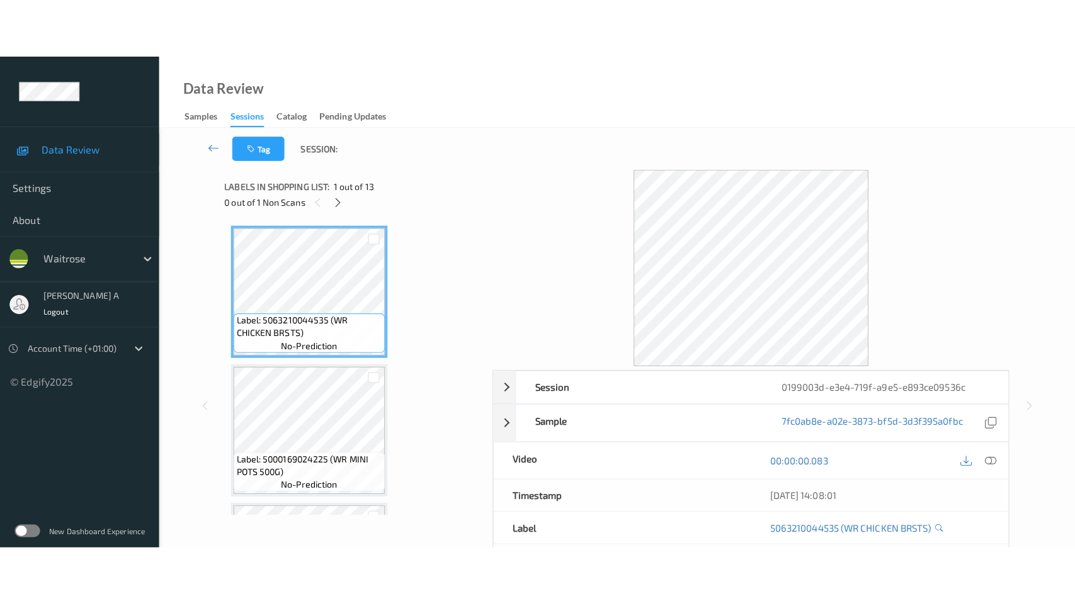
scroll to position [1490, 0]
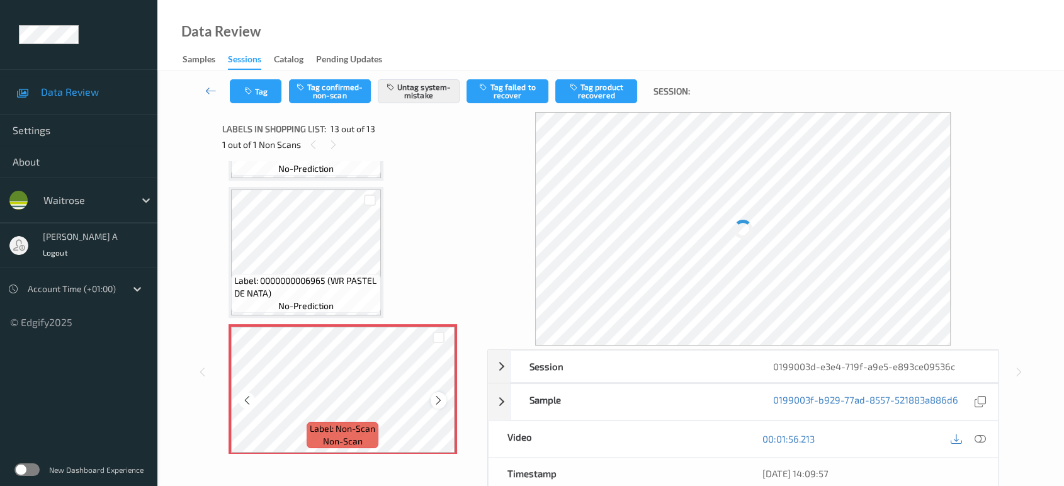
click at [438, 396] on icon at bounding box center [438, 400] width 11 height 11
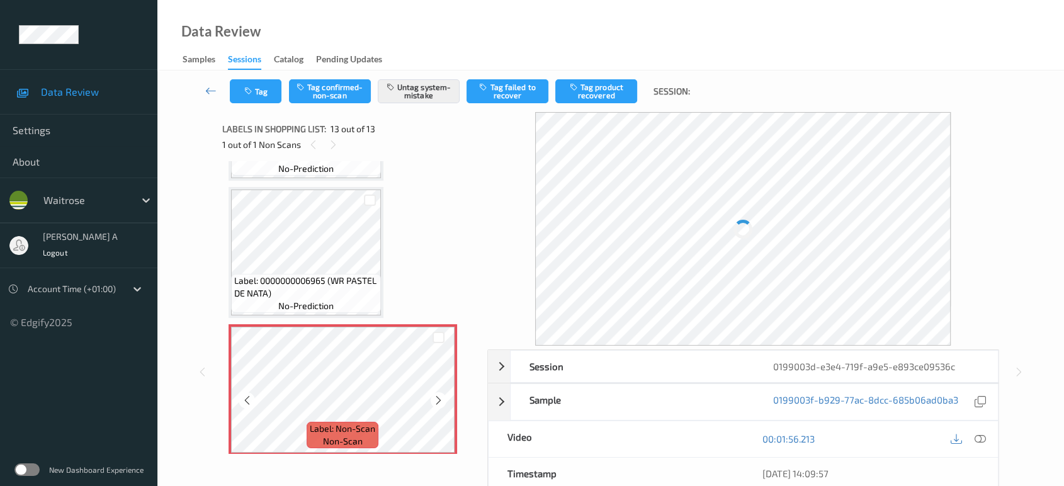
click at [438, 396] on icon at bounding box center [438, 400] width 11 height 11
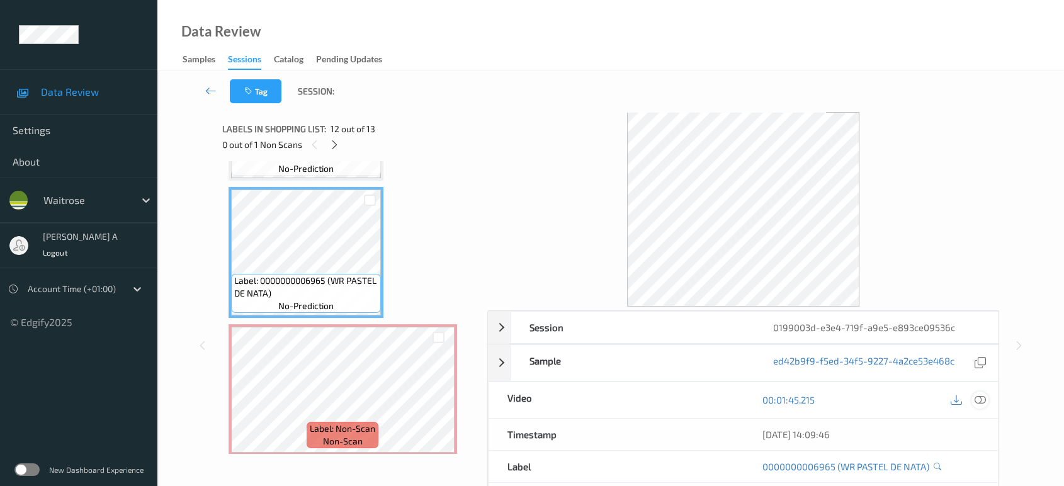
click at [978, 397] on icon at bounding box center [980, 399] width 11 height 11
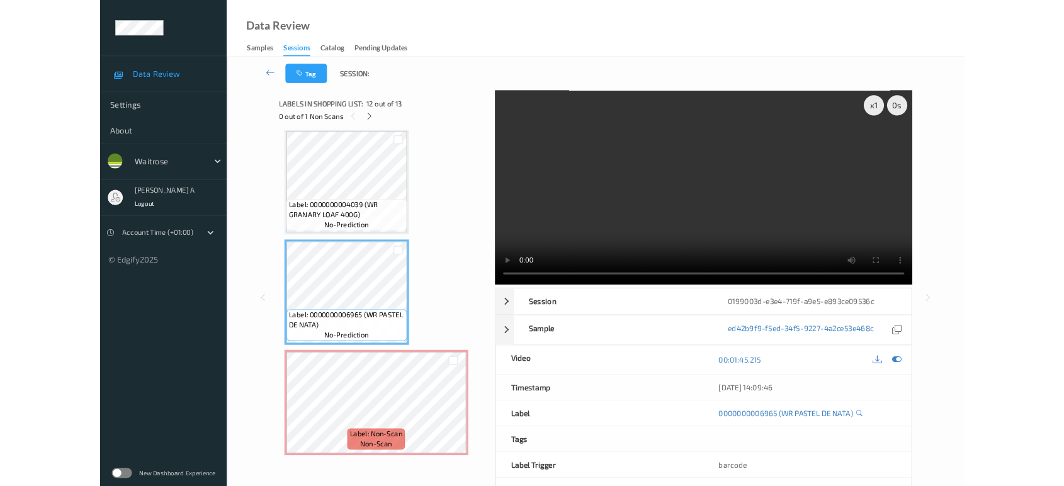
scroll to position [1372, 0]
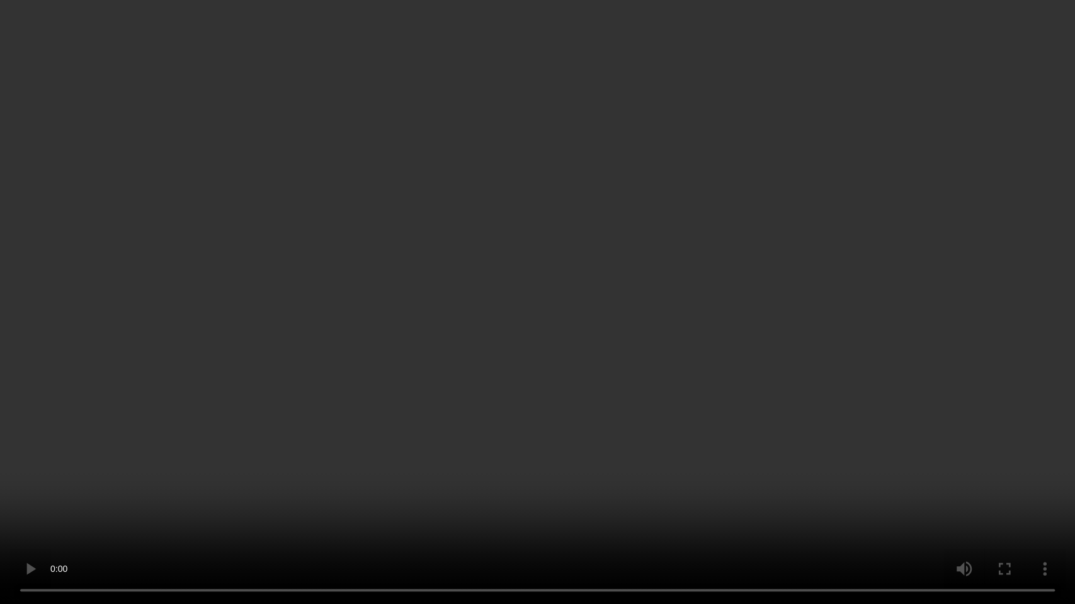
click at [476, 301] on video at bounding box center [537, 302] width 1075 height 604
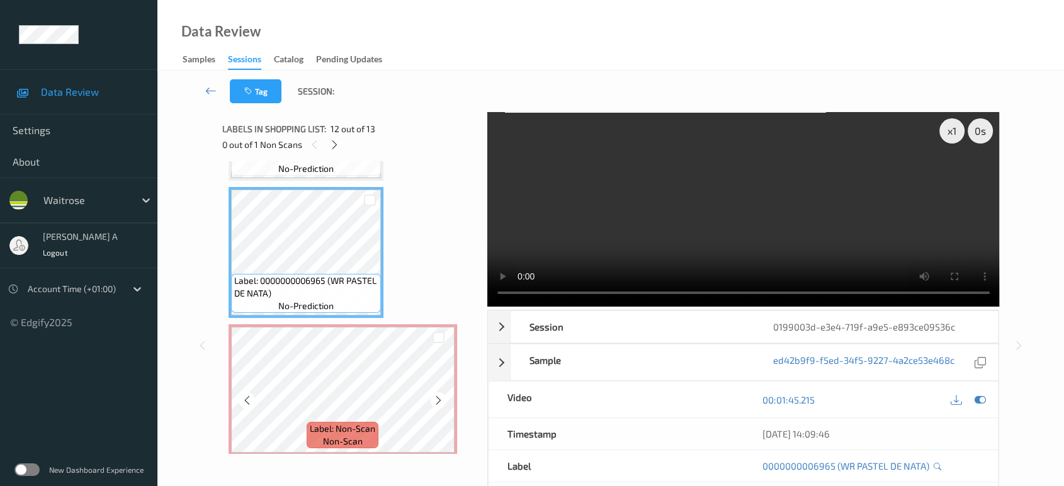
scroll to position [70, 0]
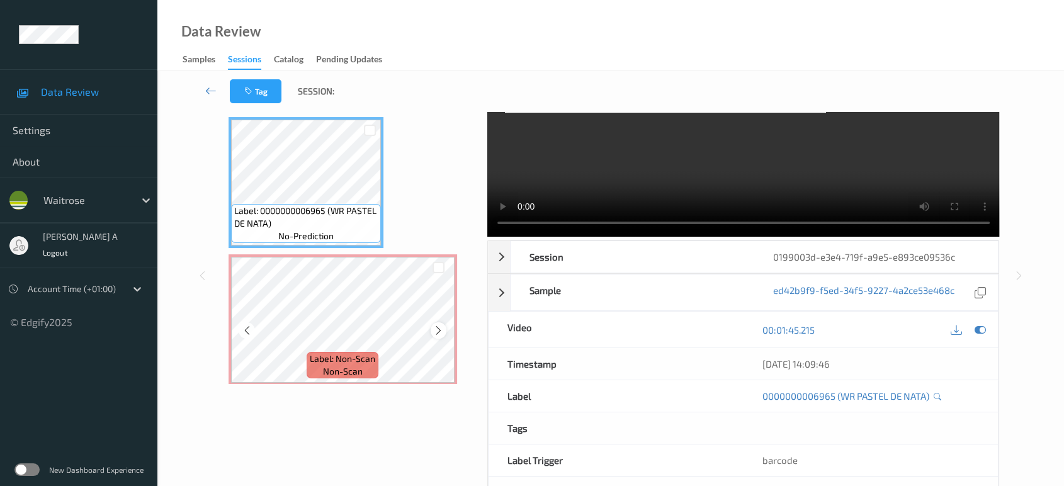
click at [439, 325] on icon at bounding box center [438, 330] width 11 height 11
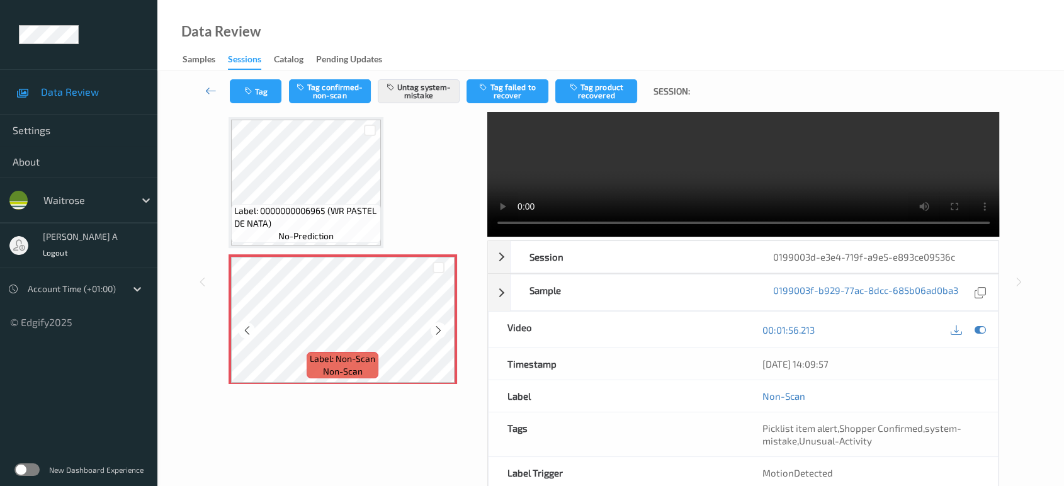
click at [439, 325] on icon at bounding box center [438, 330] width 11 height 11
click at [262, 95] on button "Tag" at bounding box center [256, 91] width 52 height 24
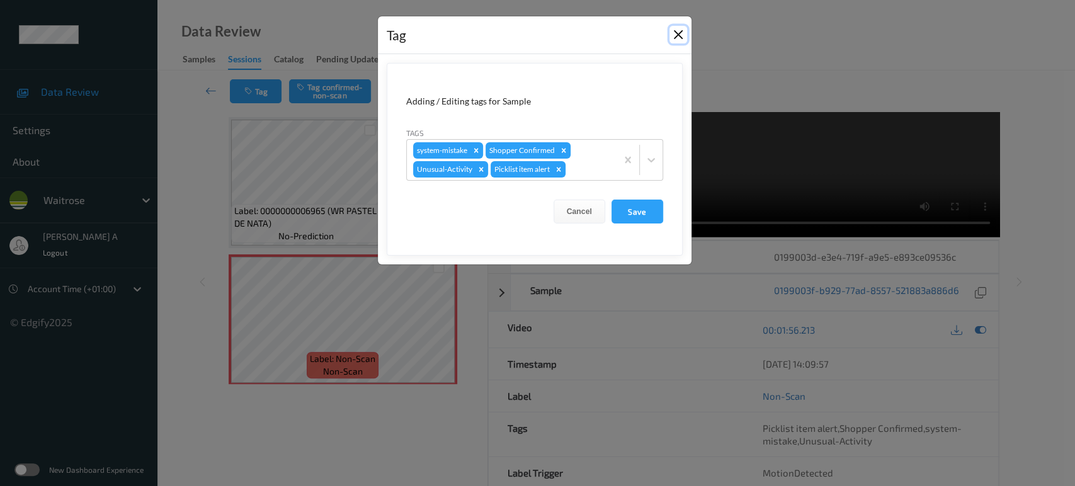
click at [675, 34] on button "Close" at bounding box center [678, 35] width 18 height 18
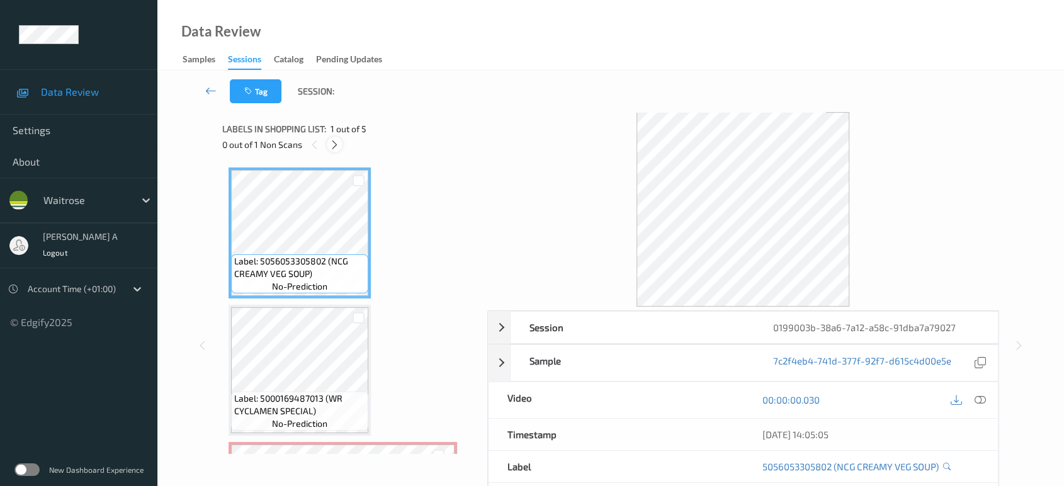
click at [337, 150] on icon at bounding box center [334, 144] width 11 height 11
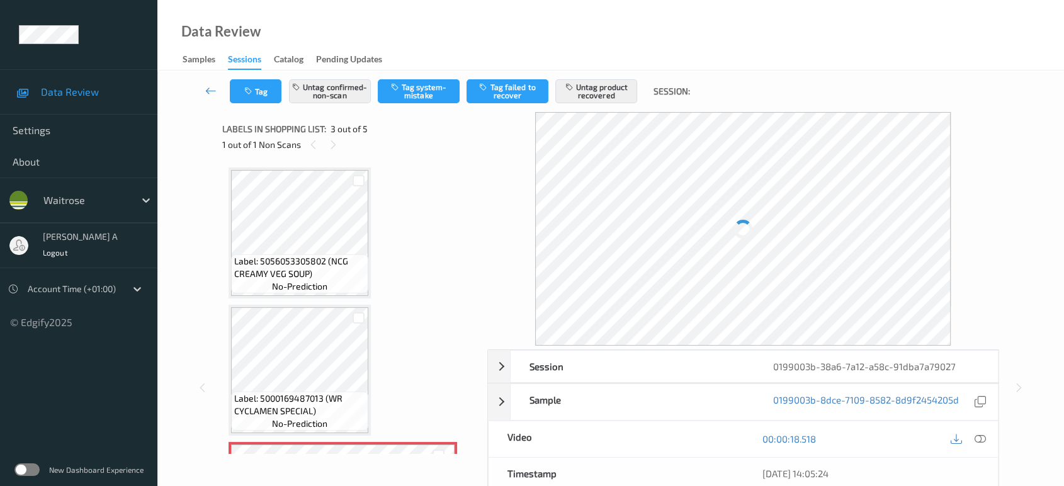
scroll to position [142, 0]
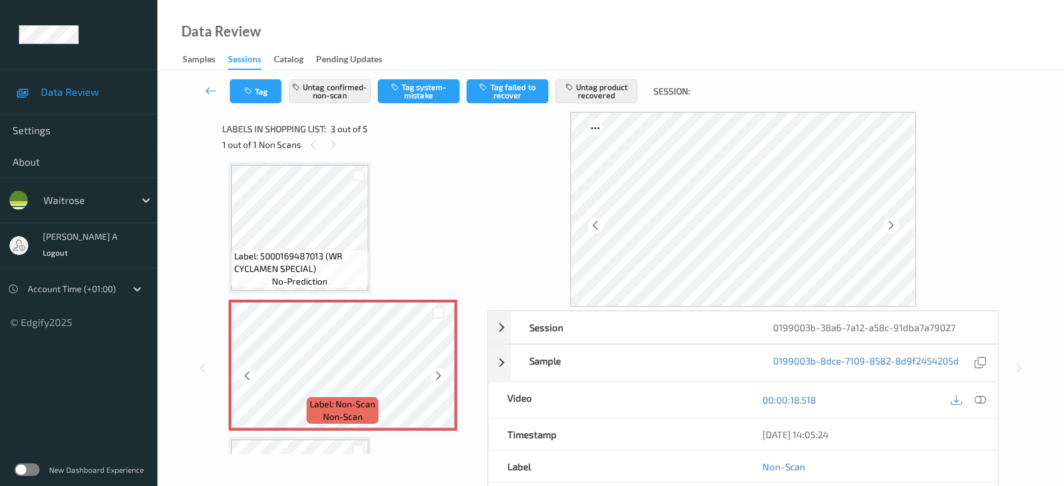
click at [445, 373] on div at bounding box center [439, 376] width 16 height 16
click at [438, 377] on icon at bounding box center [438, 375] width 11 height 11
click at [436, 372] on icon at bounding box center [438, 375] width 11 height 11
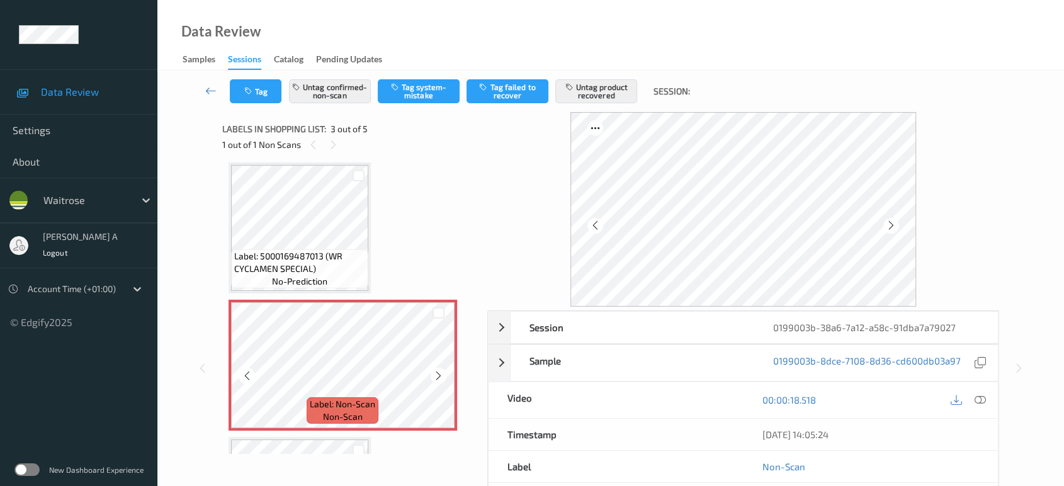
click at [436, 372] on icon at bounding box center [438, 375] width 11 height 11
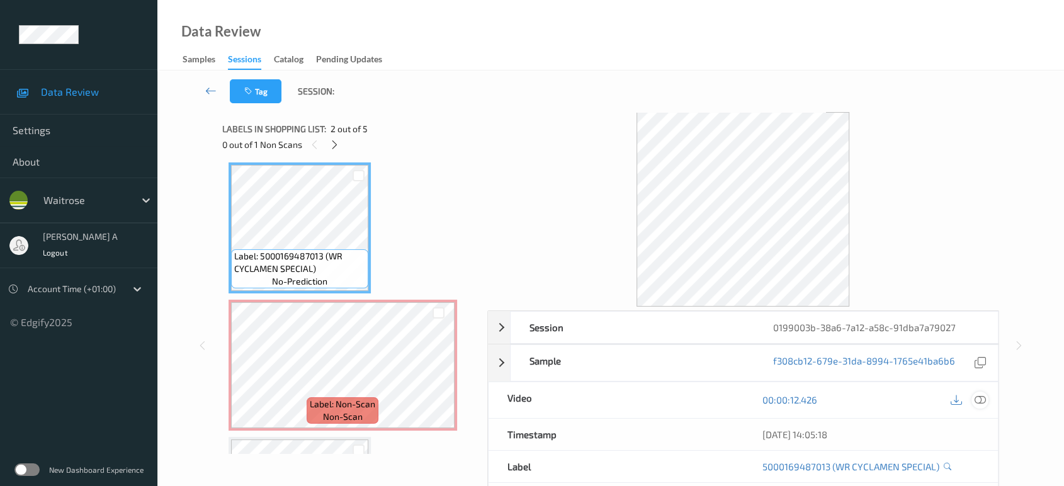
click at [985, 402] on icon at bounding box center [980, 399] width 11 height 11
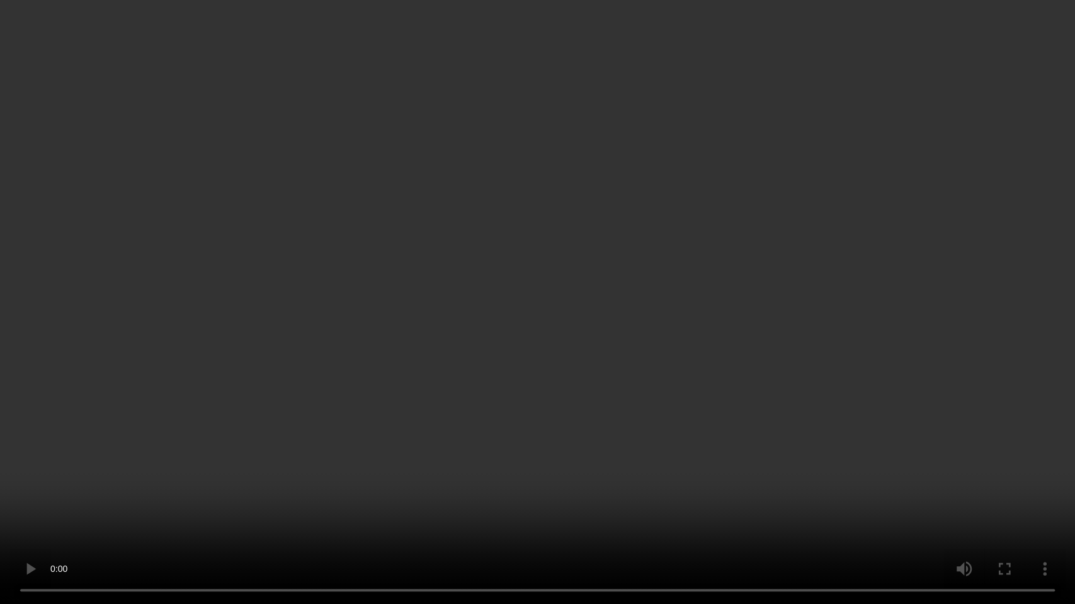
click at [462, 329] on video at bounding box center [537, 302] width 1075 height 604
click at [460, 371] on video at bounding box center [537, 302] width 1075 height 604
click at [347, 426] on video at bounding box center [537, 302] width 1075 height 604
click at [349, 443] on video at bounding box center [537, 302] width 1075 height 604
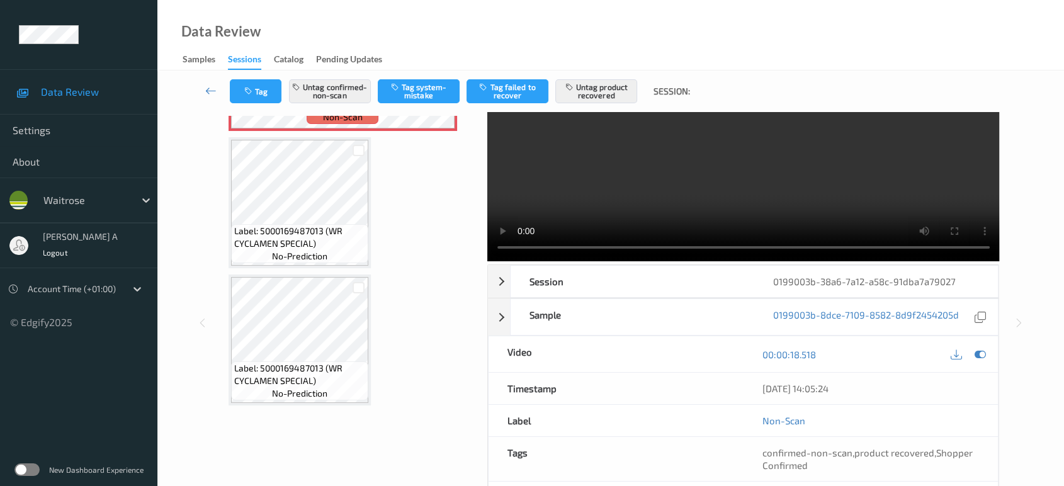
scroll to position [70, 0]
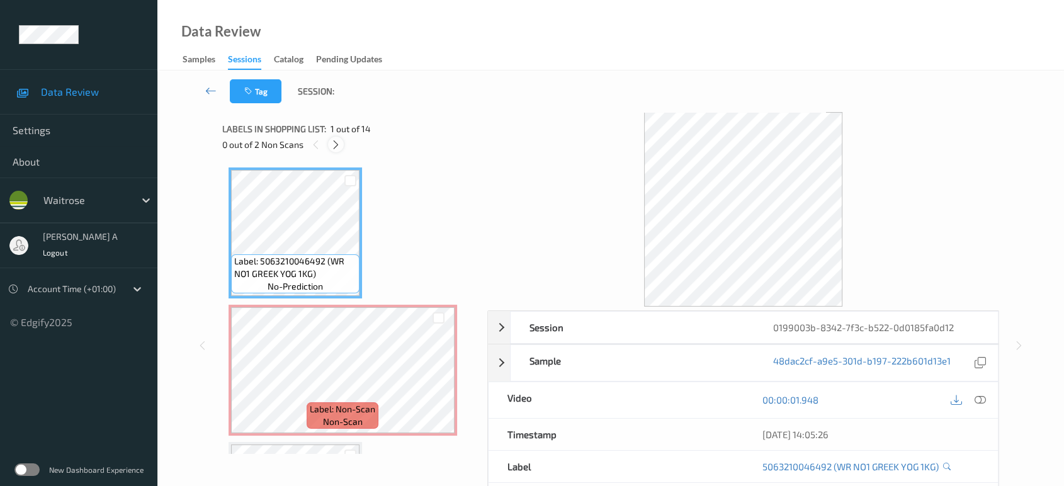
click at [341, 141] on icon at bounding box center [336, 144] width 11 height 11
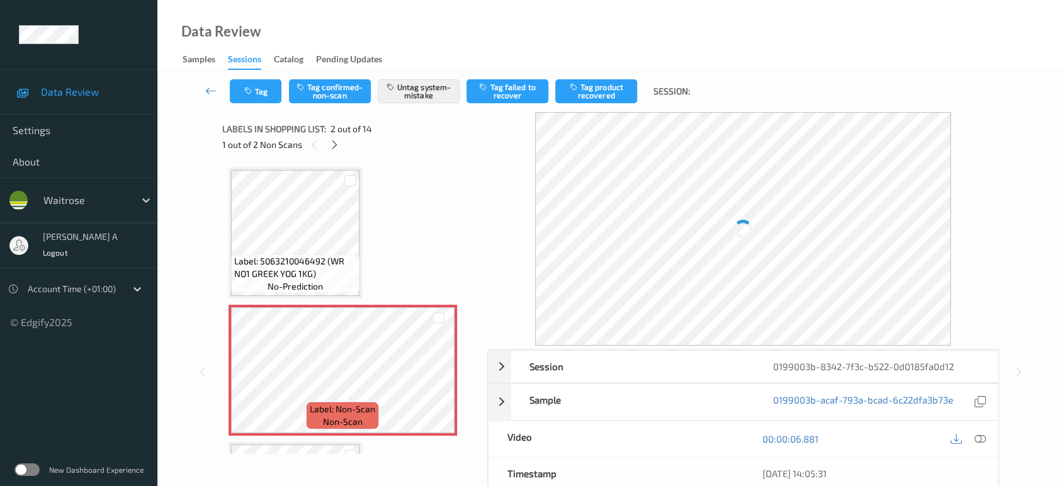
scroll to position [6, 0]
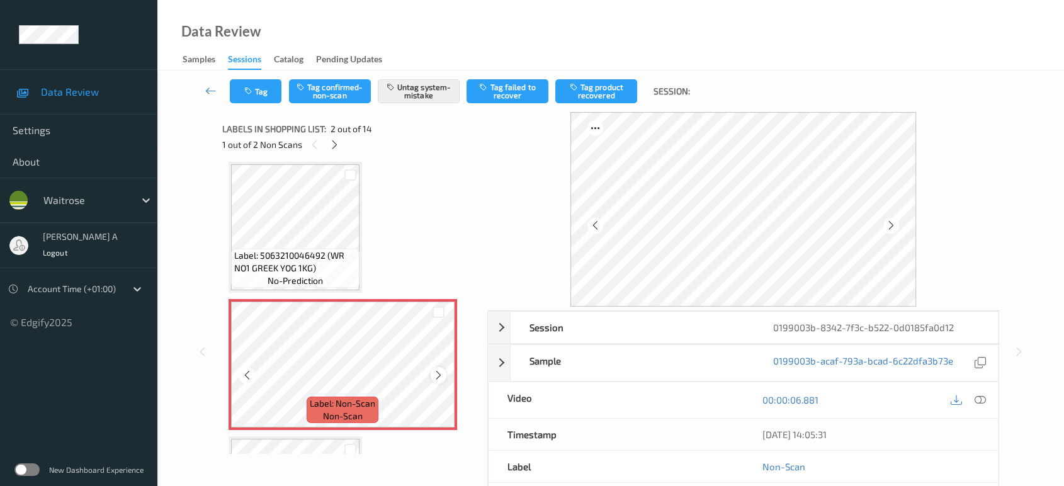
click at [438, 376] on icon at bounding box center [438, 375] width 11 height 11
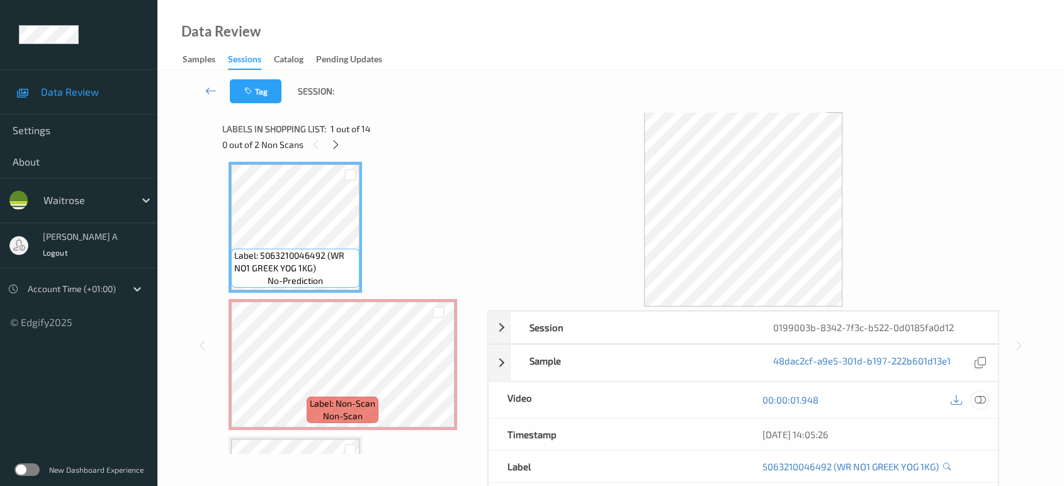
click at [987, 397] on div at bounding box center [980, 400] width 17 height 17
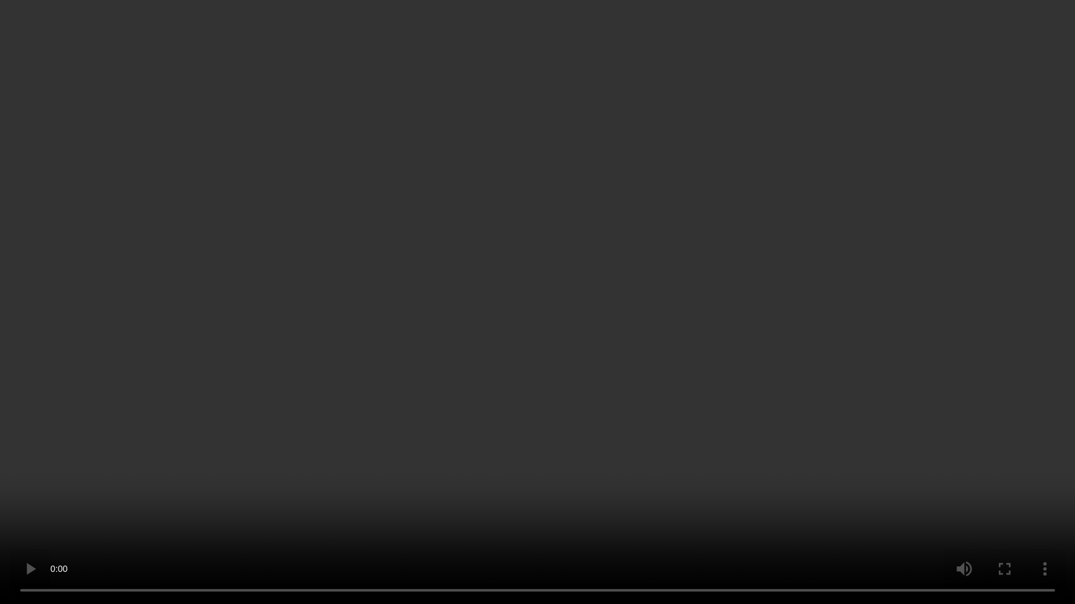
click at [578, 273] on video at bounding box center [537, 302] width 1075 height 604
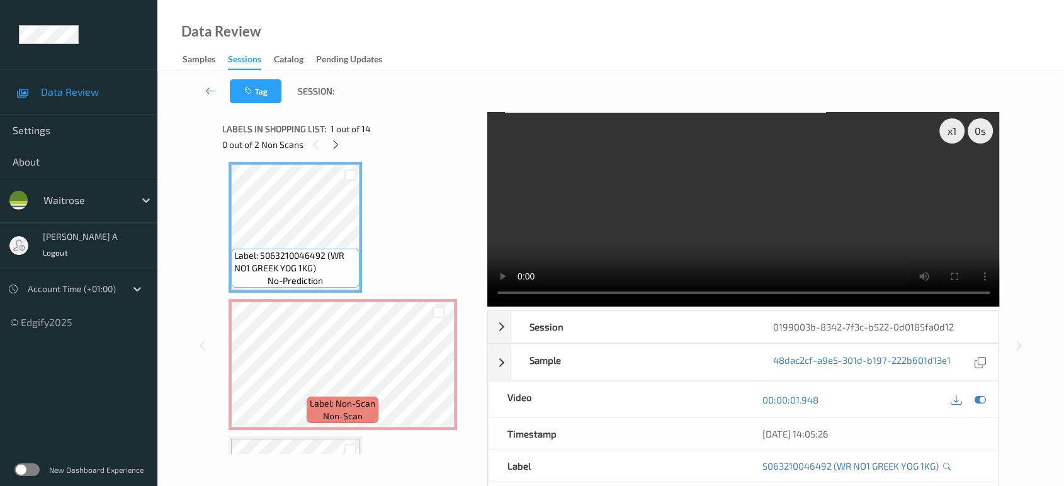
click at [579, 249] on video at bounding box center [743, 209] width 513 height 195
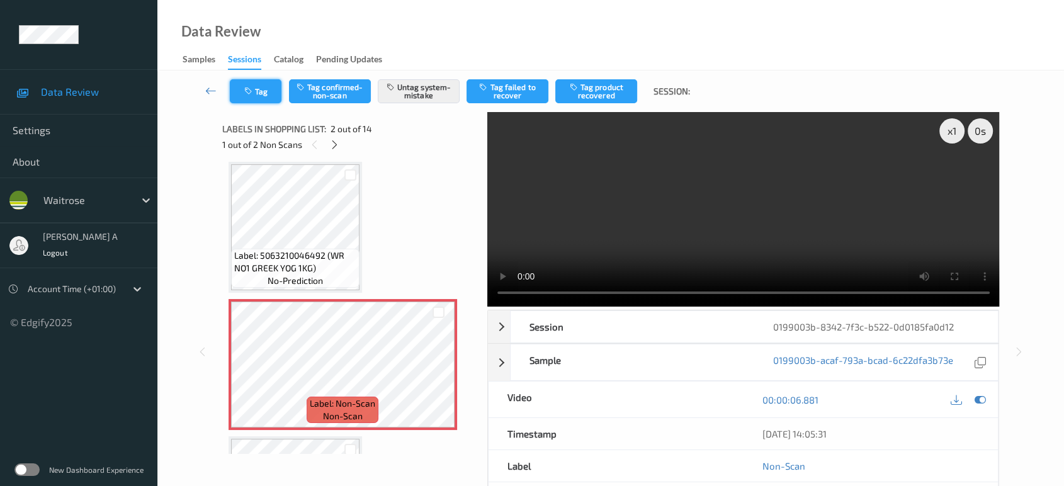
click at [264, 93] on button "Tag" at bounding box center [256, 91] width 52 height 24
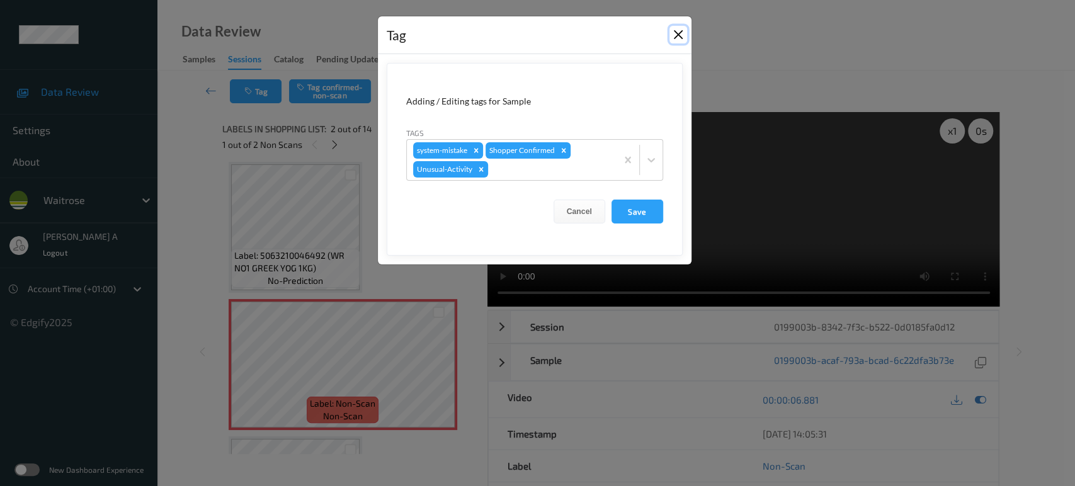
click at [675, 39] on button "Close" at bounding box center [678, 35] width 18 height 18
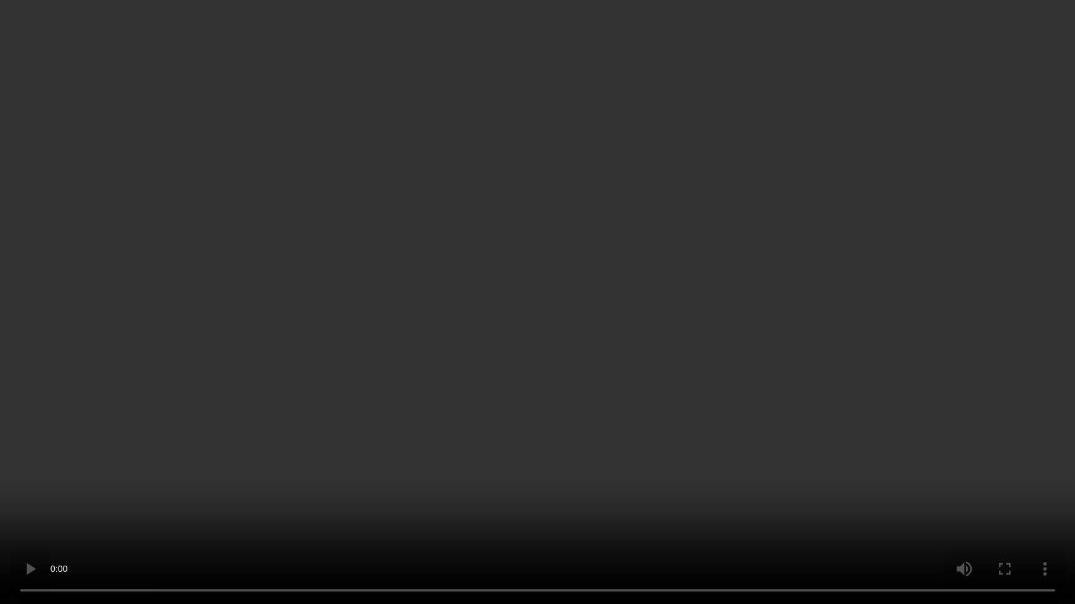
click at [779, 329] on video at bounding box center [537, 302] width 1075 height 604
click at [608, 343] on video at bounding box center [537, 302] width 1075 height 604
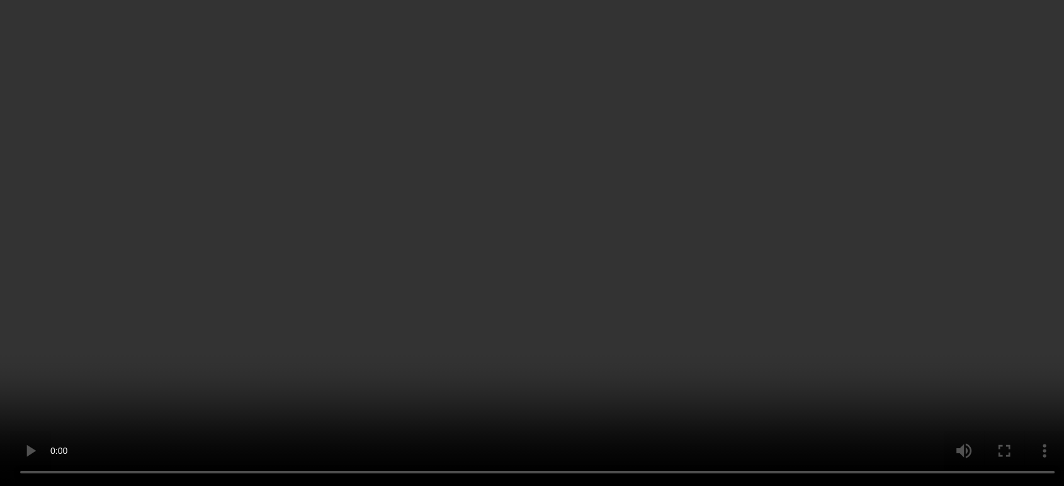
scroll to position [76, 0]
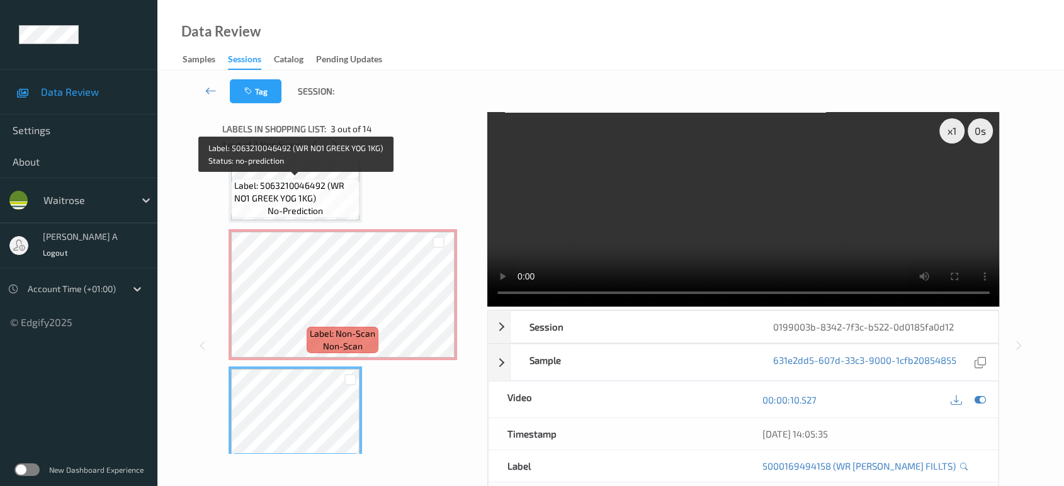
click at [300, 189] on span "Label: 5063210046492 (WR NO1 GREEK YOG 1KG)" at bounding box center [295, 191] width 122 height 25
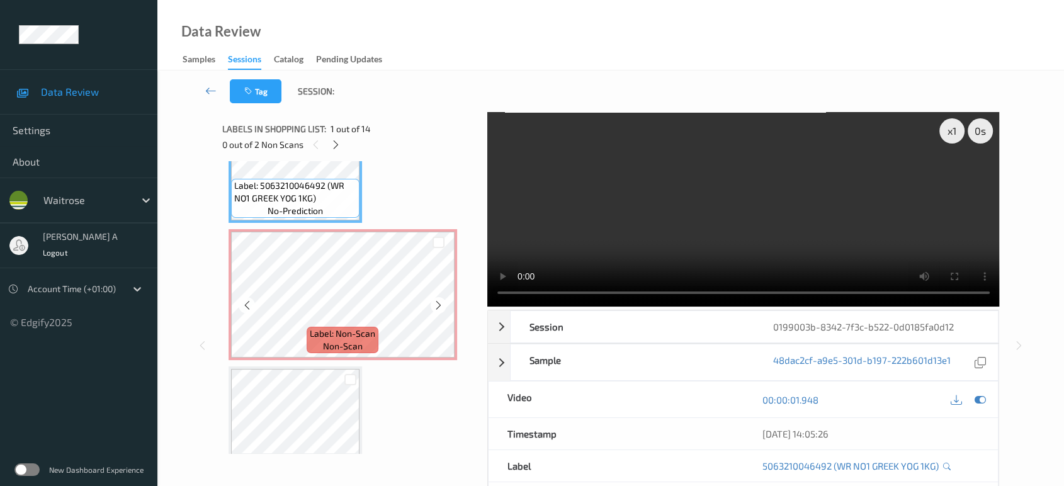
scroll to position [6, 0]
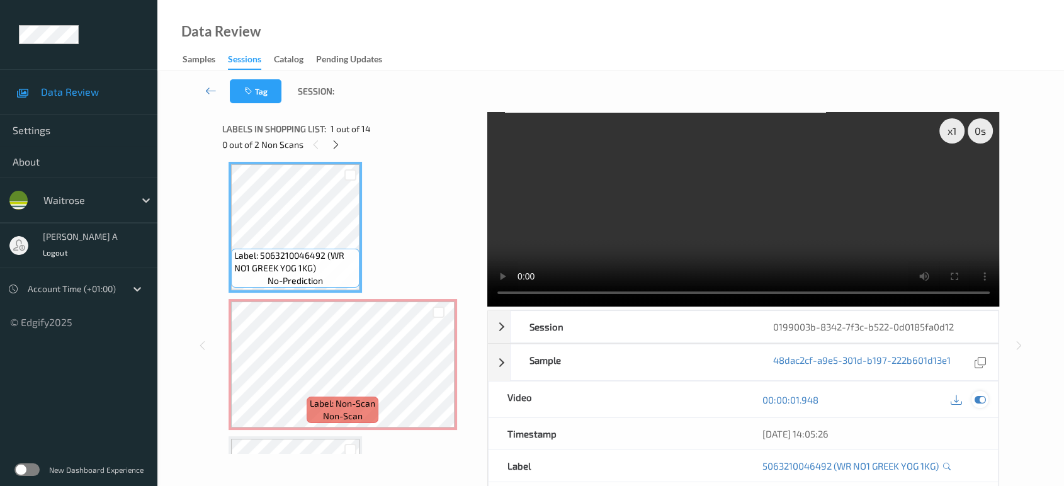
click at [978, 397] on icon at bounding box center [980, 399] width 11 height 11
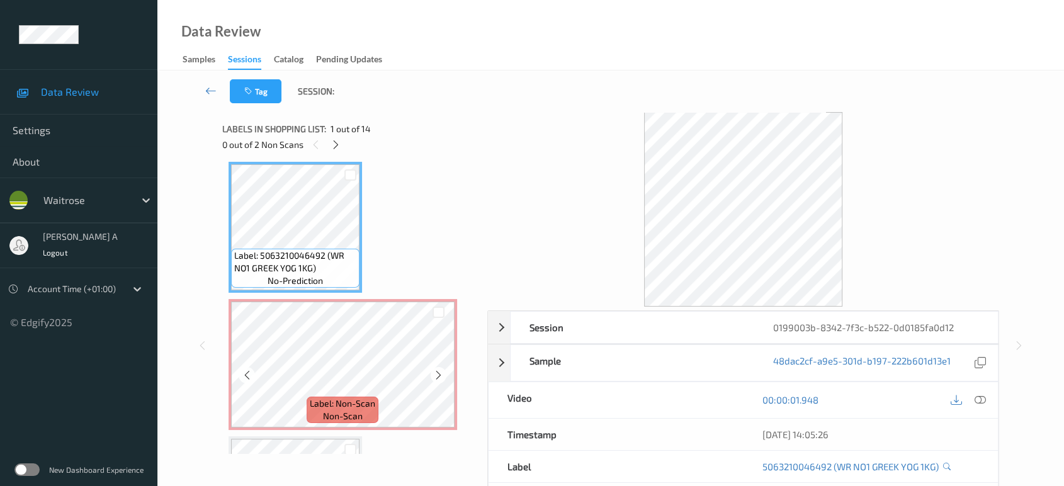
scroll to position [76, 0]
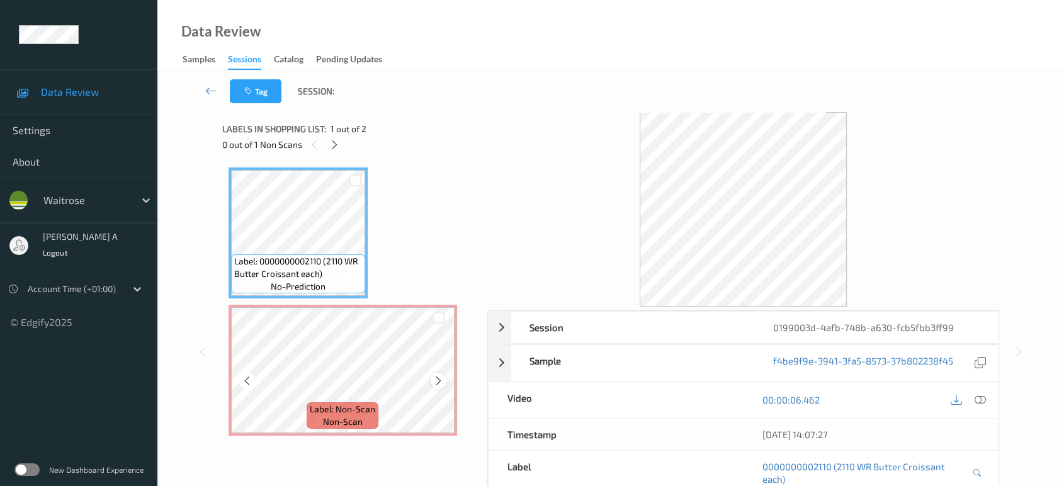
click at [440, 382] on icon at bounding box center [438, 380] width 11 height 11
click at [982, 400] on icon at bounding box center [980, 399] width 11 height 11
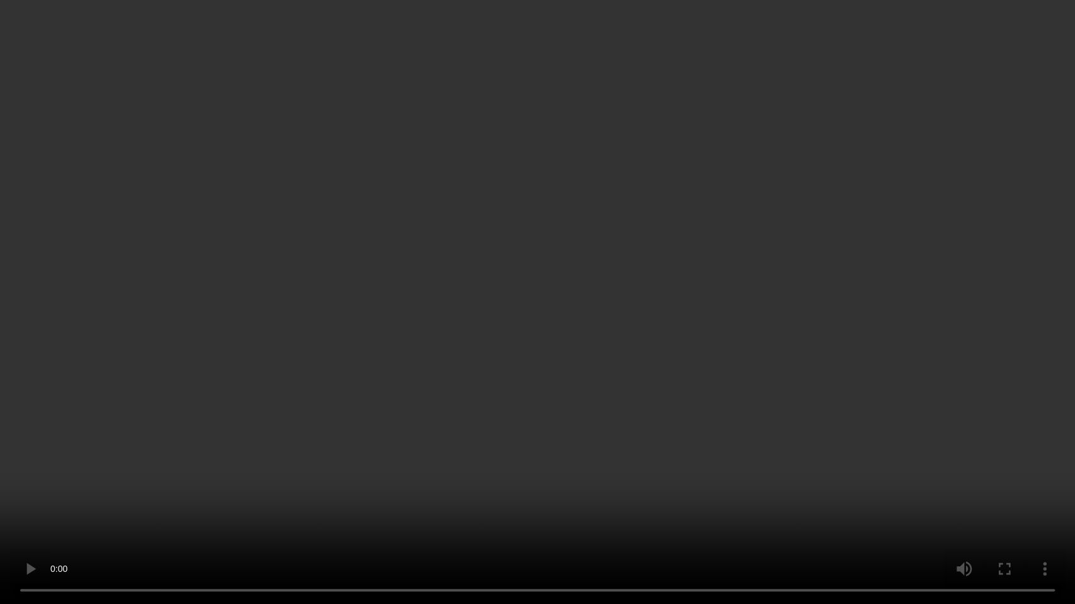
click at [584, 327] on video at bounding box center [537, 302] width 1075 height 604
click at [602, 361] on video at bounding box center [537, 302] width 1075 height 604
click at [764, 405] on video at bounding box center [537, 302] width 1075 height 604
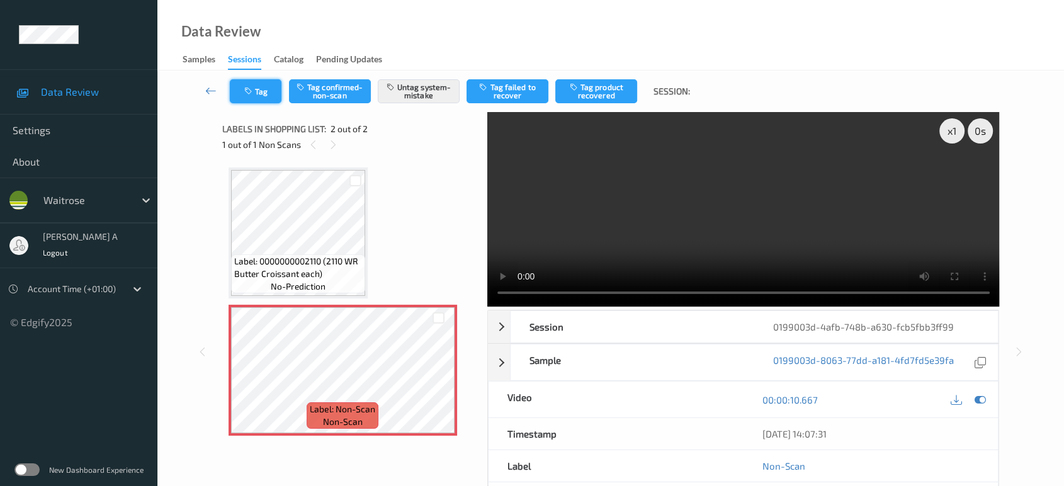
click at [254, 79] on button "Tag" at bounding box center [256, 91] width 52 height 24
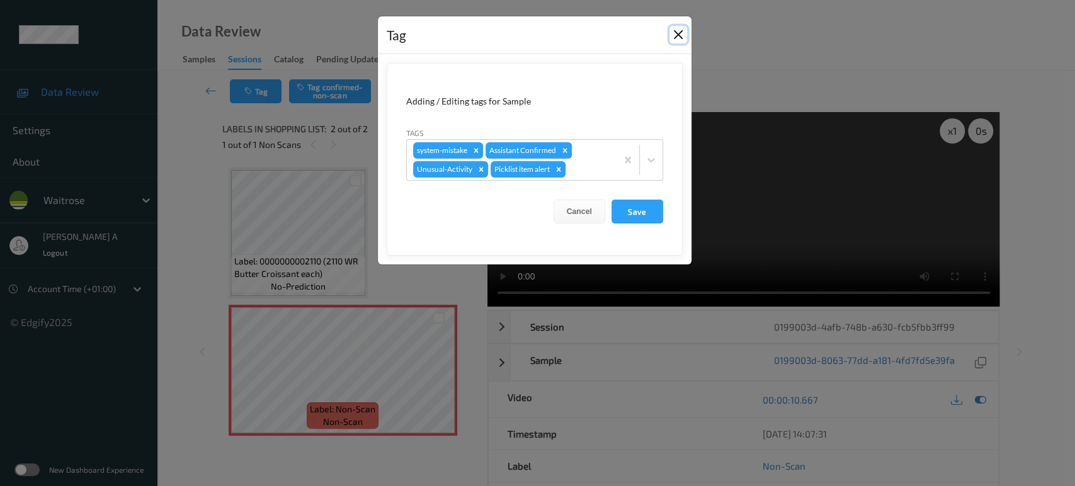
click at [681, 37] on button "Close" at bounding box center [678, 35] width 18 height 18
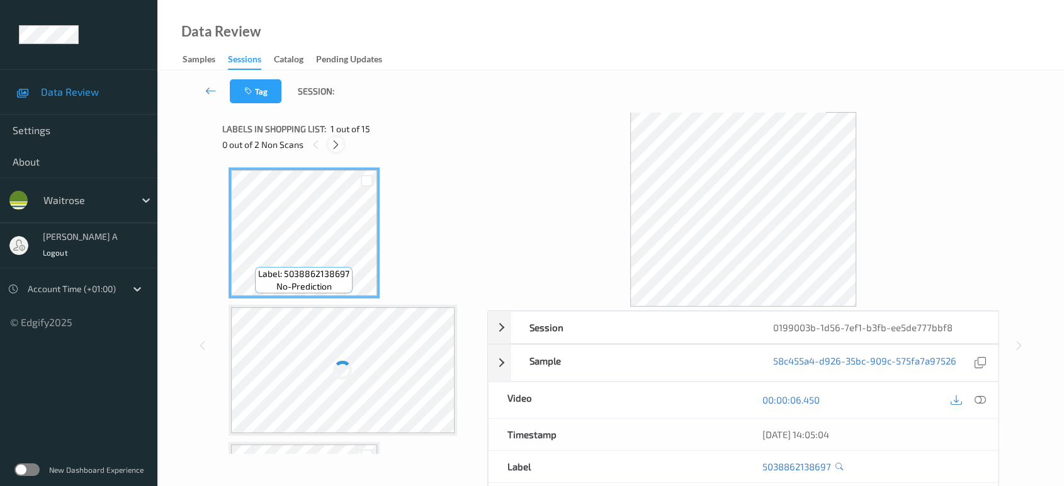
click at [341, 147] on icon at bounding box center [336, 144] width 11 height 11
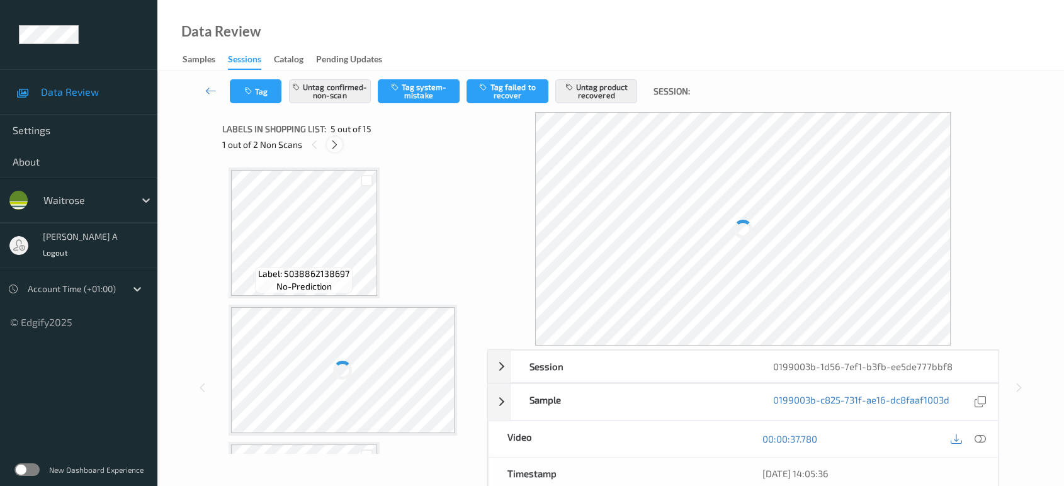
scroll to position [416, 0]
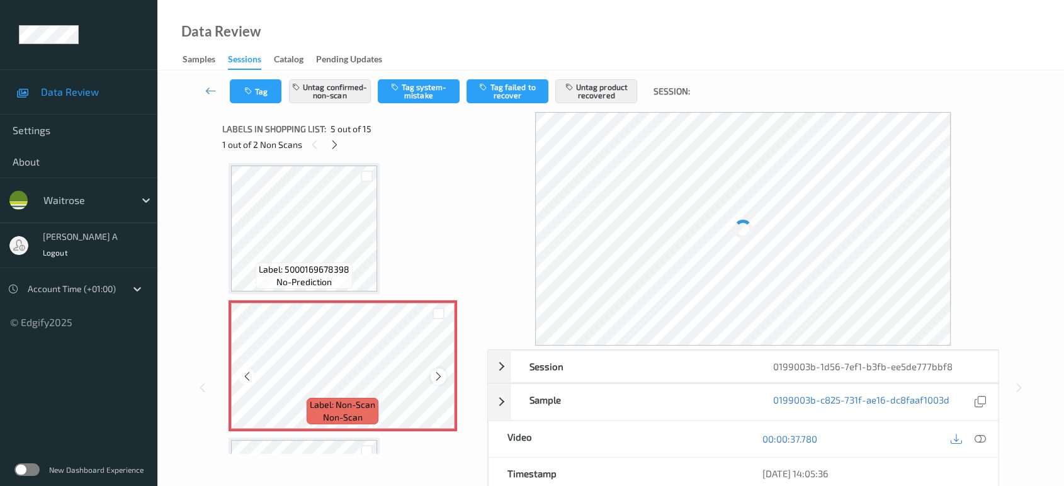
click at [439, 377] on icon at bounding box center [438, 376] width 11 height 11
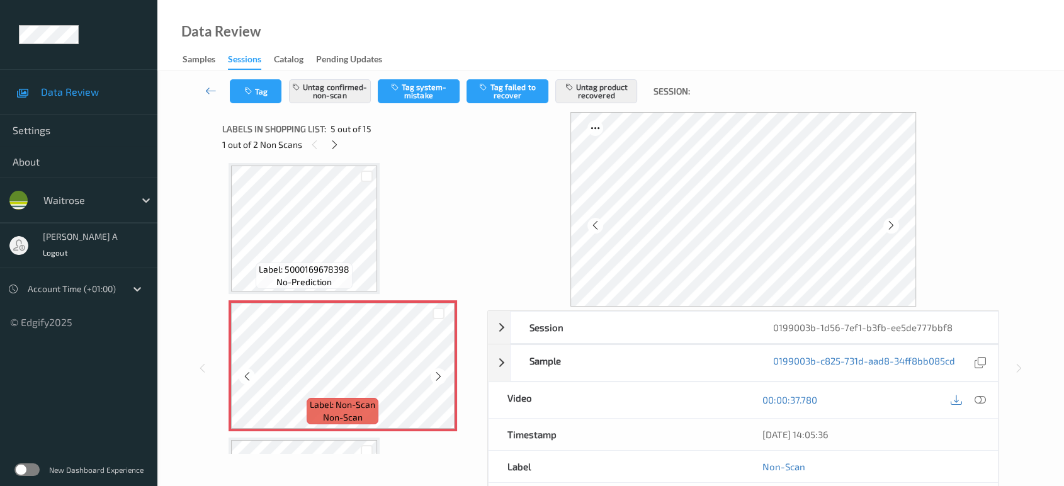
click at [439, 377] on icon at bounding box center [438, 376] width 11 height 11
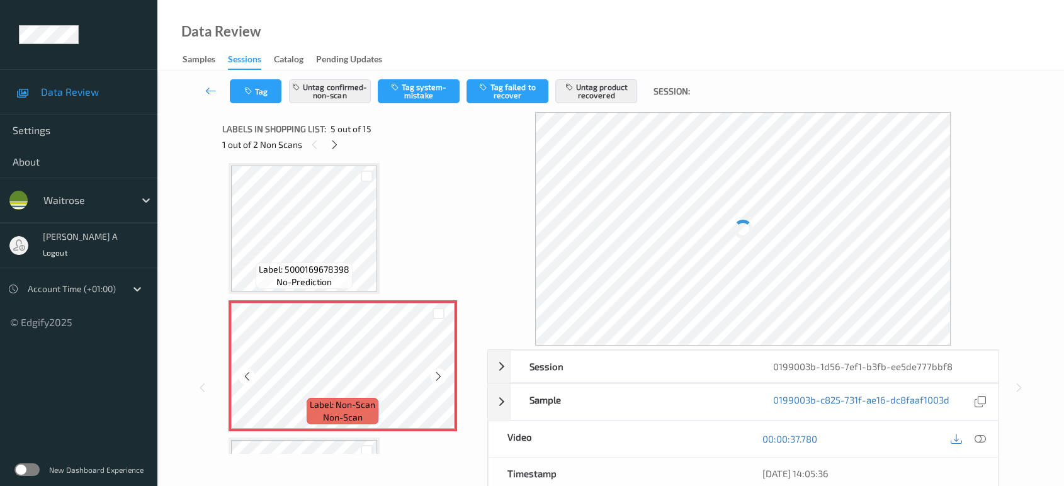
click at [439, 377] on icon at bounding box center [438, 376] width 11 height 11
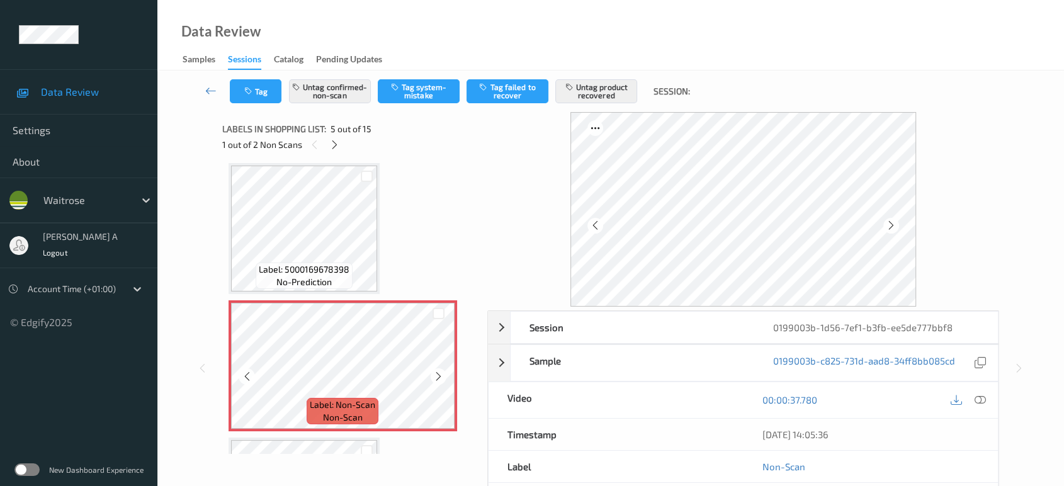
click at [439, 377] on icon at bounding box center [438, 376] width 11 height 11
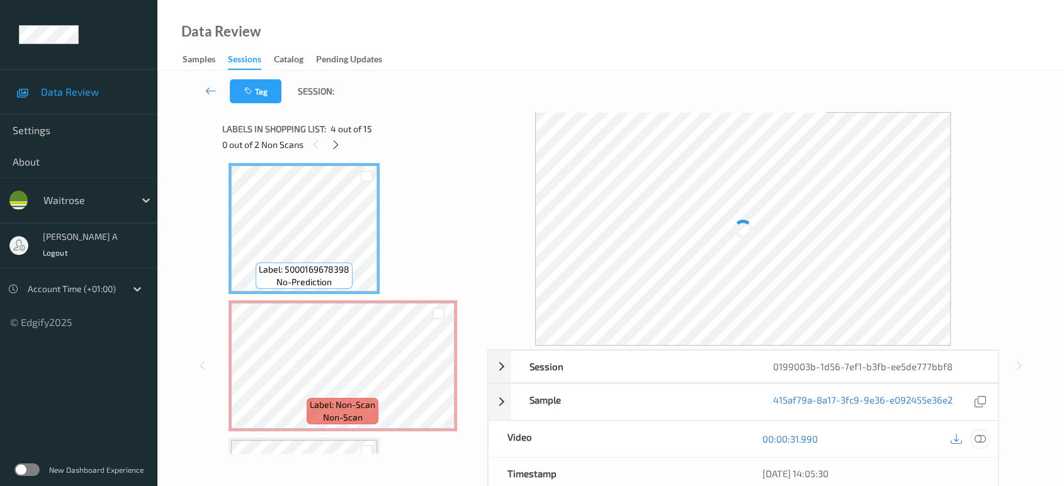
click at [980, 433] on icon at bounding box center [980, 438] width 11 height 11
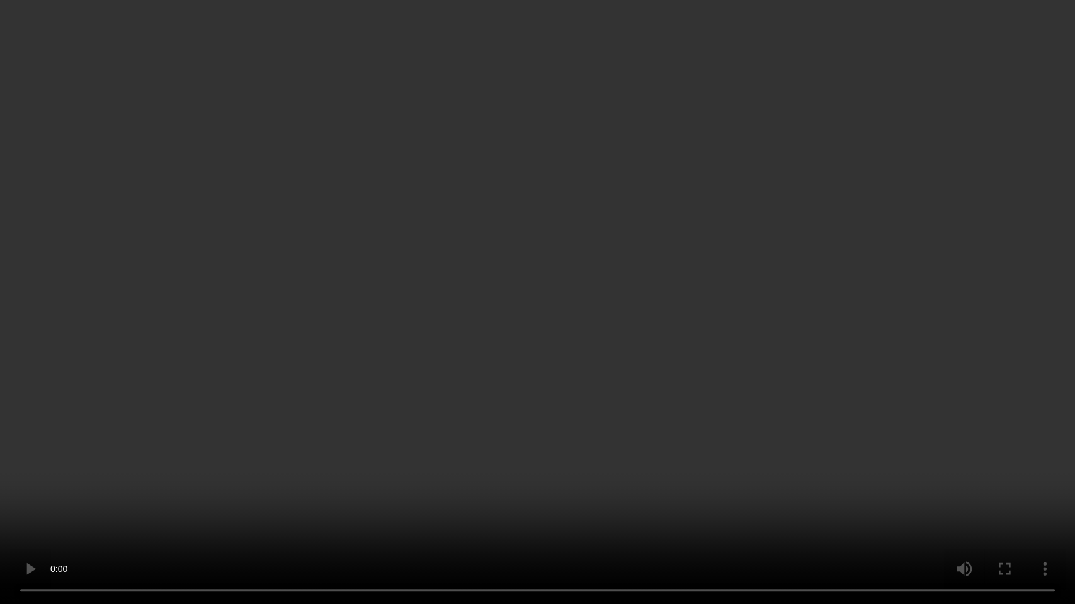
click at [689, 317] on video at bounding box center [537, 302] width 1075 height 604
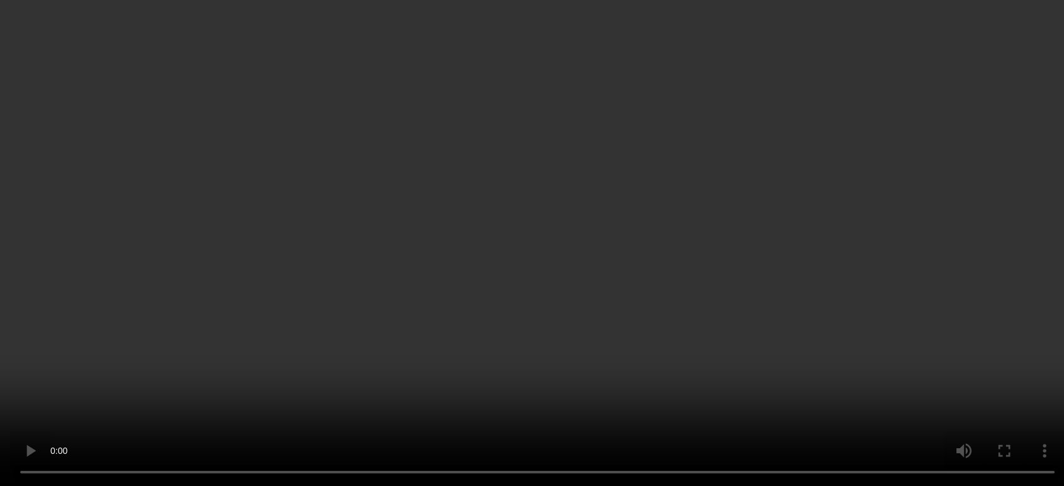
scroll to position [696, 0]
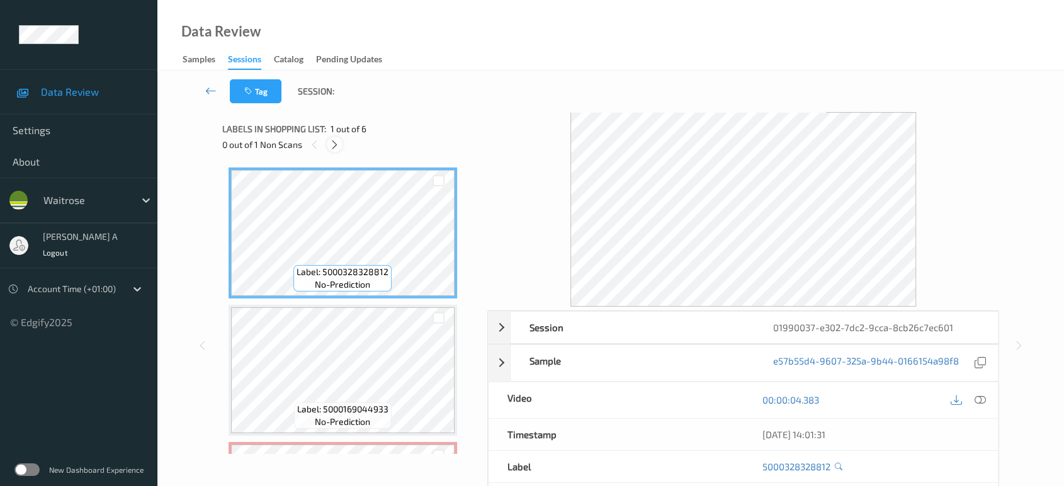
click at [336, 149] on icon at bounding box center [334, 144] width 11 height 11
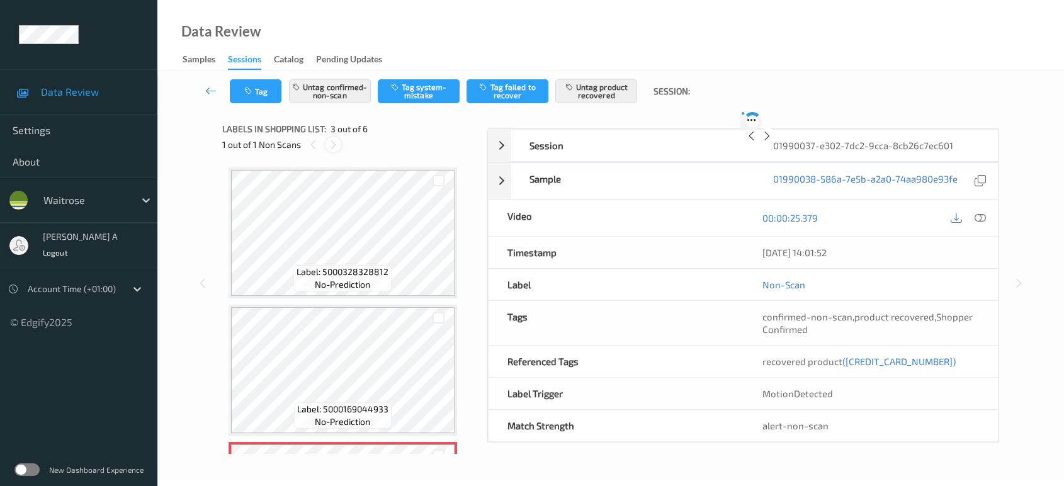
scroll to position [142, 0]
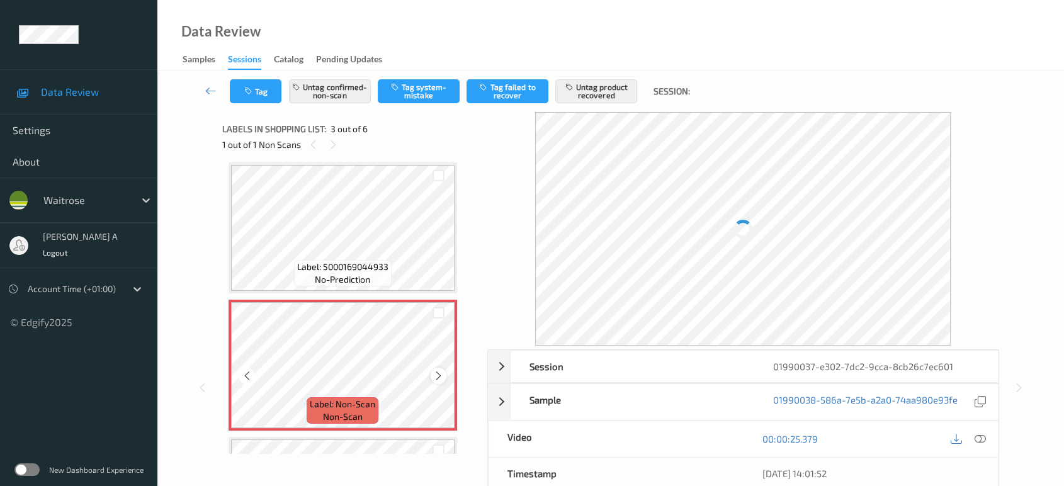
click at [438, 370] on icon at bounding box center [438, 375] width 11 height 11
drag, startPoint x: 984, startPoint y: 434, endPoint x: 730, endPoint y: 341, distance: 270.5
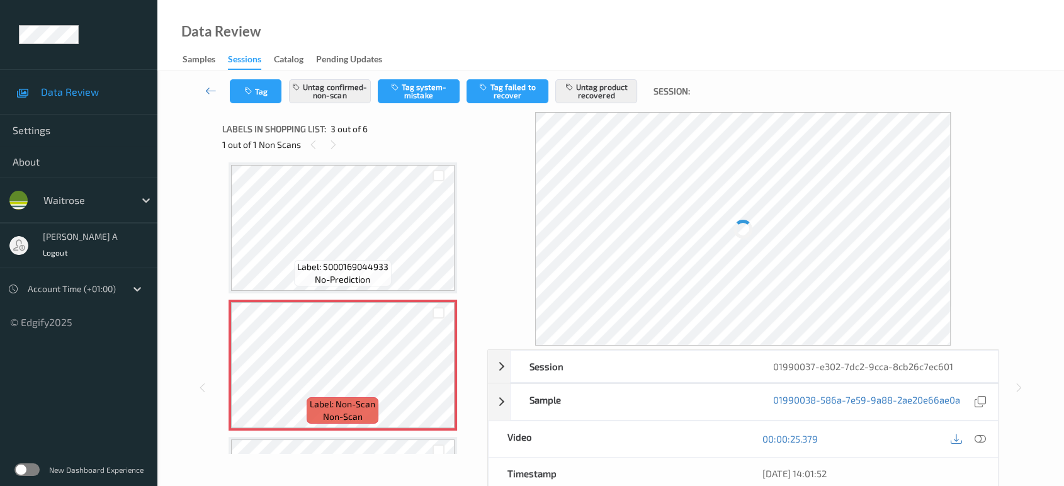
click at [984, 436] on icon at bounding box center [980, 438] width 11 height 11
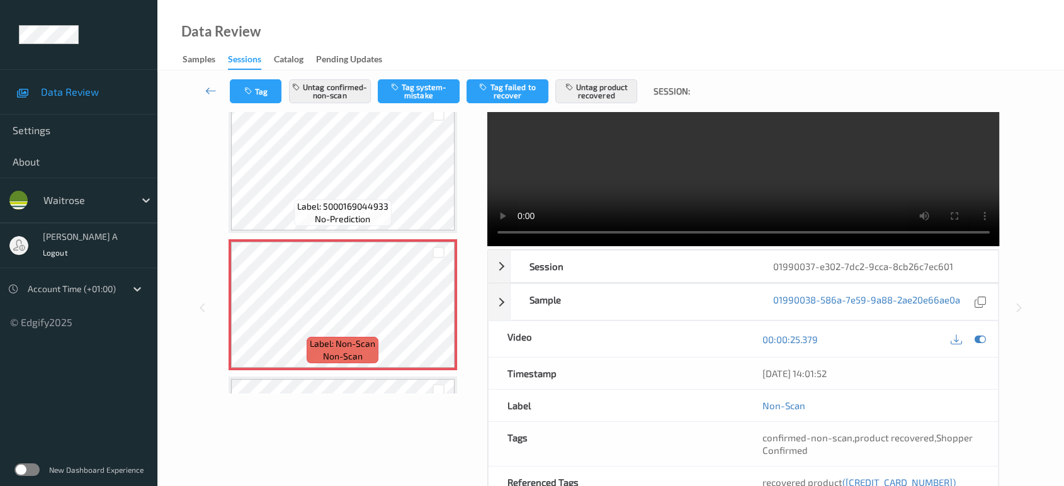
scroll to position [0, 0]
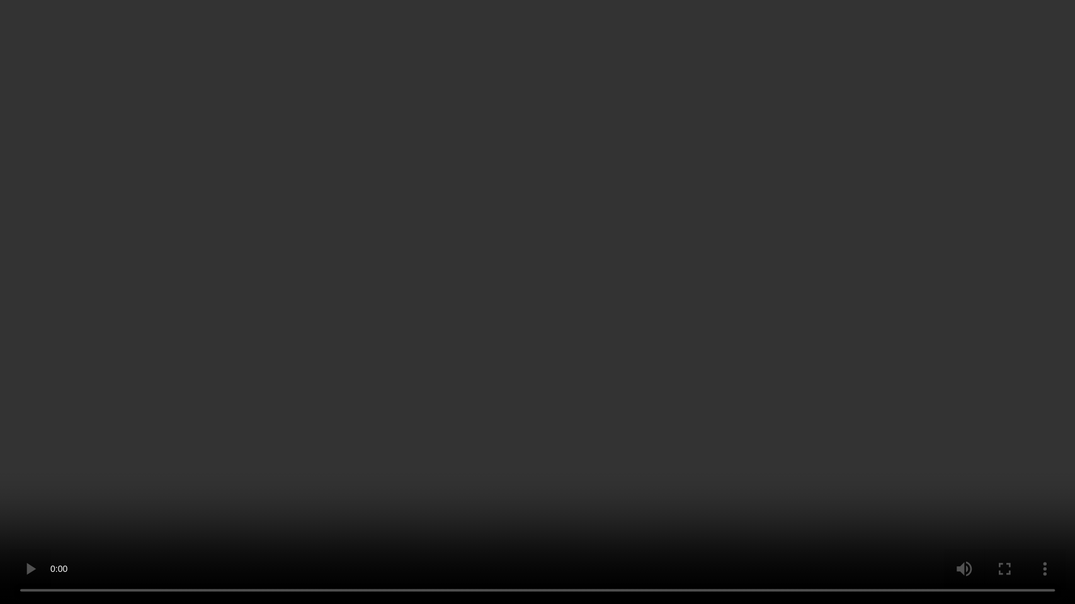
click at [531, 336] on video at bounding box center [537, 302] width 1075 height 604
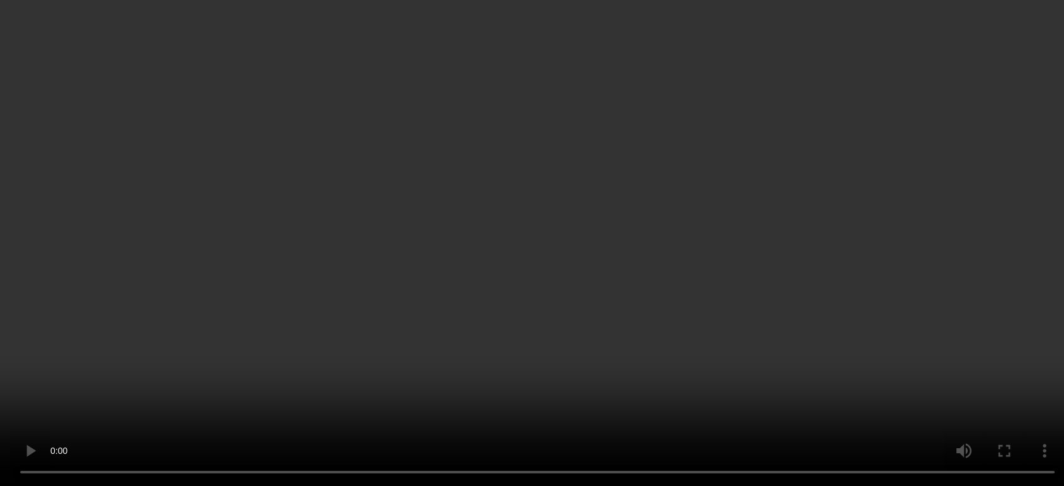
scroll to position [212, 0]
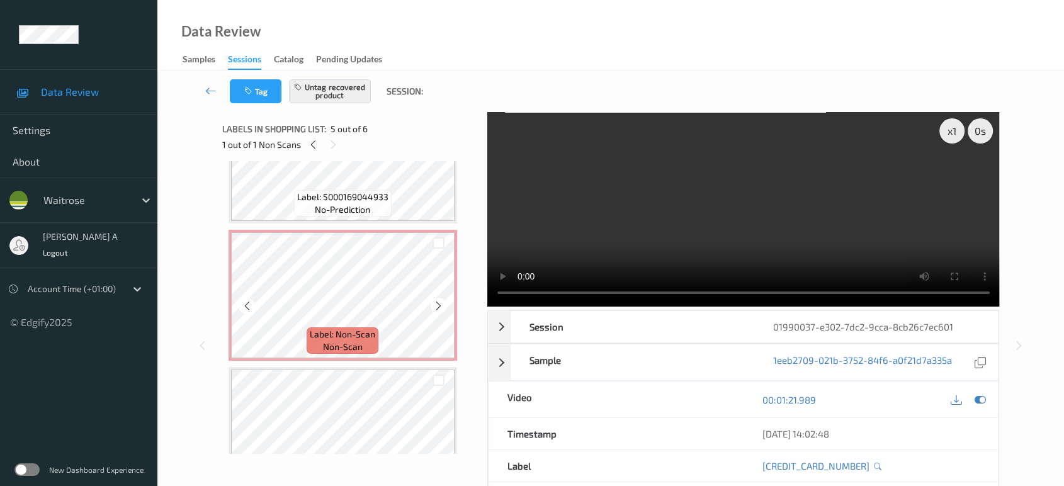
click at [360, 328] on span "Label: Non-Scan" at bounding box center [342, 334] width 65 height 13
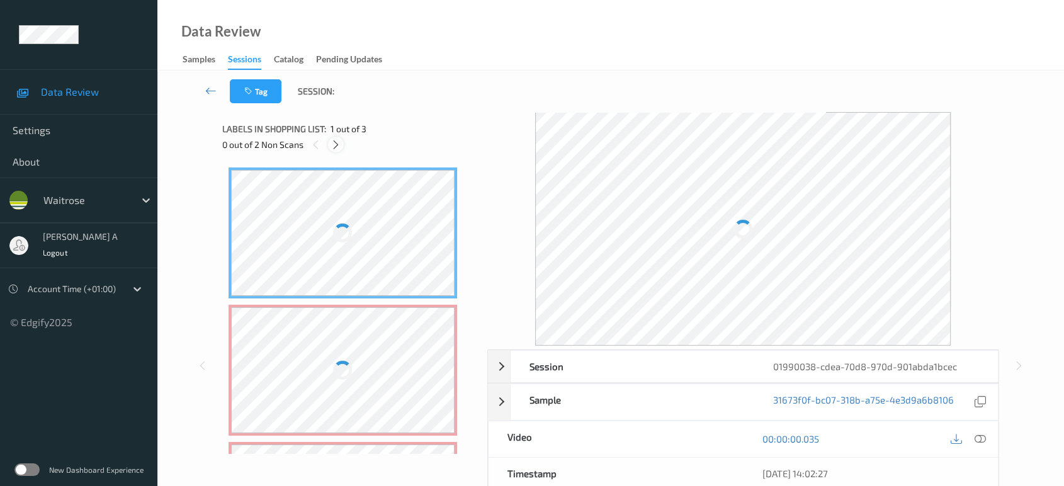
click at [335, 150] on icon at bounding box center [336, 144] width 11 height 11
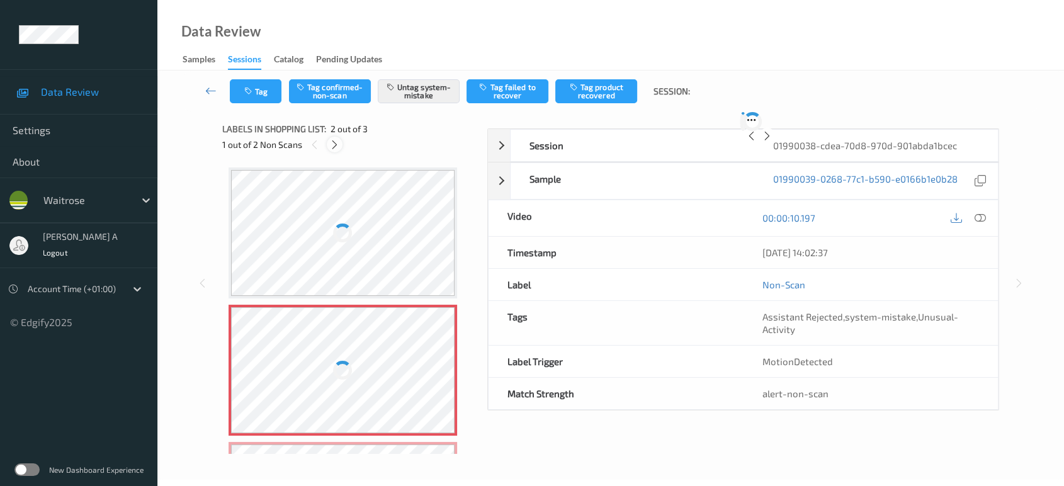
scroll to position [6, 0]
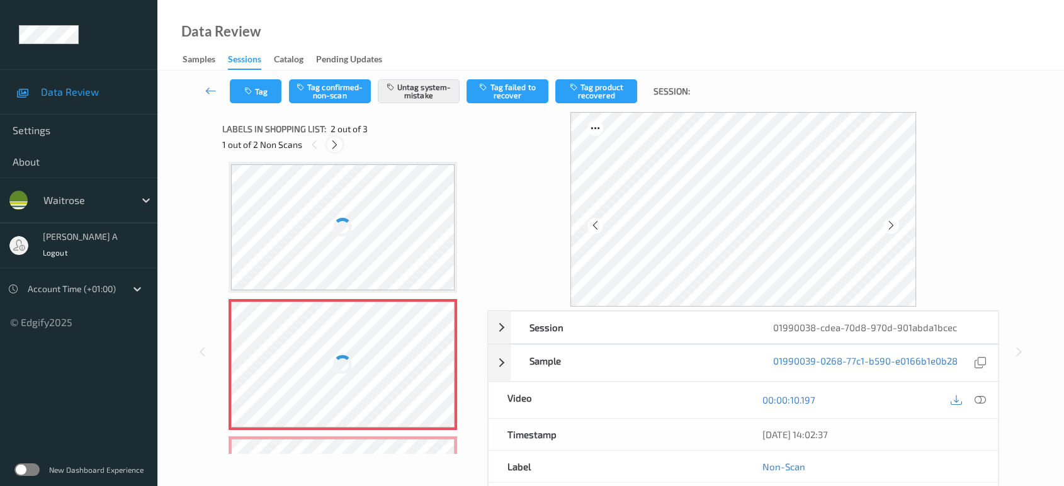
click at [328, 141] on div at bounding box center [335, 145] width 16 height 16
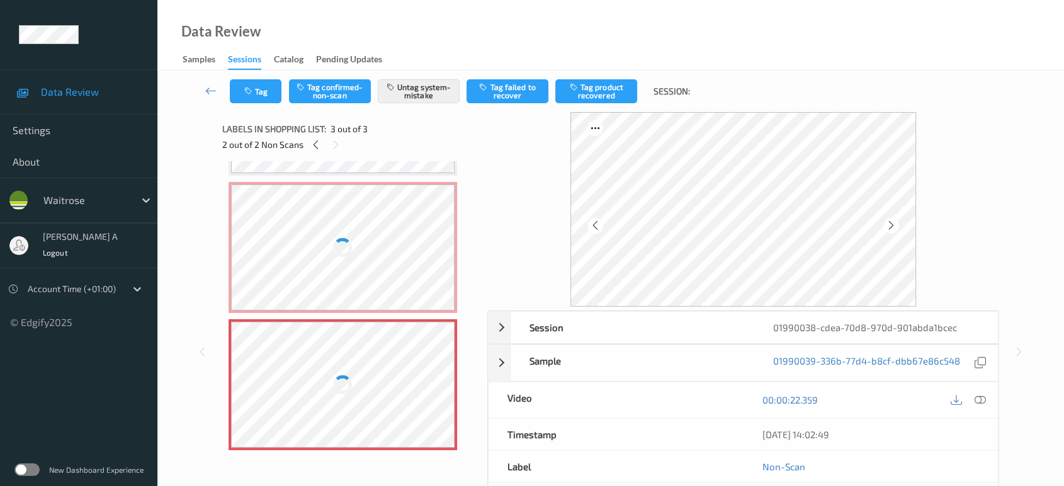
click at [434, 234] on div at bounding box center [343, 247] width 224 height 126
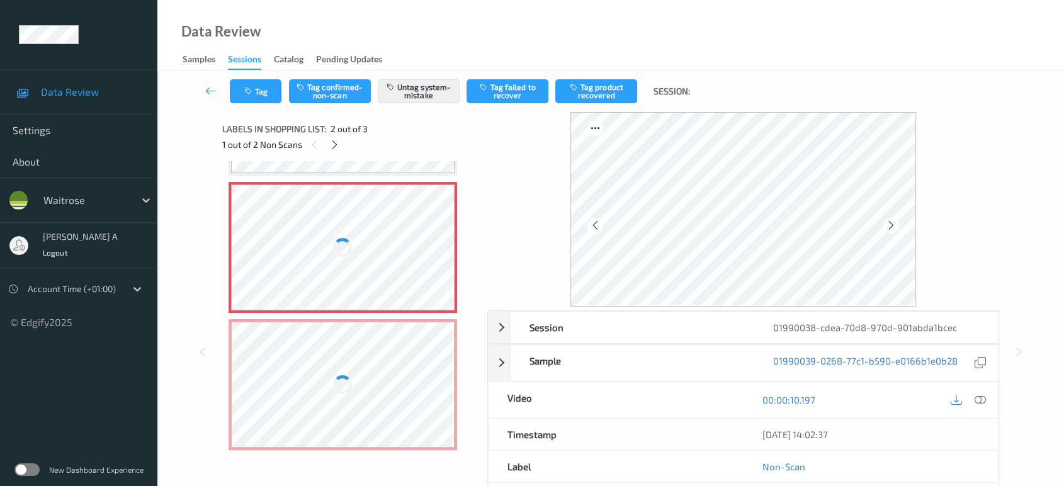
click at [354, 348] on div at bounding box center [343, 385] width 224 height 126
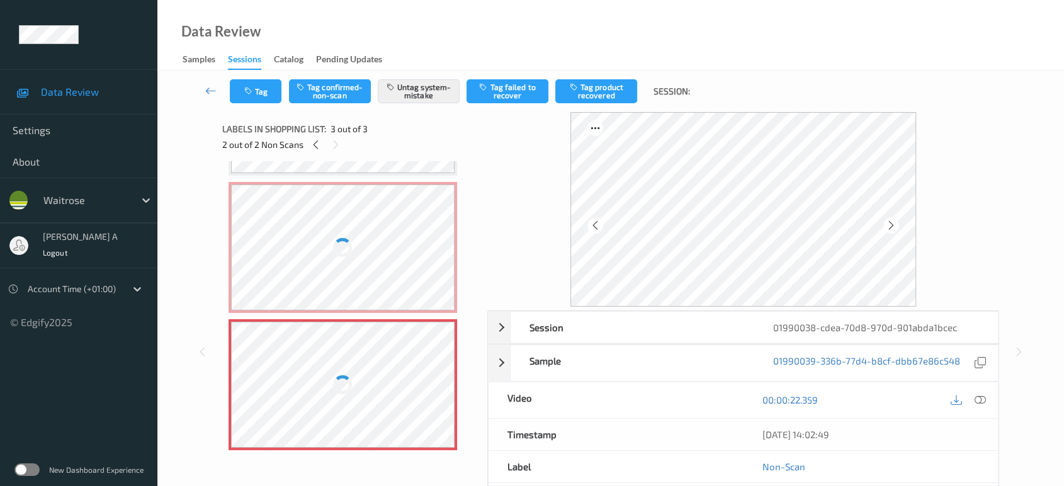
click at [403, 228] on div at bounding box center [343, 247] width 224 height 126
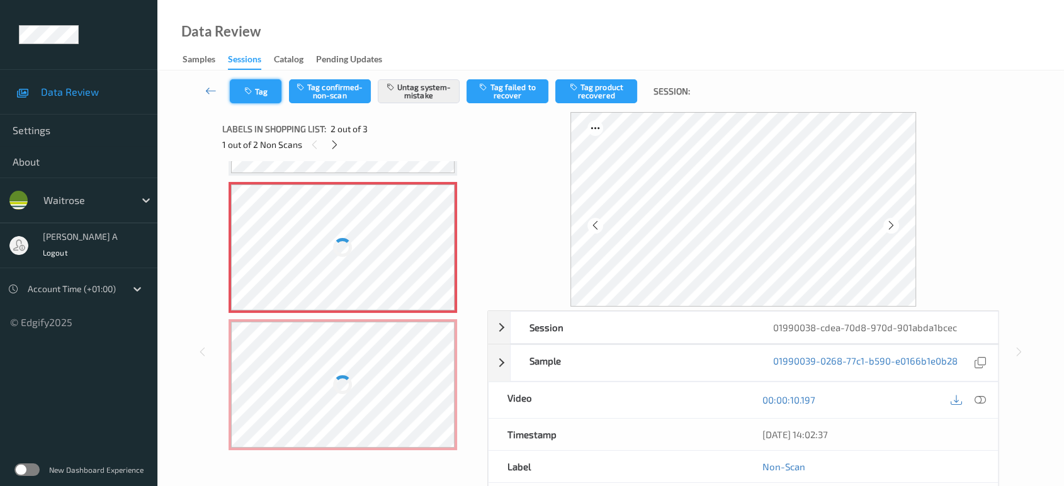
click at [262, 95] on button "Tag" at bounding box center [256, 91] width 52 height 24
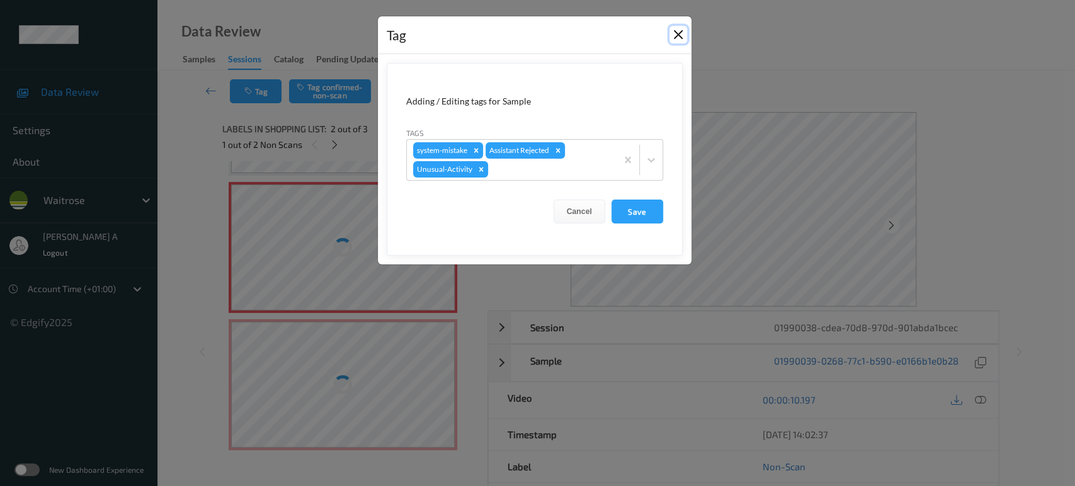
click at [676, 37] on button "Close" at bounding box center [678, 35] width 18 height 18
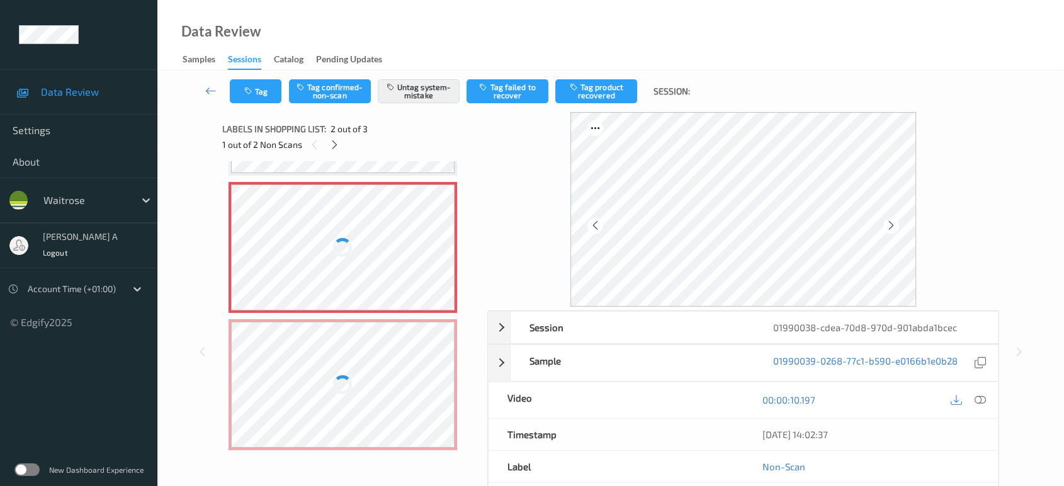
click at [388, 368] on div at bounding box center [343, 385] width 224 height 126
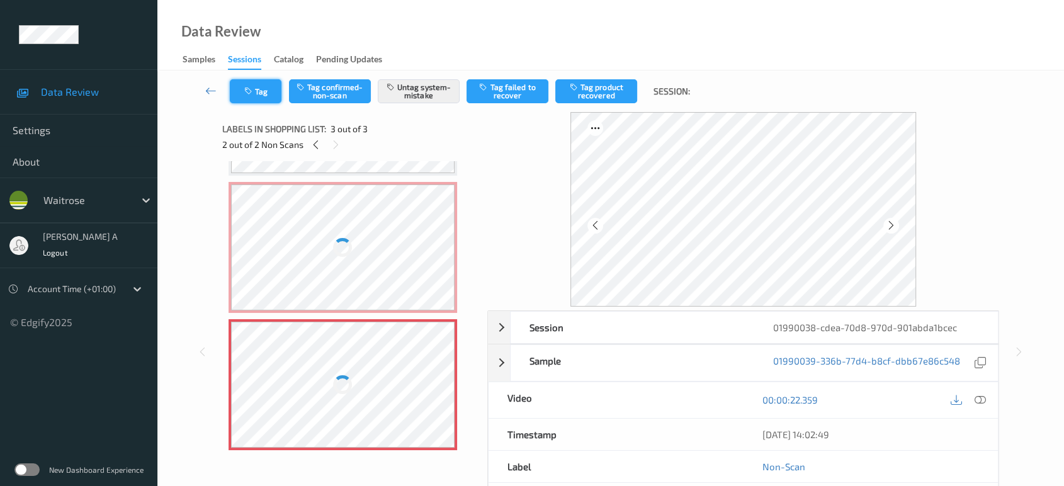
click at [261, 100] on button "Tag" at bounding box center [256, 91] width 52 height 24
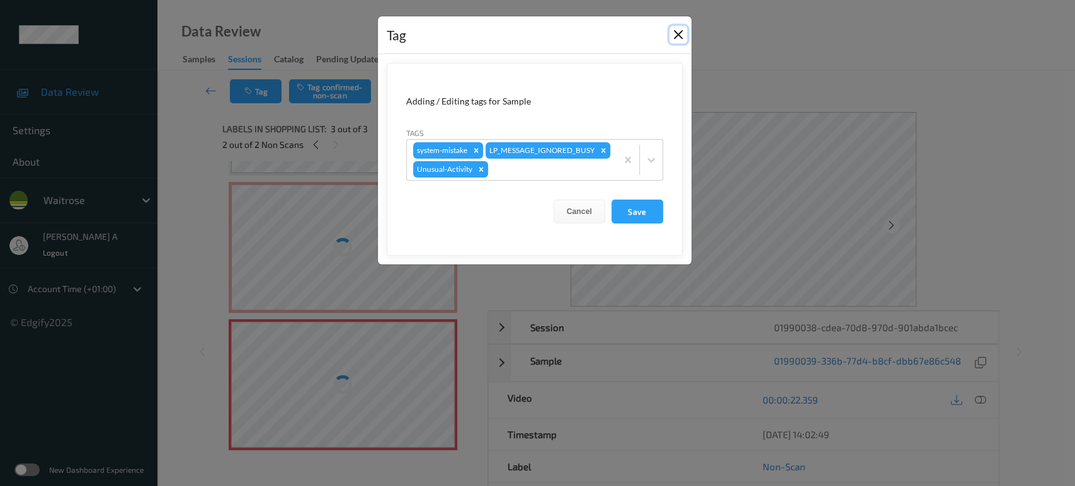
click at [675, 31] on button "Close" at bounding box center [678, 35] width 18 height 18
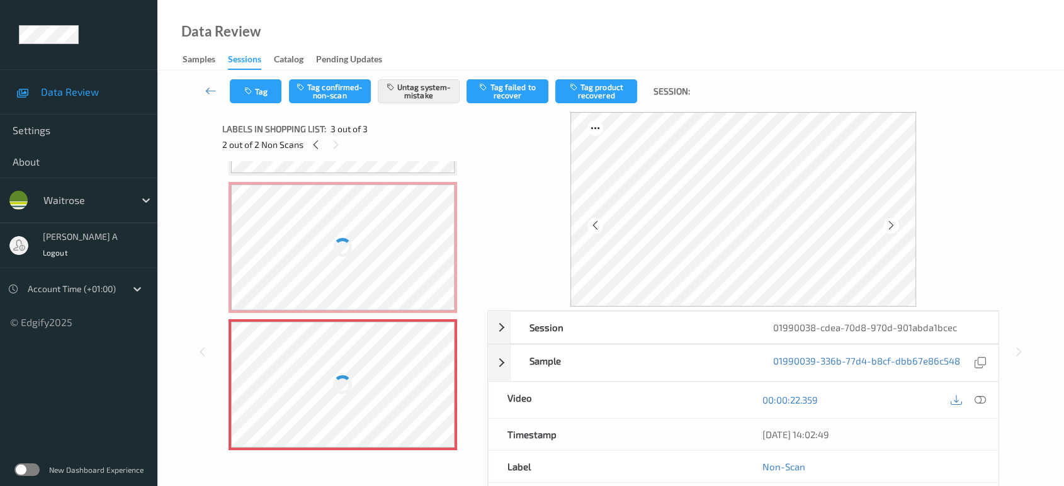
click at [378, 240] on div at bounding box center [343, 247] width 224 height 126
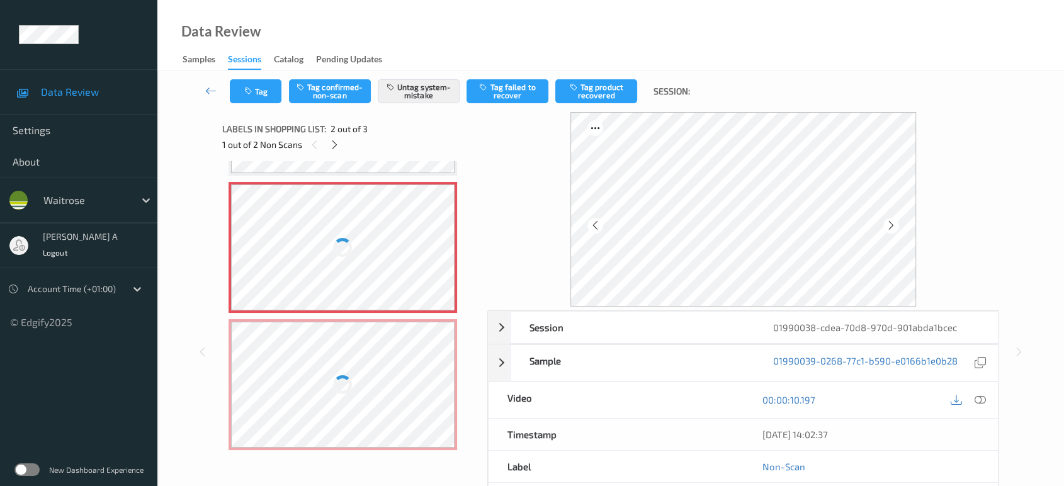
click at [371, 356] on div at bounding box center [343, 385] width 224 height 126
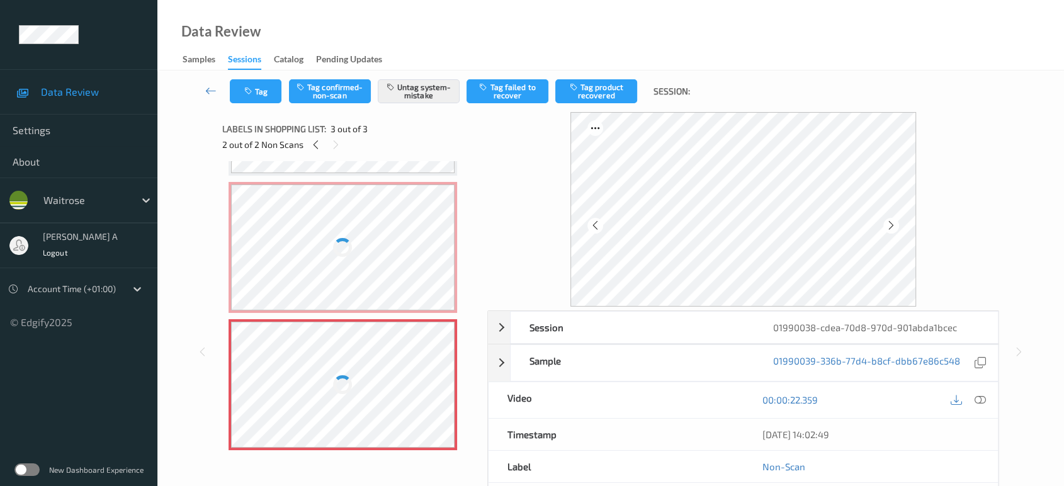
click at [351, 246] on div at bounding box center [343, 248] width 23 height 23
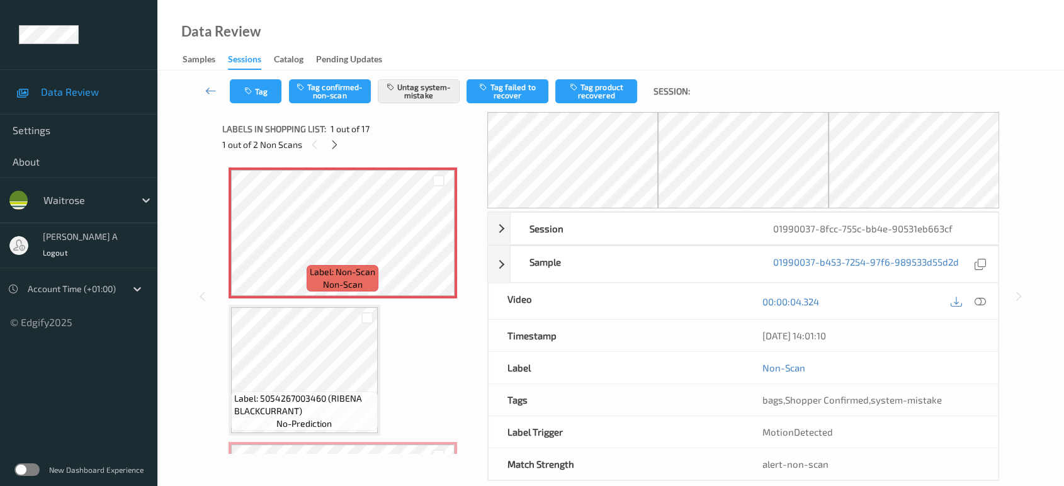
drag, startPoint x: 337, startPoint y: 145, endPoint x: 341, endPoint y: 159, distance: 14.2
click at [337, 146] on icon at bounding box center [334, 144] width 11 height 11
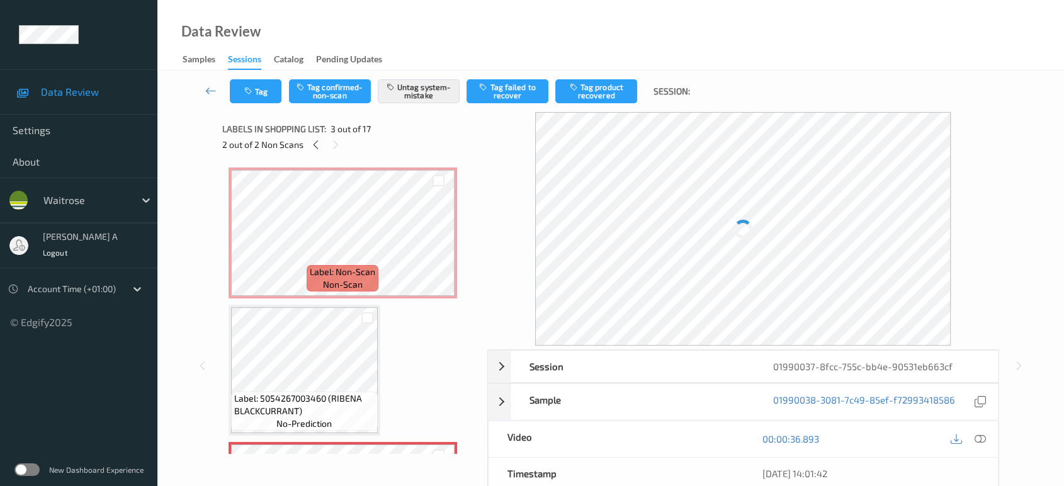
scroll to position [142, 0]
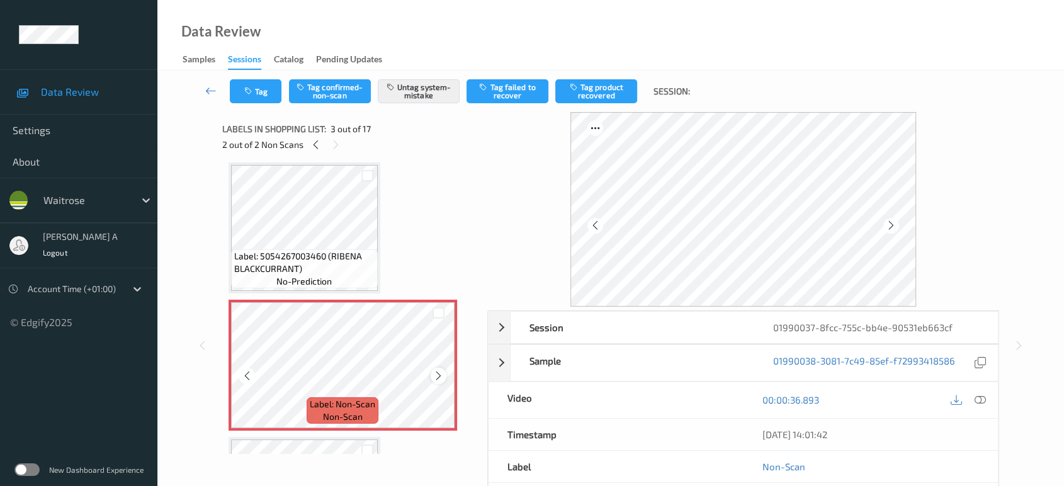
click at [437, 372] on icon at bounding box center [438, 375] width 11 height 11
click at [318, 145] on icon at bounding box center [315, 144] width 11 height 11
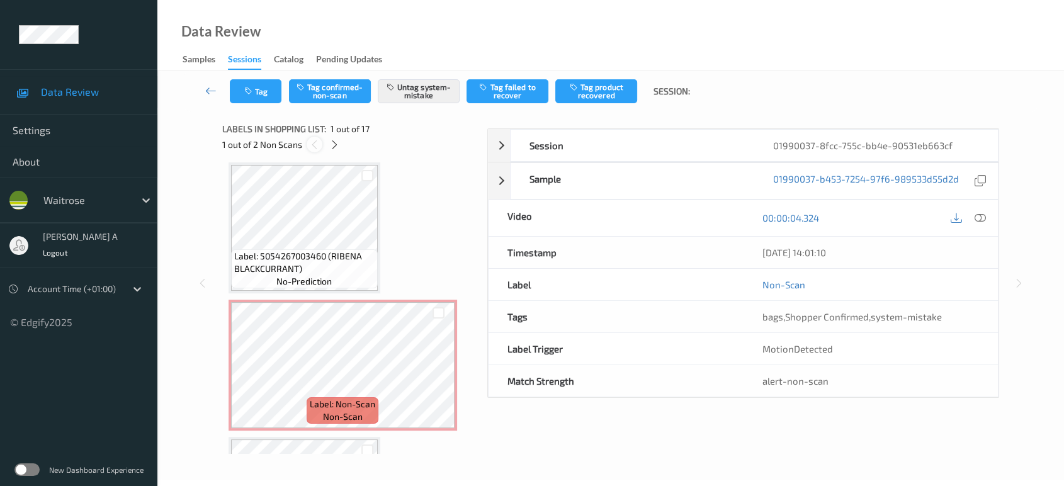
scroll to position [6, 0]
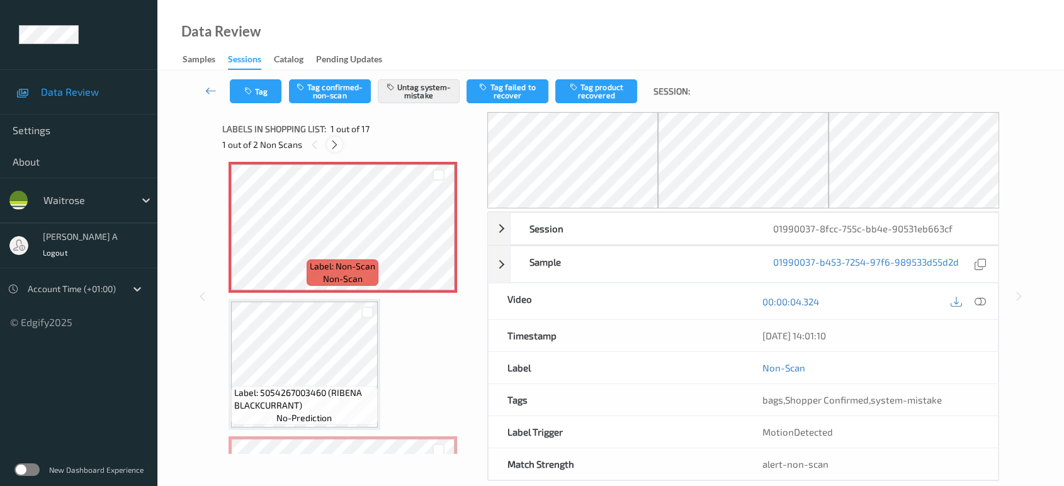
click at [332, 142] on icon at bounding box center [334, 144] width 11 height 11
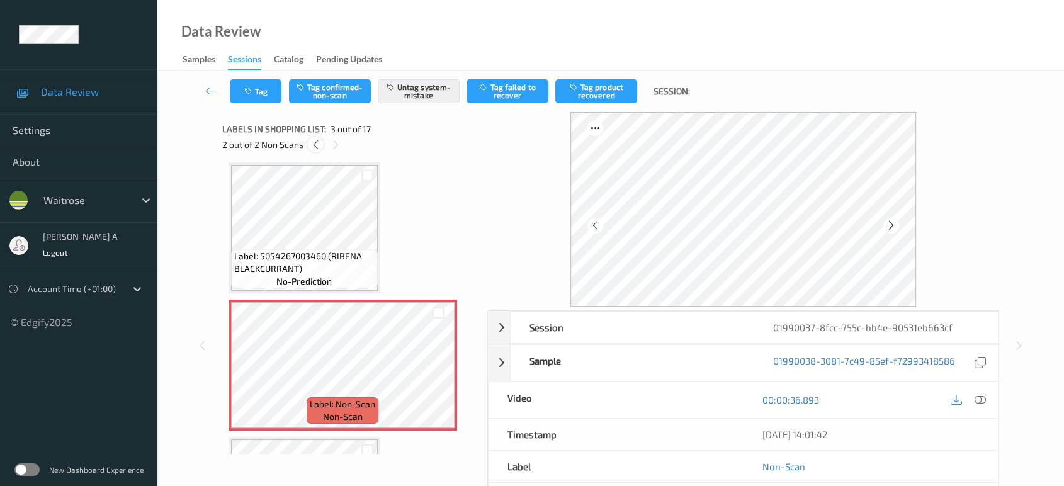
click at [316, 147] on icon at bounding box center [315, 144] width 11 height 11
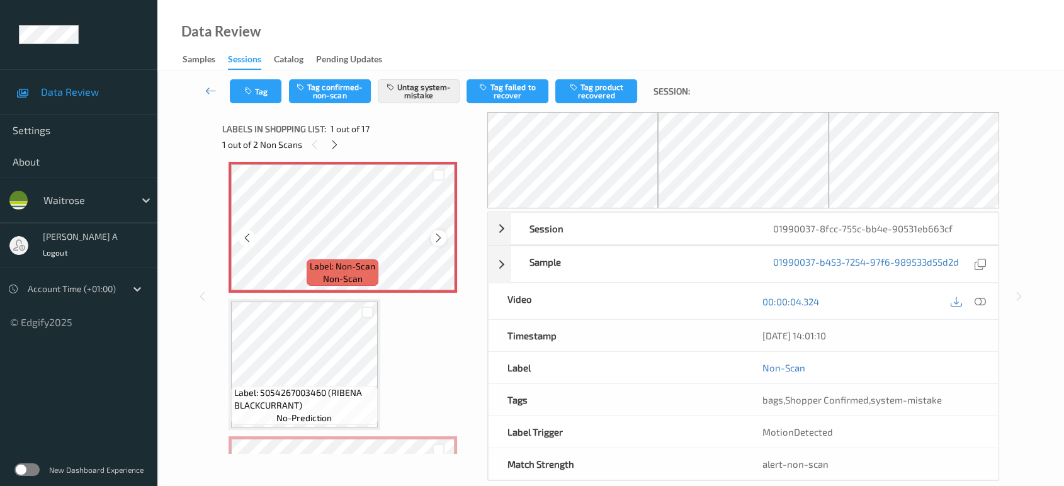
click at [438, 235] on icon at bounding box center [438, 237] width 11 height 11
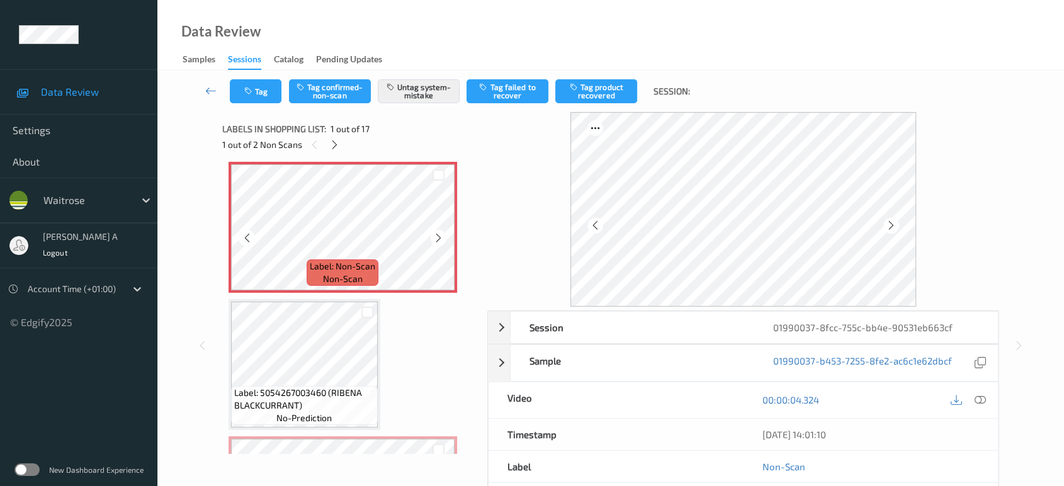
click at [438, 235] on icon at bounding box center [438, 237] width 11 height 11
click at [262, 102] on button "Tag" at bounding box center [256, 91] width 52 height 24
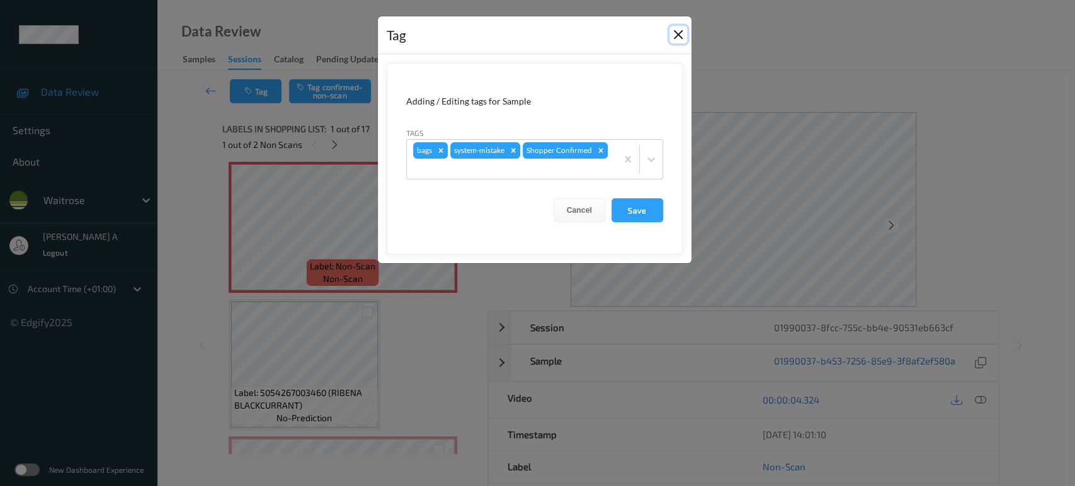
click at [679, 32] on button "Close" at bounding box center [678, 35] width 18 height 18
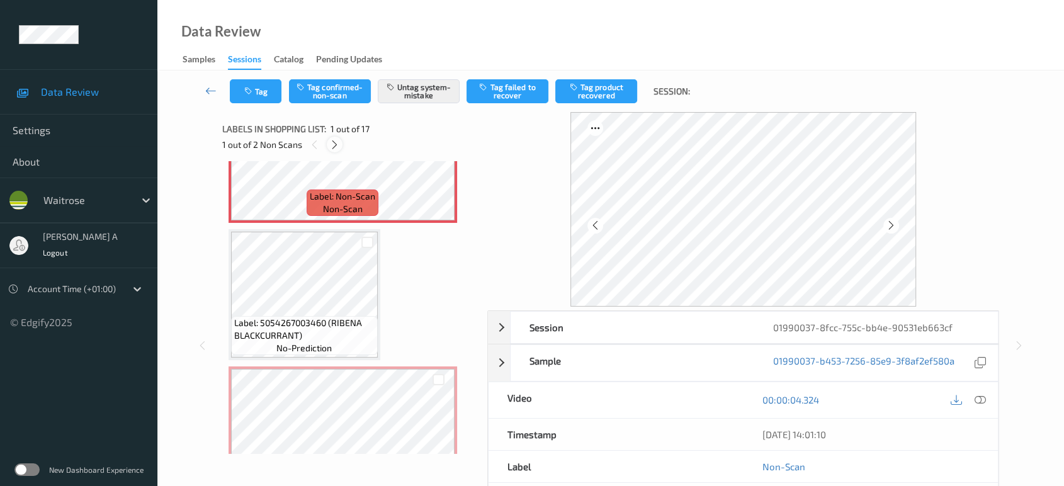
click at [331, 142] on icon at bounding box center [334, 144] width 11 height 11
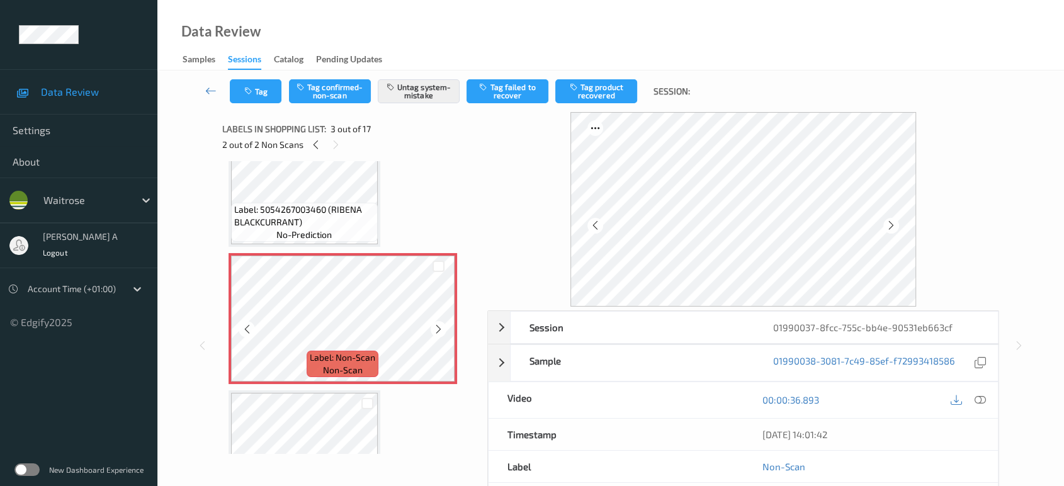
scroll to position [212, 0]
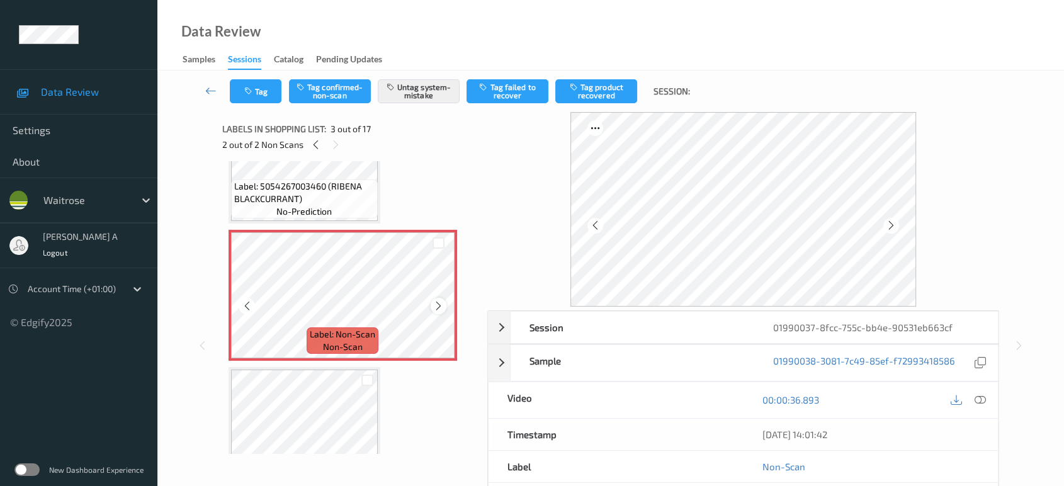
click at [436, 307] on icon at bounding box center [438, 305] width 11 height 11
click at [258, 100] on button "Tag" at bounding box center [256, 91] width 52 height 24
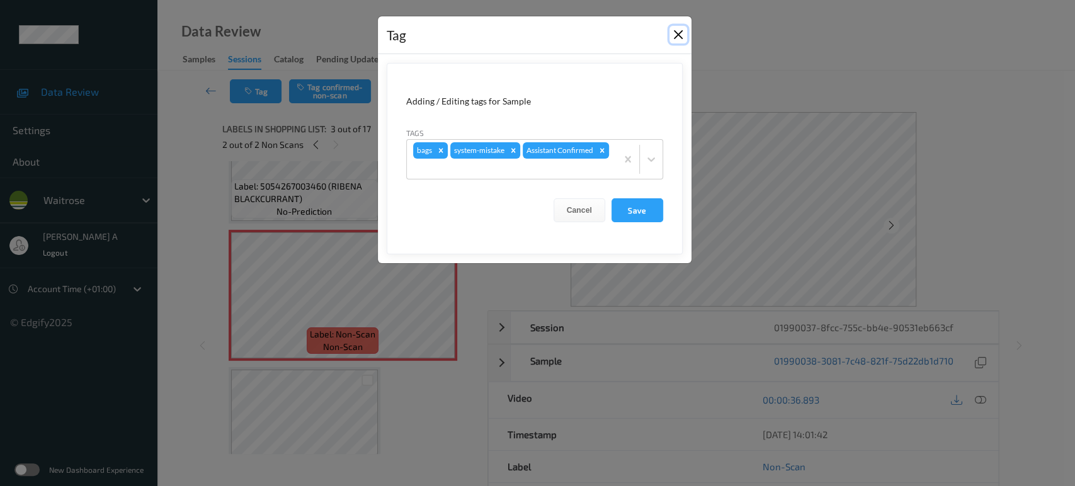
click at [674, 34] on button "Close" at bounding box center [678, 35] width 18 height 18
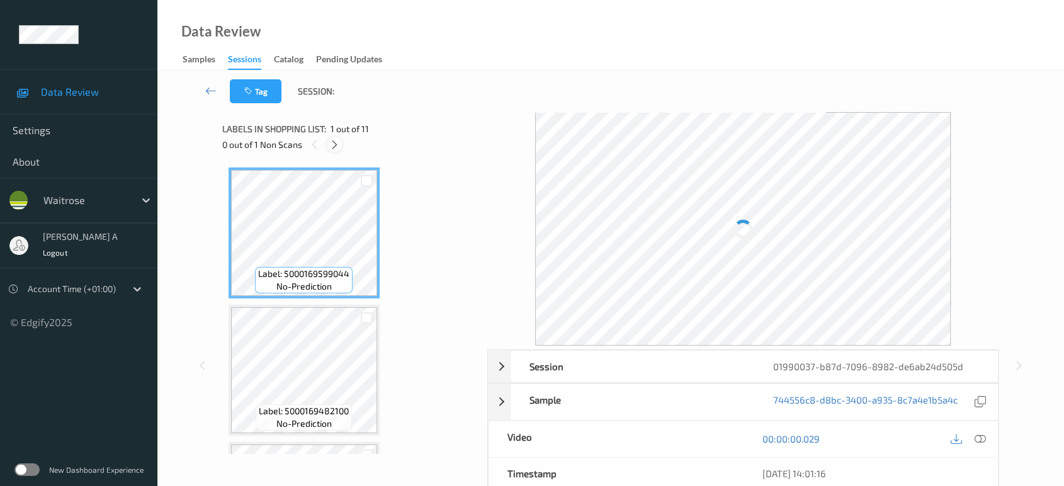
click at [336, 149] on icon at bounding box center [334, 144] width 11 height 11
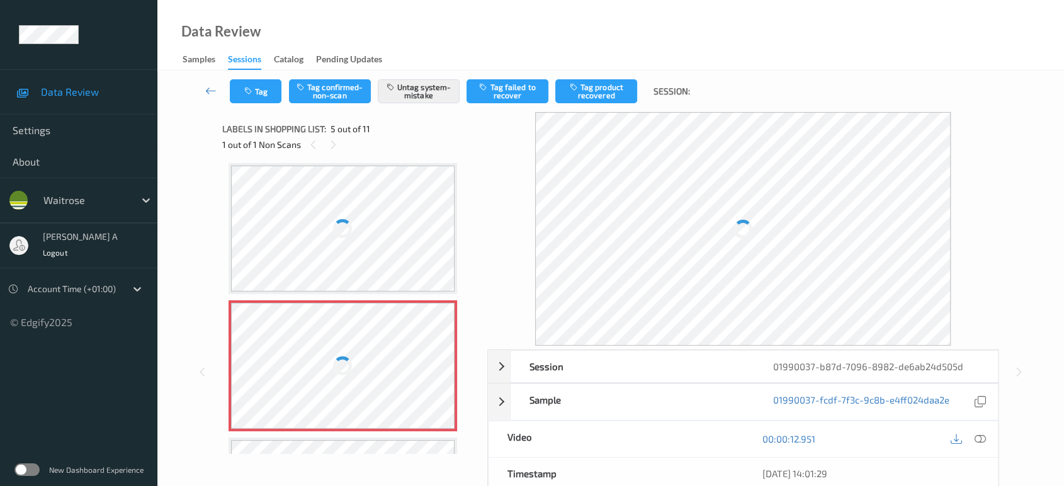
click at [439, 360] on div at bounding box center [343, 366] width 224 height 126
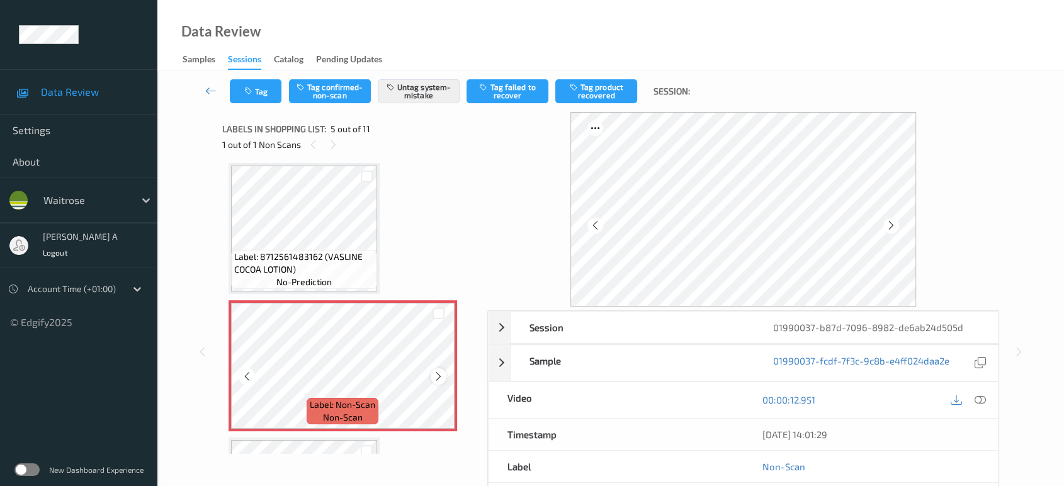
click at [439, 372] on icon at bounding box center [438, 376] width 11 height 11
click at [984, 400] on icon at bounding box center [980, 399] width 11 height 11
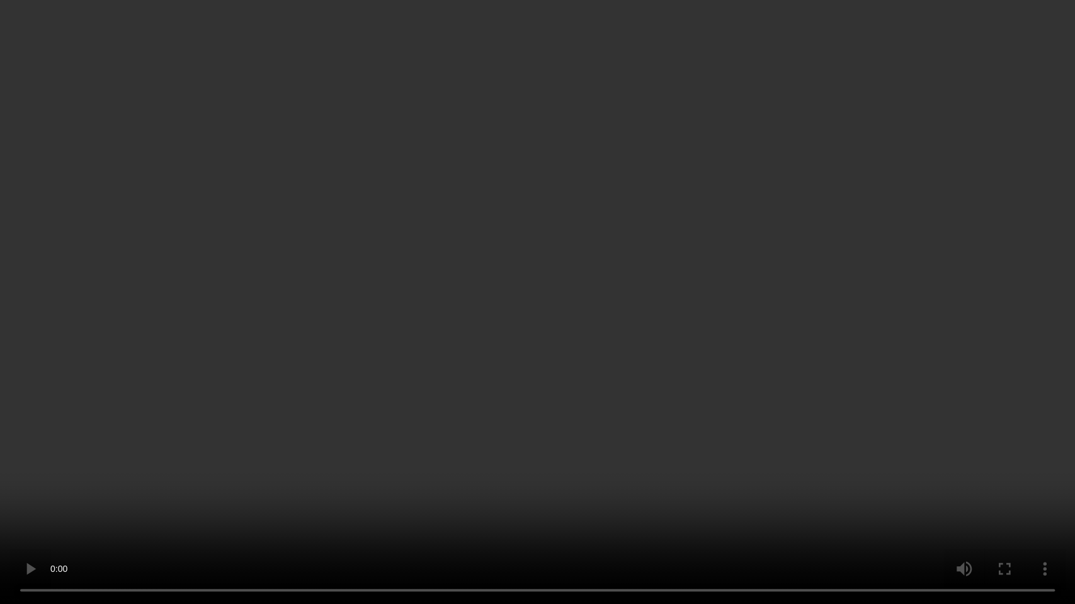
click at [586, 304] on video at bounding box center [537, 302] width 1075 height 604
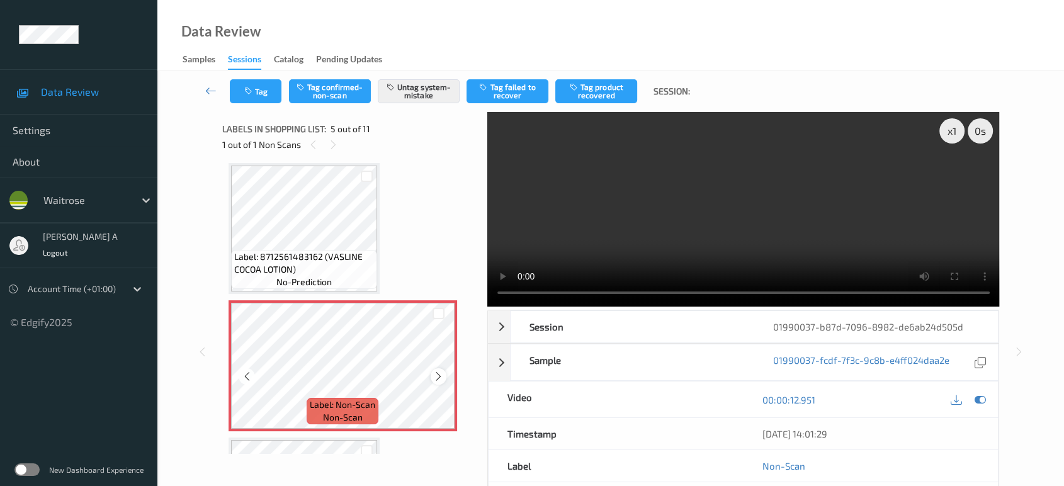
click at [434, 378] on icon at bounding box center [438, 376] width 11 height 11
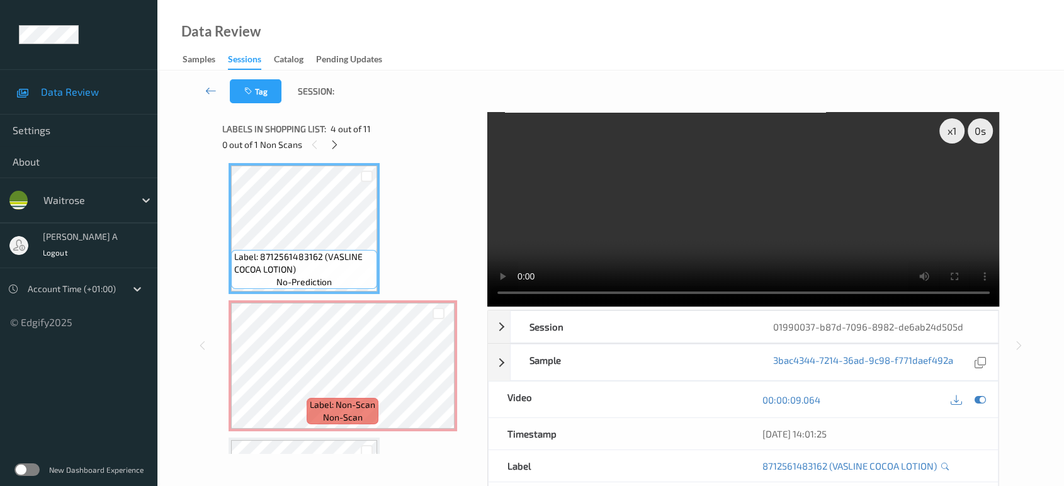
click at [990, 399] on div "00:00:09.064" at bounding box center [870, 400] width 255 height 36
click at [985, 400] on div at bounding box center [980, 399] width 17 height 17
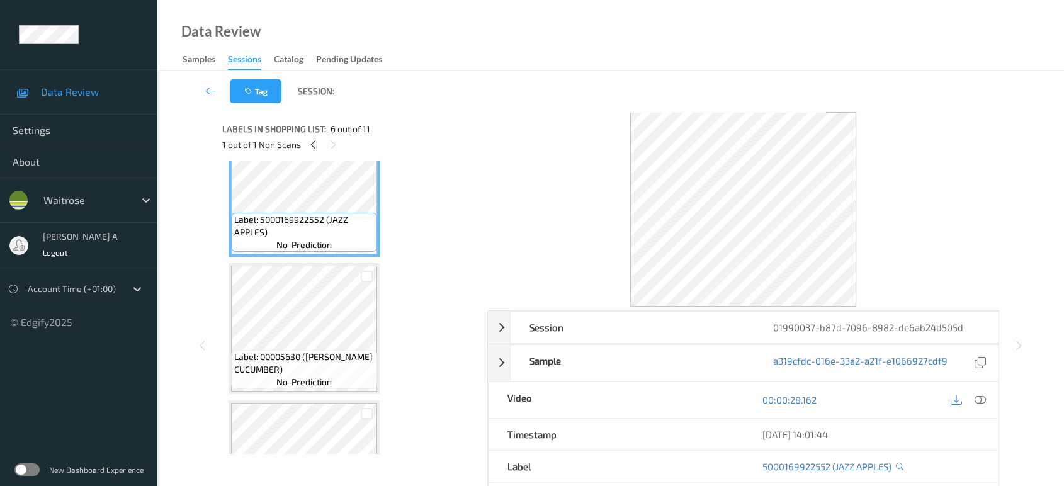
scroll to position [766, 0]
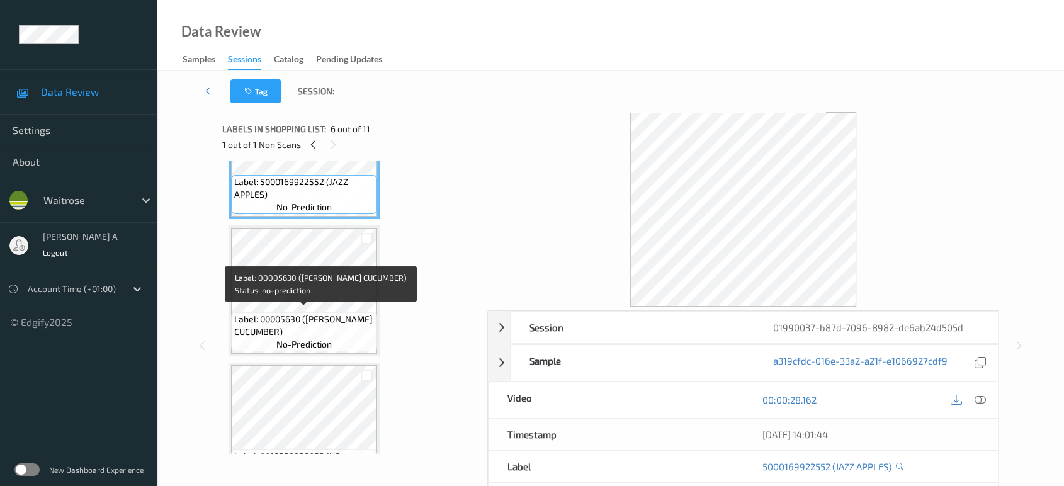
click at [309, 315] on span "Label: 00005630 (WR ESS CUCUMBER)" at bounding box center [304, 325] width 140 height 25
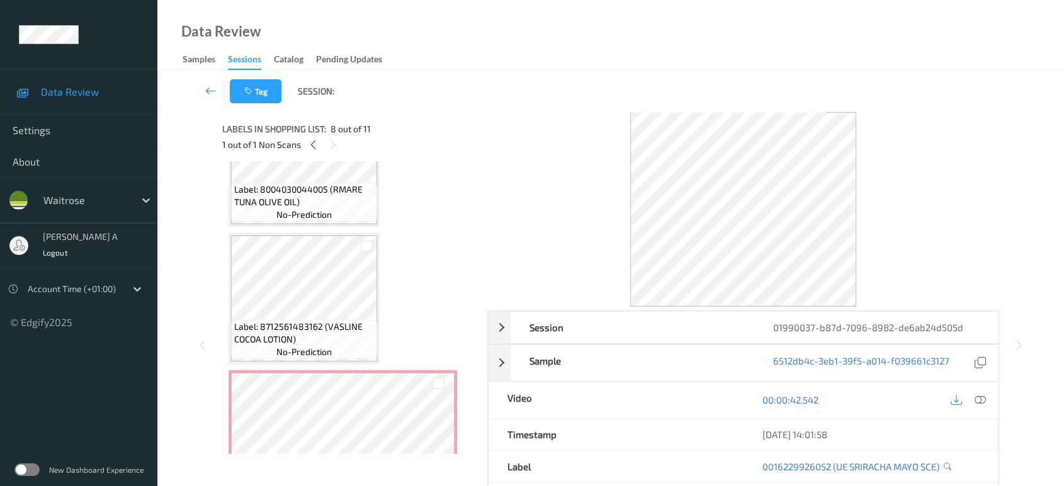
scroll to position [486, 0]
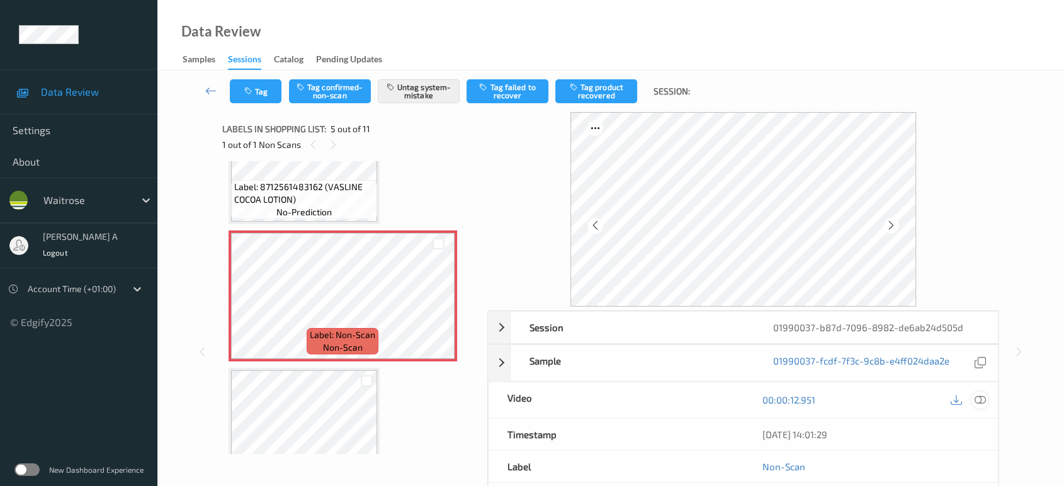
click at [977, 399] on icon at bounding box center [980, 399] width 11 height 11
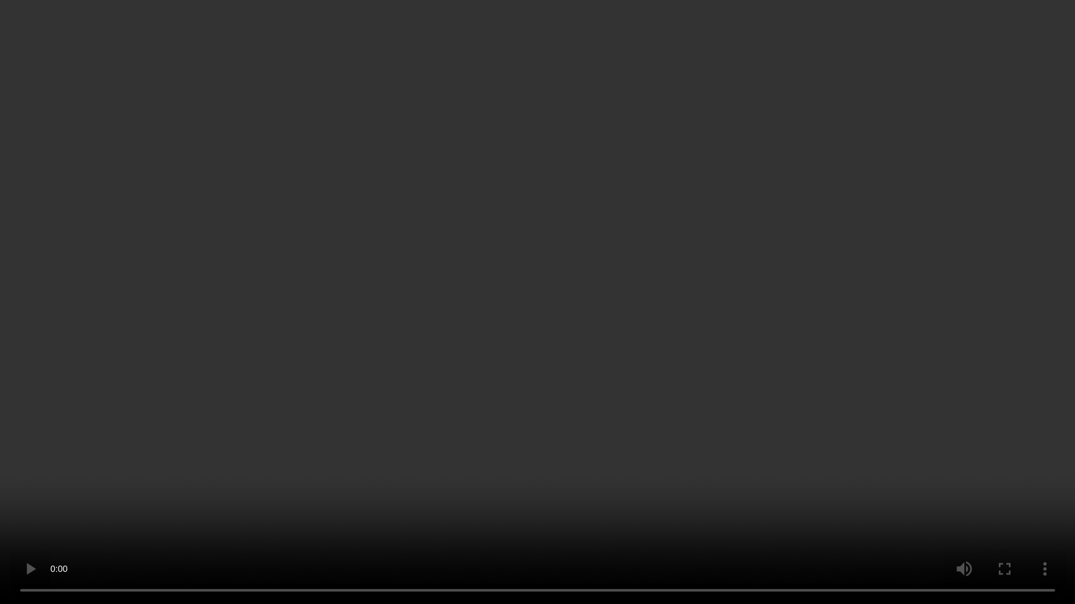
click at [494, 307] on video at bounding box center [537, 302] width 1075 height 604
click at [462, 332] on video at bounding box center [537, 302] width 1075 height 604
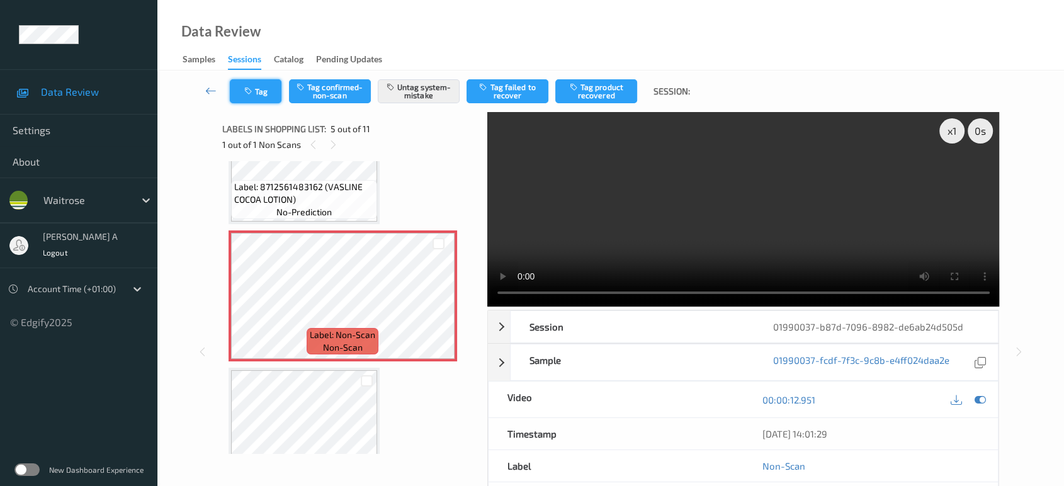
click at [252, 82] on button "Tag" at bounding box center [256, 91] width 52 height 24
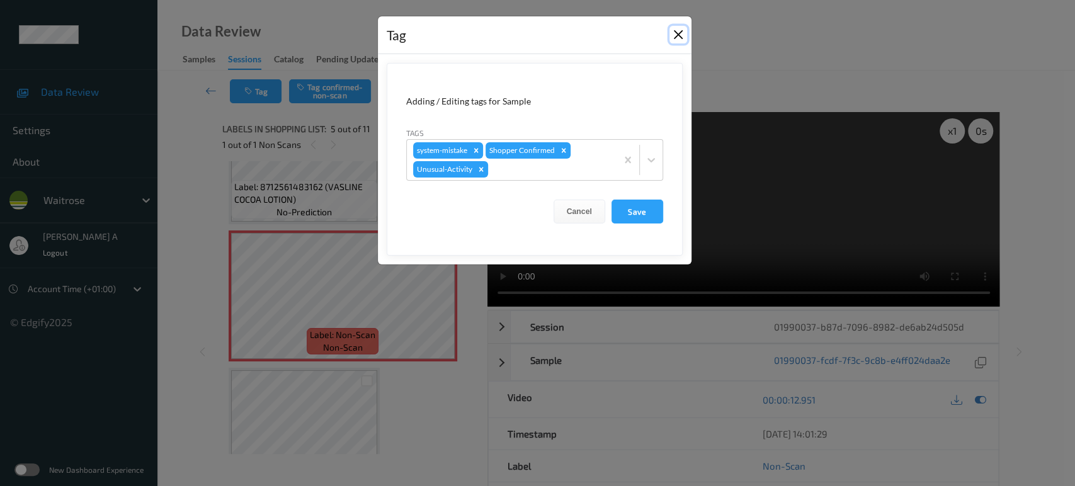
click at [676, 32] on button "Close" at bounding box center [678, 35] width 18 height 18
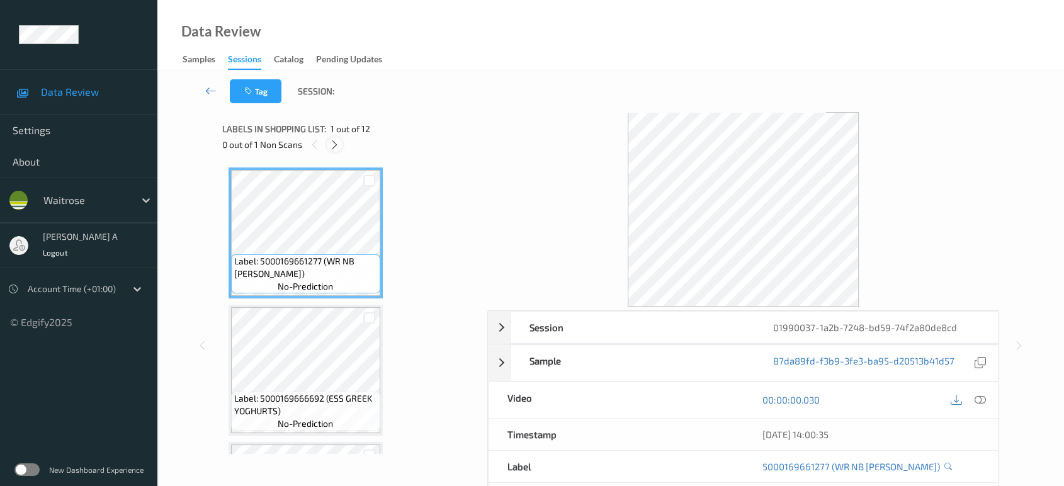
click at [339, 147] on icon at bounding box center [334, 144] width 11 height 11
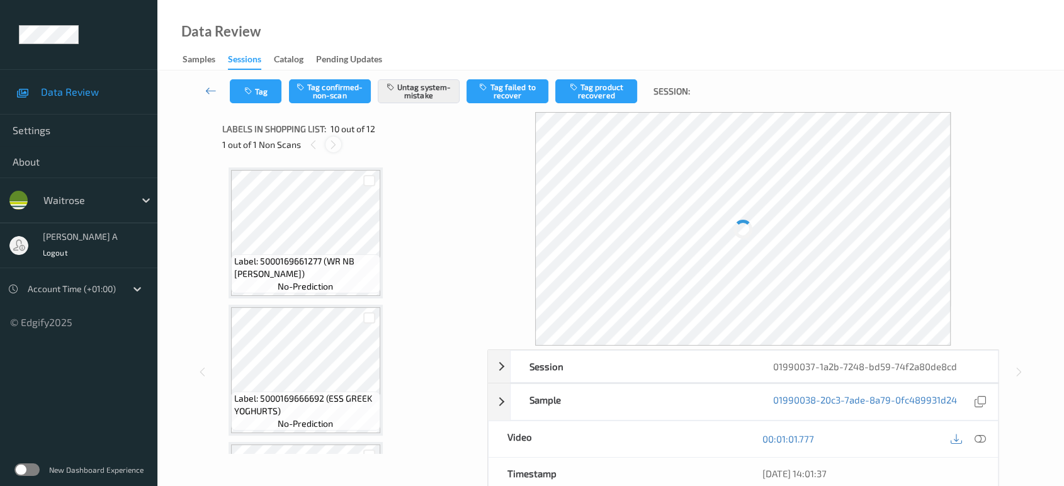
scroll to position [1099, 0]
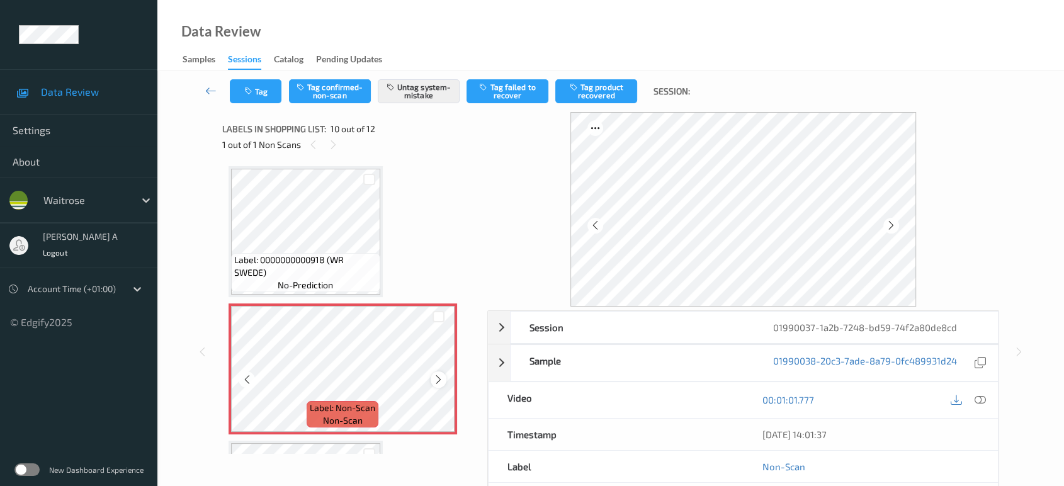
click at [436, 377] on icon at bounding box center [438, 379] width 11 height 11
click at [245, 101] on button "Tag" at bounding box center [256, 91] width 52 height 24
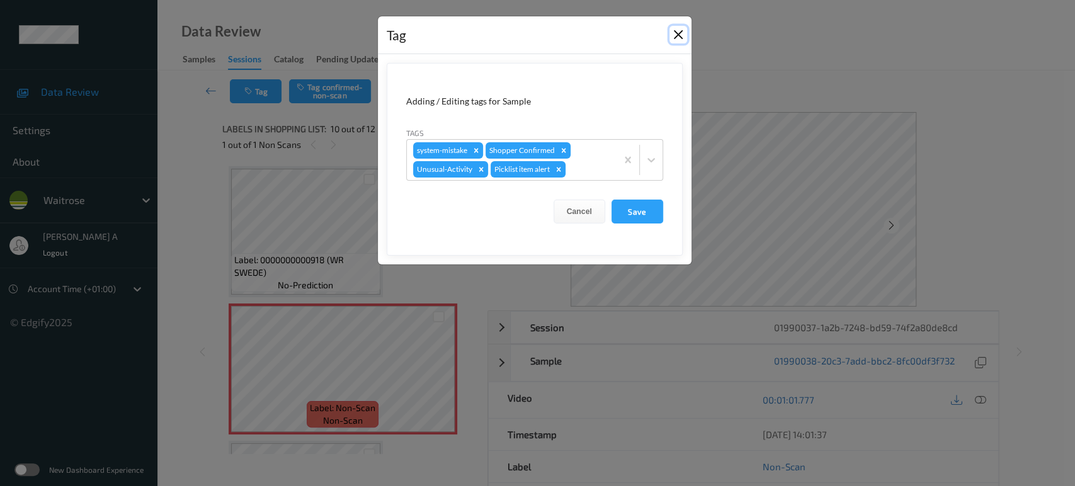
click at [677, 37] on button "Close" at bounding box center [678, 35] width 18 height 18
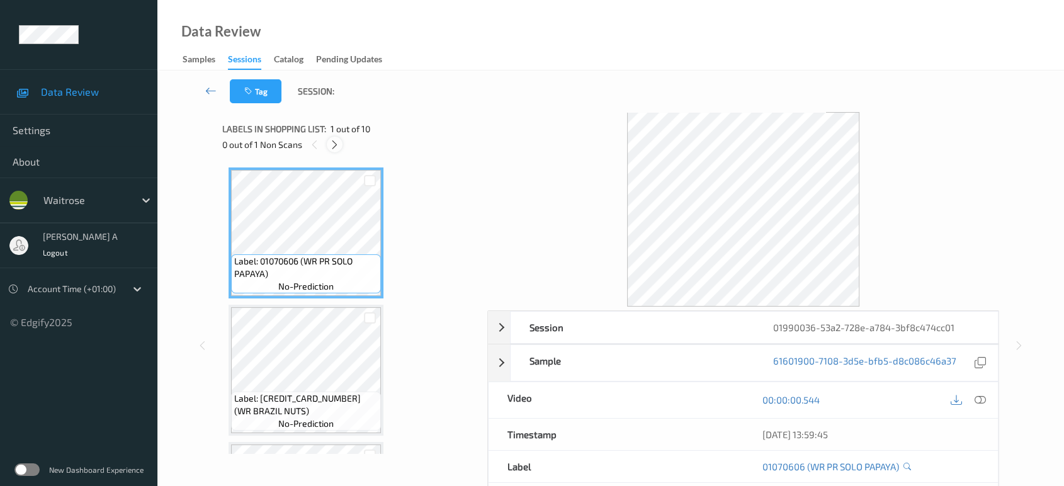
click at [337, 142] on icon at bounding box center [334, 144] width 11 height 11
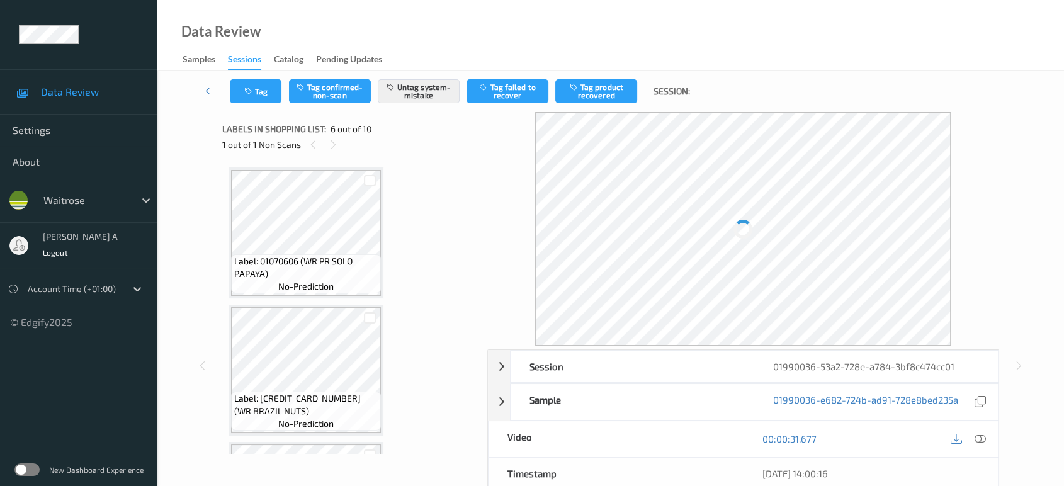
scroll to position [553, 0]
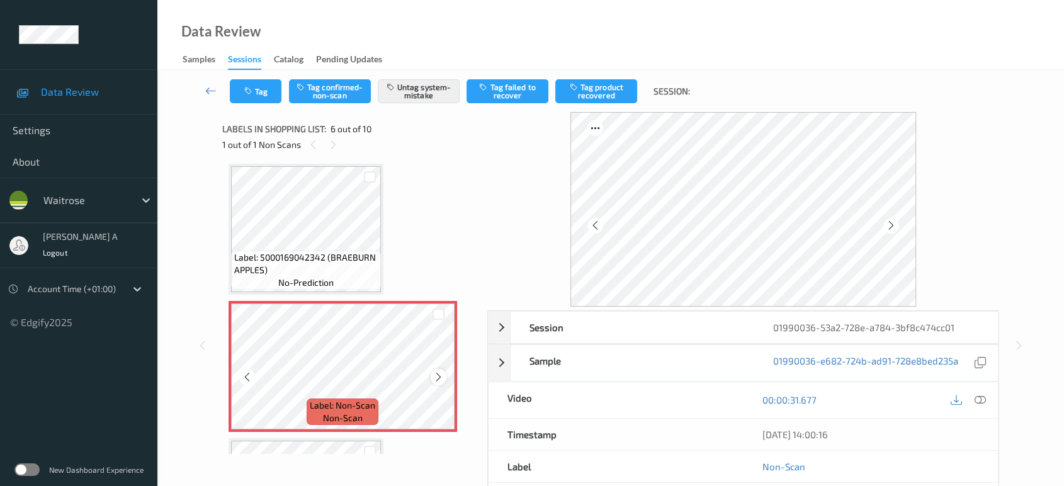
click at [438, 377] on icon at bounding box center [438, 376] width 11 height 11
click at [268, 99] on button "Tag" at bounding box center [256, 91] width 52 height 24
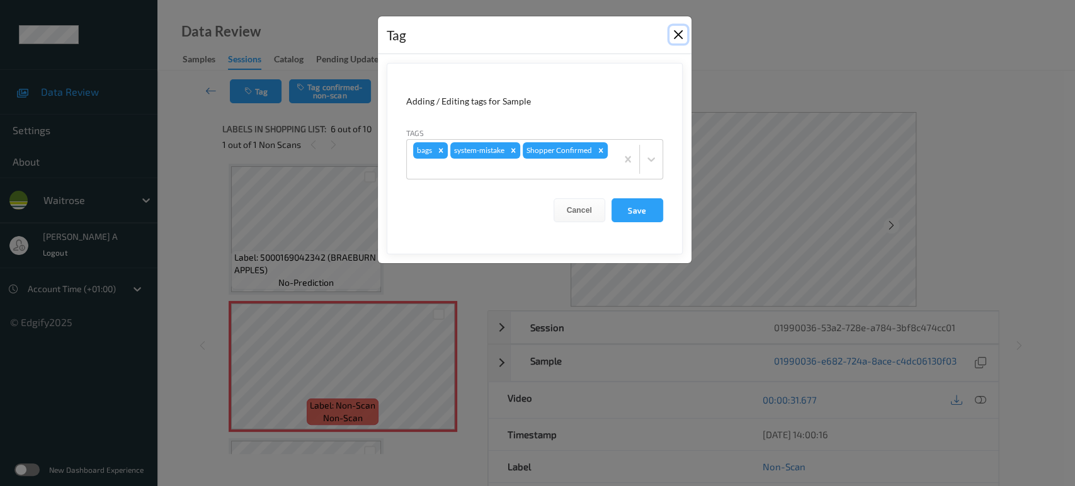
click at [677, 33] on button "Close" at bounding box center [678, 35] width 18 height 18
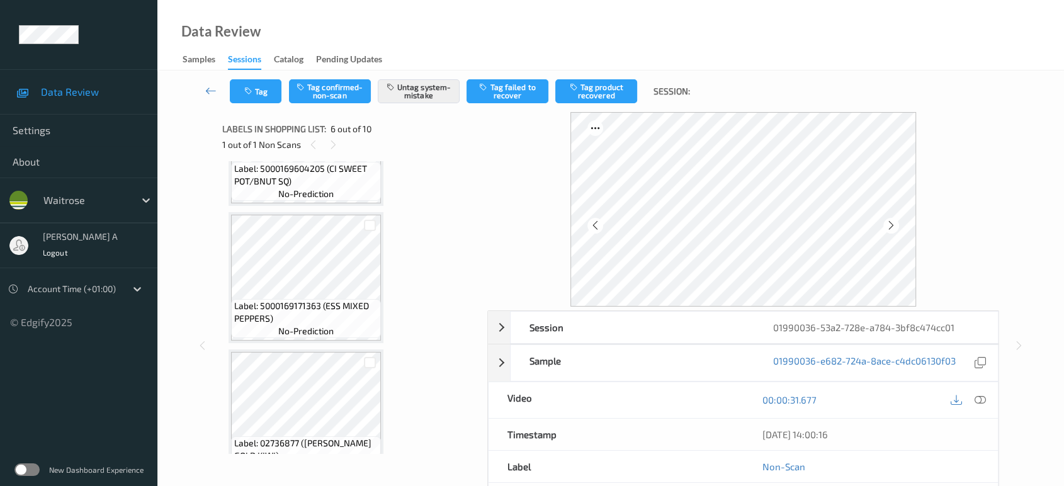
scroll to position [1080, 0]
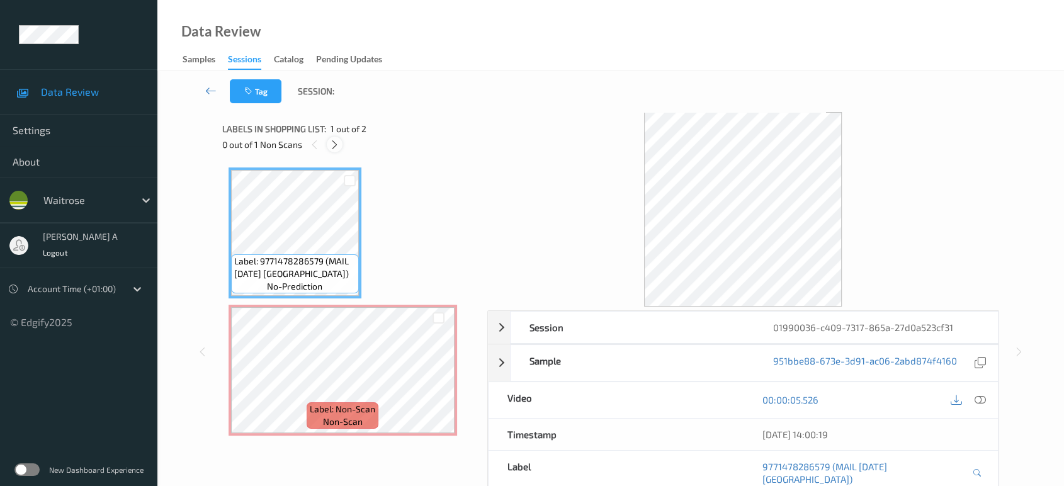
click at [332, 140] on icon at bounding box center [334, 144] width 11 height 11
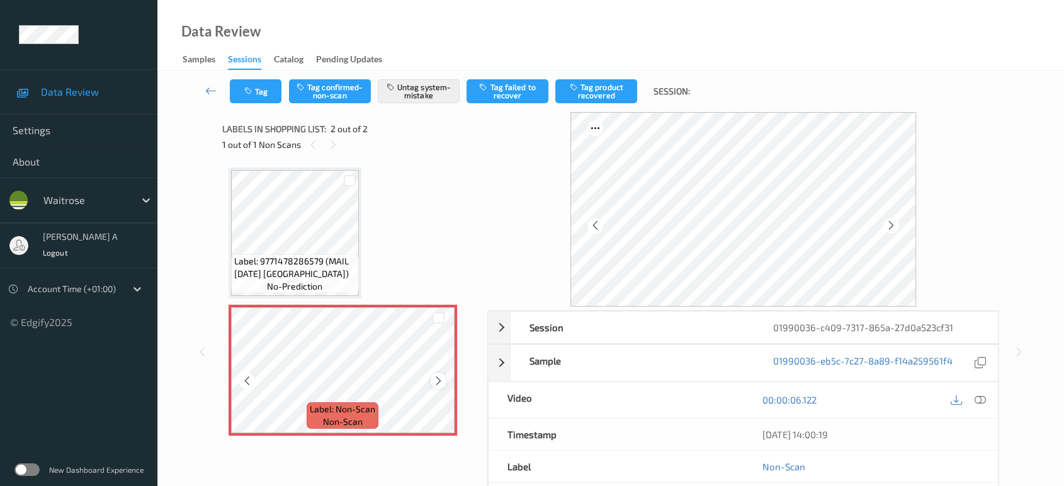
click at [434, 378] on icon at bounding box center [438, 380] width 11 height 11
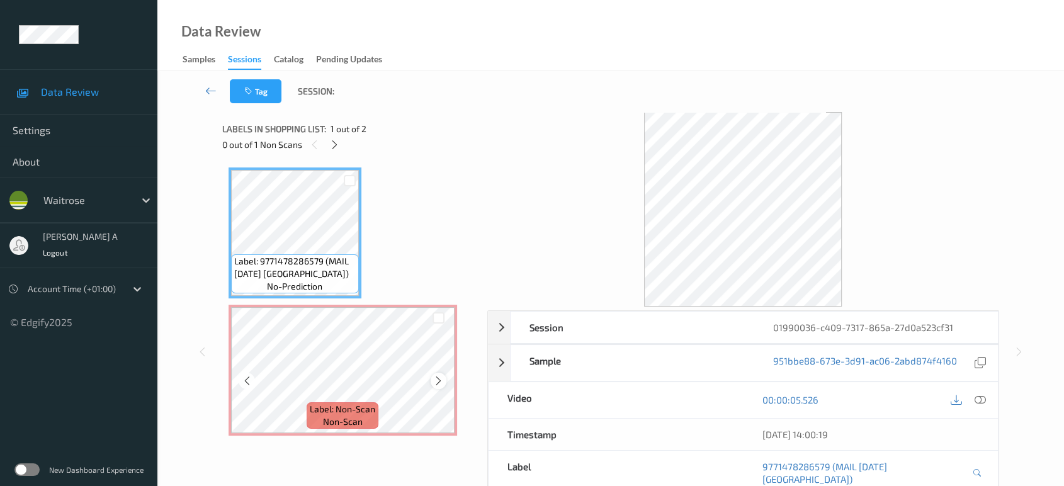
click at [438, 377] on icon at bounding box center [438, 380] width 11 height 11
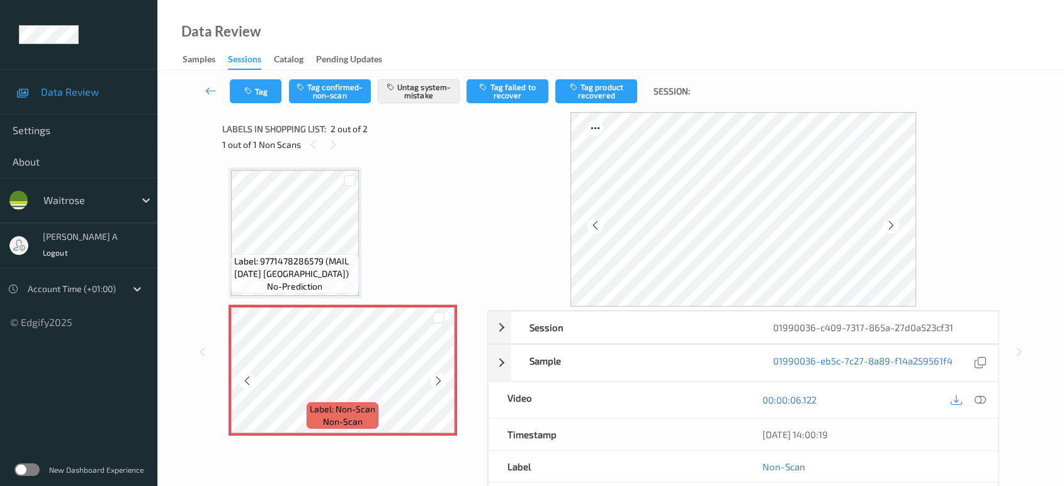
click at [438, 377] on icon at bounding box center [438, 380] width 11 height 11
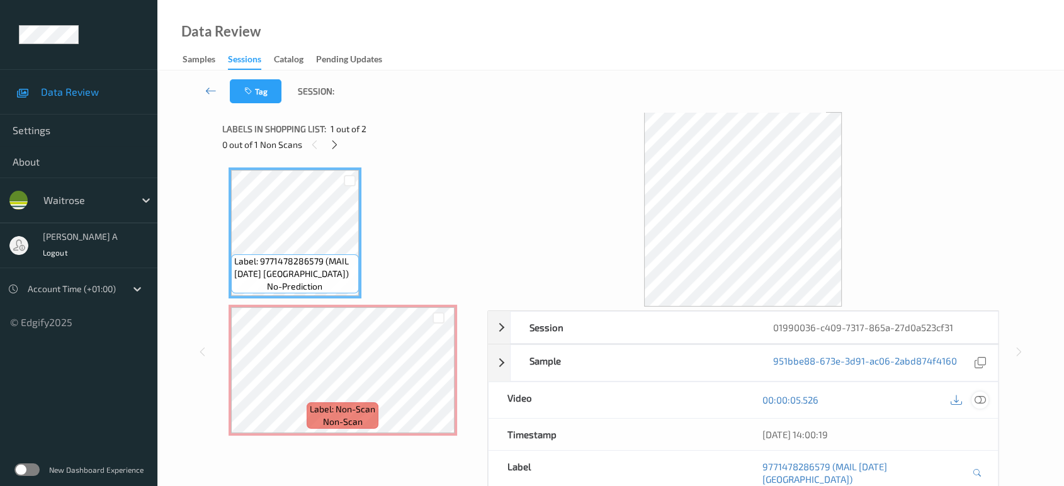
click at [983, 394] on icon at bounding box center [980, 399] width 11 height 11
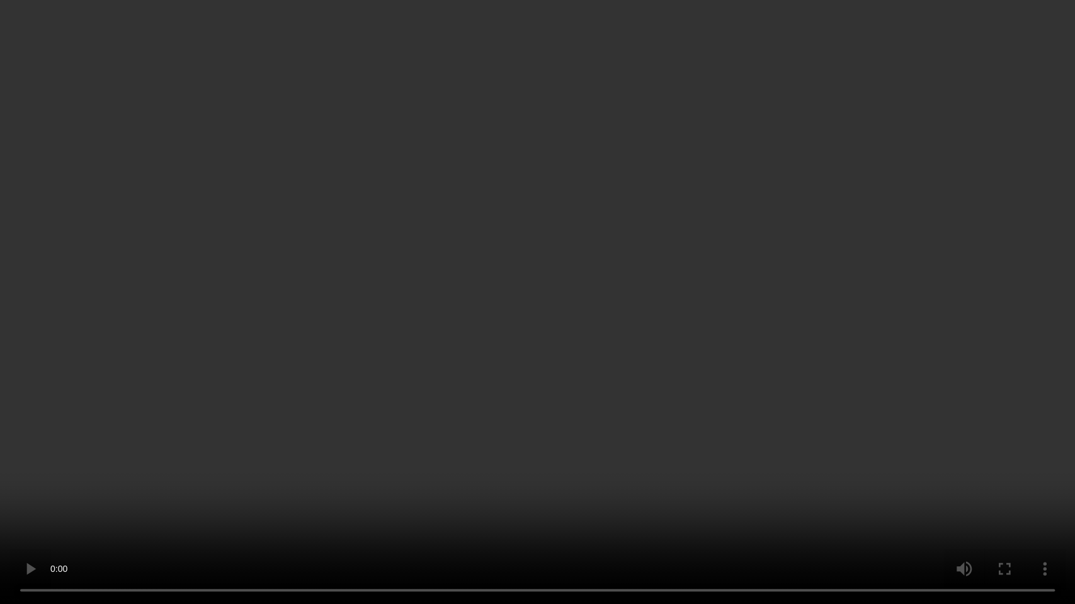
click at [439, 356] on video at bounding box center [537, 302] width 1075 height 604
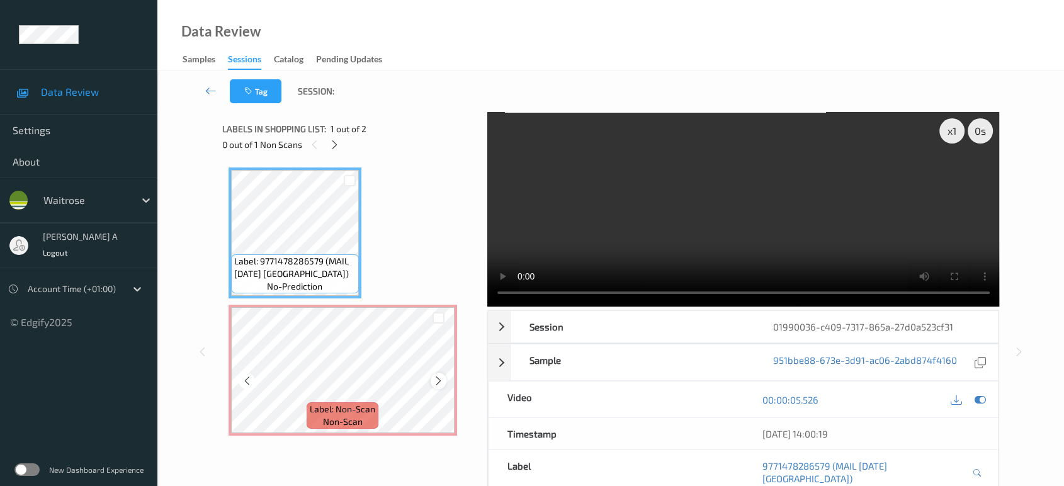
click at [434, 382] on icon at bounding box center [438, 380] width 11 height 11
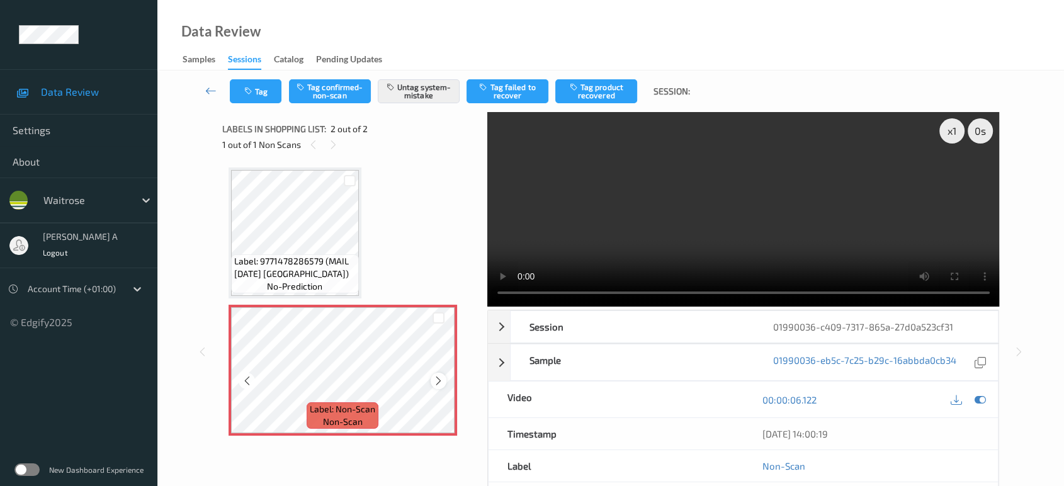
click at [438, 383] on icon at bounding box center [438, 380] width 11 height 11
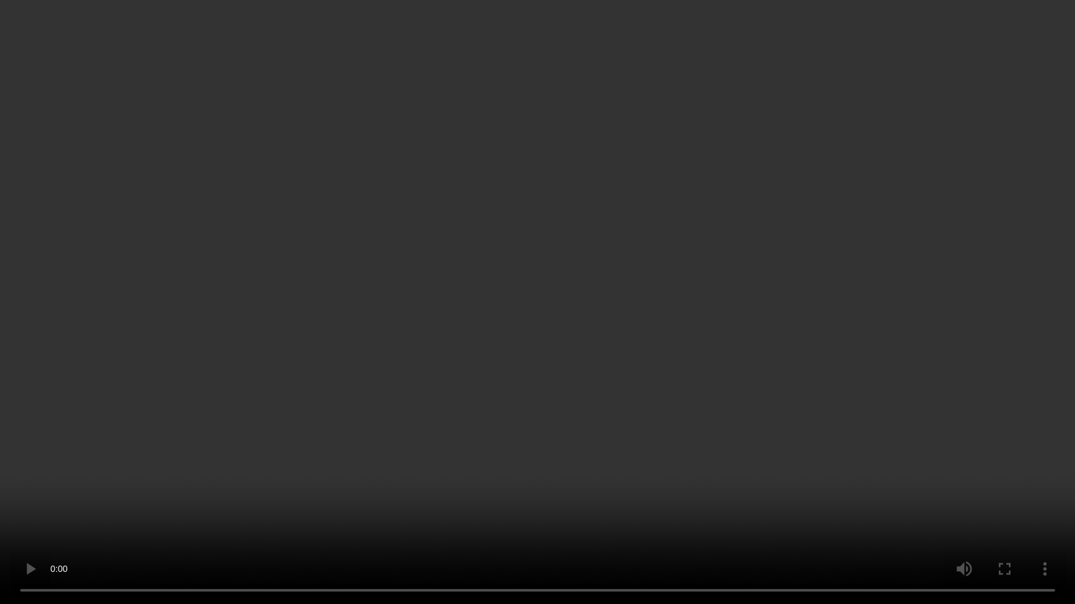
click at [479, 402] on video at bounding box center [537, 302] width 1075 height 604
click at [363, 336] on video at bounding box center [537, 302] width 1075 height 604
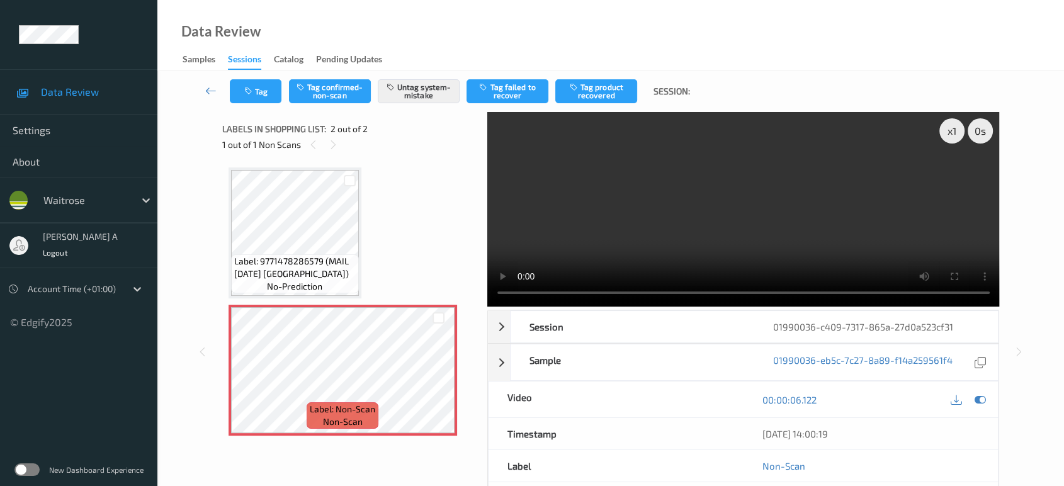
click at [254, 114] on div "Labels in shopping list: 2 out of 2 1 out of 1 Non Scans" at bounding box center [350, 136] width 256 height 49
click at [235, 98] on button "Tag" at bounding box center [256, 91] width 52 height 24
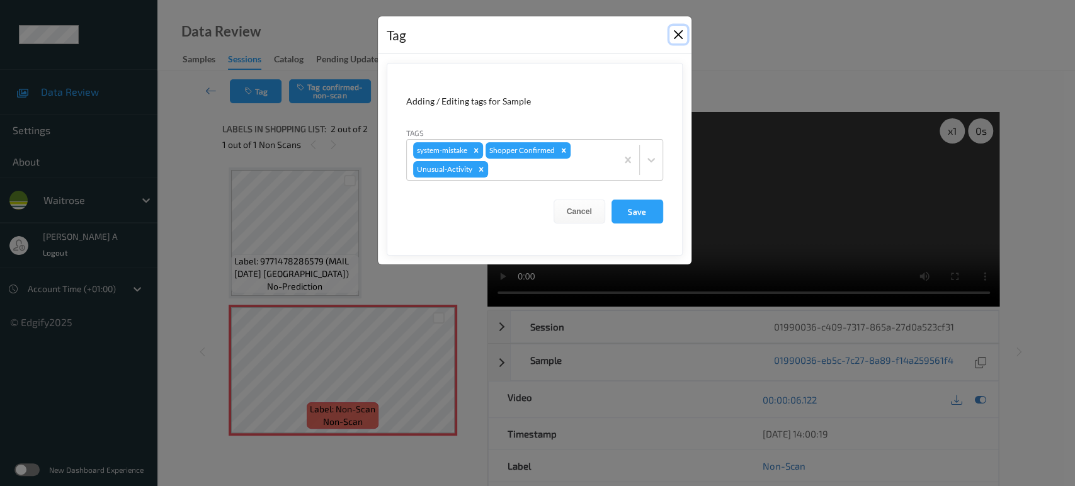
click at [685, 37] on button "Close" at bounding box center [678, 35] width 18 height 18
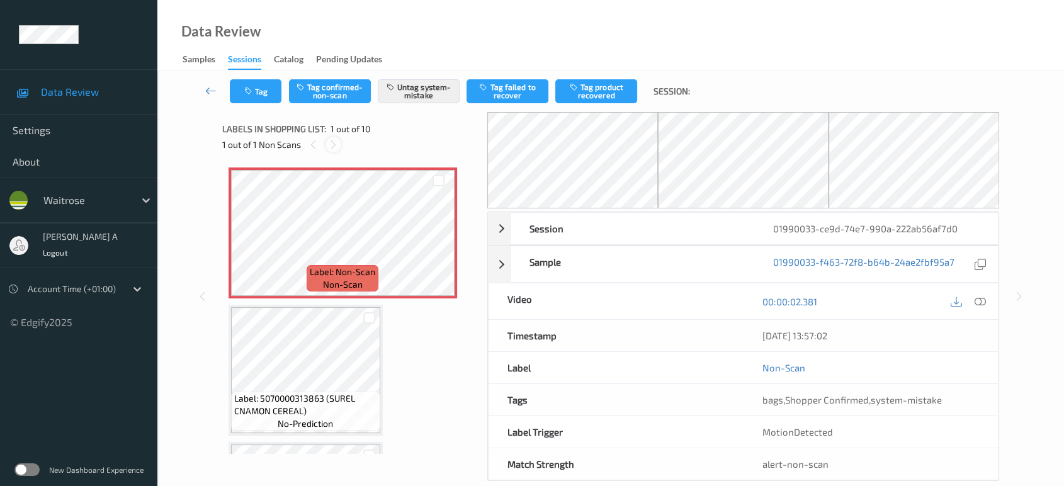
click at [338, 147] on div at bounding box center [334, 145] width 16 height 16
click at [443, 245] on icon at bounding box center [438, 243] width 11 height 11
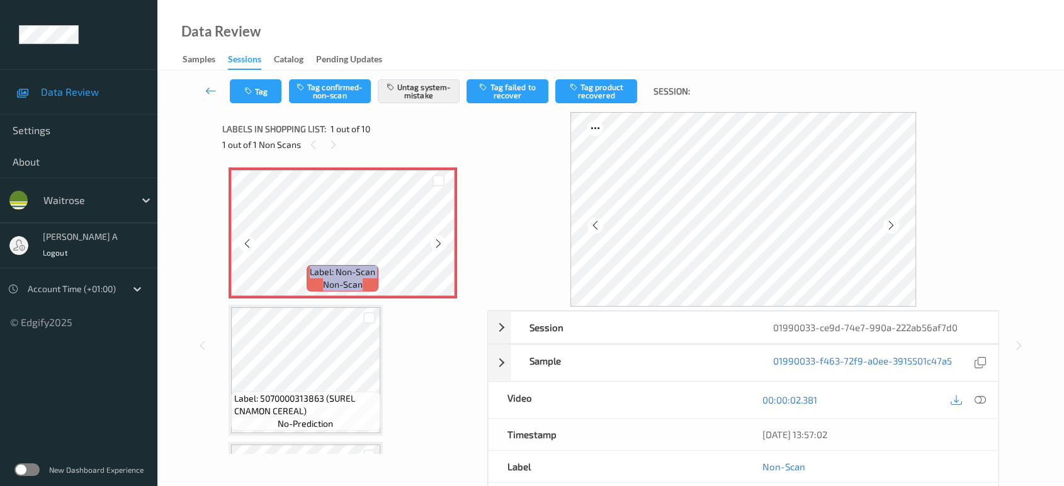
click at [443, 245] on icon at bounding box center [438, 243] width 11 height 11
click at [275, 88] on button "Tag" at bounding box center [256, 91] width 52 height 24
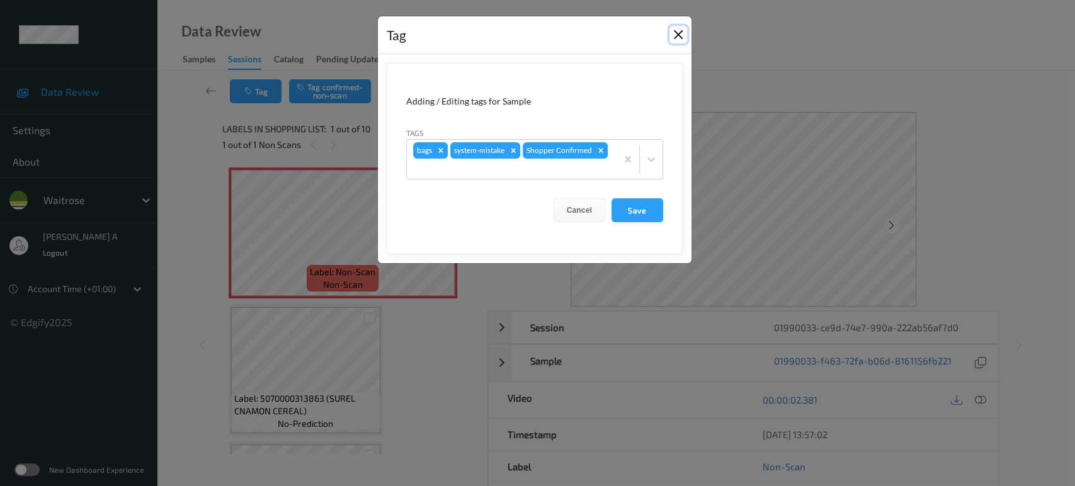
click at [676, 34] on button "Close" at bounding box center [678, 35] width 18 height 18
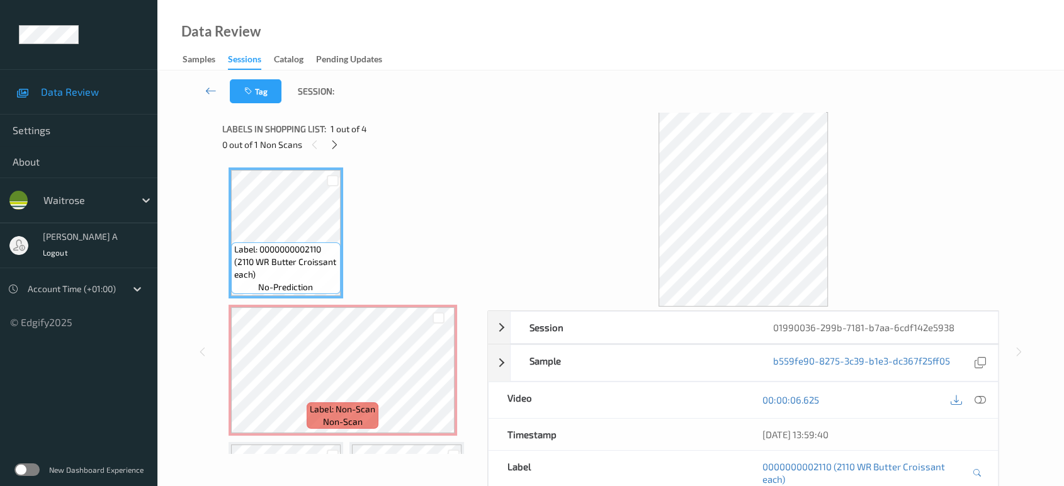
drag, startPoint x: 337, startPoint y: 146, endPoint x: 337, endPoint y: 161, distance: 14.5
click at [337, 146] on icon at bounding box center [334, 144] width 11 height 11
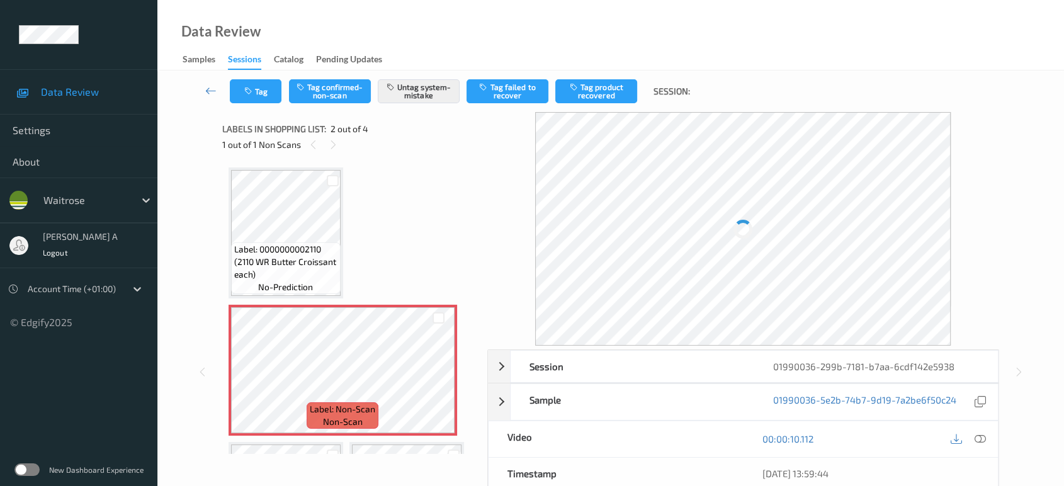
scroll to position [6, 0]
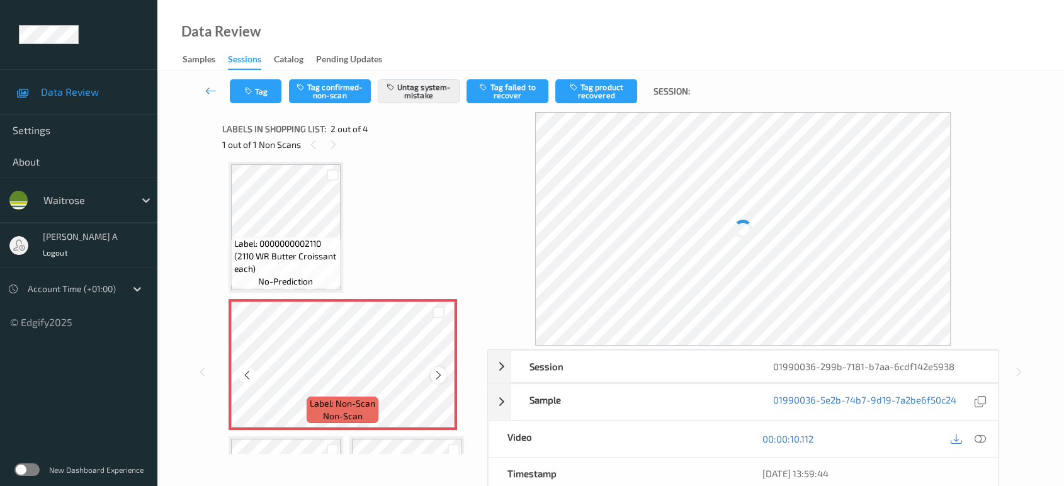
click at [438, 371] on icon at bounding box center [438, 375] width 11 height 11
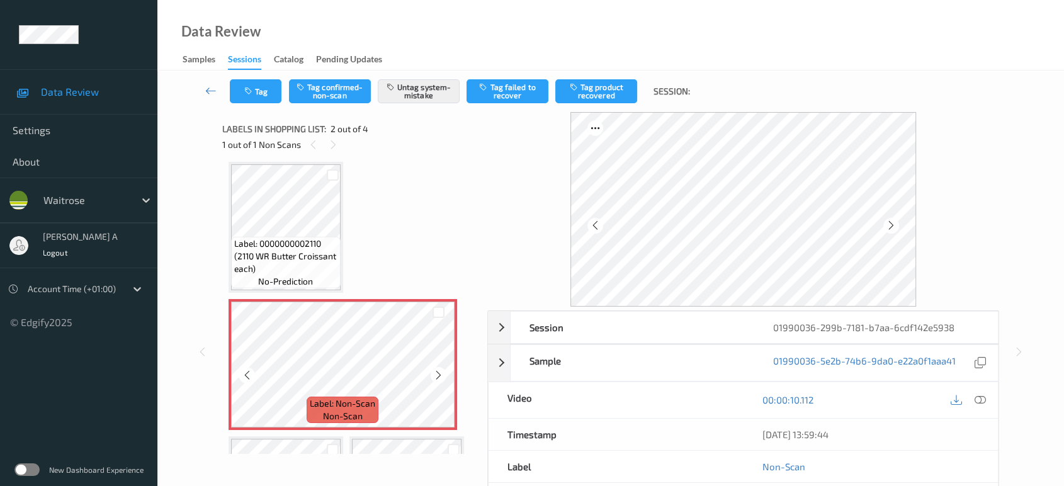
click at [438, 371] on icon at bounding box center [438, 375] width 11 height 11
click at [253, 99] on button "Tag" at bounding box center [256, 91] width 52 height 24
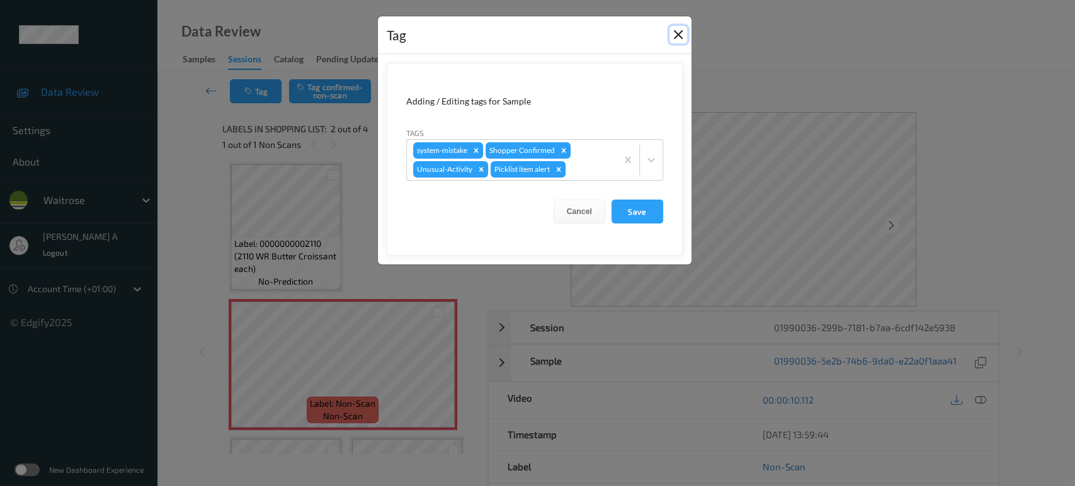
click at [677, 37] on button "Close" at bounding box center [678, 35] width 18 height 18
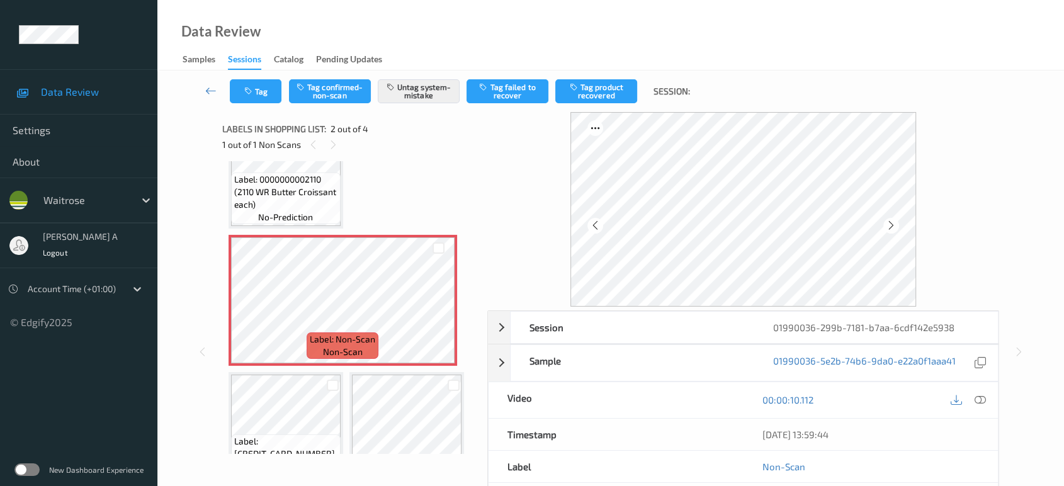
scroll to position [123, 0]
